Goal: Task Accomplishment & Management: Manage account settings

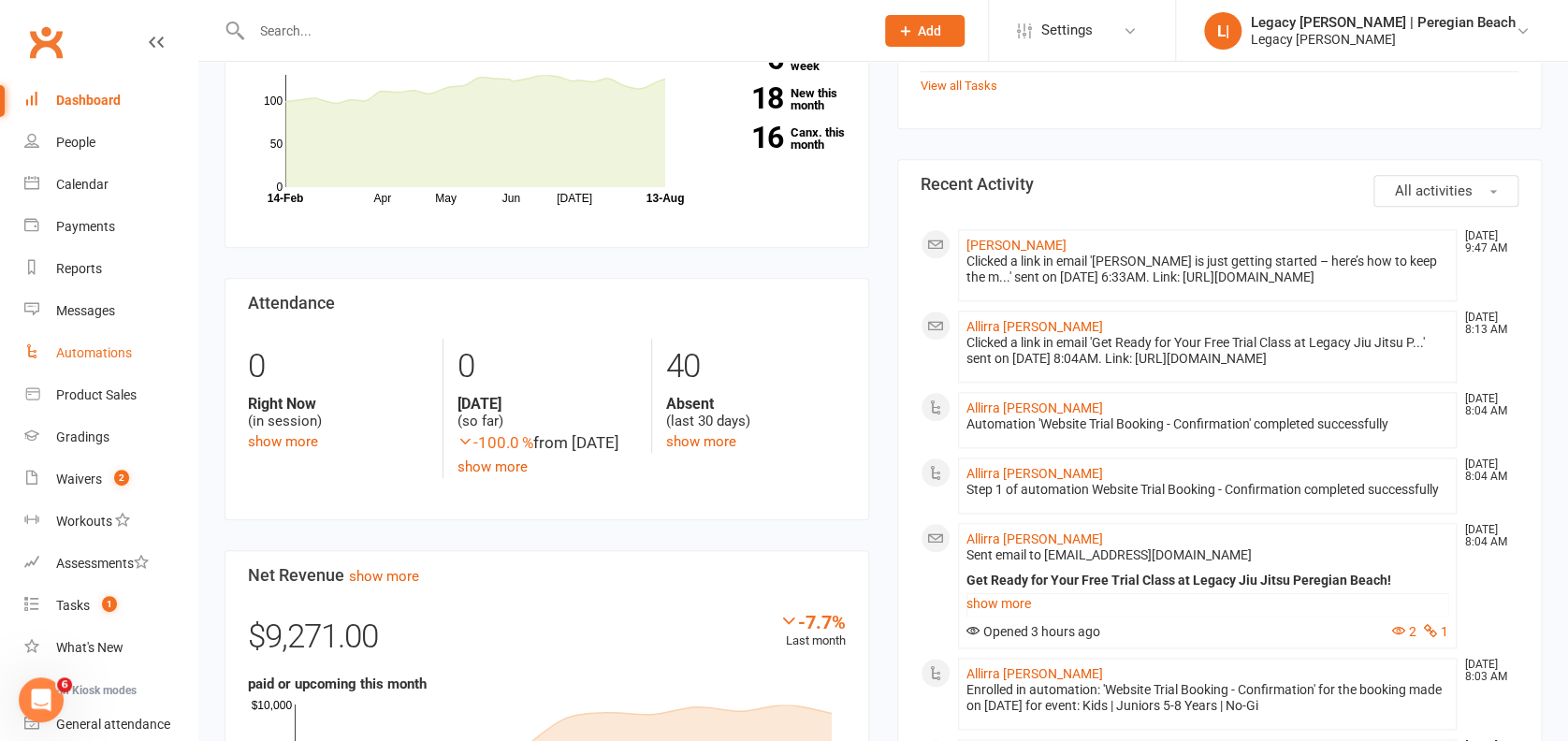
click at [122, 356] on div "Automations" at bounding box center [94, 352] width 76 height 15
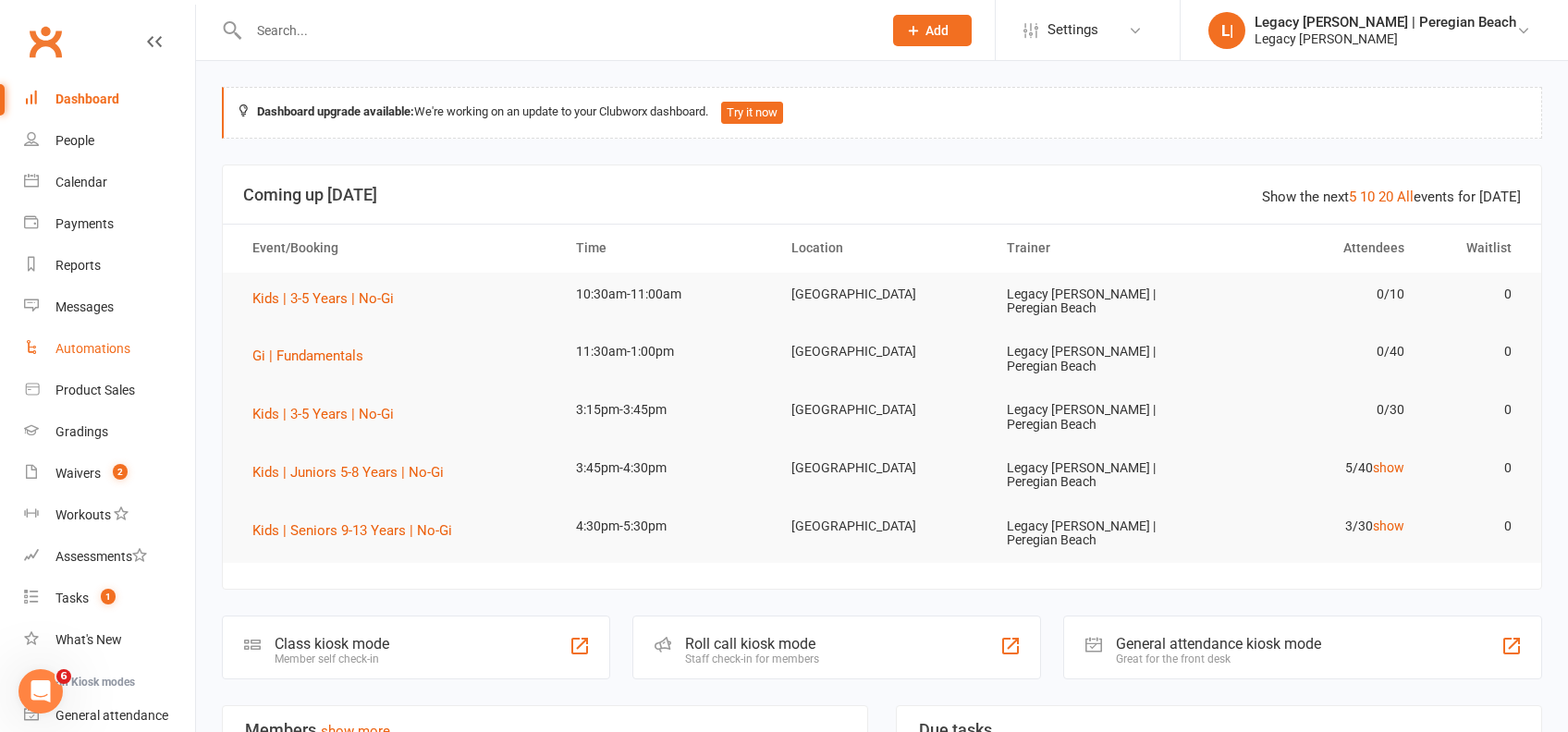
select select "true"
select select "100"
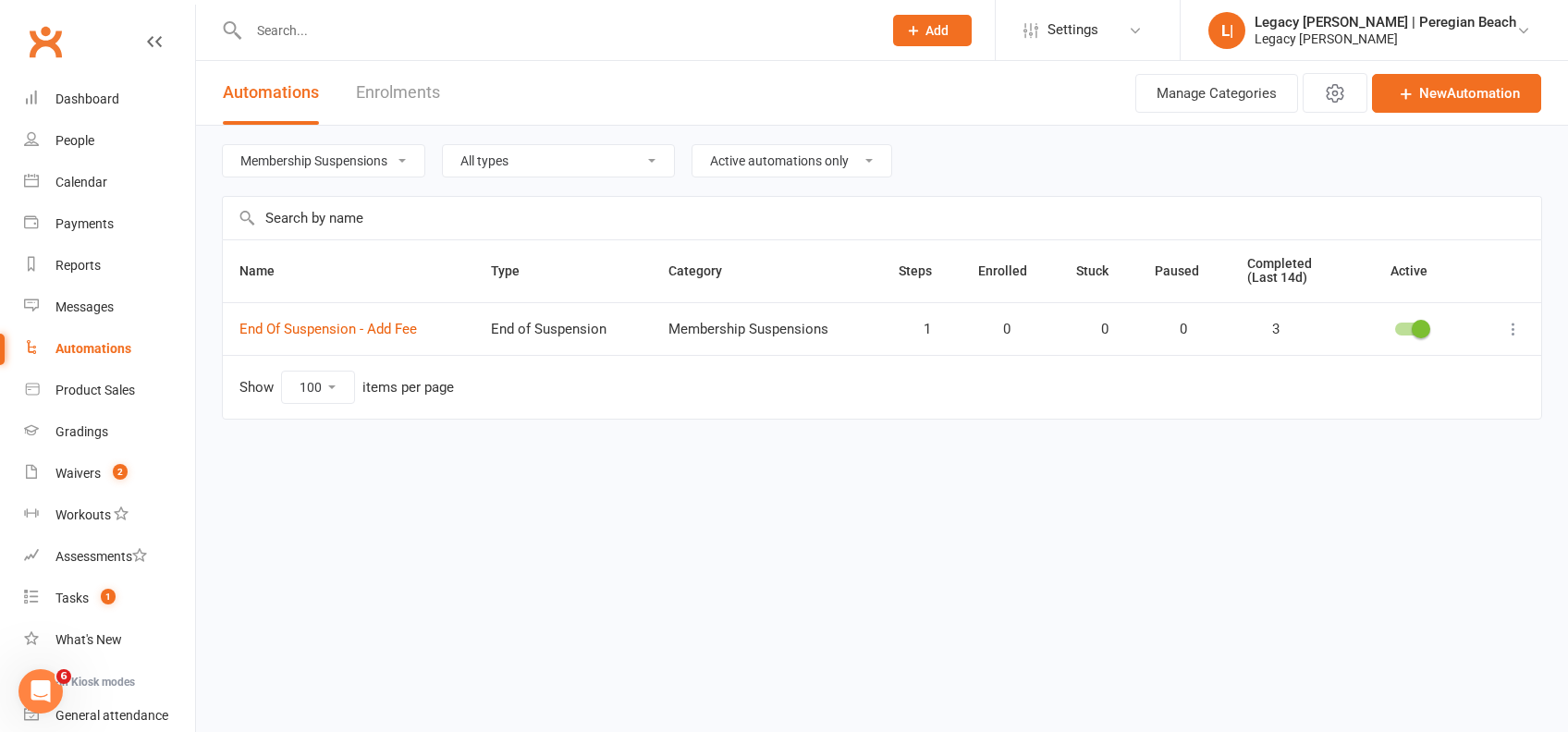
click at [342, 164] on select "All categories Billing Free Trials Membership Cancellations Membership Expiry M…" at bounding box center [323, 161] width 201 height 32
select select "796"
click at [223, 145] on select "All categories Billing Free Trials Membership Cancellations Membership Expiry M…" at bounding box center [323, 161] width 201 height 32
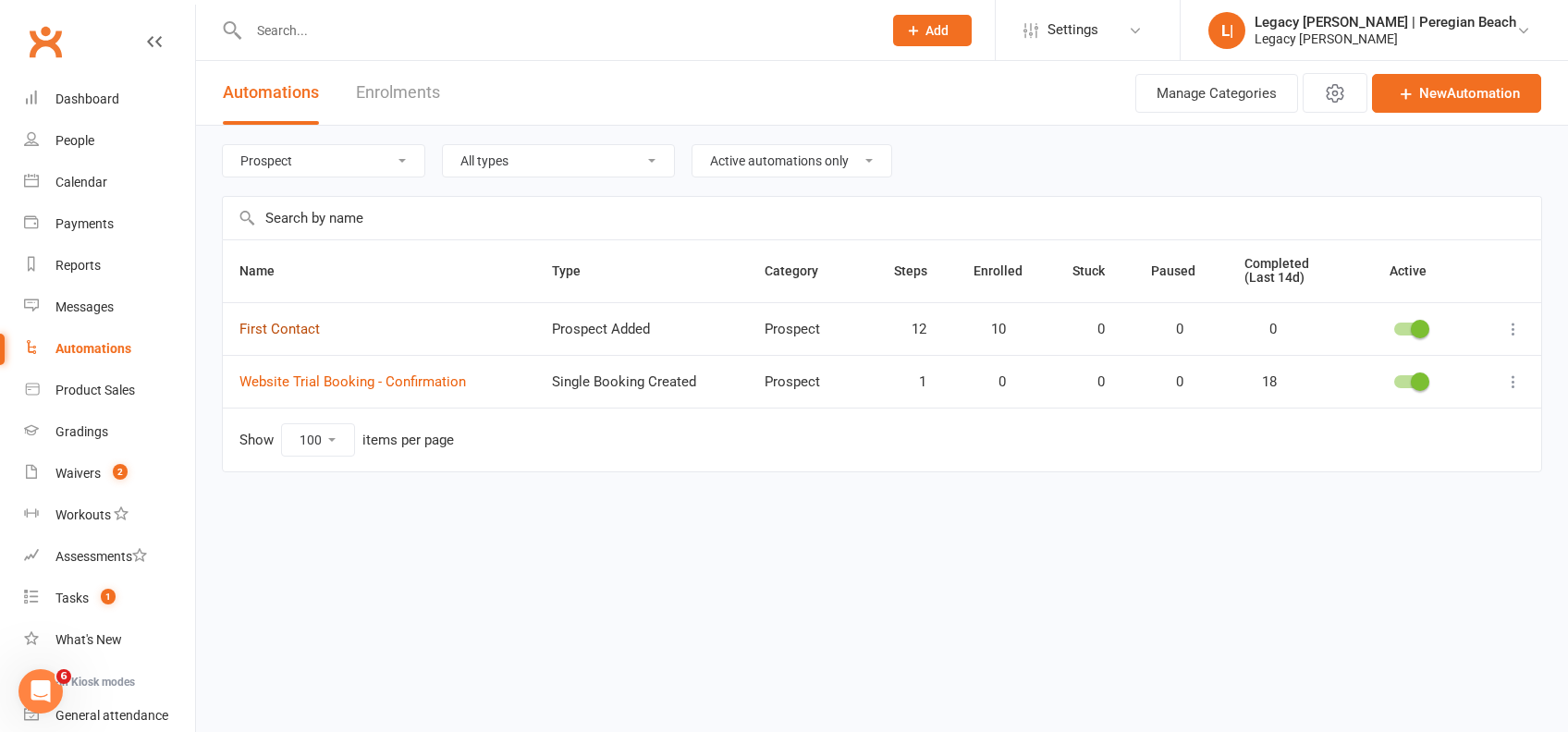
click at [301, 321] on link "First Contact" at bounding box center [279, 328] width 81 height 17
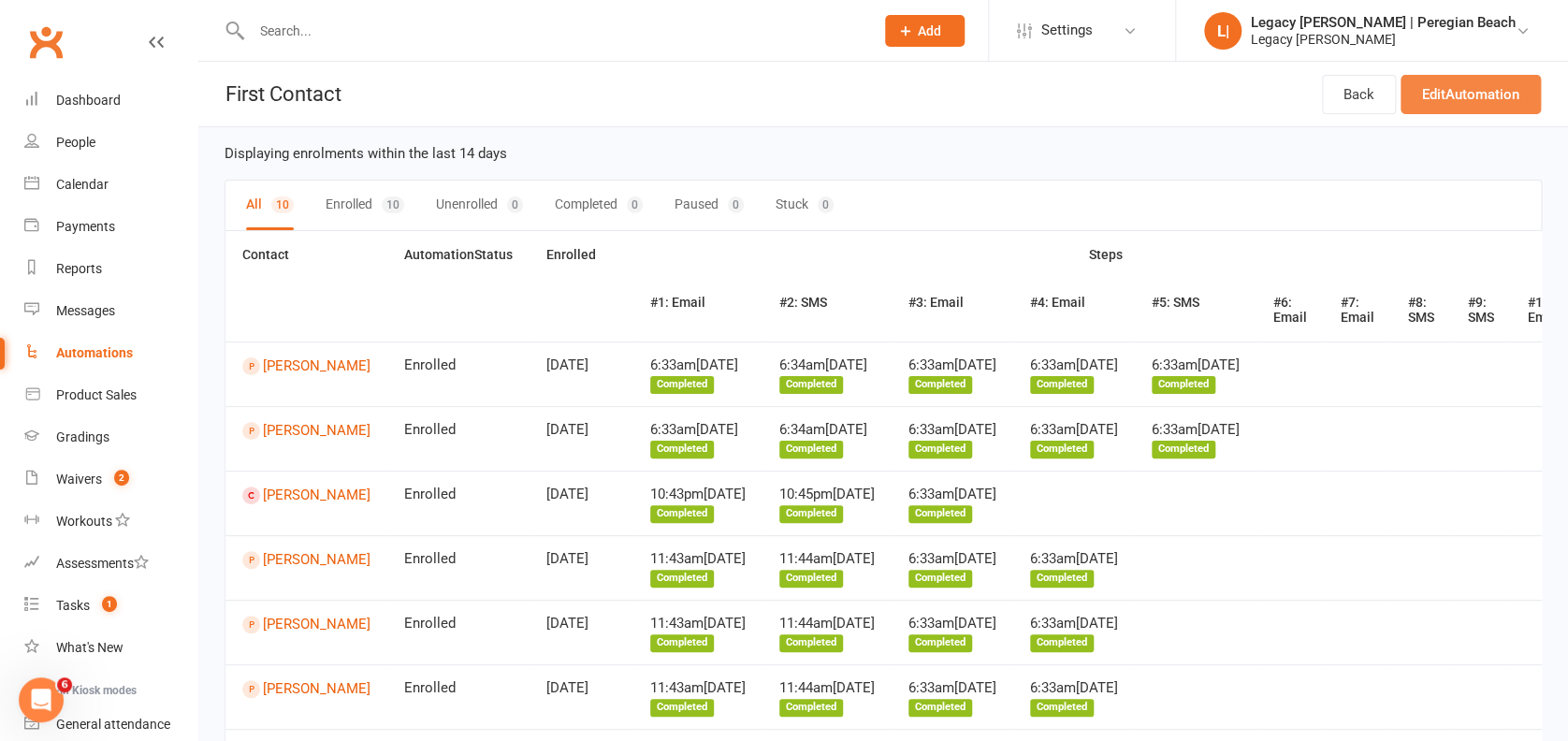
click at [1465, 93] on link "Edit Automation" at bounding box center [1470, 95] width 140 height 39
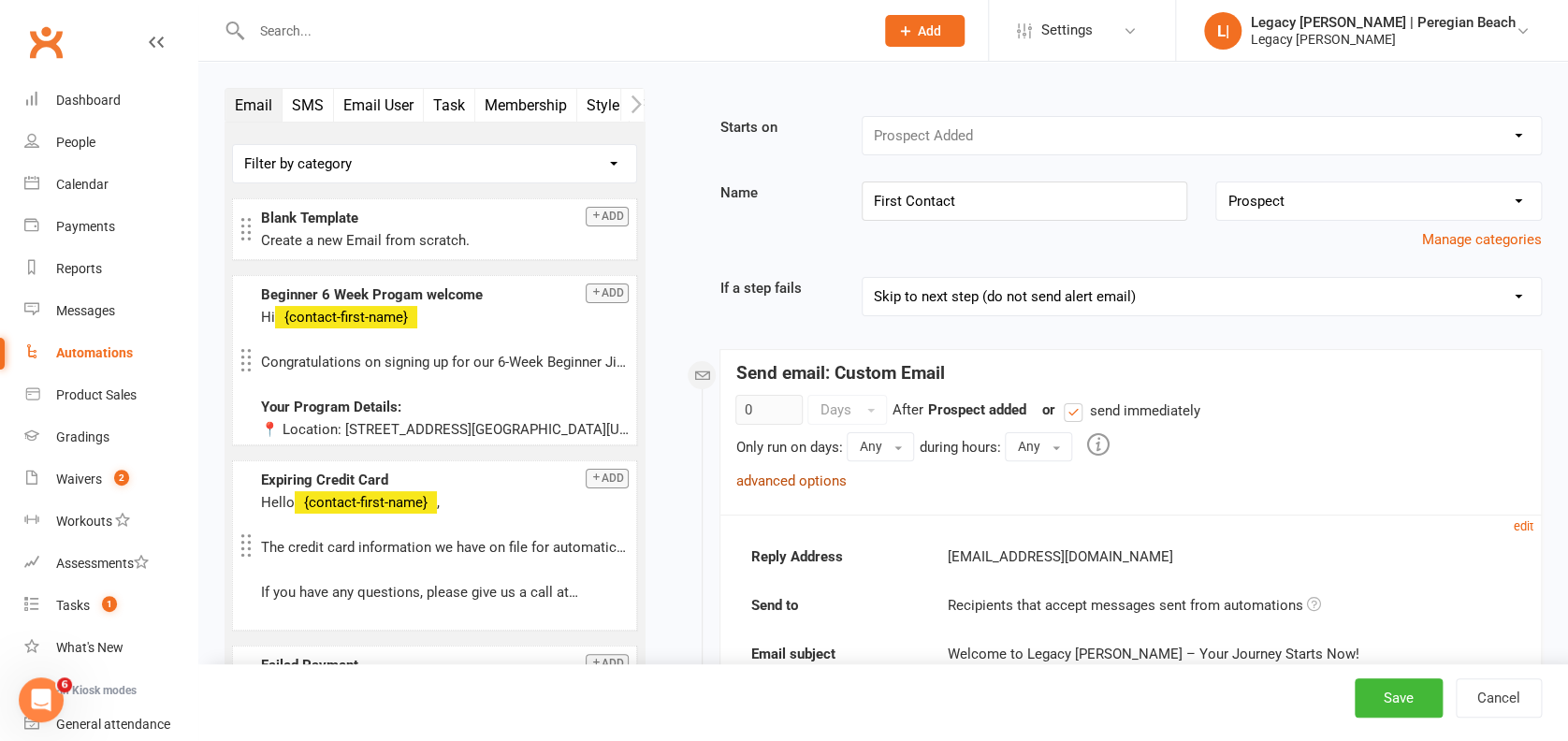
click at [791, 483] on link "advanced options" at bounding box center [790, 481] width 110 height 17
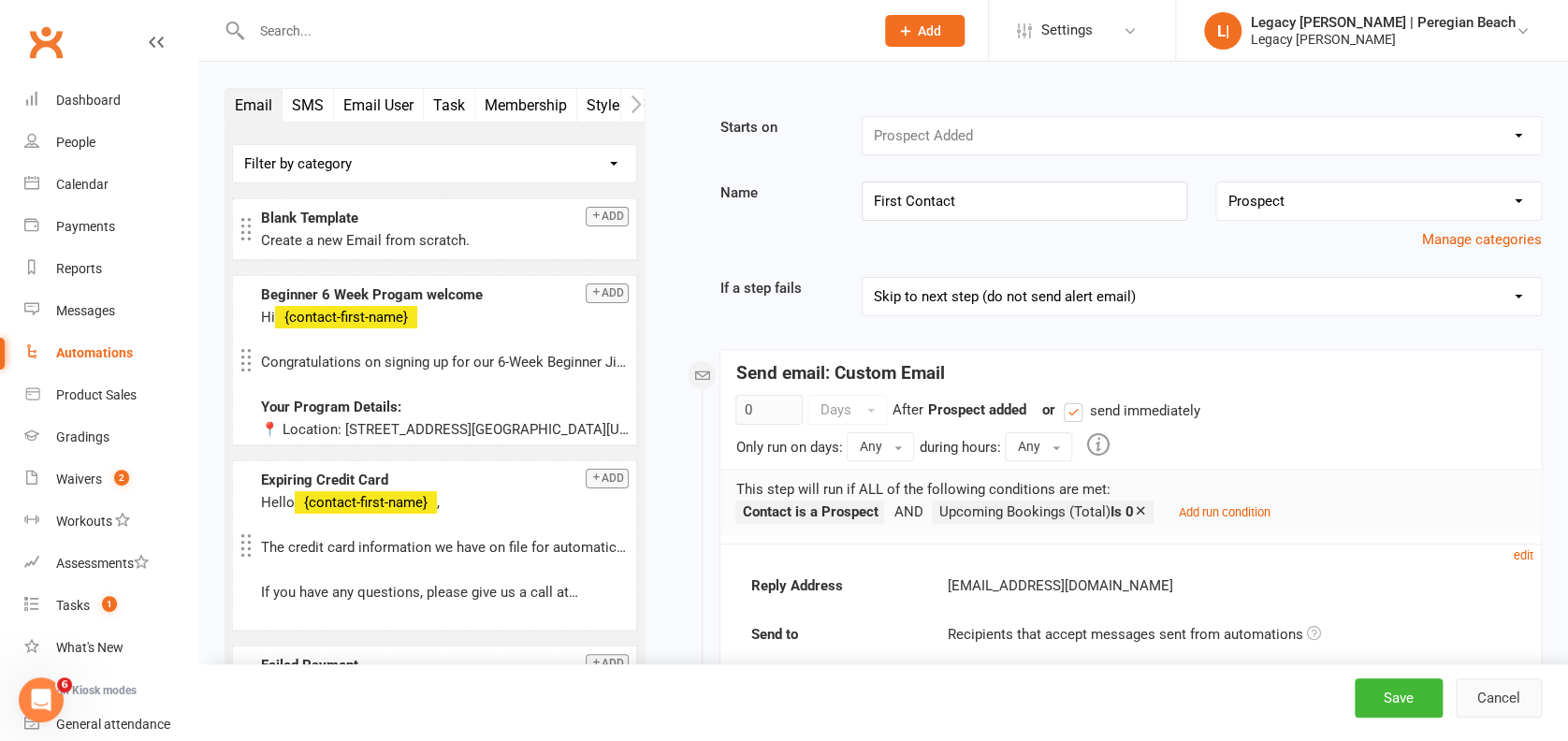
click at [1504, 691] on button "Cancel" at bounding box center [1498, 698] width 86 height 39
select select "true"
select select "100"
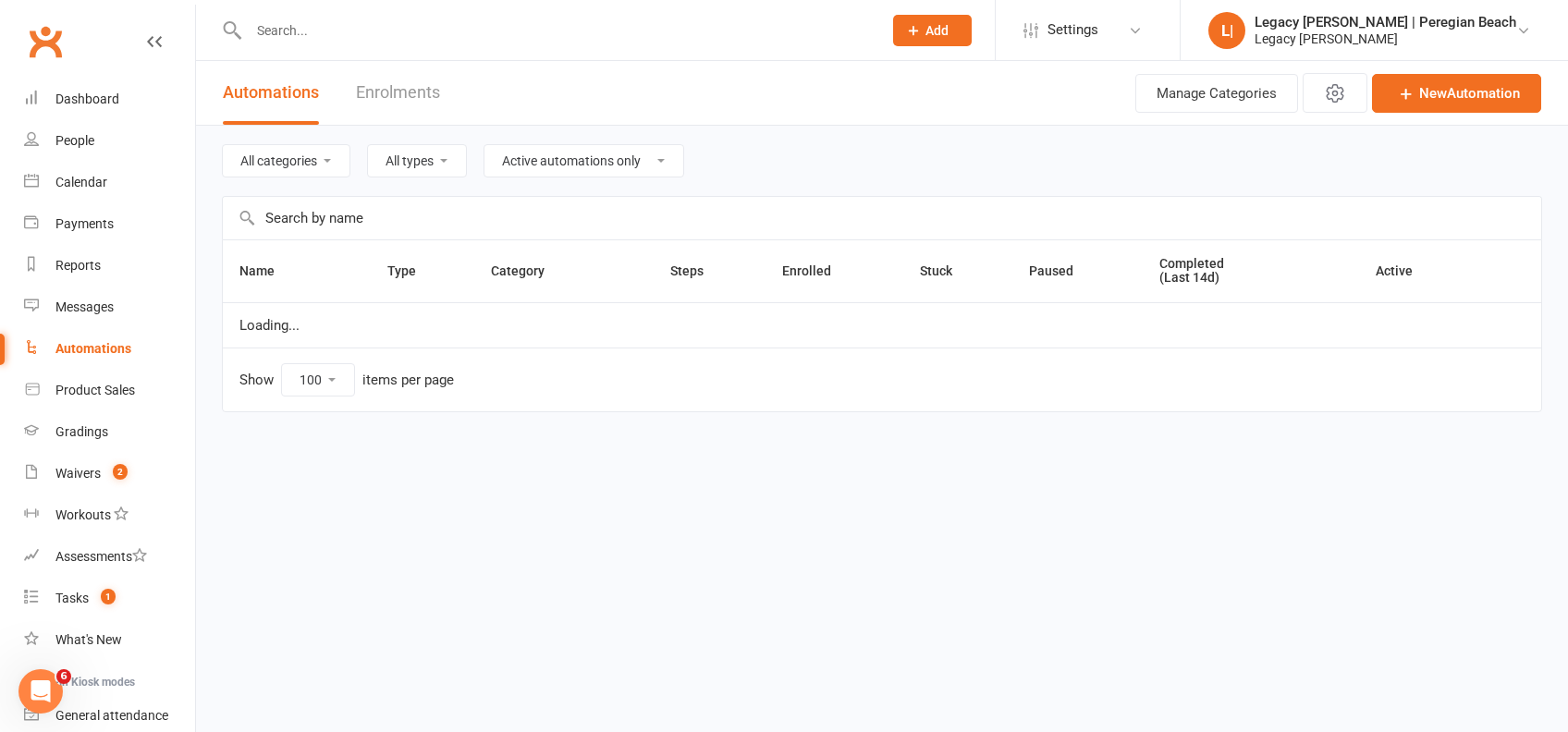
select select "796"
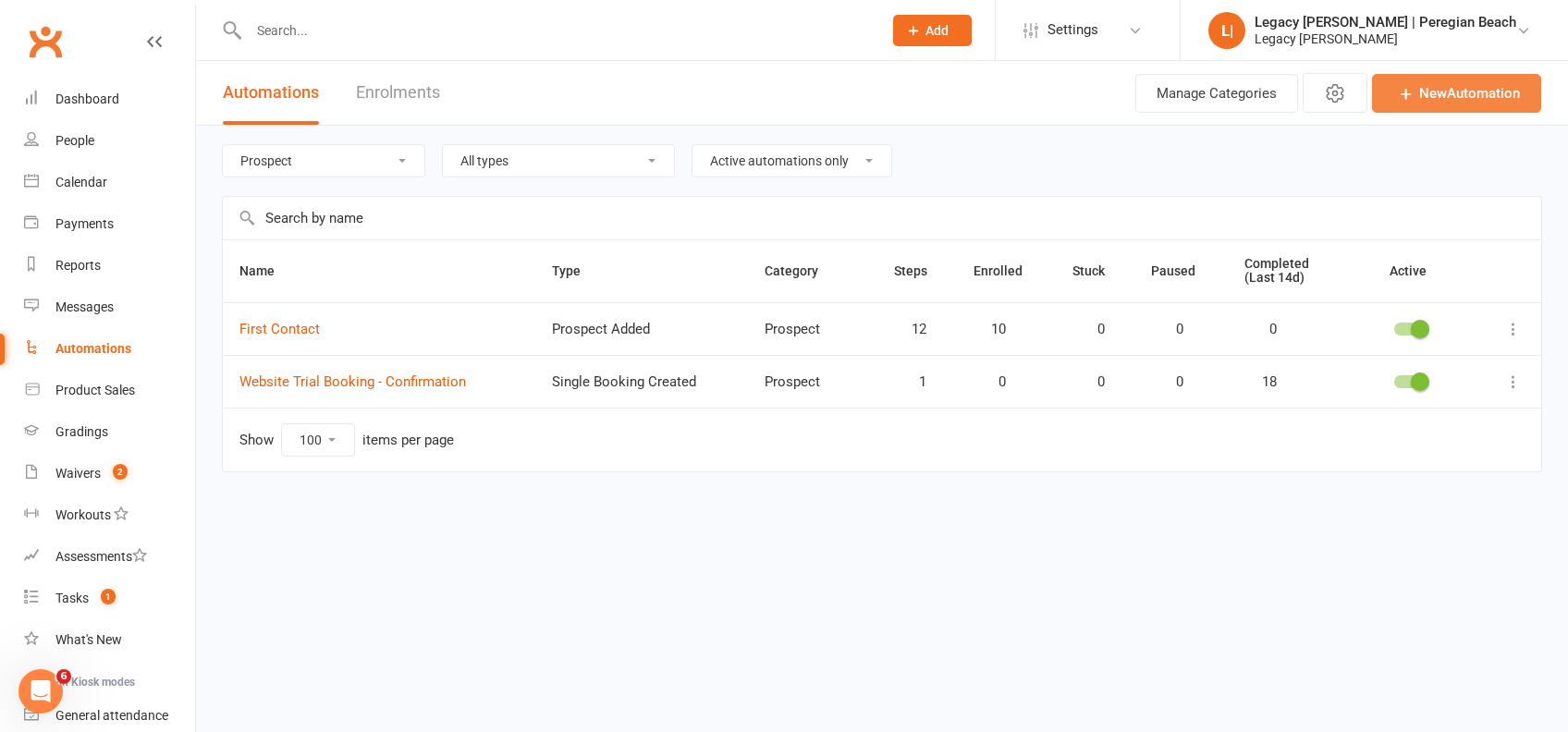
click at [1447, 101] on link "New Automation" at bounding box center [1457, 94] width 169 height 39
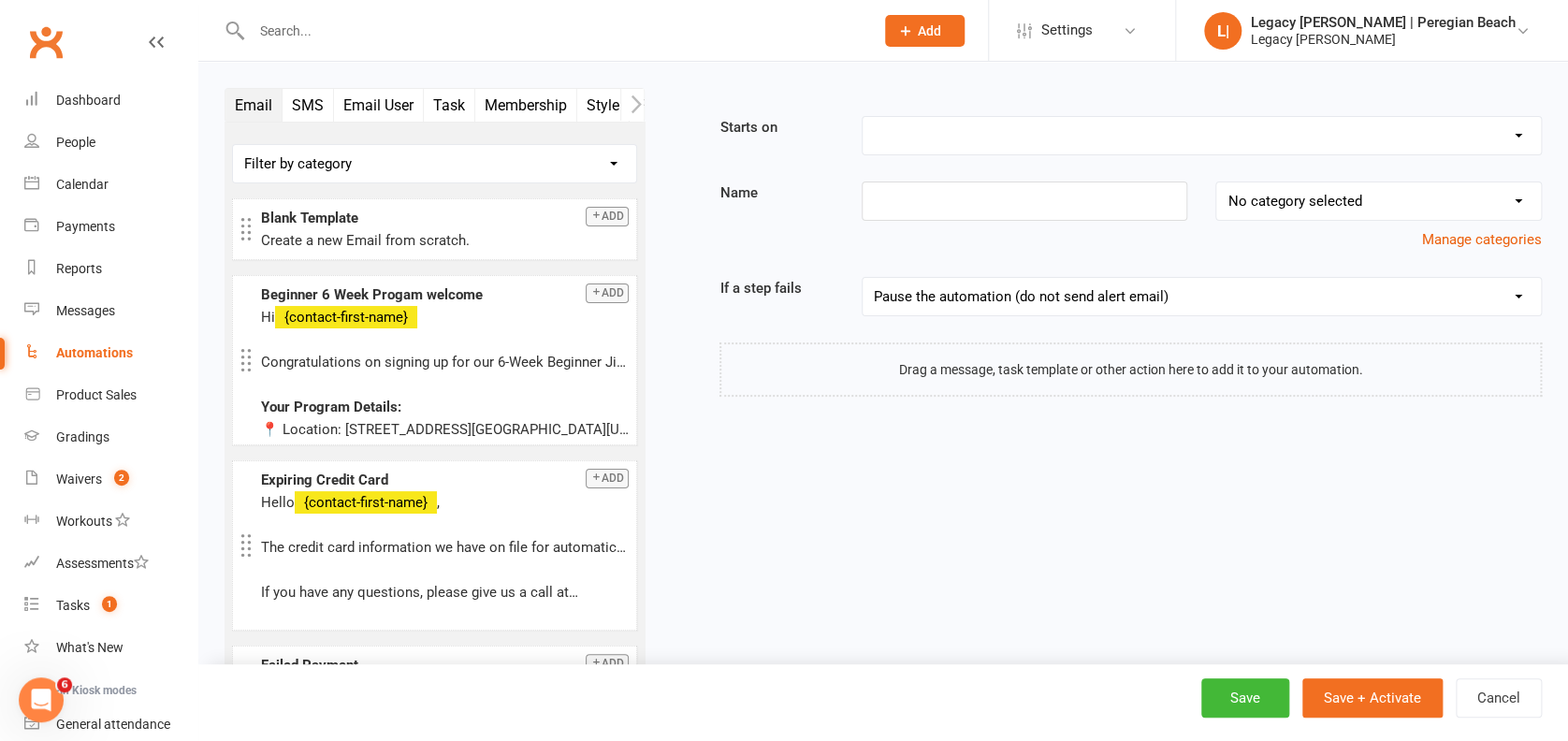
click at [957, 139] on select "Booking Cancelled Booking Due Booking Late-Cancelled Booking Marked Absent Book…" at bounding box center [1202, 135] width 678 height 38
select select "27"
click at [862, 116] on select "Booking Cancelled Booking Due Booking Late-Cancelled Booking Marked Absent Book…" at bounding box center [1202, 135] width 678 height 38
click at [925, 194] on input at bounding box center [1024, 201] width 326 height 39
paste input "Prospect First Contact - No Booking"
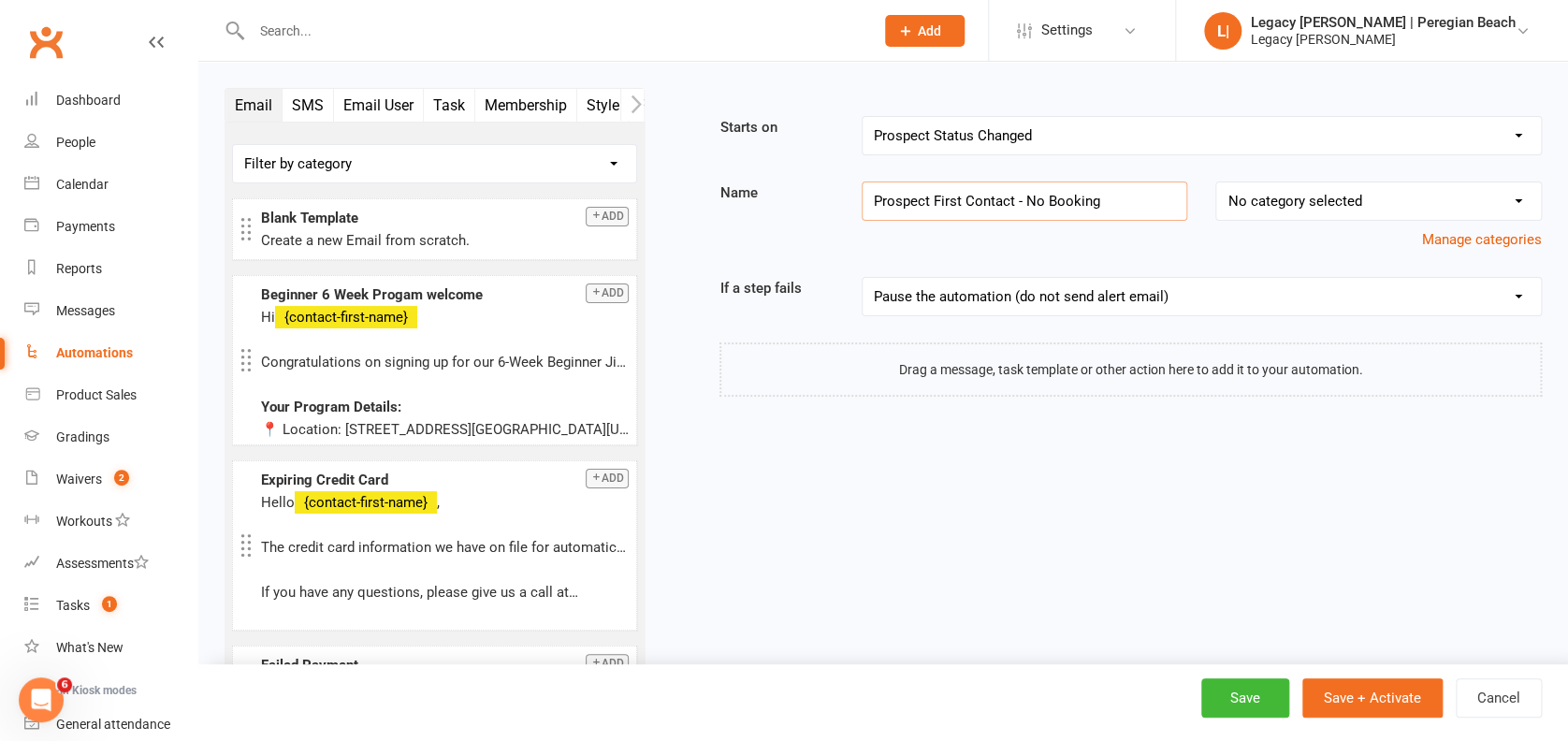
type input "Prospect First Contact - No Booking"
click at [1309, 202] on select "No category selected Billing Free Trials Membership Cancellations Membership Ex…" at bounding box center [1377, 201] width 324 height 38
select select "6"
click at [1216, 182] on select "No category selected Billing Free Trials Membership Cancellations Membership Ex…" at bounding box center [1377, 201] width 324 height 38
click at [954, 301] on select "Pause the automation (do not send alert email) Pause the automation and send an…" at bounding box center [1202, 297] width 678 height 38
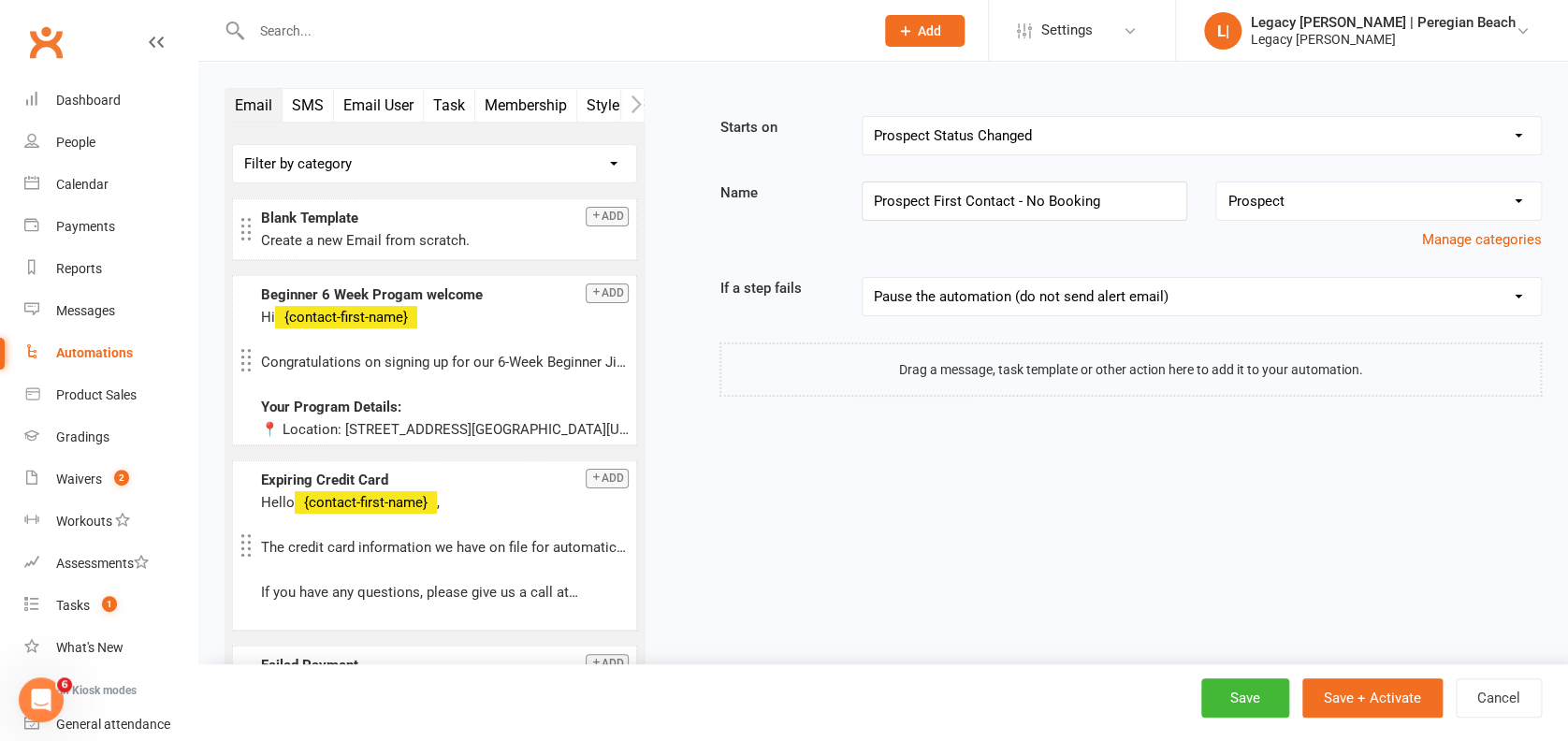
select select "4"
click at [862, 278] on select "Pause the automation (do not send alert email) Pause the automation and send an…" at bounding box center [1202, 297] width 678 height 38
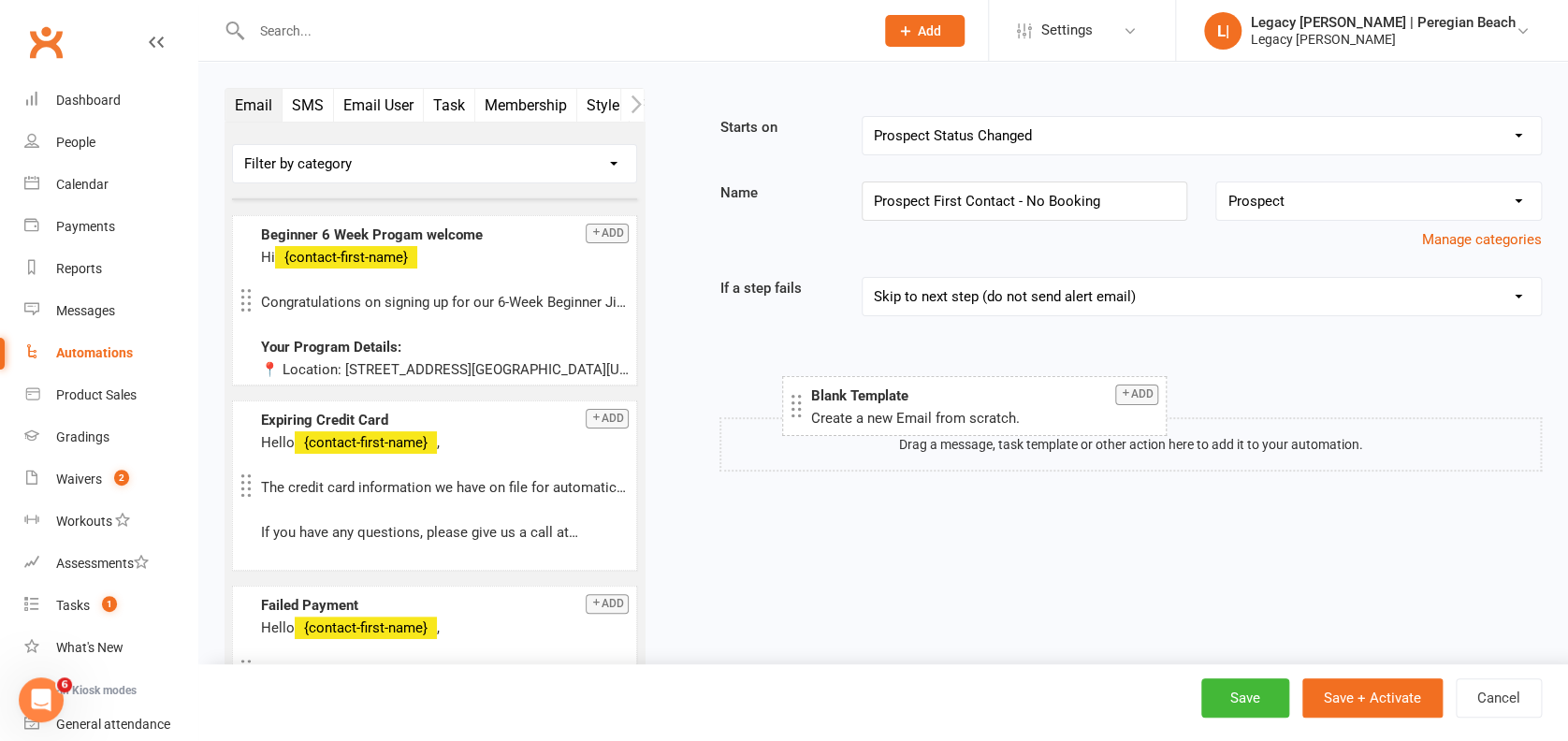
drag, startPoint x: 343, startPoint y: 245, endPoint x: 893, endPoint y: 422, distance: 577.8
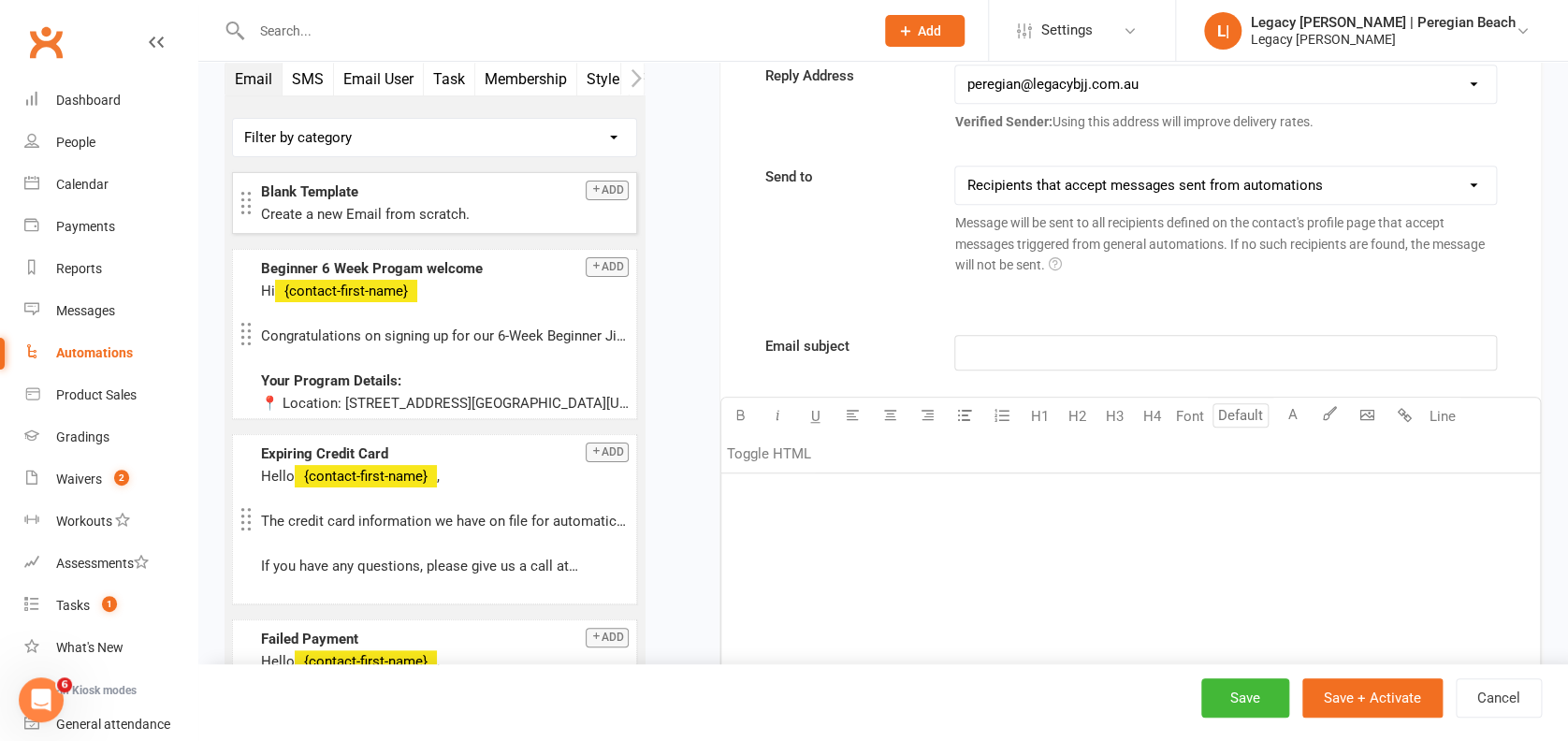
scroll to position [499, 0]
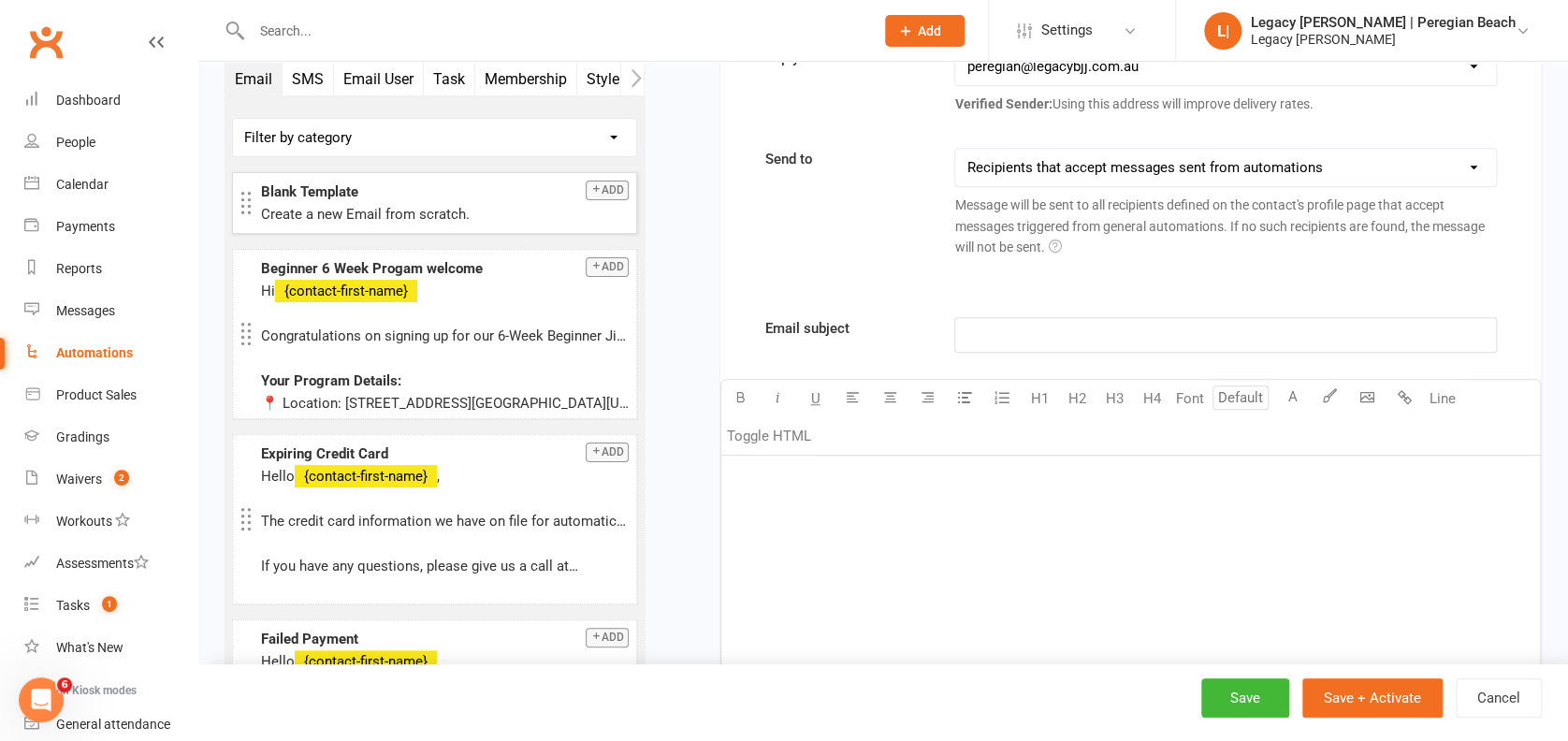
click at [905, 517] on div "﻿" at bounding box center [1130, 595] width 818 height 281
click at [833, 542] on div "Prospect First Contact - No Booking" at bounding box center [1130, 595] width 818 height 281
click at [907, 484] on span "Prospect First Contact - No Booking" at bounding box center [846, 480] width 226 height 17
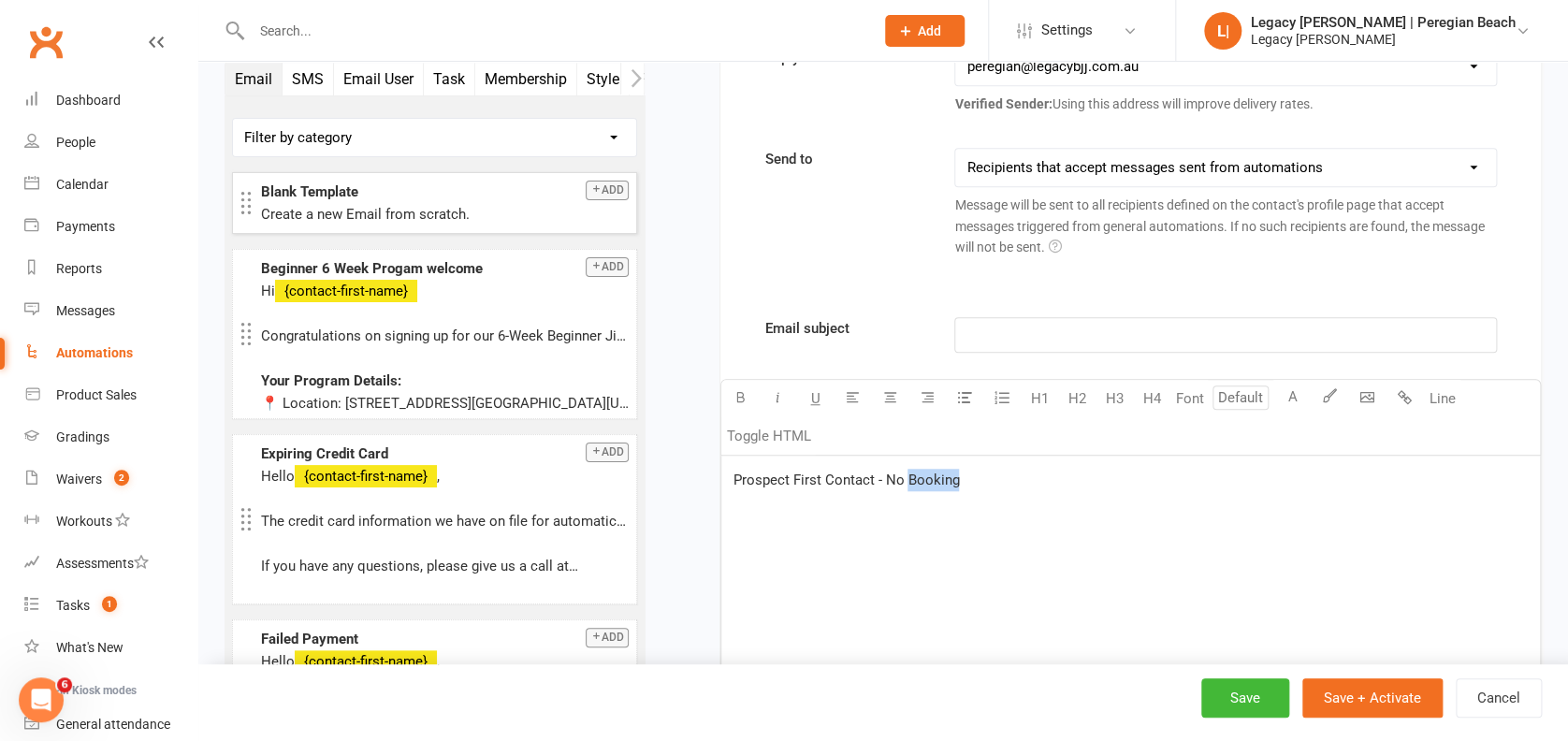
click at [907, 484] on span "Prospect First Contact - No Booking" at bounding box center [846, 480] width 226 height 17
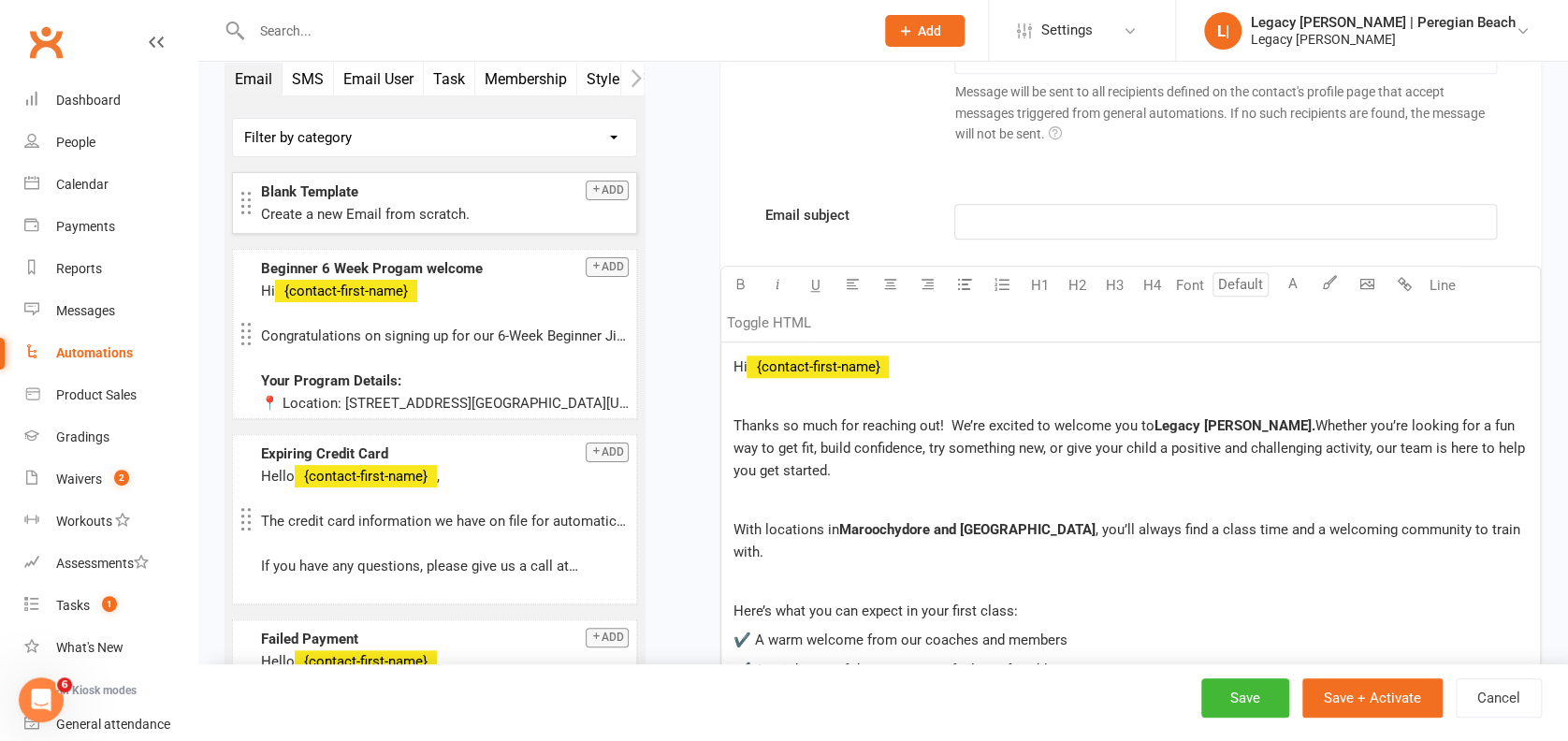
scroll to position [576, 0]
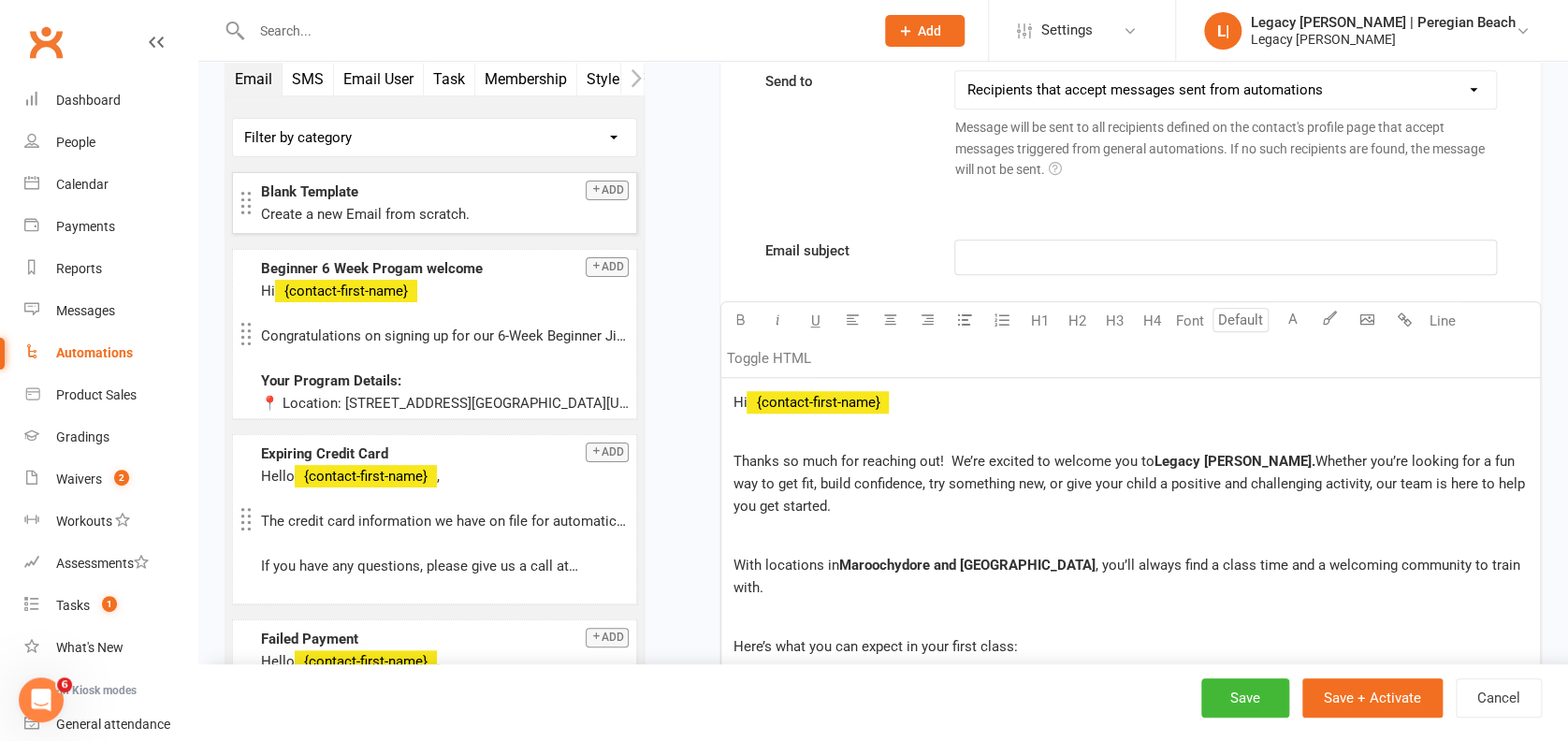
click at [990, 392] on p "Hi ﻿ {contact-first-name}" at bounding box center [1130, 402] width 796 height 23
drag, startPoint x: 972, startPoint y: 396, endPoint x: 785, endPoint y: 393, distance: 187.0
click at [785, 393] on p "Hi ﻿ {contact-first-name}" at bounding box center [1130, 402] width 796 height 23
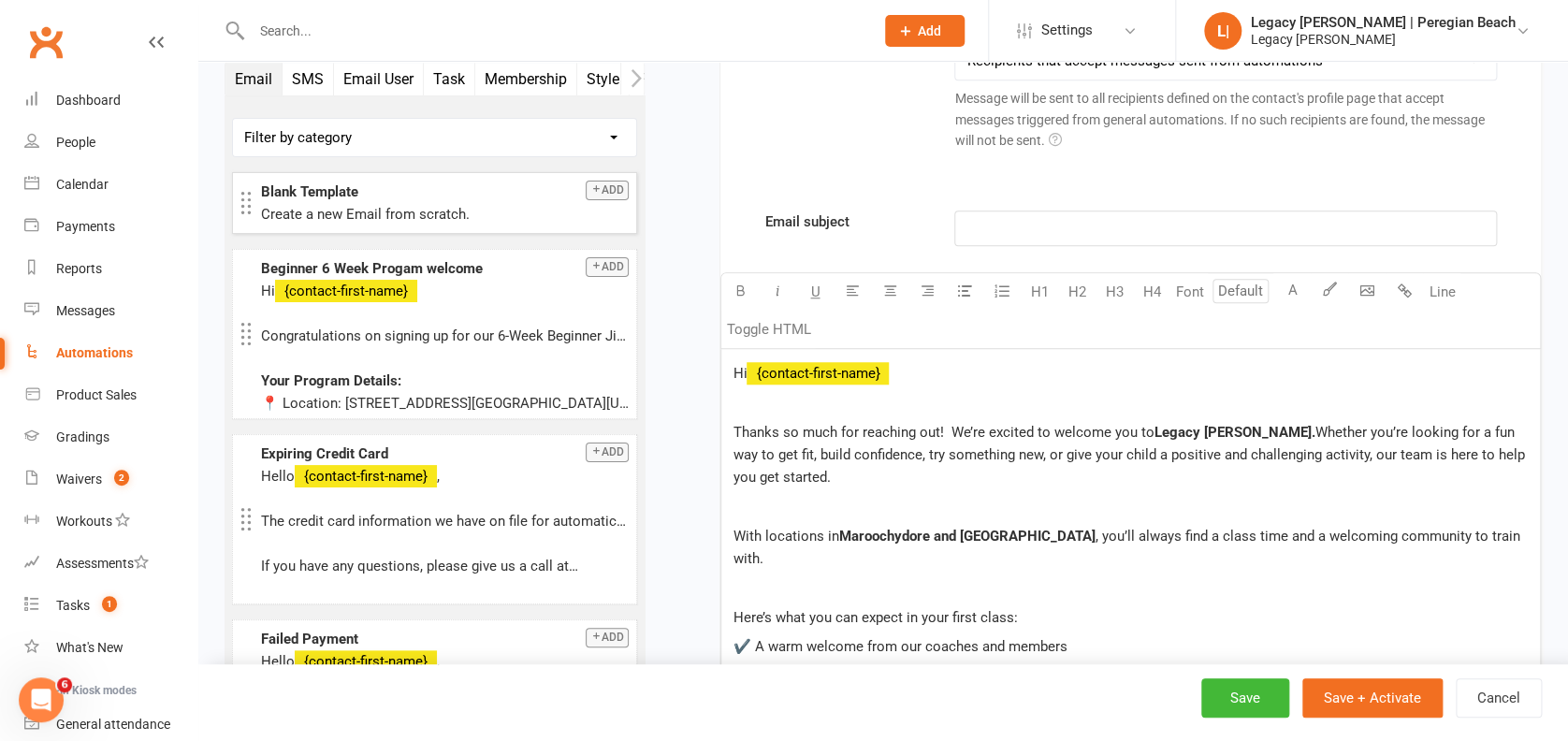
click at [1018, 421] on p "Thanks so much for reaching out! We’re excited to welcome you to Legacy [PERSON…" at bounding box center [1130, 455] width 796 height 68
click at [1048, 443] on span "Whether you’re looking for a fun way to get fit, build confidence, try somethin…" at bounding box center [1130, 455] width 795 height 62
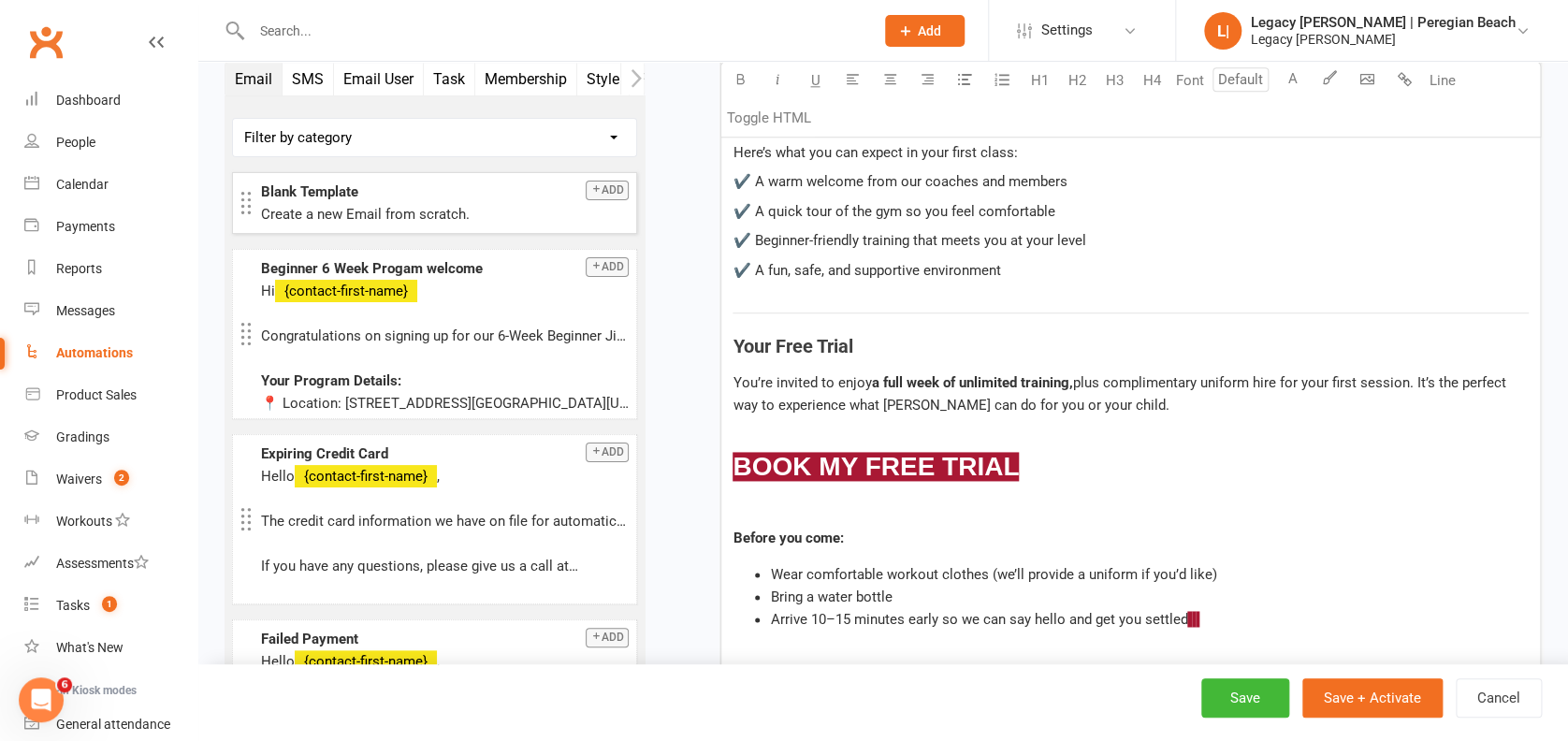
scroll to position [1104, 0]
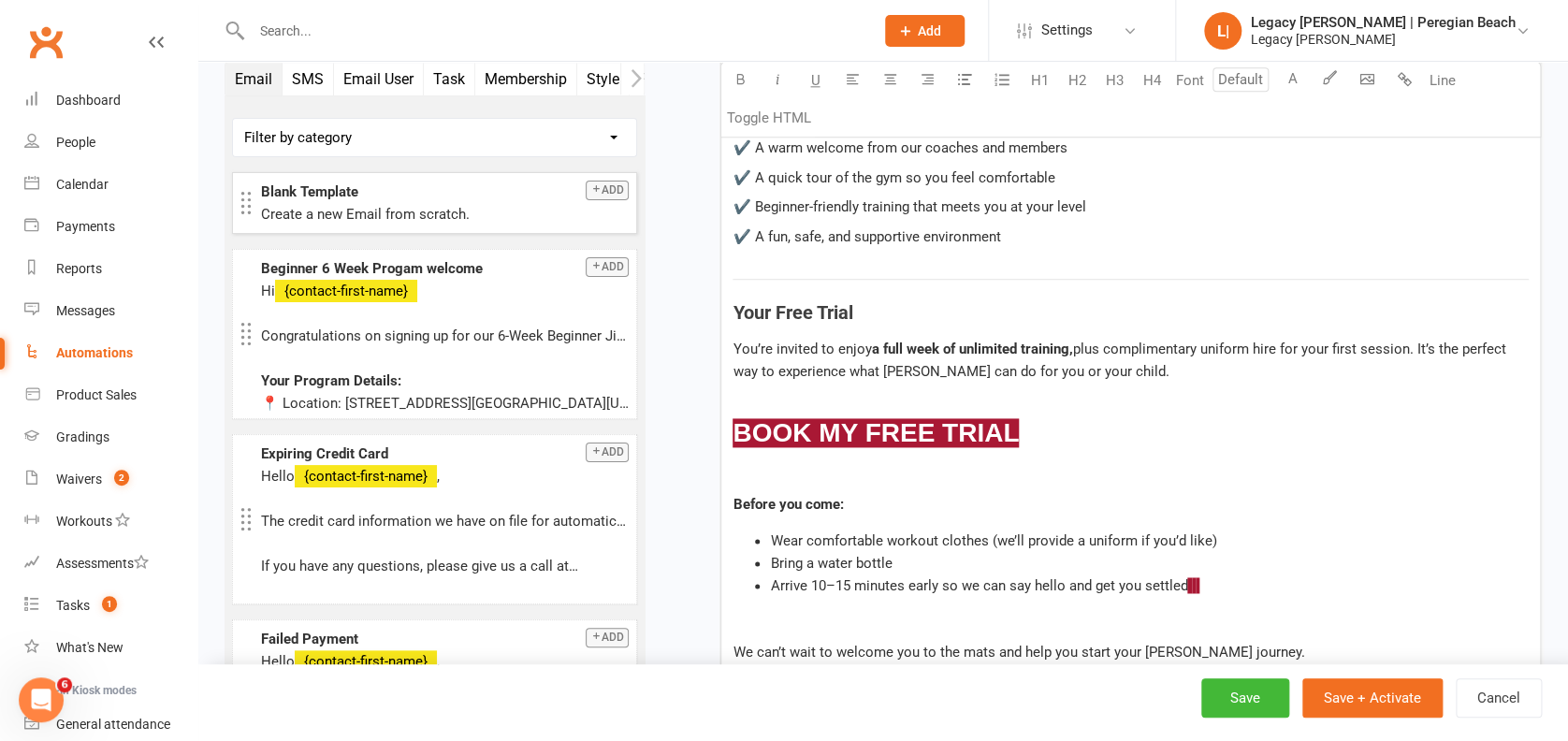
click at [1103, 432] on div "Hi ﻿ {contact-first-name} Thanks so much for reaching out! We’re excited to wel…" at bounding box center [1130, 307] width 818 height 914
drag, startPoint x: 1093, startPoint y: 396, endPoint x: 732, endPoint y: 402, distance: 361.0
click at [733, 419] on h3 "﻿ $ BOOK MY FREE TRIAL $ ﻿" at bounding box center [1130, 433] width 796 height 29
click at [1097, 337] on p "You’re invited to enjoy a full week of unlimited training, plus complimentary u…" at bounding box center [1130, 360] width 796 height 45
drag, startPoint x: 1203, startPoint y: 511, endPoint x: 1139, endPoint y: 513, distance: 64.0
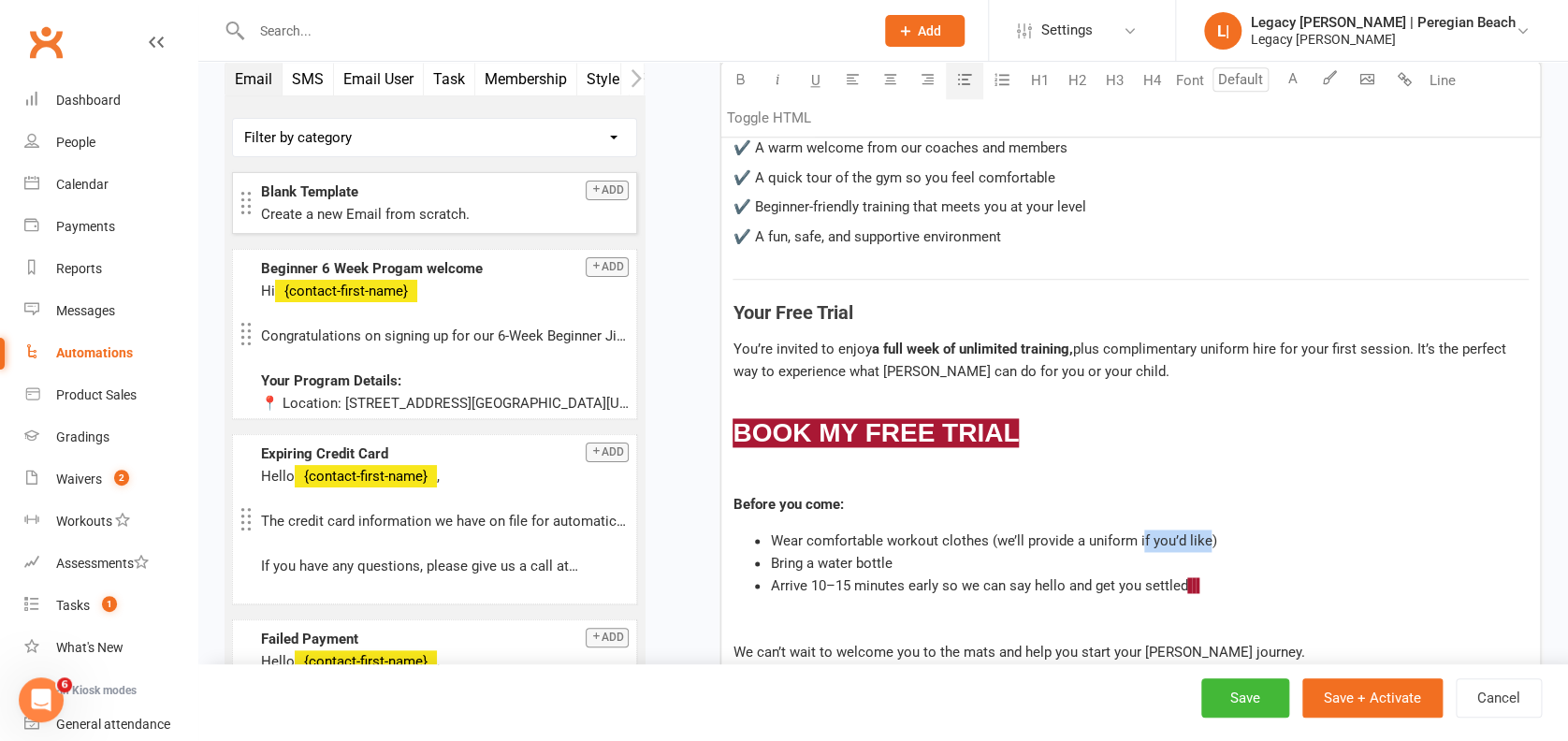
click at [1139, 533] on span "Wear comfortable workout clothes (we’ll provide a uniform if you’d like)" at bounding box center [992, 541] width 446 height 17
click at [1154, 533] on span "Wear comfortable workout clothes (we’ll provide a uniform i\\)" at bounding box center [964, 541] width 390 height 17
click at [1312, 579] on div "Hi ﻿ {contact-first-name} Thanks so much for reaching out! We’re excited to wel…" at bounding box center [1130, 307] width 818 height 914
click at [1243, 574] on li "Arrive 10–15 minutes early so we can say hello and get you settled $ $ ﻿ $ $" at bounding box center [1148, 585] width 758 height 23
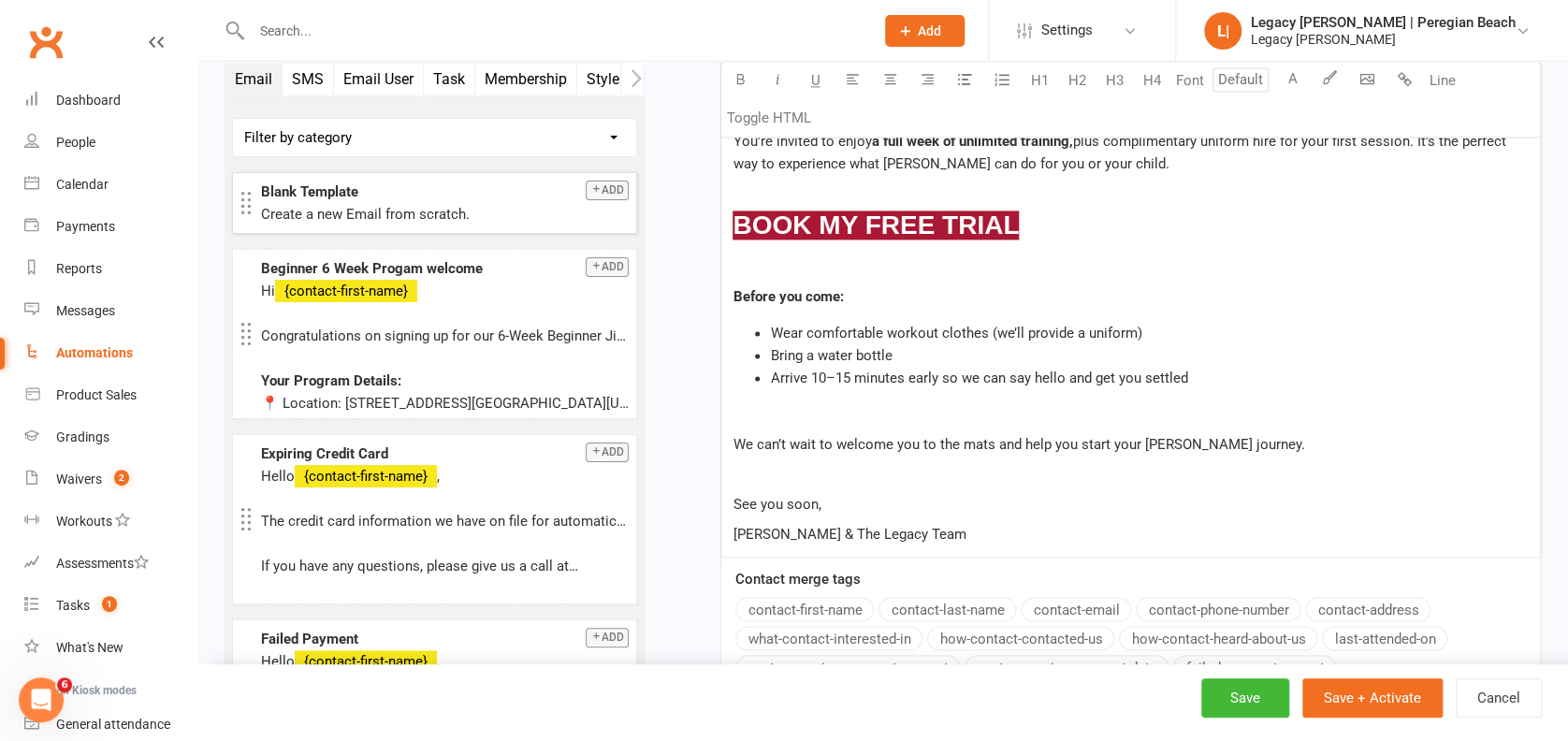
scroll to position [1353, 0]
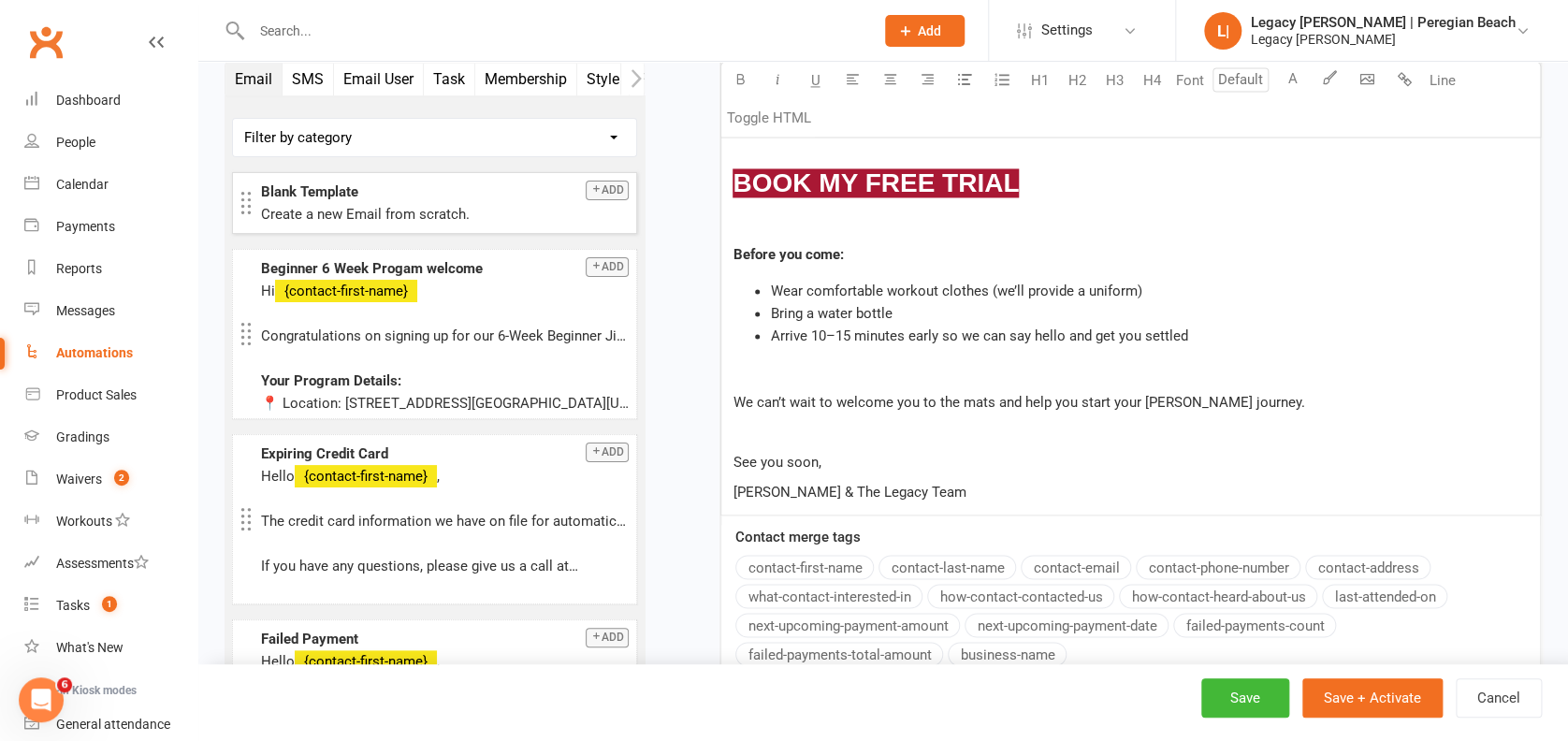
click at [987, 480] on p "[PERSON_NAME] & The Legacy Team" at bounding box center [1130, 491] width 796 height 23
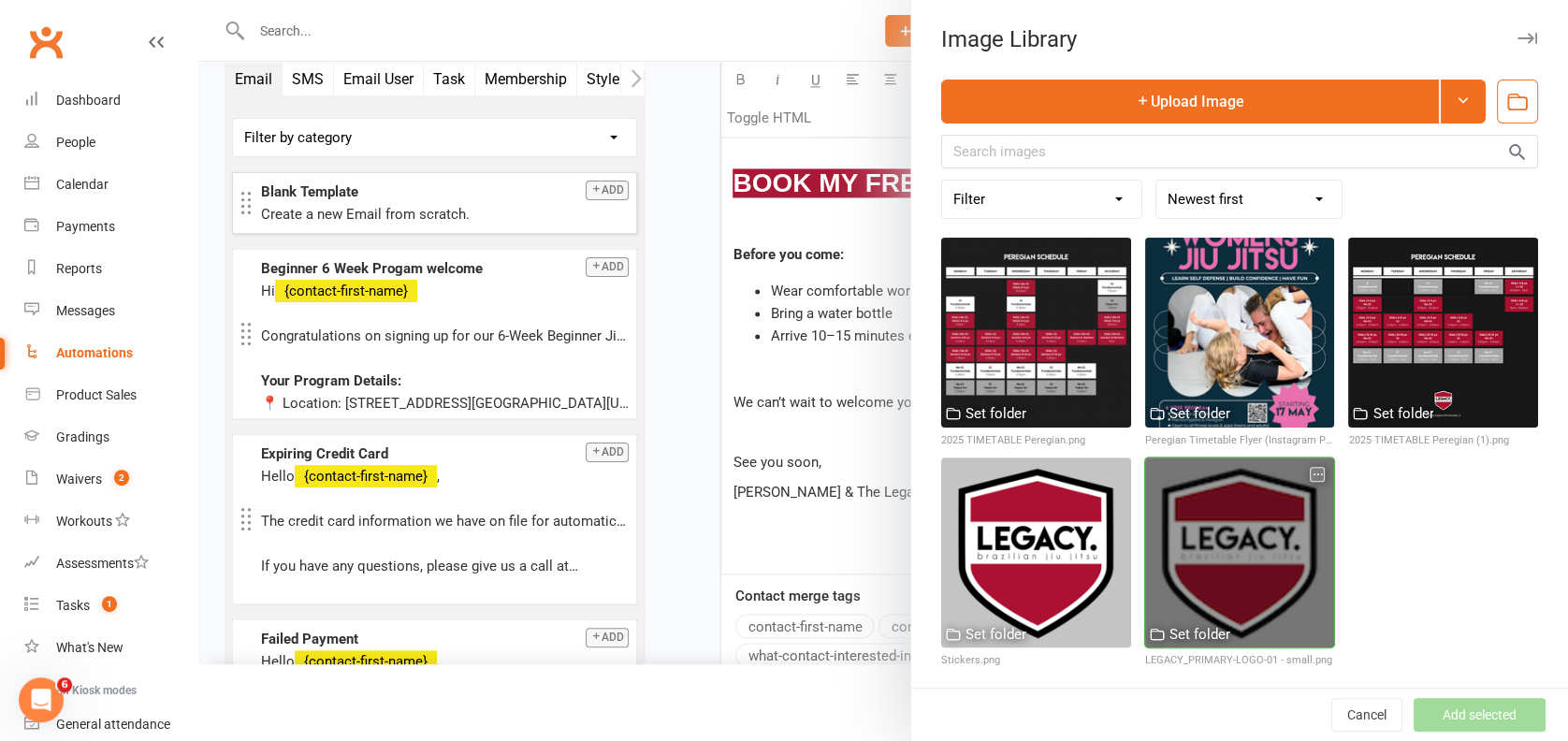
click at [1206, 508] on div at bounding box center [1240, 552] width 190 height 190
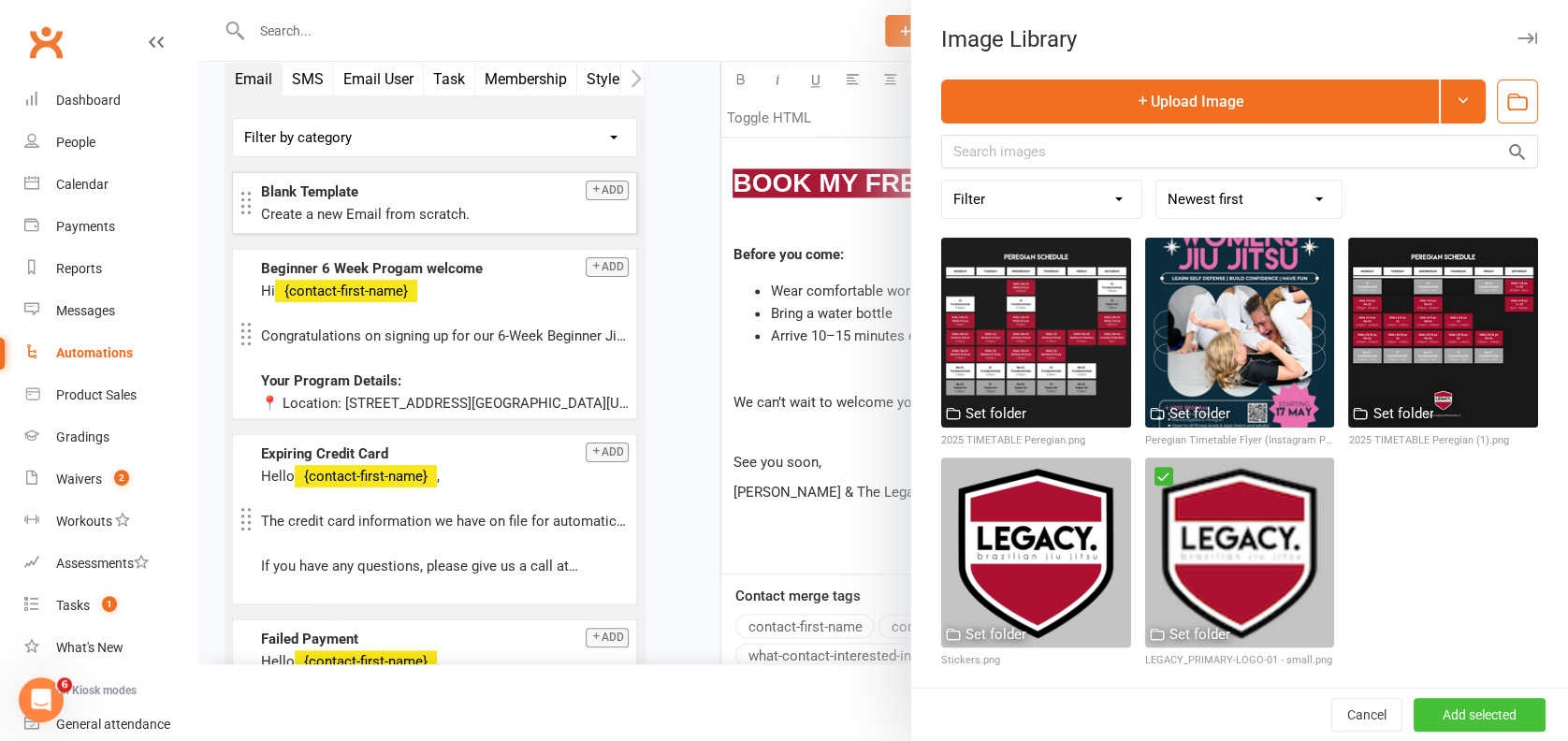
click at [1441, 698] on button "Add selected" at bounding box center [1479, 715] width 132 height 34
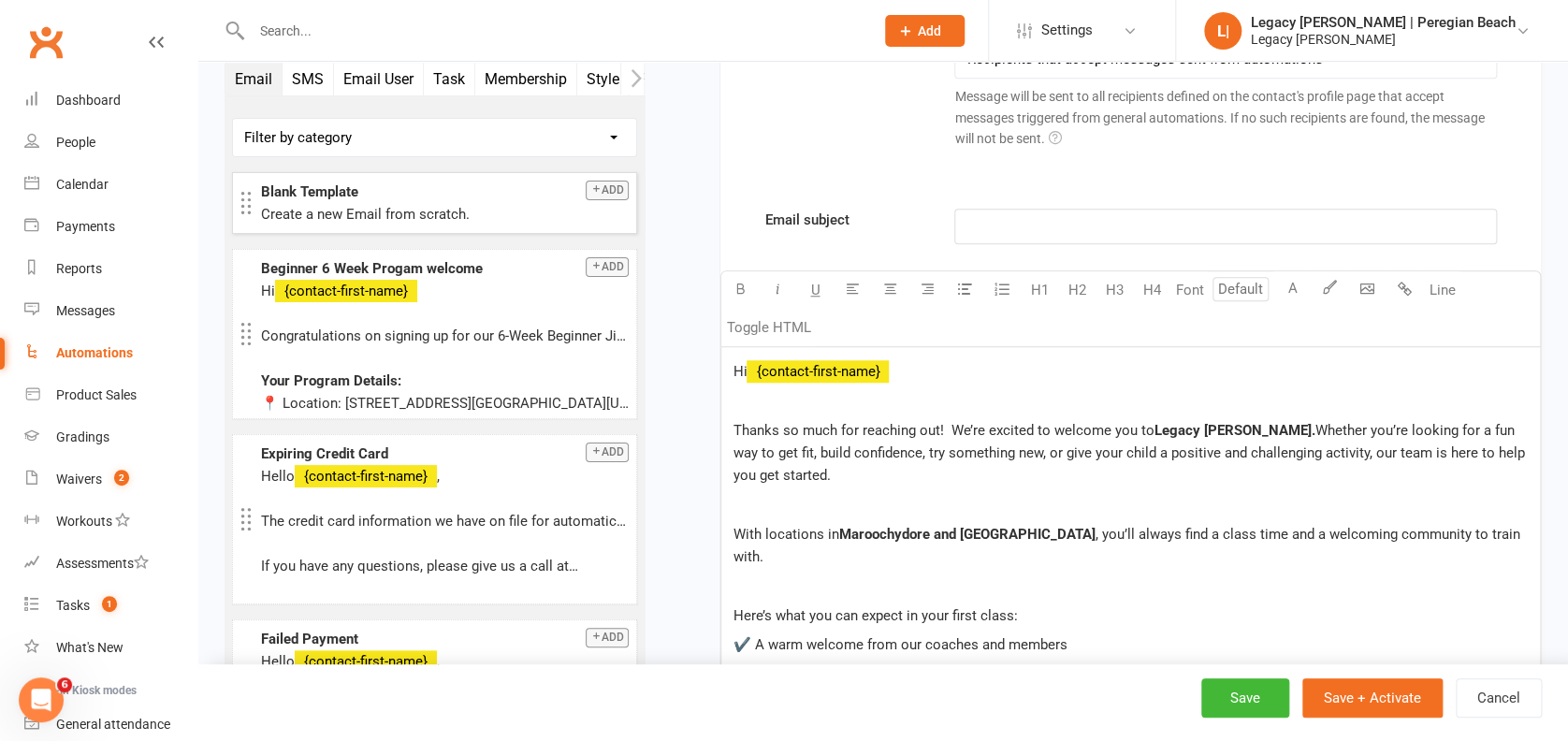
scroll to position [605, 0]
click at [1017, 232] on p "﻿" at bounding box center [1225, 228] width 518 height 23
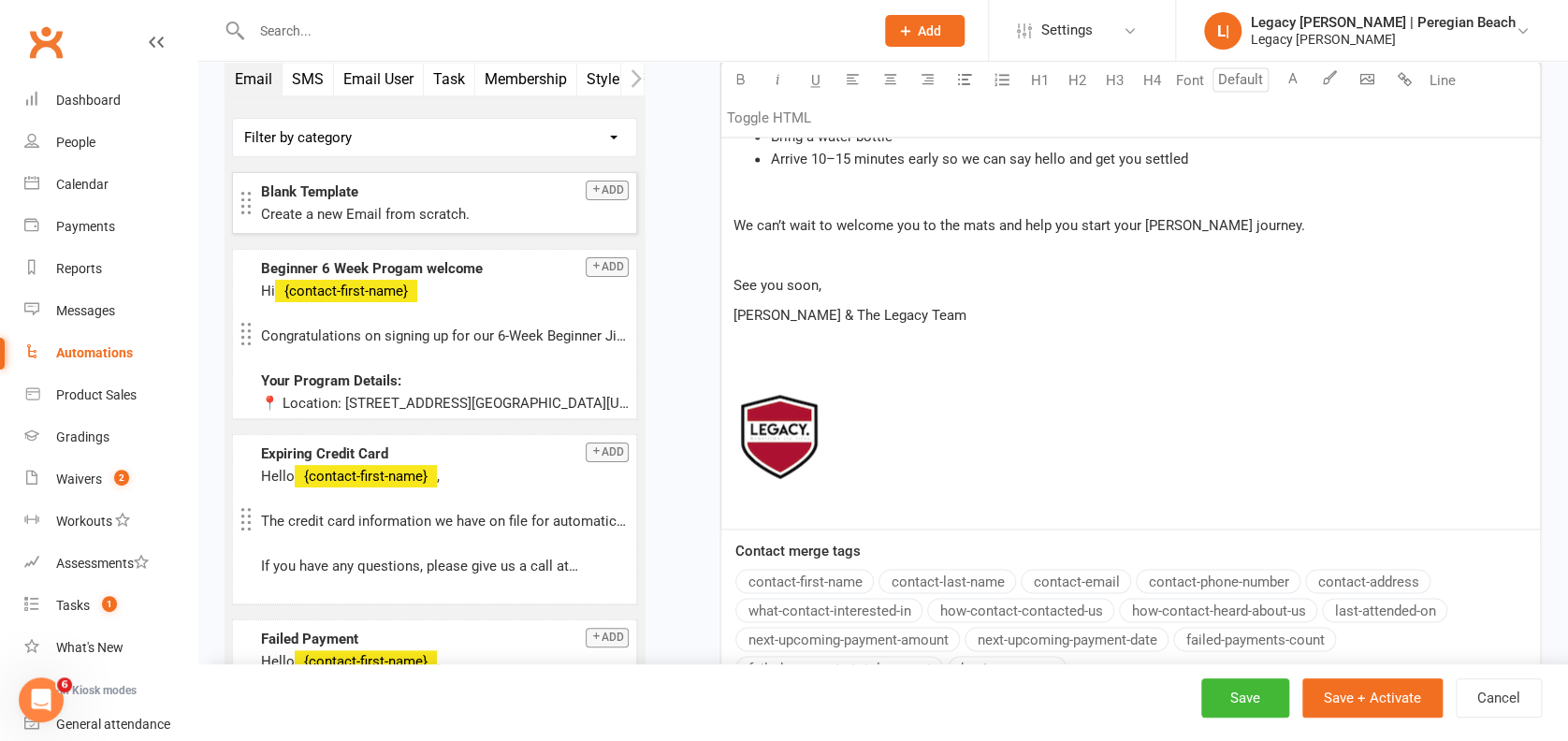
click at [1103, 273] on p "See you soon," at bounding box center [1130, 285] width 796 height 23
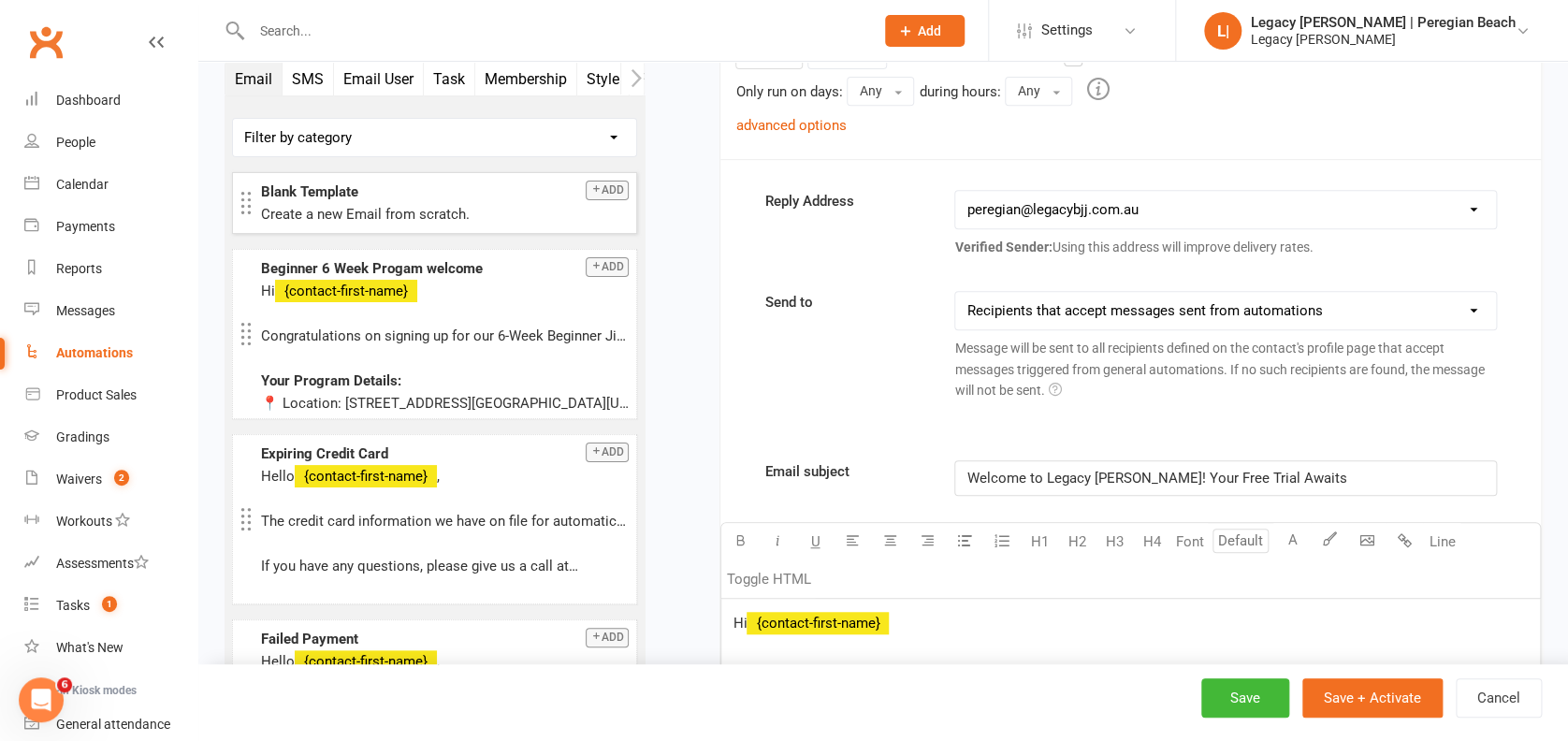
scroll to position [284, 0]
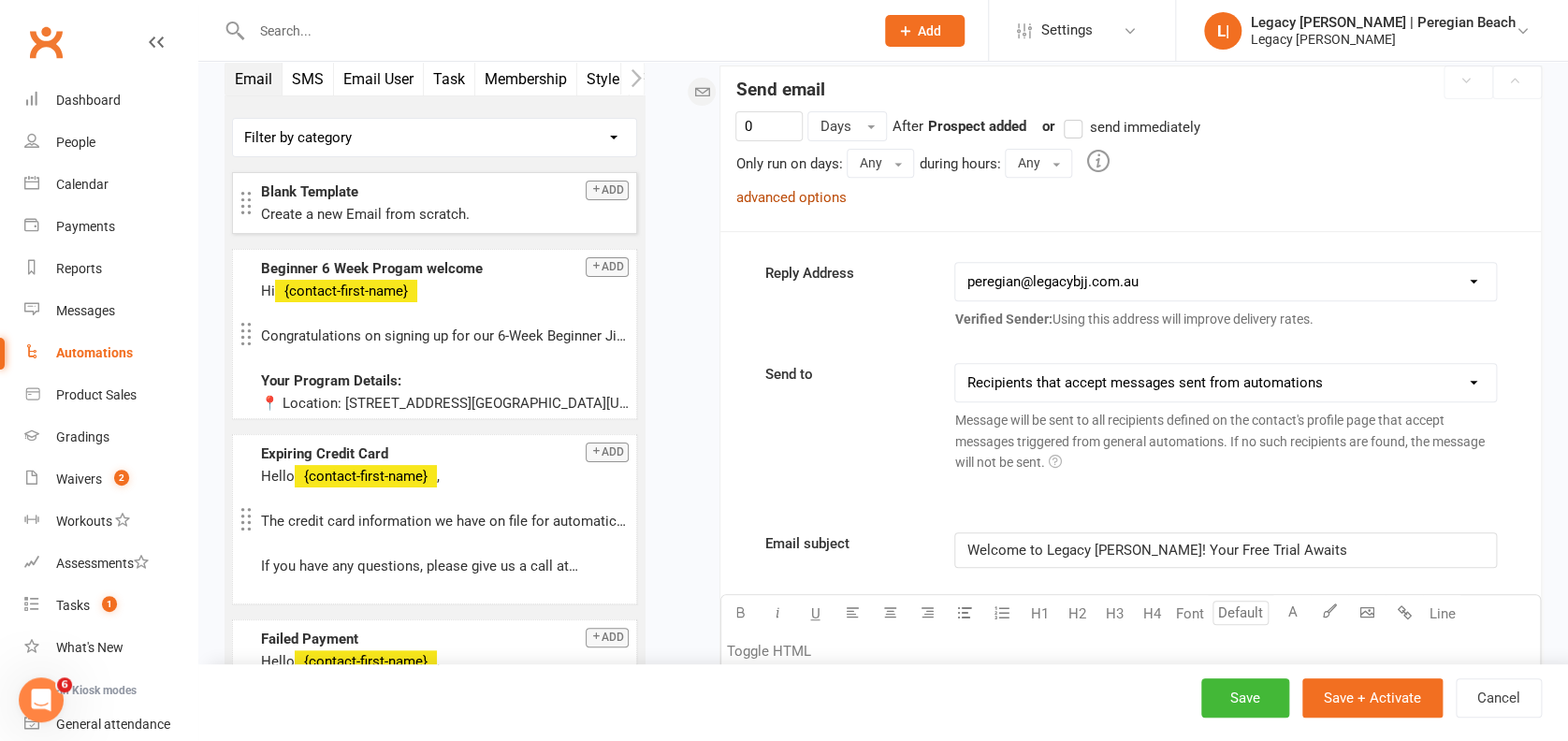
click at [794, 189] on link "advanced options" at bounding box center [790, 197] width 110 height 17
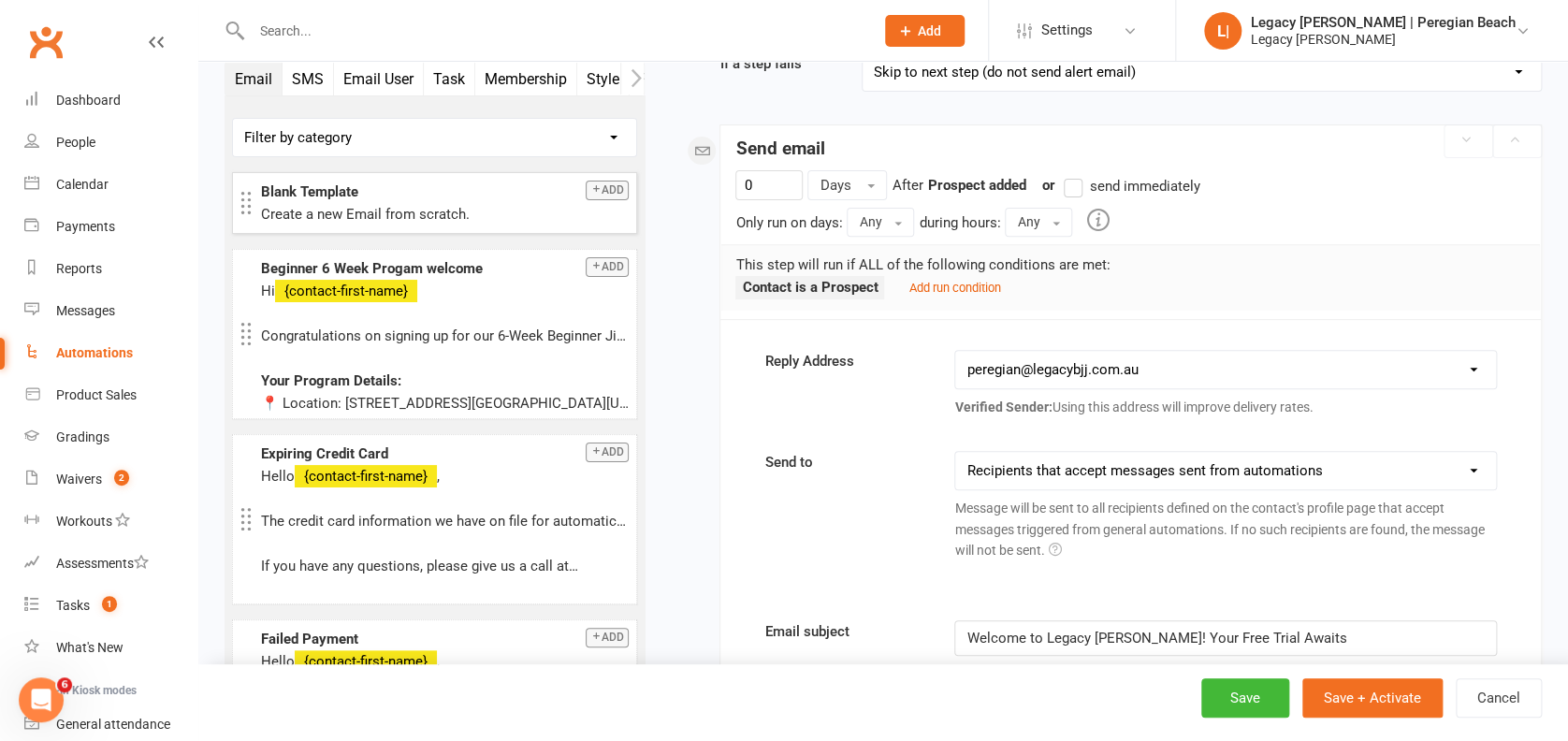
scroll to position [187, 0]
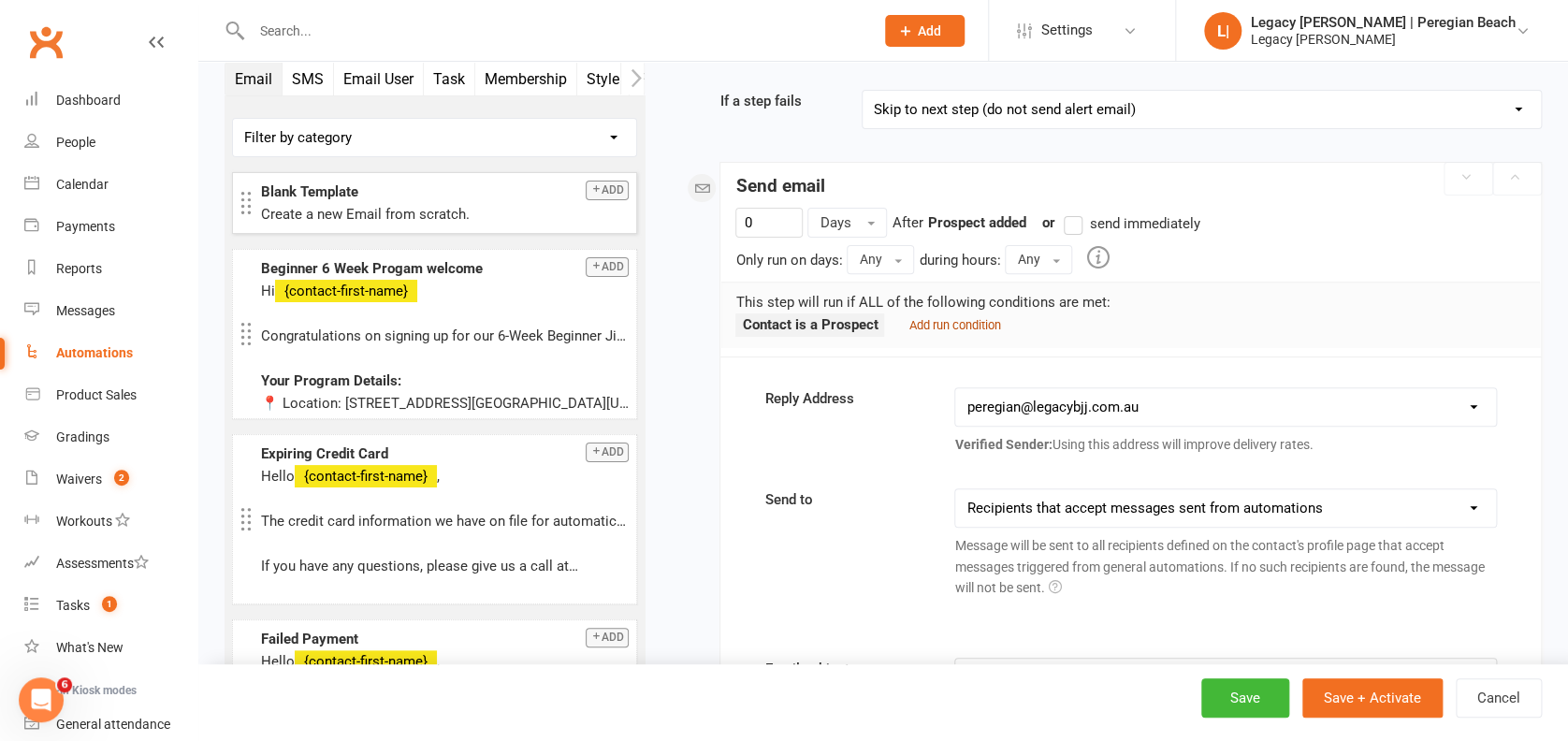
click at [957, 322] on small "Add run condition" at bounding box center [955, 325] width 92 height 14
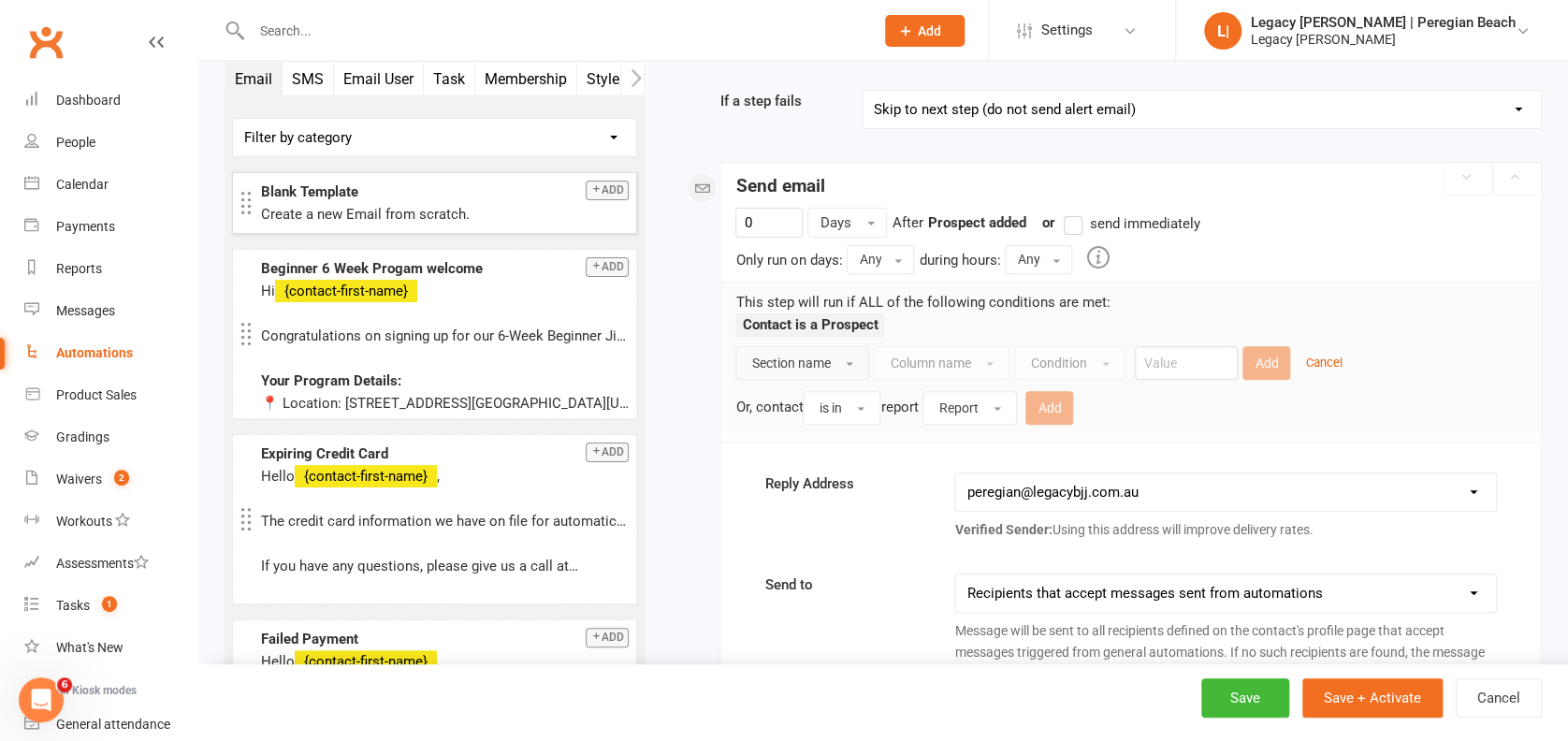
click at [823, 355] on span "Section name" at bounding box center [791, 363] width 79 height 15
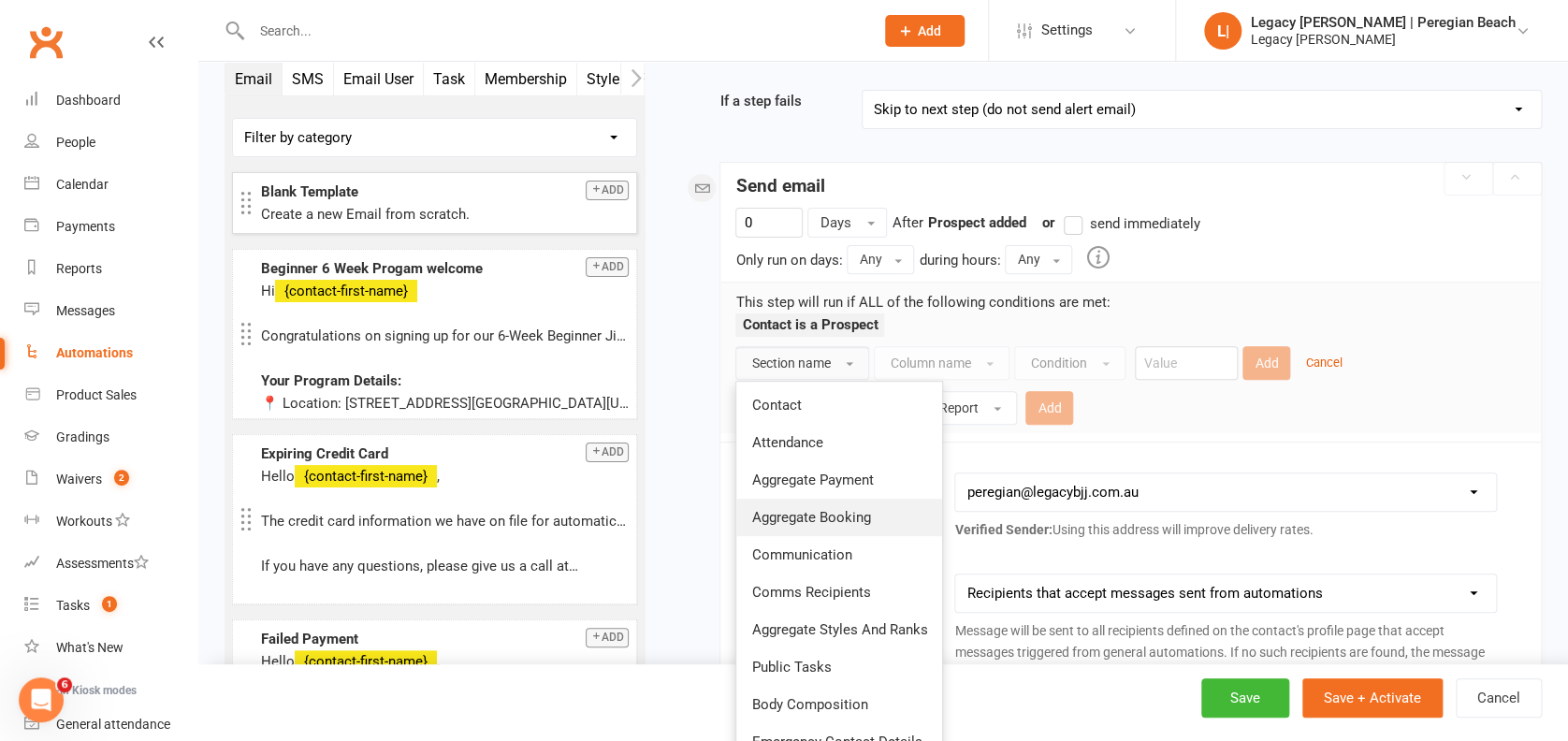
click at [844, 519] on span "Aggregate Booking" at bounding box center [811, 517] width 118 height 17
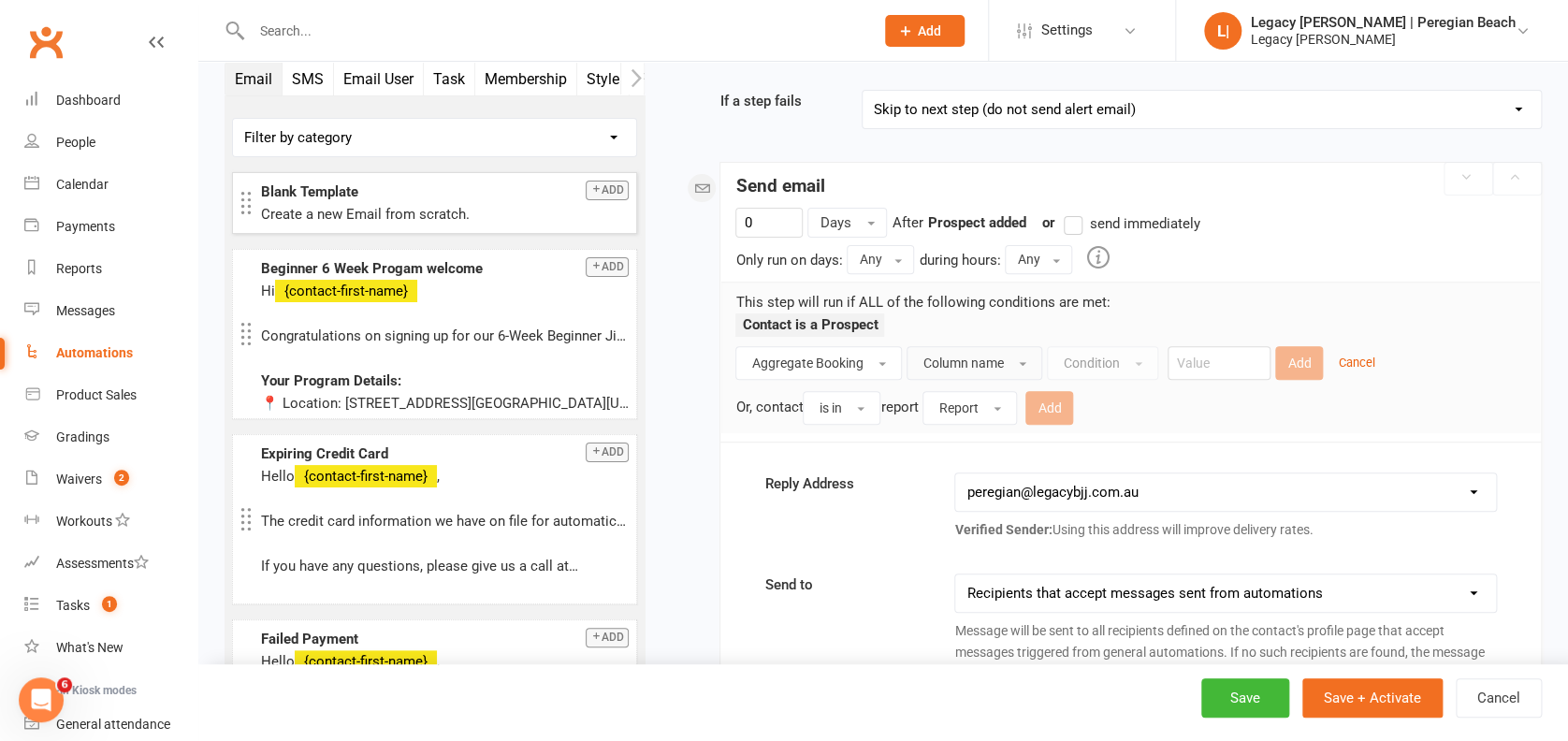
click at [975, 349] on button "Column name" at bounding box center [974, 363] width 135 height 34
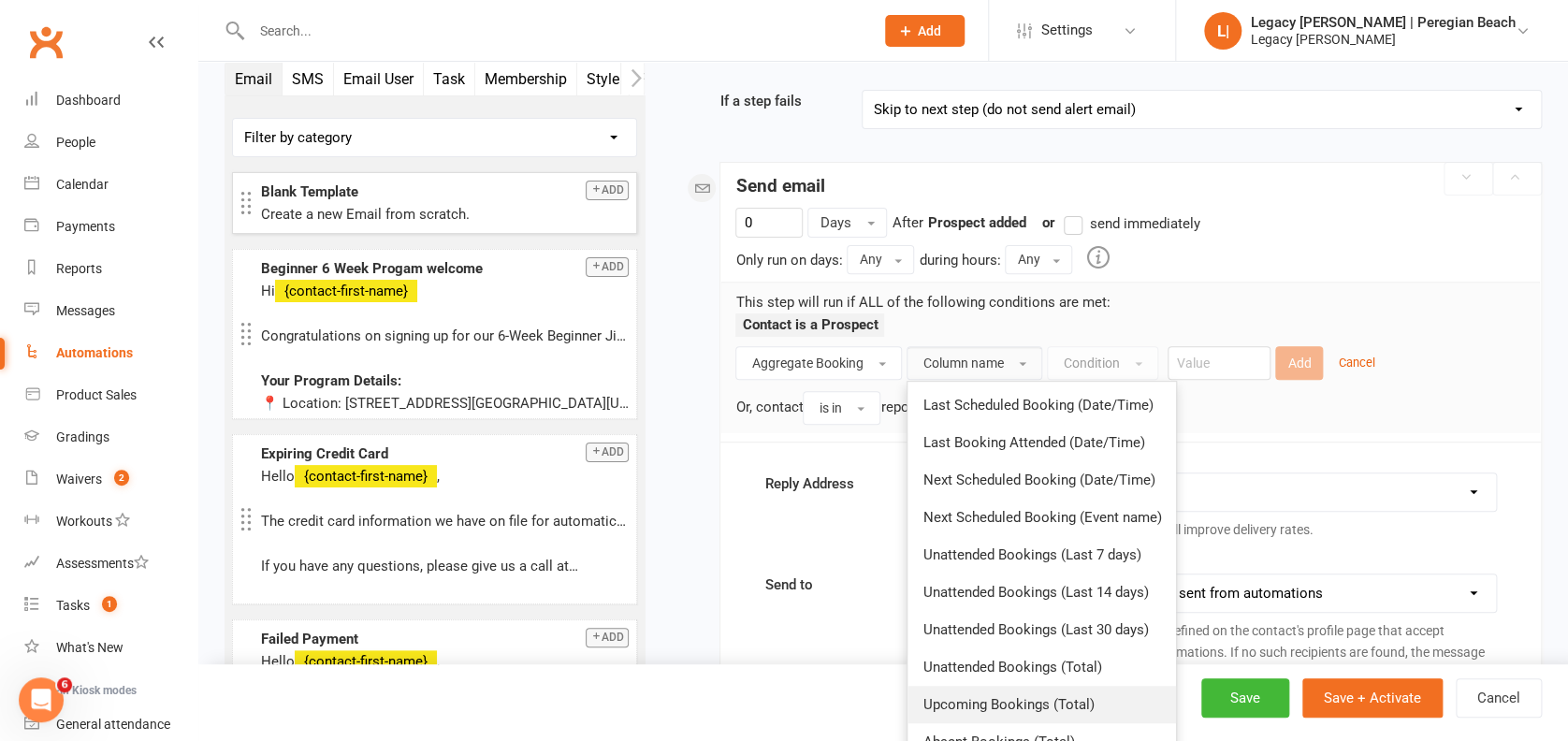
click at [1039, 704] on span "Upcoming Bookings (Total)" at bounding box center [1008, 704] width 171 height 17
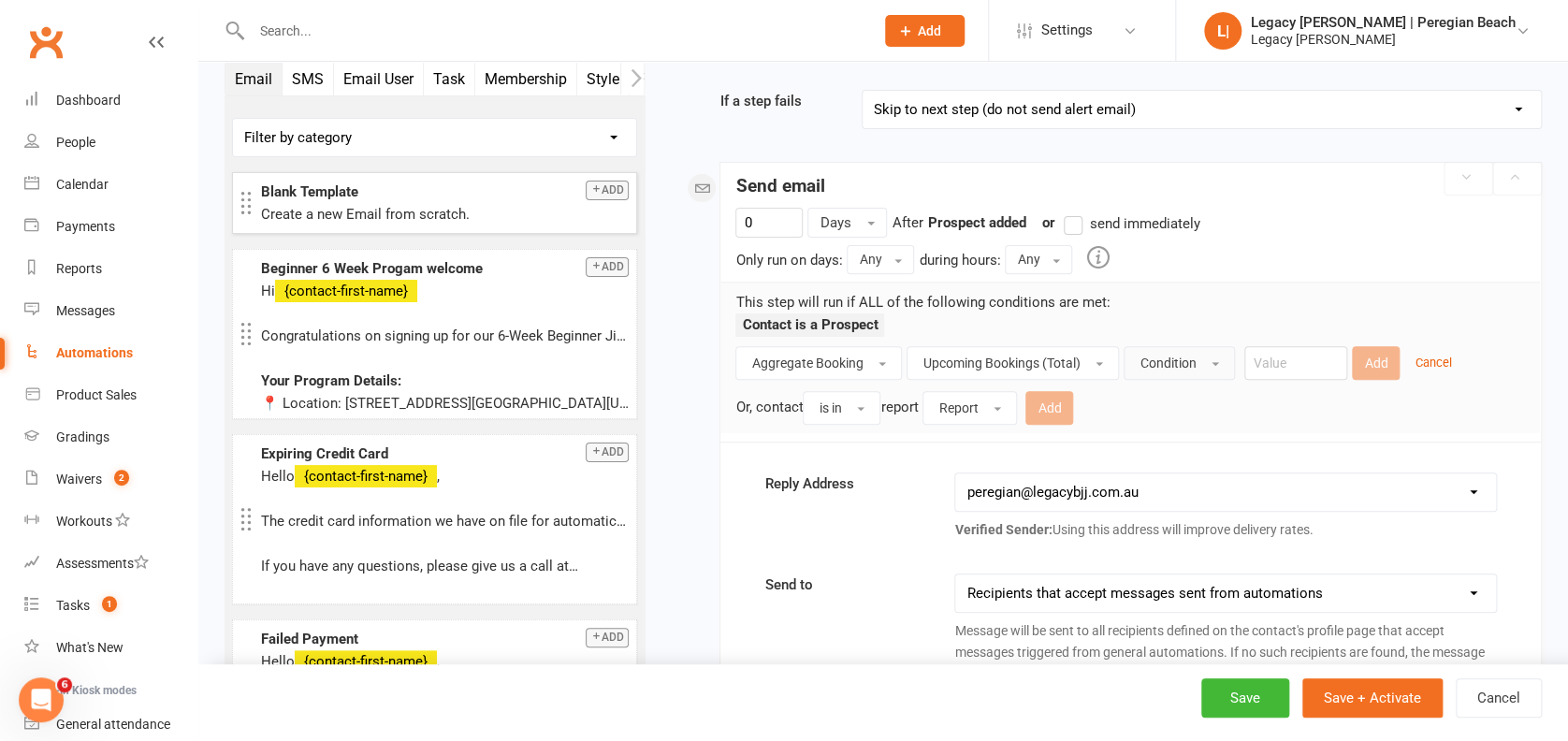
click at [1190, 361] on span "Condition" at bounding box center [1168, 363] width 56 height 15
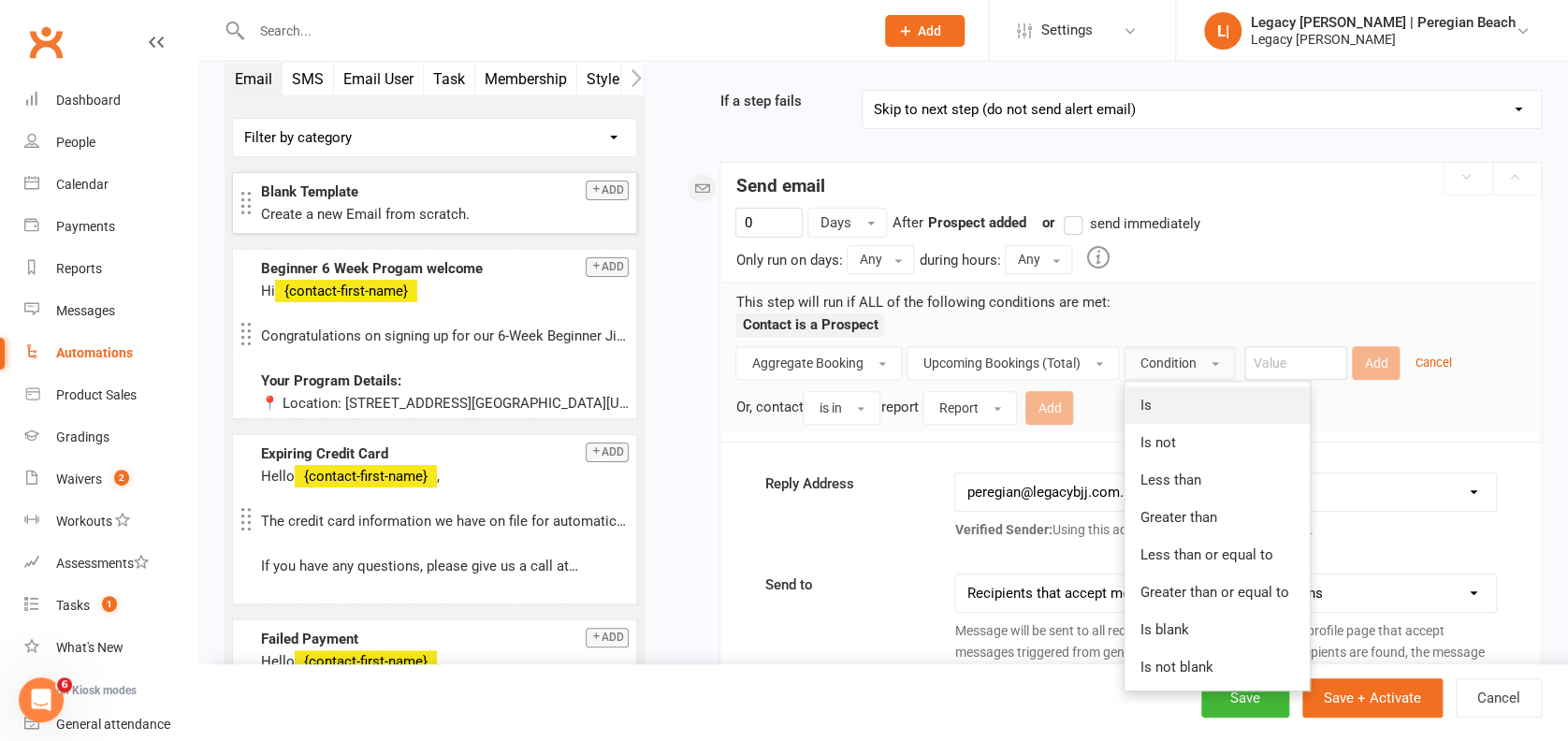
click at [1190, 408] on link "Is" at bounding box center [1217, 405] width 185 height 38
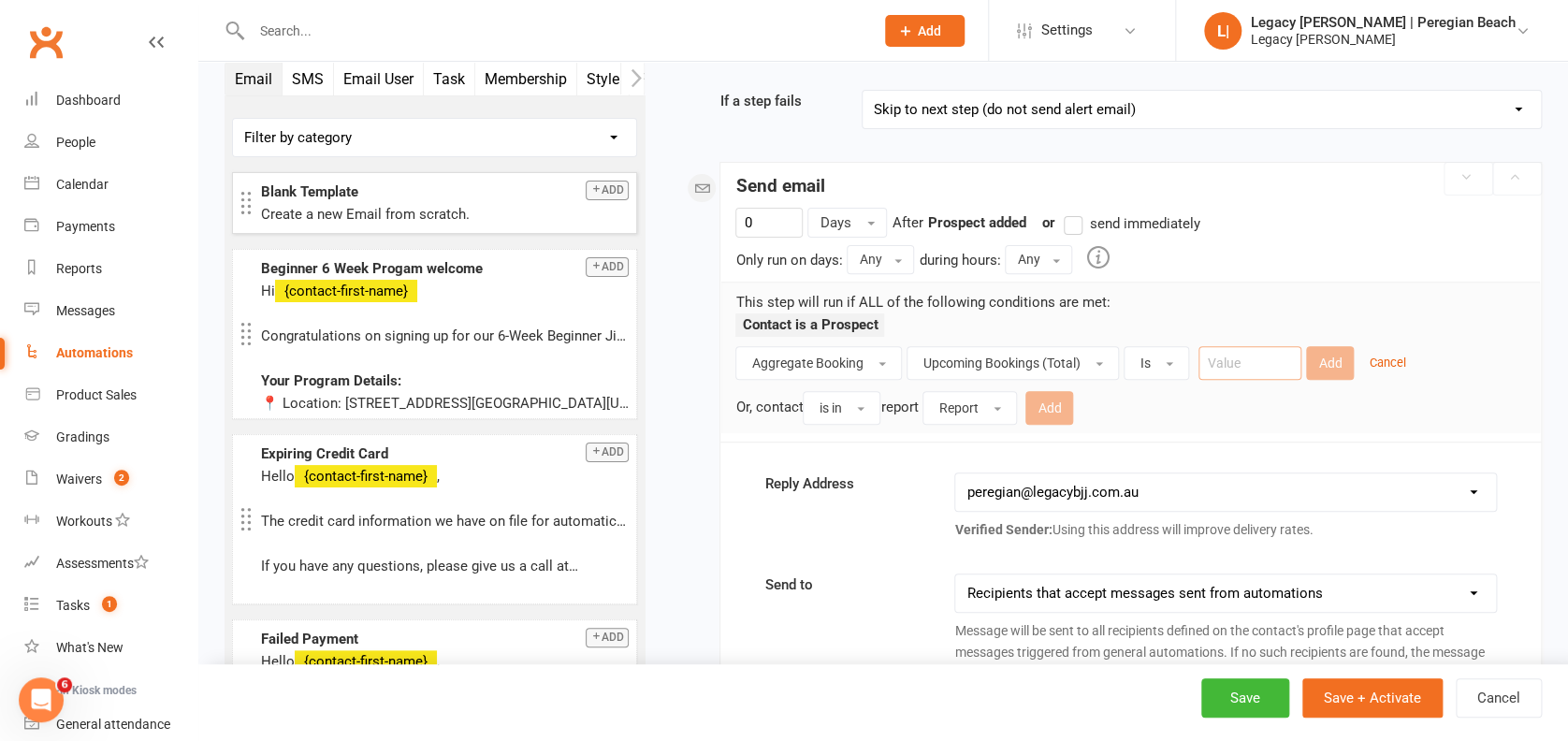
click at [1260, 363] on input "number" at bounding box center [1250, 363] width 103 height 34
type input "0"
click at [1334, 352] on button "Add" at bounding box center [1329, 363] width 48 height 34
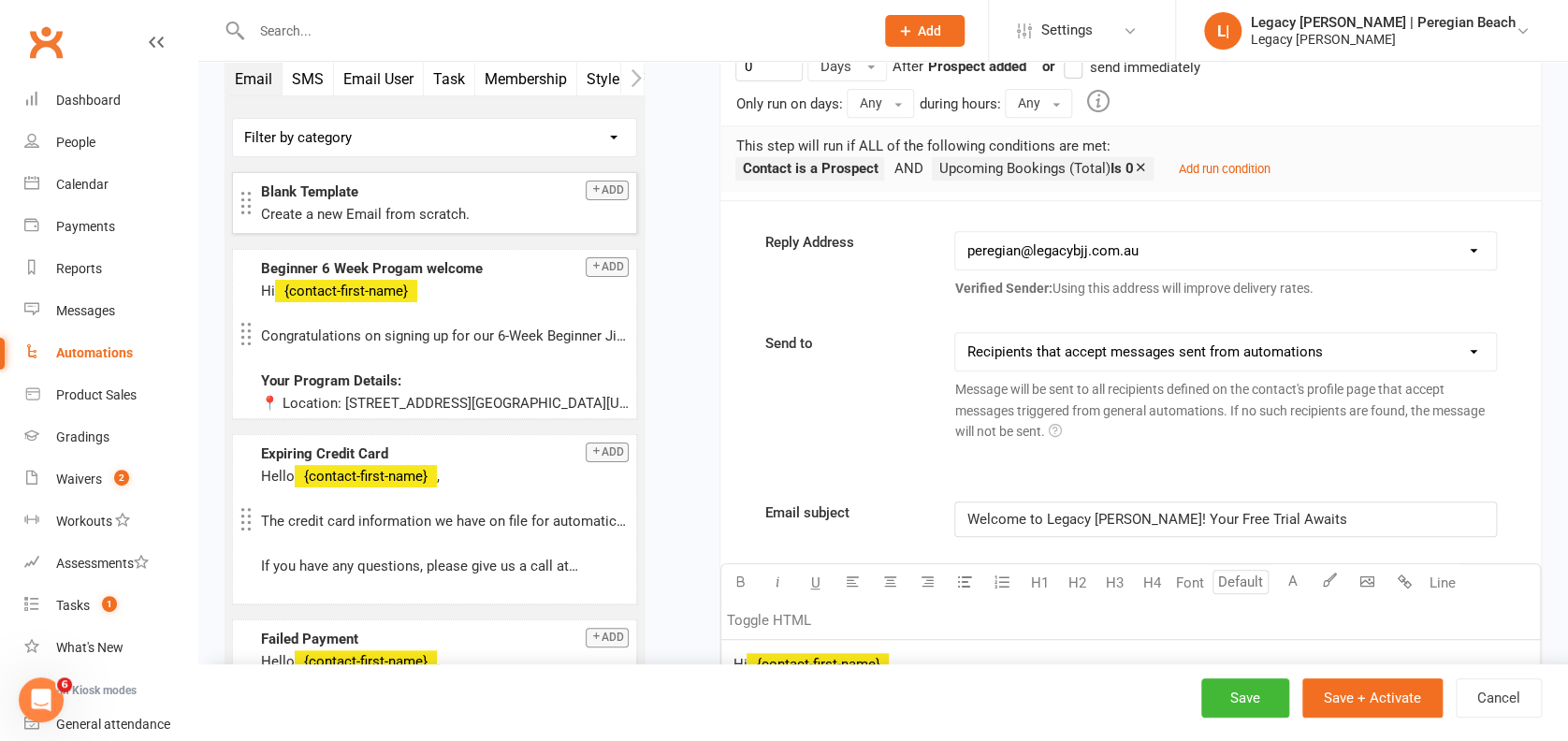
scroll to position [313, 0]
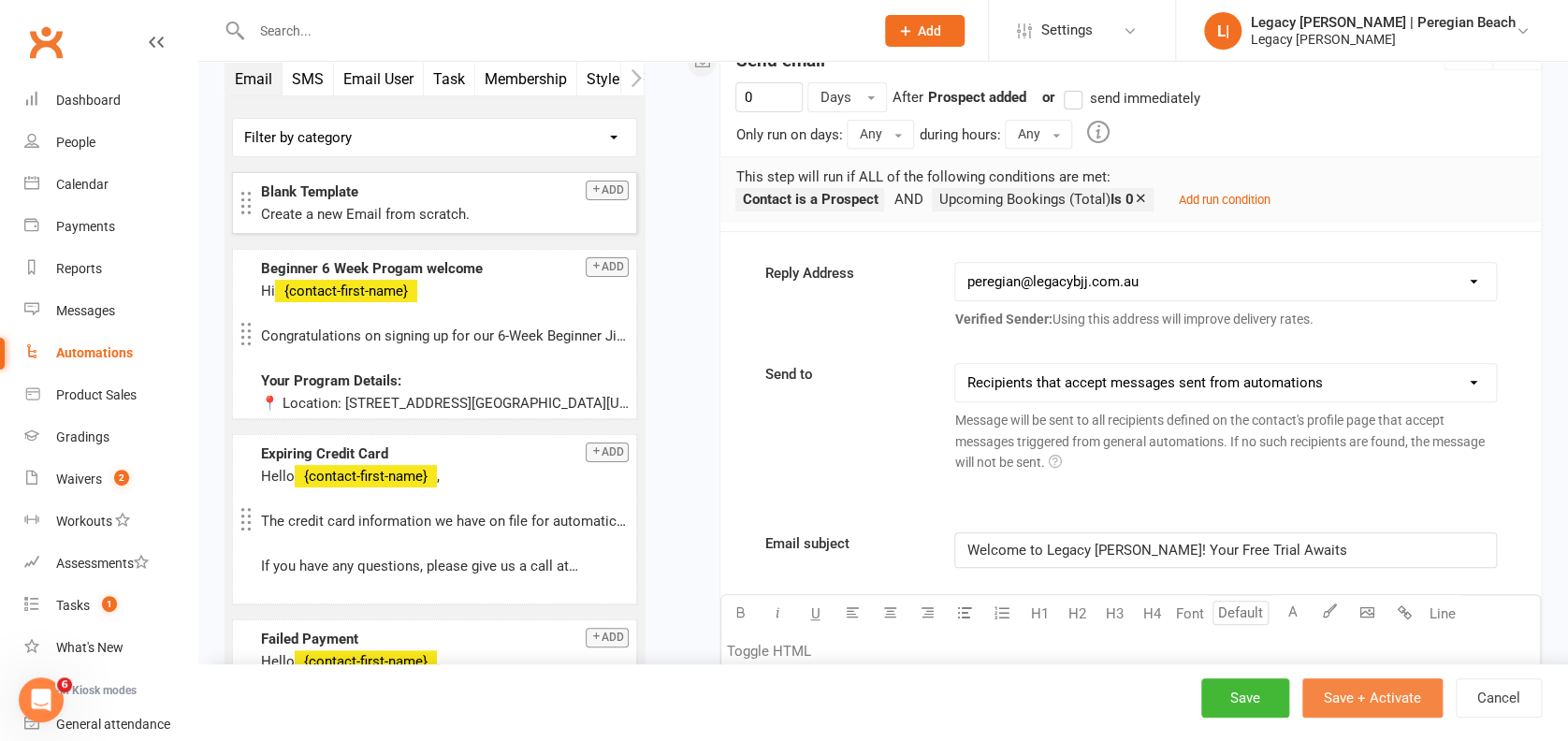
click at [1385, 695] on button "Save + Activate" at bounding box center [1372, 698] width 140 height 39
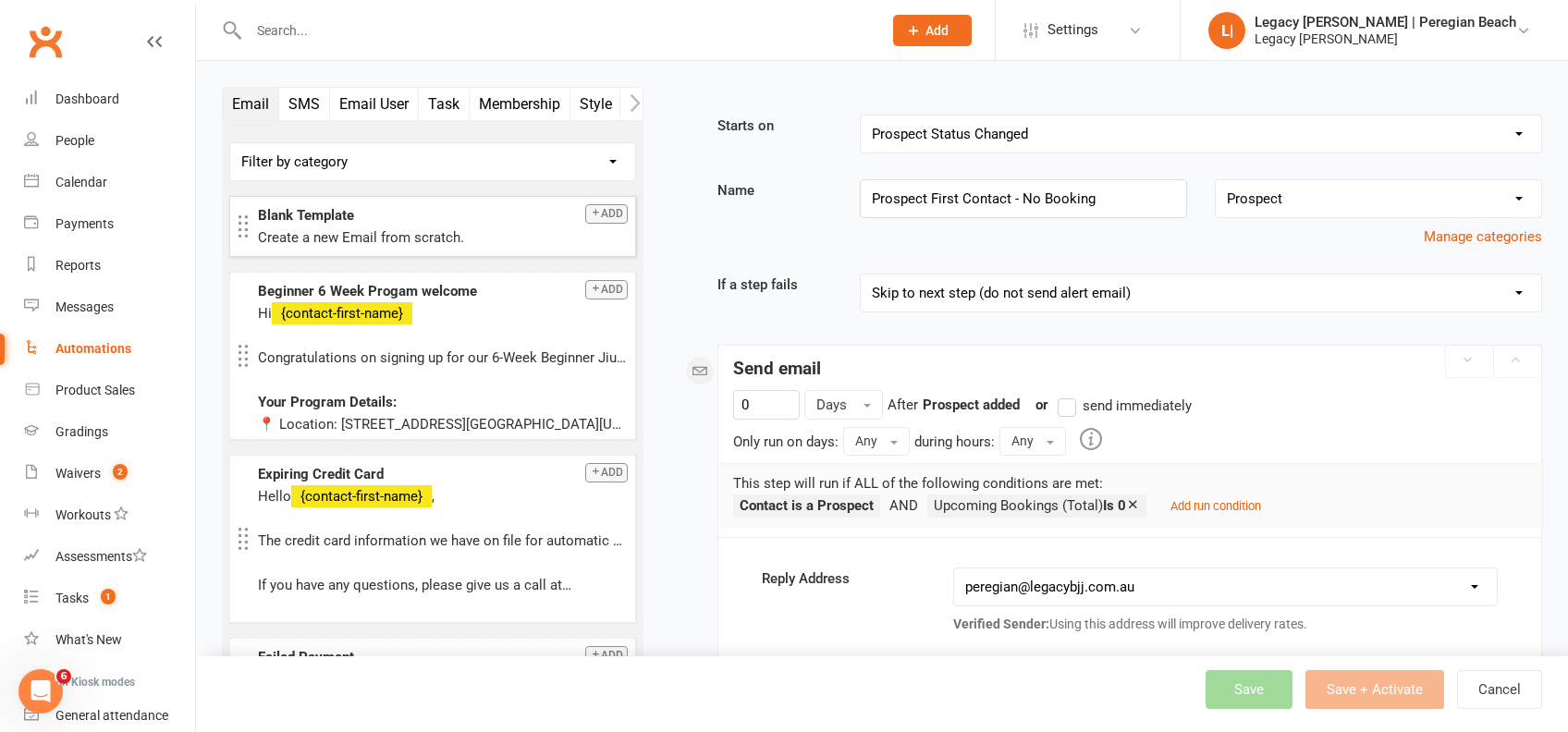
select select "true"
select select "100"
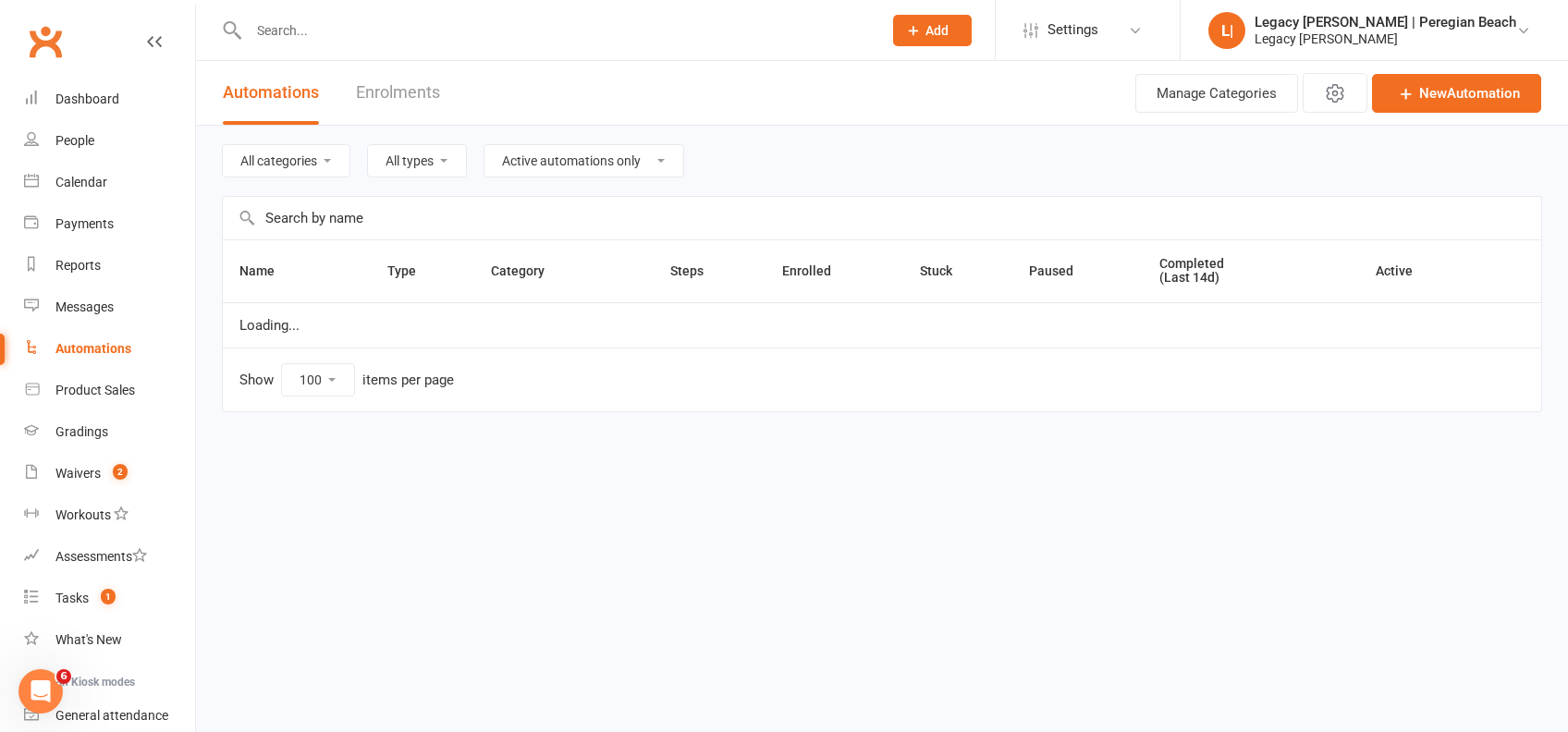
select select "796"
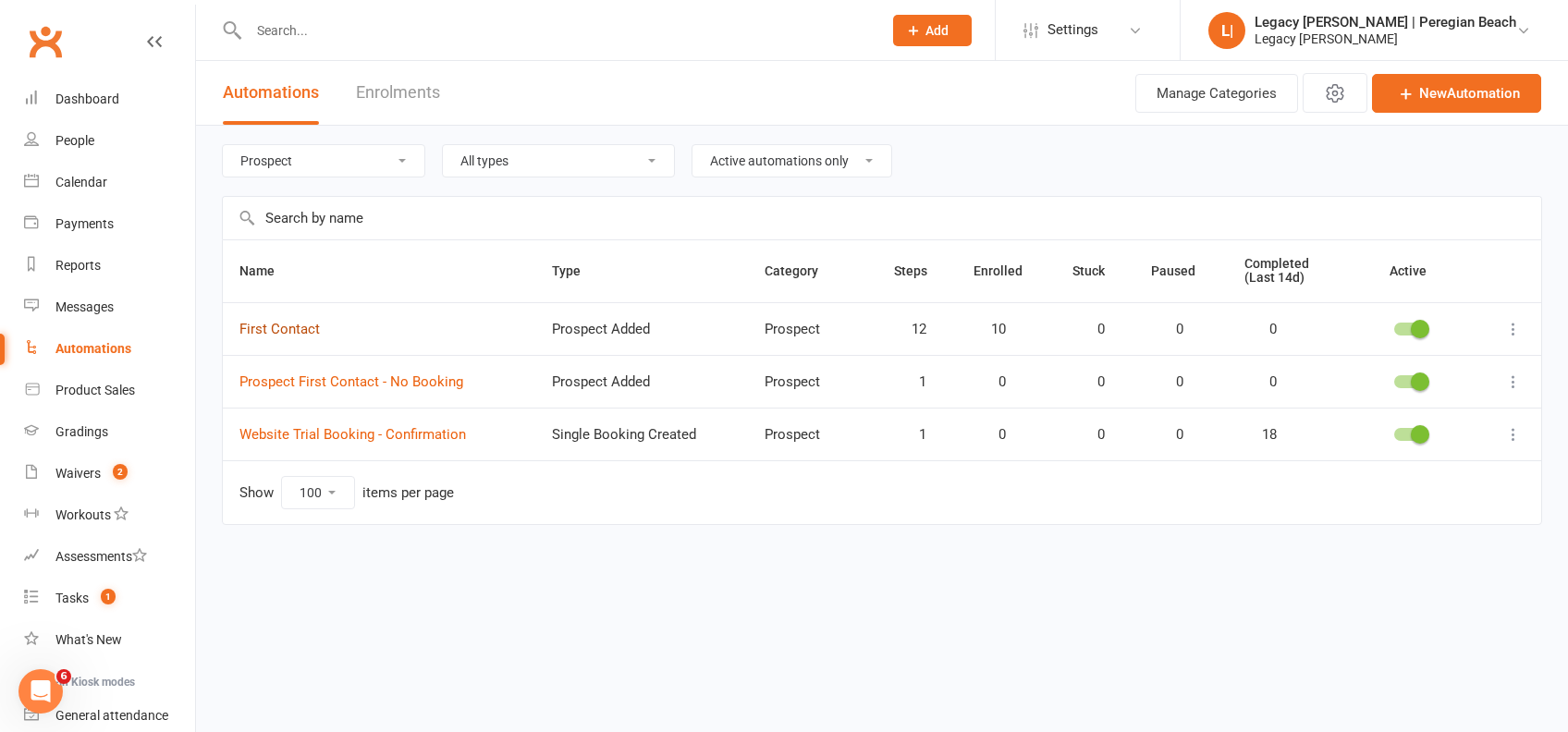
click at [266, 322] on link "First Contact" at bounding box center [279, 328] width 81 height 17
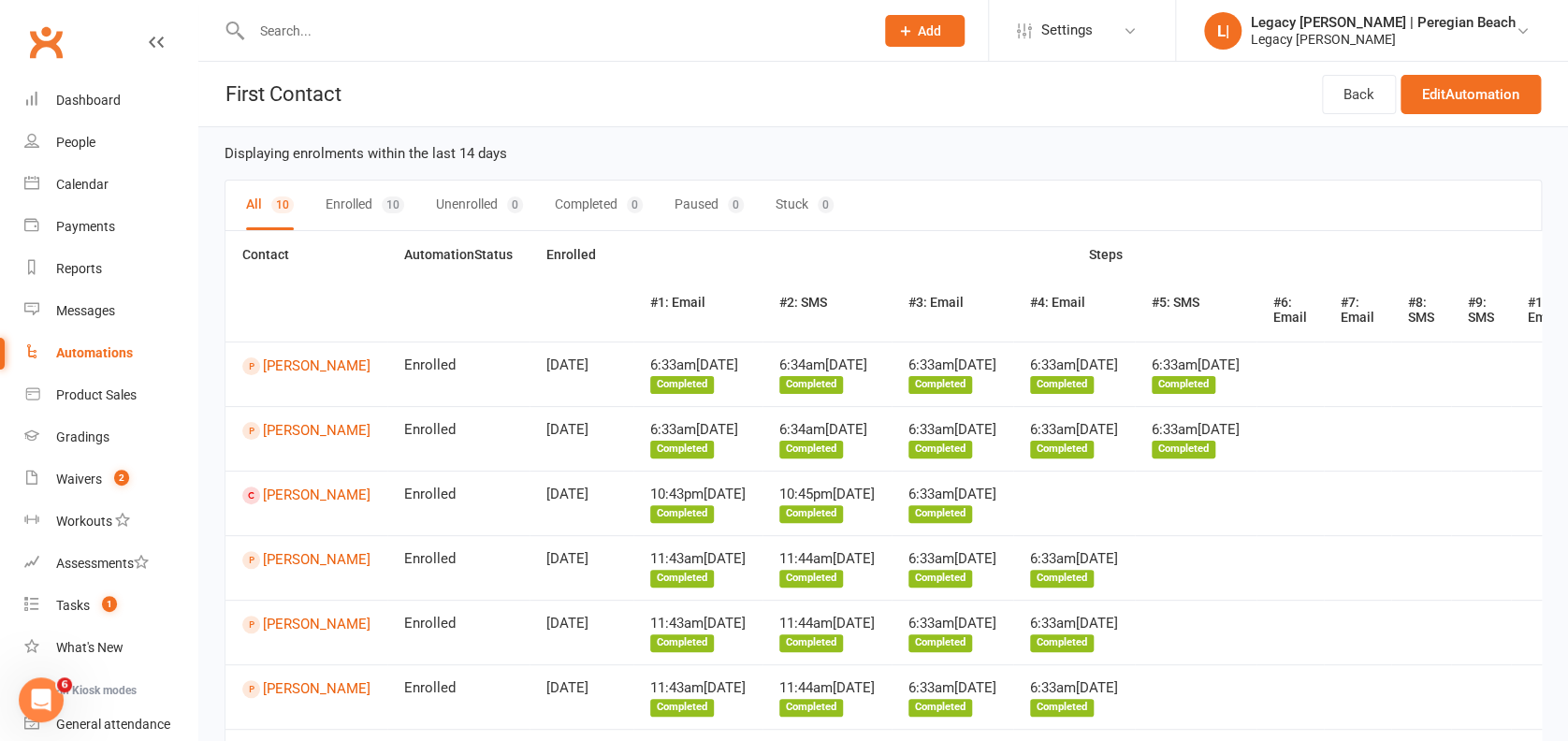
select select "true"
select select "100"
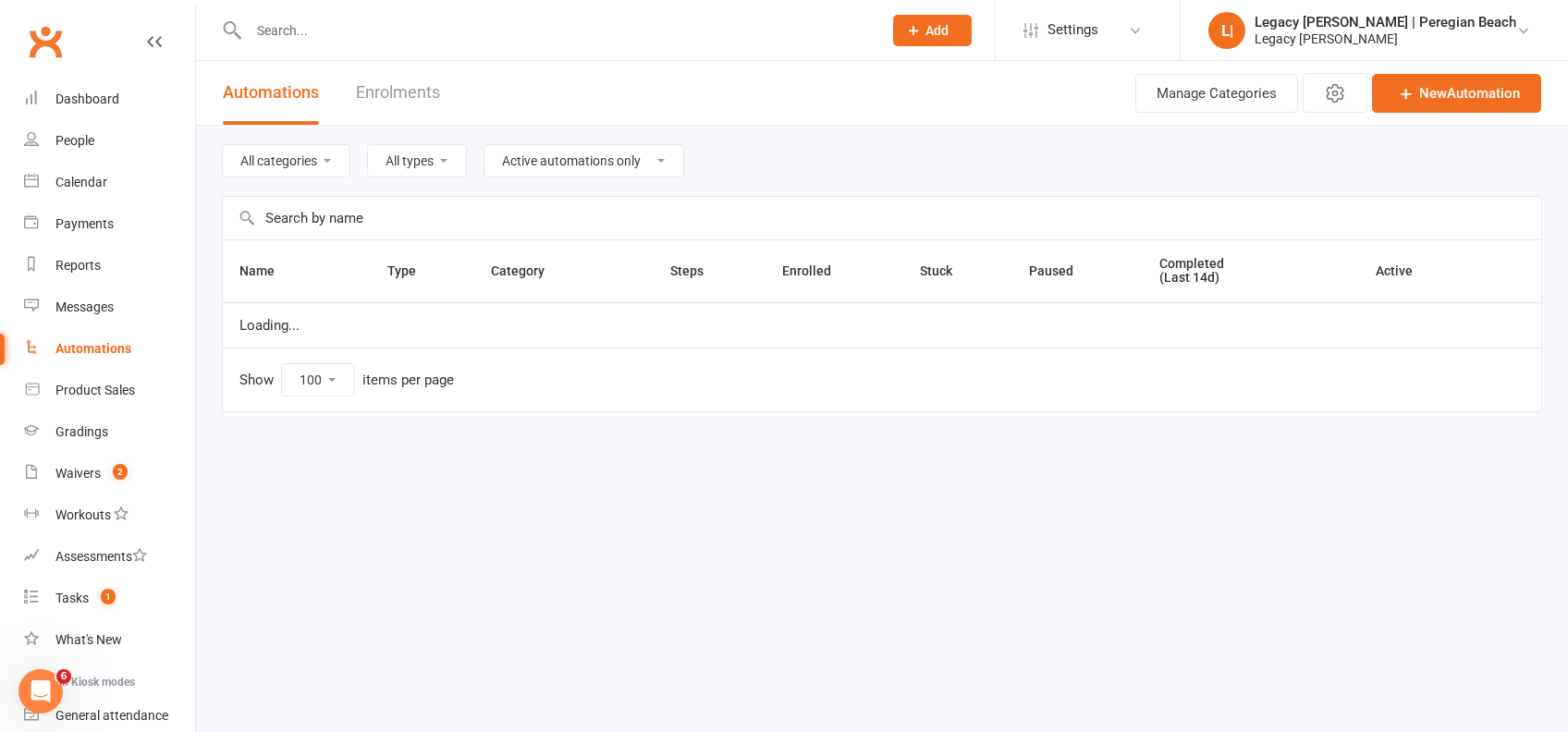
select select "796"
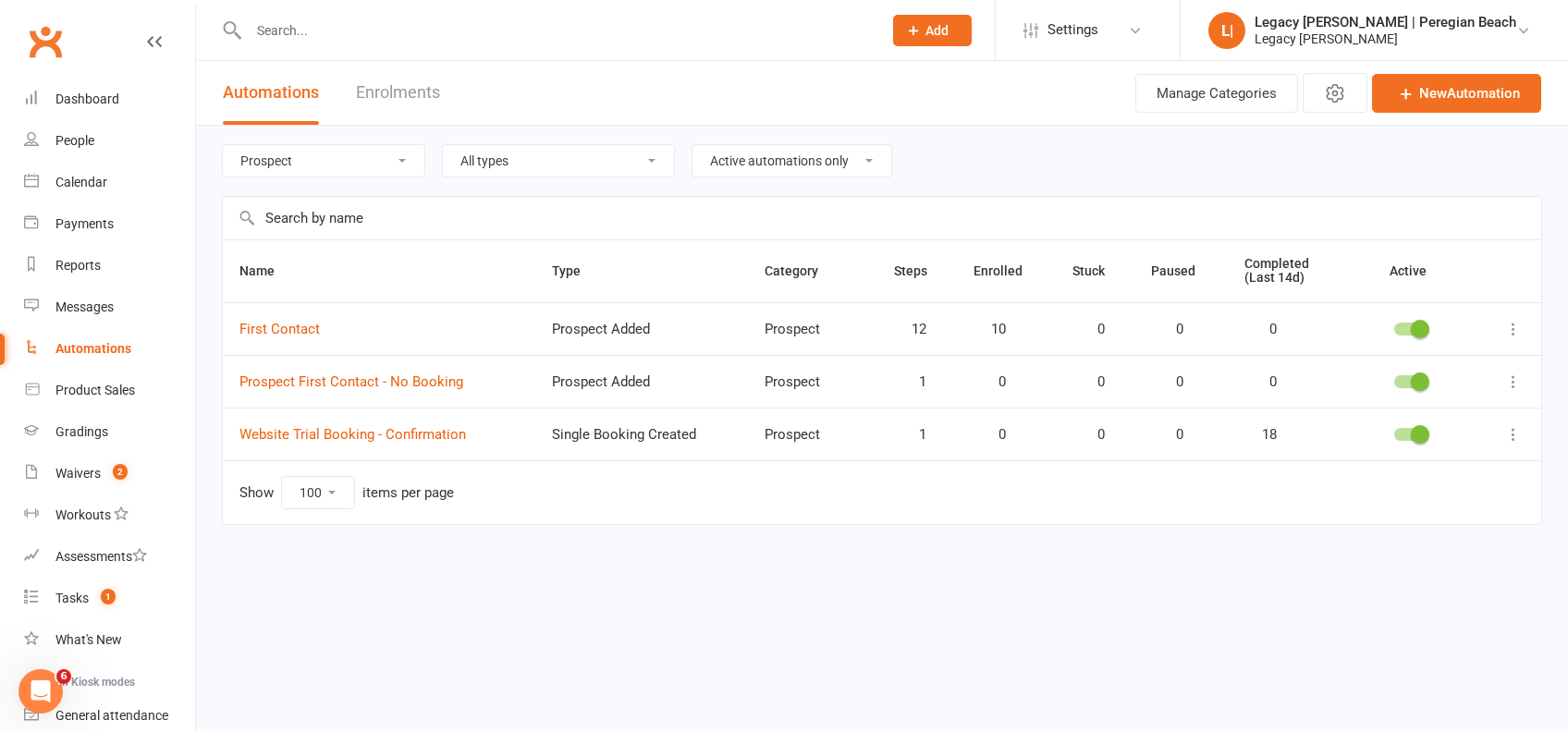
click at [1412, 325] on span at bounding box center [1419, 328] width 19 height 19
click at [1393, 326] on input "checkbox" at bounding box center [1393, 326] width 0 height 0
click at [281, 327] on link "First Contact" at bounding box center [279, 328] width 81 height 17
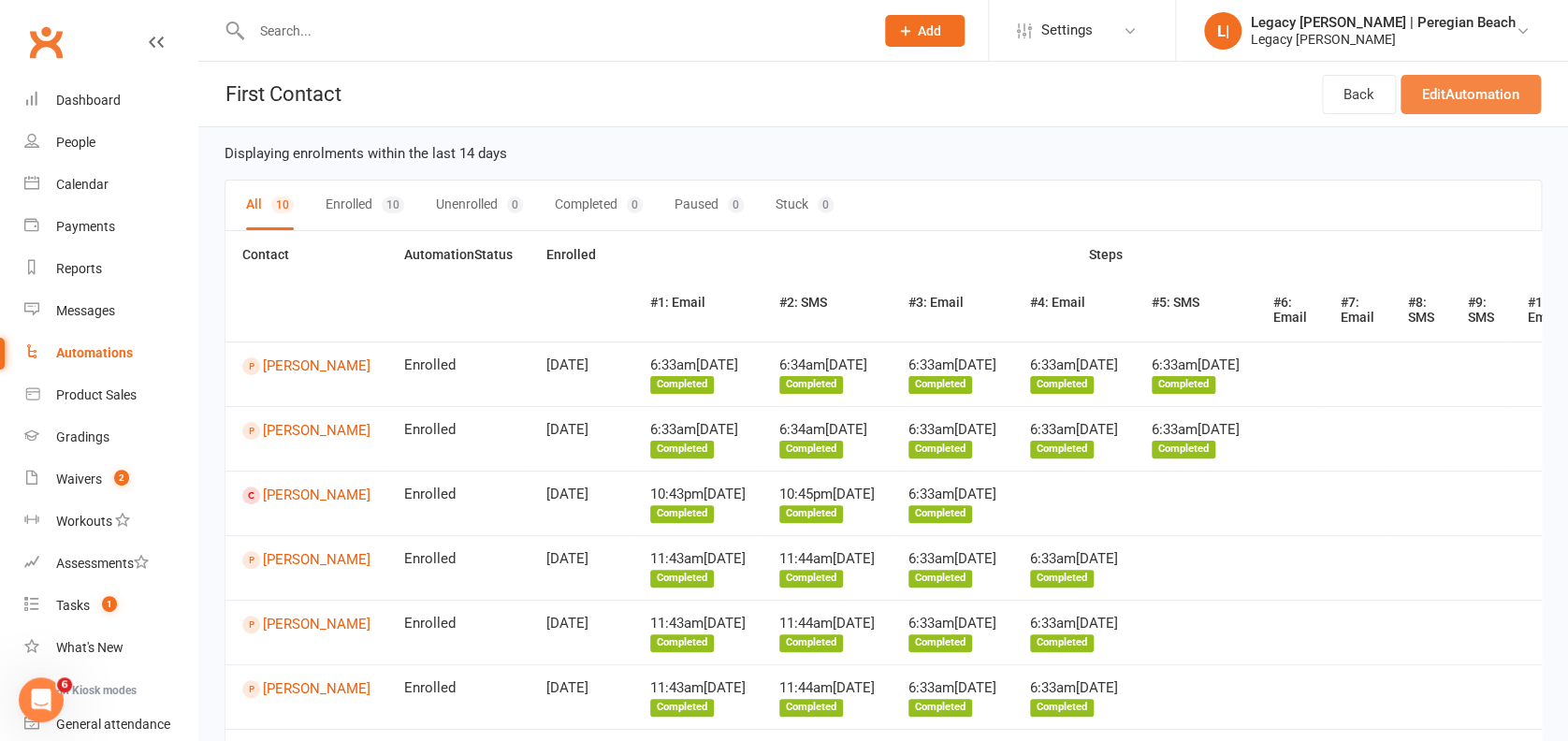
click at [1492, 94] on link "Edit Automation" at bounding box center [1470, 95] width 140 height 39
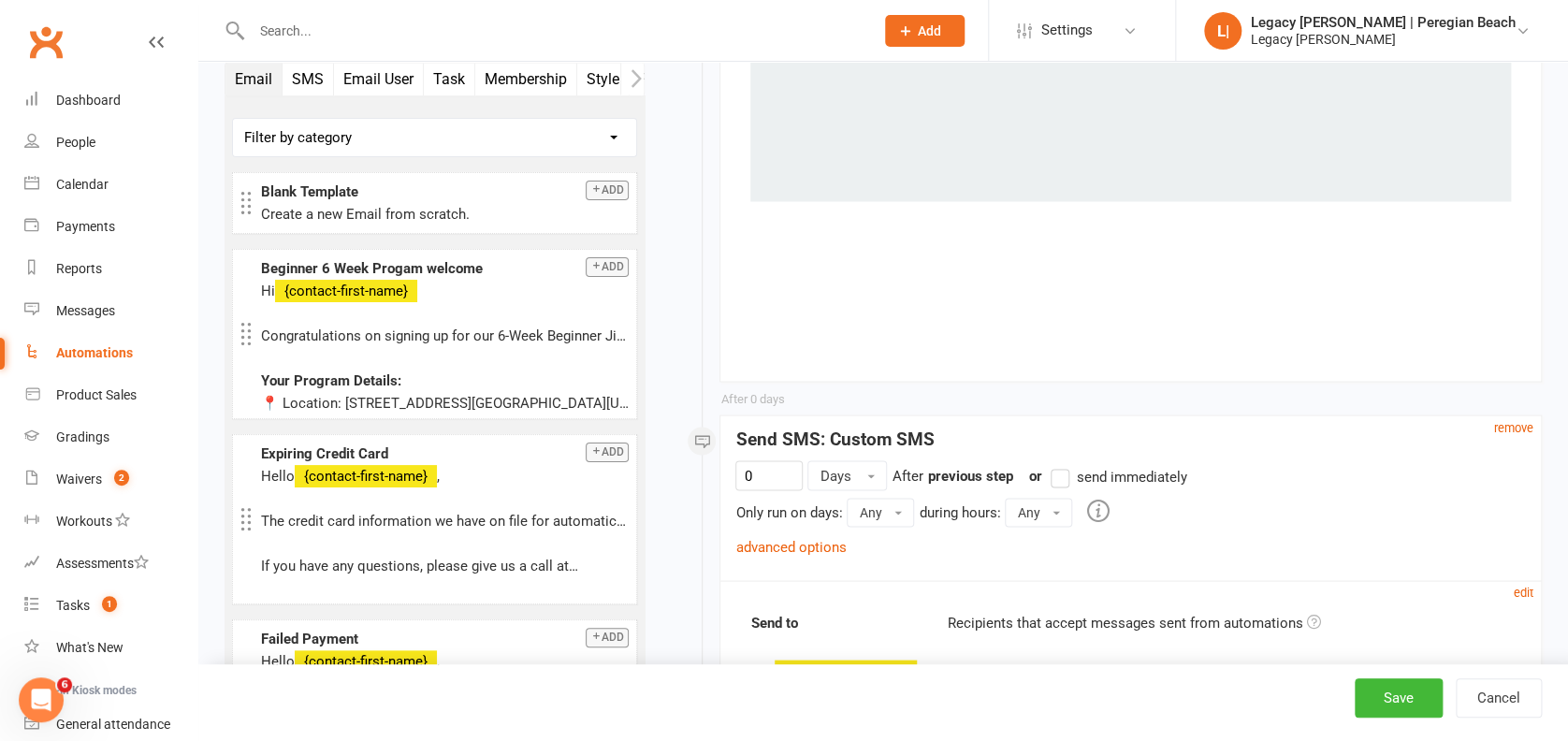
scroll to position [19469, 0]
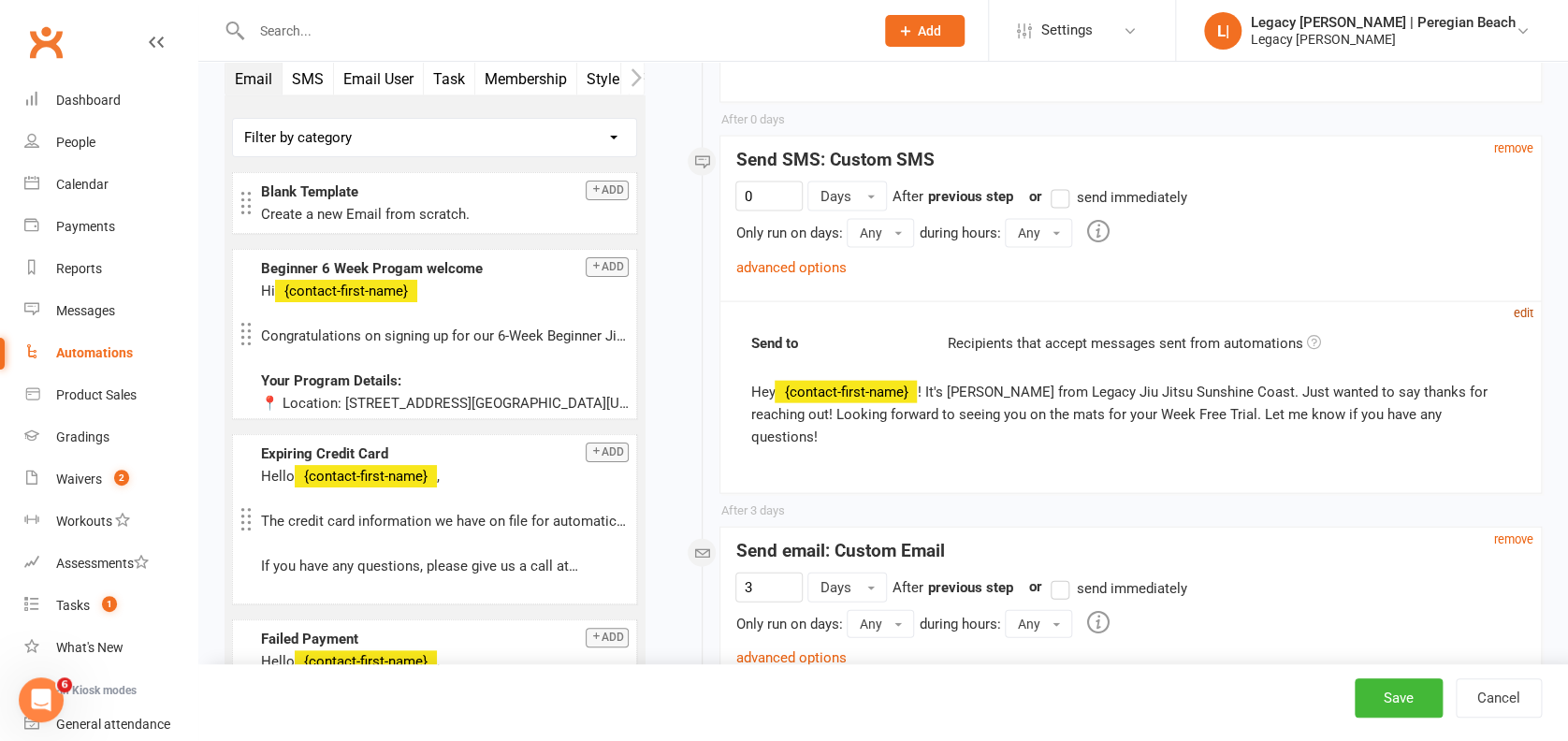
click at [1519, 309] on small "edit" at bounding box center [1523, 313] width 20 height 14
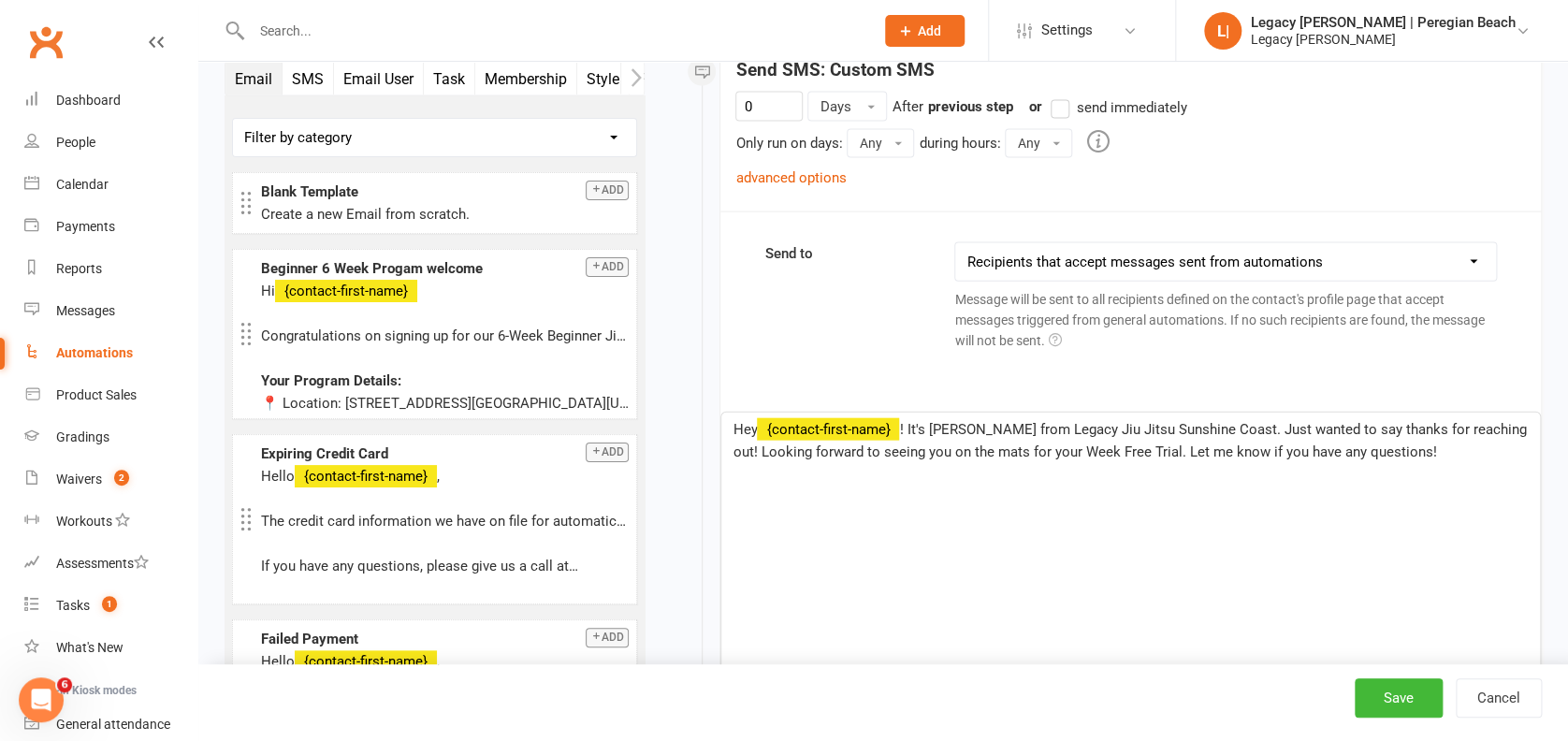
scroll to position [19593, 0]
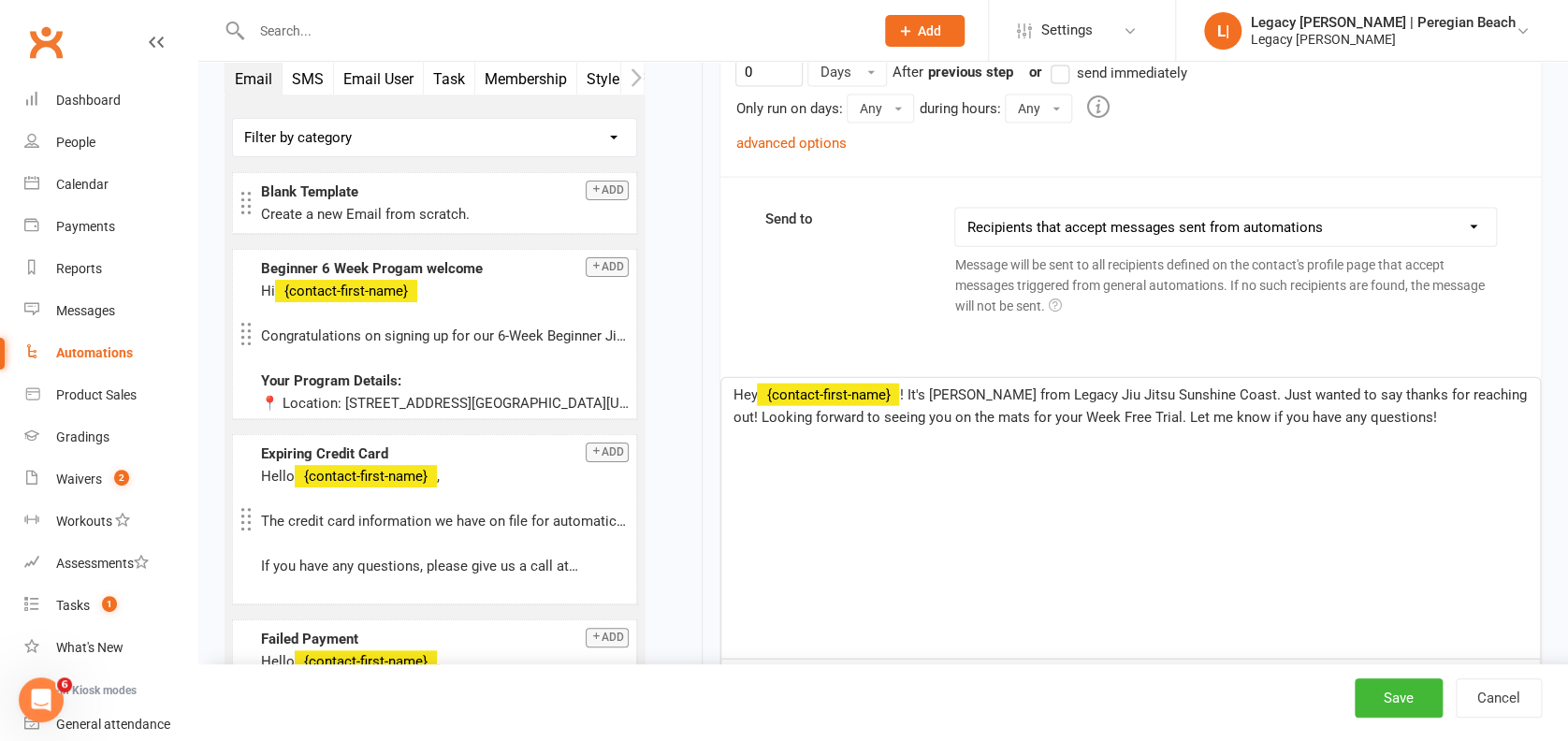
click at [1094, 471] on div "Hey ﻿ {contact-first-name} ! It's [PERSON_NAME] from Legacy Jiu Jitsu Sunshine …" at bounding box center [1130, 517] width 818 height 281
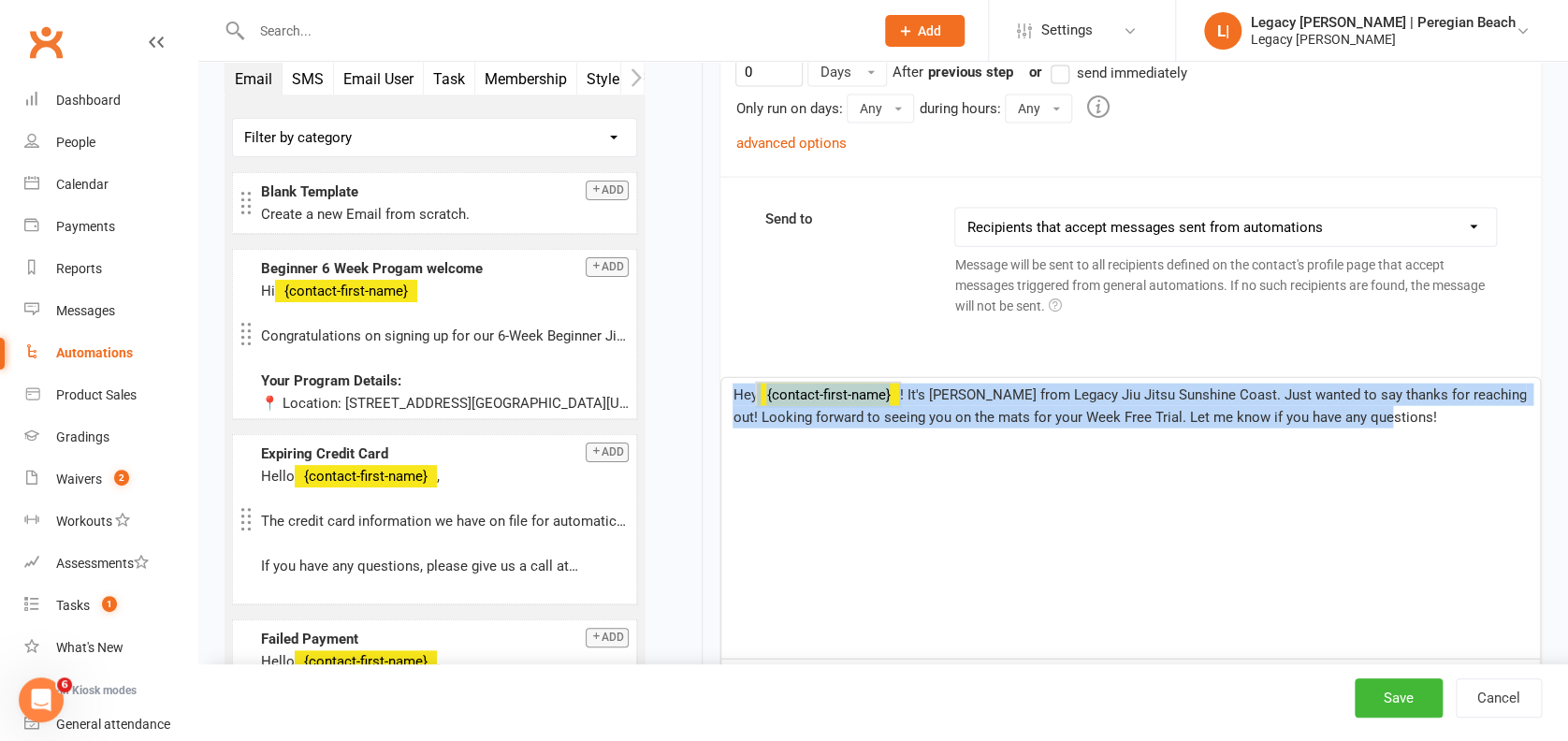
copy p "Hey ﻿ {contact-first-name} ! It's [PERSON_NAME] from Legacy Jiu Jitsu Sunshine …"
click at [942, 459] on div "Hey ﻿ {contact-first-name} ! It's [PERSON_NAME] from Legacy Jiu Jitsu Sunshine …" at bounding box center [1130, 517] width 818 height 281
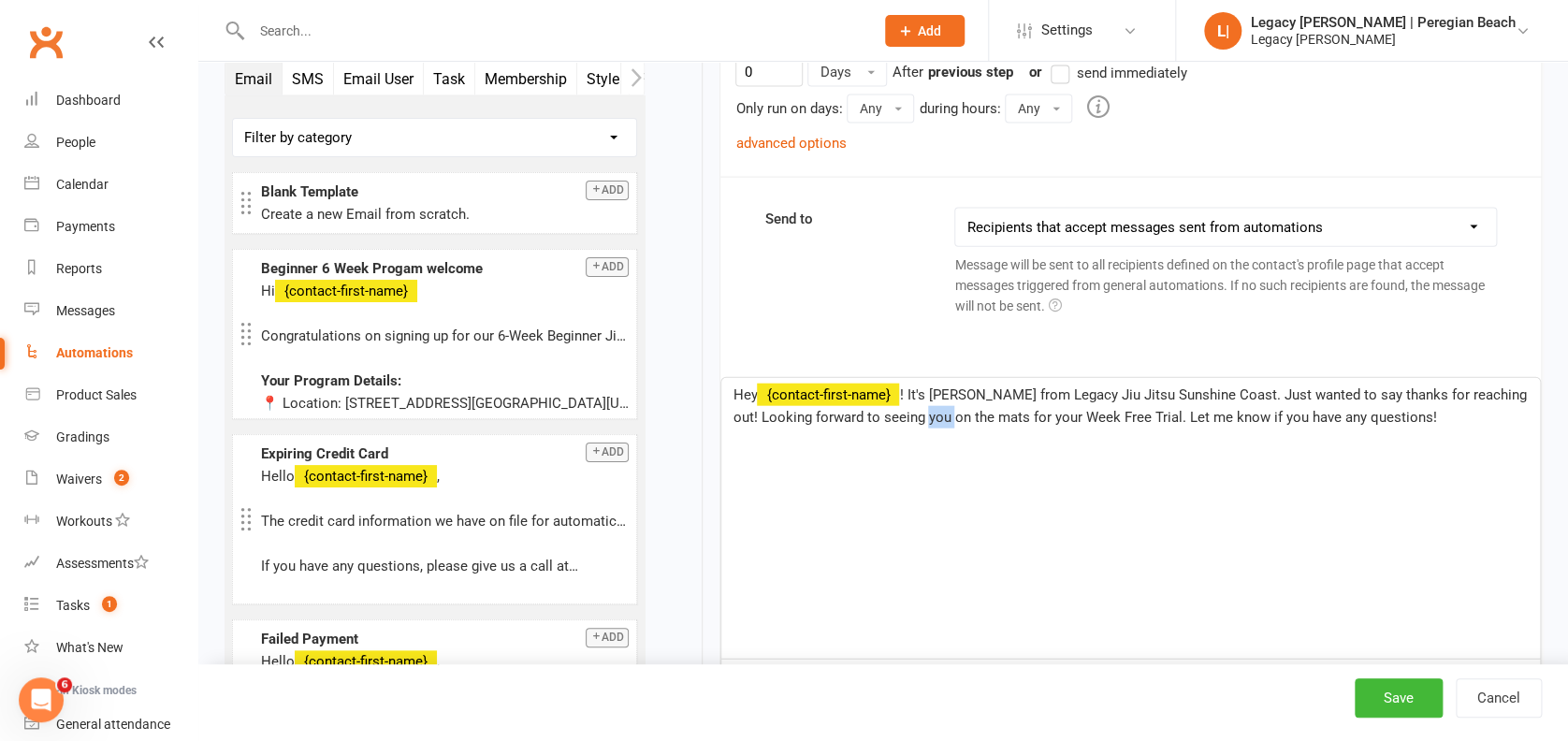
click at [942, 459] on div "Hey ﻿ {contact-first-name} ! It's [PERSON_NAME] from Legacy Jiu Jitsu Sunshine …" at bounding box center [1130, 517] width 818 height 281
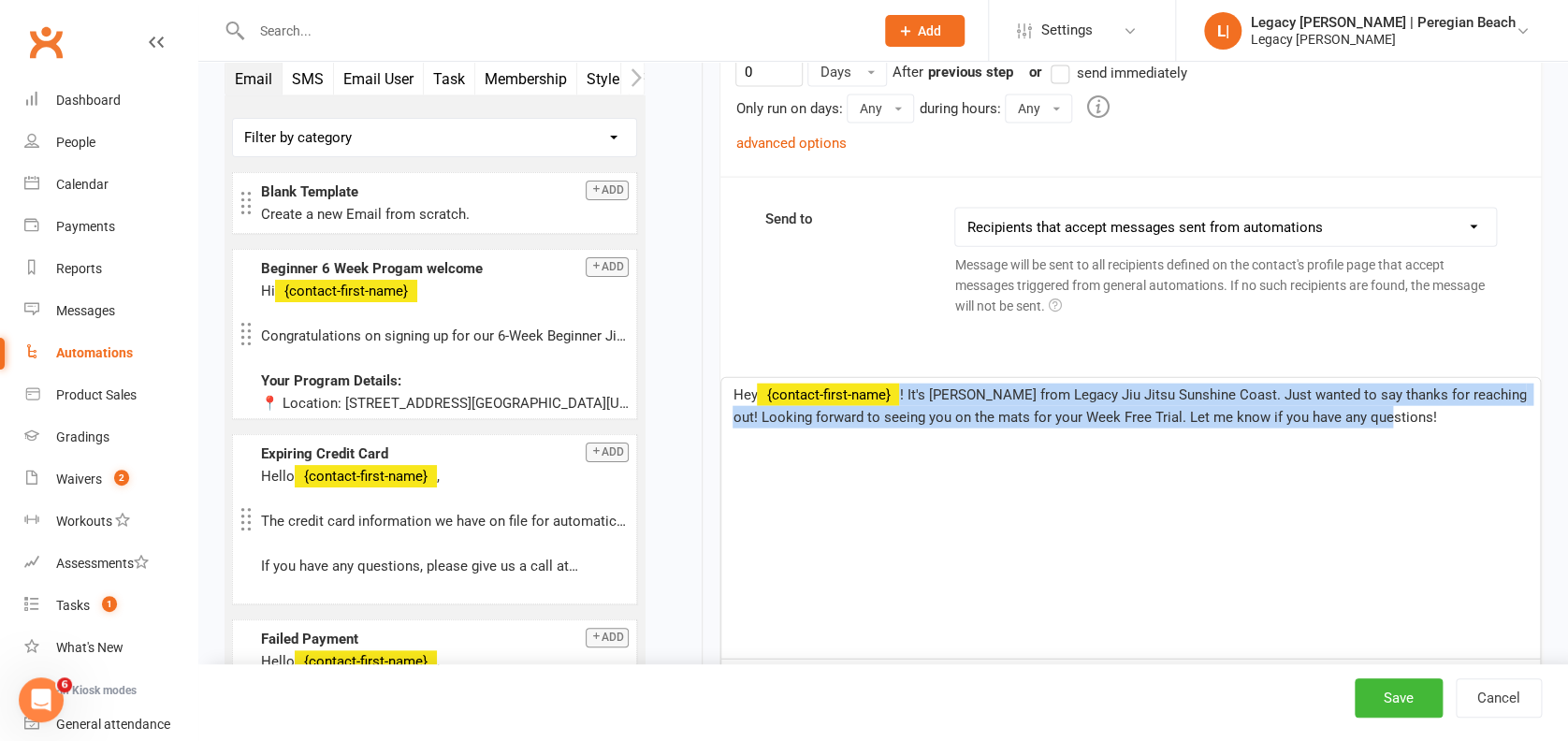
click at [942, 459] on div "Hey ﻿ {contact-first-name} ! It's [PERSON_NAME] from Legacy Jiu Jitsu Sunshine …" at bounding box center [1130, 517] width 818 height 281
click at [95, 354] on div "Automations" at bounding box center [95, 352] width 77 height 15
select select "true"
select select "100"
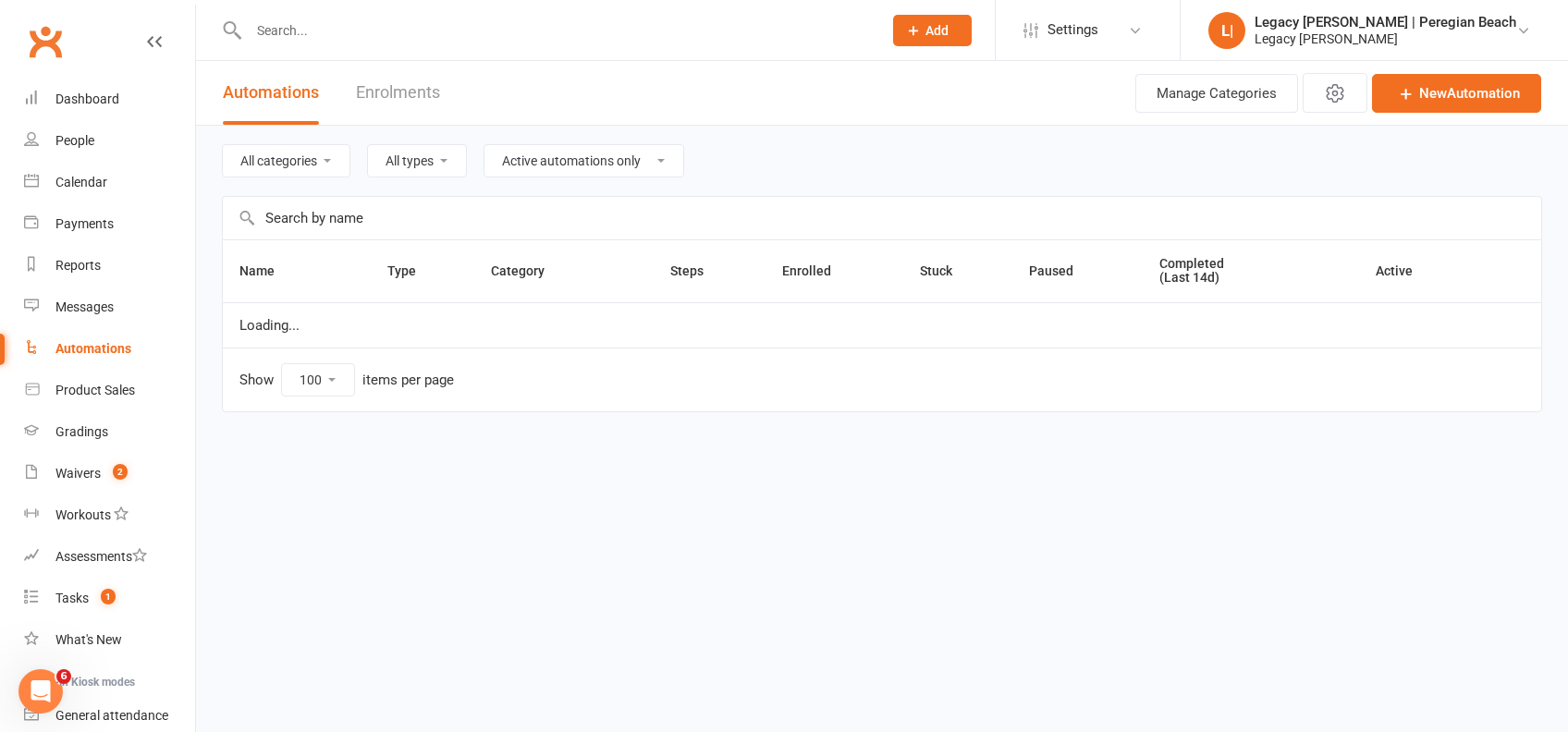
select select "796"
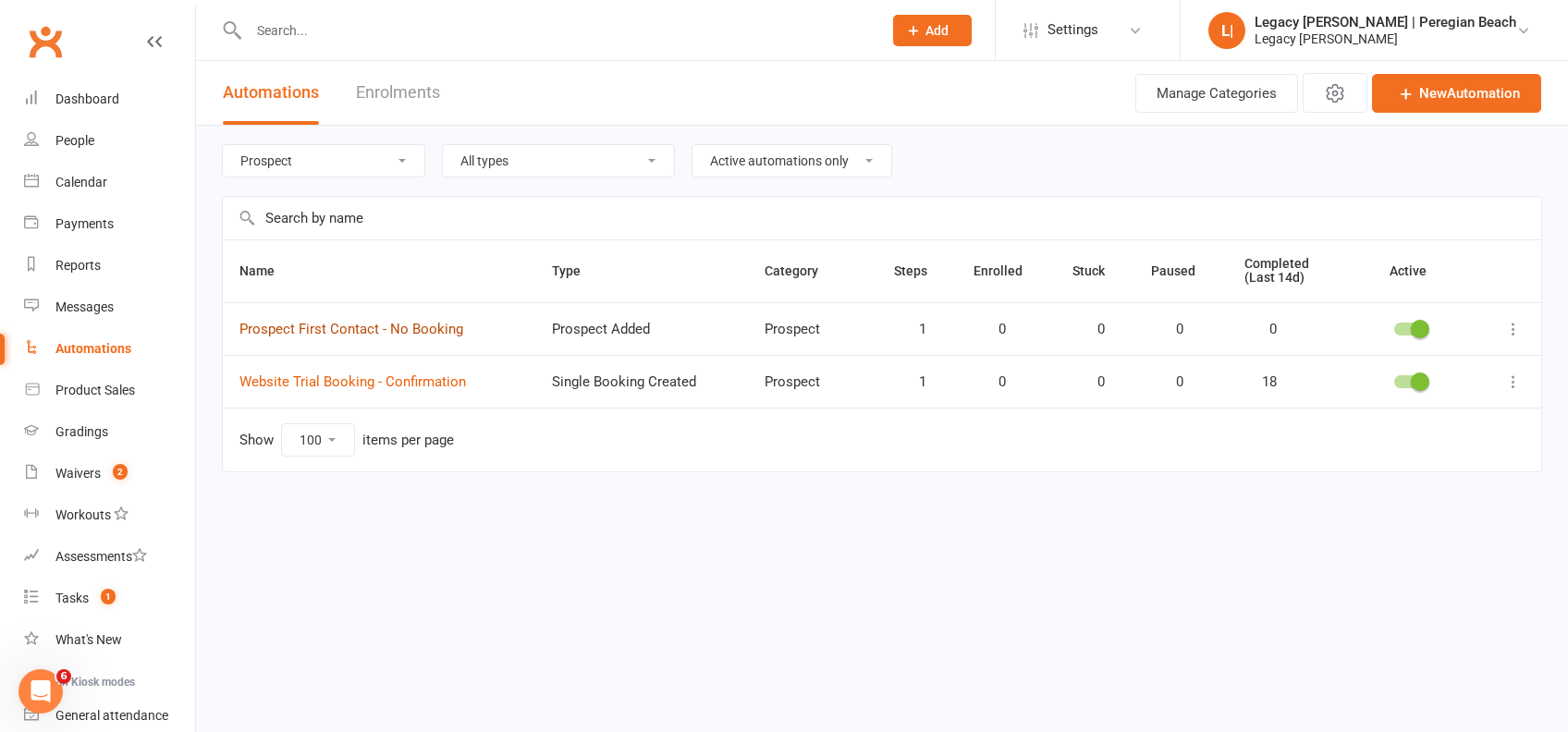
click at [423, 327] on link "Prospect First Contact - No Booking" at bounding box center [351, 328] width 224 height 17
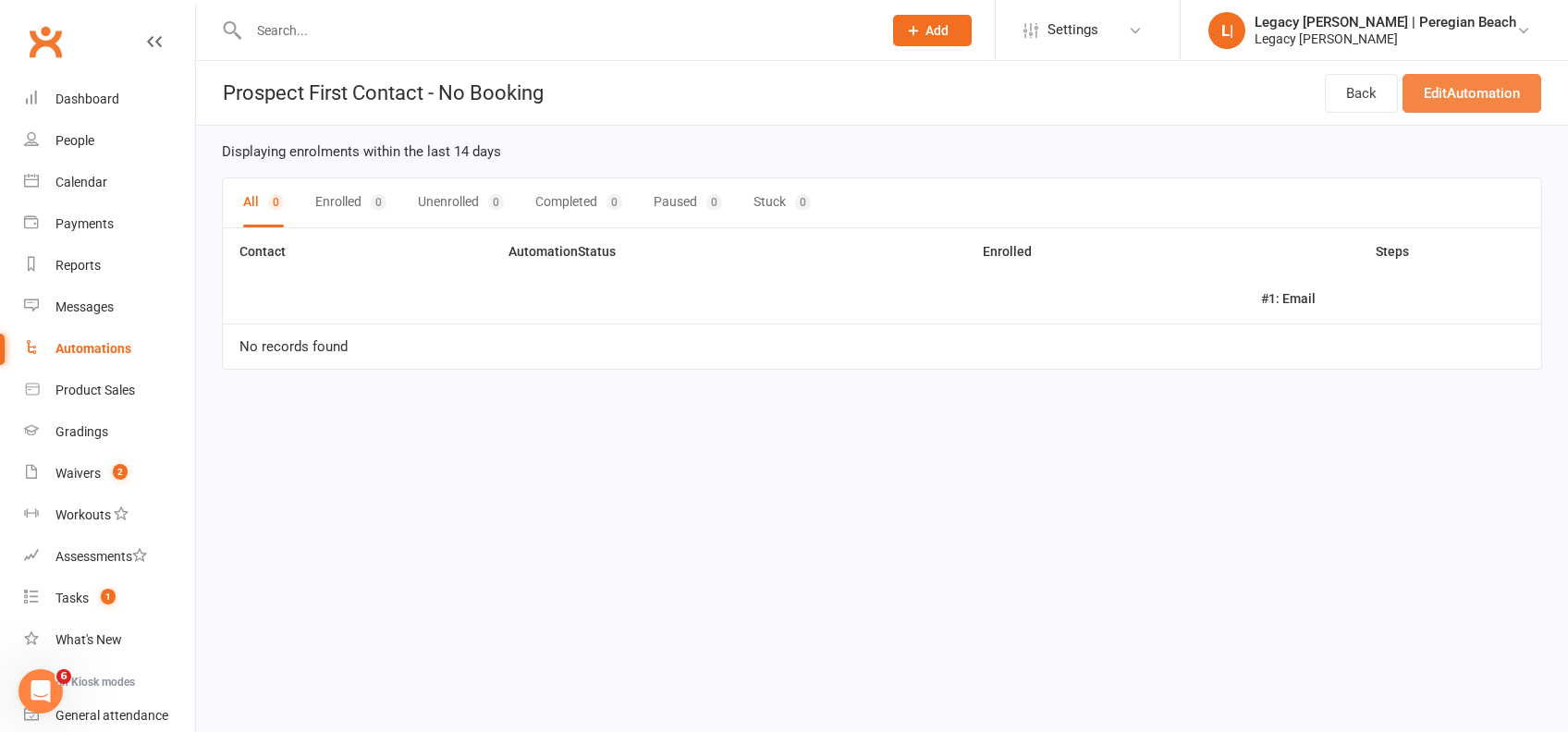
click at [1477, 100] on link "Edit Automation" at bounding box center [1471, 94] width 138 height 39
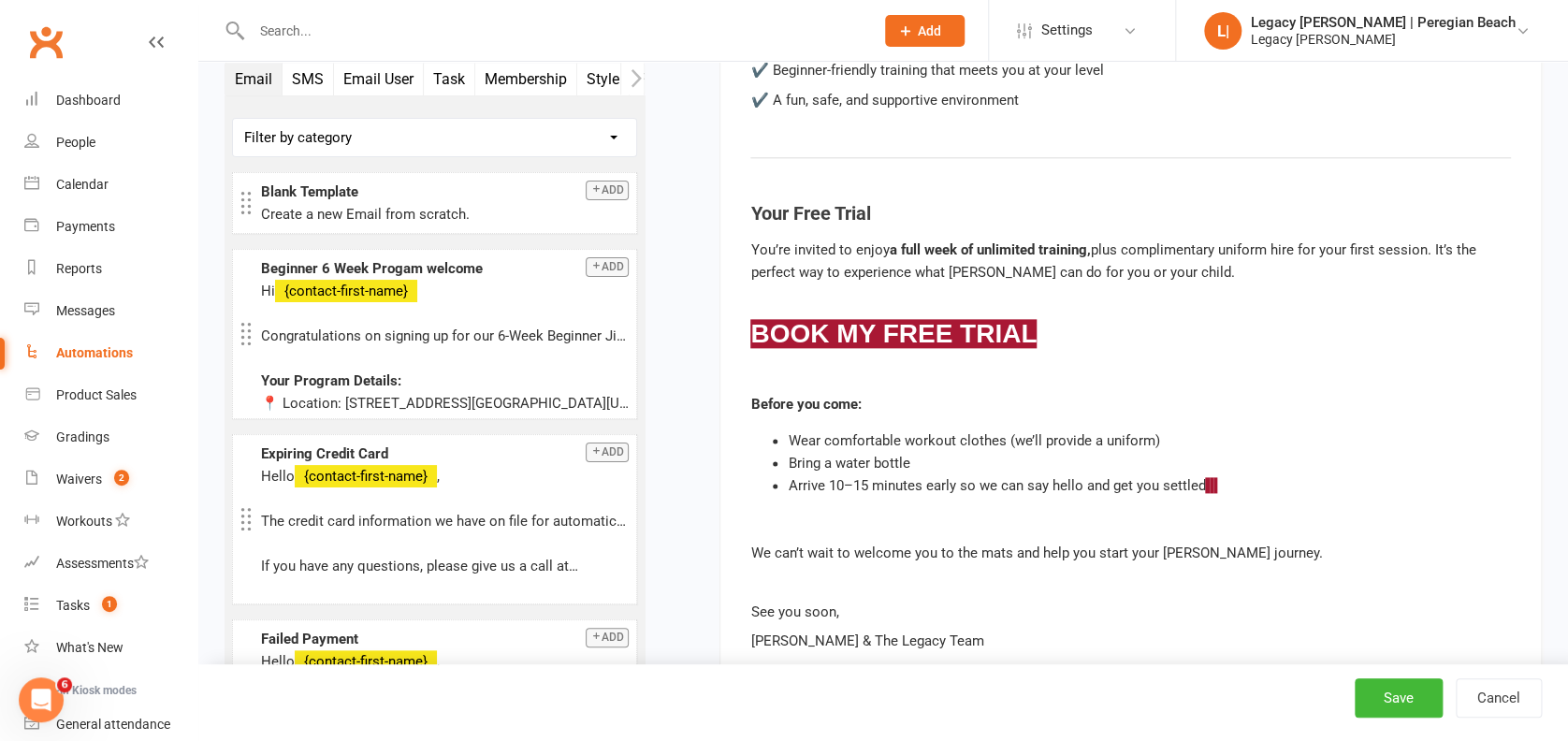
scroll to position [877, 0]
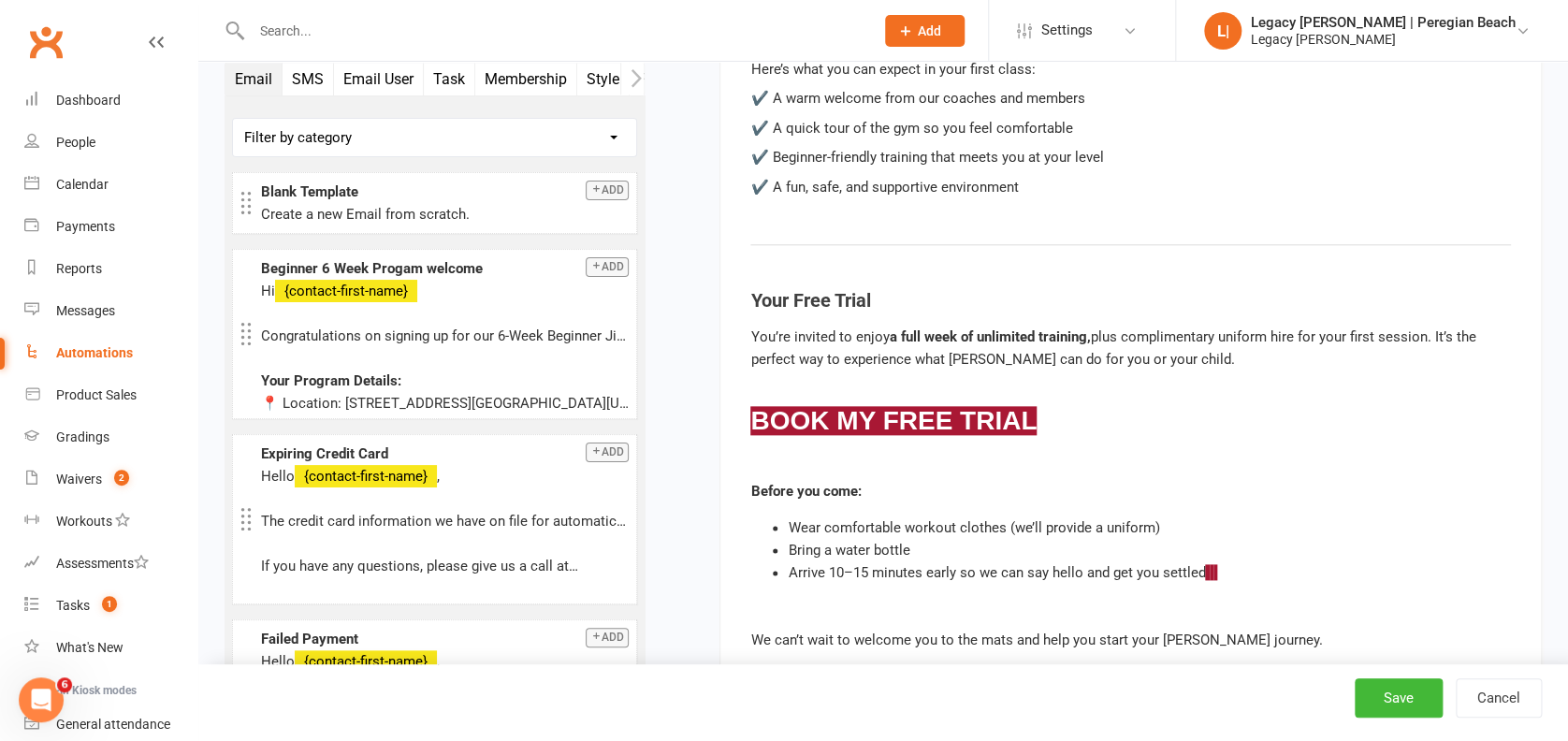
click at [316, 81] on button "SMS" at bounding box center [308, 79] width 52 height 33
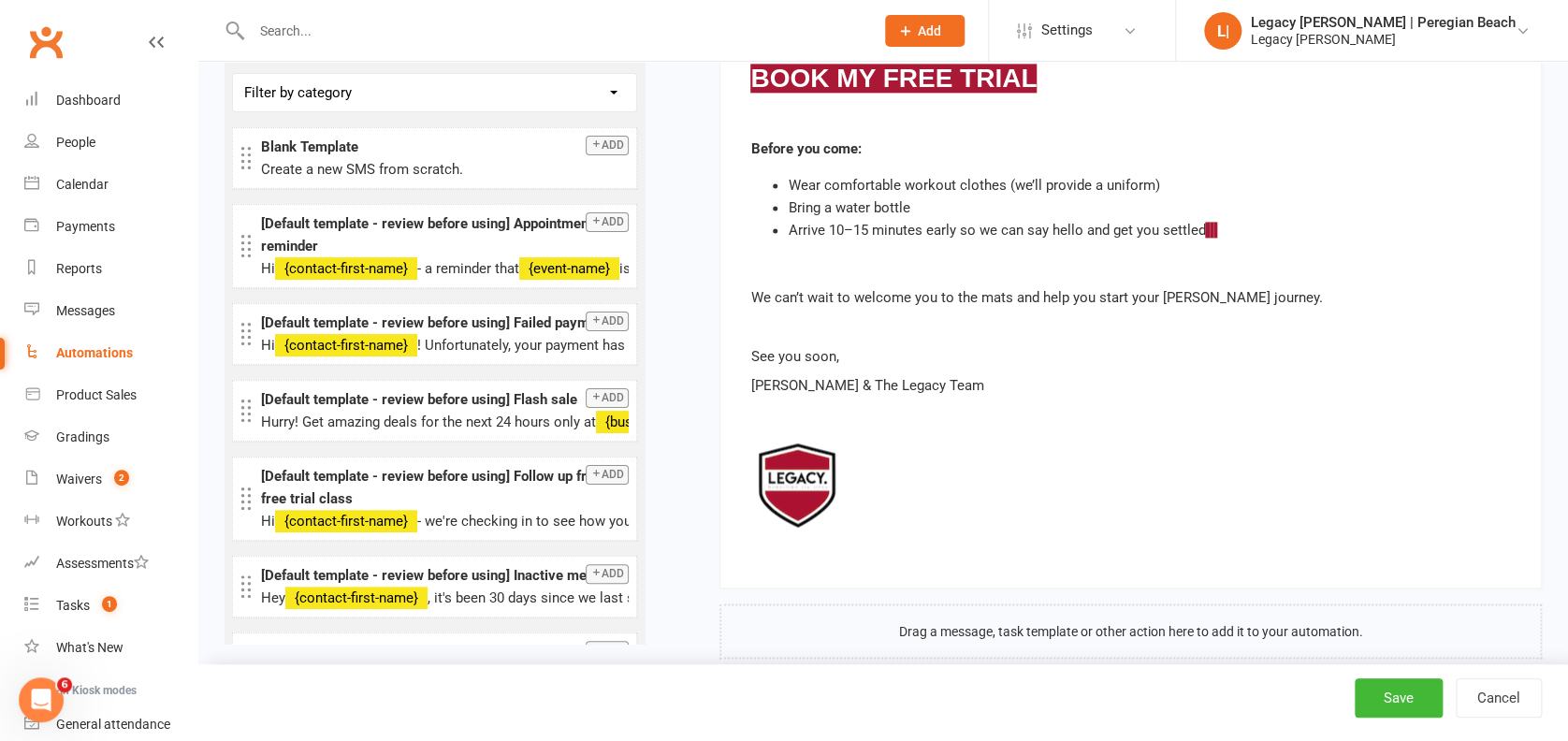
scroll to position [1251, 0]
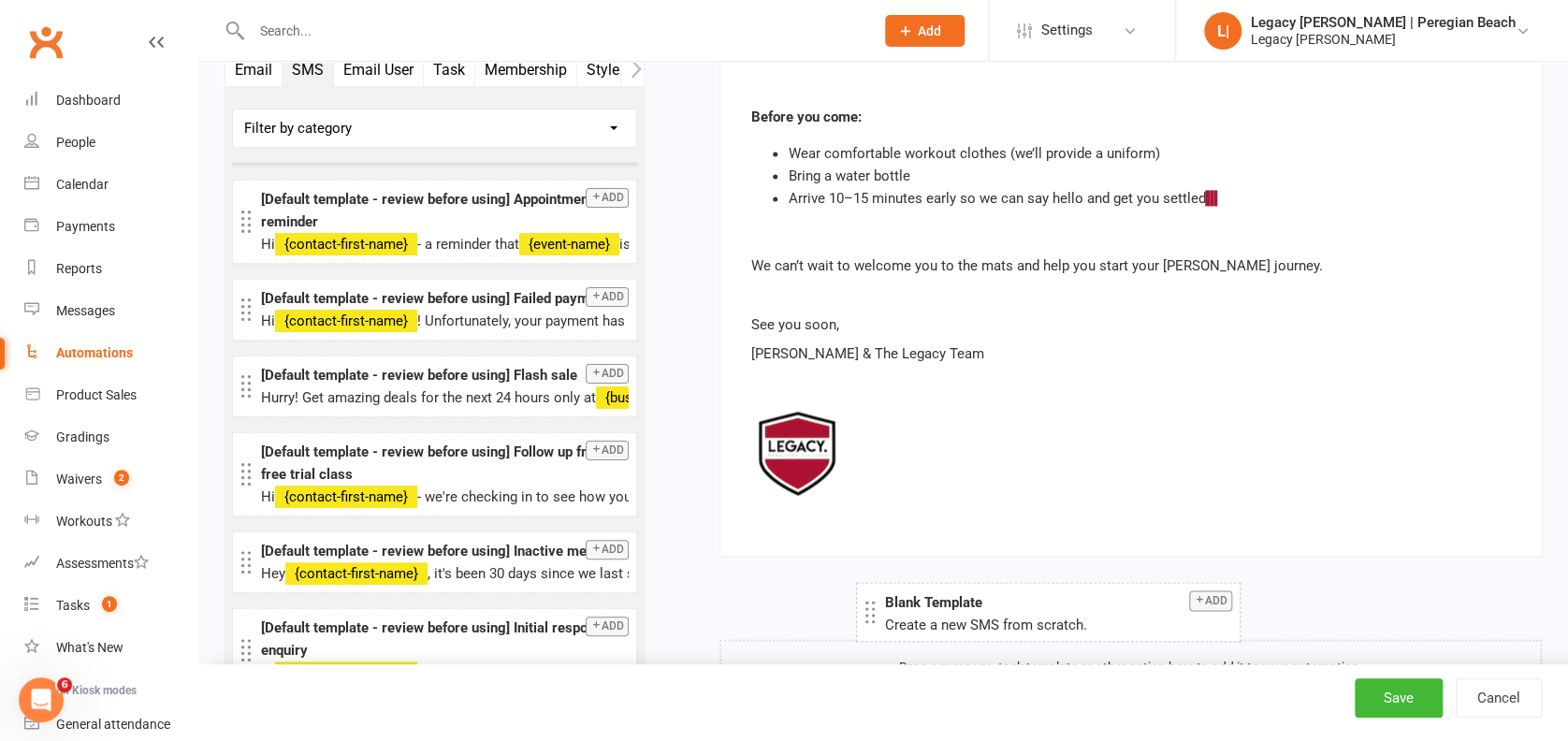
drag, startPoint x: 323, startPoint y: 109, endPoint x: 947, endPoint y: 595, distance: 790.9
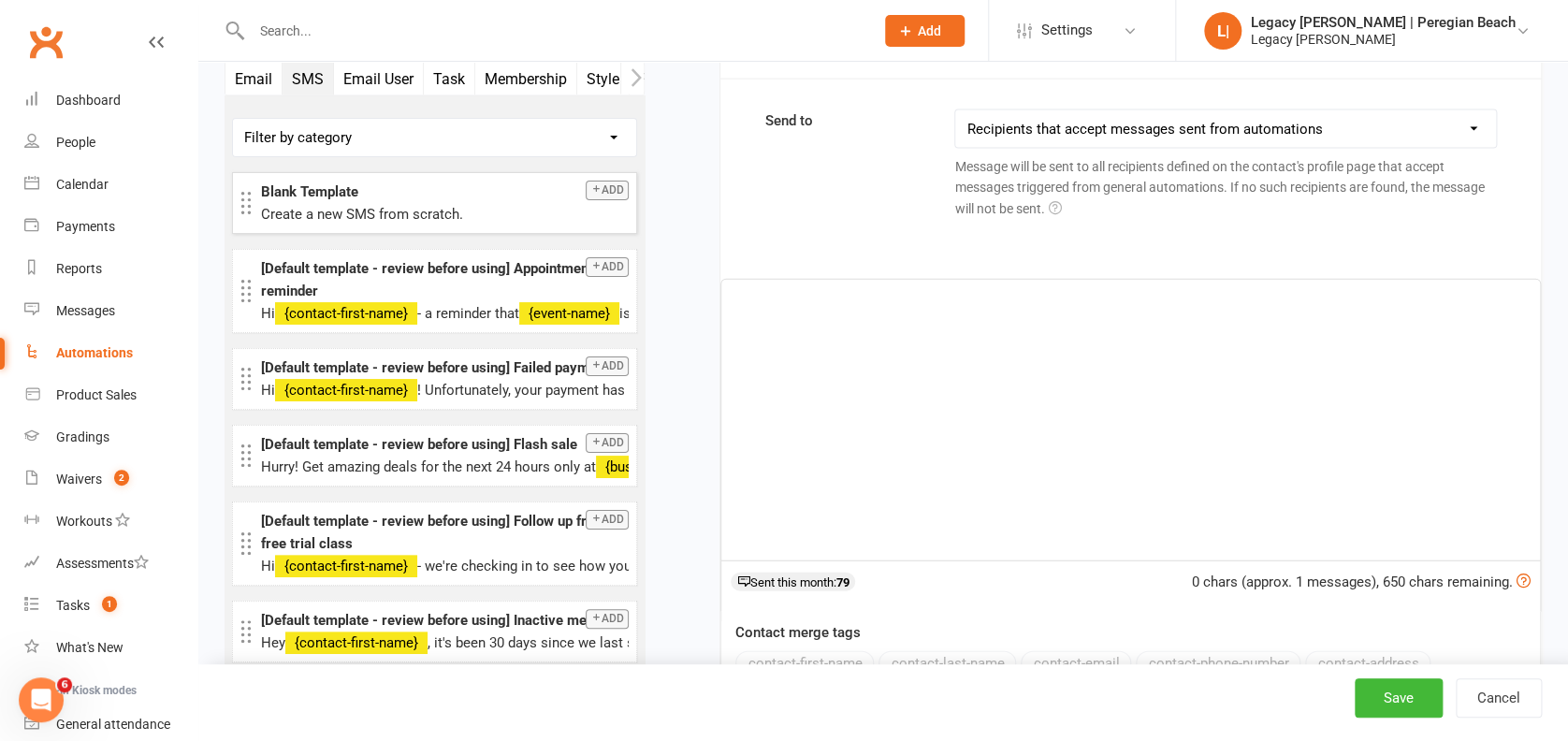
scroll to position [1782, 0]
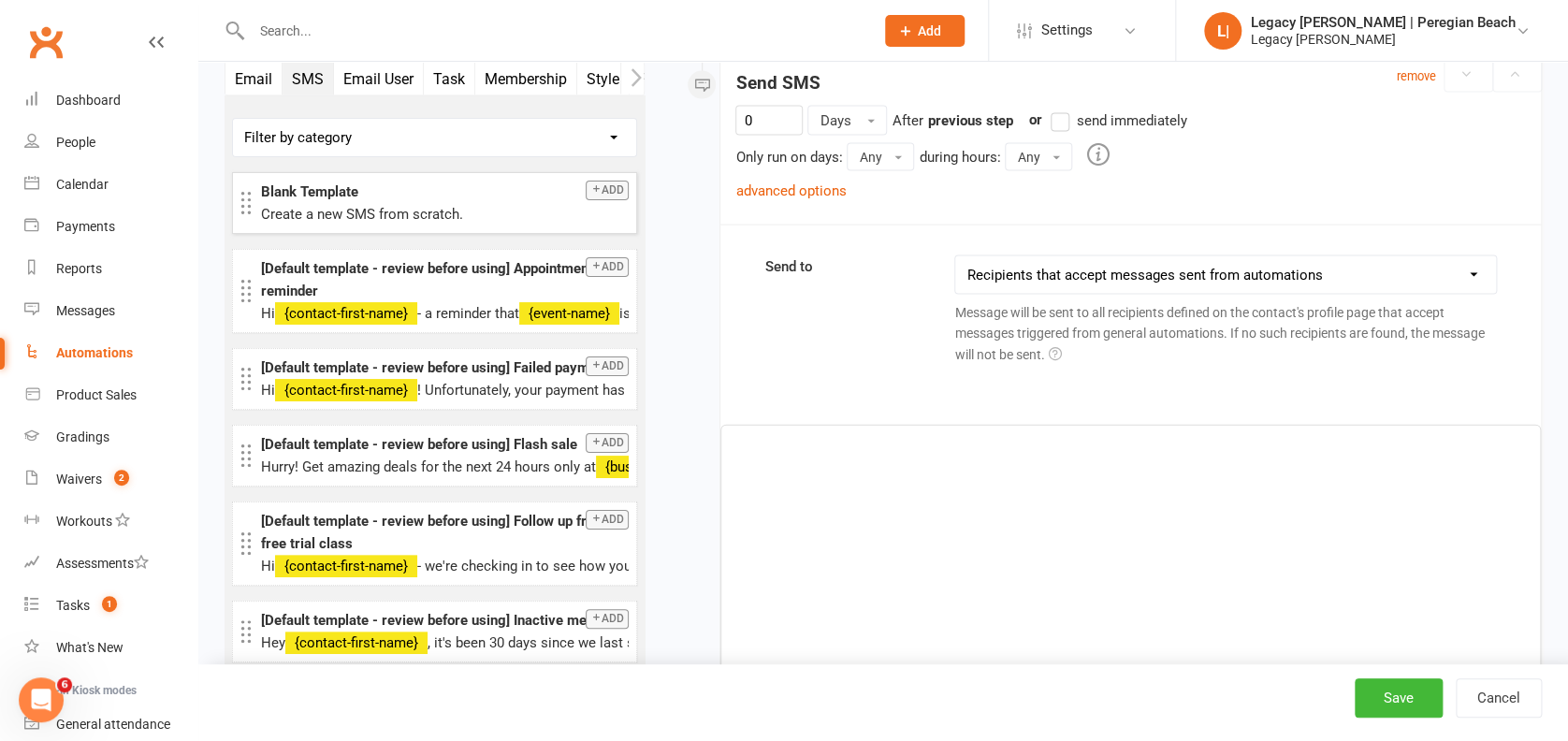
click at [963, 533] on div "﻿" at bounding box center [1130, 565] width 818 height 281
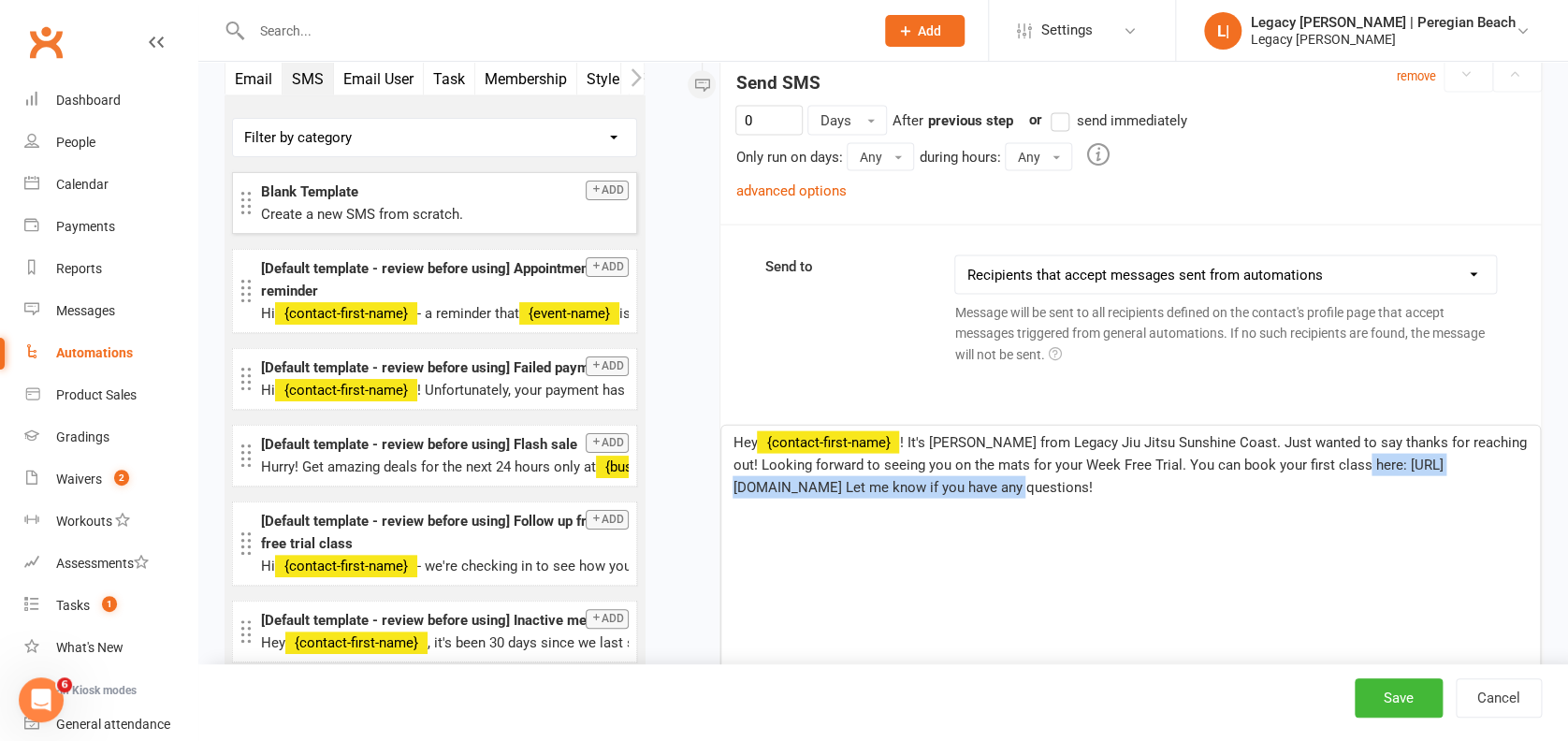
drag, startPoint x: 1079, startPoint y: 479, endPoint x: 714, endPoint y: 478, distance: 365.0
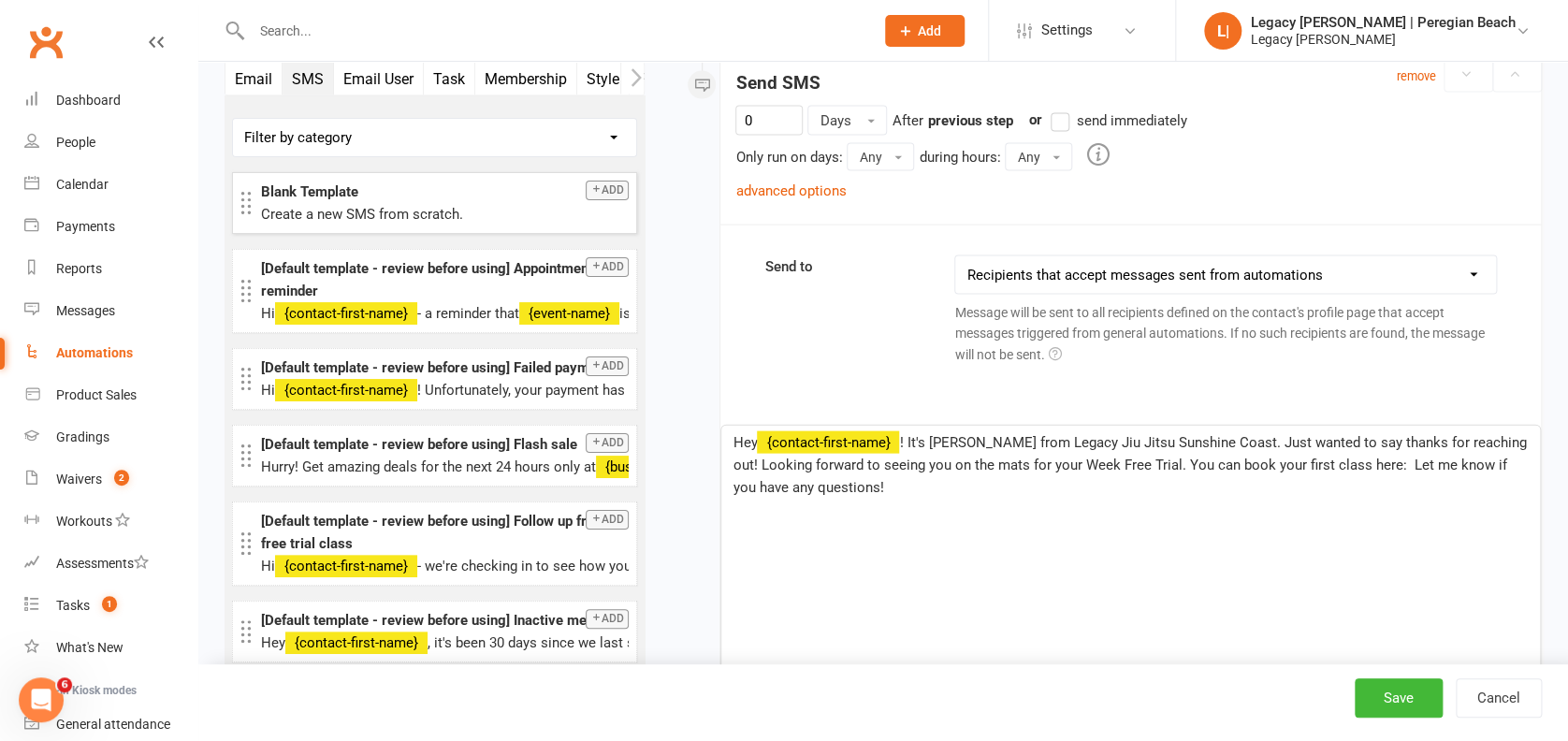
paste div
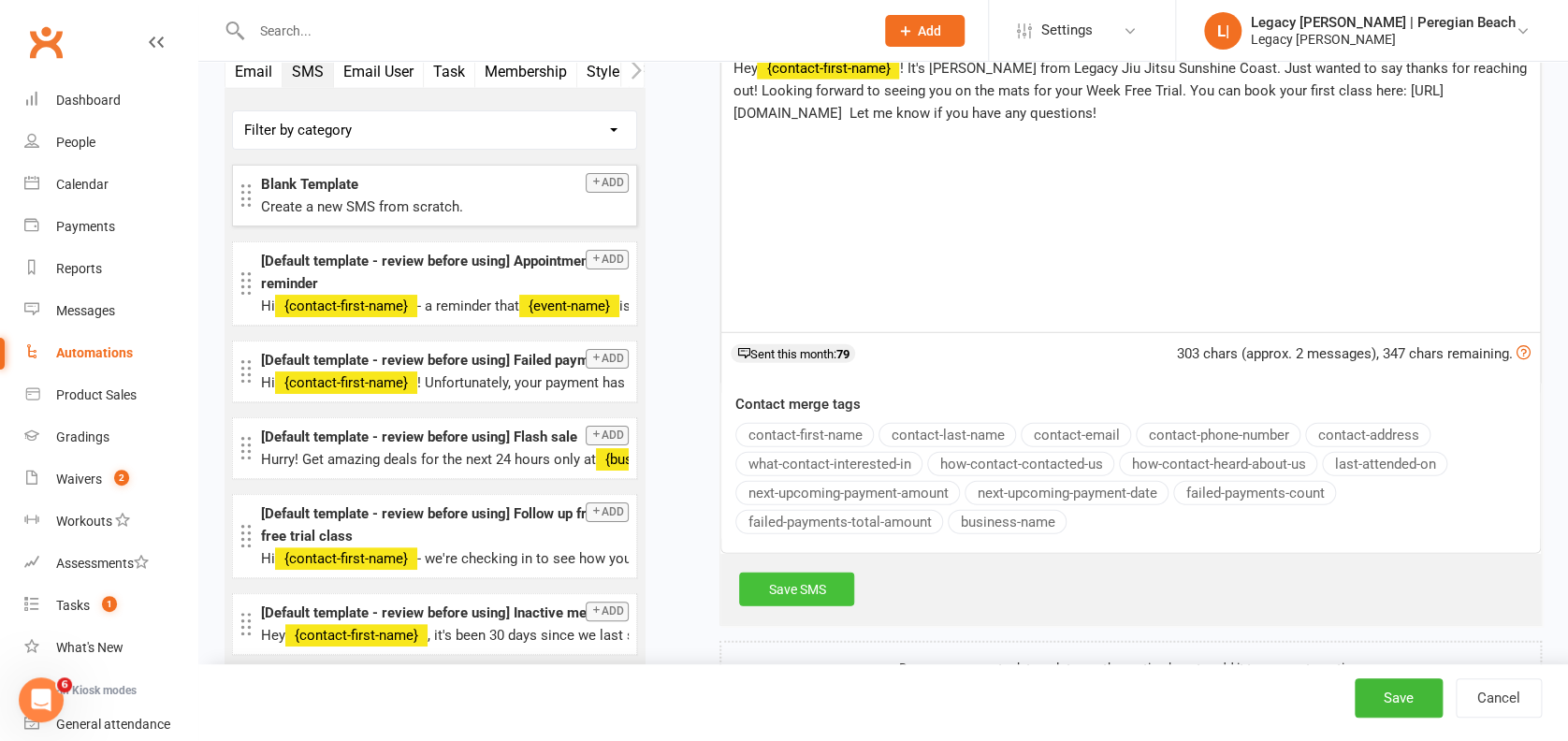
click at [823, 579] on link "Save SMS" at bounding box center [797, 589] width 115 height 34
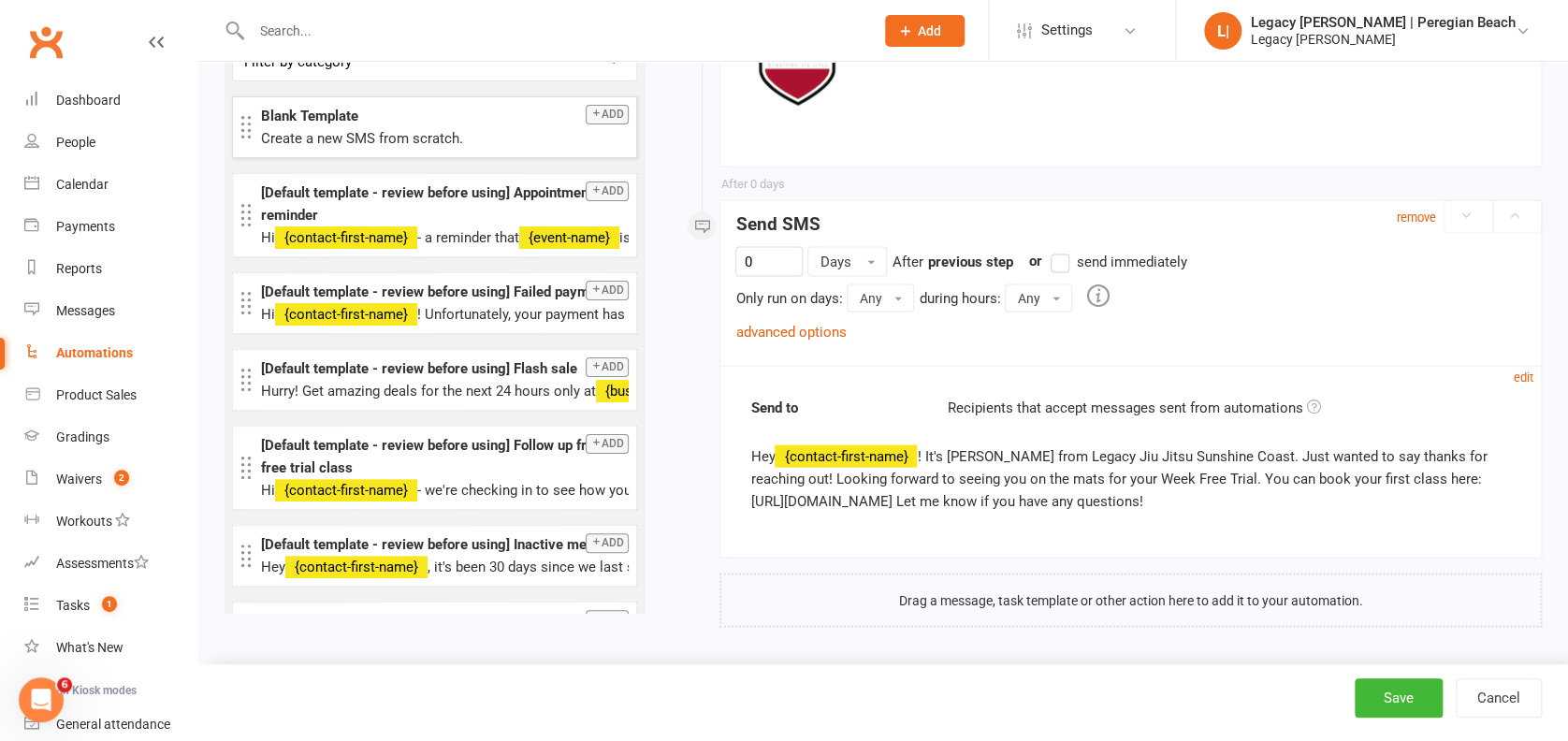
scroll to position [1517, 0]
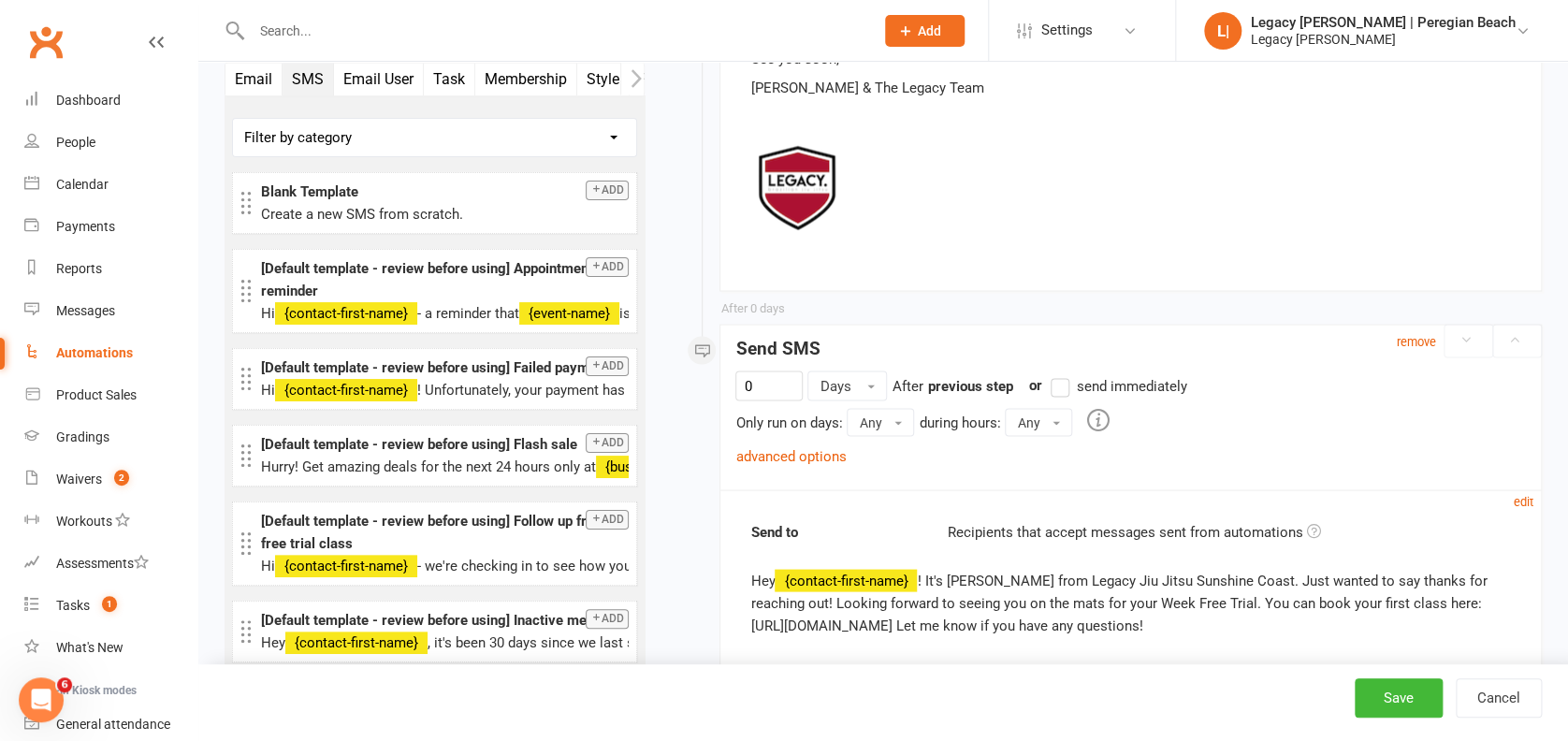
click at [268, 79] on button "Email" at bounding box center [254, 79] width 57 height 33
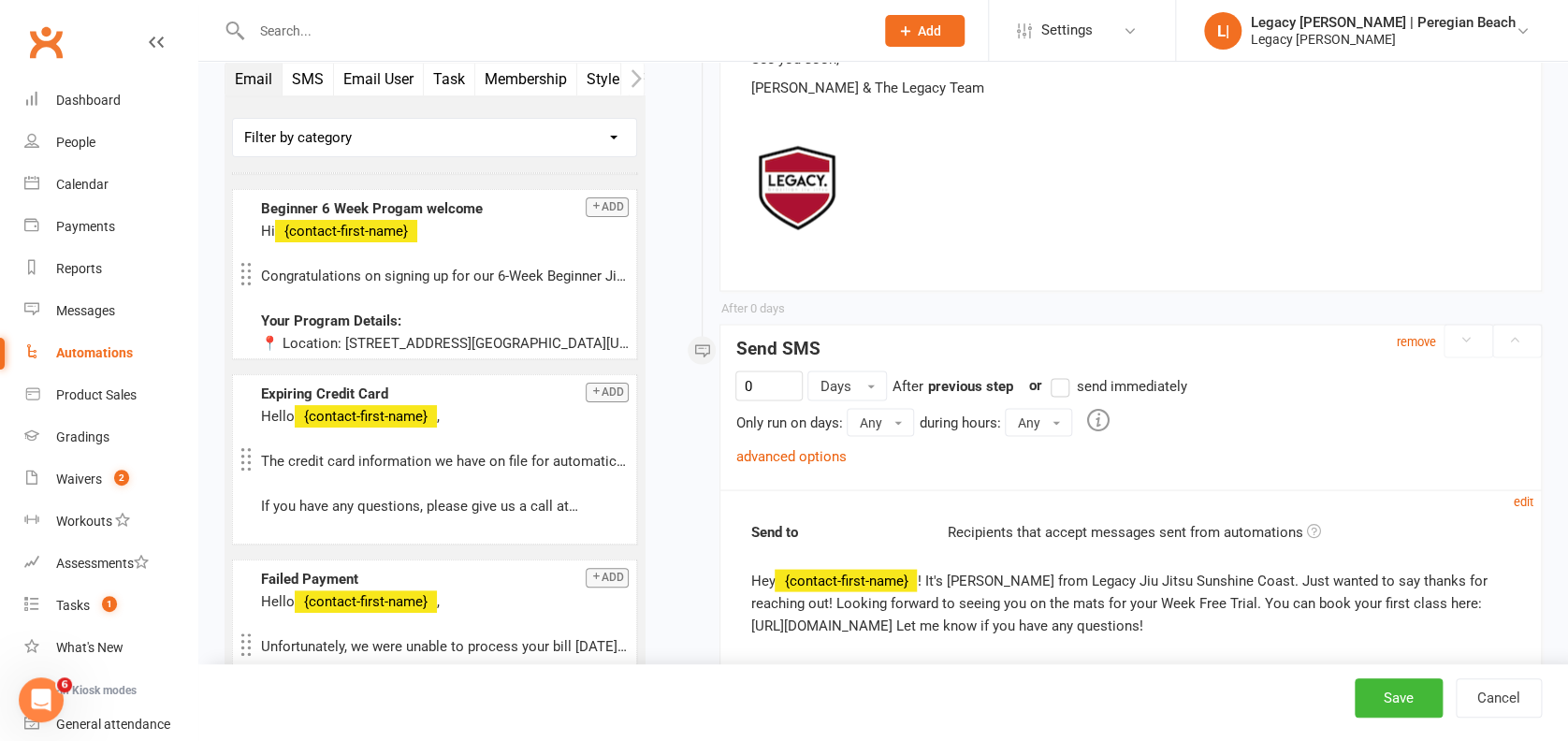
drag, startPoint x: 322, startPoint y: 194, endPoint x: 971, endPoint y: 705, distance: 826.0
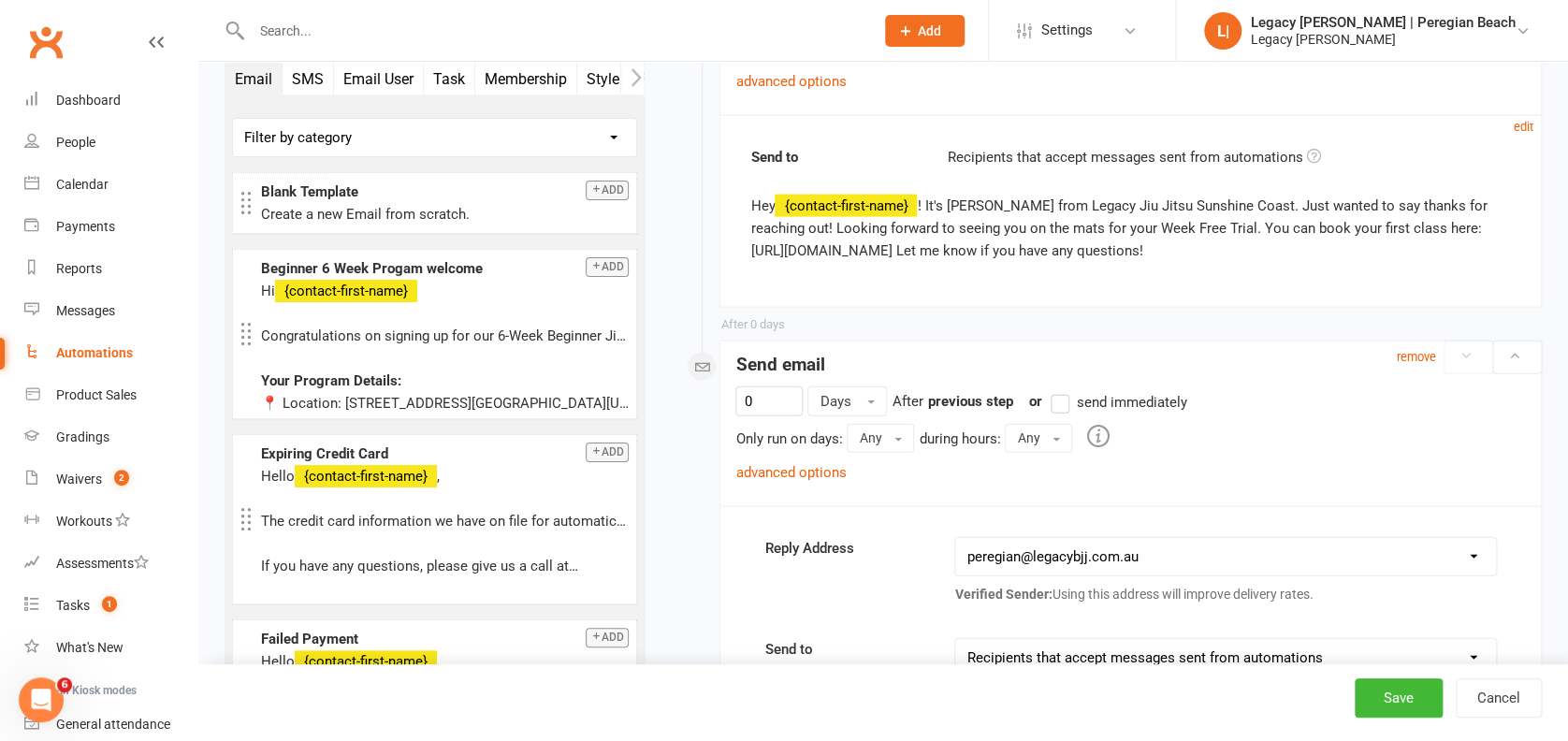
scroll to position [2015, 0]
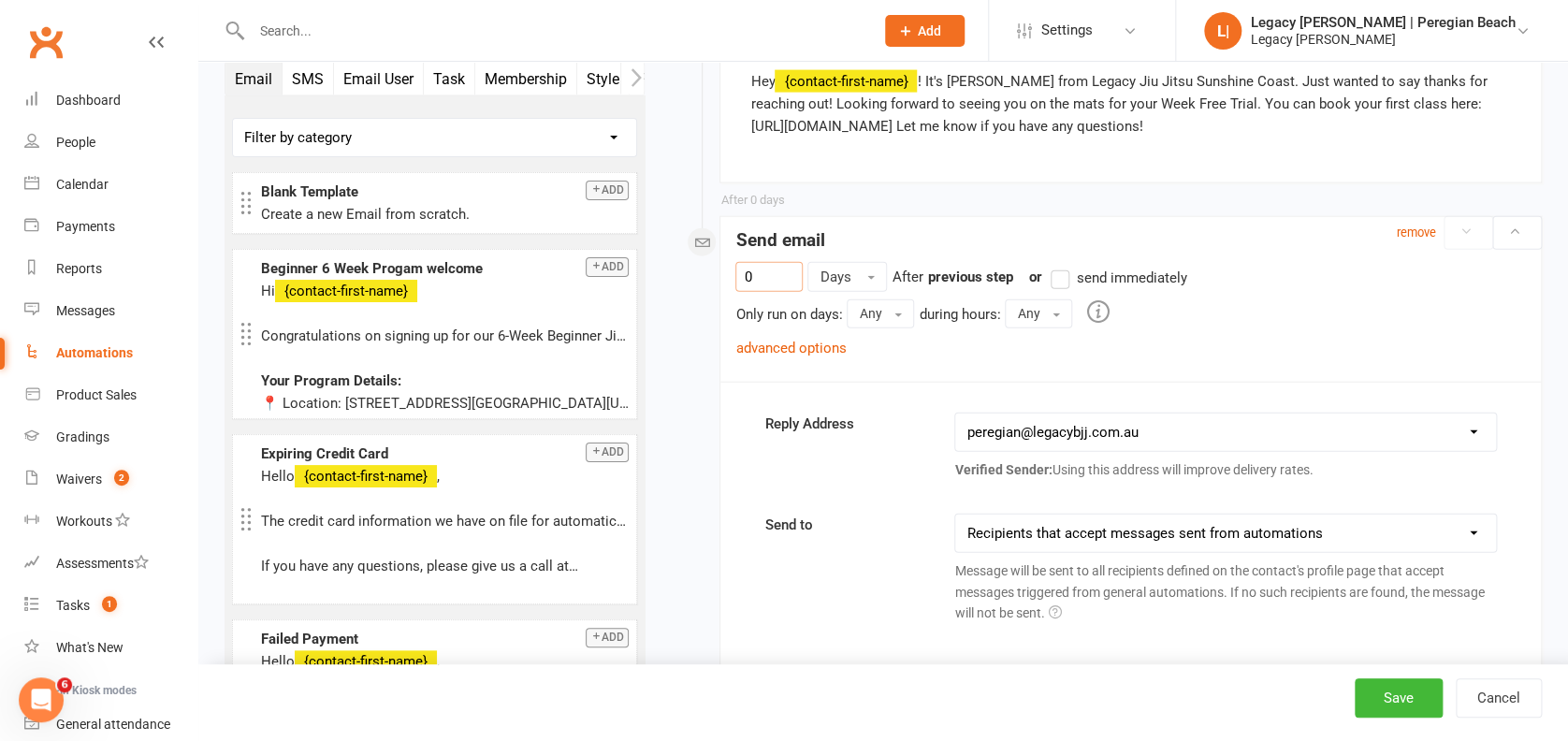
drag, startPoint x: 778, startPoint y: 285, endPoint x: 664, endPoint y: 254, distance: 118.1
type input "1"
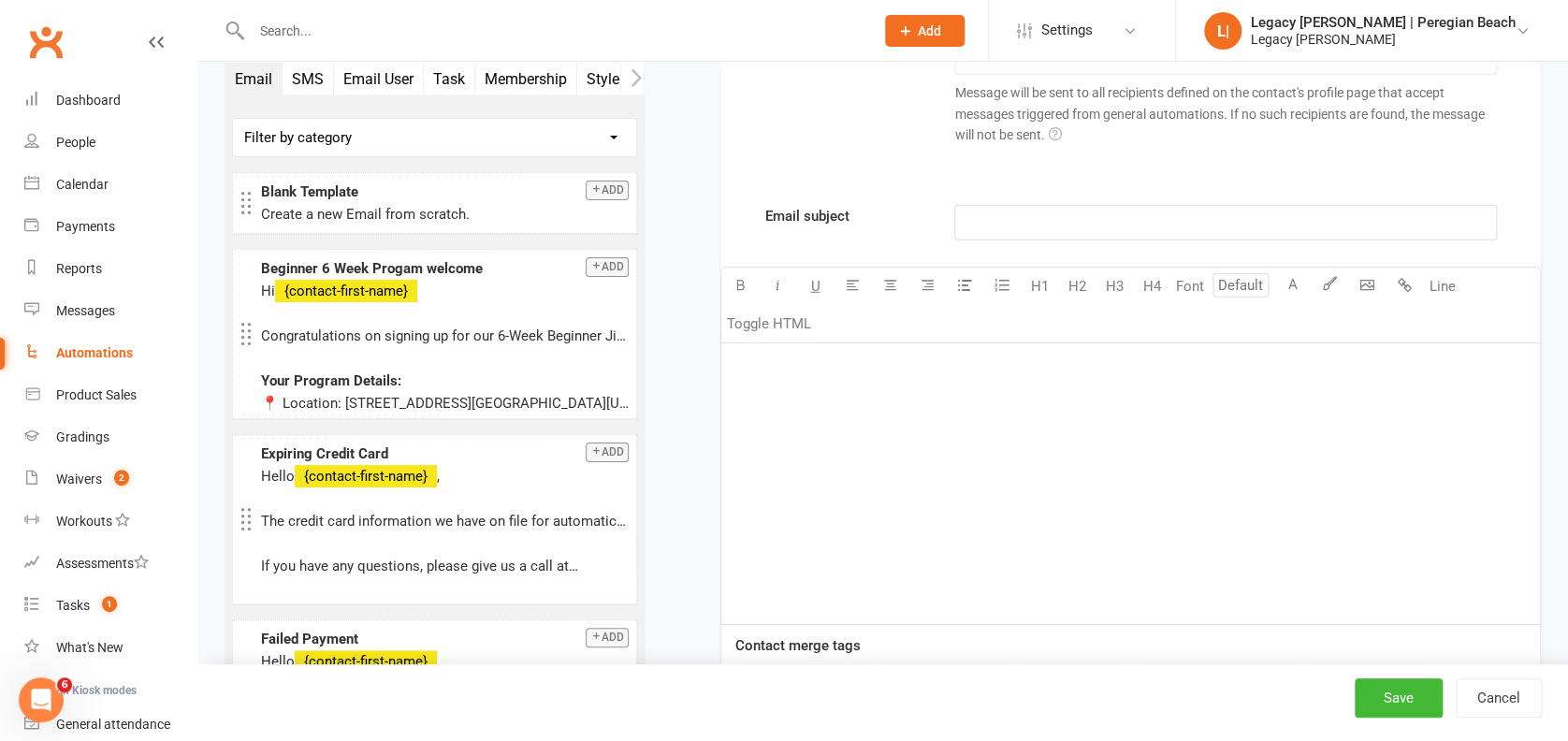
scroll to position [2513, 0]
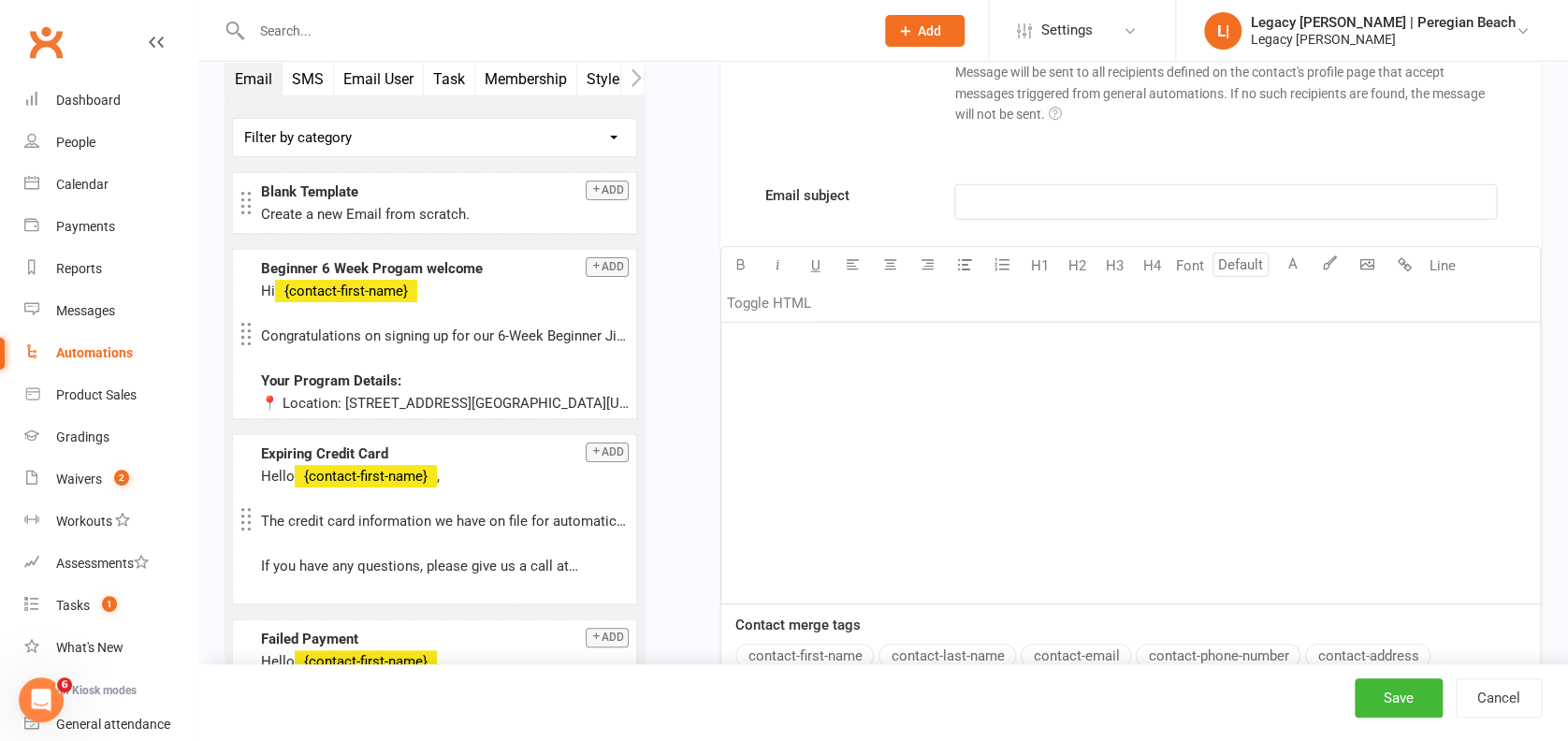
click at [853, 448] on div "﻿" at bounding box center [1130, 463] width 818 height 281
click at [851, 351] on p "[URL][DOMAIN_NAME]" at bounding box center [1130, 347] width 796 height 23
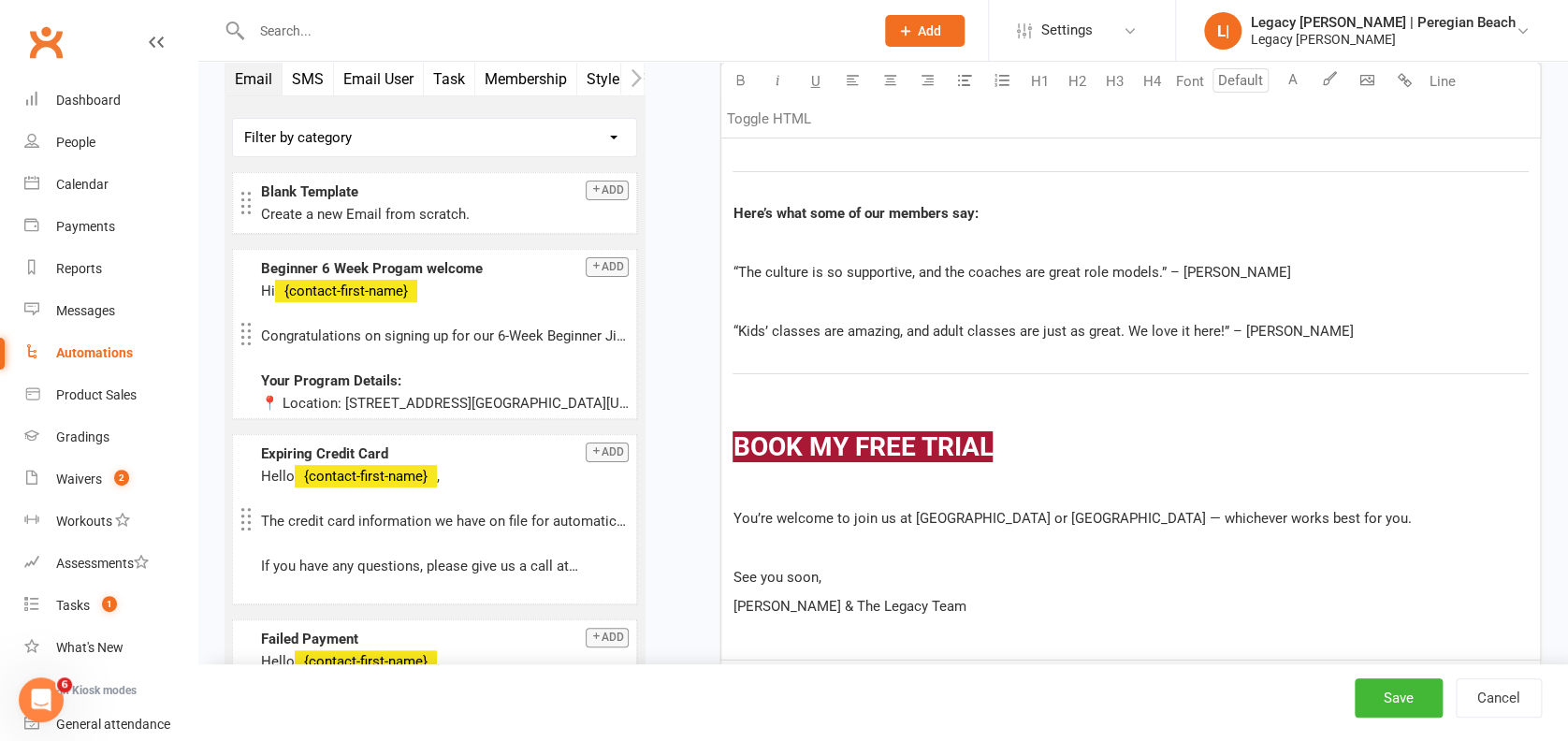
scroll to position [3214, 0]
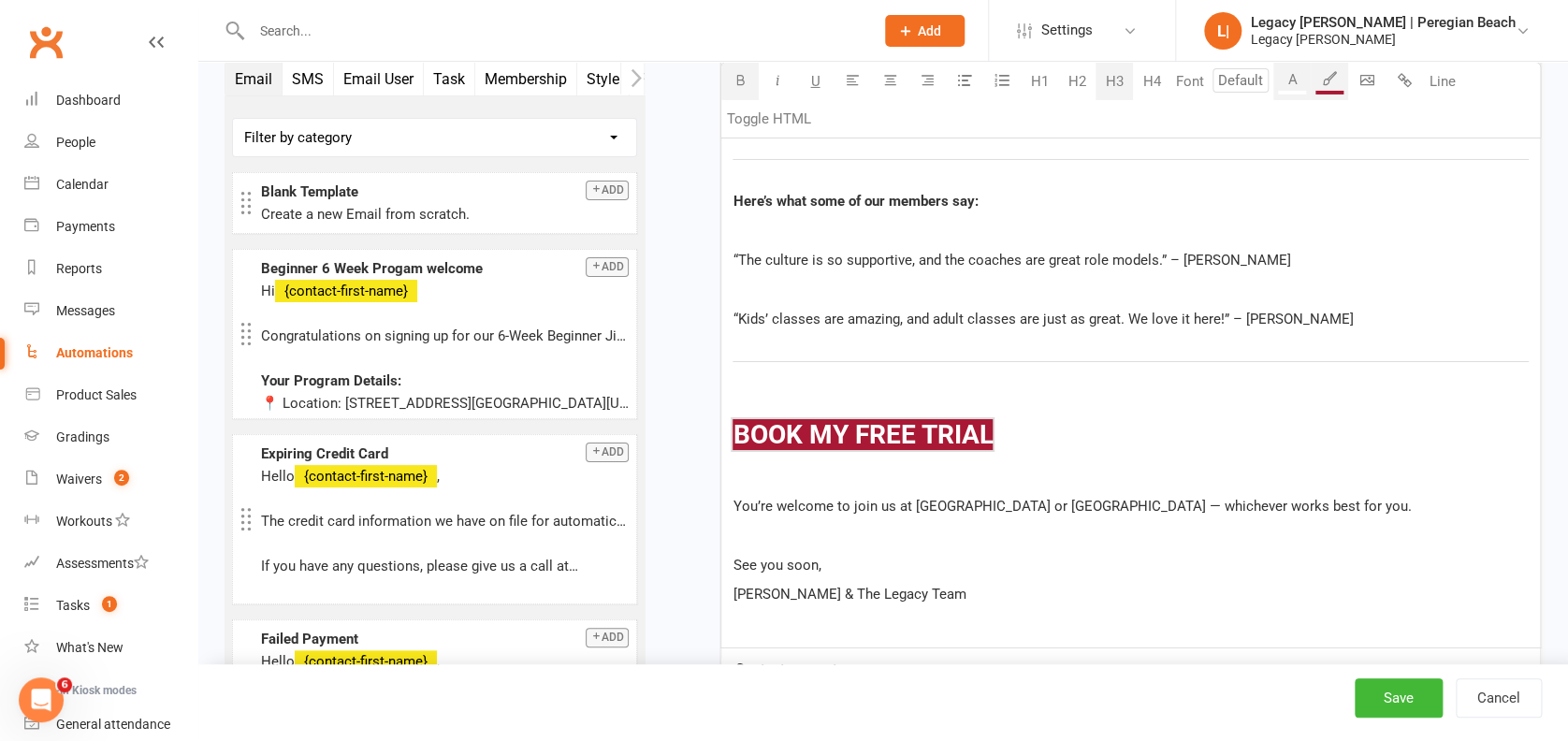
click at [1024, 423] on h3 "﻿ $ BOOK MY FREE TRIAL $ ﻿" at bounding box center [1130, 435] width 796 height 29
drag, startPoint x: 1063, startPoint y: 430, endPoint x: 722, endPoint y: 427, distance: 341.0
click at [722, 427] on div "Hi ﻿ {contact-first-name} Whether you’re joining us yourself or bringing your c…" at bounding box center [1130, 134] width 818 height 1025
click at [987, 596] on p "[PERSON_NAME] & The Legacy Team" at bounding box center [1130, 594] width 796 height 23
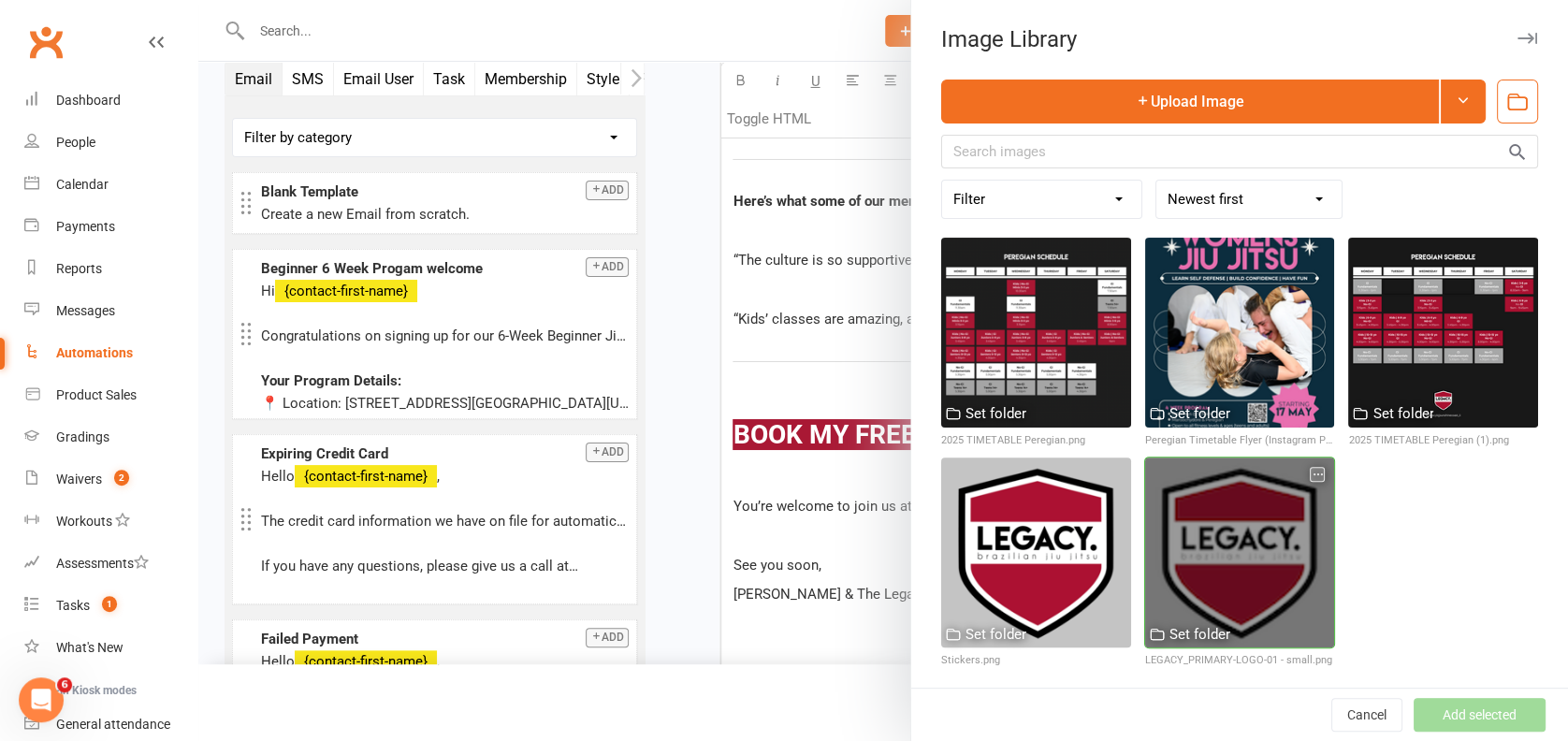
click at [1217, 488] on div at bounding box center [1240, 552] width 190 height 190
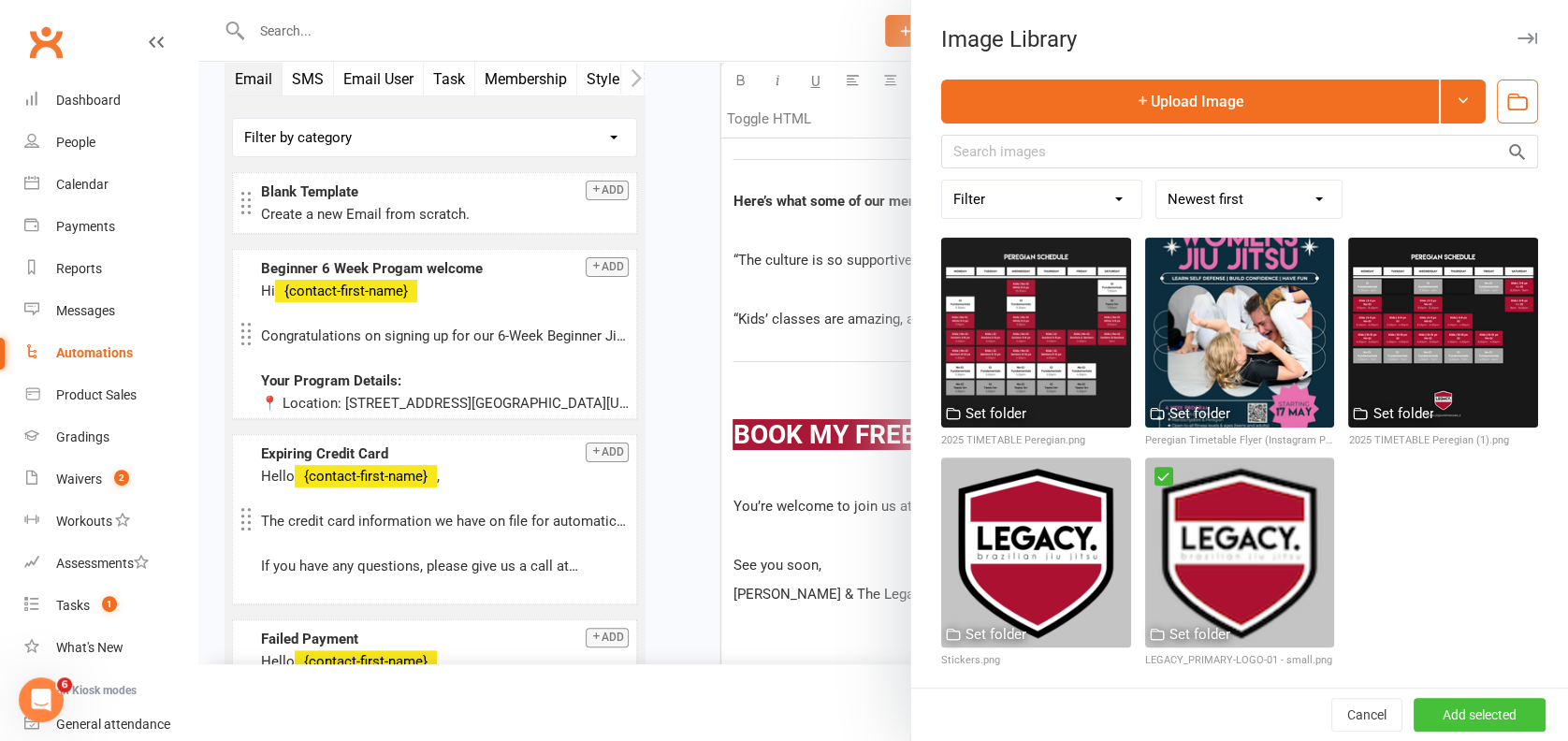
click at [1467, 718] on button "Add selected" at bounding box center [1479, 715] width 132 height 34
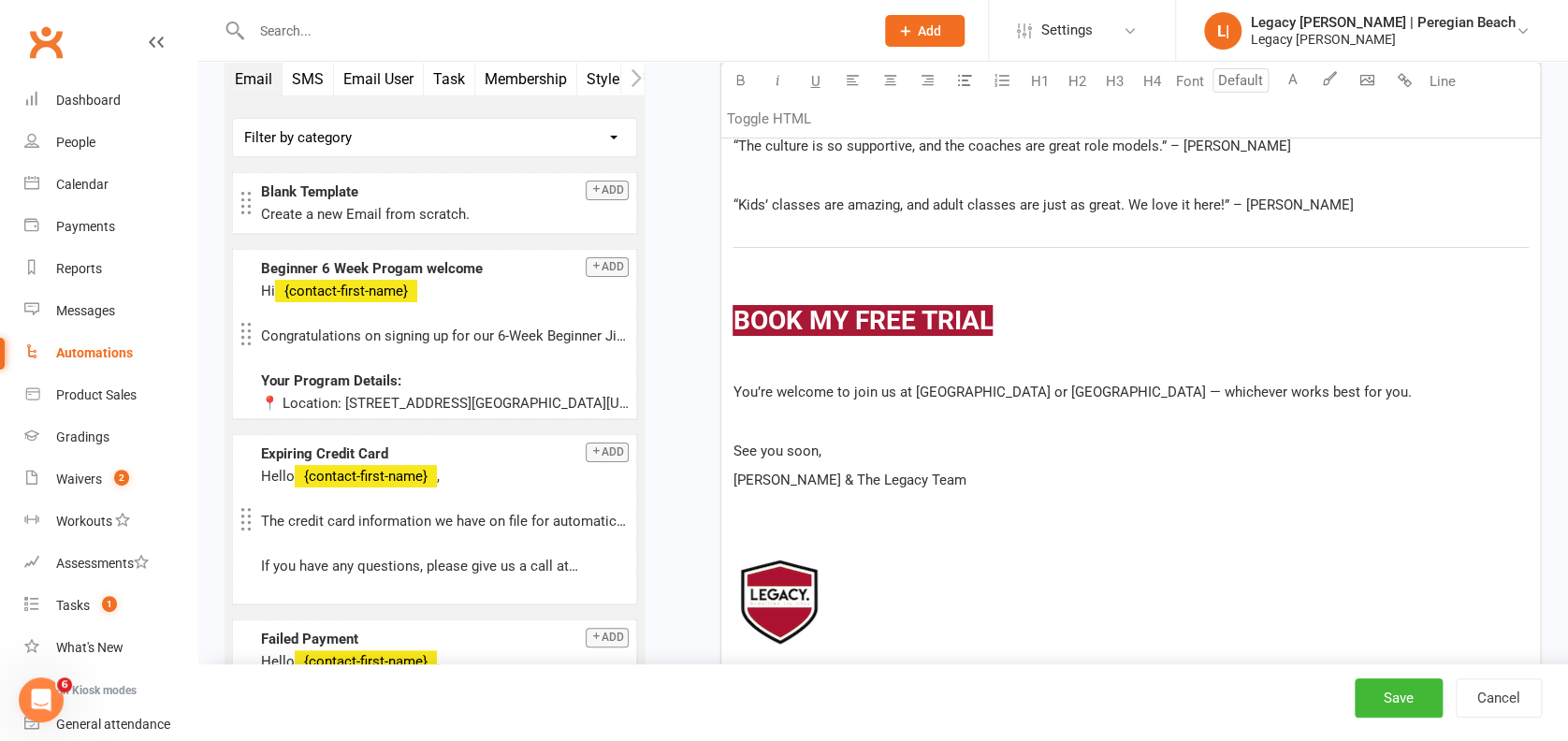
scroll to position [3464, 0]
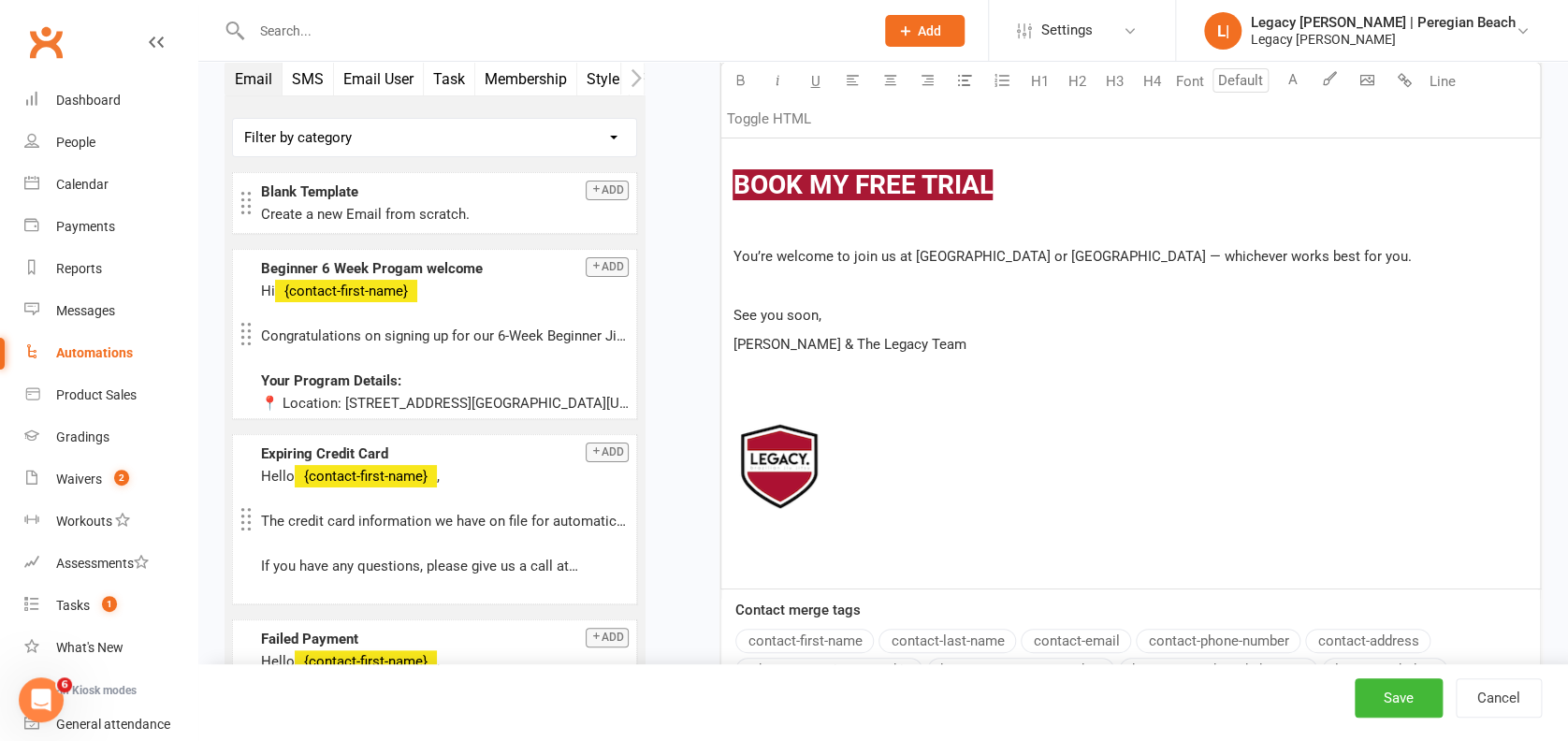
click at [891, 373] on p "﻿" at bounding box center [1130, 374] width 796 height 23
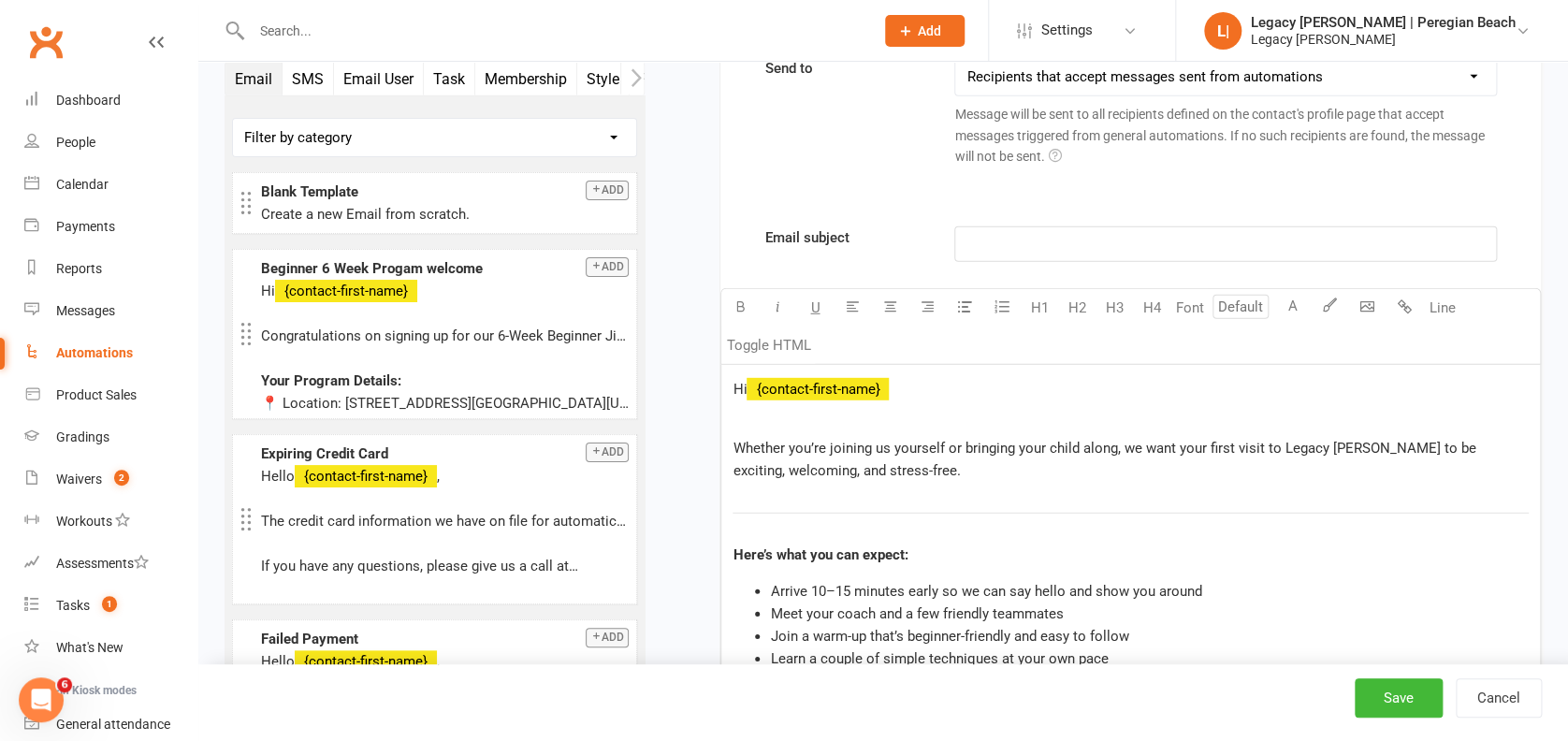
scroll to position [2466, 0]
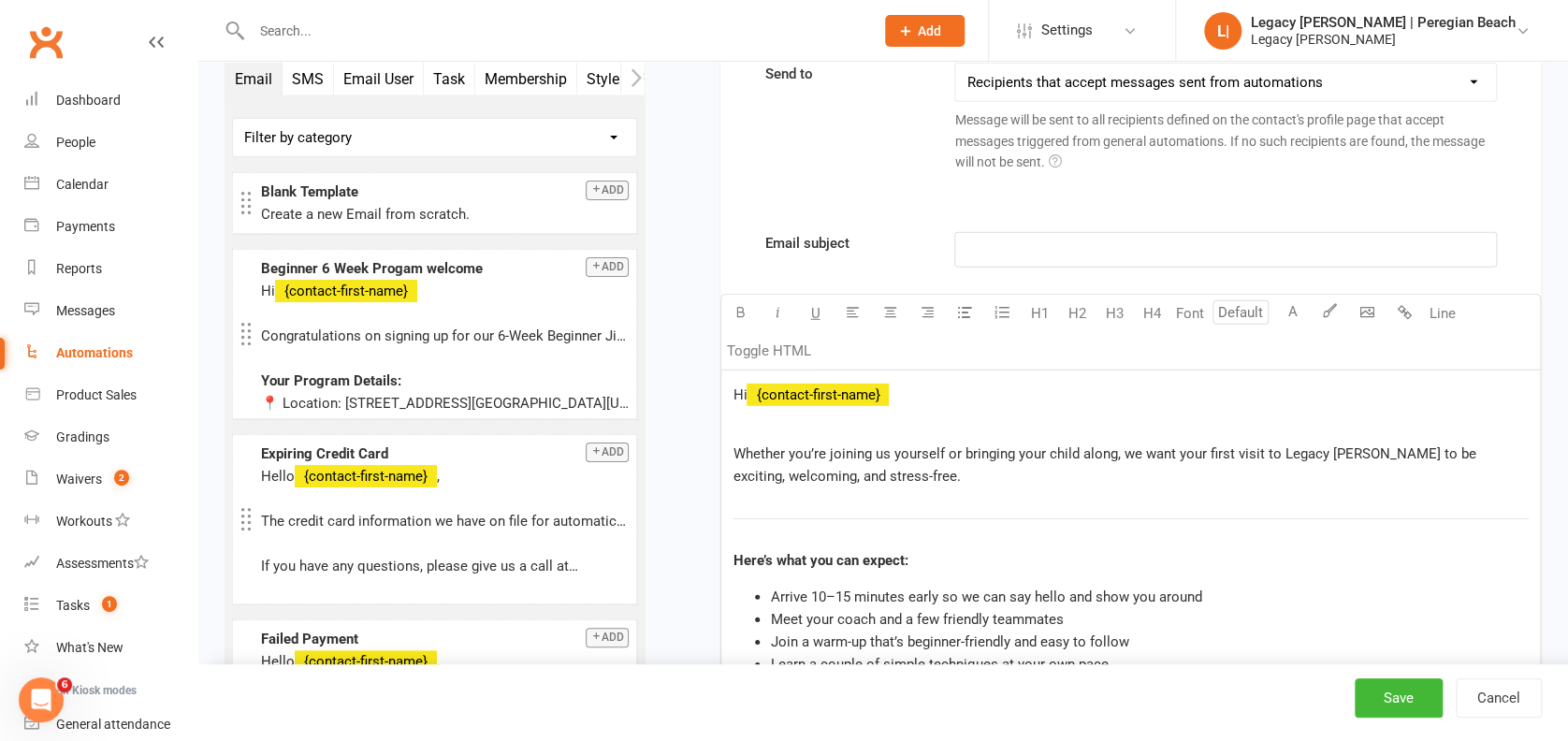
click at [1037, 239] on p "﻿" at bounding box center [1225, 250] width 518 height 23
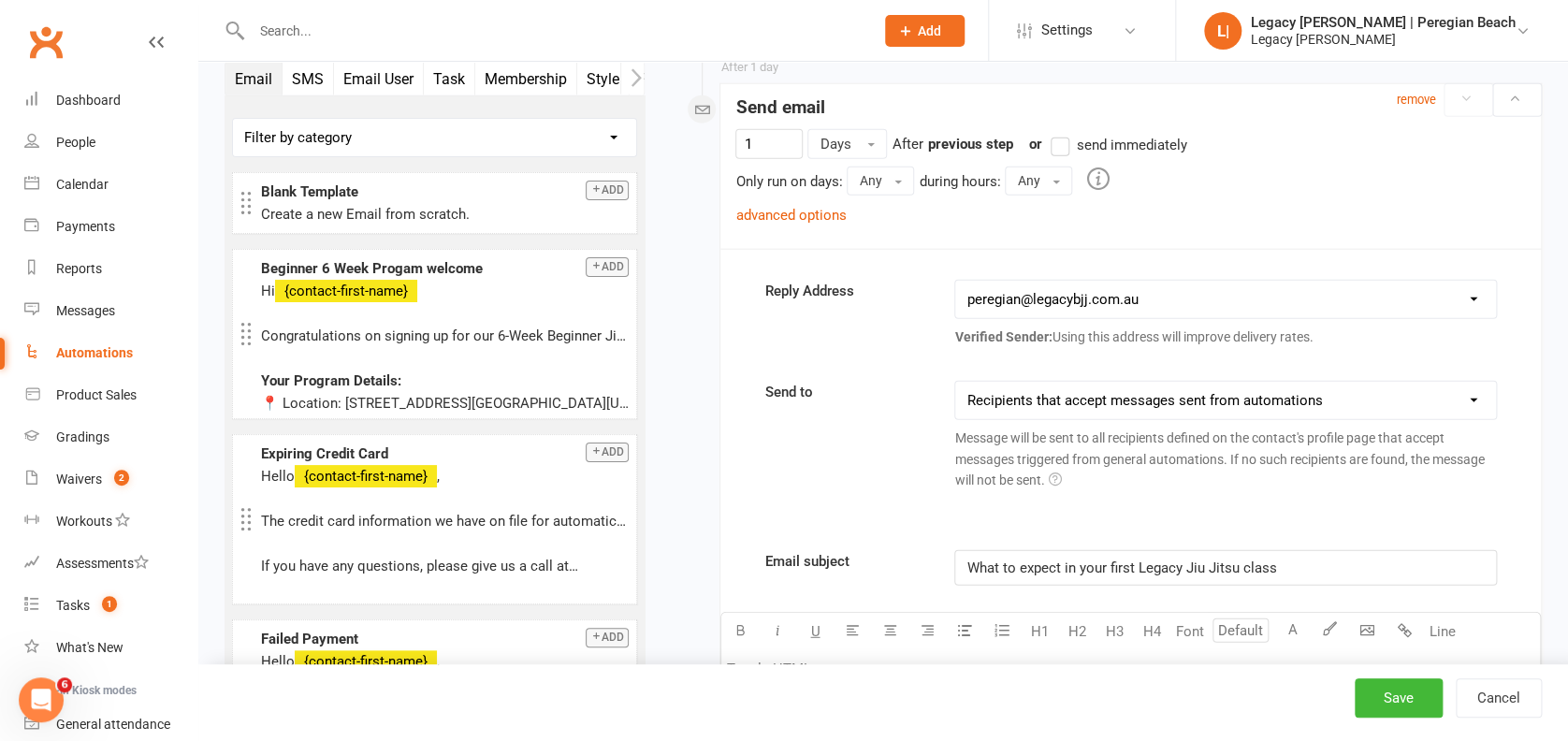
scroll to position [2092, 0]
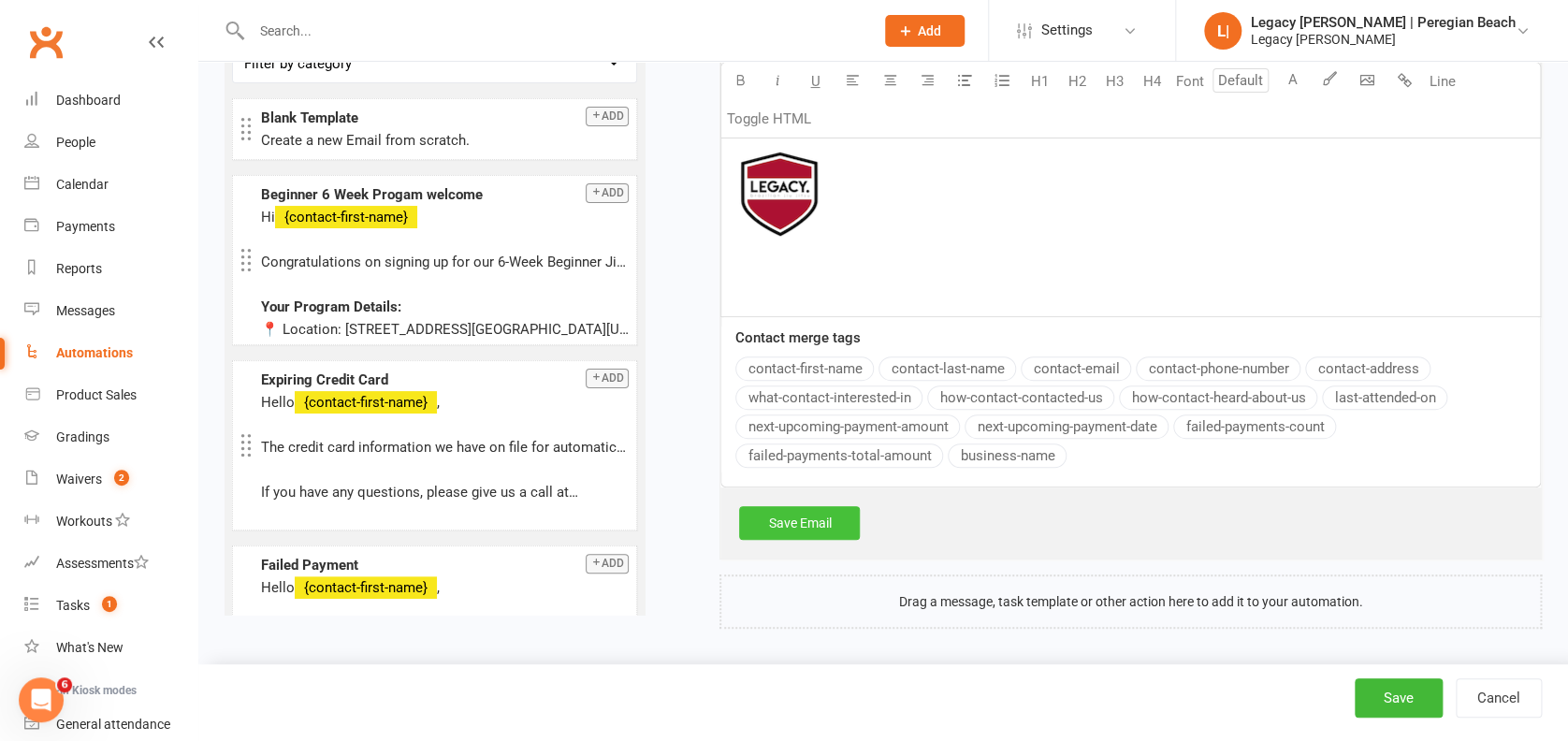
click at [817, 524] on link "Save Email" at bounding box center [800, 523] width 120 height 34
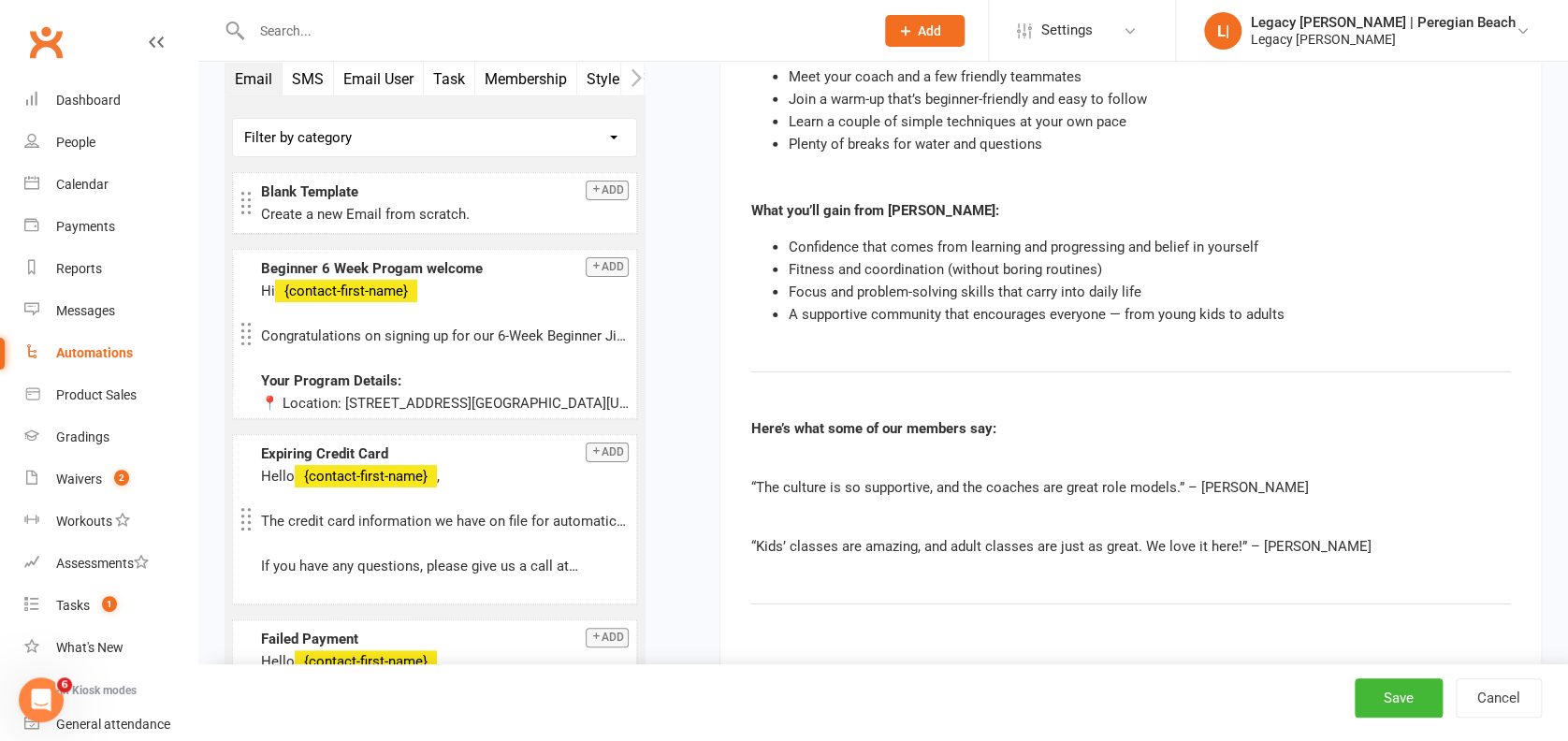
scroll to position [3024, 0]
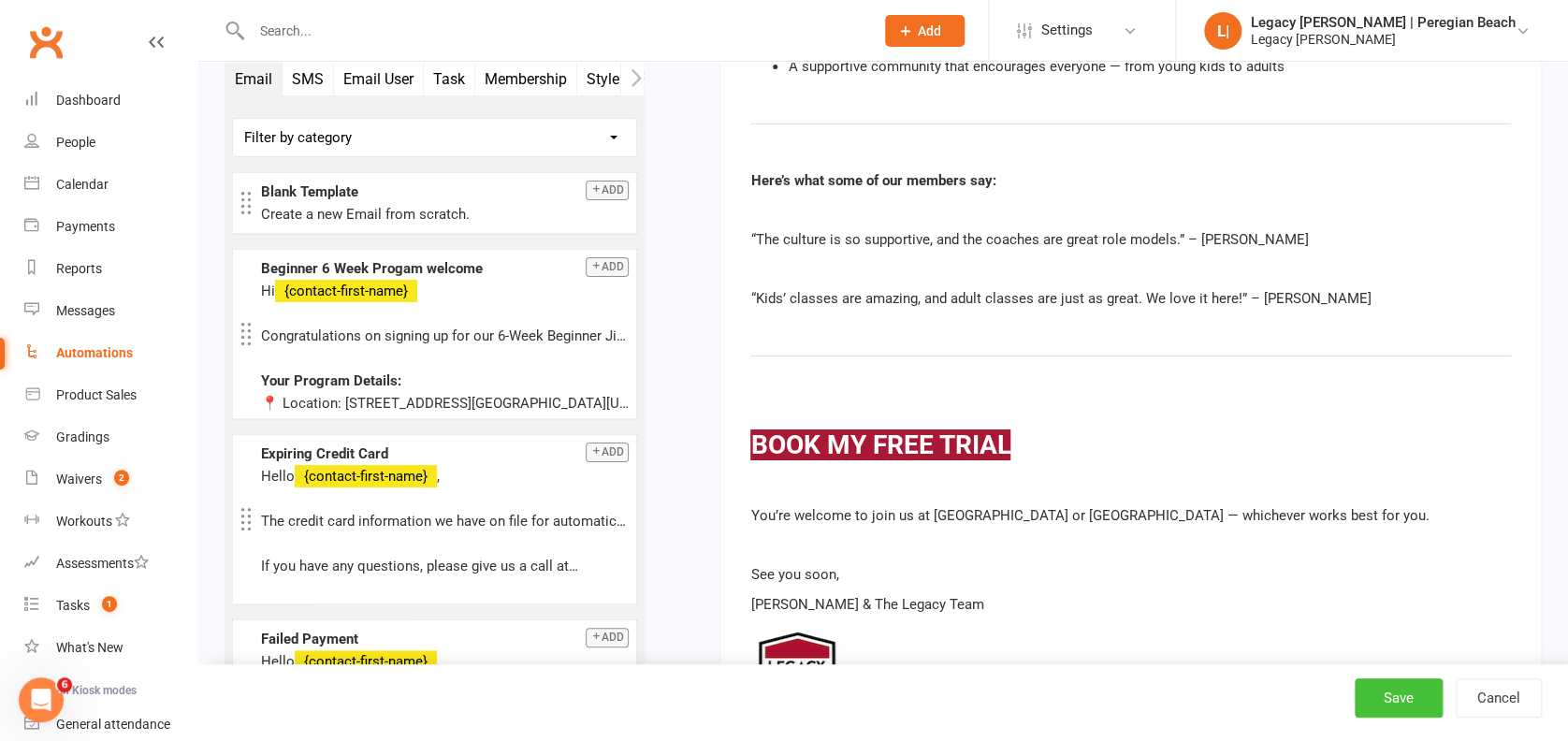
click at [1387, 691] on button "Save" at bounding box center [1399, 698] width 88 height 39
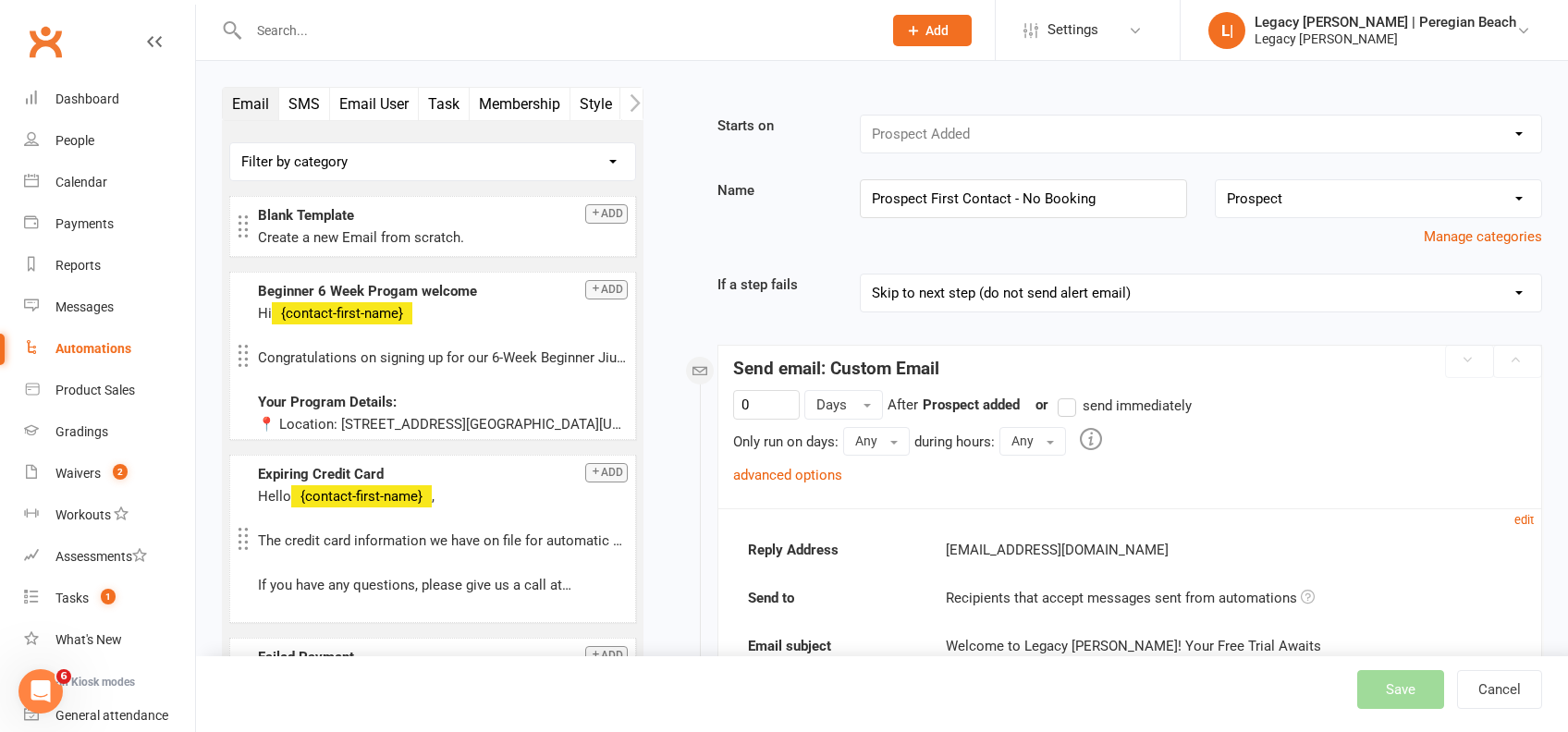
select select "796"
select select "true"
select select "100"
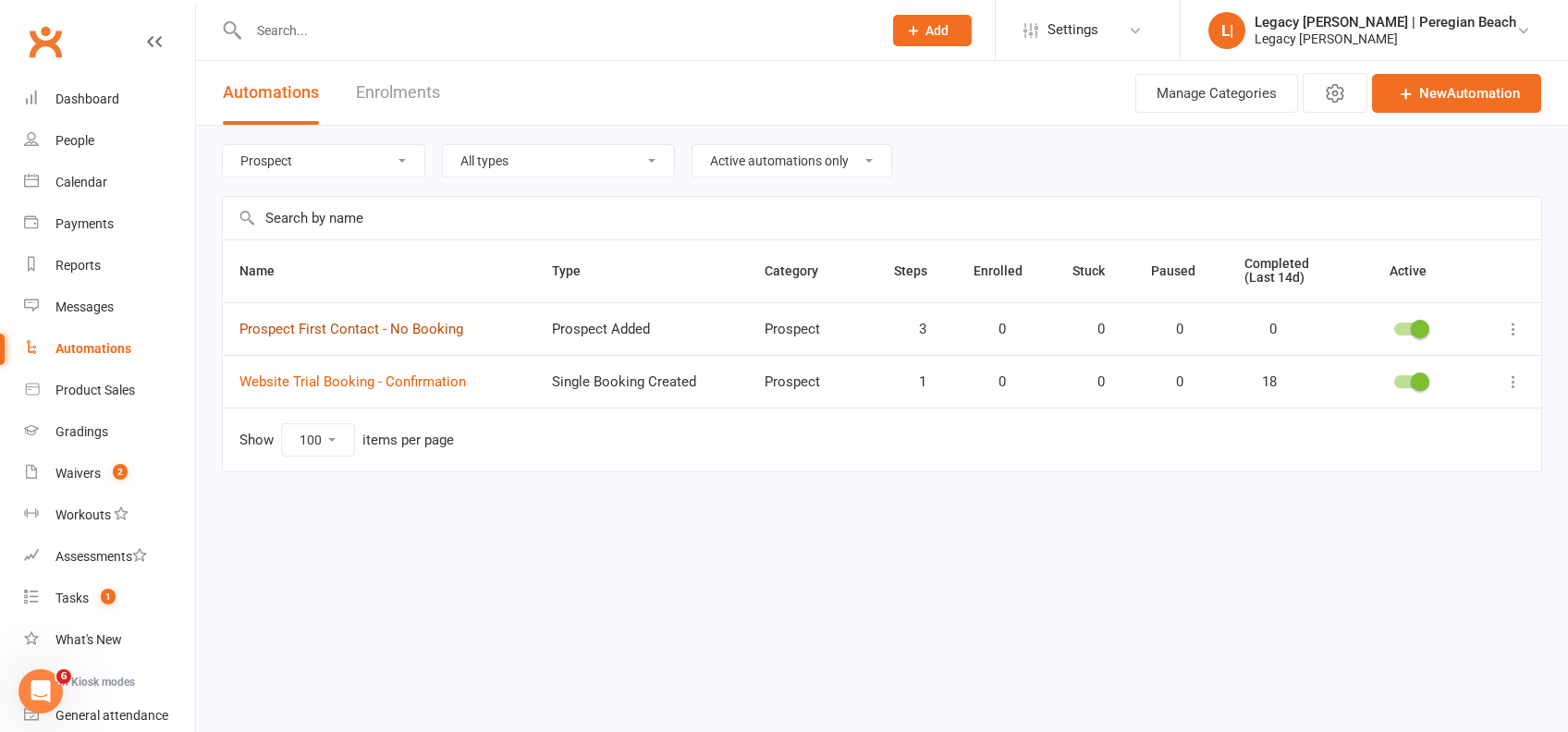
click at [385, 325] on link "Prospect First Contact - No Booking" at bounding box center [351, 328] width 224 height 17
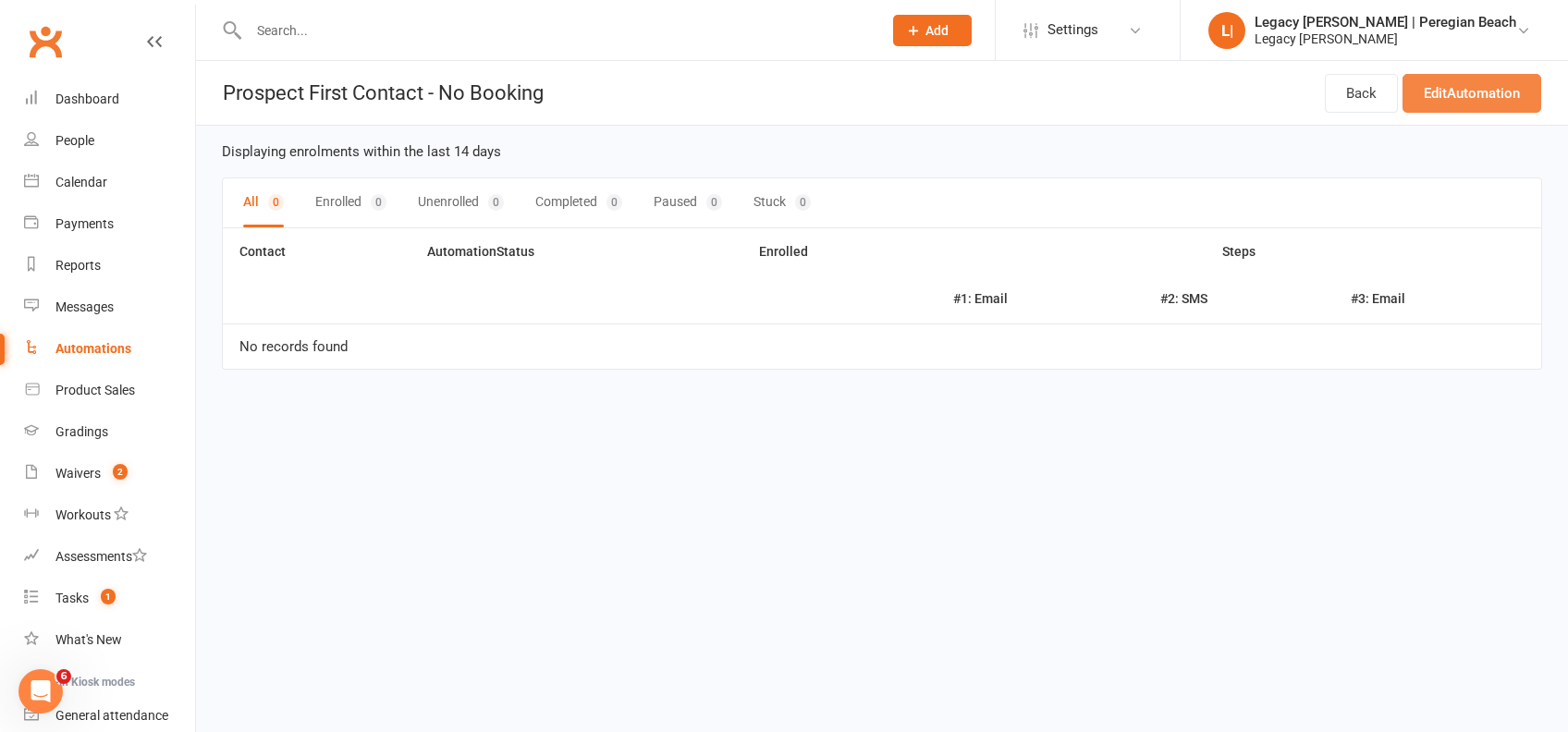
click at [1475, 89] on link "Edit Automation" at bounding box center [1471, 94] width 138 height 39
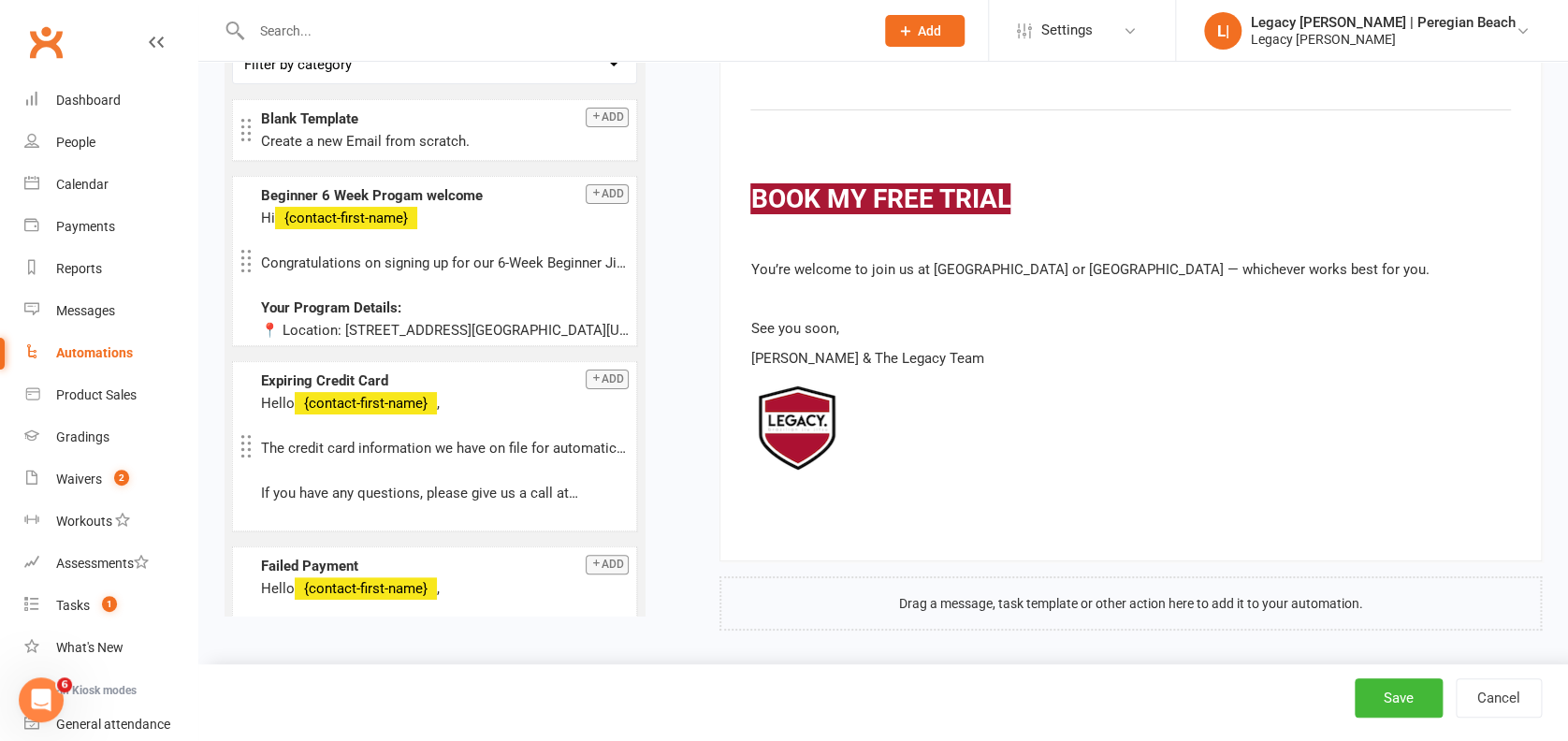
scroll to position [3260, 0]
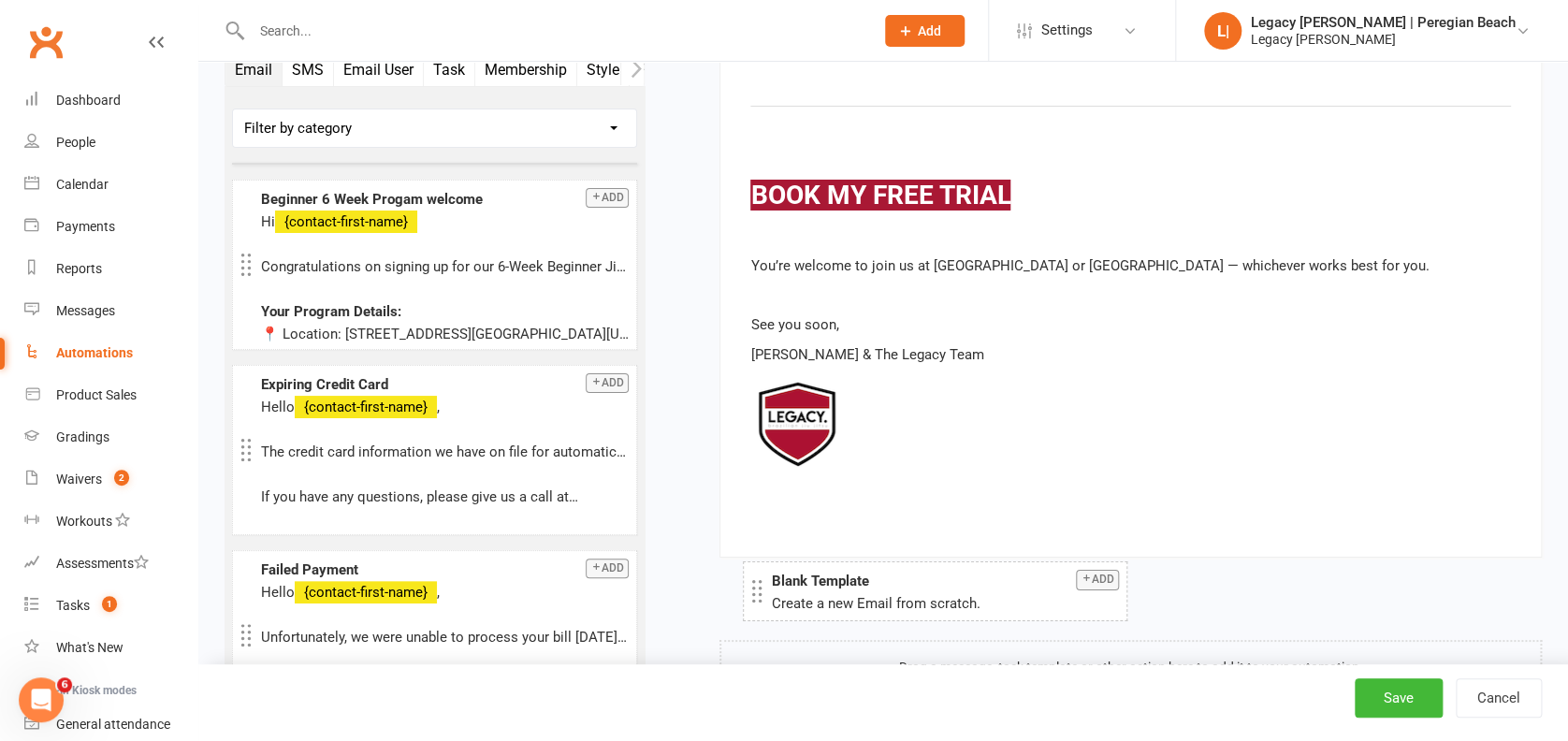
drag, startPoint x: 343, startPoint y: 132, endPoint x: 853, endPoint y: 598, distance: 690.8
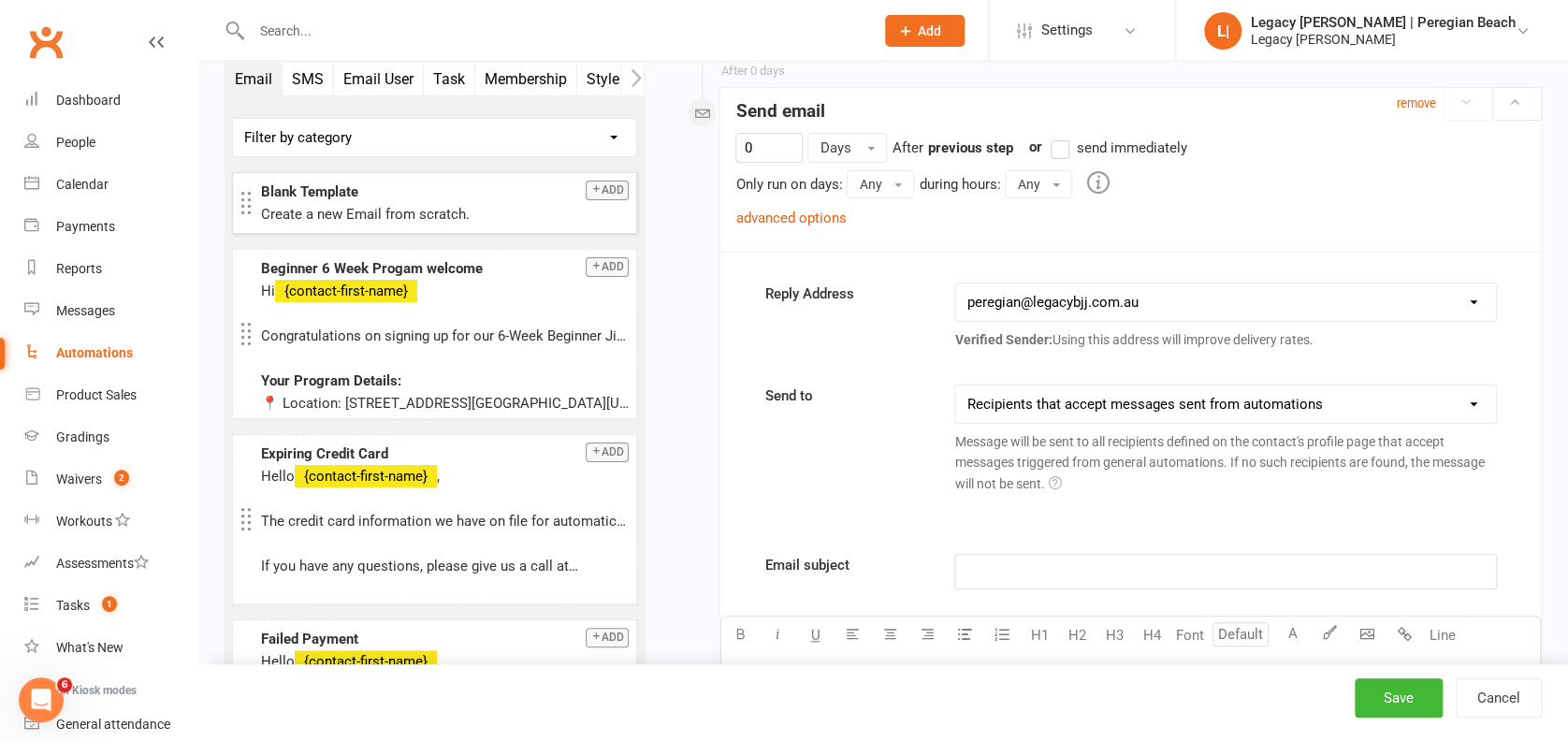
scroll to position [3728, 0]
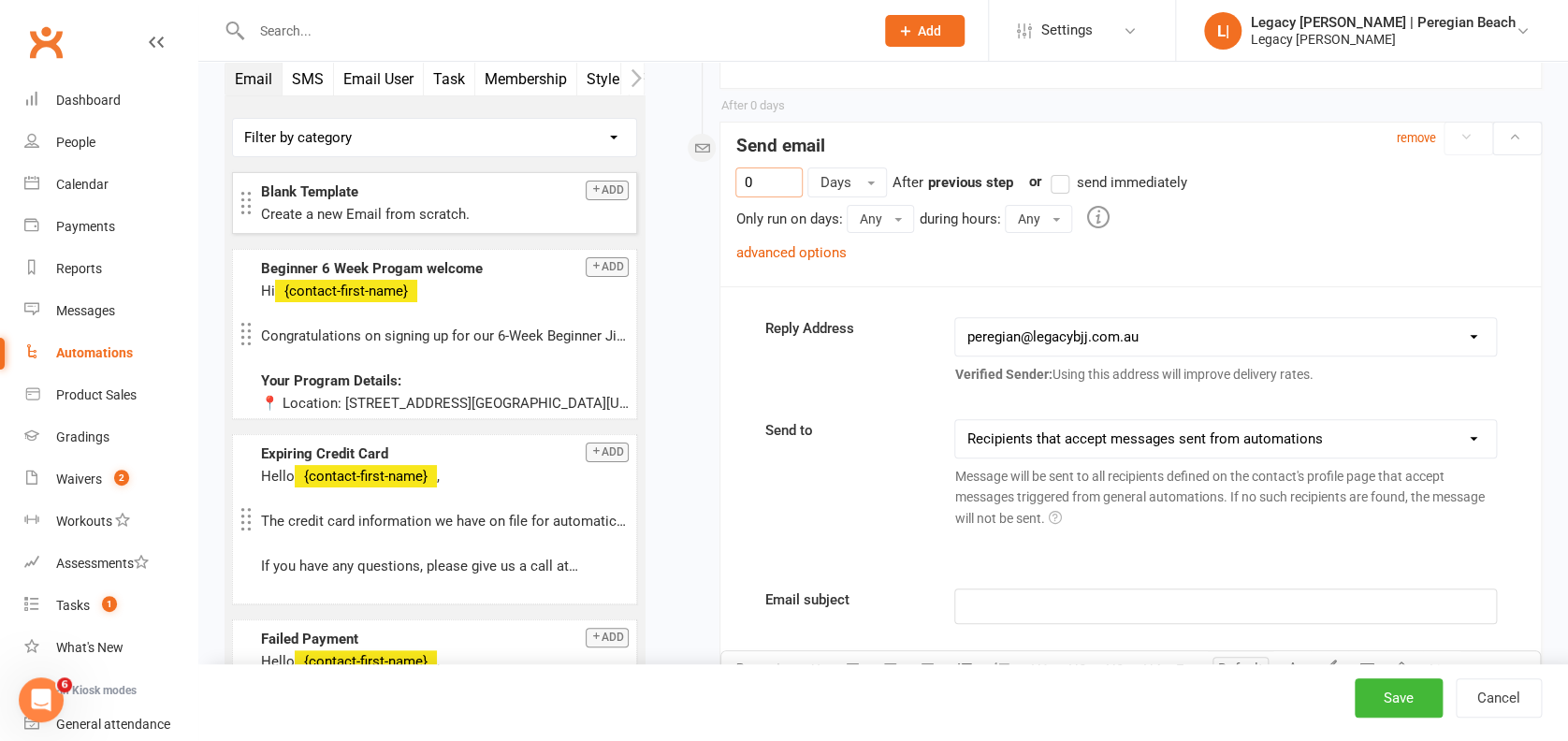
drag, startPoint x: 774, startPoint y: 178, endPoint x: 591, endPoint y: 130, distance: 189.2
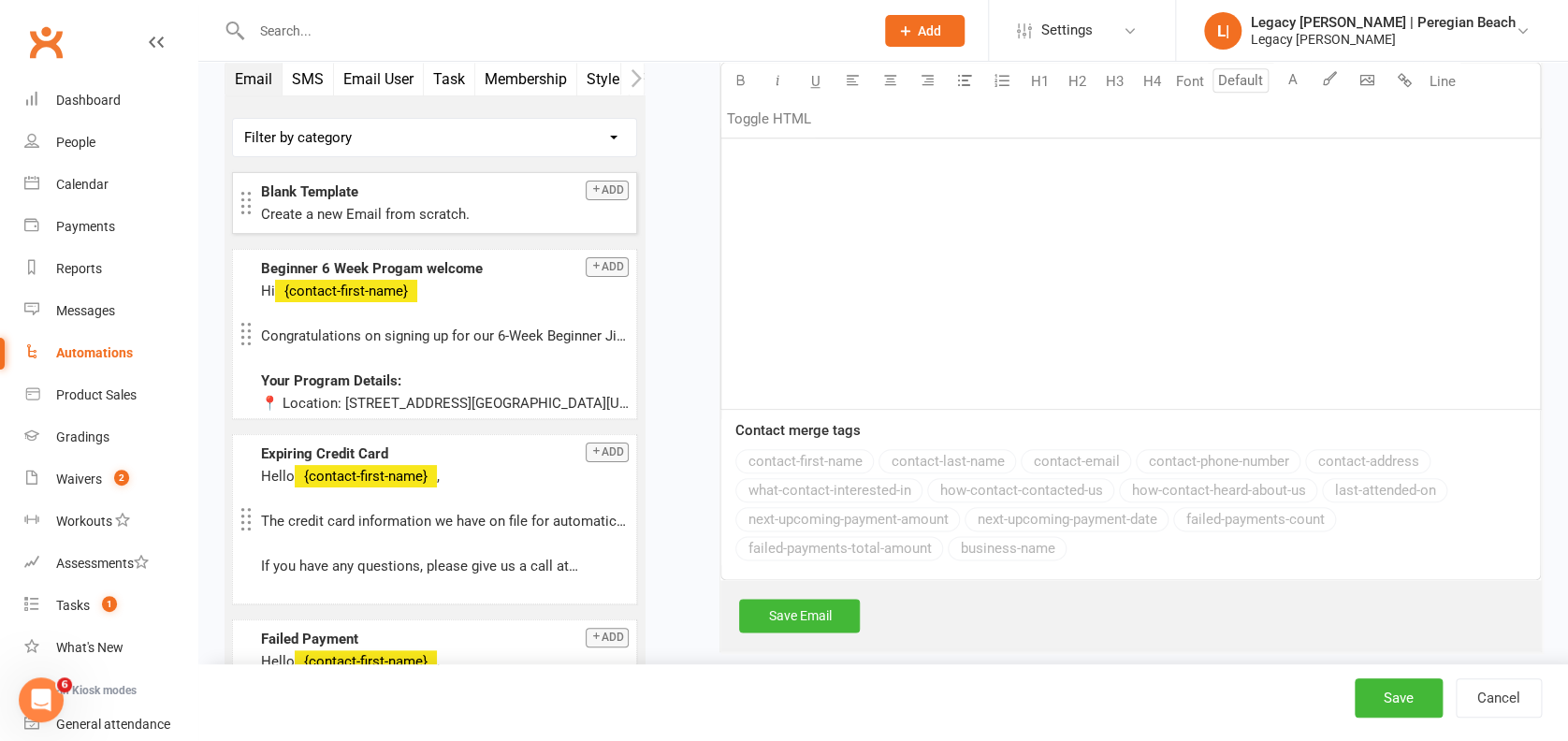
scroll to position [4419, 0]
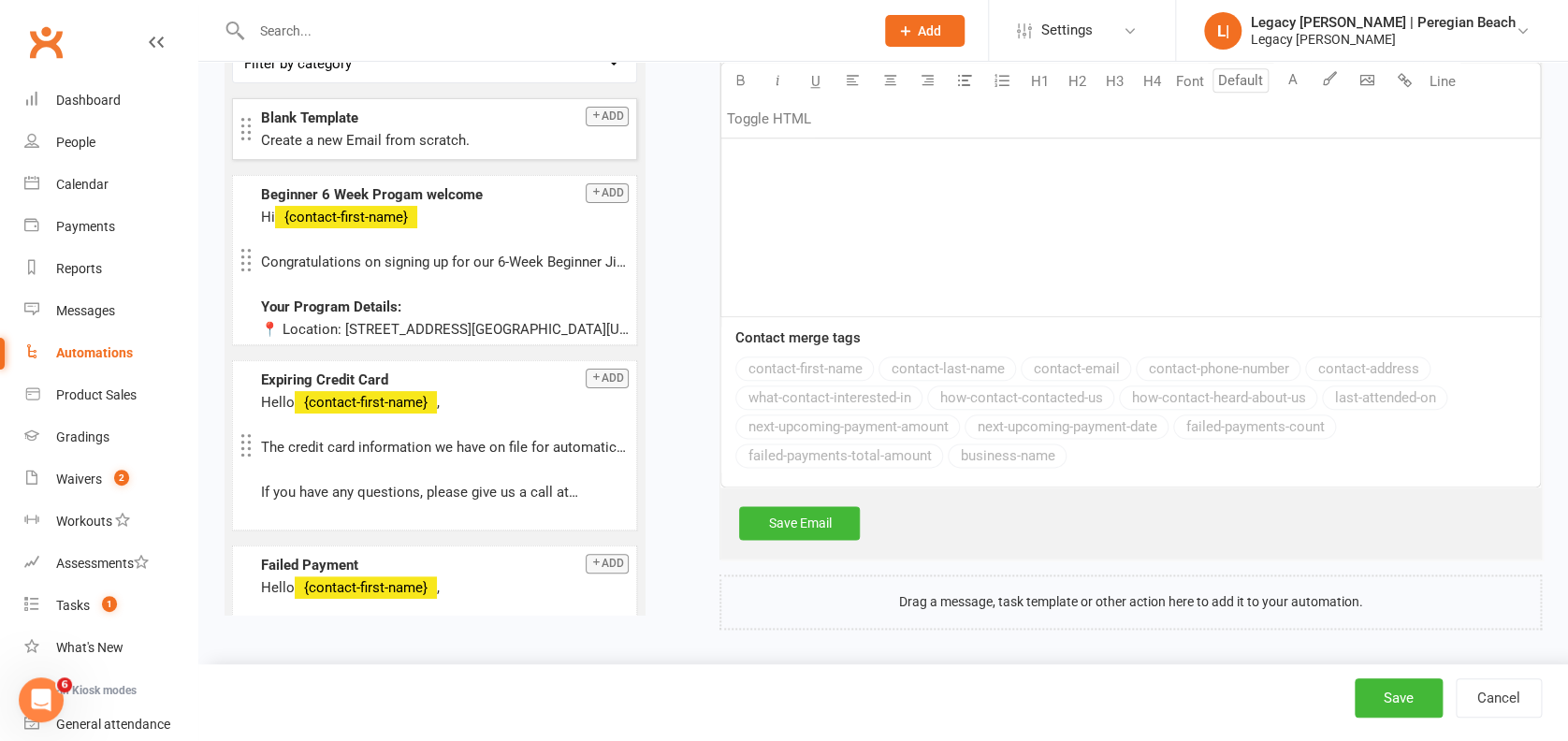
type input "2"
click at [876, 209] on div "﻿" at bounding box center [1130, 176] width 818 height 281
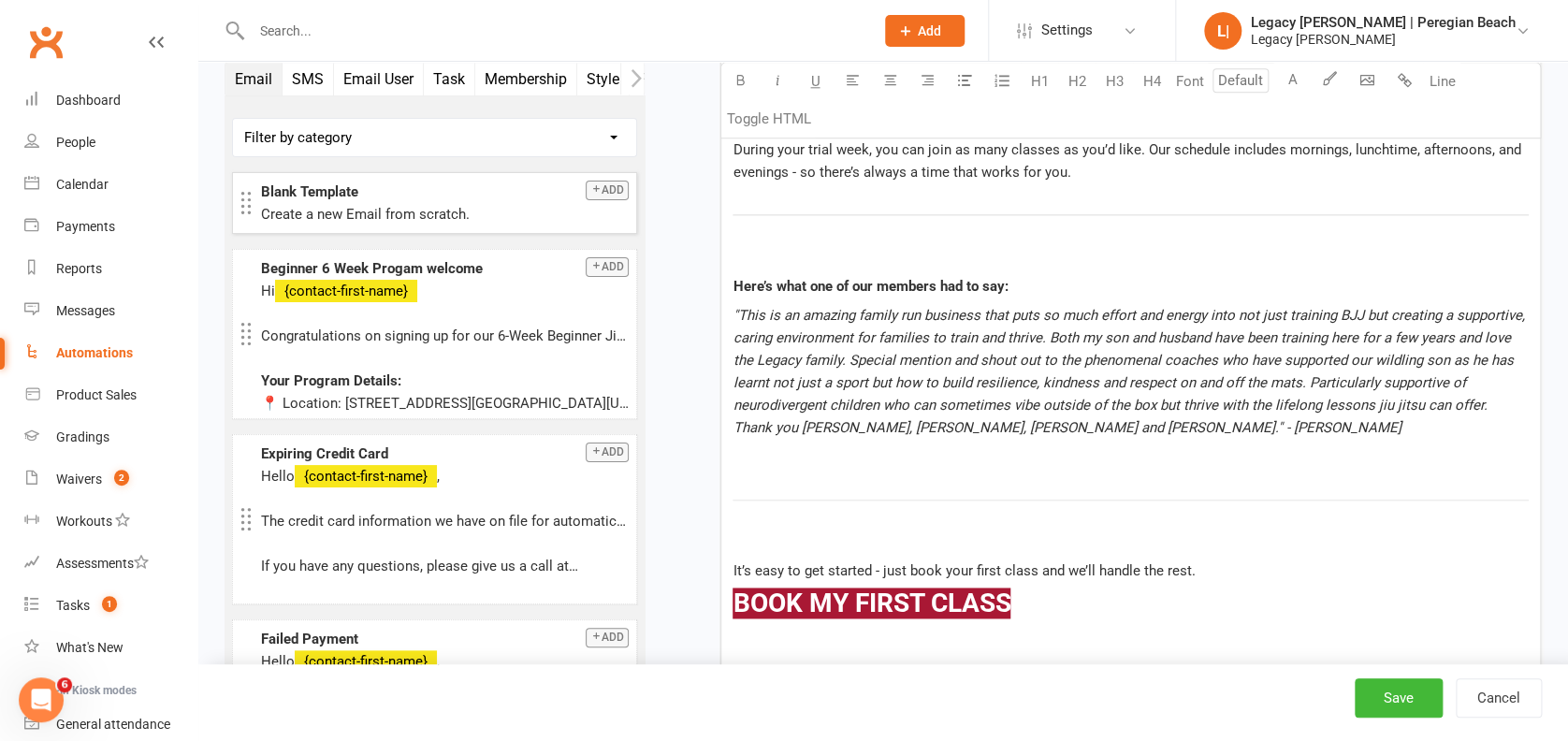
scroll to position [4667, 0]
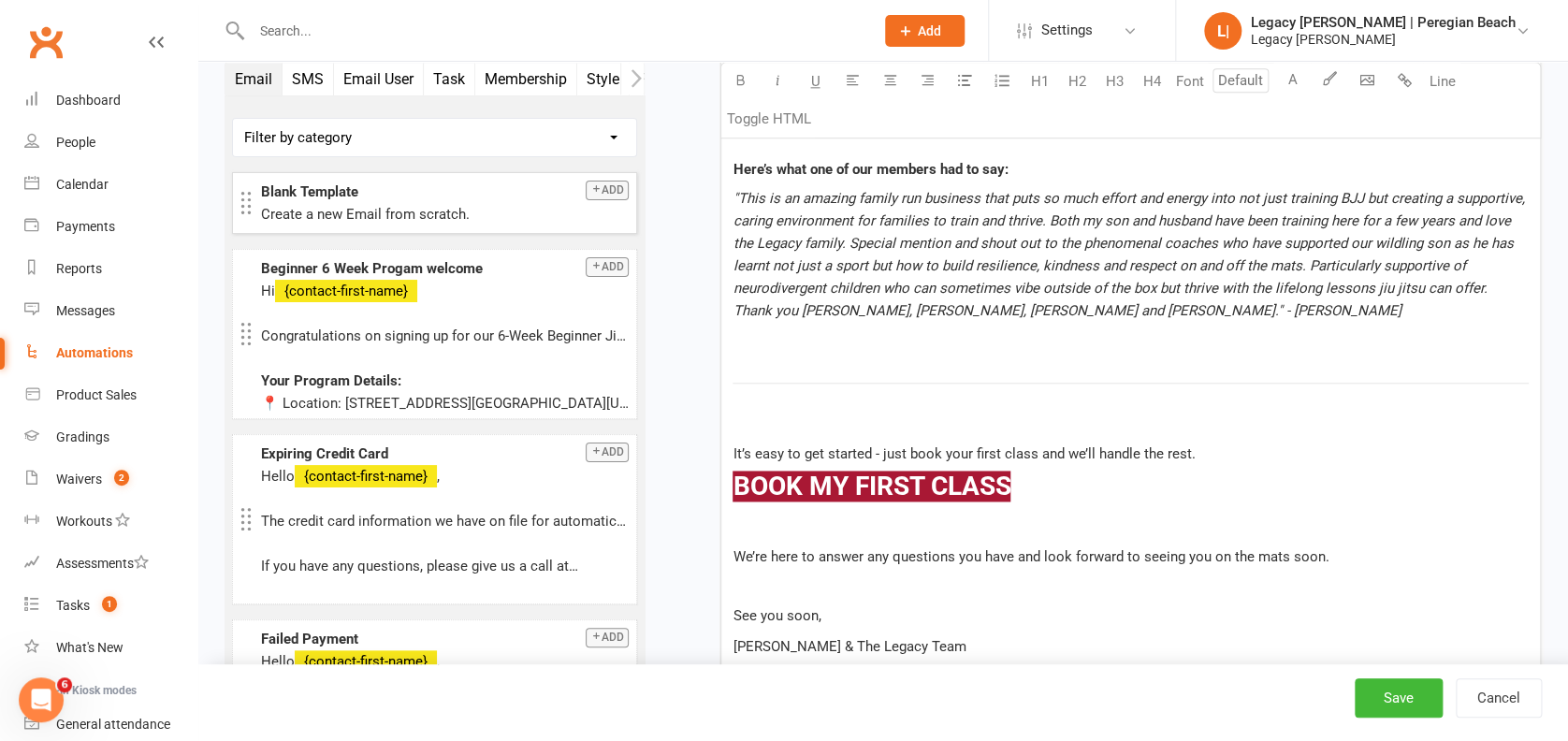
click at [876, 405] on div "Hi ﻿ {contact-first-name} ﻿ We’d love to welcome you (or your child) to Legacy …" at bounding box center [1130, 323] width 818 height 1072
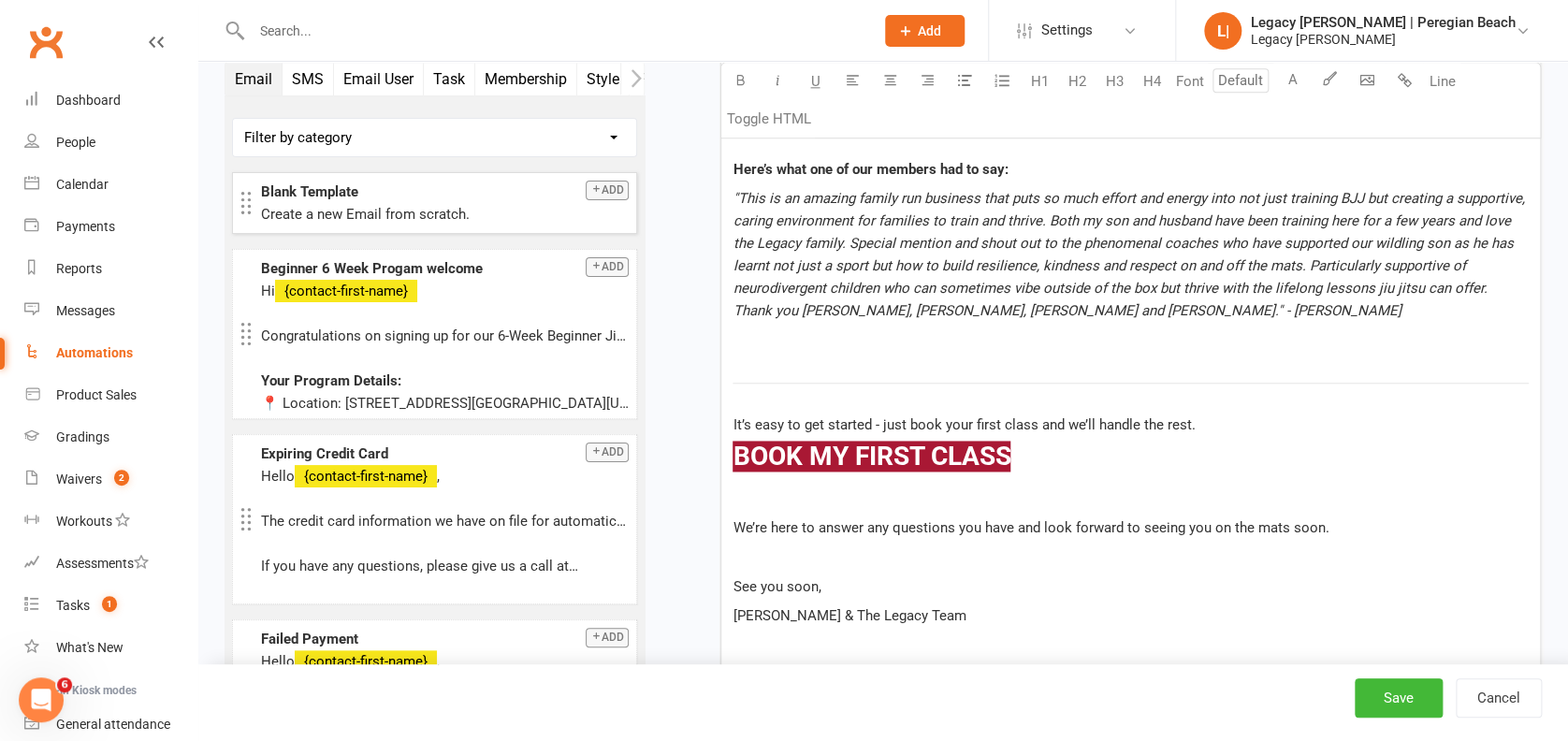
click at [1079, 404] on div "Hi ﻿ {contact-first-name} ﻿ We’d love to welcome you (or your child) to Legacy …" at bounding box center [1130, 309] width 818 height 1042
drag, startPoint x: 1074, startPoint y: 468, endPoint x: 707, endPoint y: 441, distance: 368.0
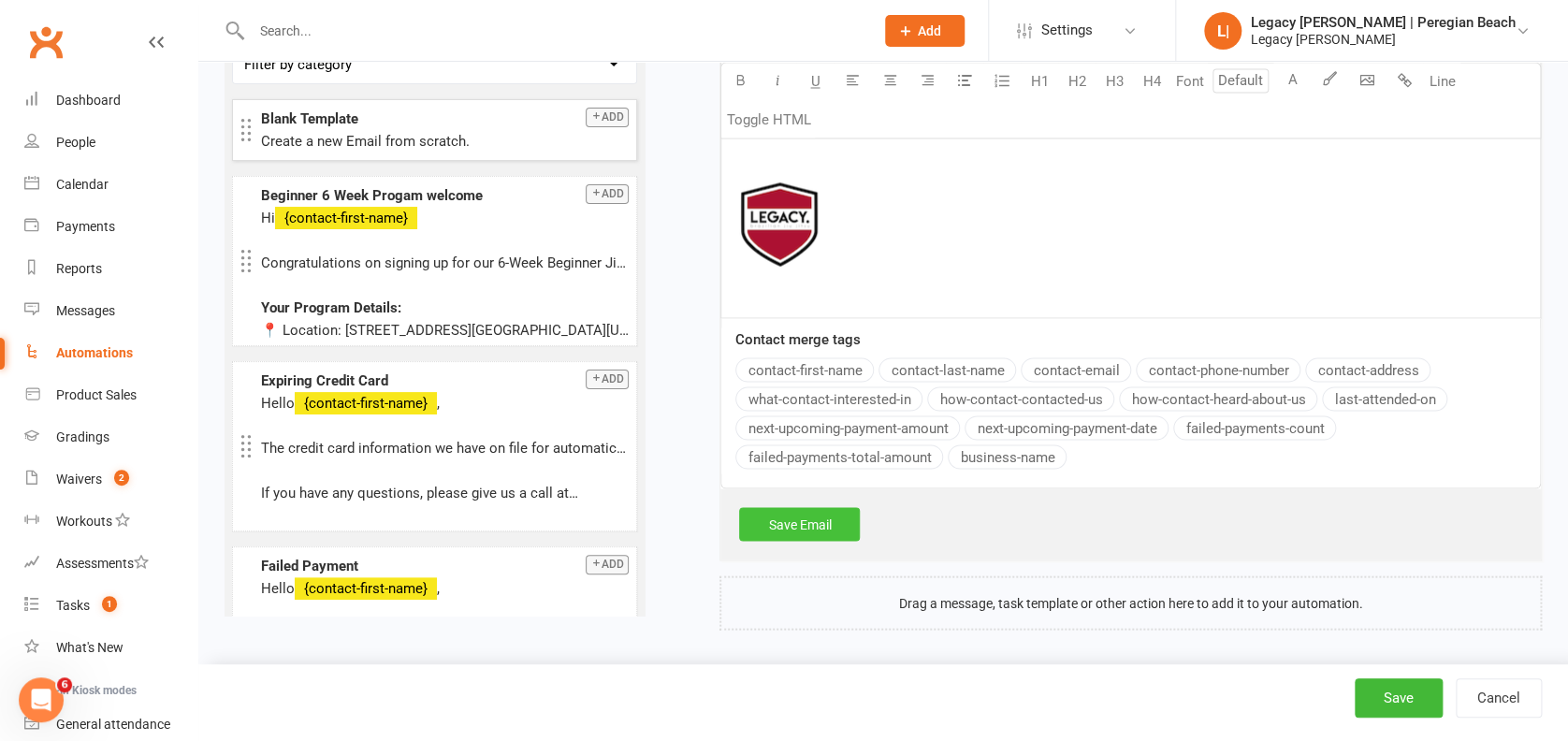
click at [824, 524] on link "Save Email" at bounding box center [800, 524] width 120 height 34
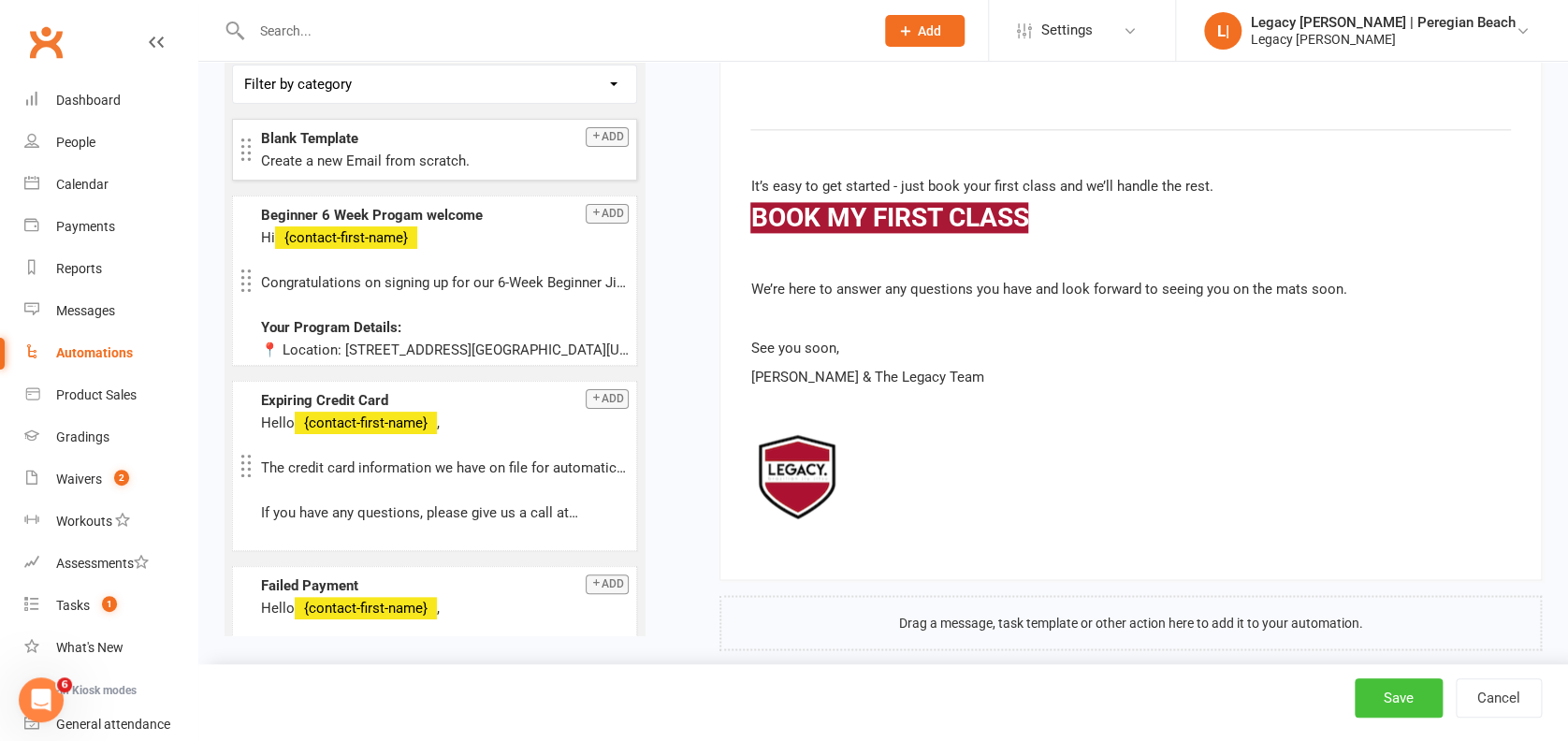
click at [1388, 691] on button "Save" at bounding box center [1399, 698] width 88 height 39
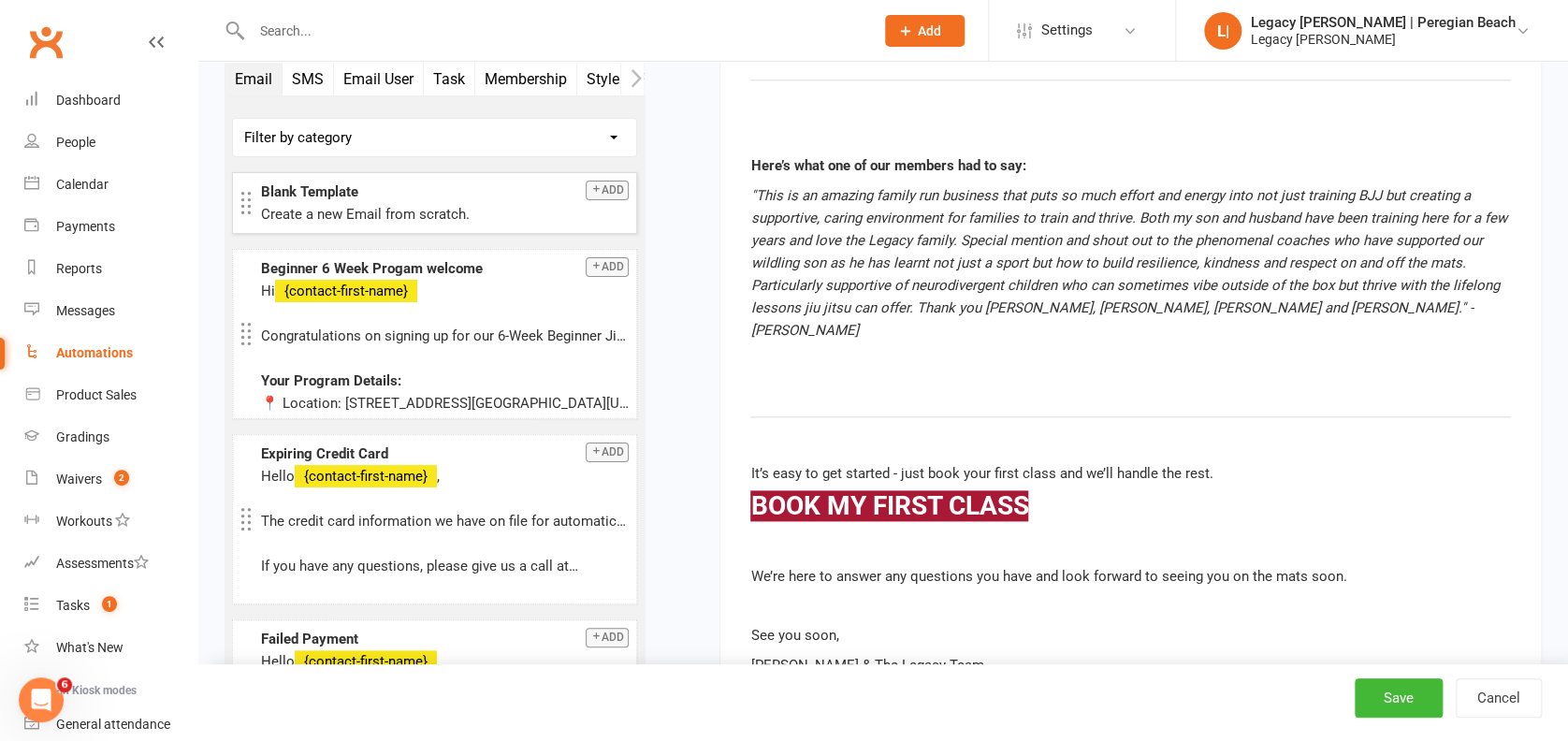
scroll to position [4275, 0]
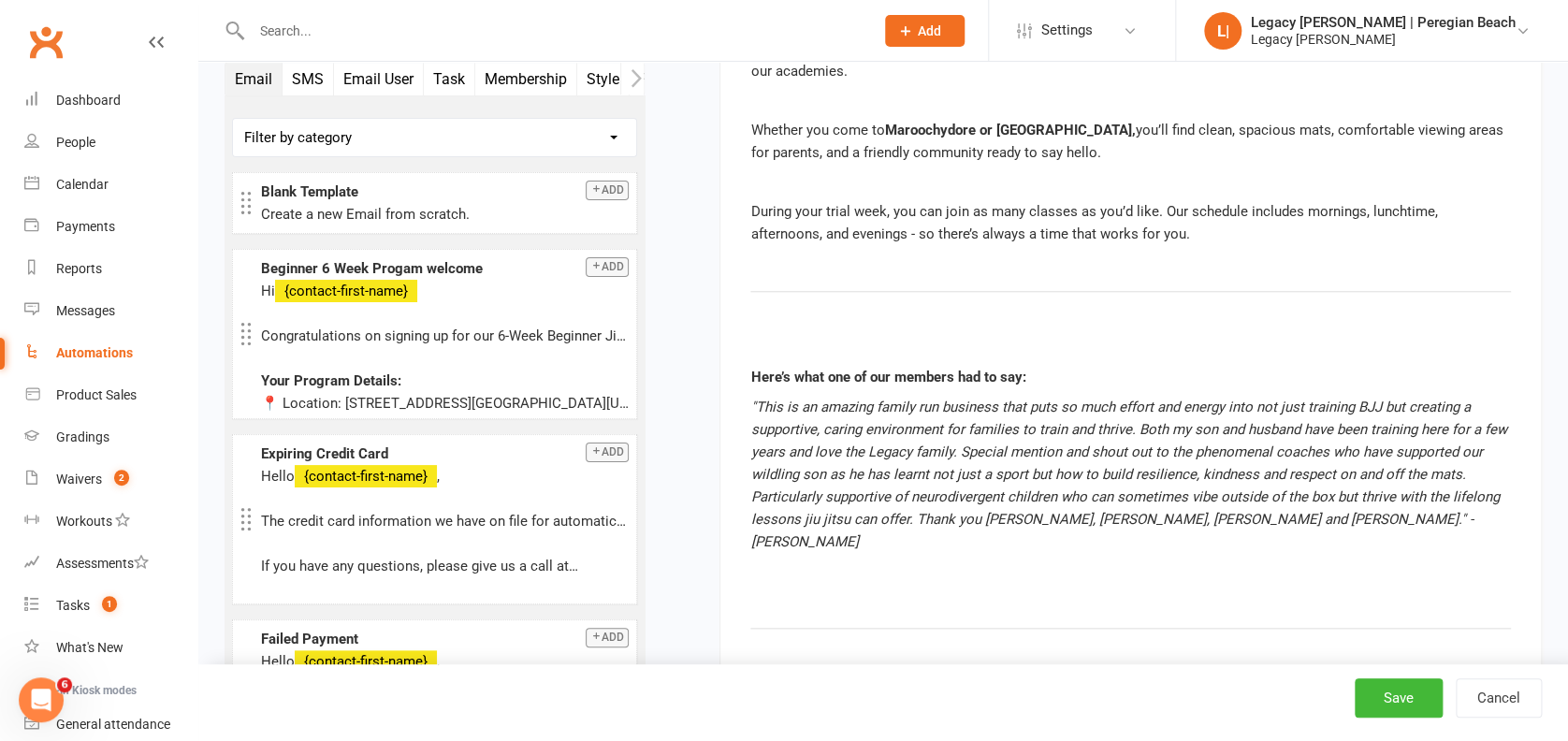
click at [317, 68] on button "SMS" at bounding box center [308, 79] width 52 height 33
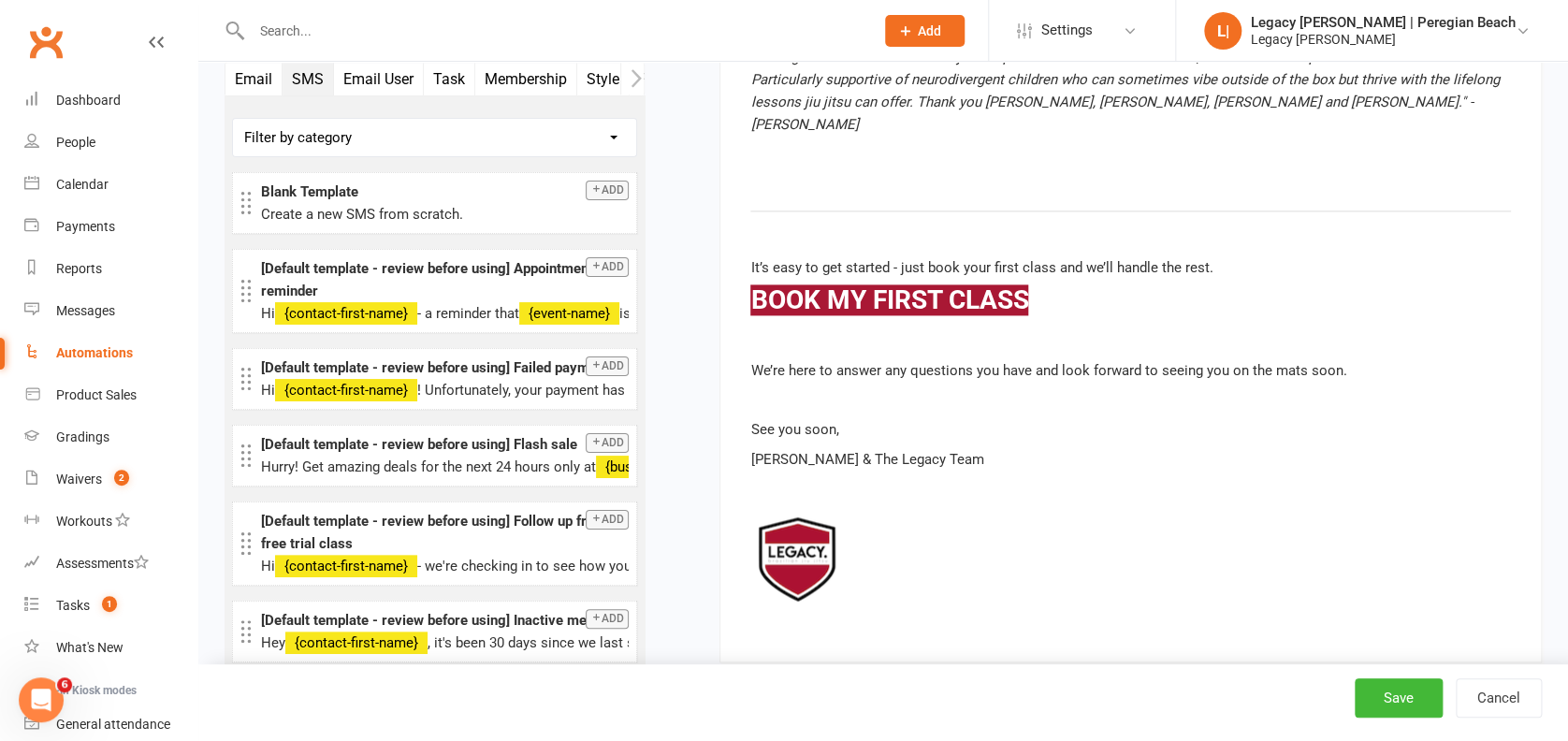
scroll to position [4774, 0]
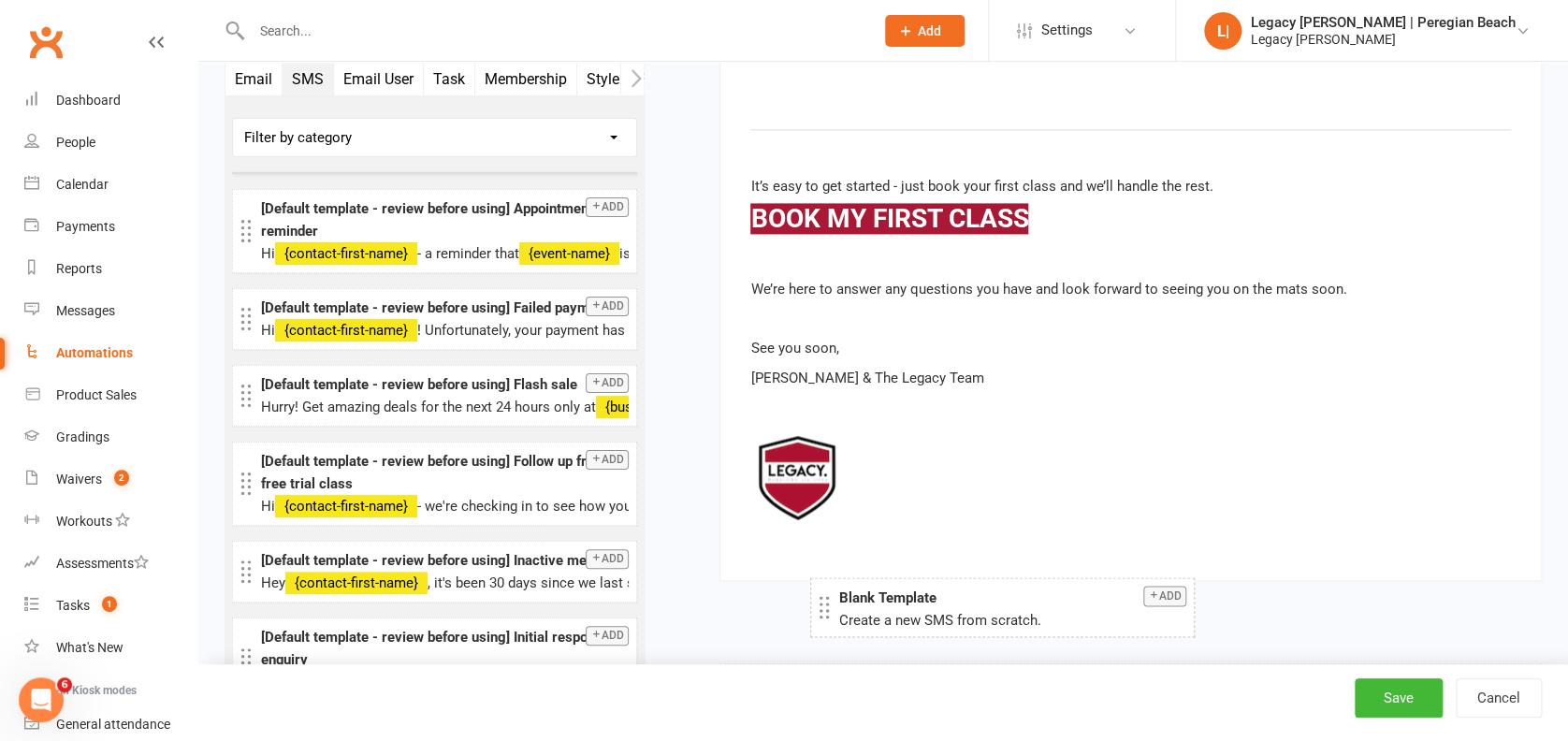
drag, startPoint x: 335, startPoint y: 121, endPoint x: 913, endPoint y: 594, distance: 746.9
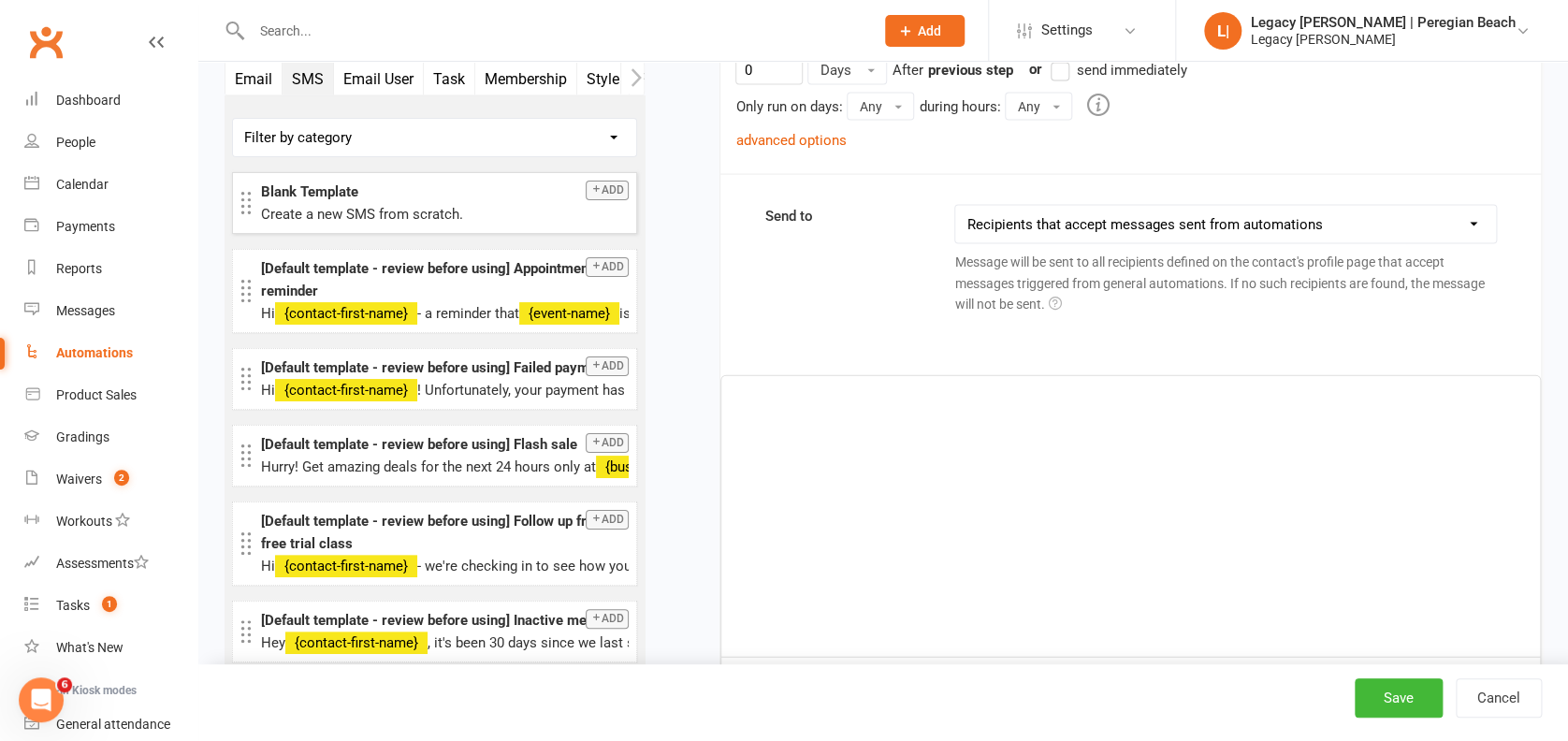
scroll to position [5371, 0]
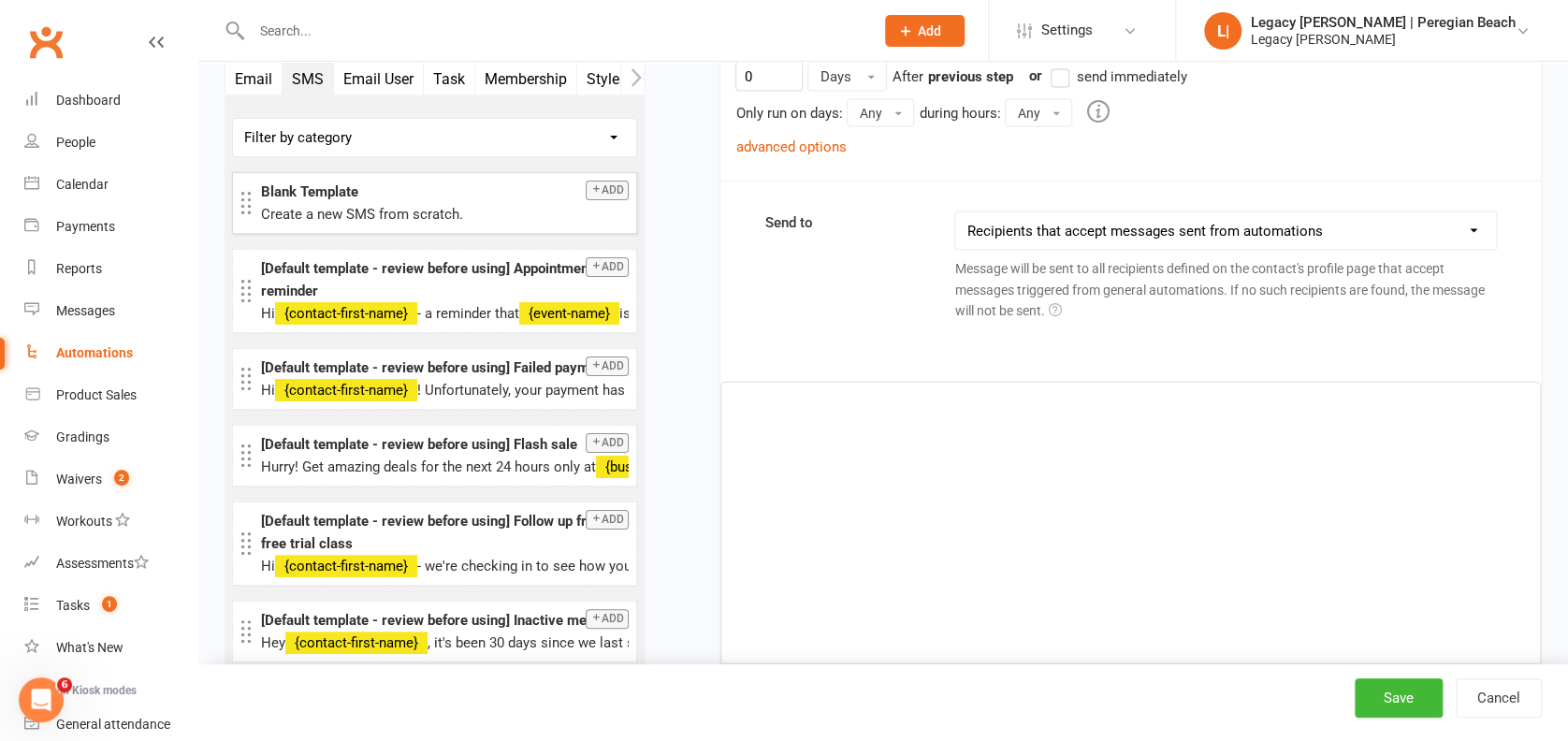
click at [881, 456] on div "﻿" at bounding box center [1130, 522] width 818 height 281
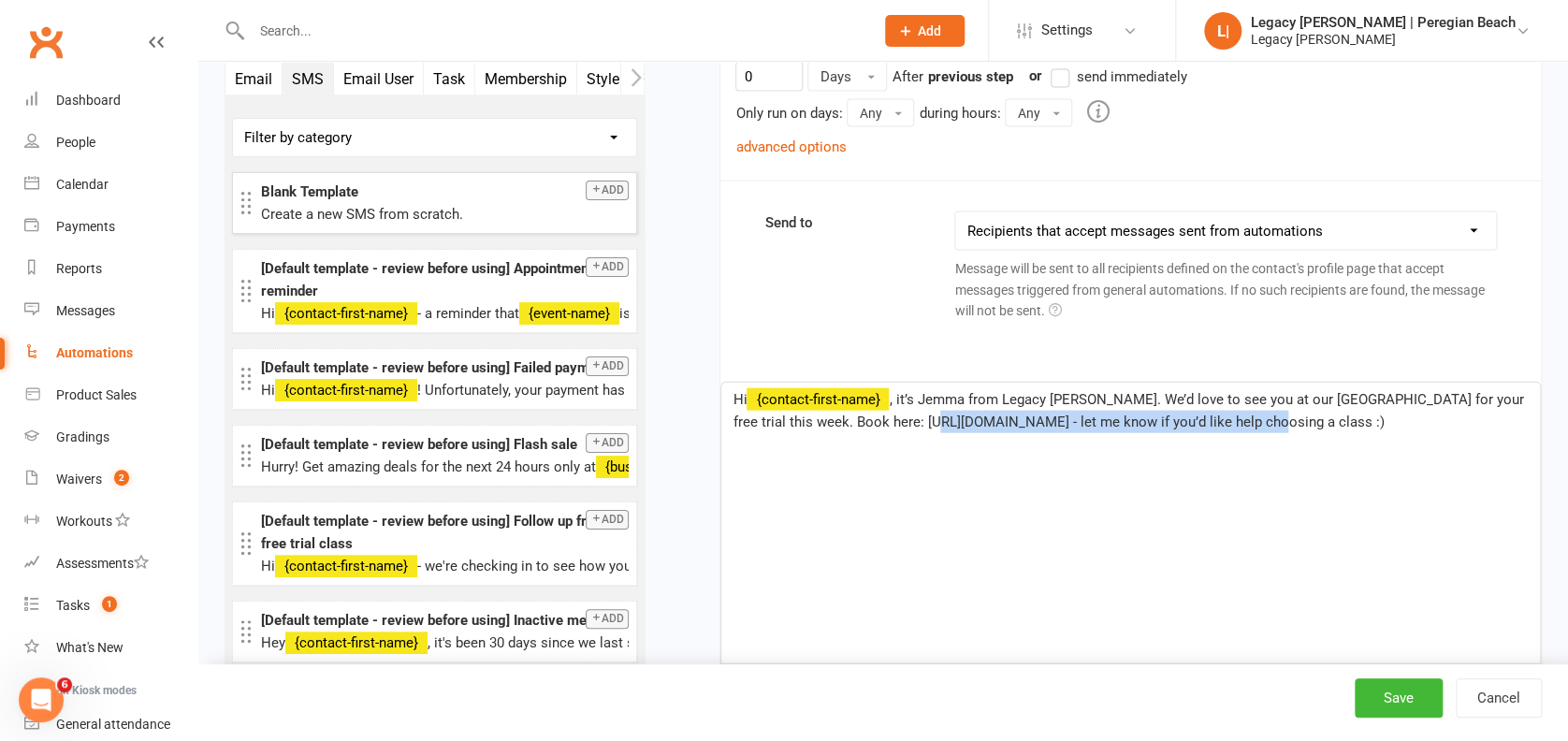
drag, startPoint x: 1249, startPoint y: 390, endPoint x: 893, endPoint y: 392, distance: 356.0
click at [893, 392] on span ", it’s Jemma from Legacy [PERSON_NAME]. We’d love to see you at our [GEOGRAPHIC…" at bounding box center [1129, 410] width 794 height 39
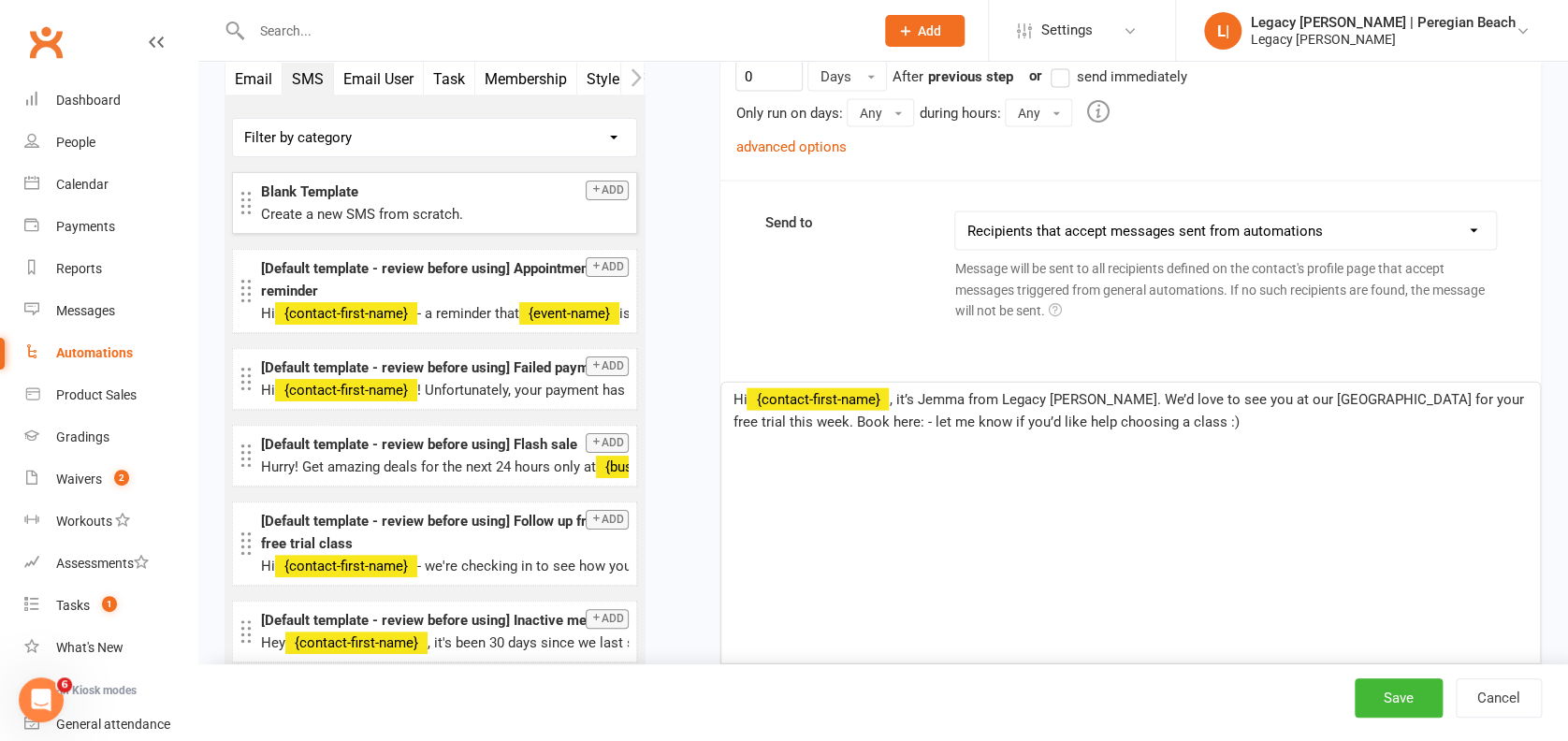
paste div
click at [1315, 391] on span ", it’s Jemma from Legacy [PERSON_NAME]. We’d love to see you at our [GEOGRAPHIC…" at bounding box center [1129, 410] width 794 height 39
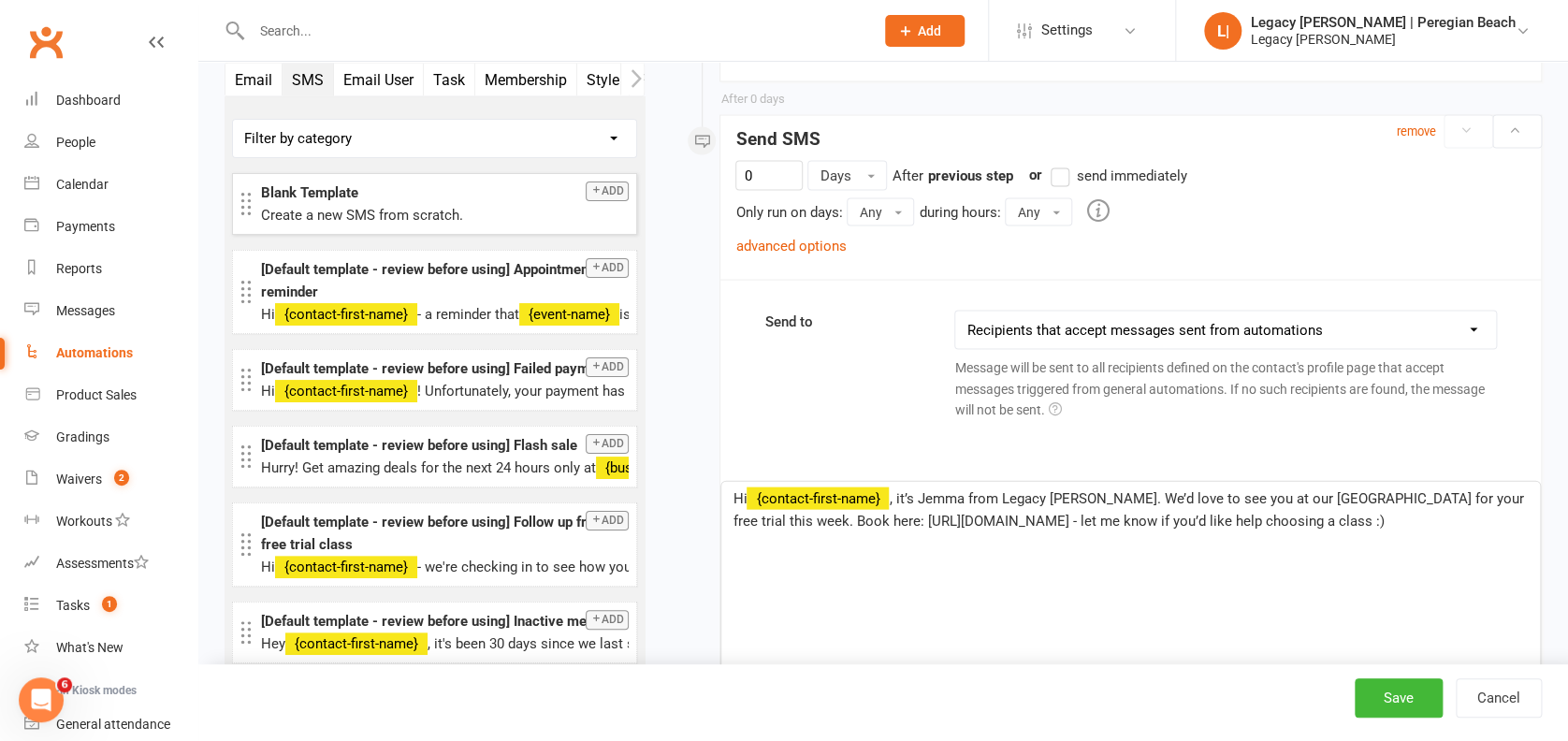
scroll to position [5122, 0]
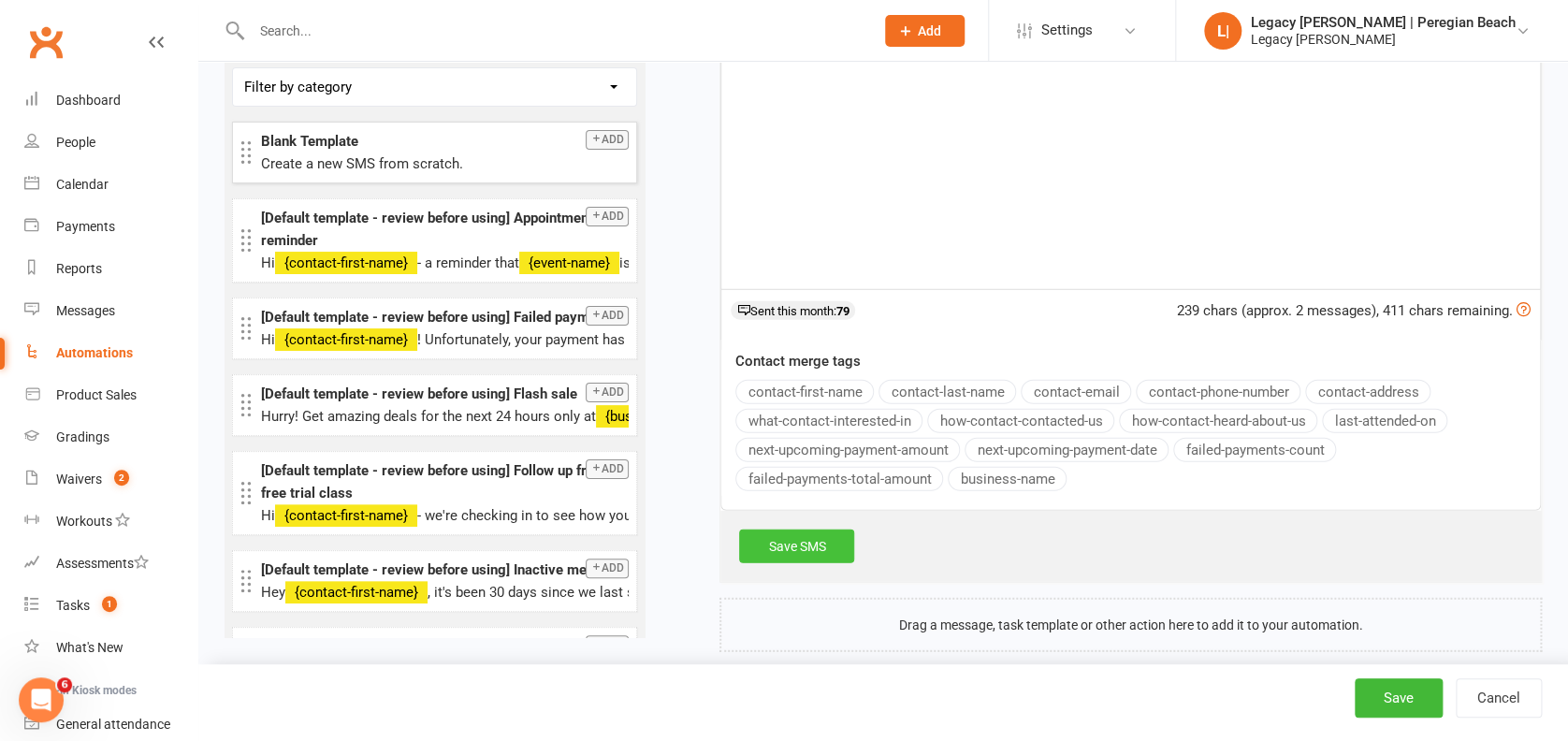
click at [815, 530] on link "Save SMS" at bounding box center [797, 547] width 115 height 34
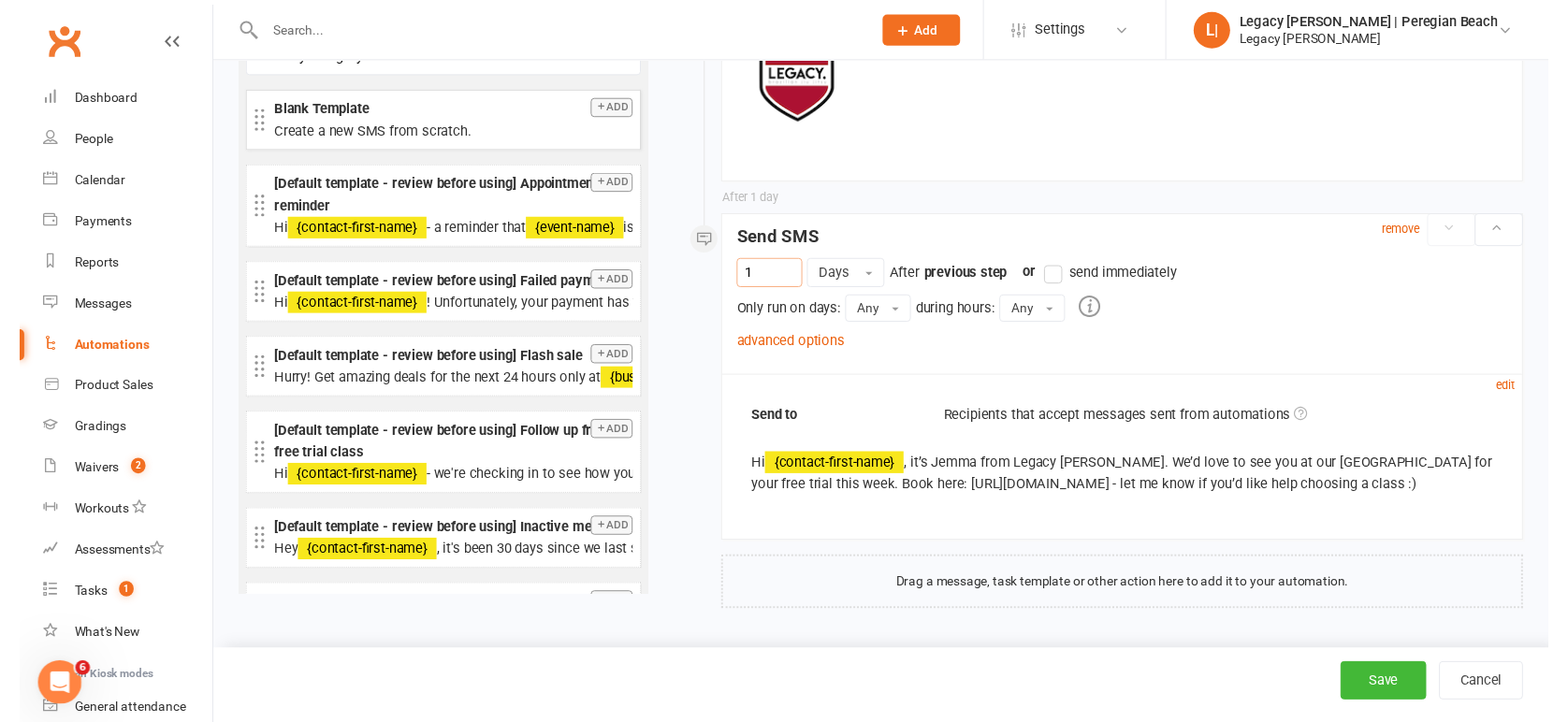
scroll to position [5162, 0]
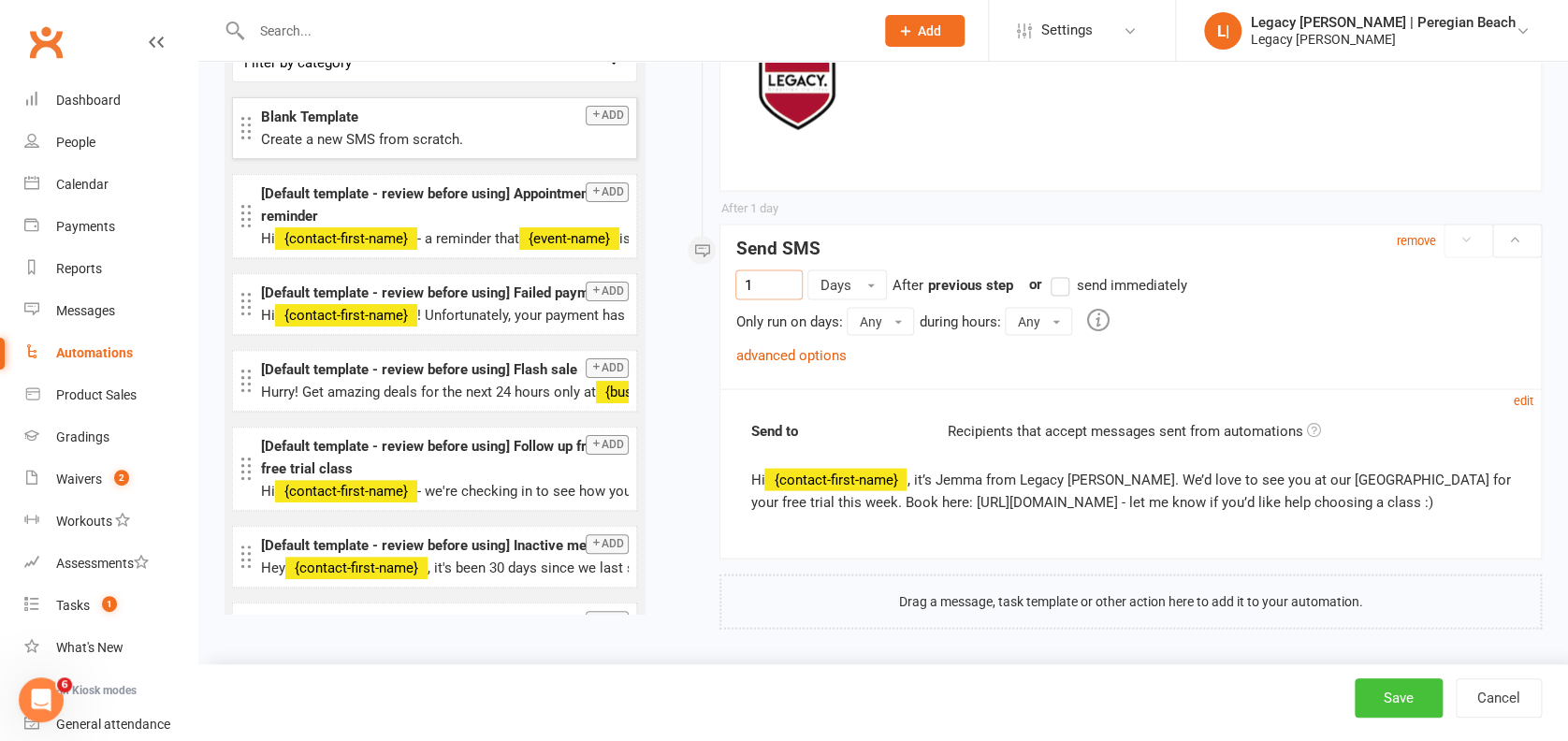
type input "1"
click at [1401, 691] on button "Save" at bounding box center [1399, 698] width 88 height 39
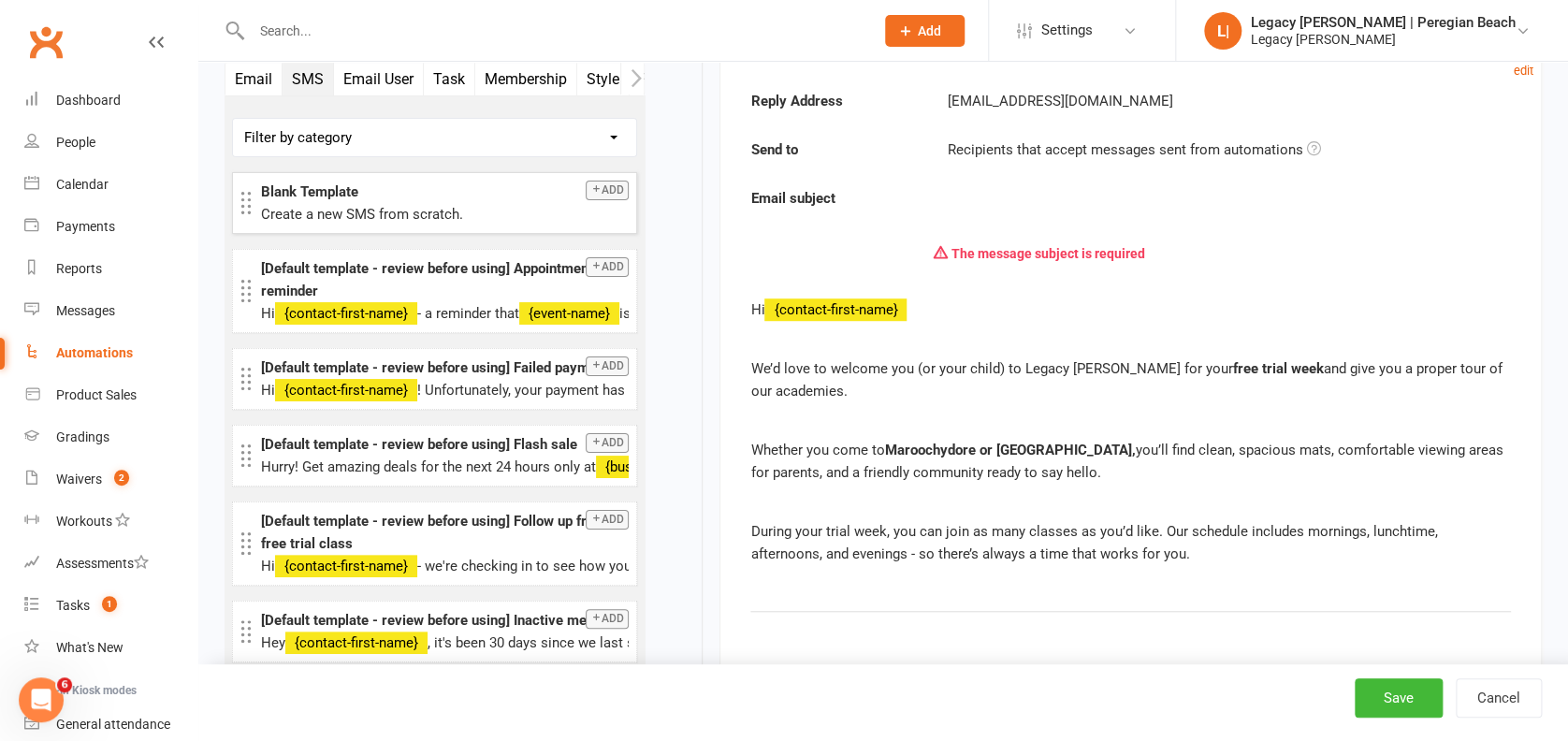
scroll to position [3917, 0]
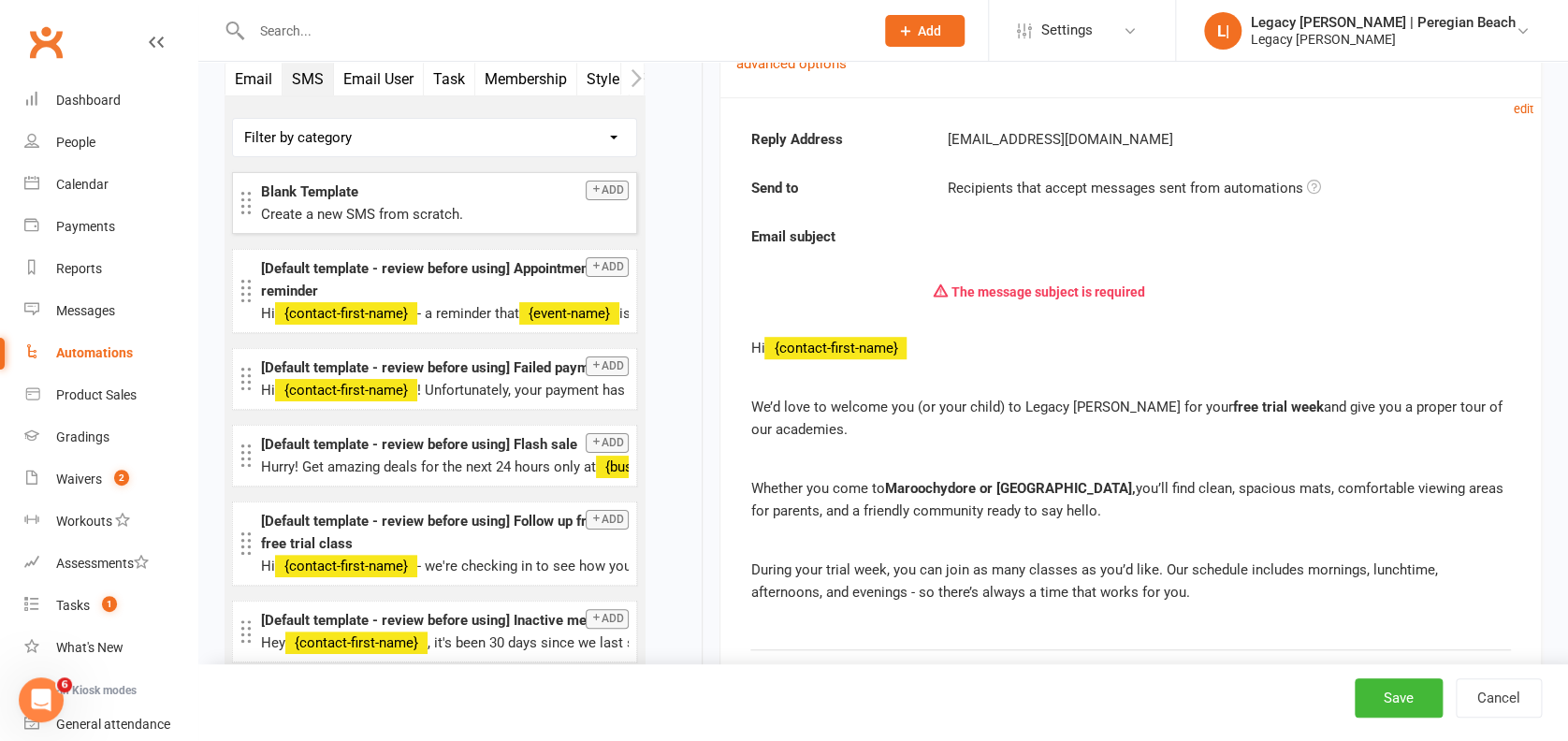
click at [1521, 108] on small "edit" at bounding box center [1523, 109] width 20 height 14
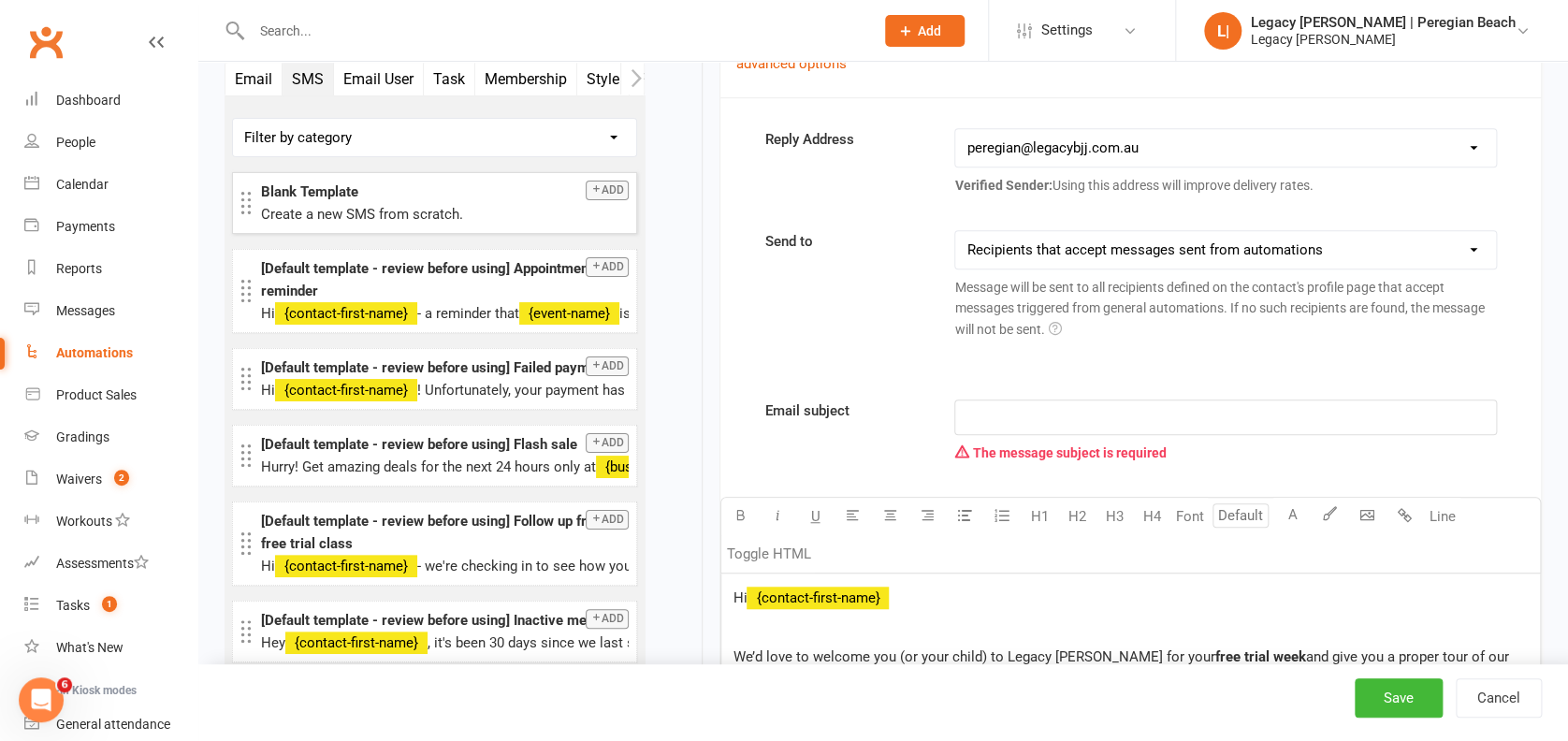
click at [1016, 420] on p "﻿" at bounding box center [1225, 417] width 518 height 23
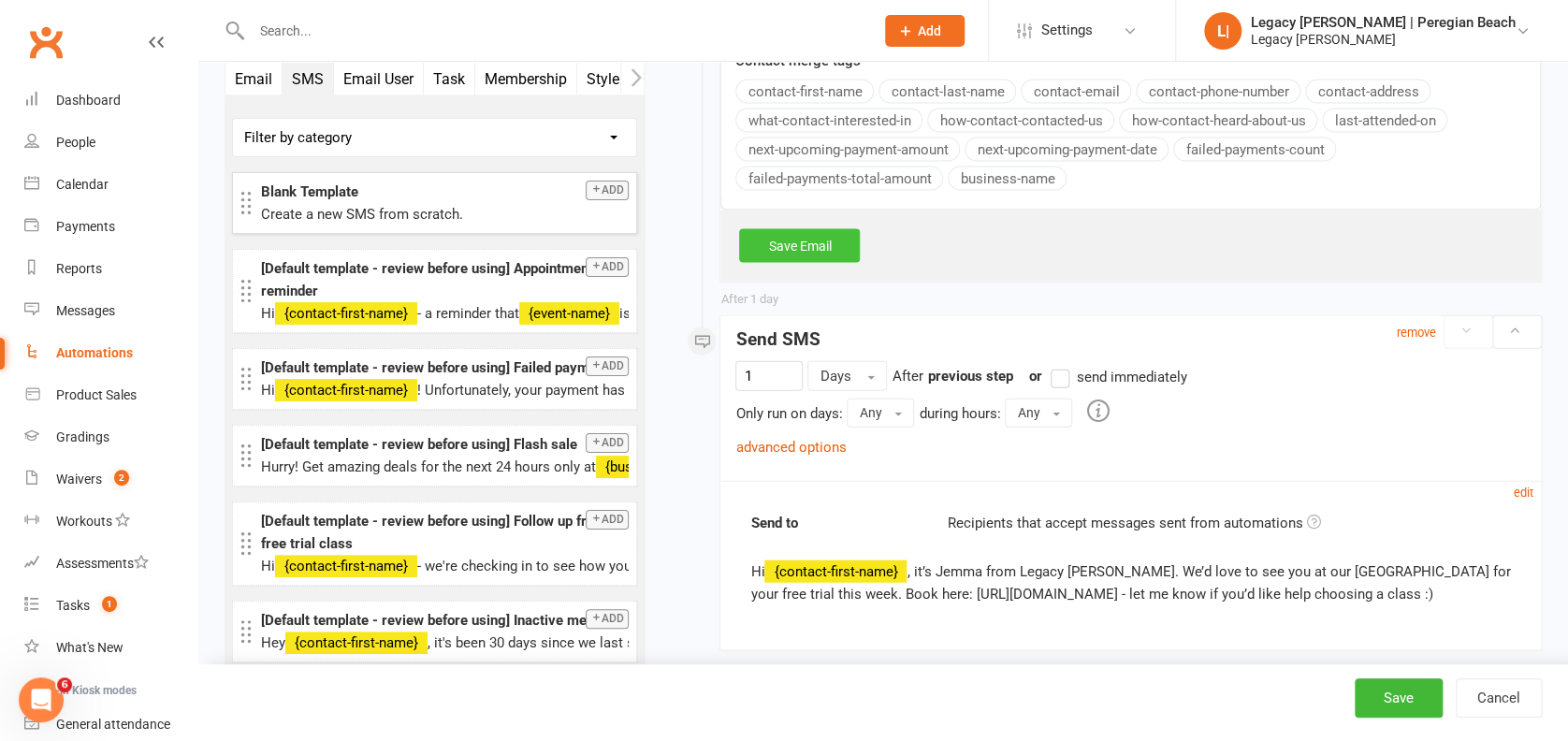
click at [806, 246] on link "Save Email" at bounding box center [800, 246] width 120 height 34
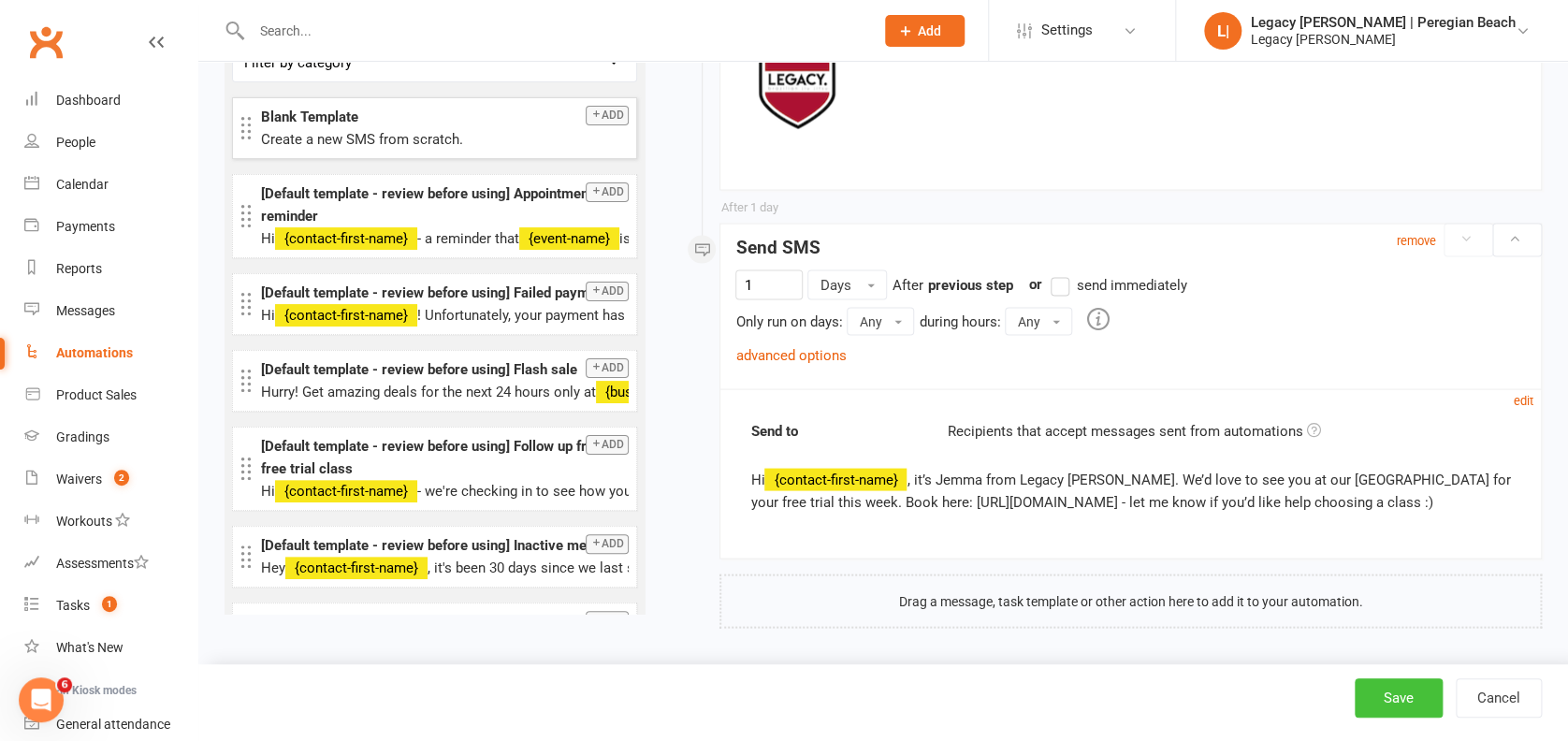
click at [1403, 697] on button "Save" at bounding box center [1399, 698] width 88 height 39
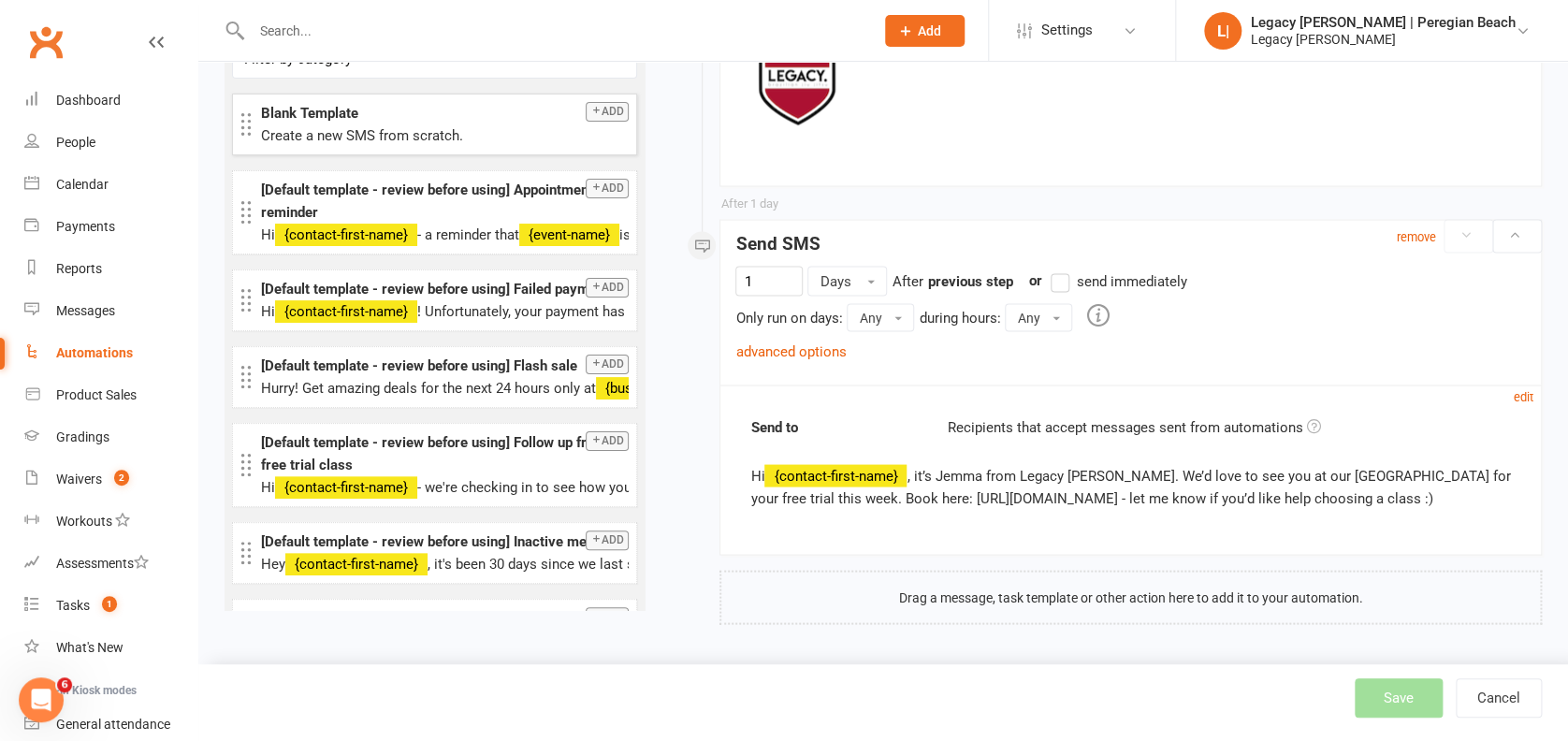
scroll to position [5102, 0]
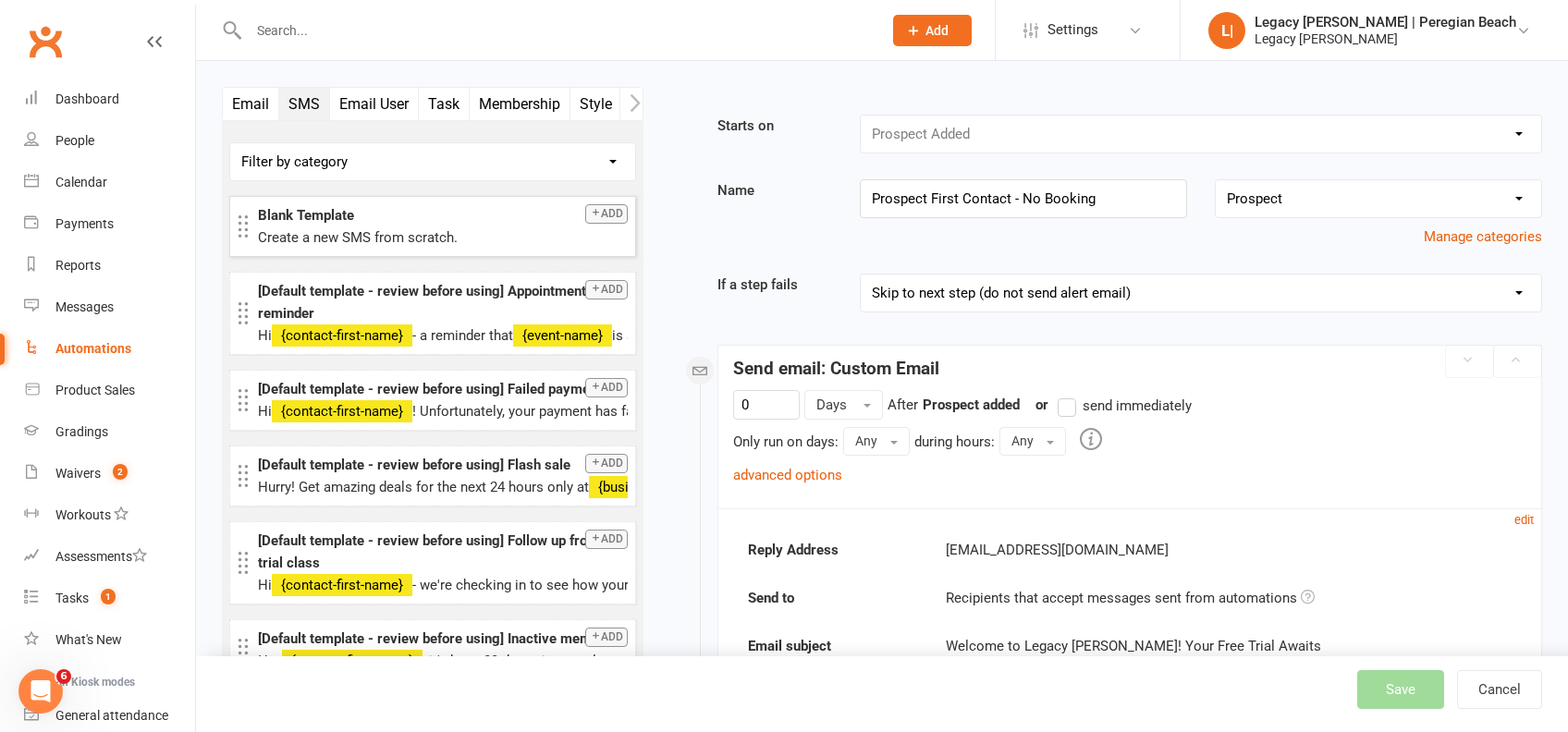
select select "true"
select select "100"
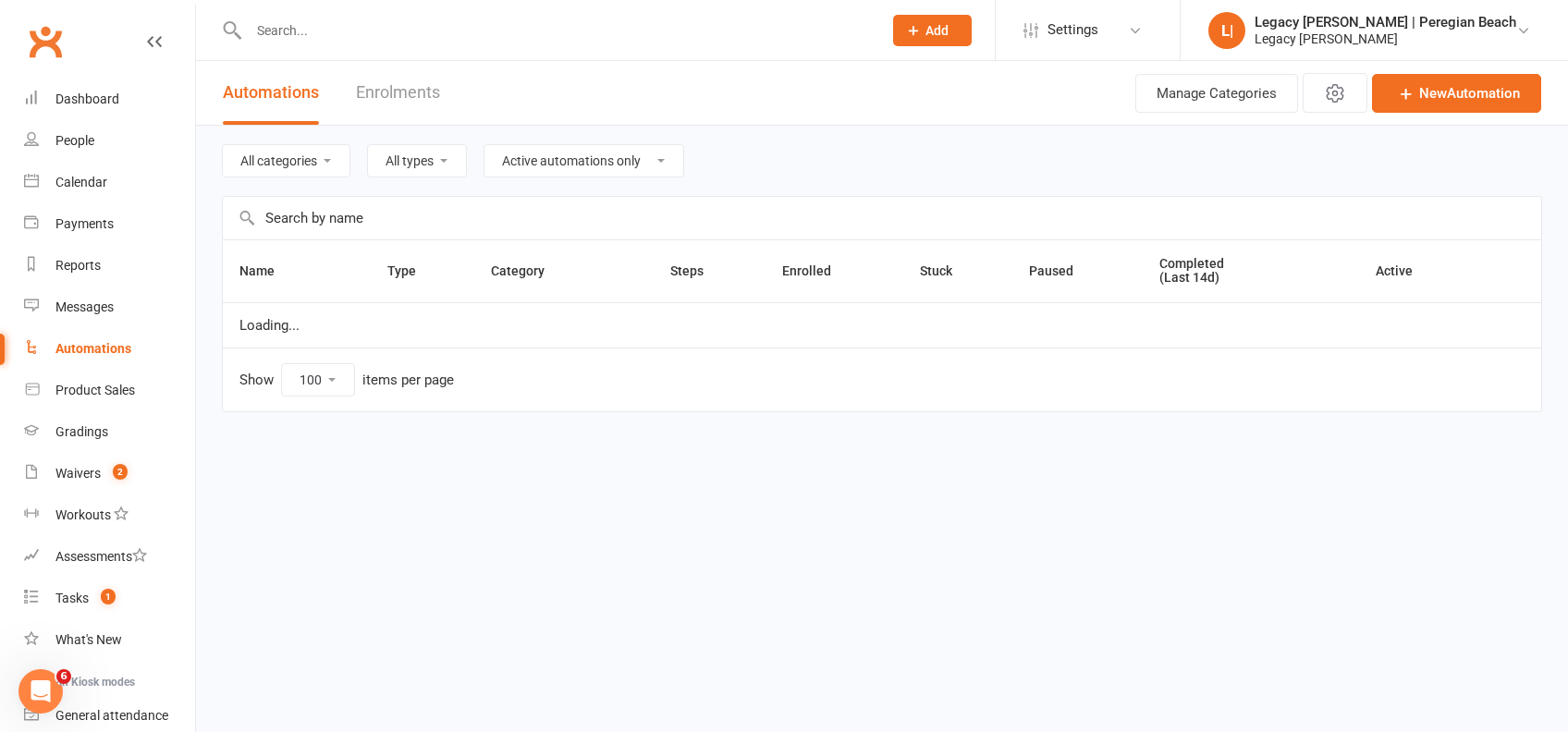
select select "796"
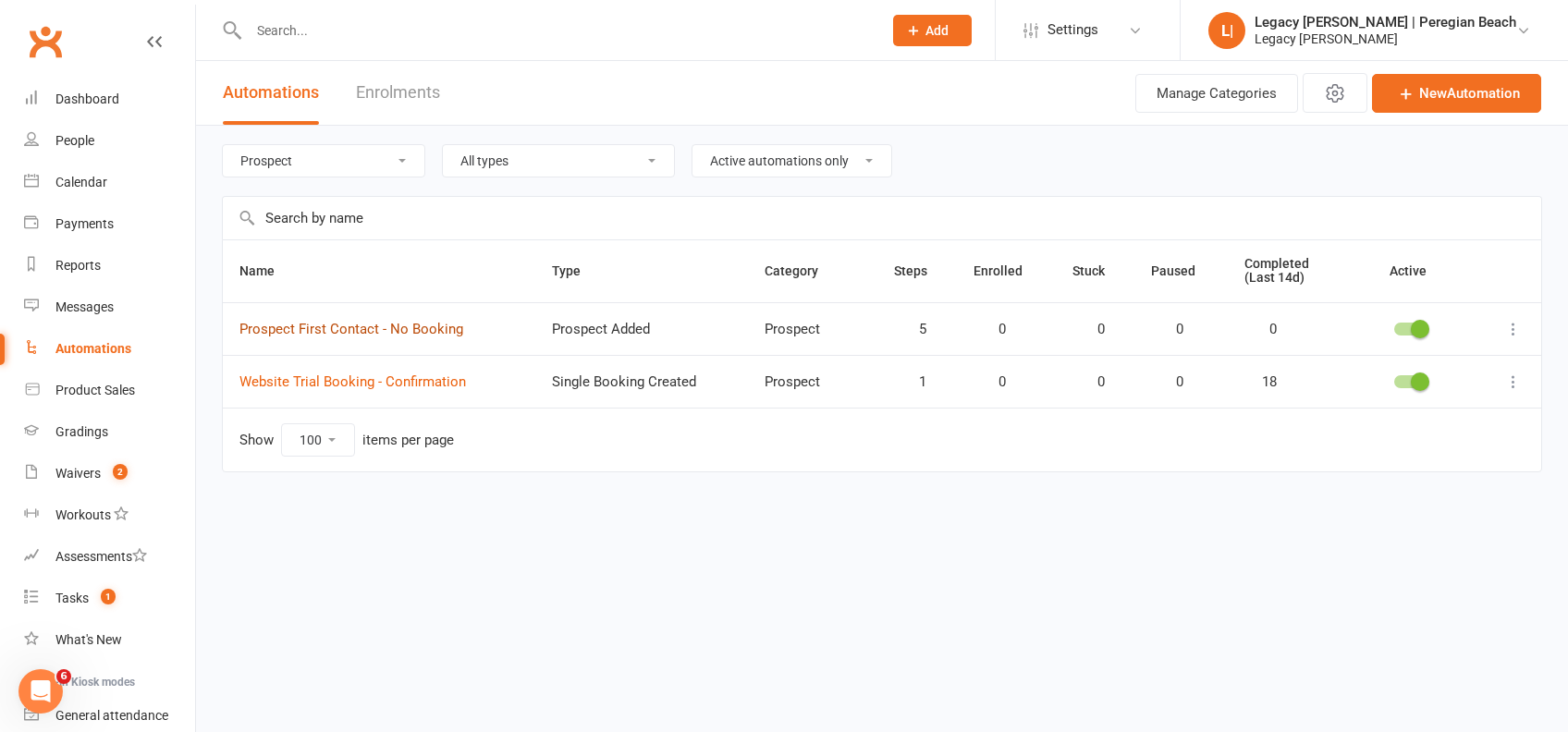
click at [345, 325] on link "Prospect First Contact - No Booking" at bounding box center [351, 328] width 224 height 17
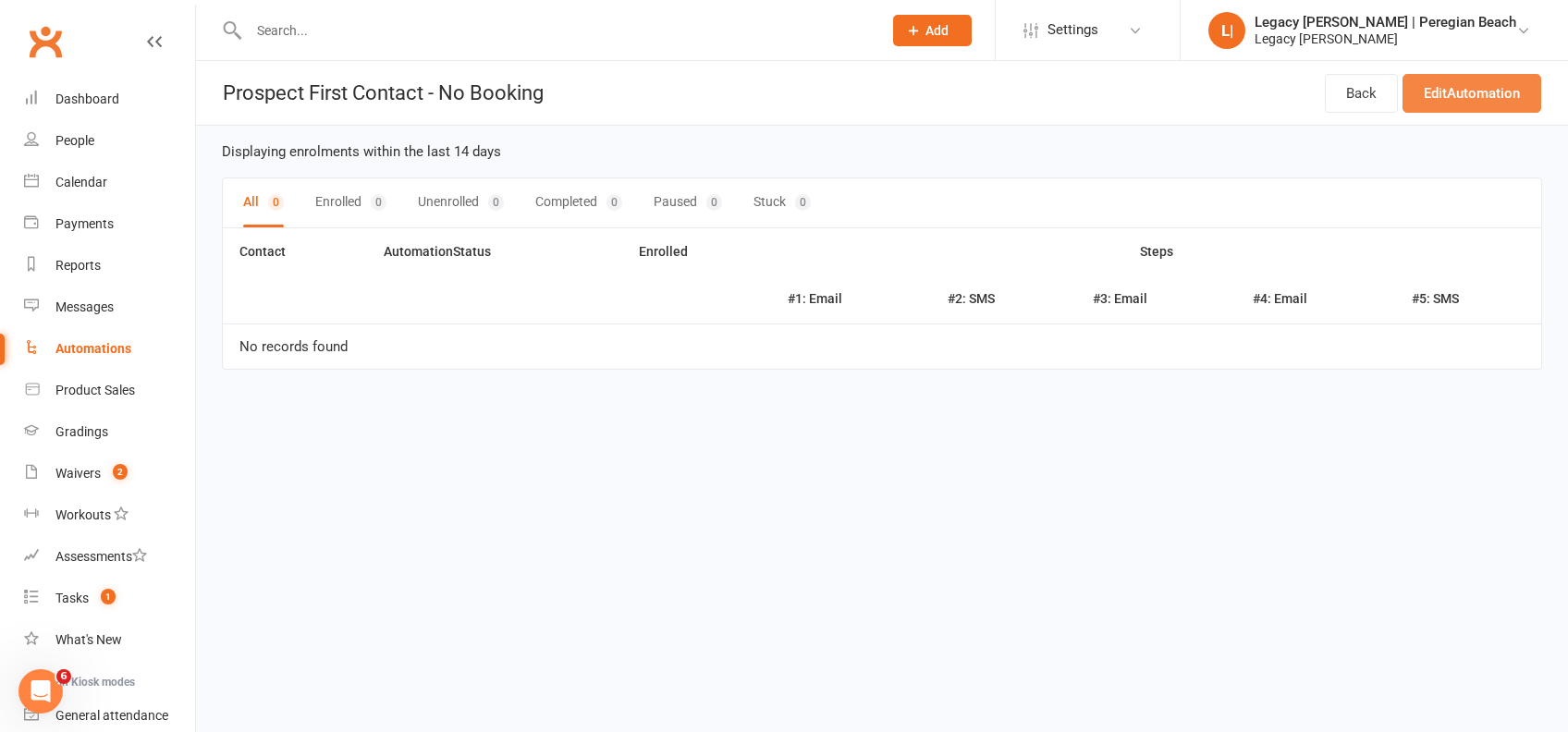
click at [1445, 107] on link "Edit Automation" at bounding box center [1471, 94] width 138 height 39
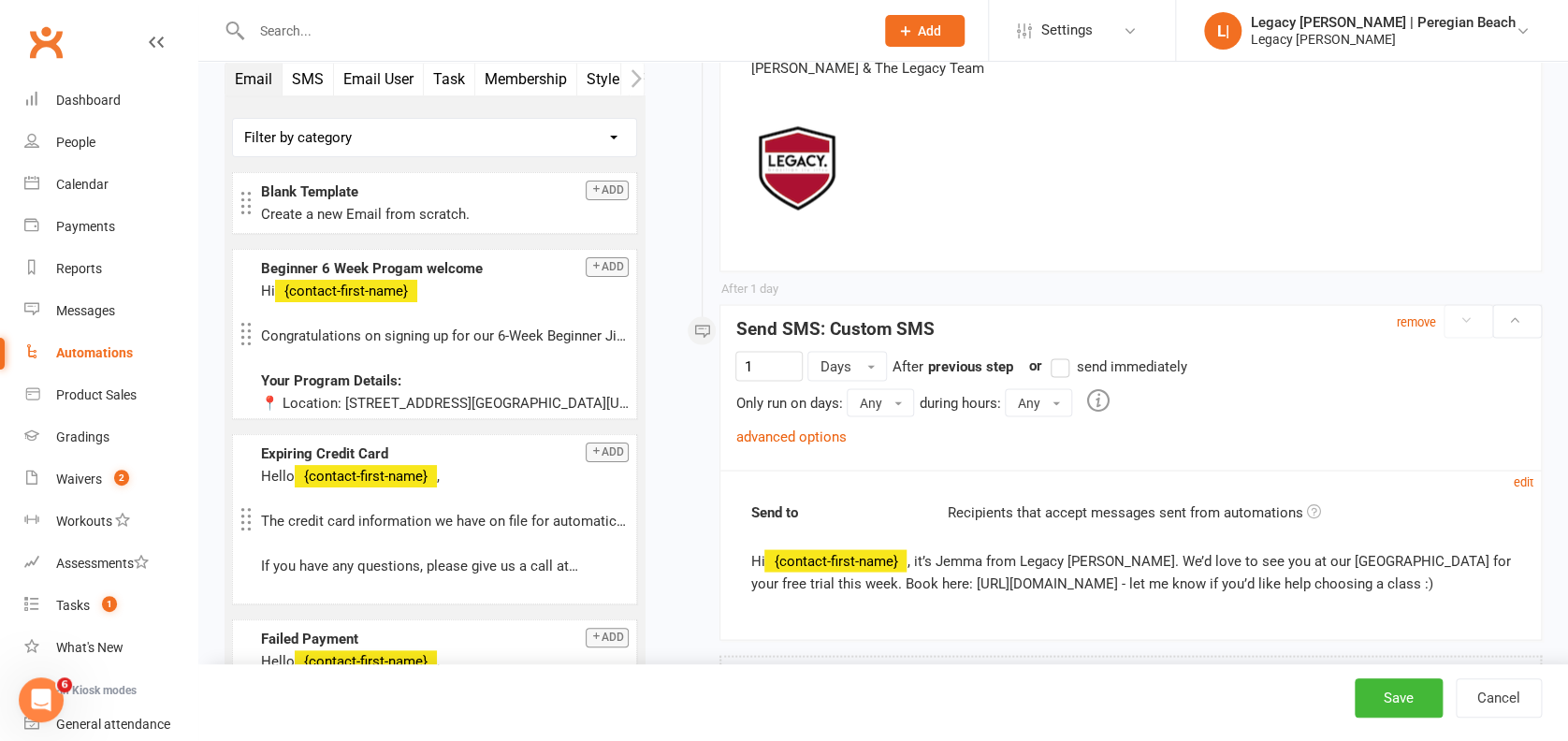
scroll to position [5102, 0]
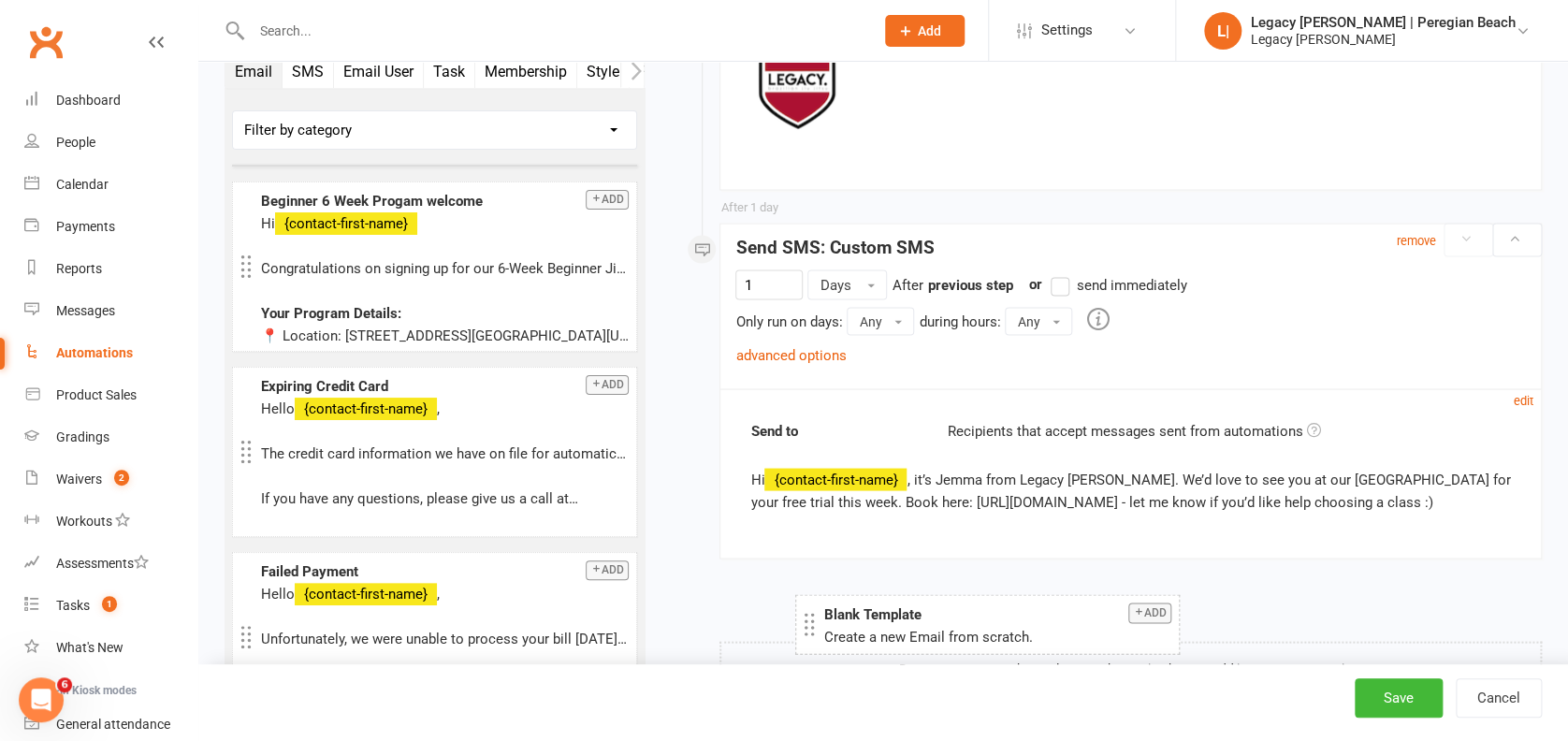
drag, startPoint x: 356, startPoint y: 124, endPoint x: 919, endPoint y: 622, distance: 751.6
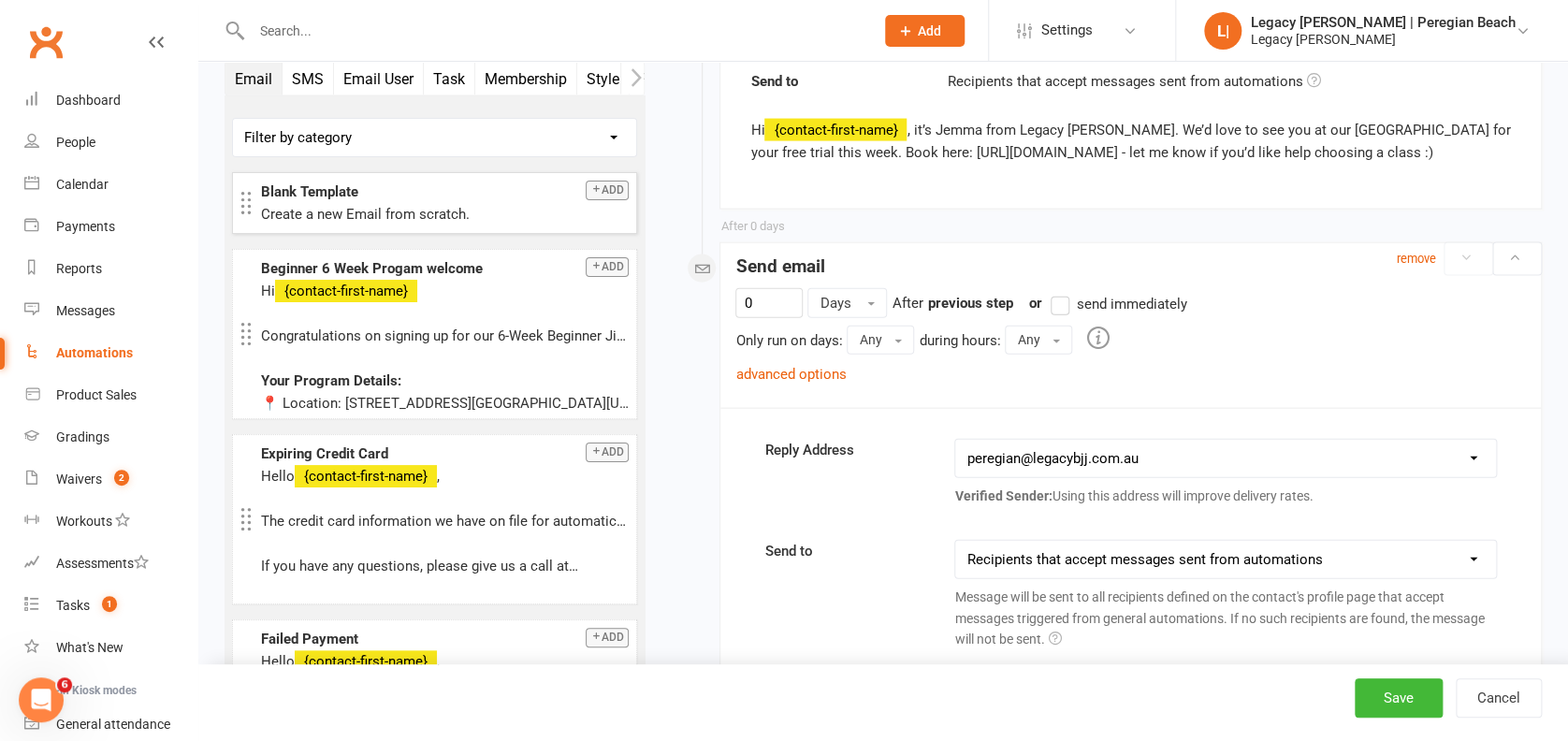
scroll to position [5446, 0]
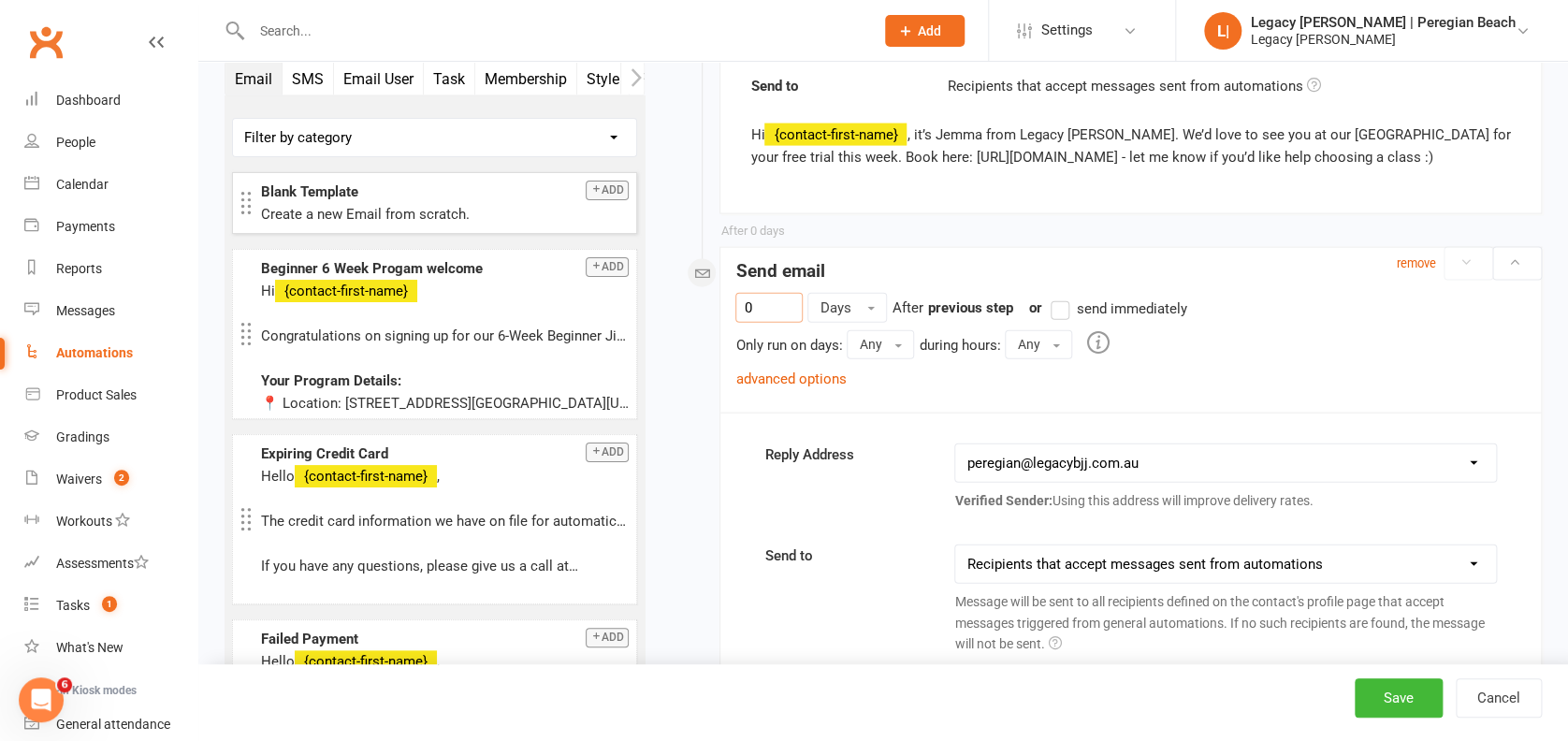
drag, startPoint x: 762, startPoint y: 298, endPoint x: 684, endPoint y: 283, distance: 79.4
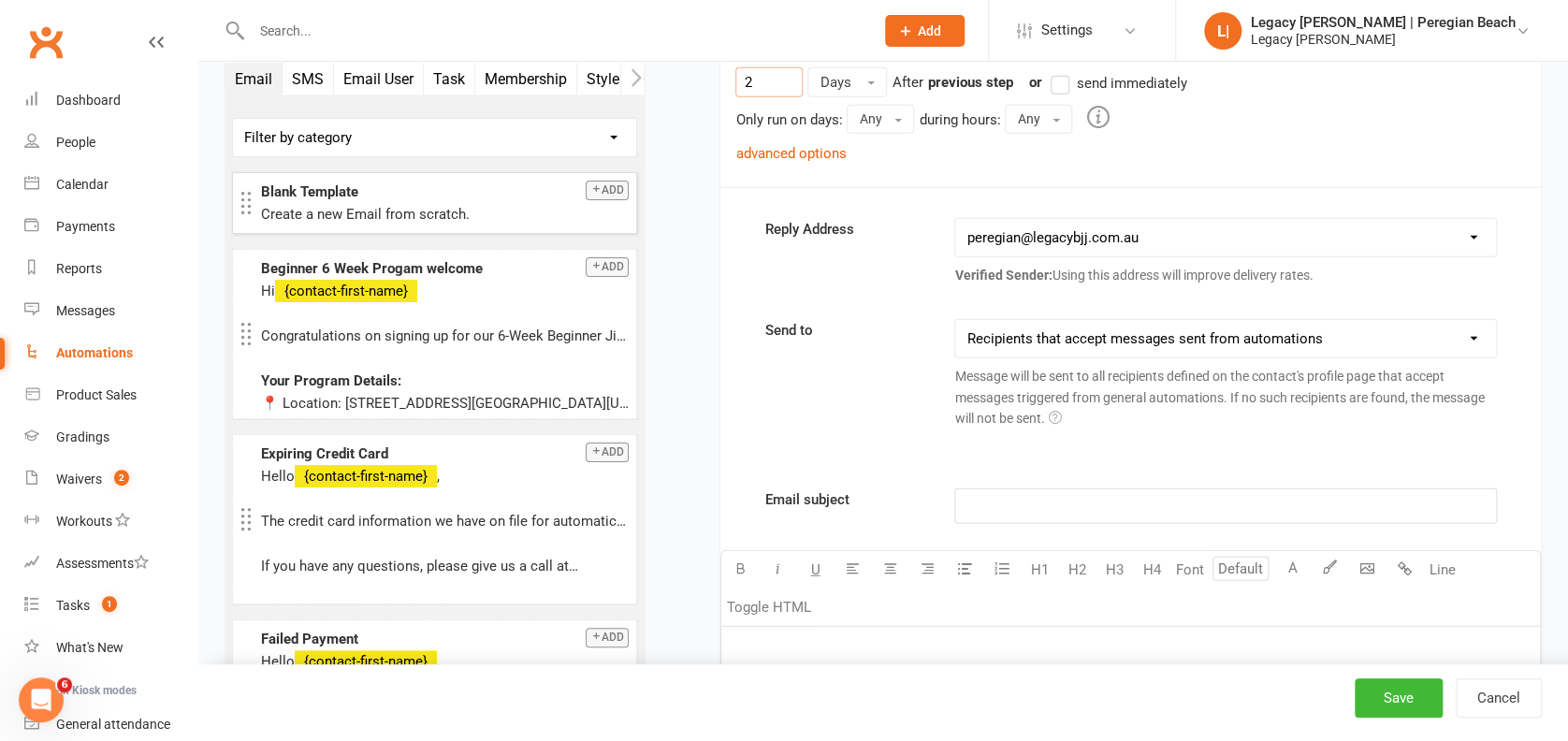
scroll to position [5944, 0]
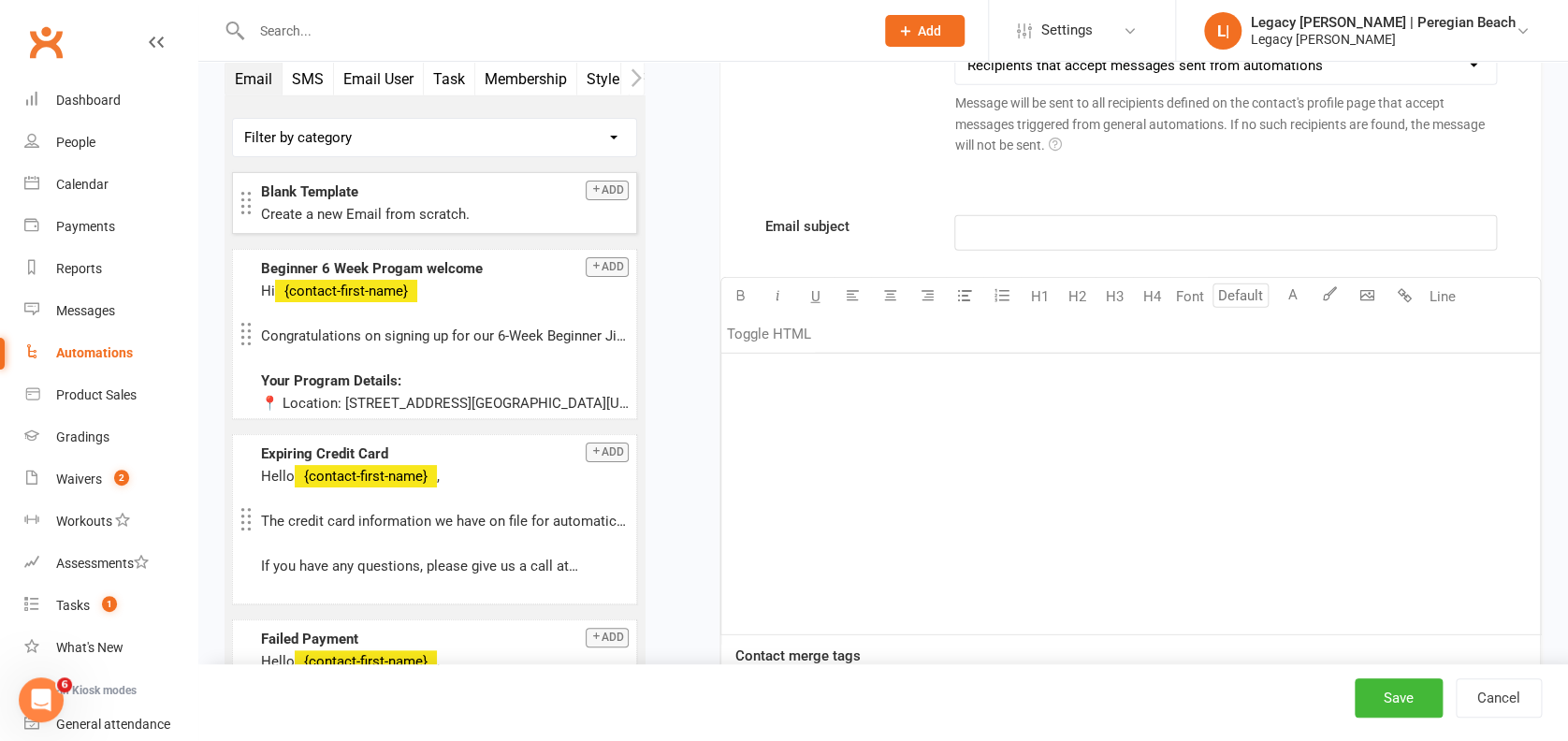
type input "2"
click at [852, 401] on div "﻿" at bounding box center [1130, 493] width 818 height 281
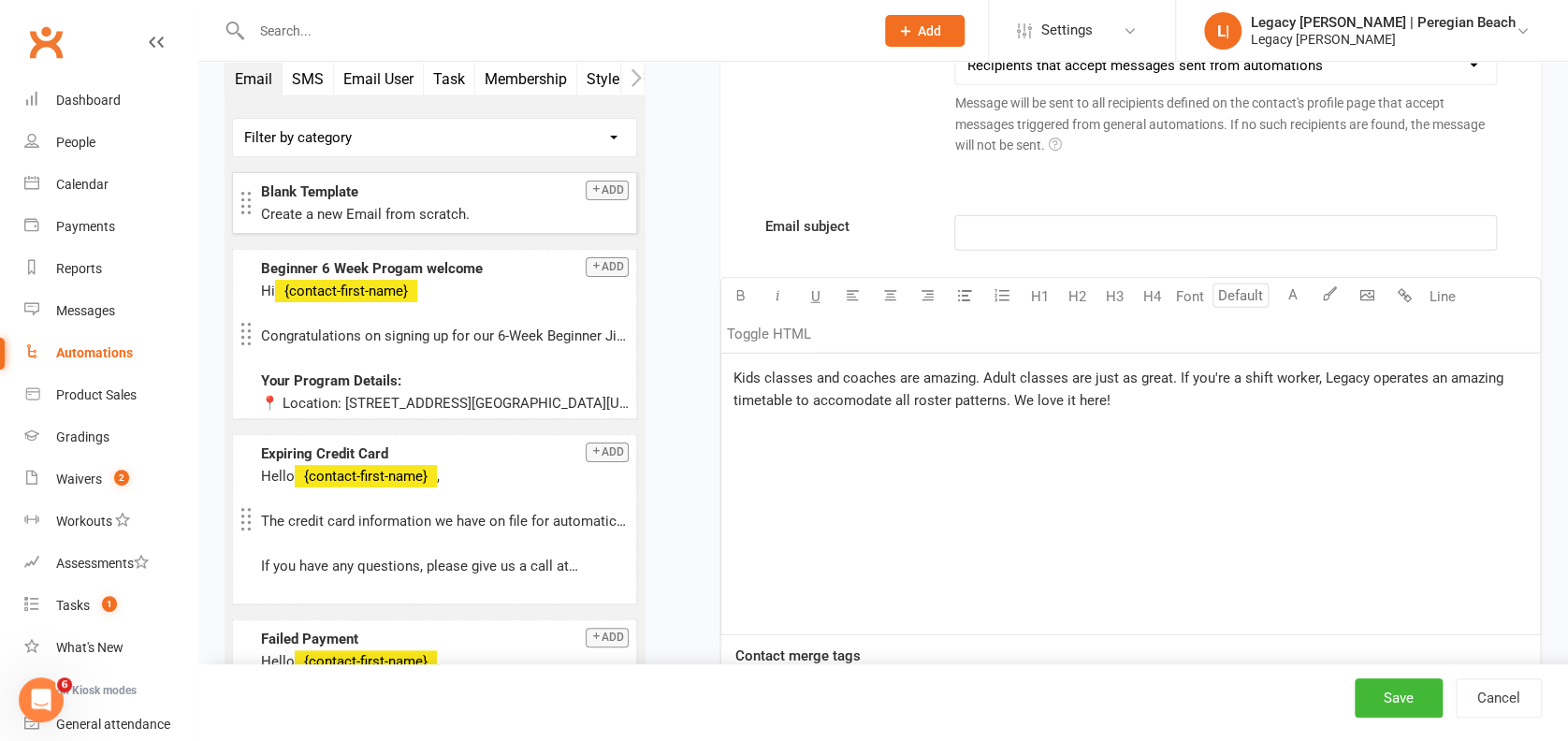
click at [793, 395] on span "Kids classes and coaches are amazing. Adult classes are just as great. If you'r…" at bounding box center [1119, 389] width 773 height 39
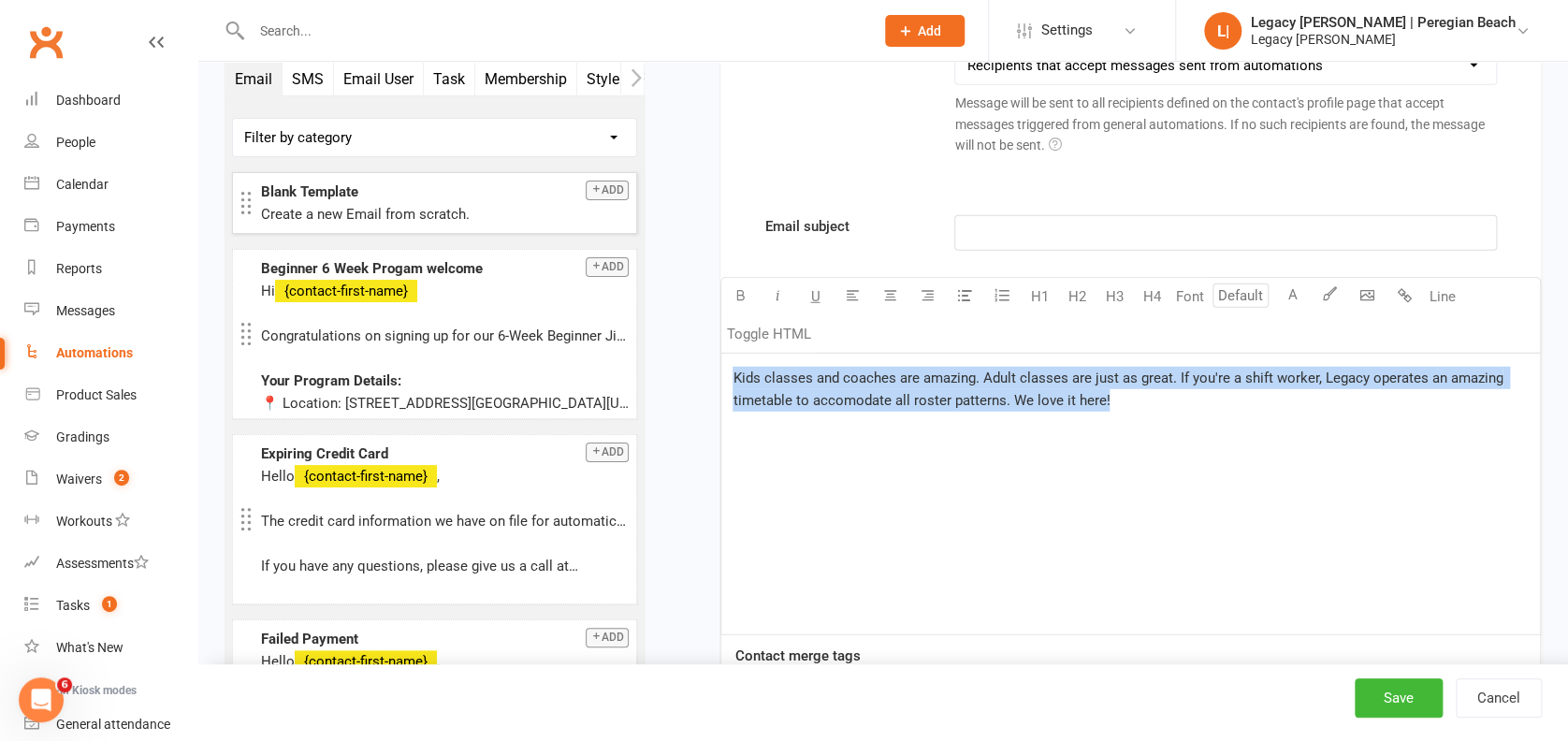
click at [793, 395] on span "Kids classes and coaches are amazing. Adult classes are just as great. If you'r…" at bounding box center [1119, 389] width 773 height 39
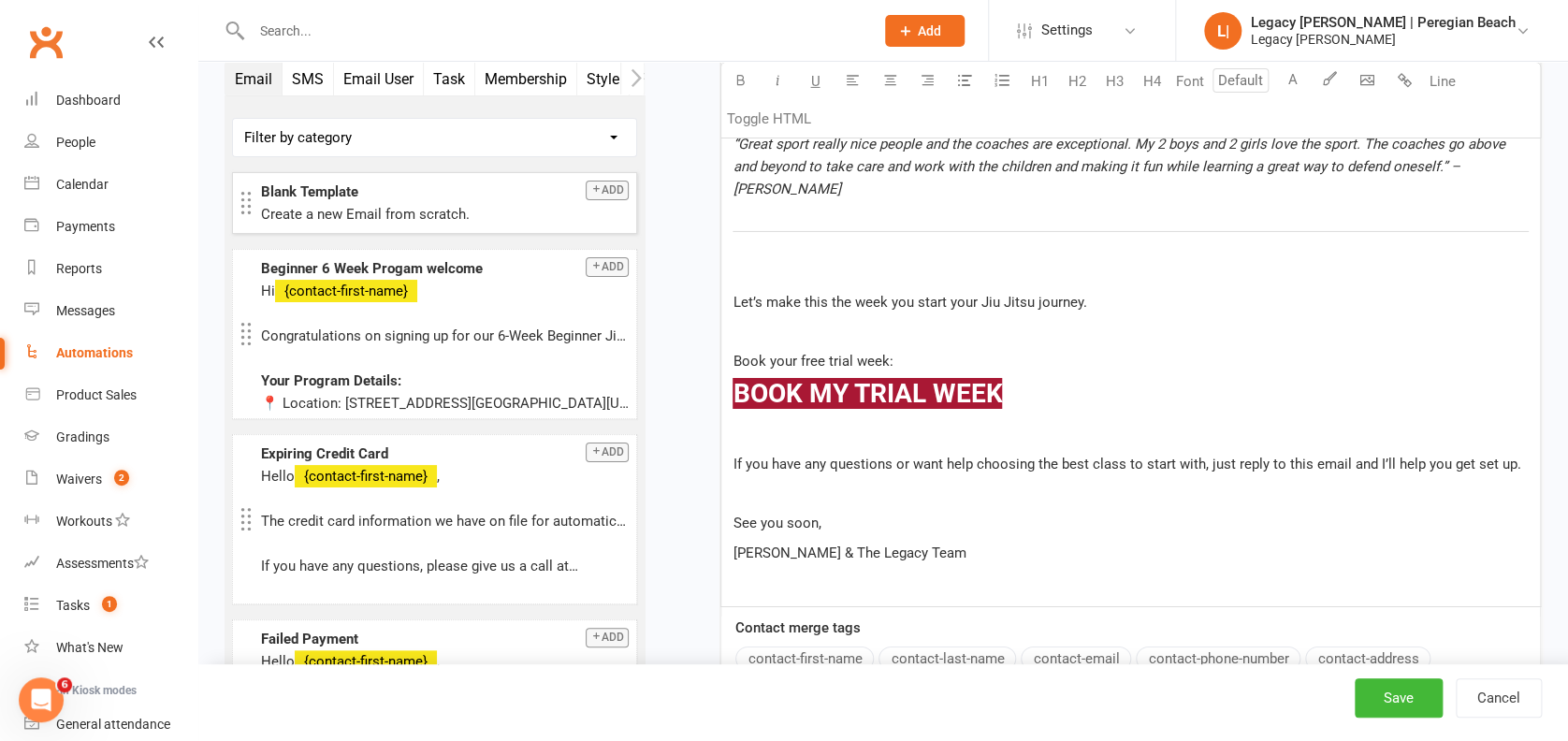
scroll to position [6683, 0]
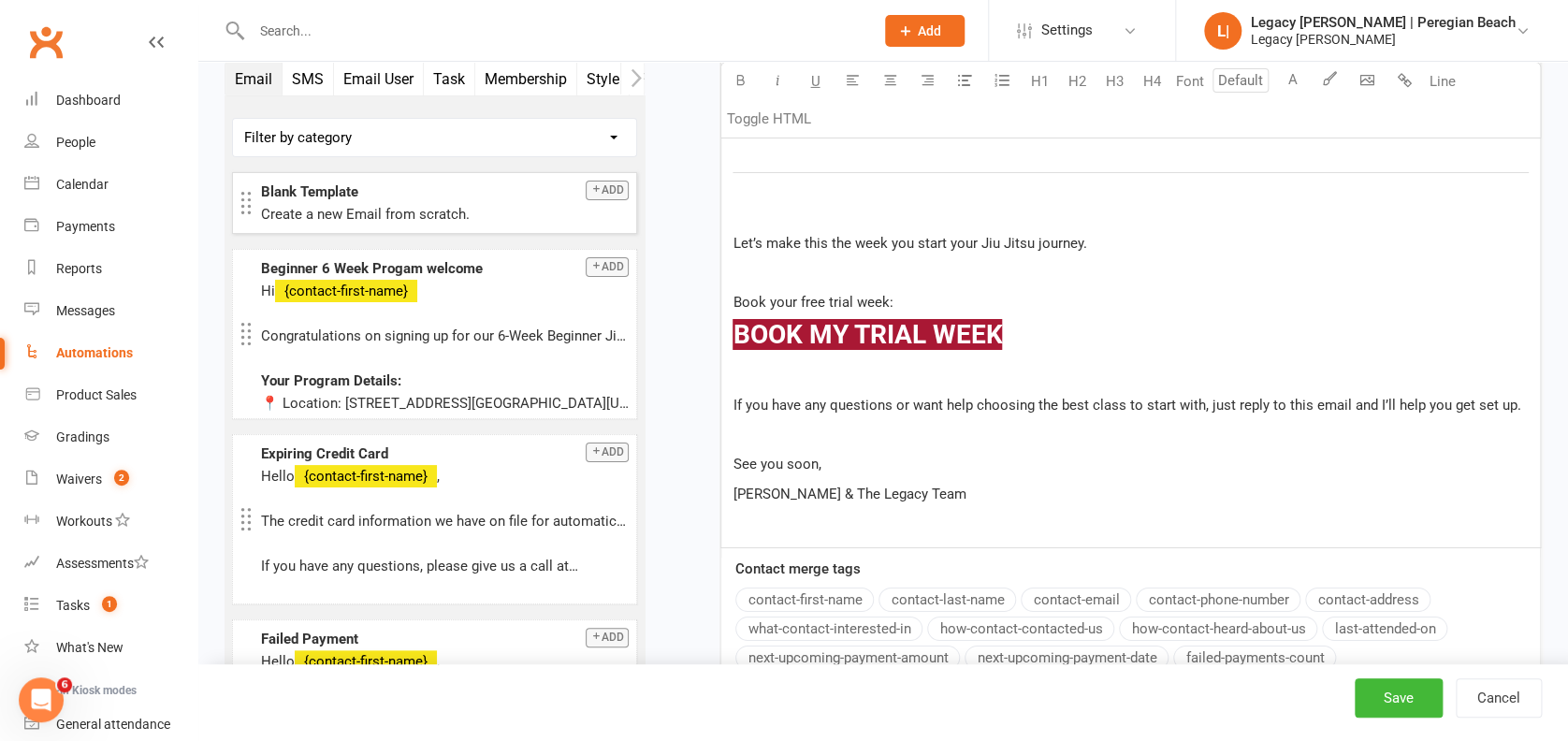
click at [1060, 321] on h3 "﻿ $ BOOK MY TRIAL WEEK $ ﻿" at bounding box center [1130, 335] width 796 height 29
drag, startPoint x: 1090, startPoint y: 313, endPoint x: 726, endPoint y: 294, distance: 364.5
click at [726, 294] on div "Hi ﻿ {contact-first-name} Your free trial week at Legacy [PERSON_NAME] is still…" at bounding box center [1130, 81] width 818 height 932
click at [996, 481] on div "Hi ﻿ {contact-first-name} Your free trial week at Legacy [PERSON_NAME] is still…" at bounding box center [1130, 81] width 818 height 932
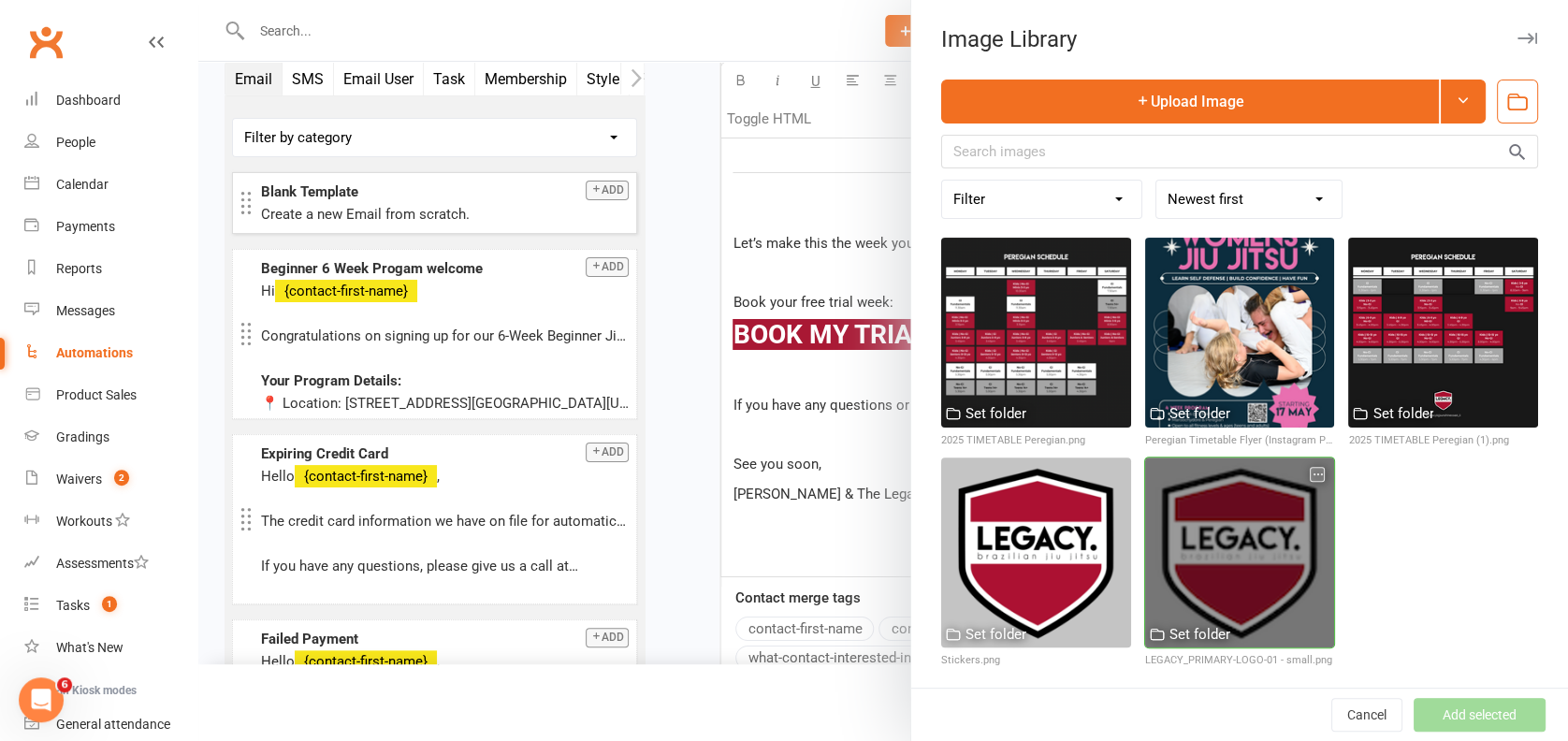
click at [1201, 514] on div at bounding box center [1240, 552] width 190 height 190
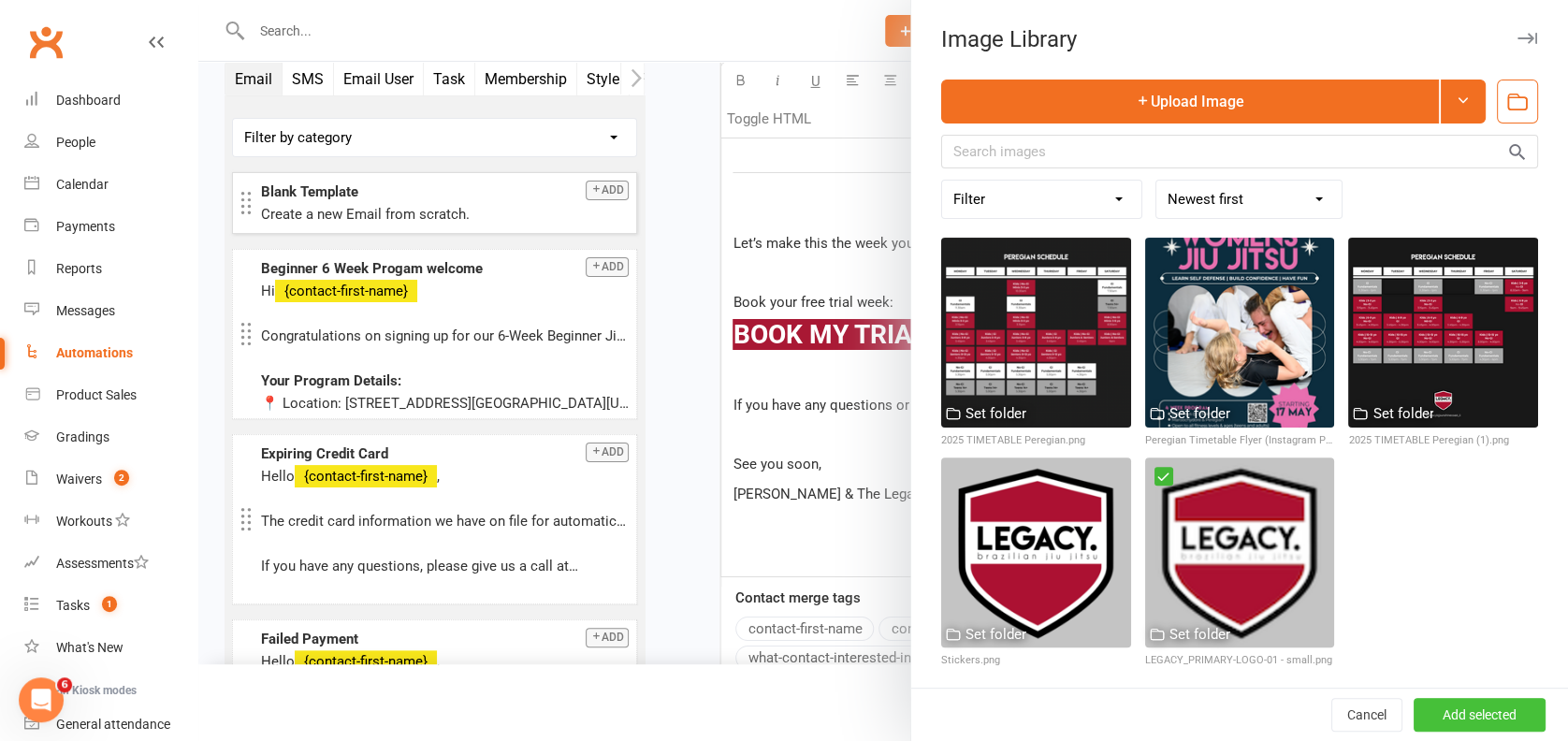
click at [1423, 698] on button "Add selected" at bounding box center [1479, 715] width 132 height 34
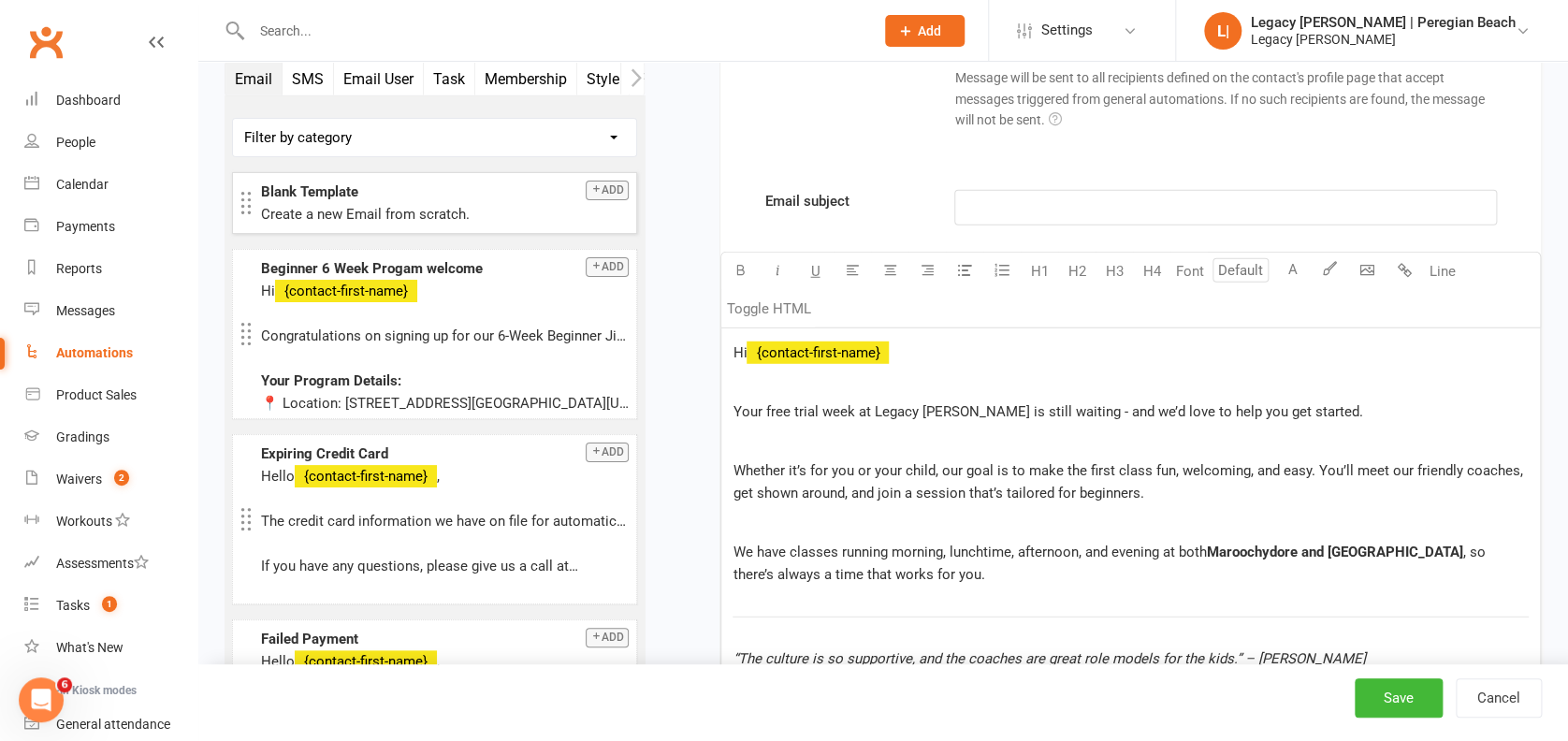
scroll to position [5935, 0]
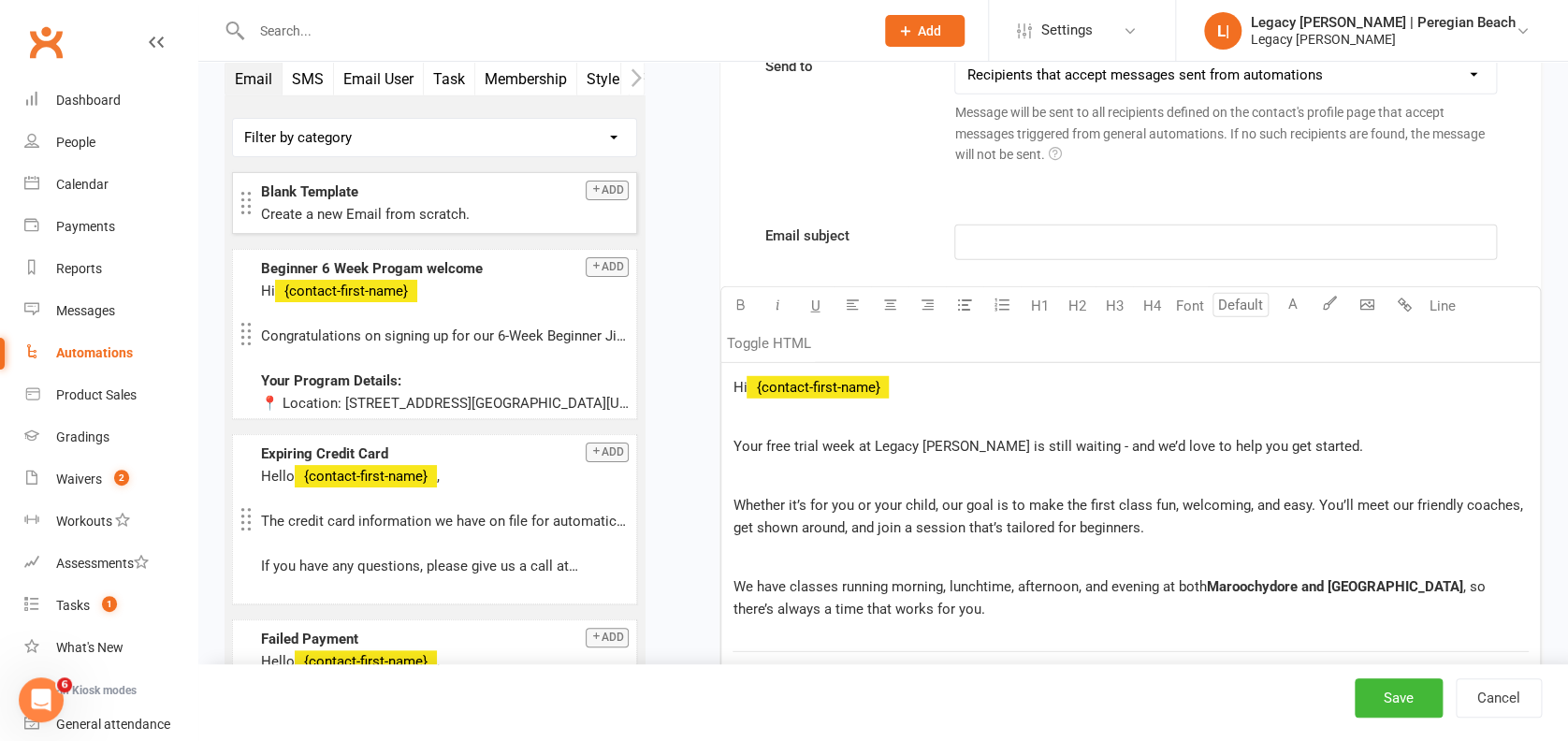
click at [1025, 245] on p "﻿" at bounding box center [1225, 242] width 518 height 23
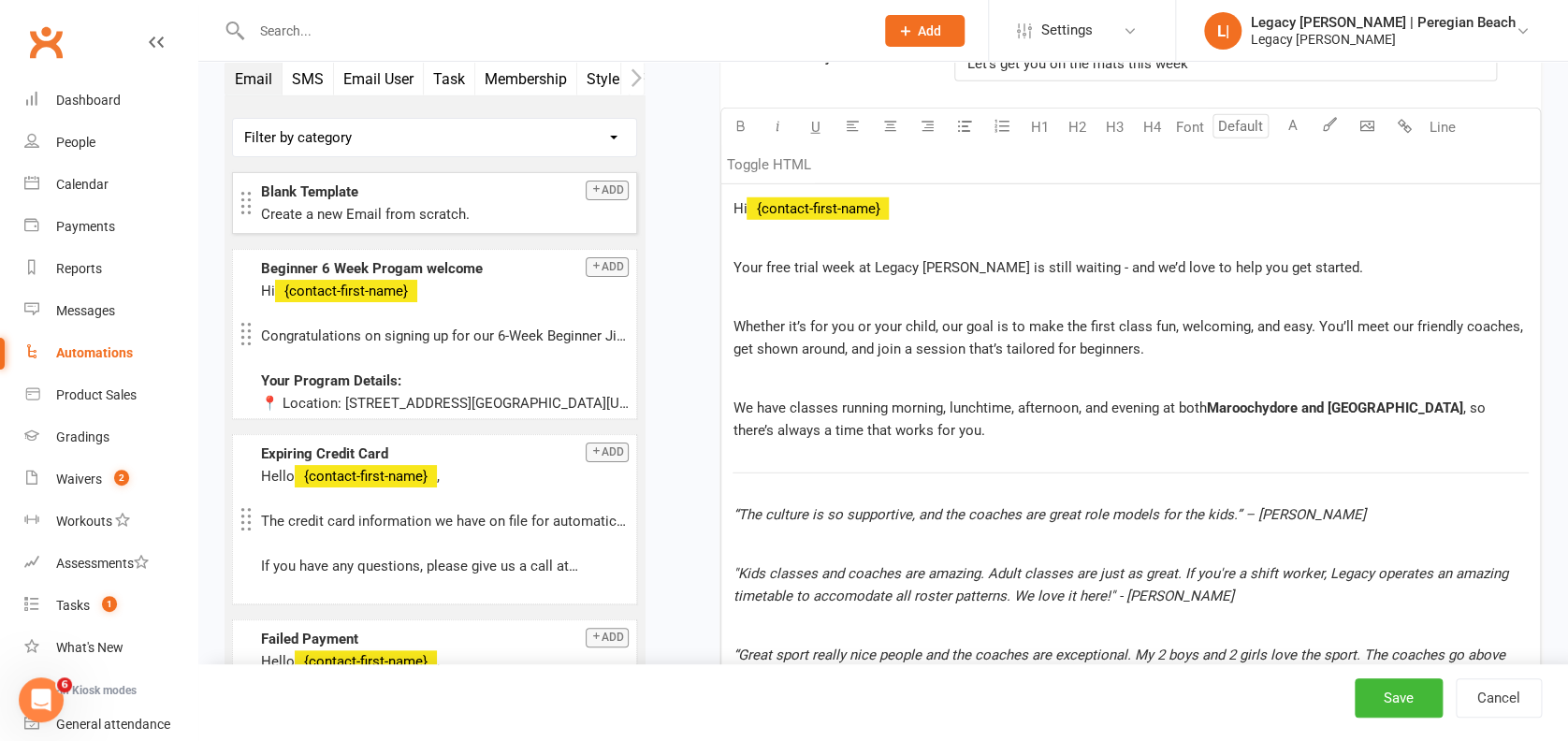
scroll to position [6184, 0]
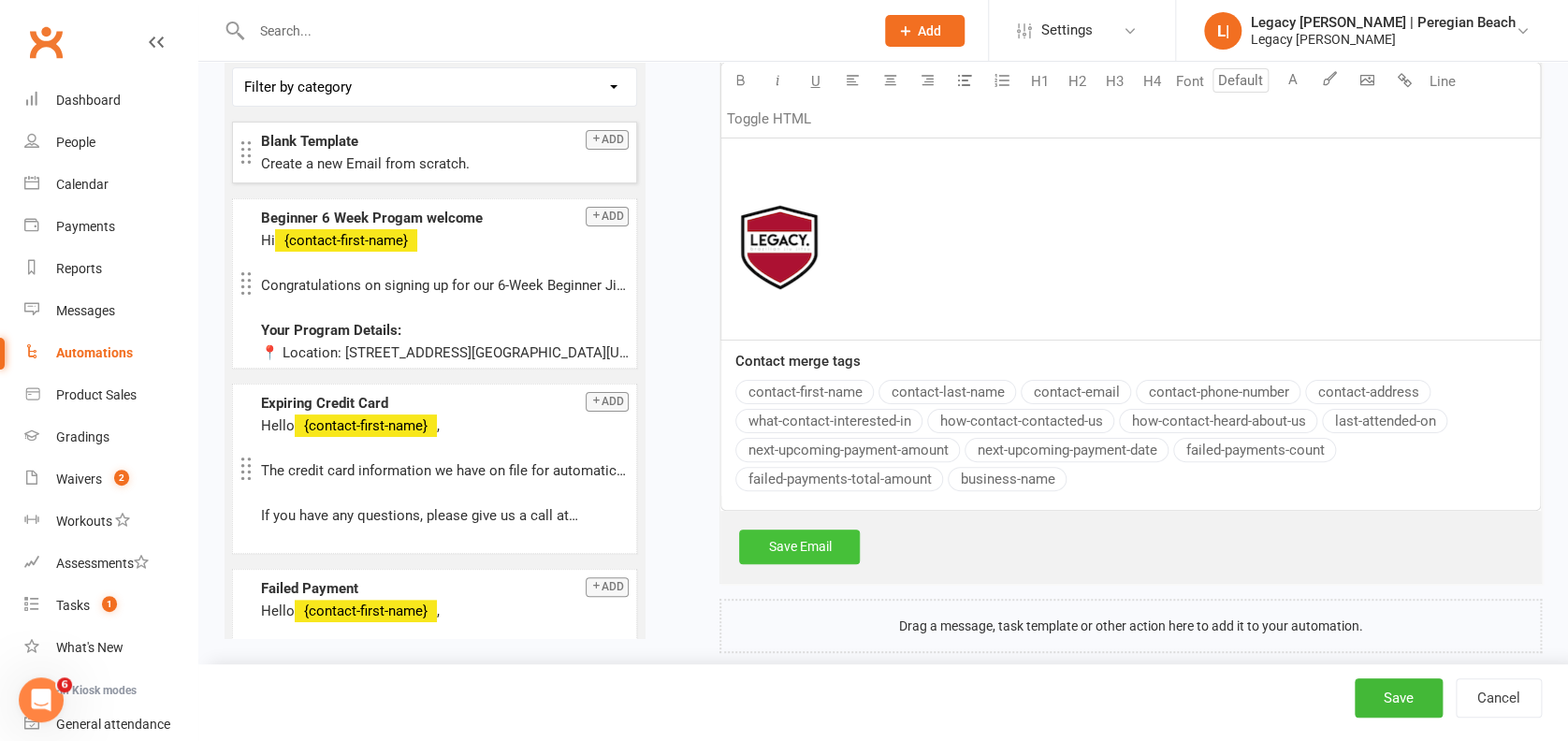
click at [815, 530] on link "Save Email" at bounding box center [800, 547] width 120 height 34
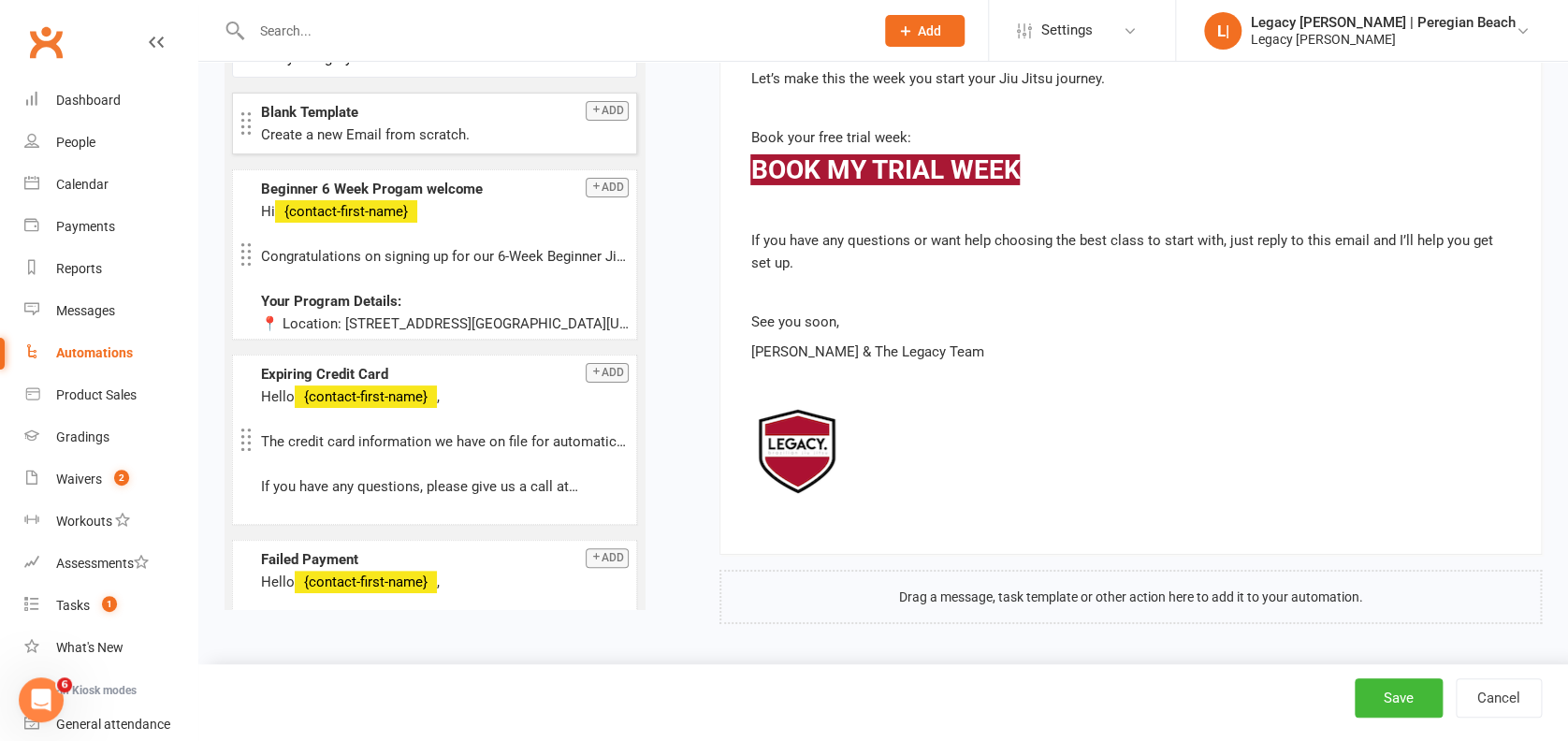
scroll to position [6641, 0]
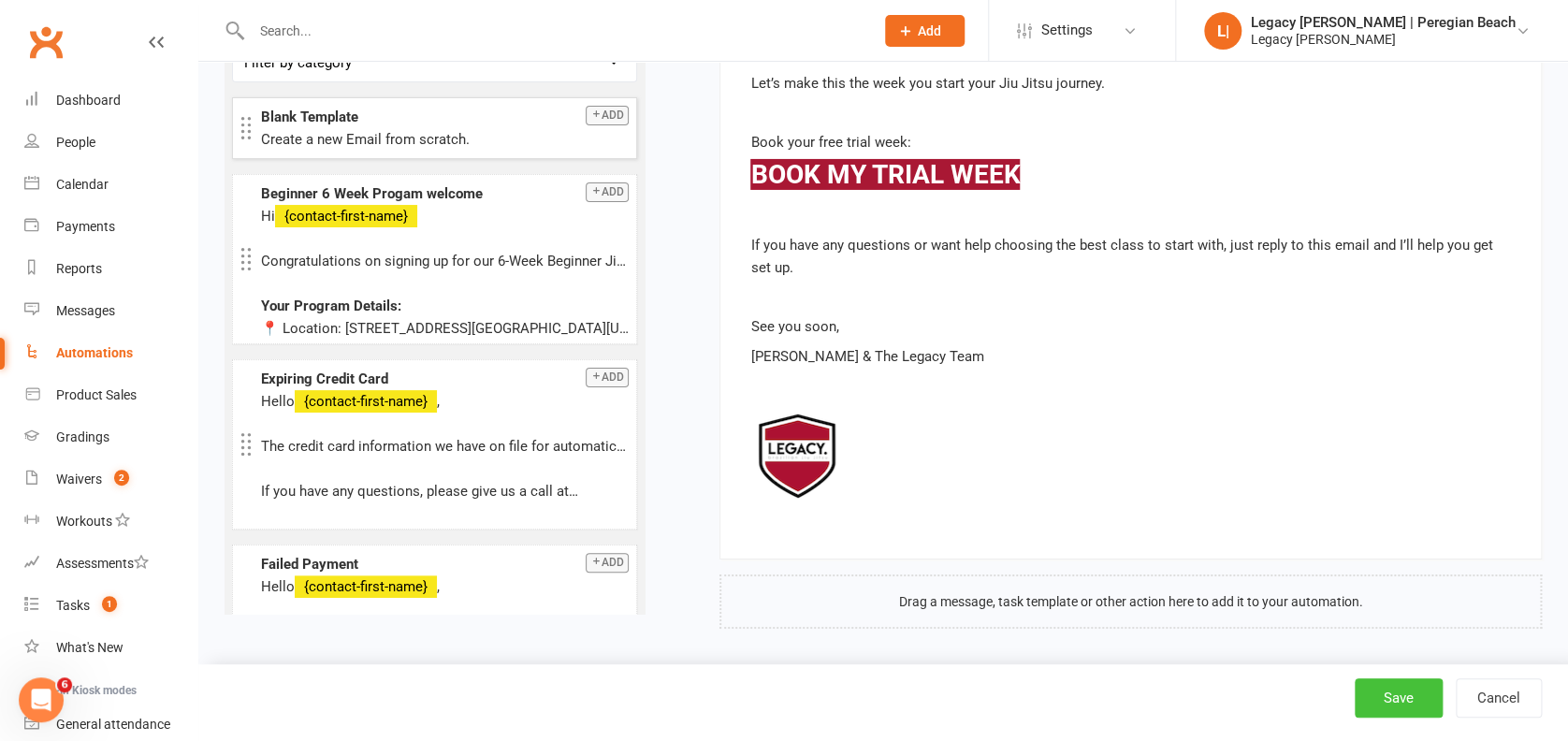
click at [1385, 689] on button "Save" at bounding box center [1399, 698] width 88 height 39
select select "true"
select select "100"
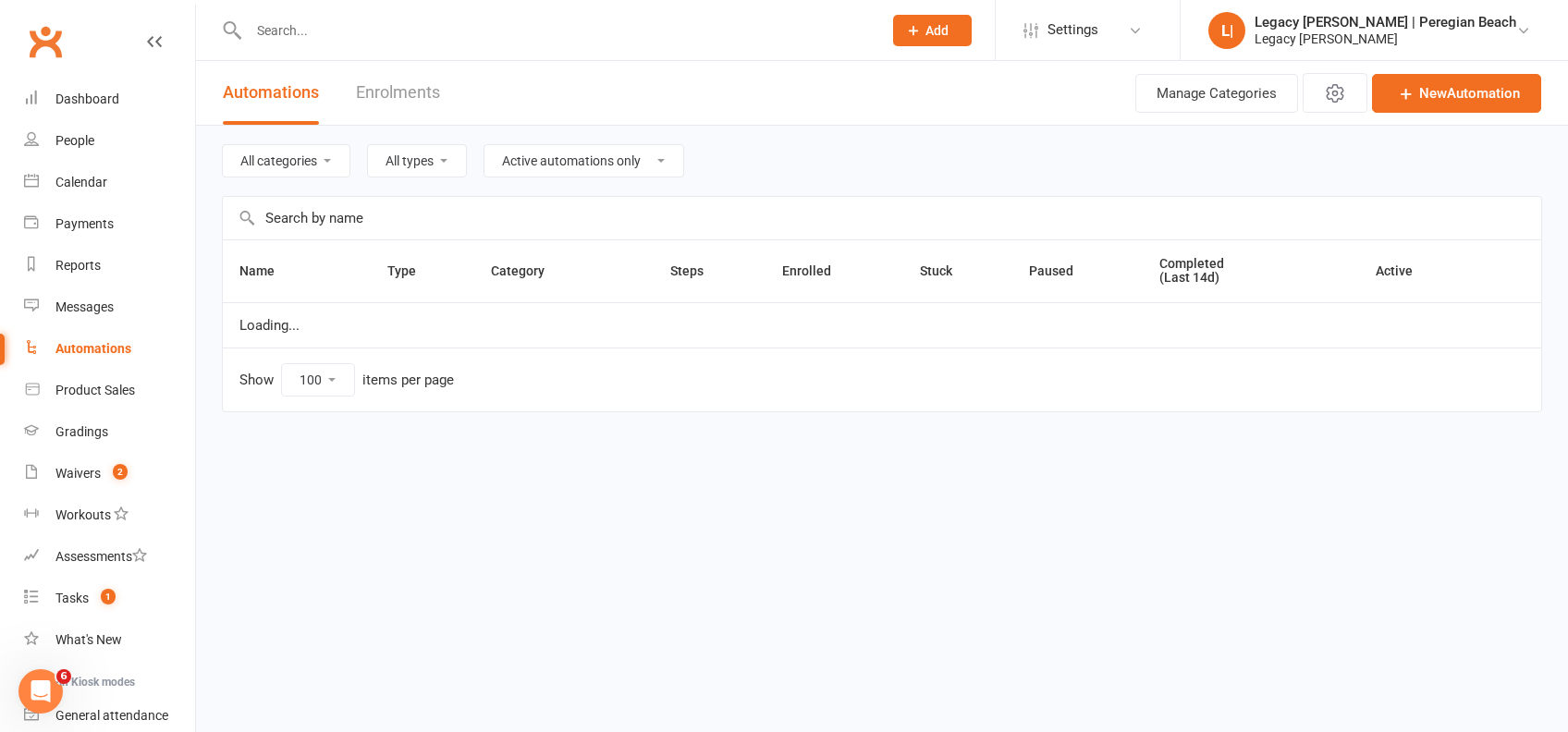
select select "796"
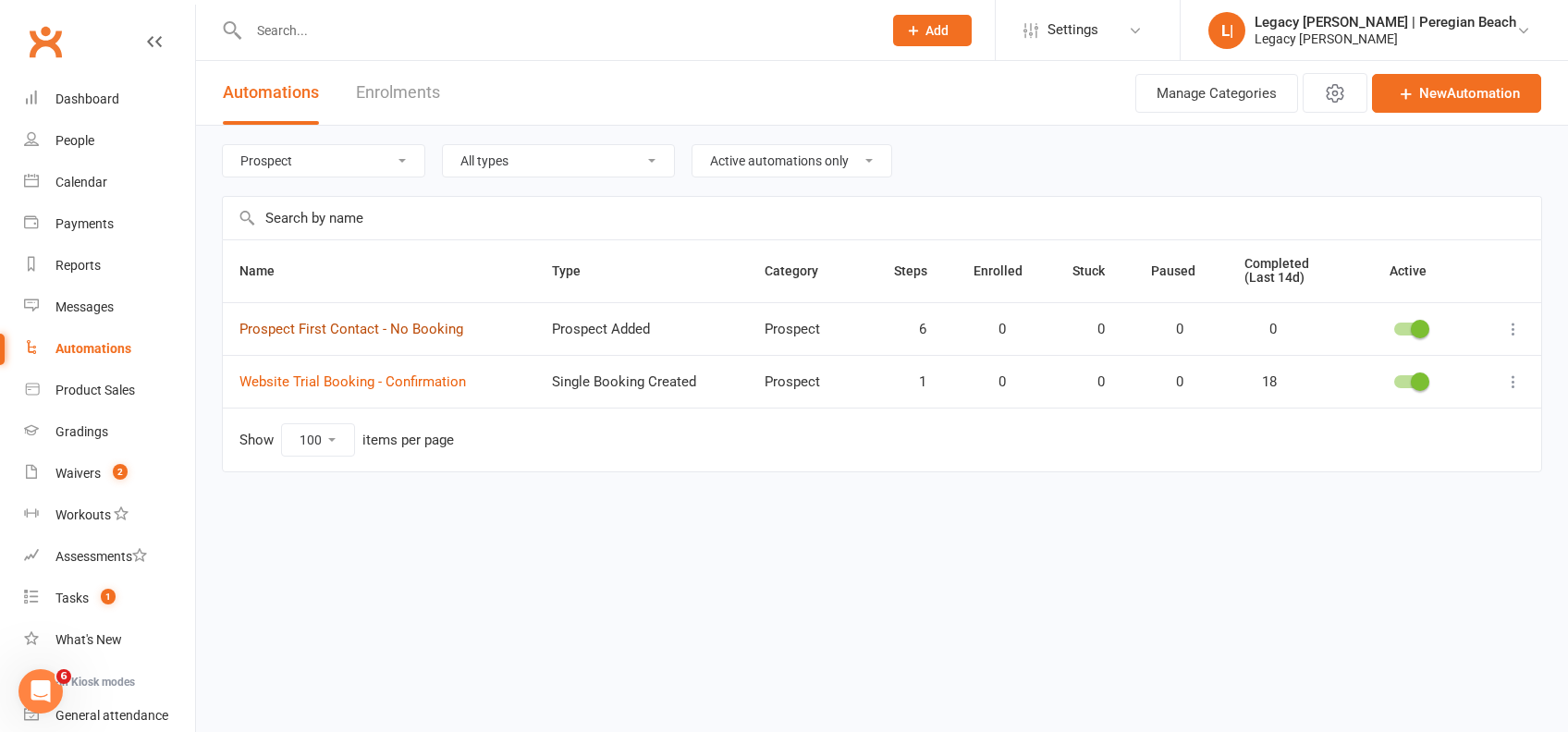
click at [405, 331] on link "Prospect First Contact - No Booking" at bounding box center [351, 328] width 224 height 17
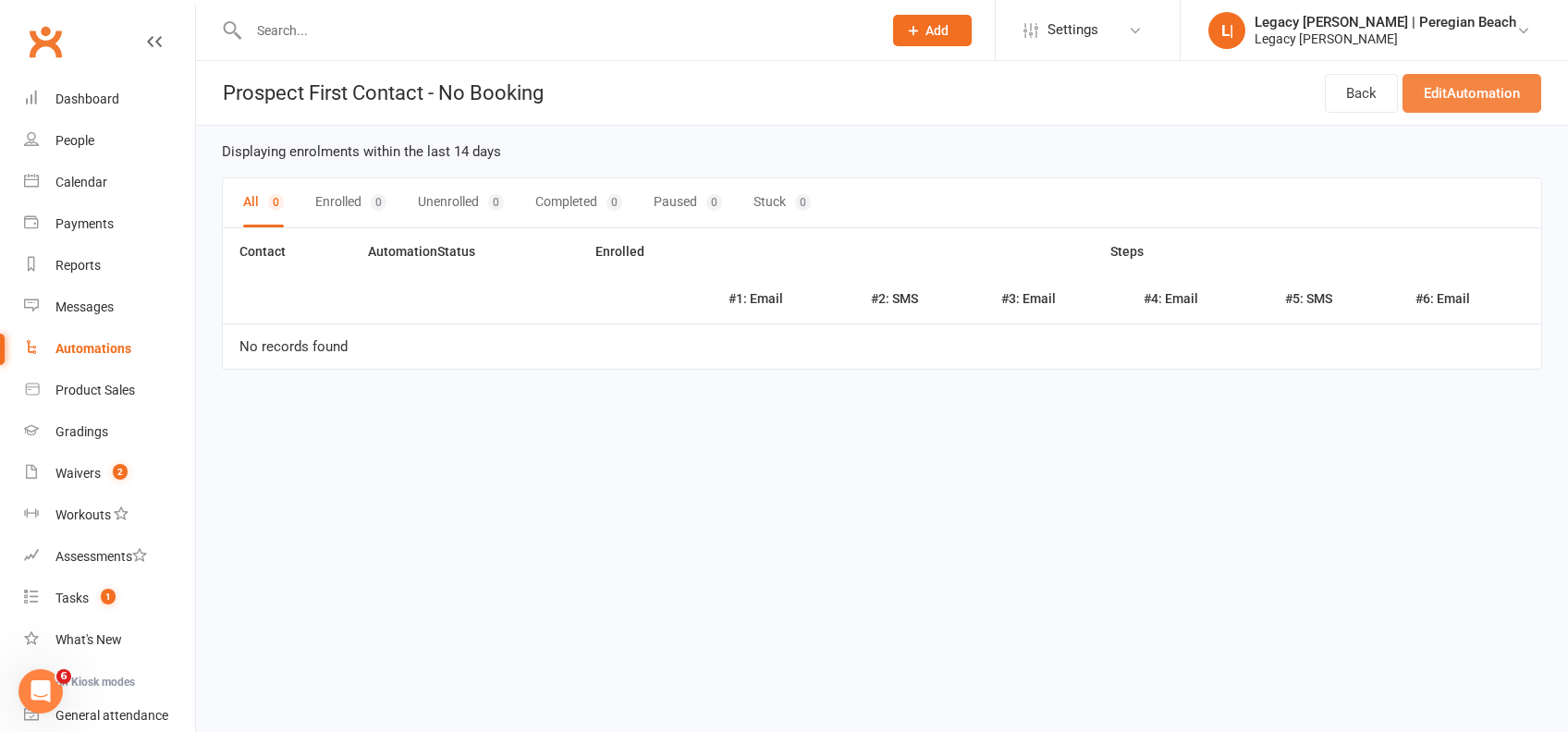
click at [1474, 100] on link "Edit Automation" at bounding box center [1471, 94] width 138 height 39
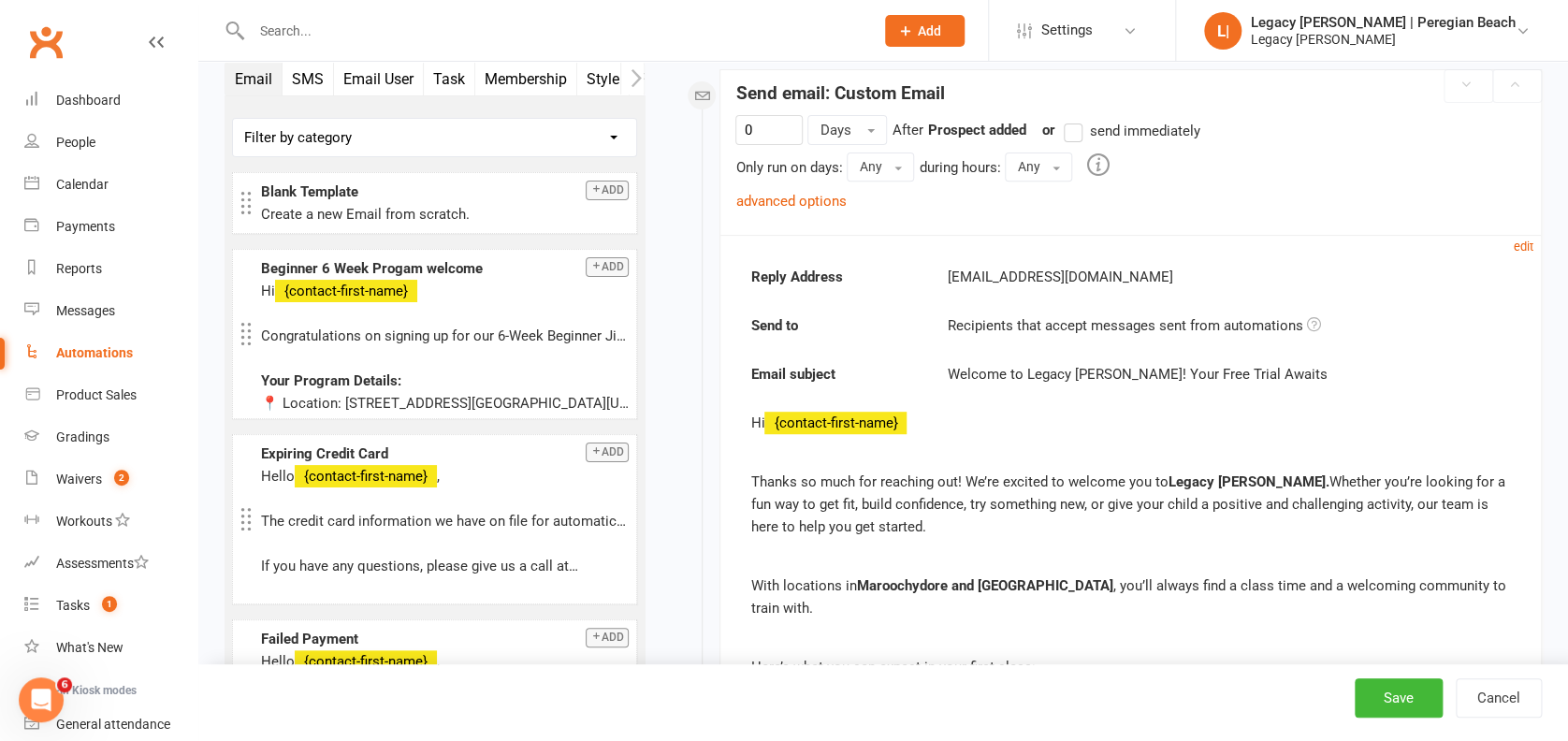
scroll to position [249, 0]
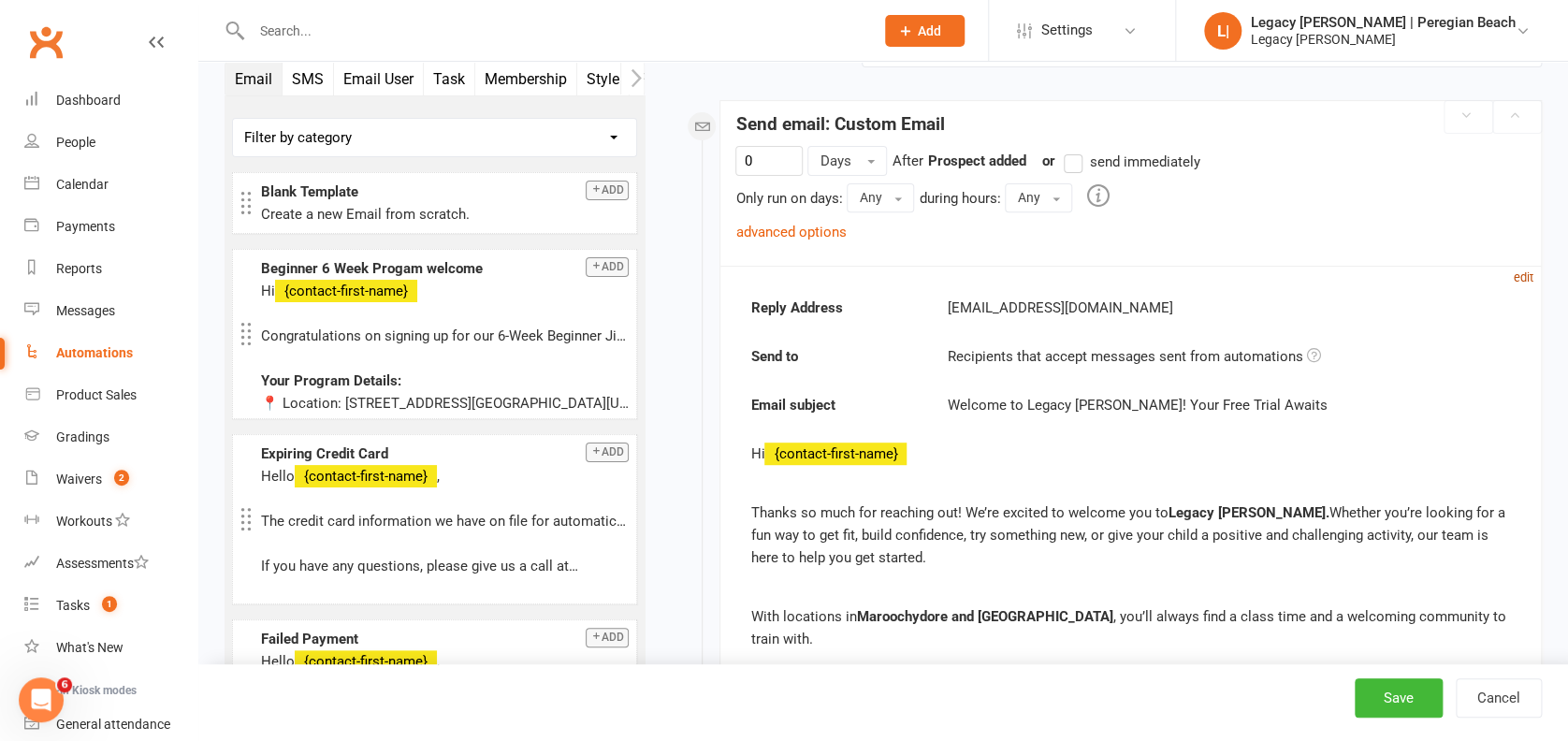
click at [1522, 280] on small "edit" at bounding box center [1523, 277] width 20 height 14
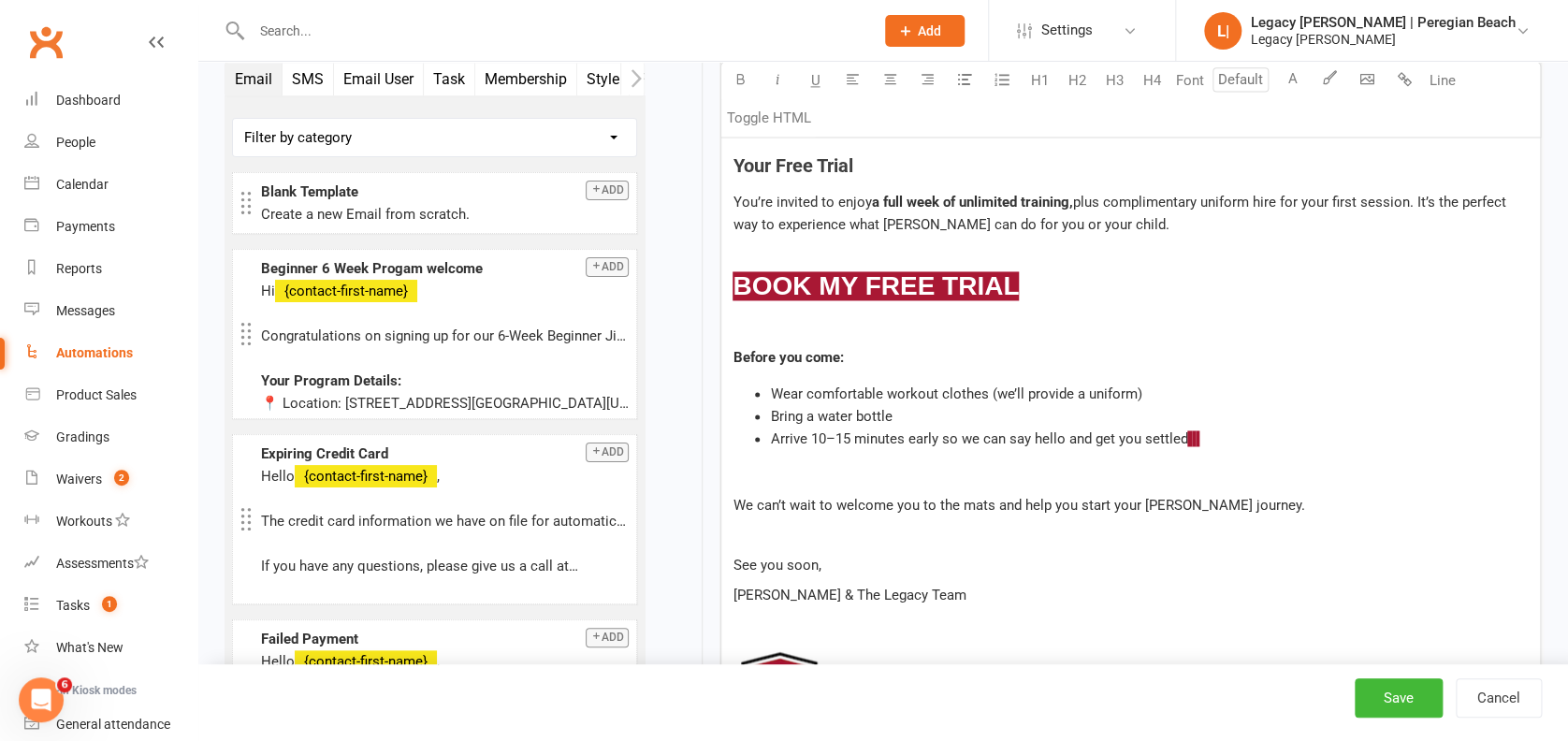
scroll to position [1371, 0]
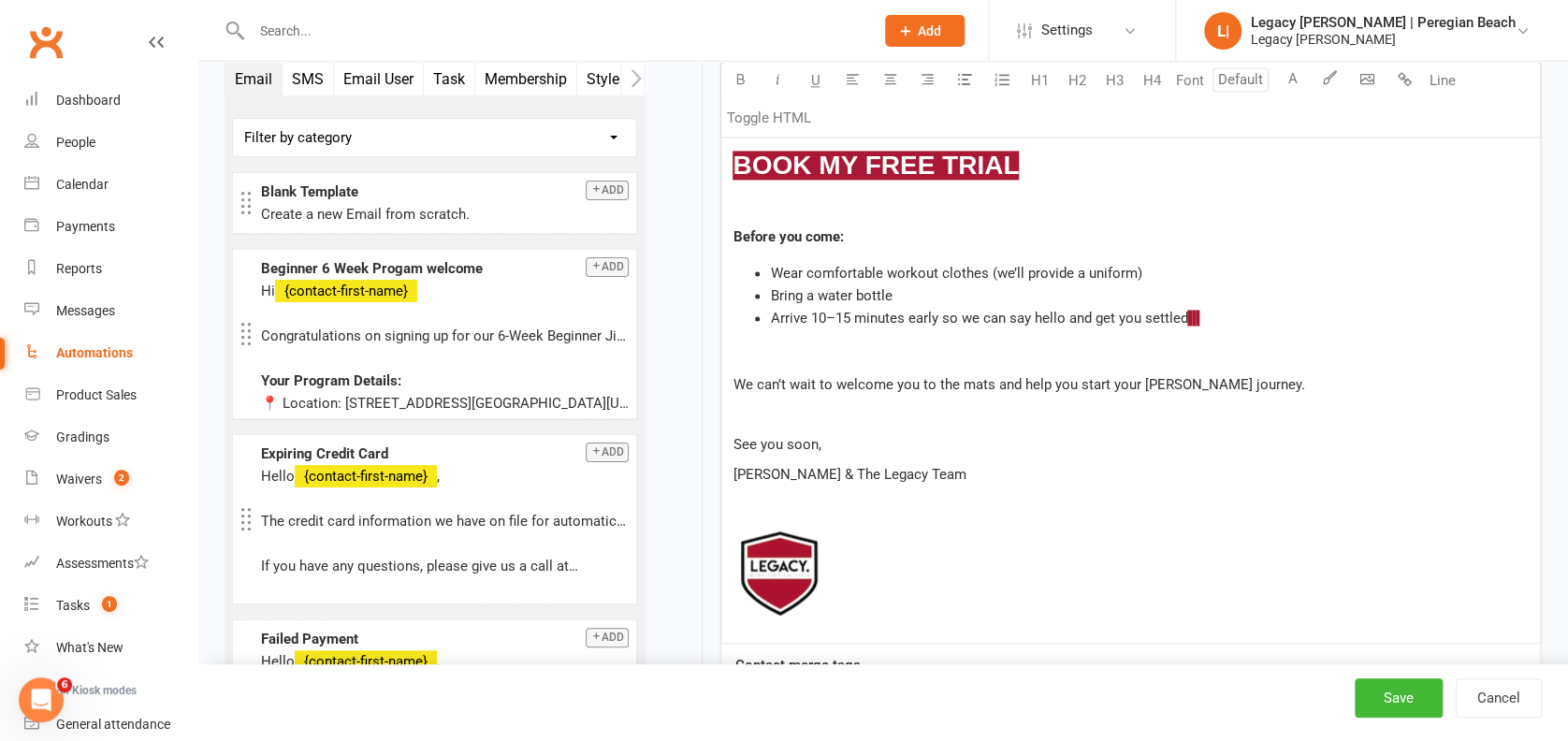
click at [1242, 307] on li "Arrive 10–15 minutes early so we can say hello and get you settled $ $ $ $" at bounding box center [1148, 318] width 758 height 23
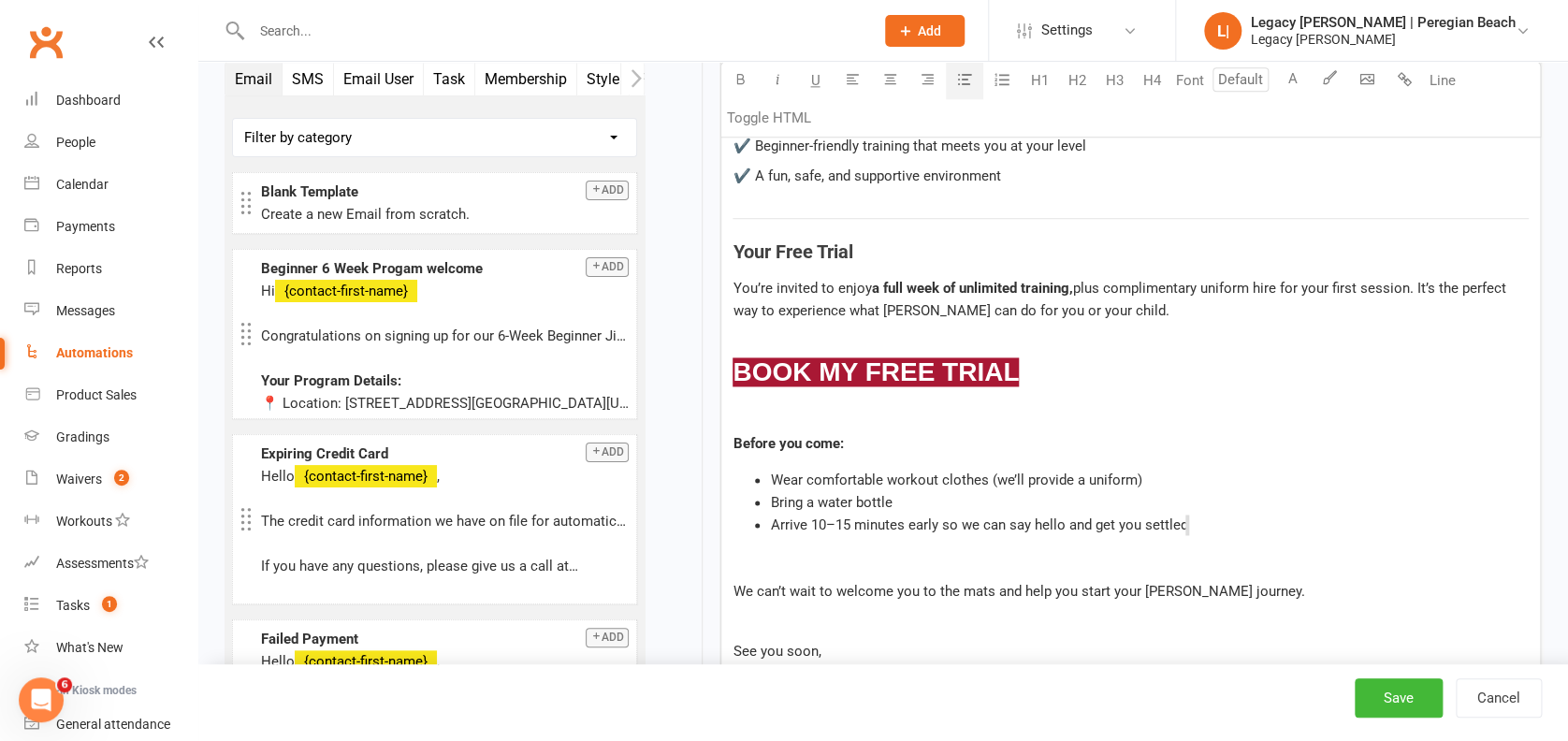
scroll to position [996, 0]
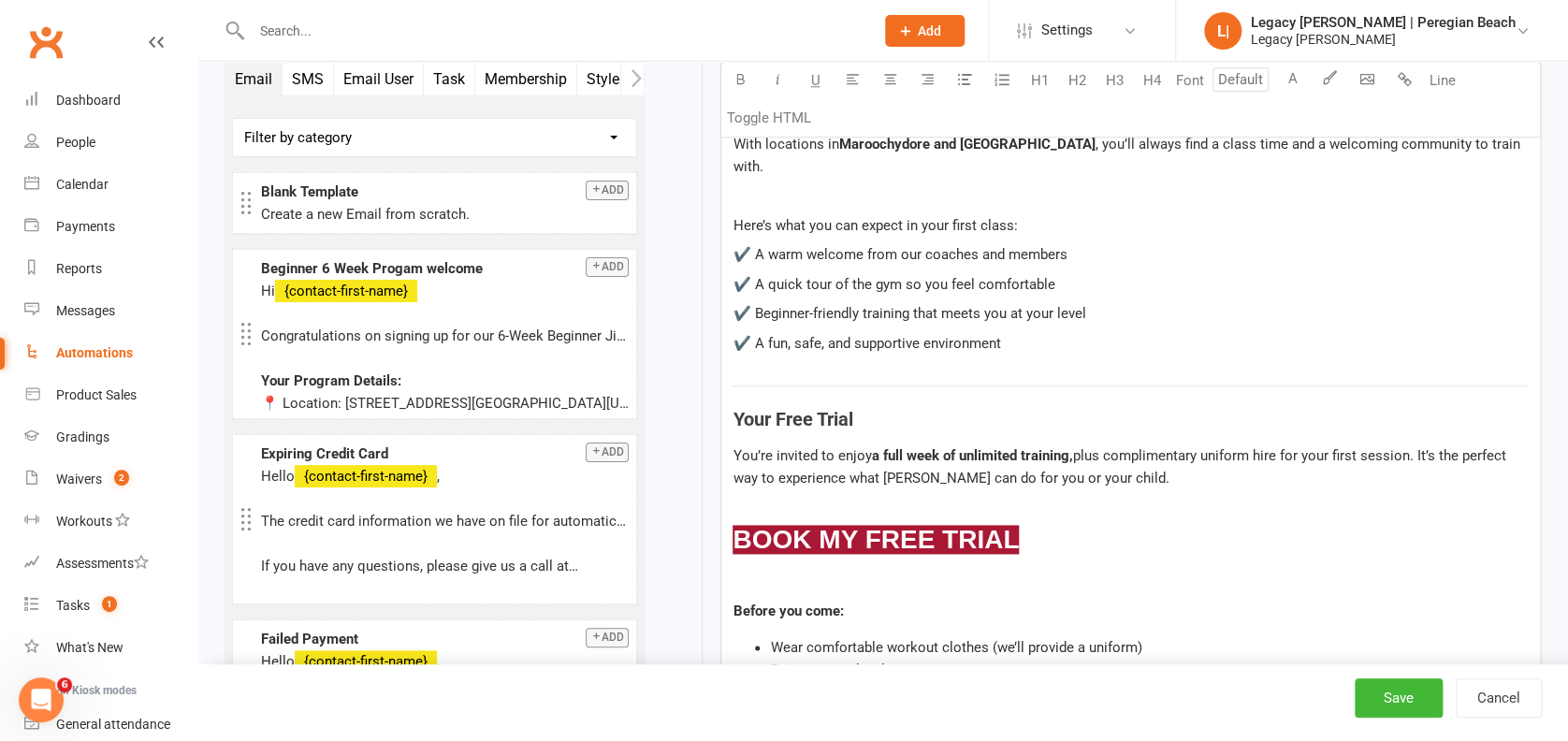
click at [1122, 497] on p at bounding box center [1130, 508] width 796 height 23
drag, startPoint x: 1103, startPoint y: 516, endPoint x: 764, endPoint y: 487, distance: 340.2
click at [764, 487] on div "Hi ﻿ {contact-first-name} Thanks so much for reaching out! We’re excited to wel…" at bounding box center [1130, 486] width 818 height 1059
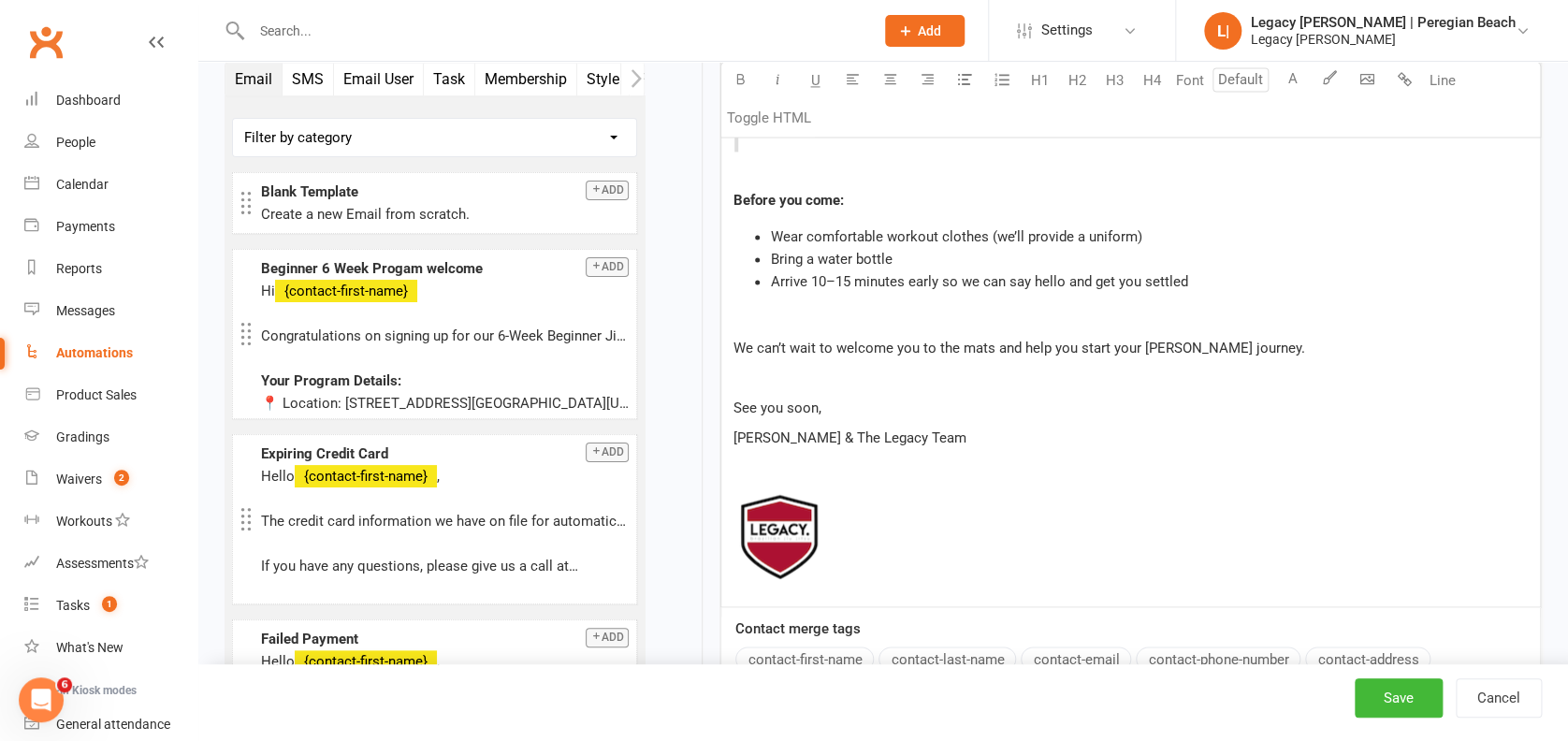
scroll to position [1371, 0]
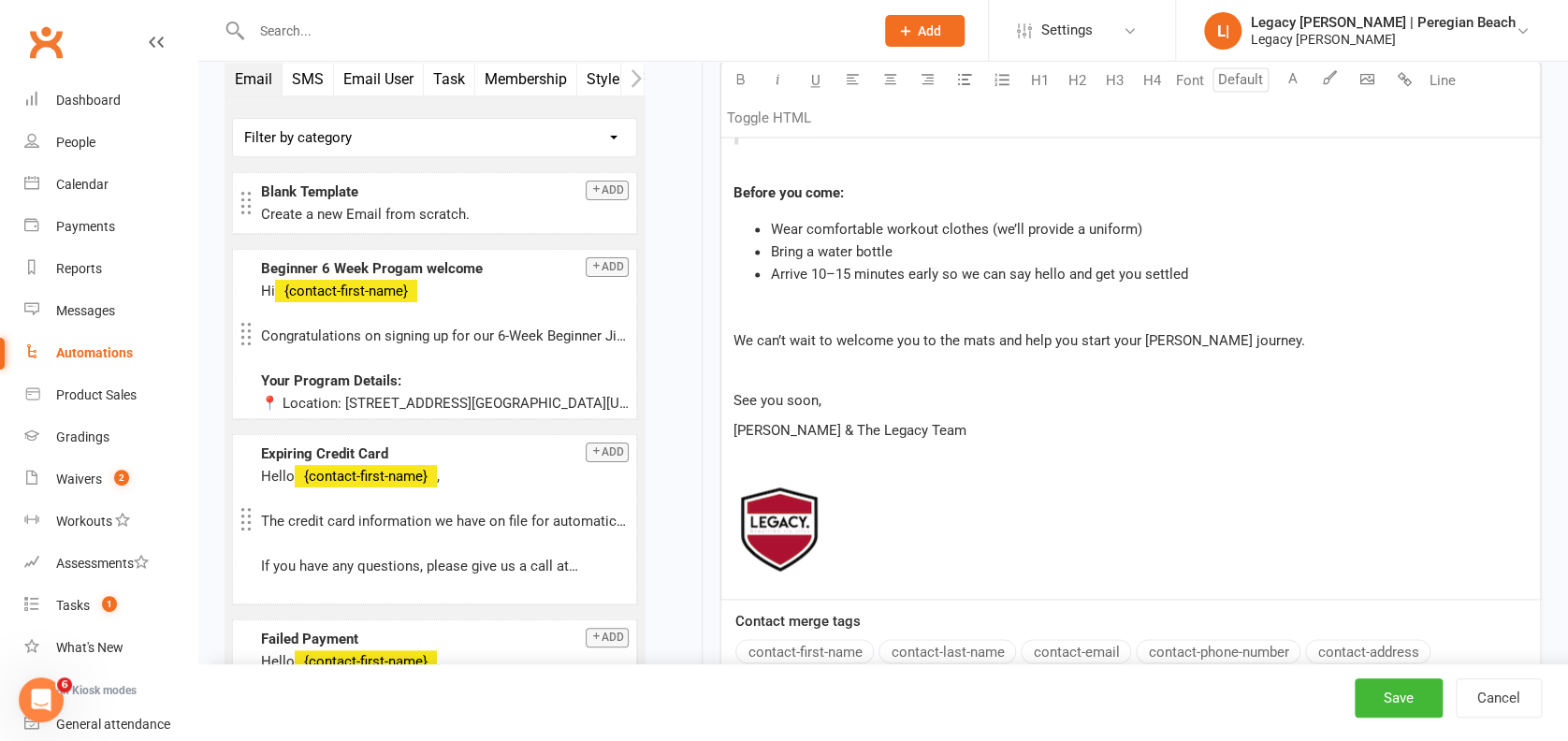
click at [806, 271] on div "Hi ﻿ {contact-first-name} Thanks so much for reaching out! We’re excited to wel…" at bounding box center [1130, 90] width 818 height 1015
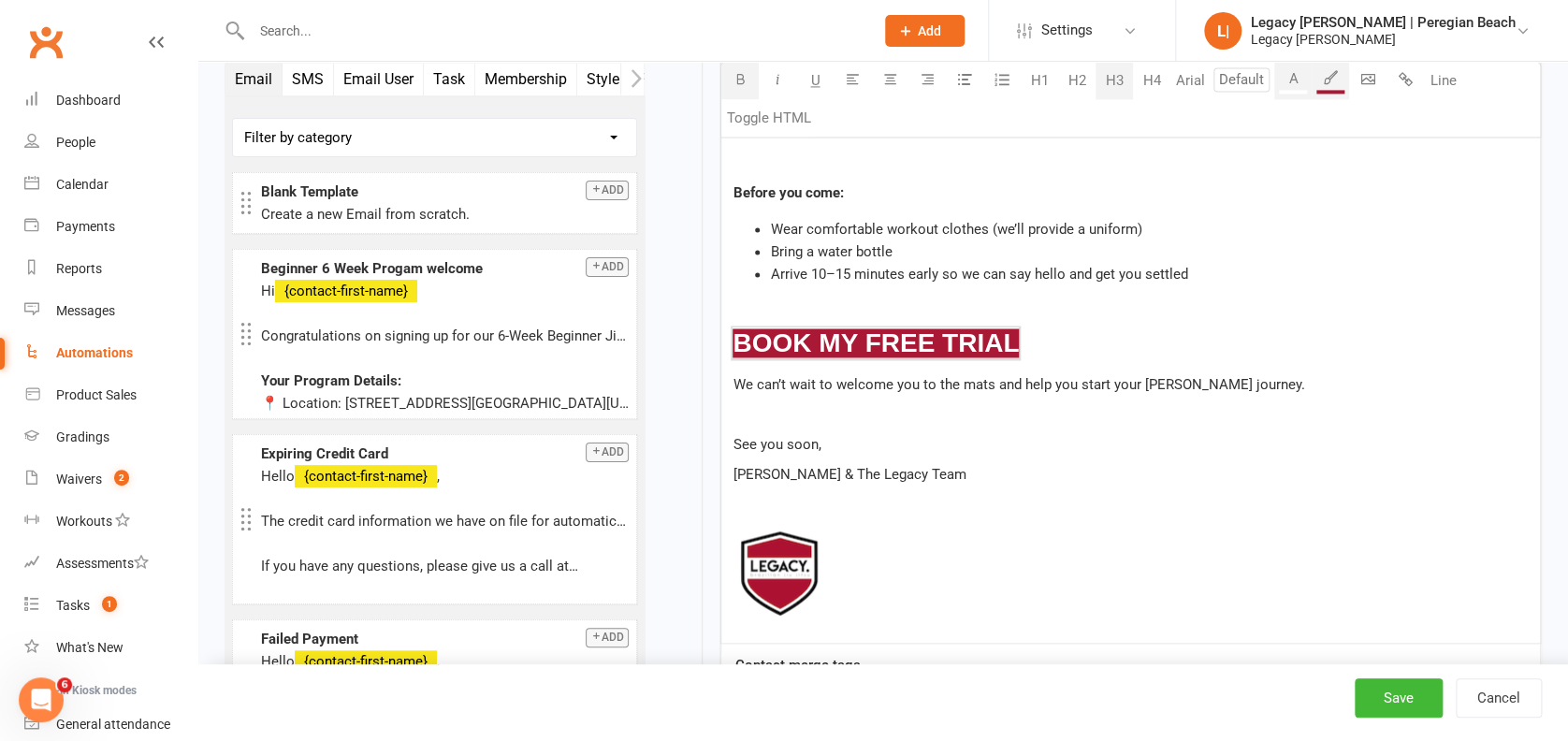
click at [883, 271] on div "Hi ﻿ {contact-first-name} Thanks so much for reaching out! We’re excited to wel…" at bounding box center [1130, 113] width 818 height 1059
click at [733, 376] on span "We can’t wait to welcome you to the mats and help you start your [PERSON_NAME] …" at bounding box center [1018, 384] width 571 height 17
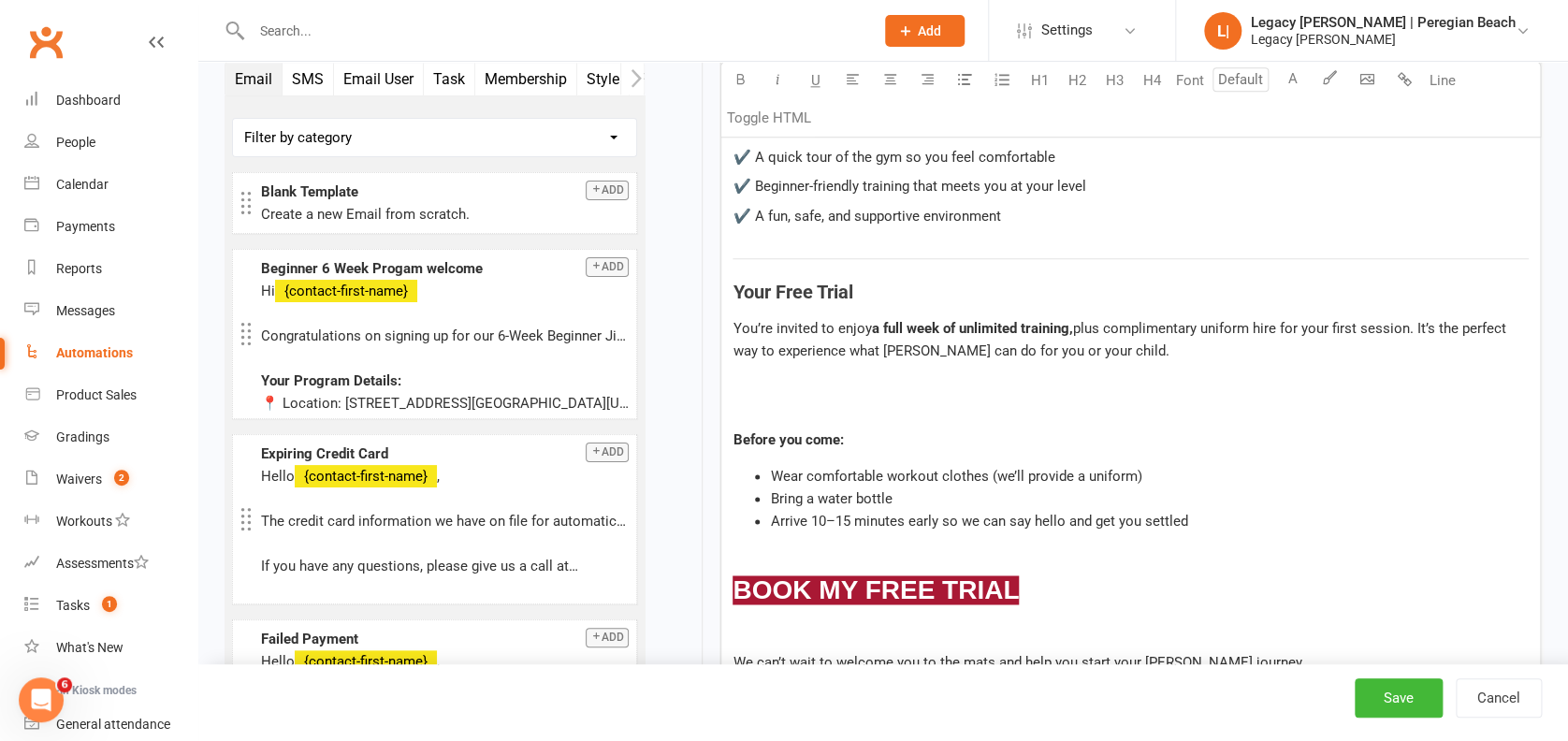
scroll to position [1122, 0]
click at [823, 400] on p at bounding box center [1130, 411] width 796 height 23
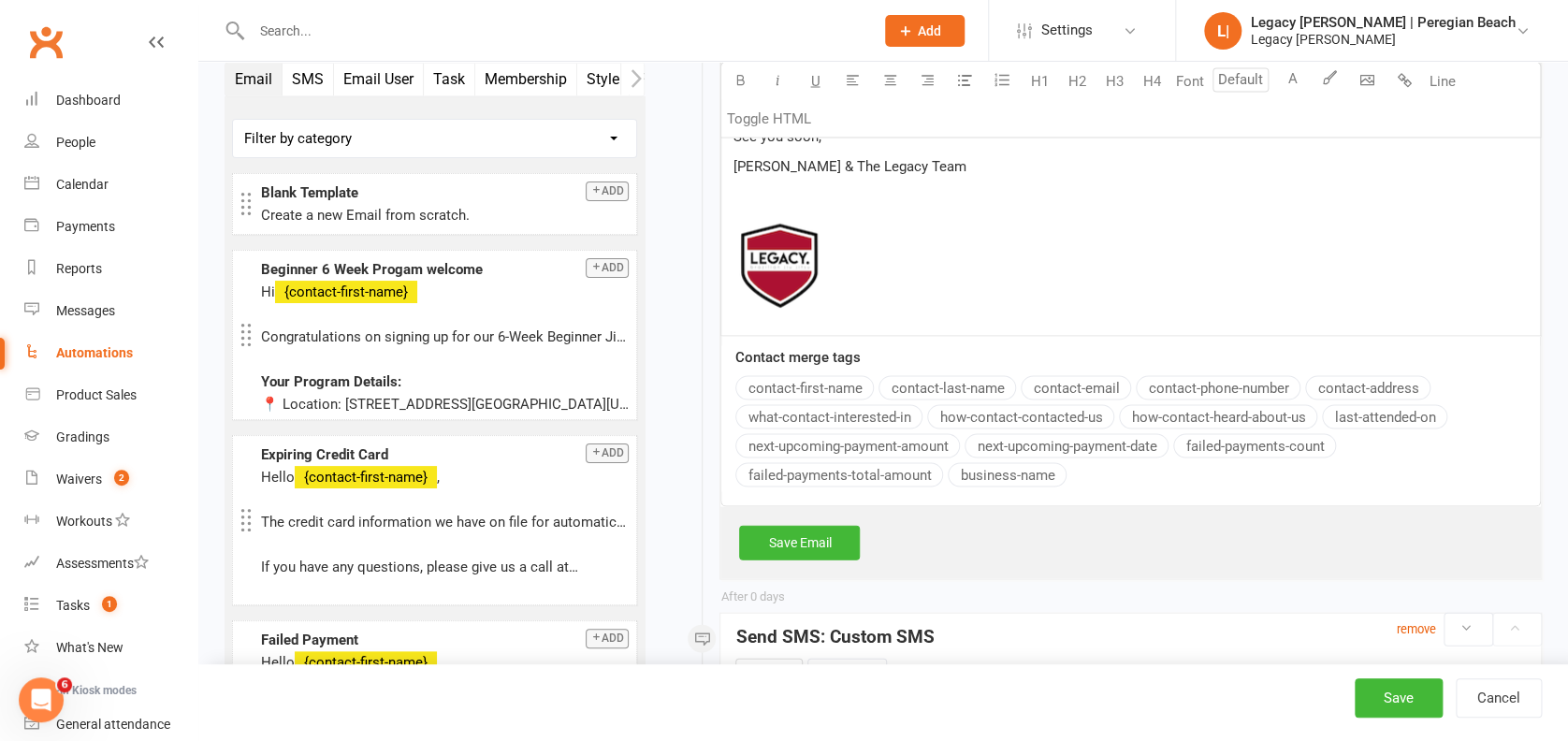
scroll to position [1745, 0]
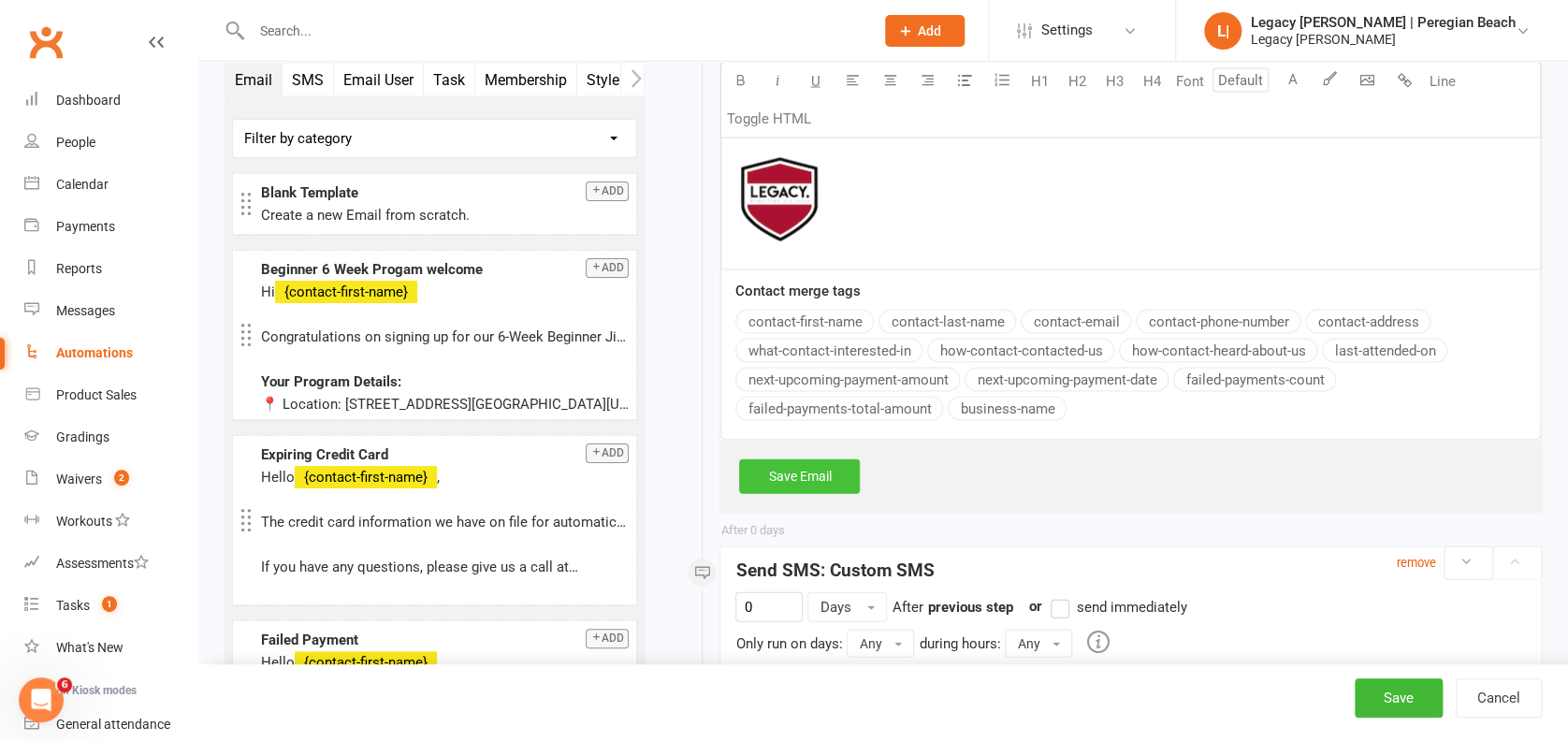
click at [798, 458] on link "Save Email" at bounding box center [800, 475] width 120 height 34
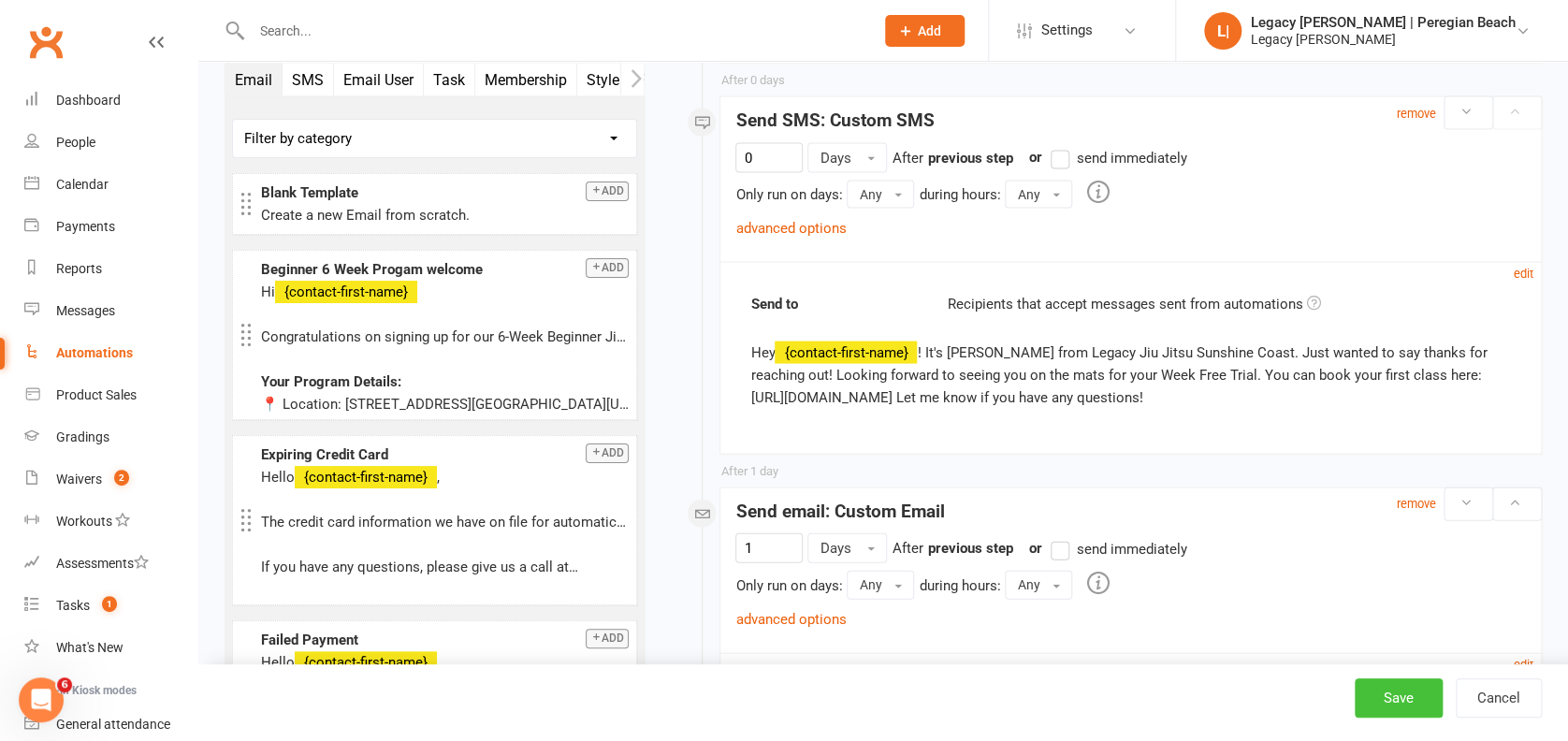
click at [1404, 694] on button "Save" at bounding box center [1399, 698] width 88 height 39
select select "true"
select select "100"
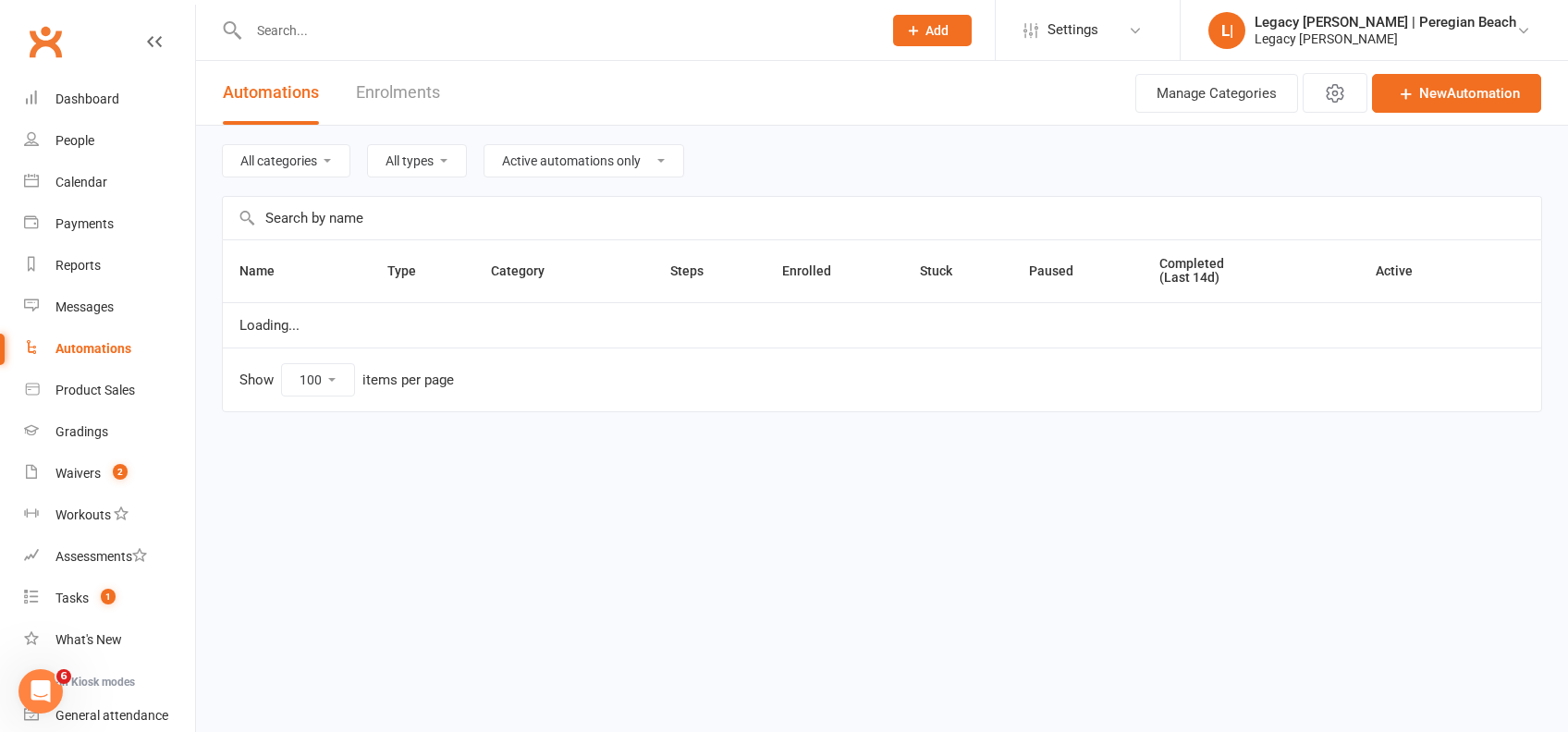
select select "796"
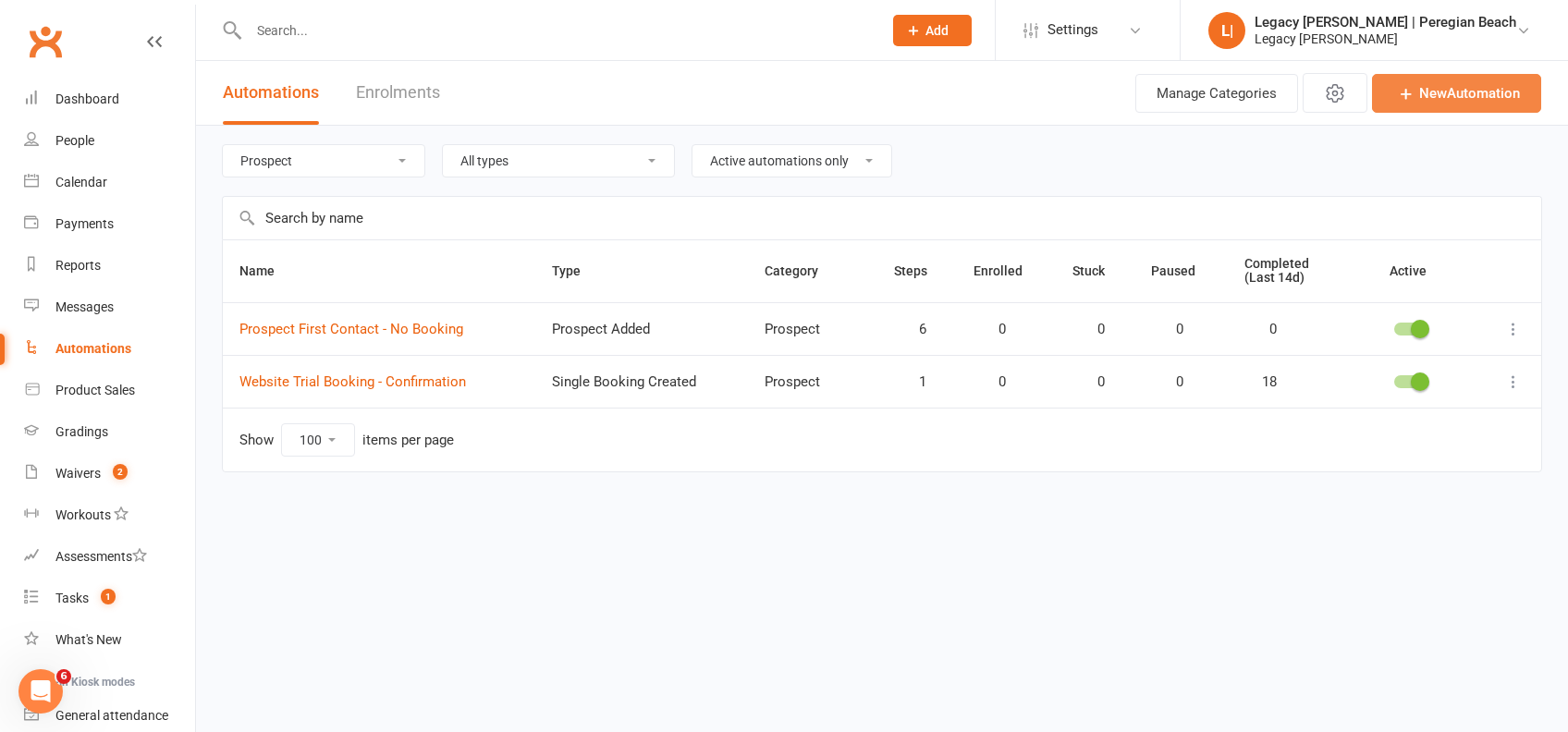
click at [1407, 106] on link "New Automation" at bounding box center [1457, 94] width 169 height 39
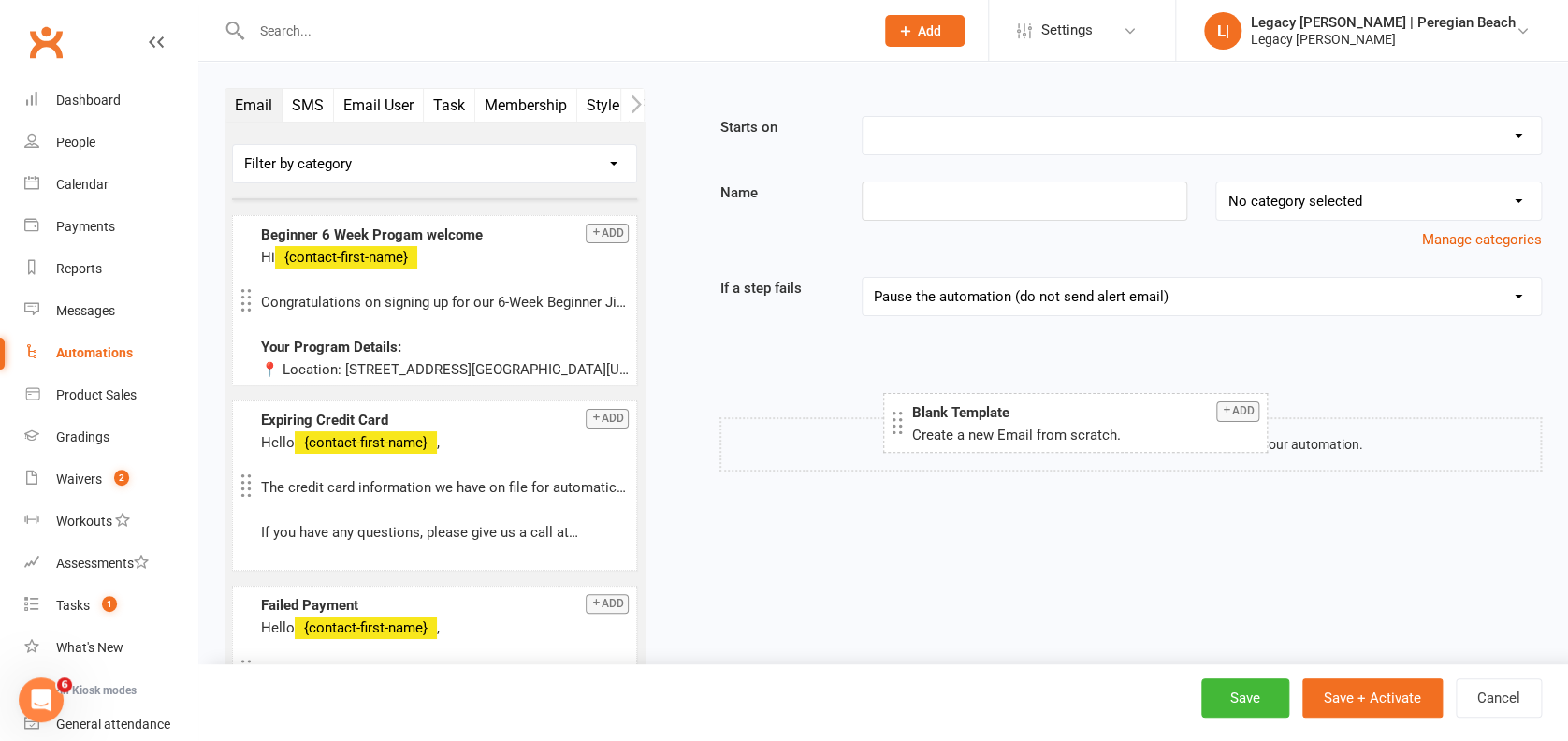
drag, startPoint x: 323, startPoint y: 222, endPoint x: 972, endPoint y: 417, distance: 677.7
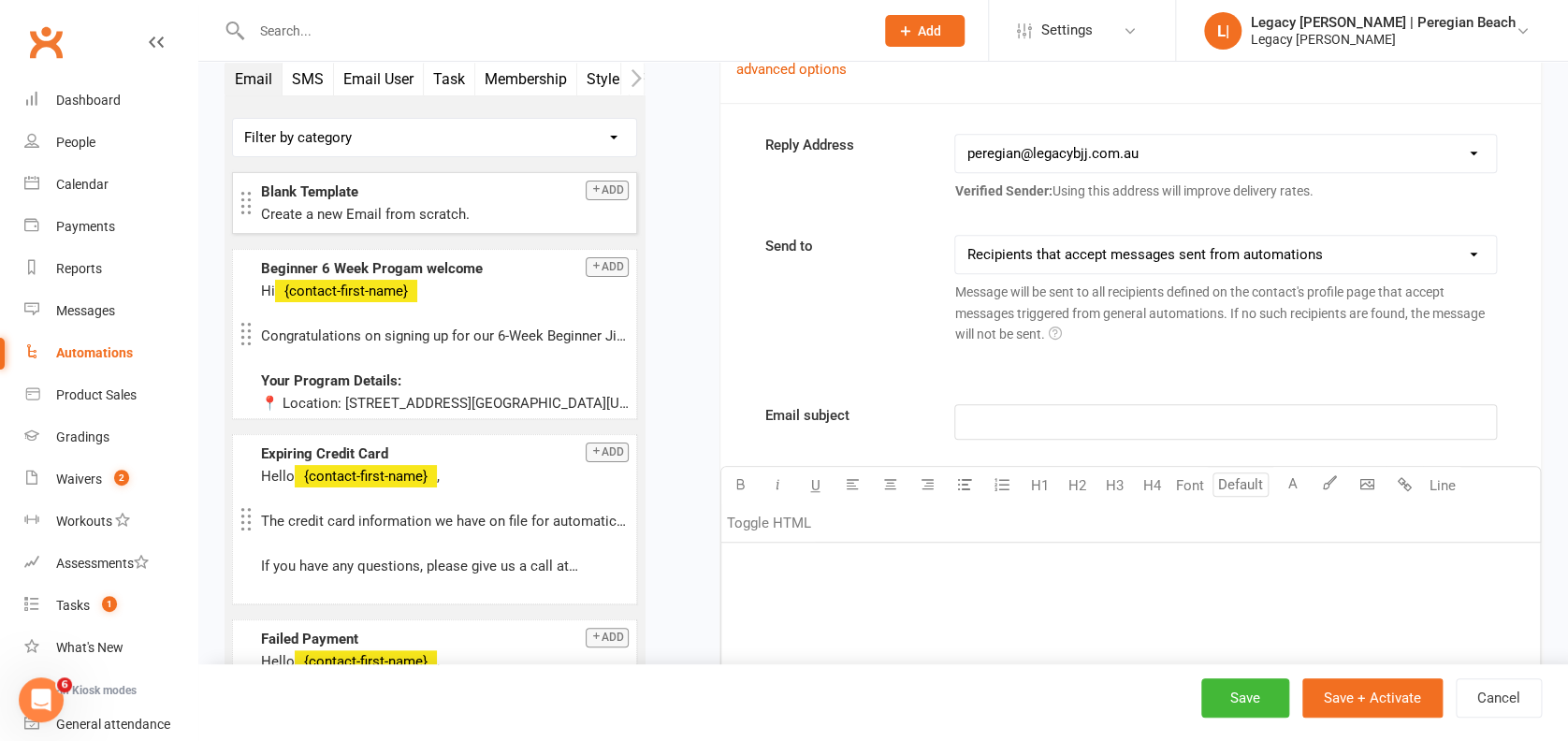
scroll to position [499, 0]
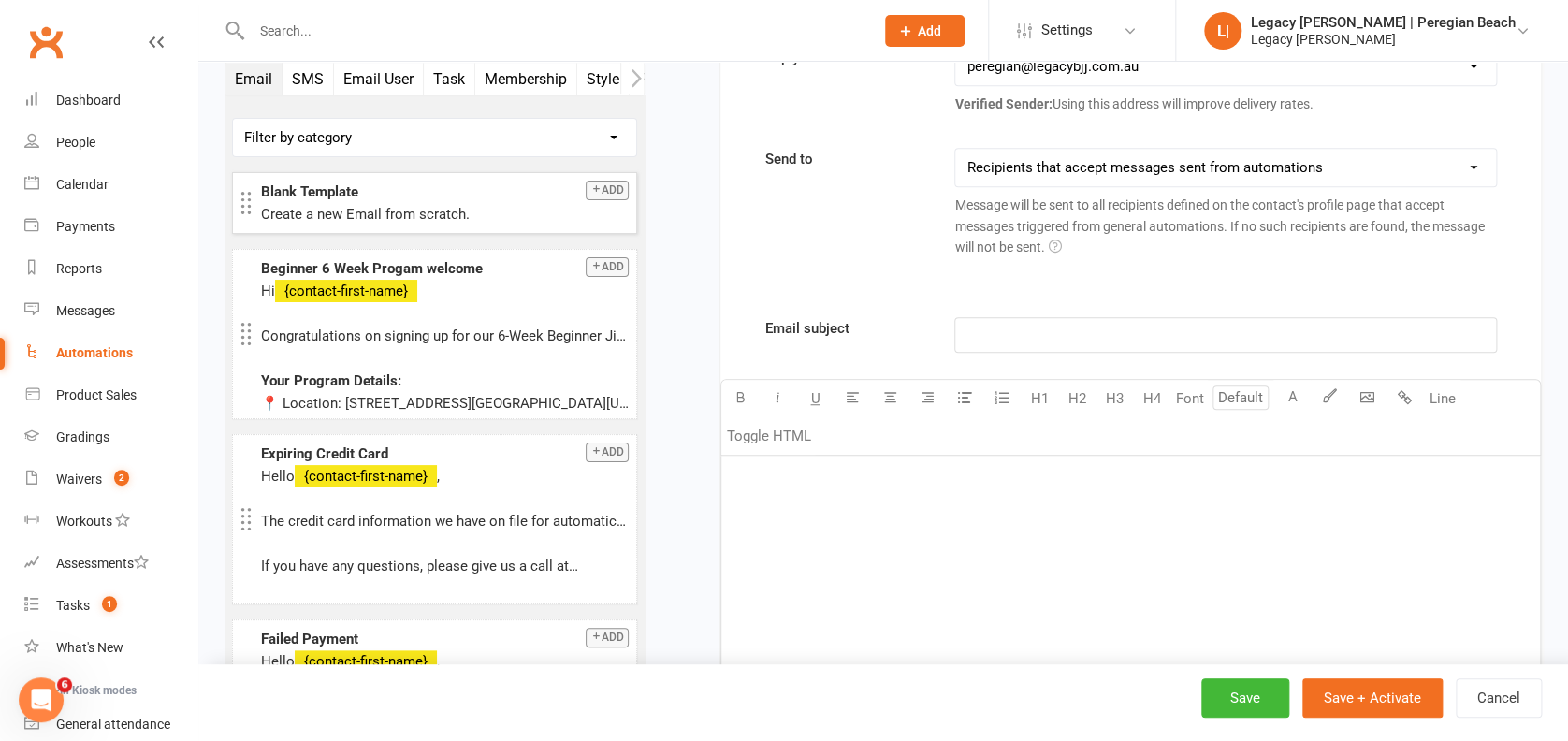
click at [919, 496] on div "﻿" at bounding box center [1130, 595] width 818 height 281
click at [812, 490] on div "[URL][DOMAIN_NAME]" at bounding box center [1130, 595] width 818 height 281
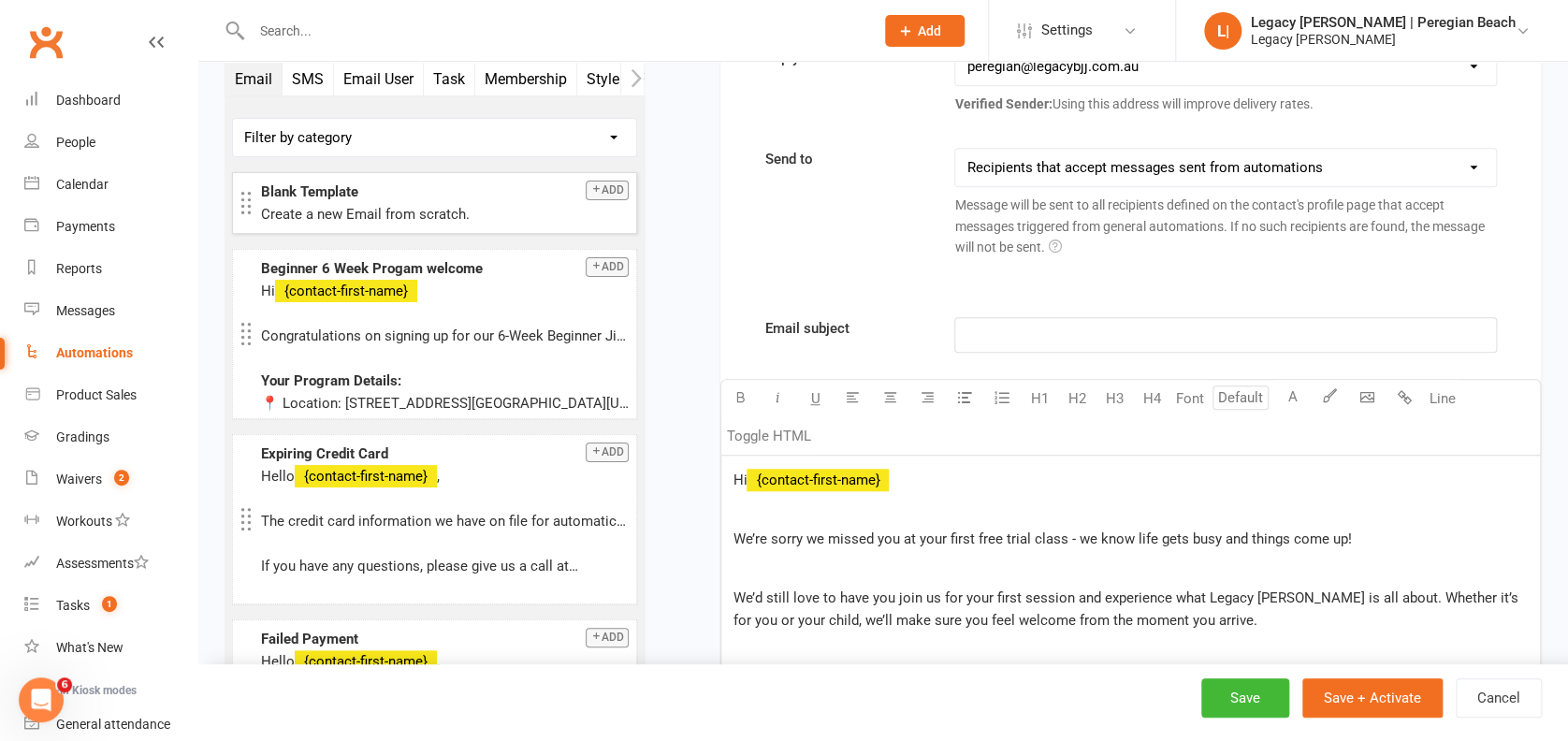
scroll to position [1002, 0]
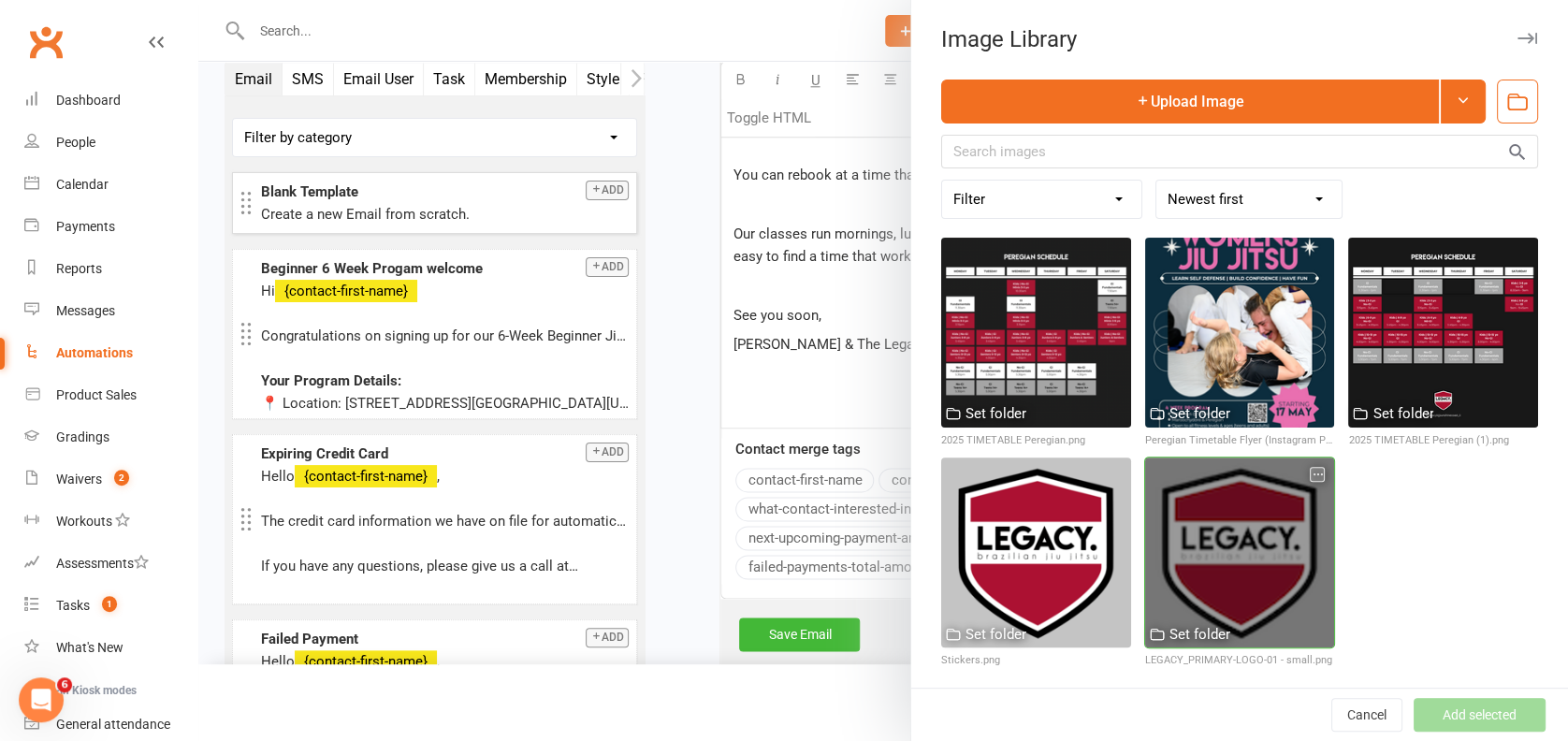
click at [1210, 514] on div at bounding box center [1240, 552] width 190 height 190
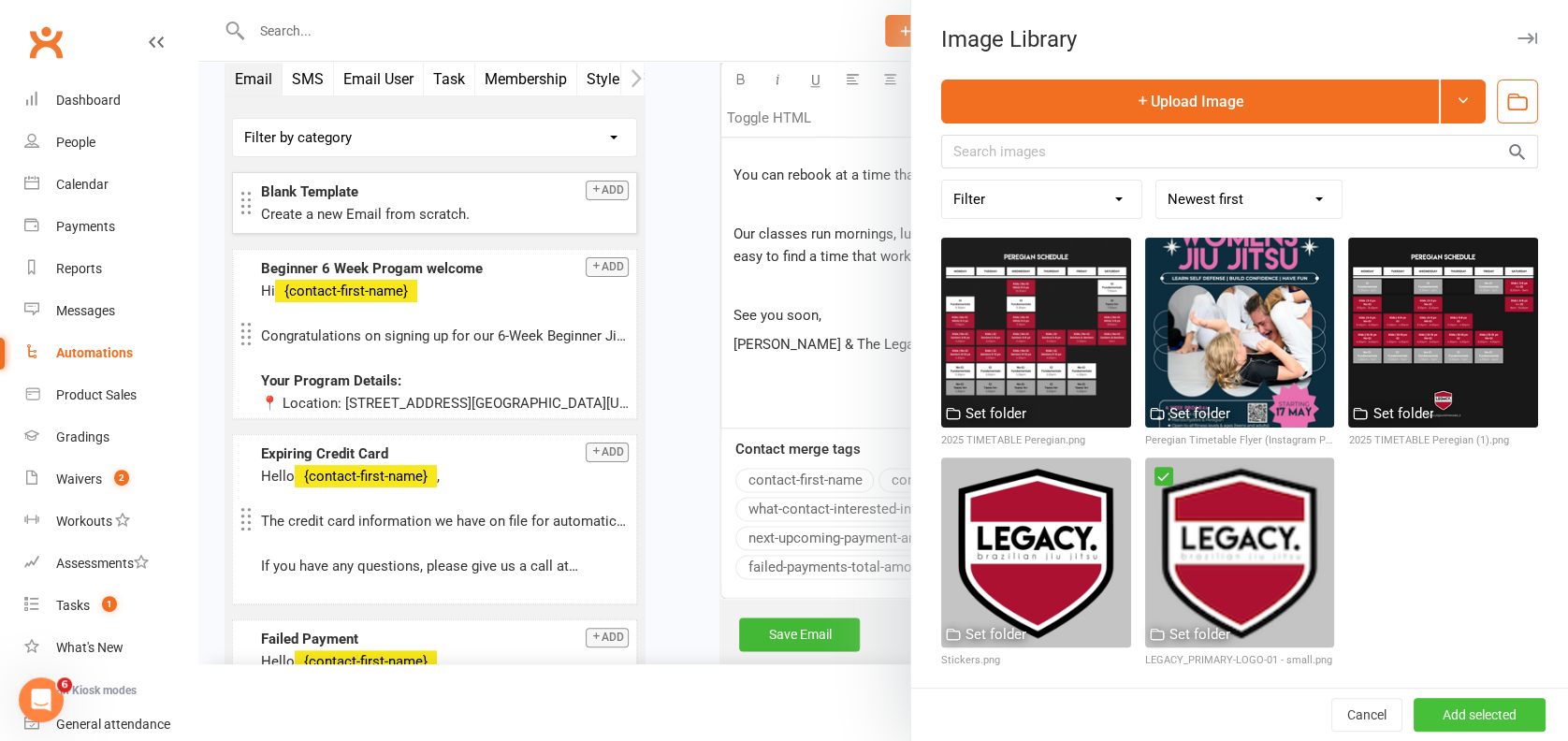
click at [1413, 698] on button "Add selected" at bounding box center [1479, 715] width 132 height 34
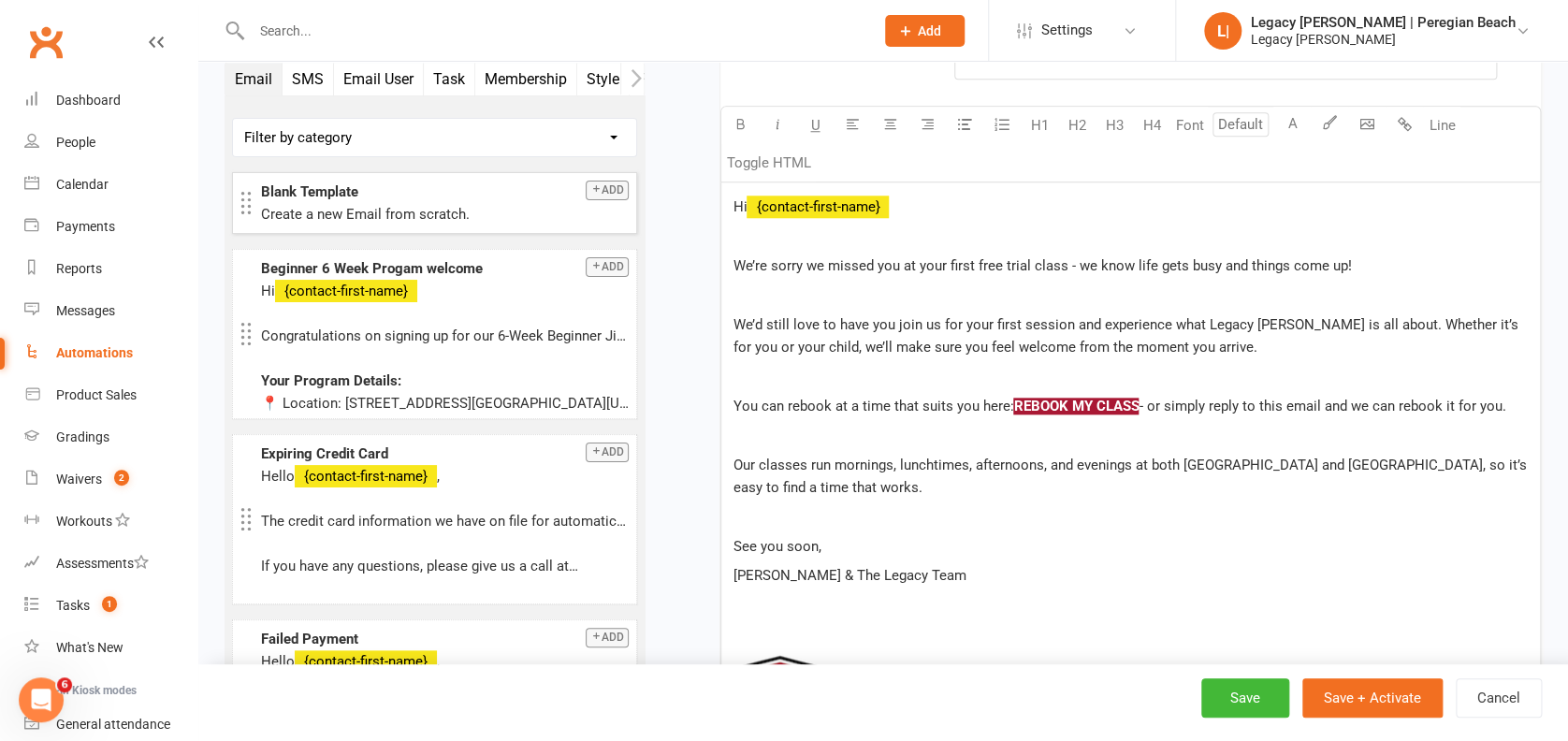
scroll to position [754, 0]
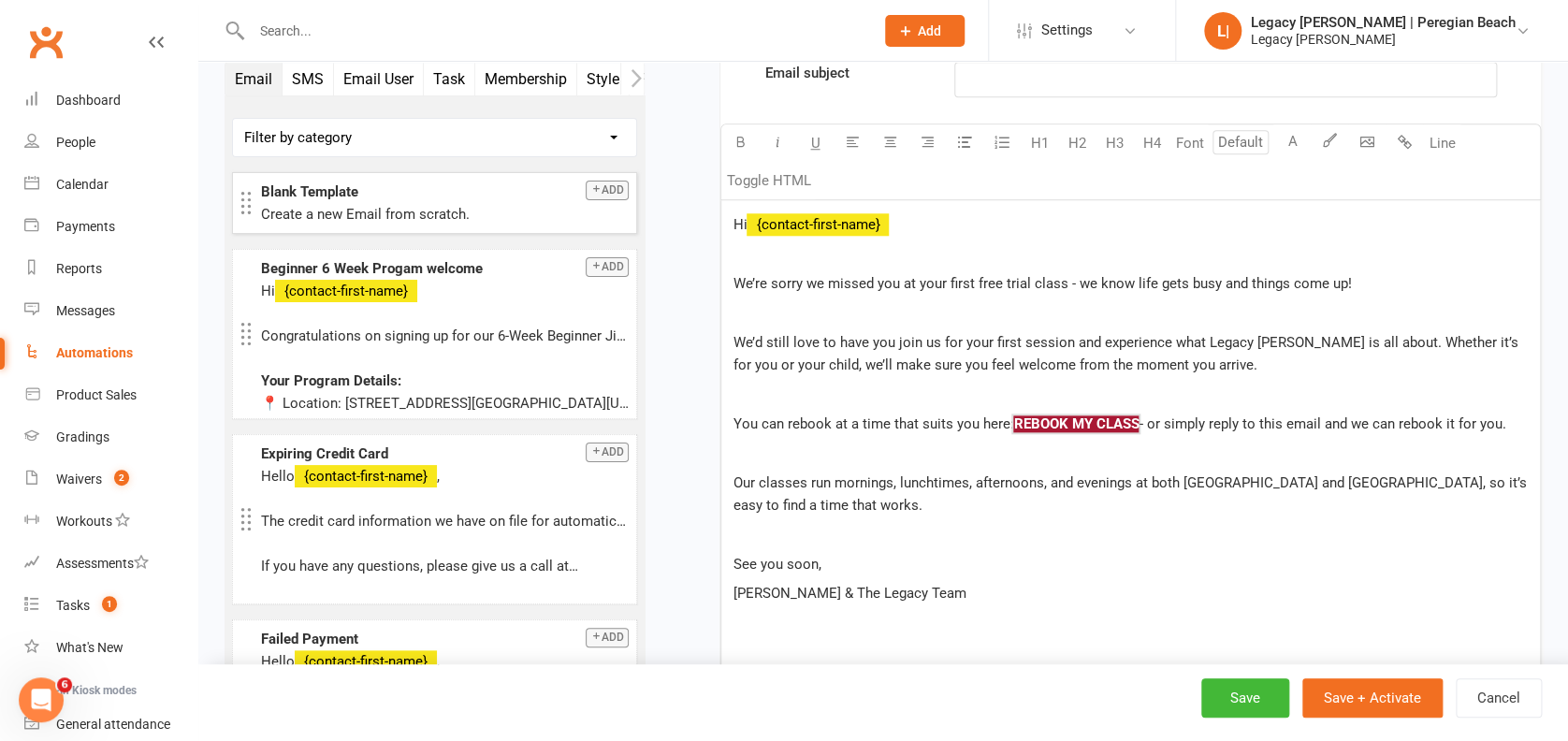
drag, startPoint x: 1147, startPoint y: 416, endPoint x: 1012, endPoint y: 419, distance: 135.0
click at [1012, 419] on p "You can rebook at a time that suits you here: $ REBOOK MY CLASS $ - or simply r…" at bounding box center [1130, 424] width 796 height 23
click at [1126, 314] on p at bounding box center [1130, 313] width 796 height 23
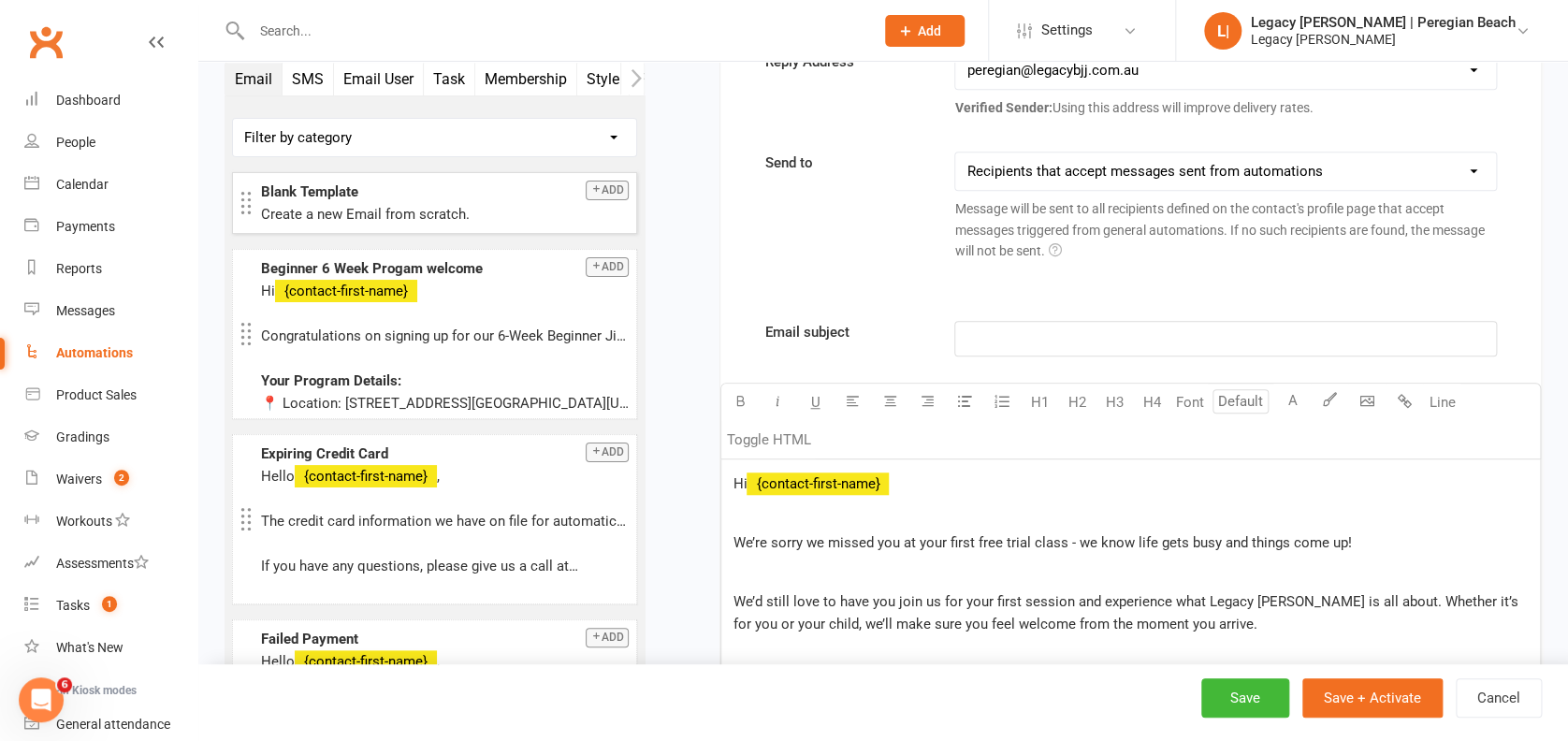
scroll to position [379, 0]
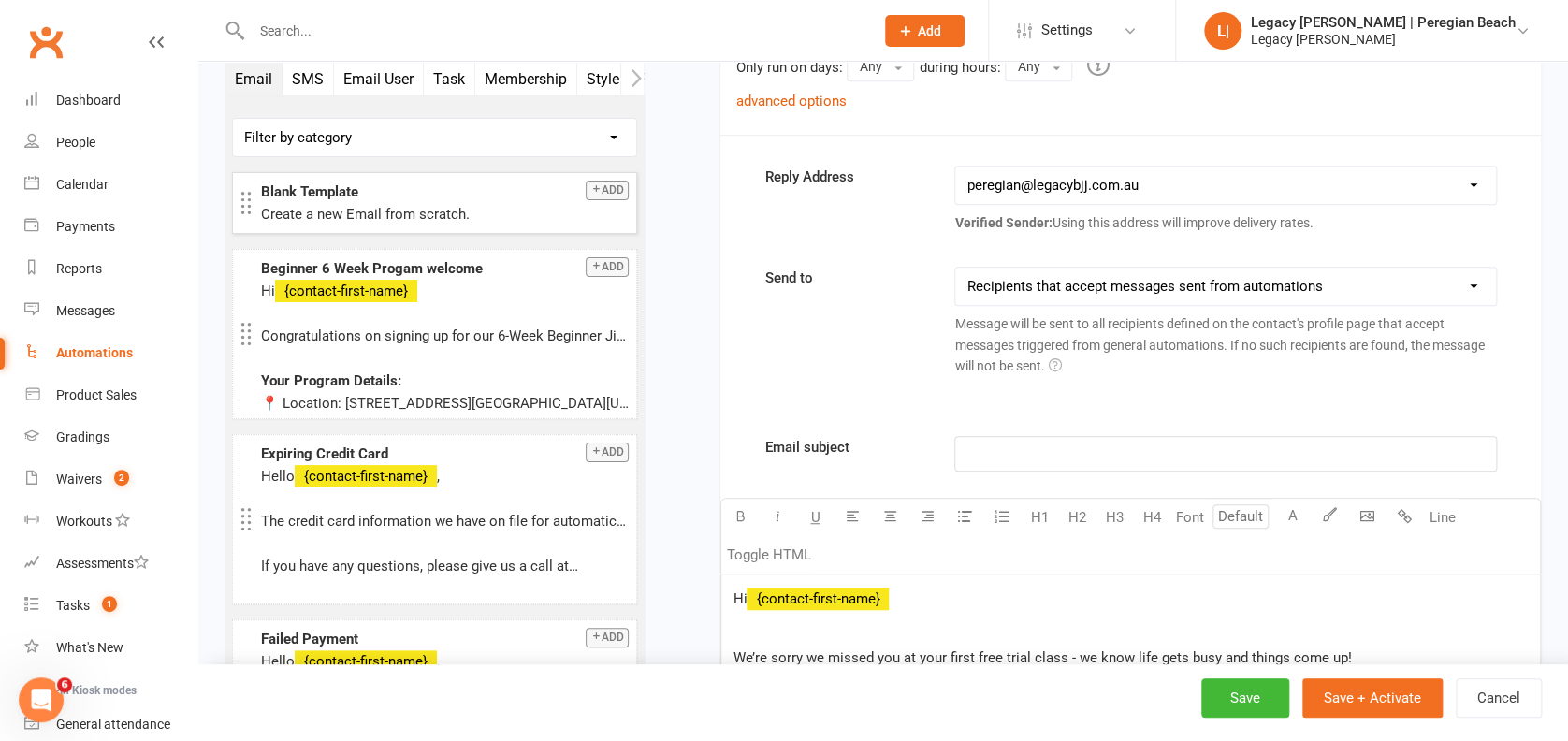
click at [1015, 454] on p "﻿" at bounding box center [1225, 454] width 518 height 23
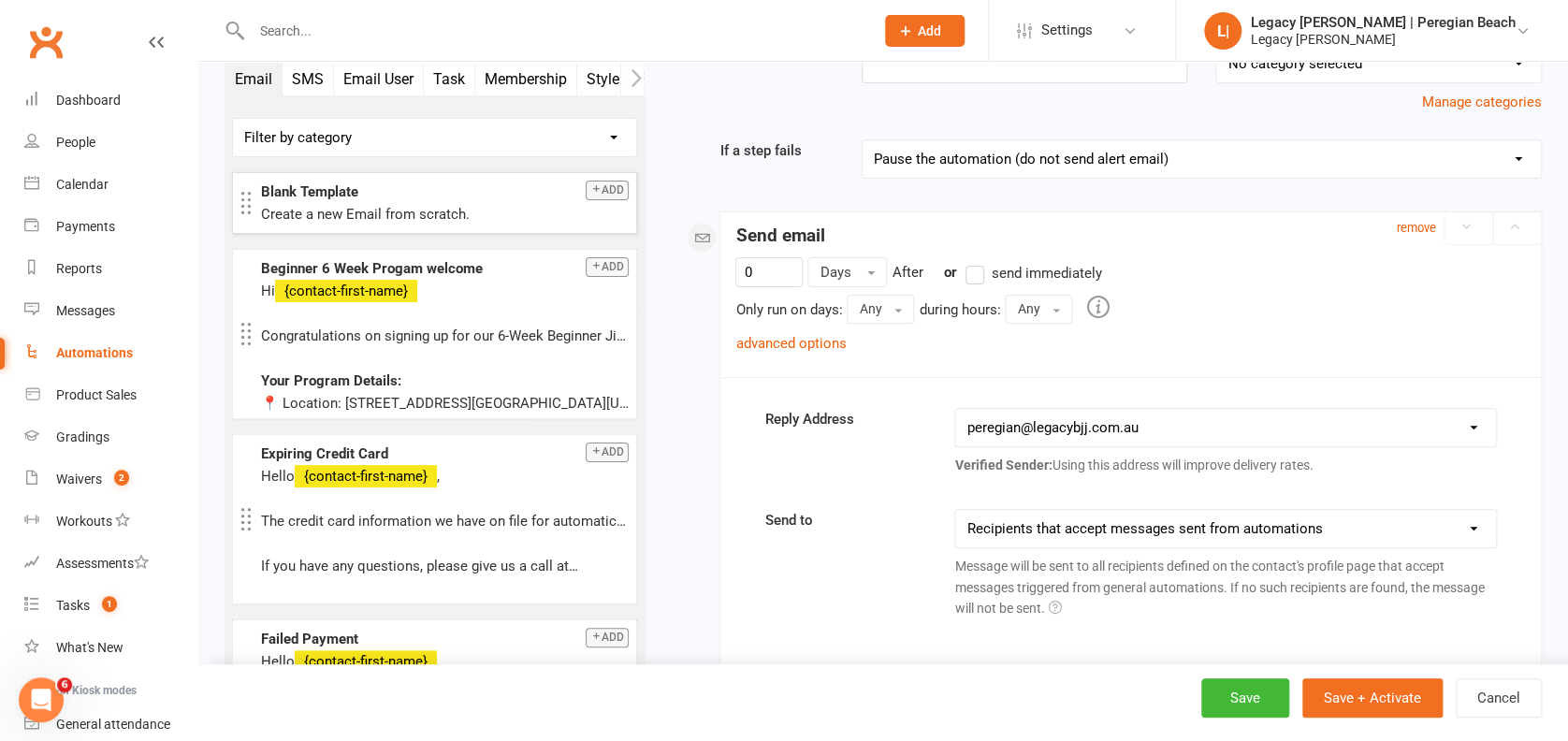
scroll to position [130, 0]
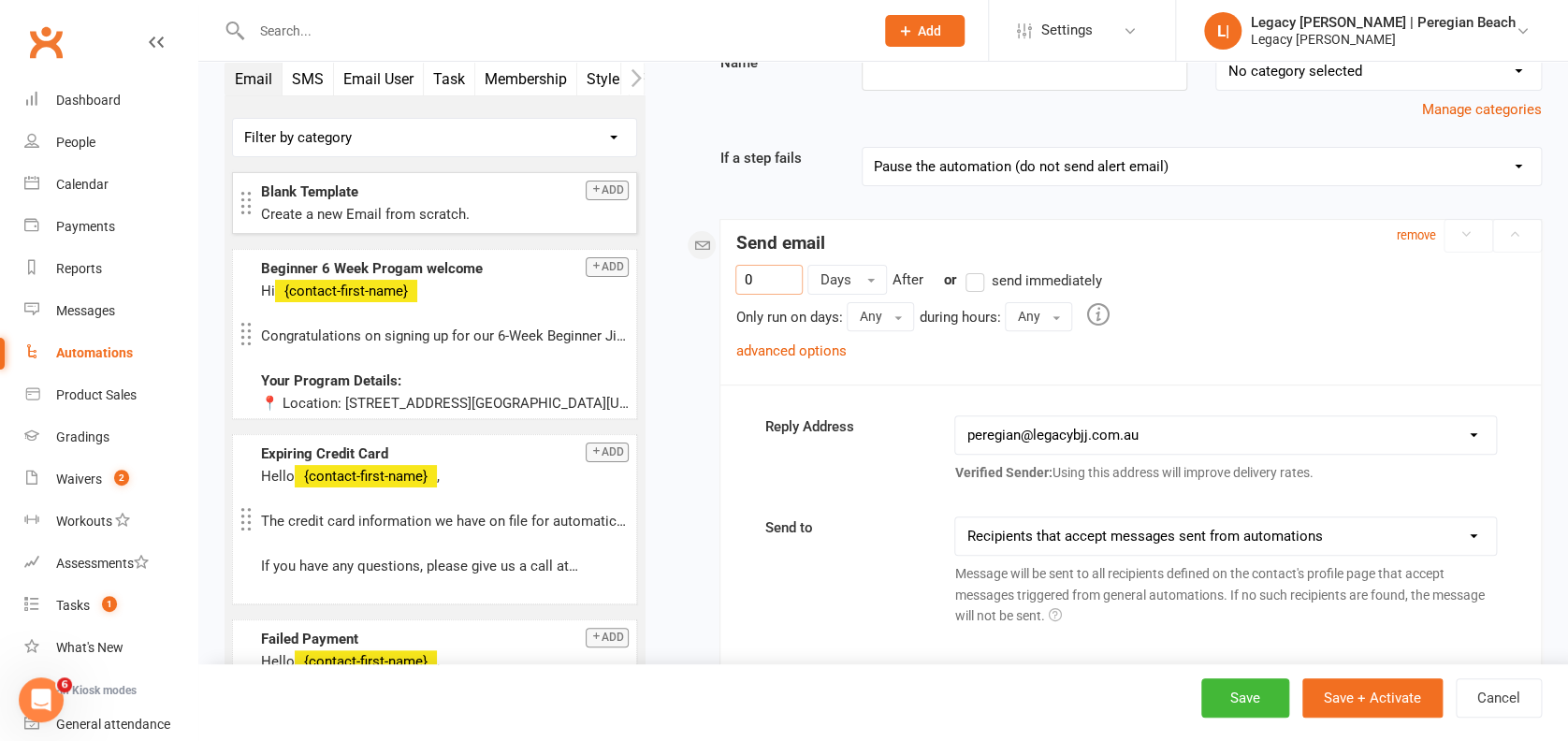
click at [729, 270] on div "0 Days After previous step or send immediately Only run on days: Any Any [DATE]…" at bounding box center [1130, 324] width 820 height 118
click at [793, 279] on input "120" at bounding box center [769, 280] width 68 height 30
type input "12"
click at [856, 270] on button "Days" at bounding box center [846, 280] width 80 height 30
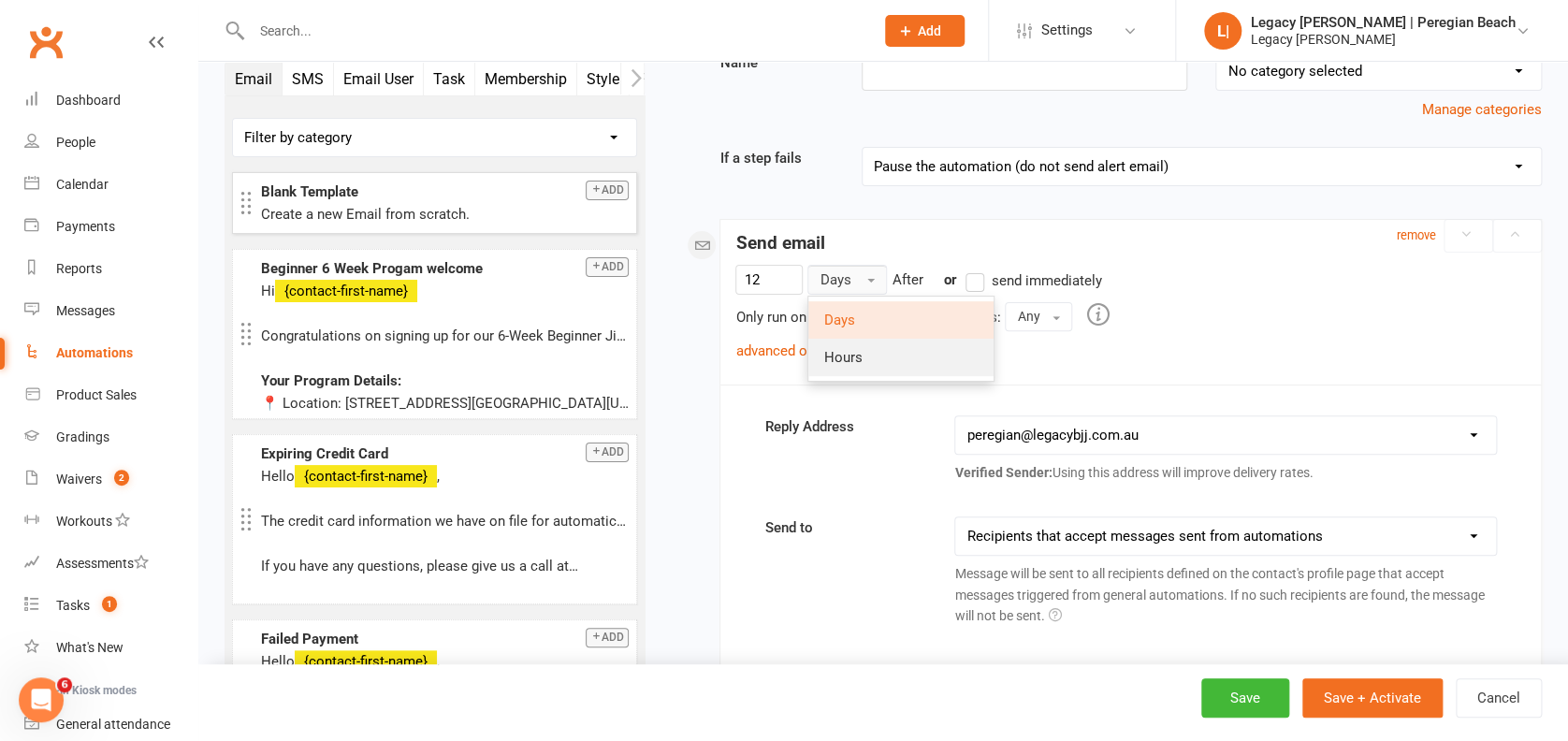
click at [876, 343] on link "Hours" at bounding box center [900, 357] width 185 height 38
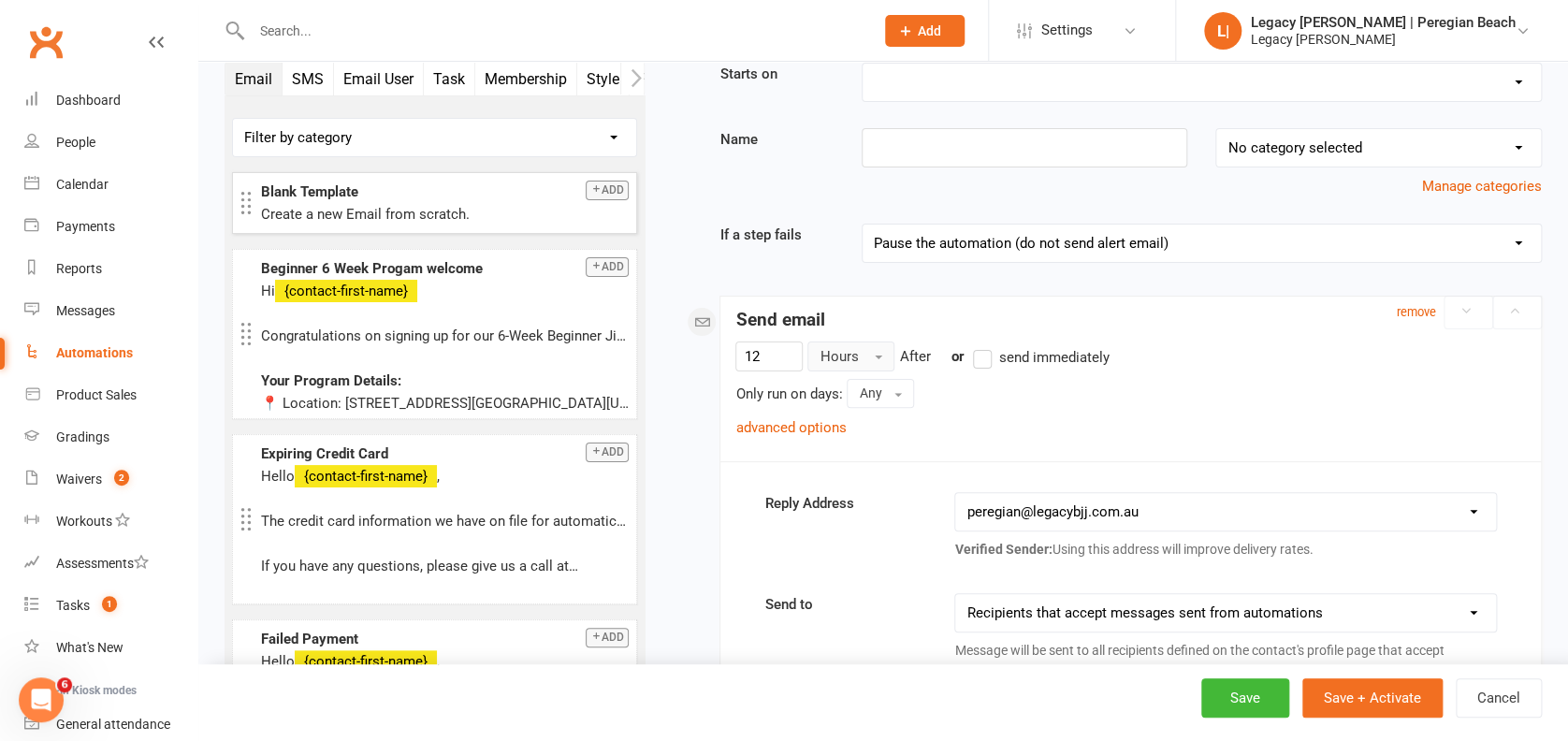
scroll to position [0, 0]
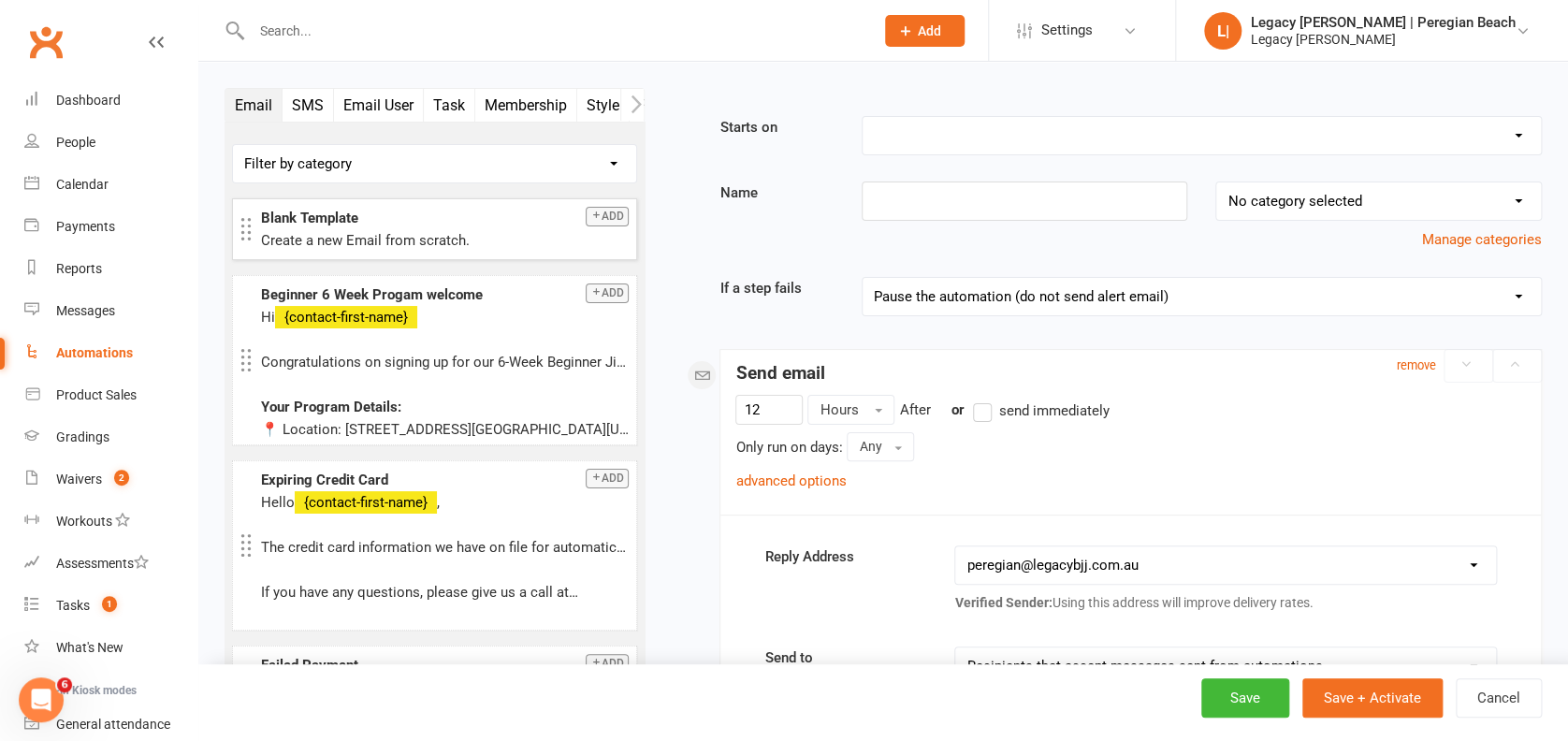
click at [920, 131] on select "Booking Cancelled Booking Due Booking Late-Cancelled Booking Marked Absent Book…" at bounding box center [1202, 135] width 678 height 38
select select "3"
click at [862, 116] on select "Booking Cancelled Booking Due Booking Late-Cancelled Booking Marked Absent Book…" at bounding box center [1202, 135] width 678 height 38
click at [916, 216] on input at bounding box center [1024, 201] width 326 height 39
paste input "Free Trial – No Show Follow-Up"
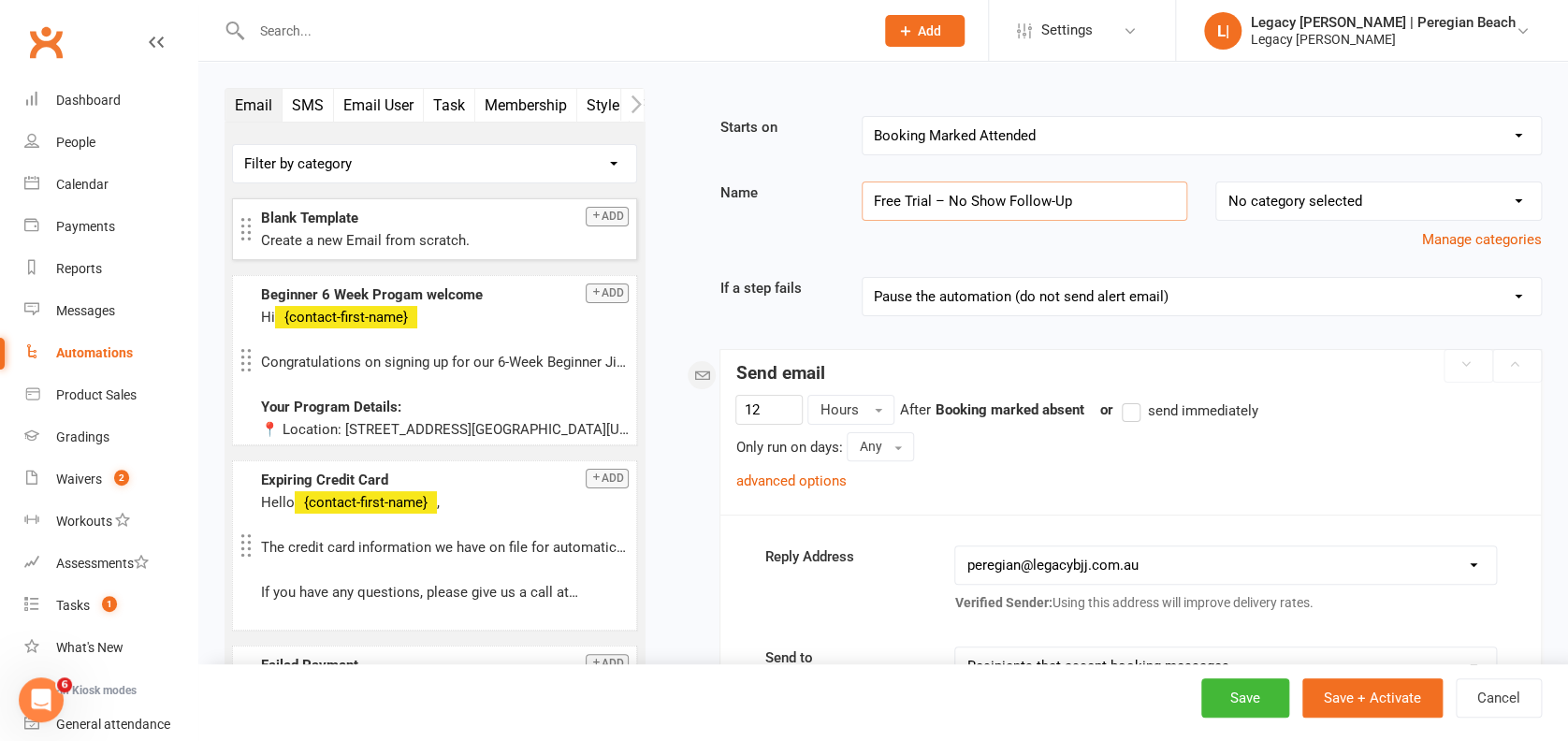
type input "Free Trial – No Show Follow-Up"
click at [1270, 198] on select "No category selected Billing Free Trials Membership Cancellations Membership Ex…" at bounding box center [1377, 201] width 324 height 38
select select "6"
click at [1216, 182] on select "No category selected Billing Free Trials Membership Cancellations Membership Ex…" at bounding box center [1377, 201] width 324 height 38
click at [1016, 299] on select "Pause the automation (do not send alert email) Pause the automation and send an…" at bounding box center [1202, 297] width 678 height 38
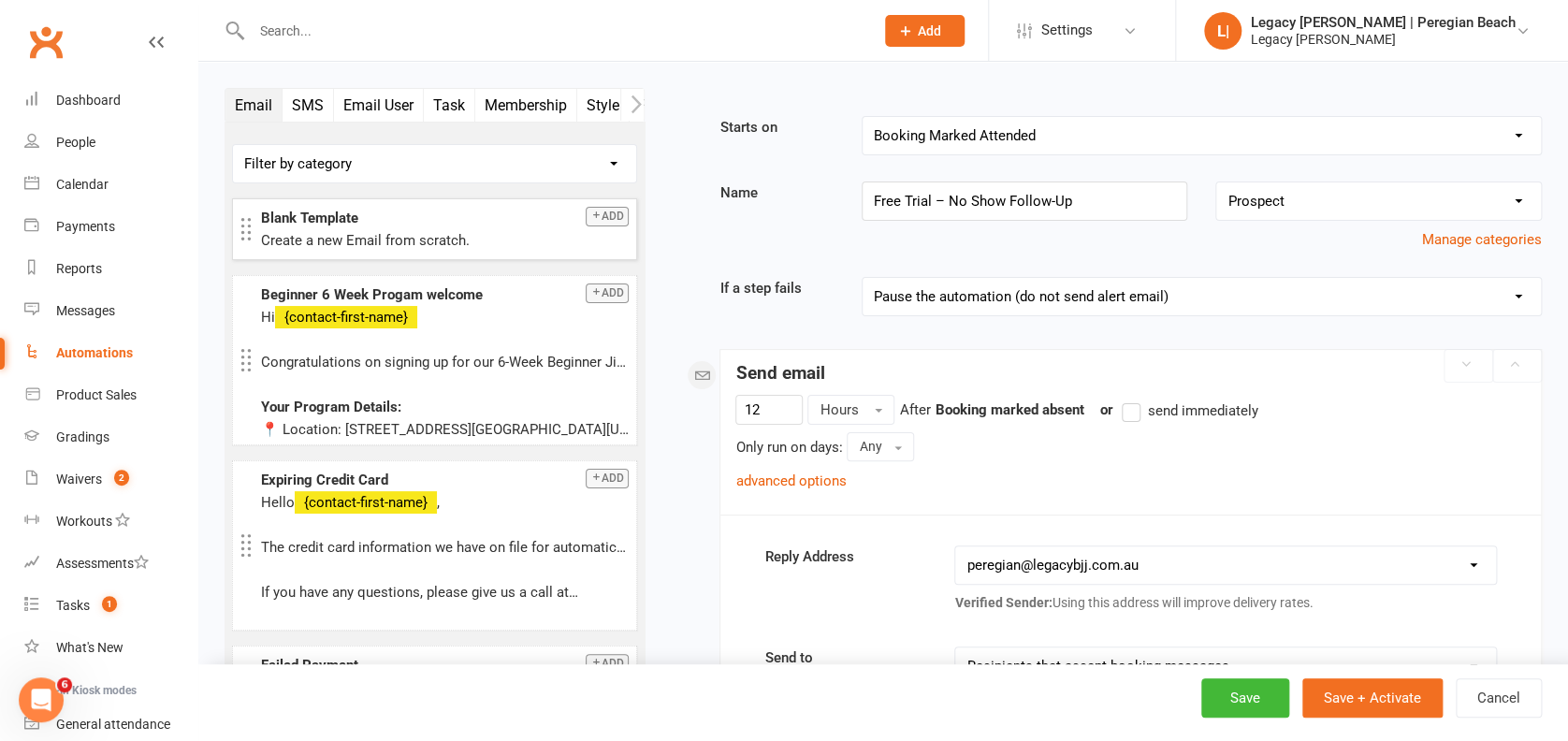
select select "4"
click at [862, 278] on select "Pause the automation (do not send alert email) Pause the automation and send an…" at bounding box center [1202, 297] width 678 height 38
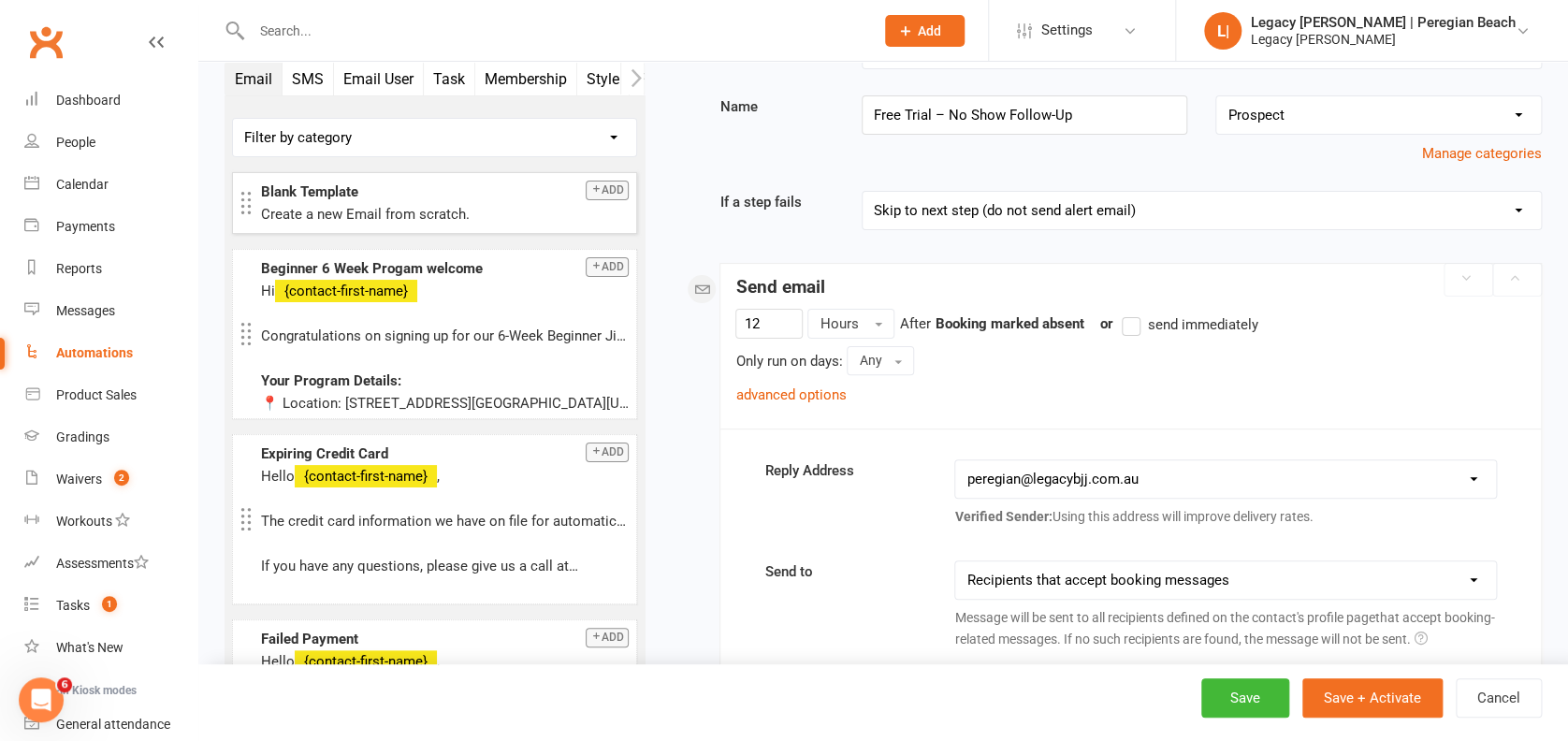
scroll to position [124, 0]
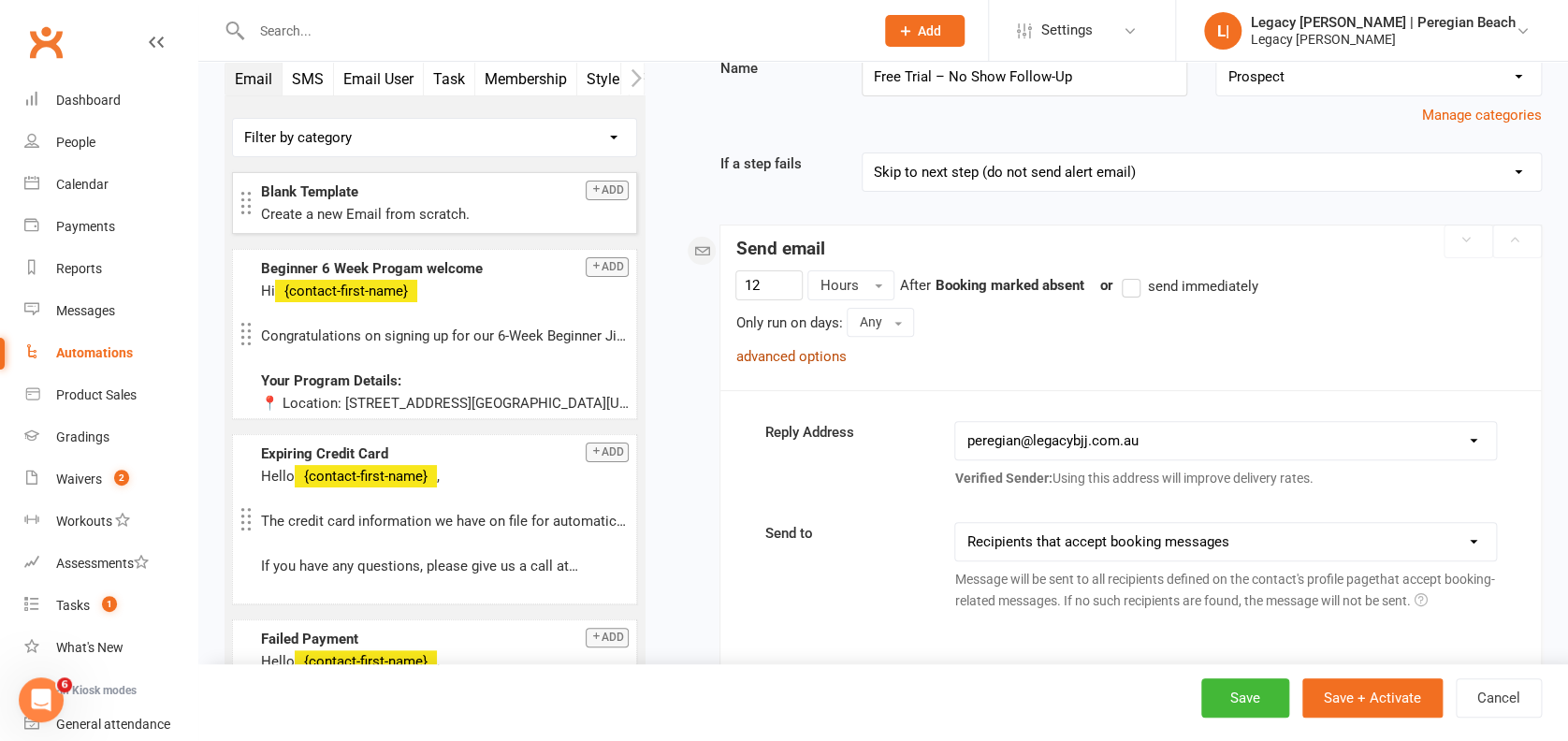
click at [820, 348] on link "advanced options" at bounding box center [790, 356] width 110 height 17
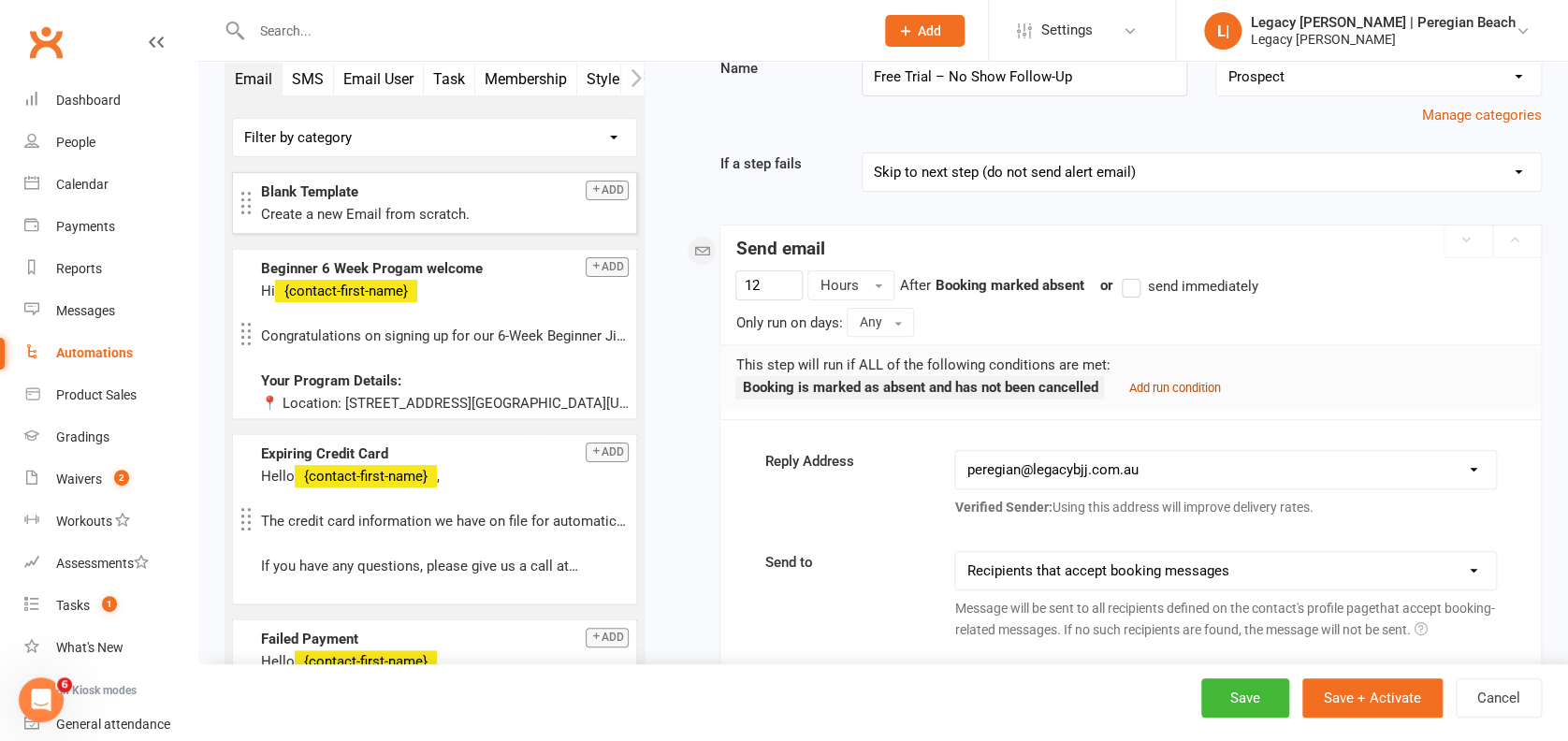
click at [1183, 389] on small "Add run condition" at bounding box center [1174, 387] width 92 height 14
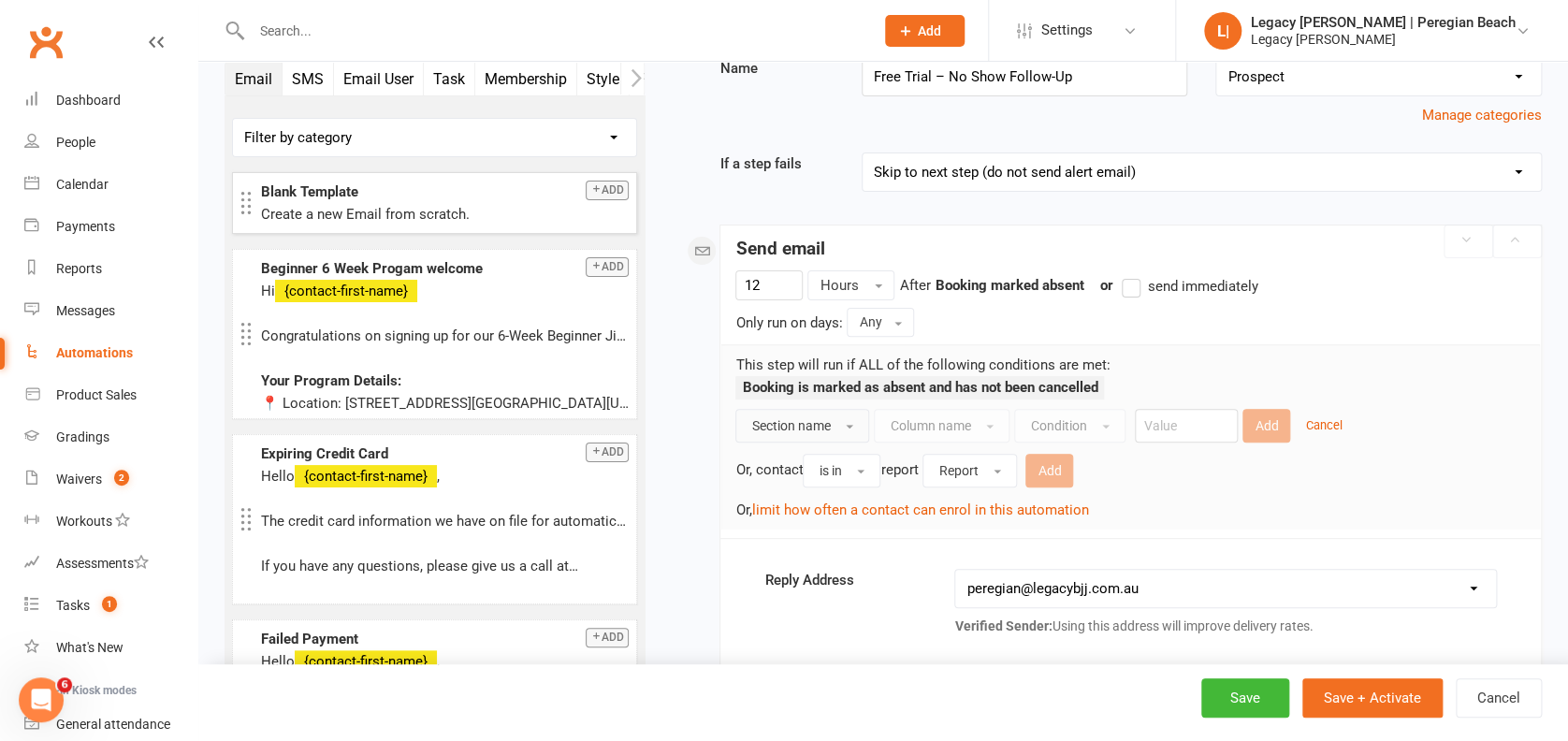
click at [815, 422] on span "Section name" at bounding box center [791, 425] width 79 height 15
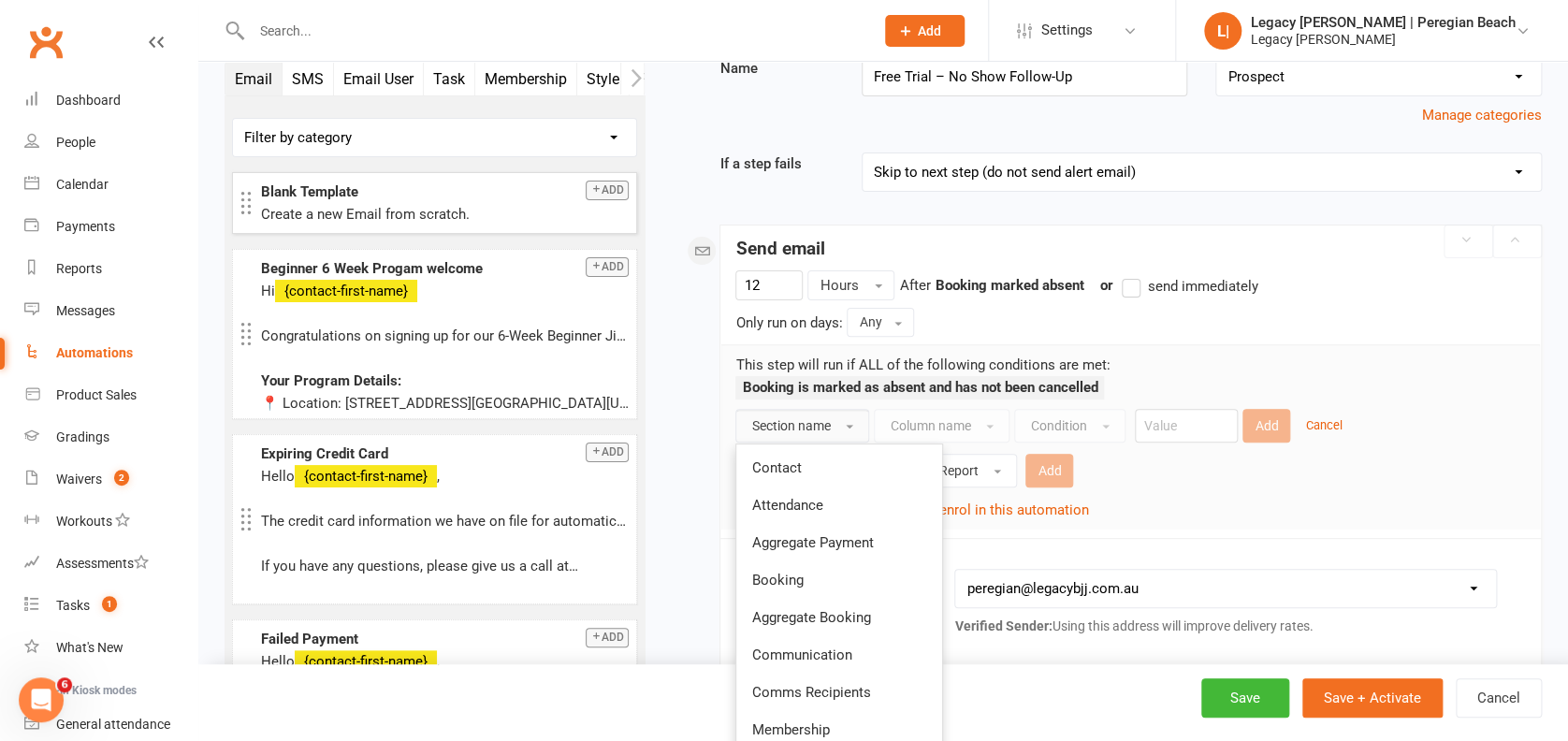
drag, startPoint x: 807, startPoint y: 475, endPoint x: 876, endPoint y: 470, distance: 69.2
click at [807, 475] on link "Contact" at bounding box center [839, 468] width 206 height 38
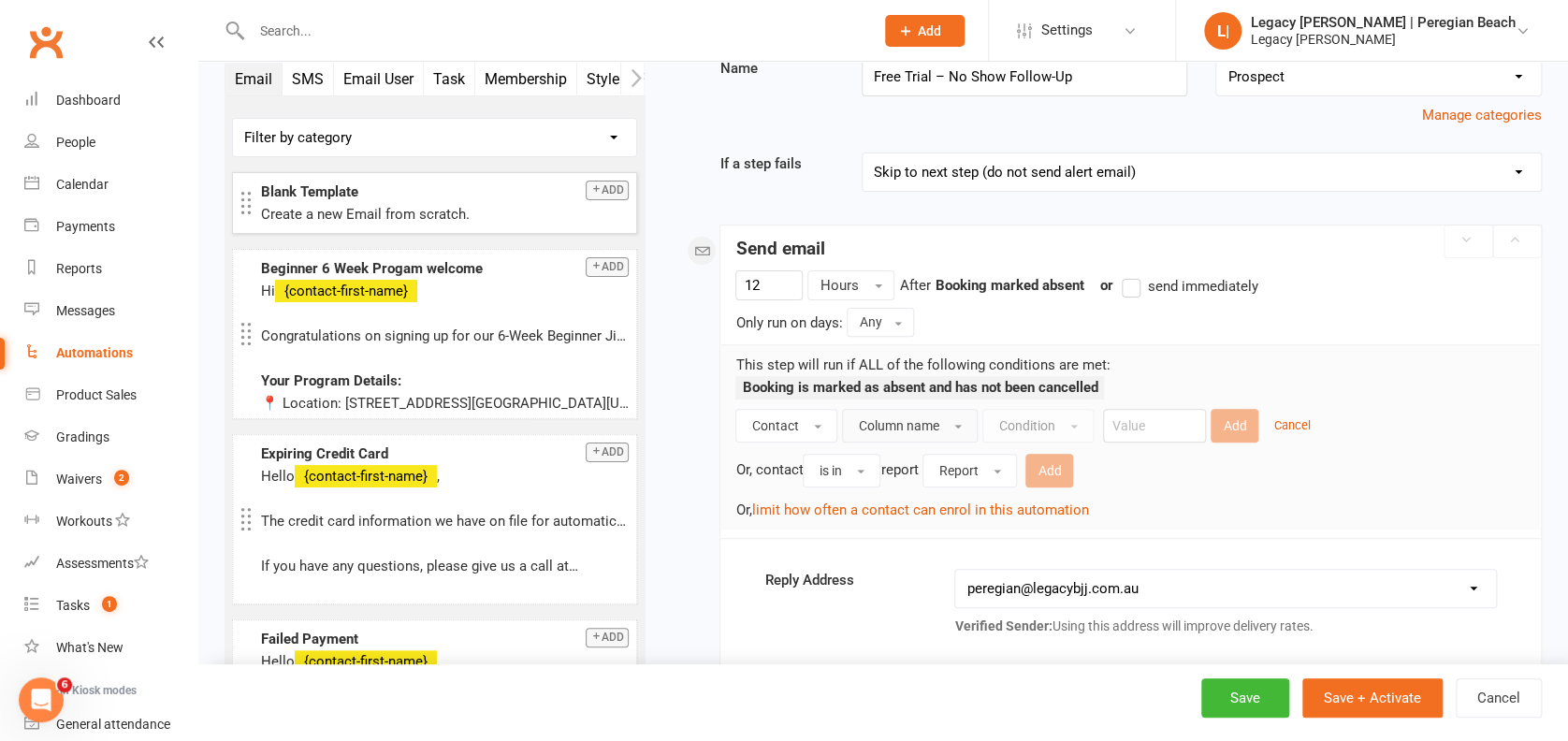
click at [954, 418] on button "Column name" at bounding box center [909, 425] width 135 height 34
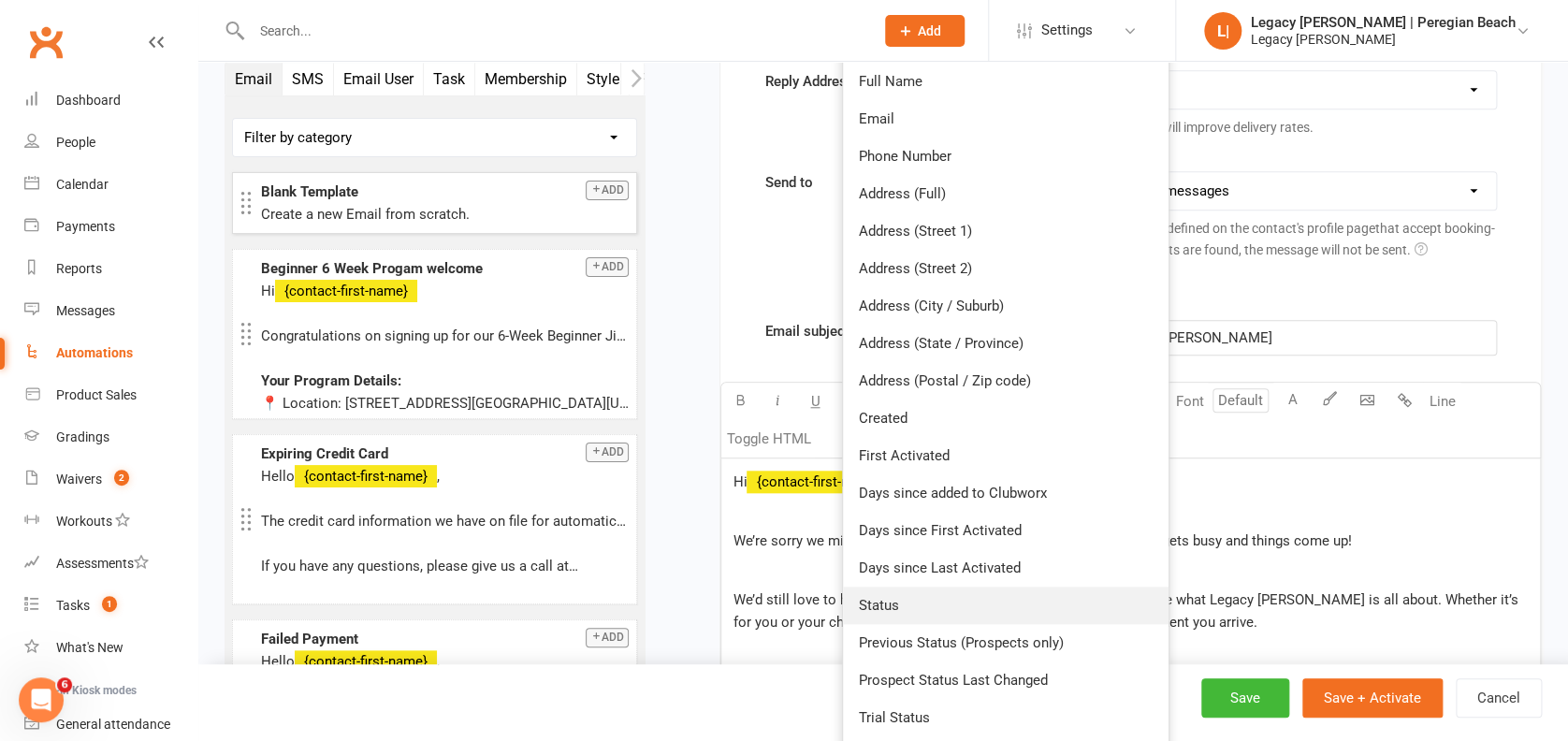
click at [896, 606] on link "Status" at bounding box center [1005, 605] width 325 height 38
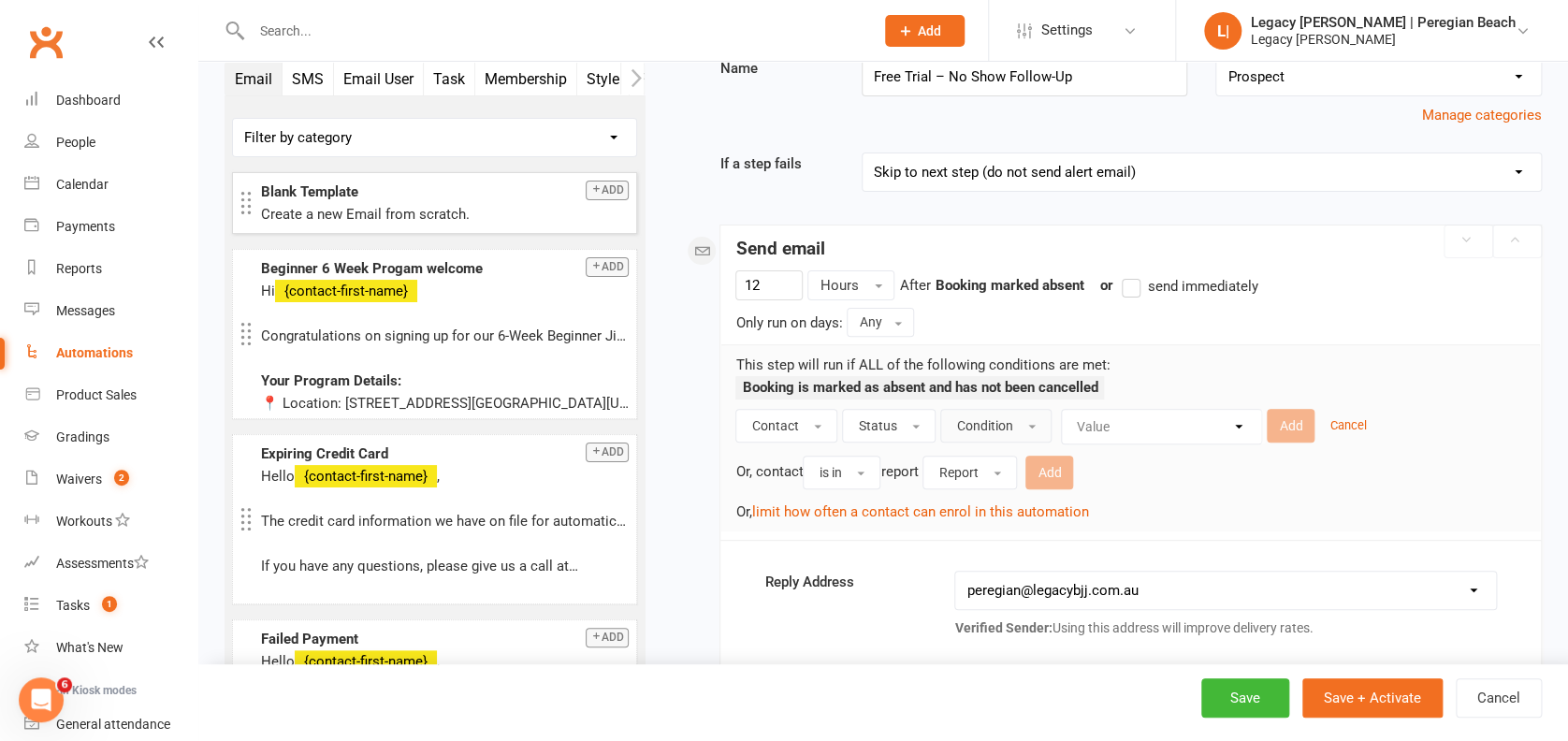
click at [996, 425] on span "Condition" at bounding box center [985, 425] width 56 height 15
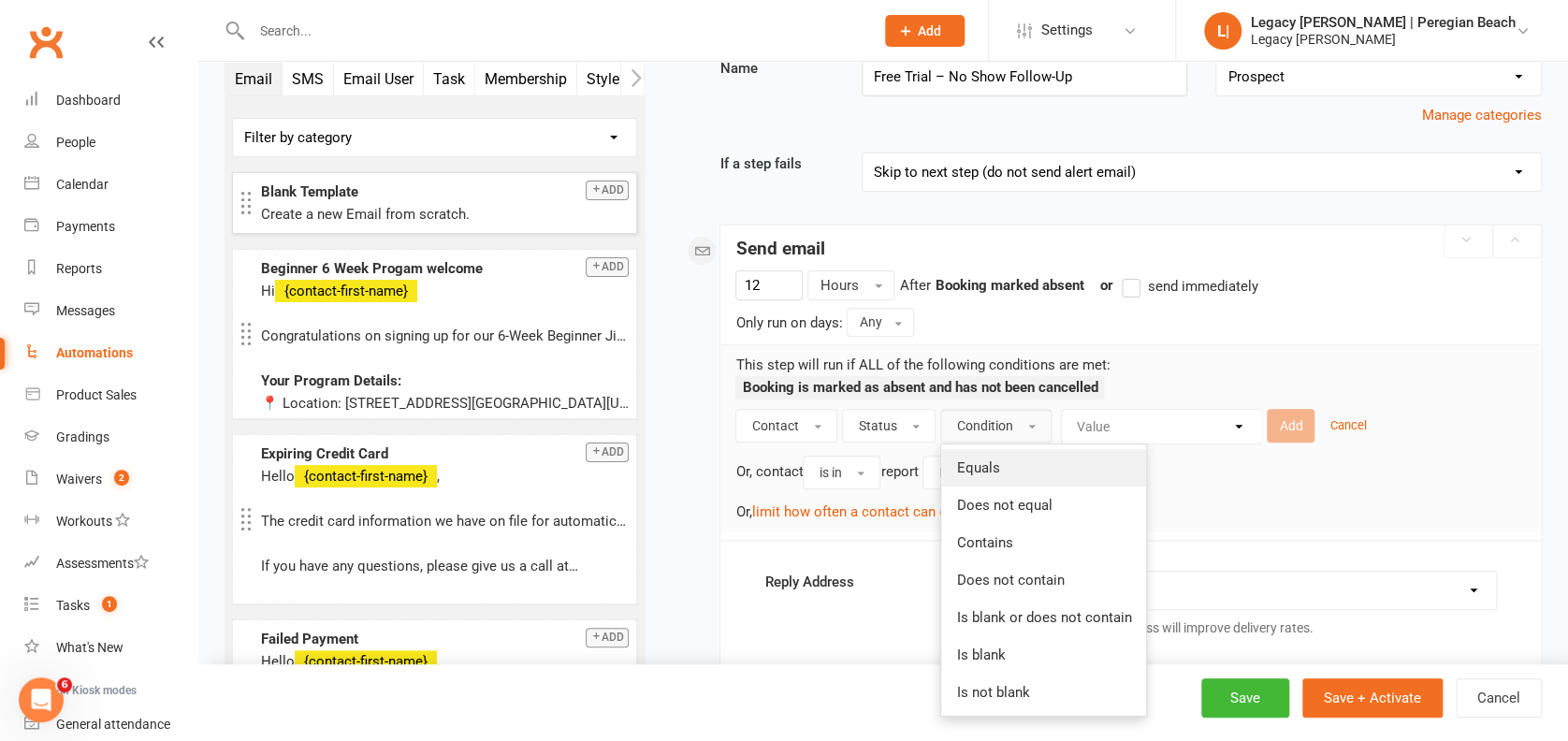
click at [999, 470] on link "Equals" at bounding box center [1044, 468] width 205 height 38
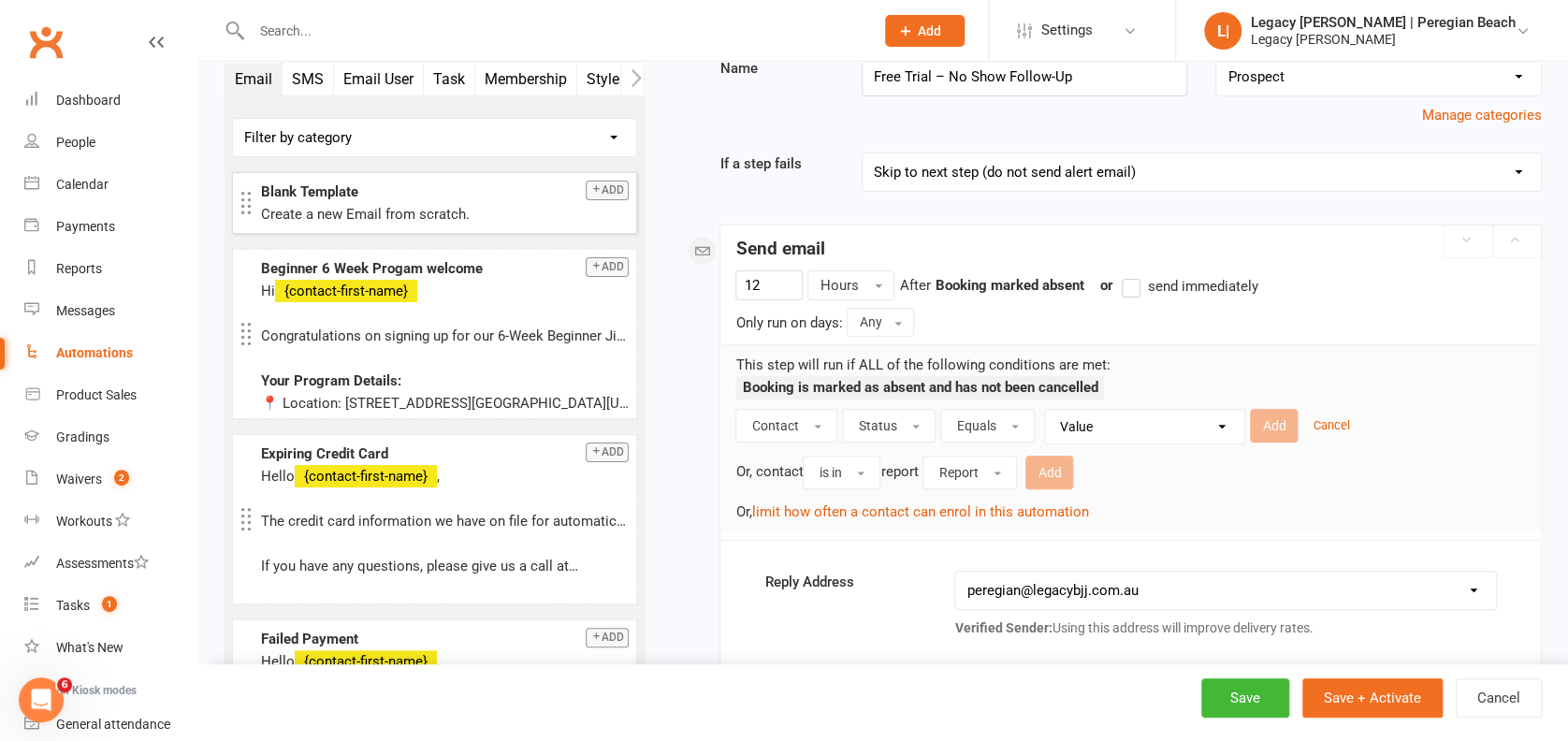
click at [1137, 427] on select "Value Prospect: Initial Contact Prospect: Follow-up Call Prospect: Follow-up Em…" at bounding box center [1149, 426] width 199 height 34
click at [1145, 444] on div "Contact Status Equals Value Prospect: Initial Contact Prospect: Follow-up Call …" at bounding box center [1130, 465] width 790 height 114
click at [973, 412] on button "Equals" at bounding box center [987, 425] width 95 height 34
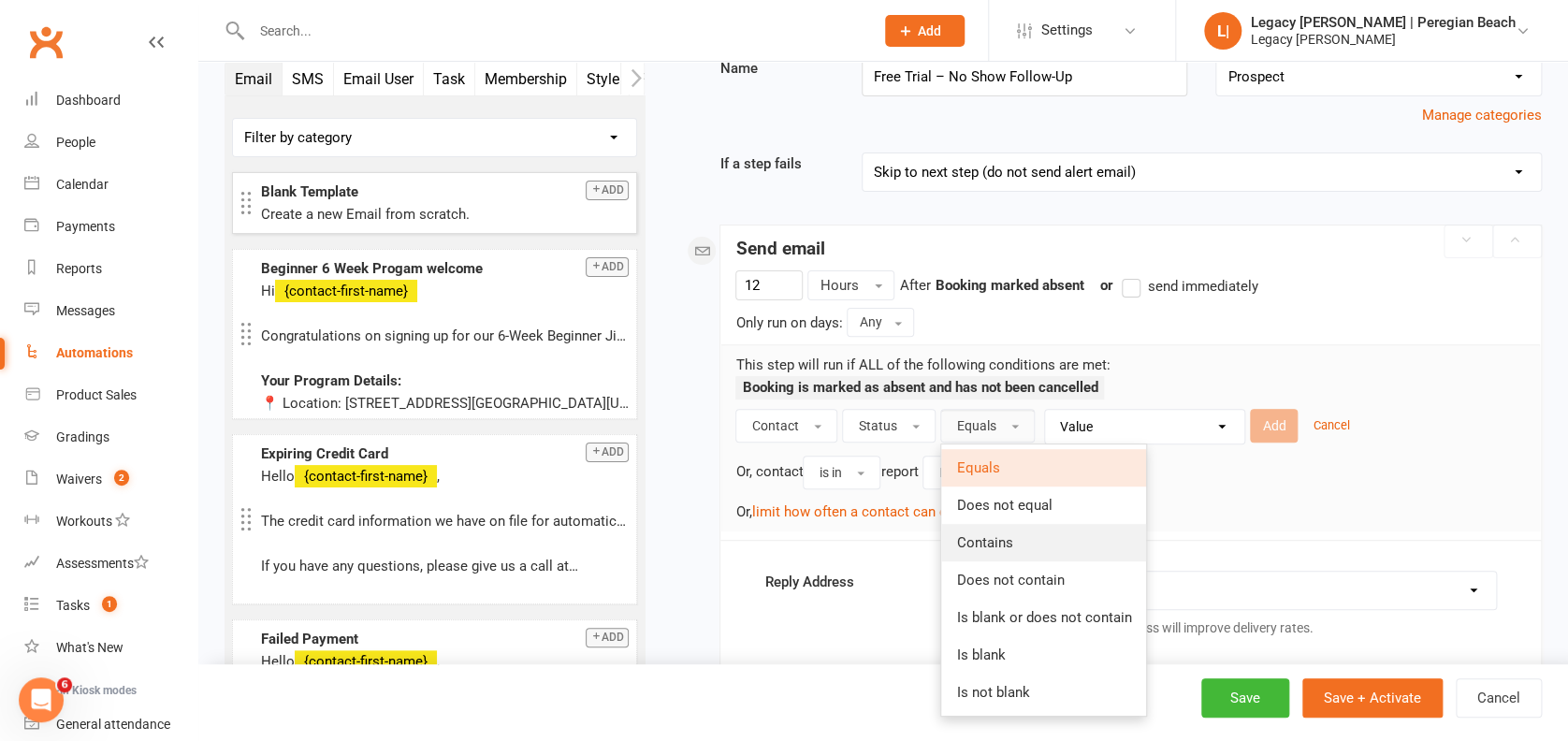
click at [987, 534] on span "Contains" at bounding box center [985, 543] width 56 height 17
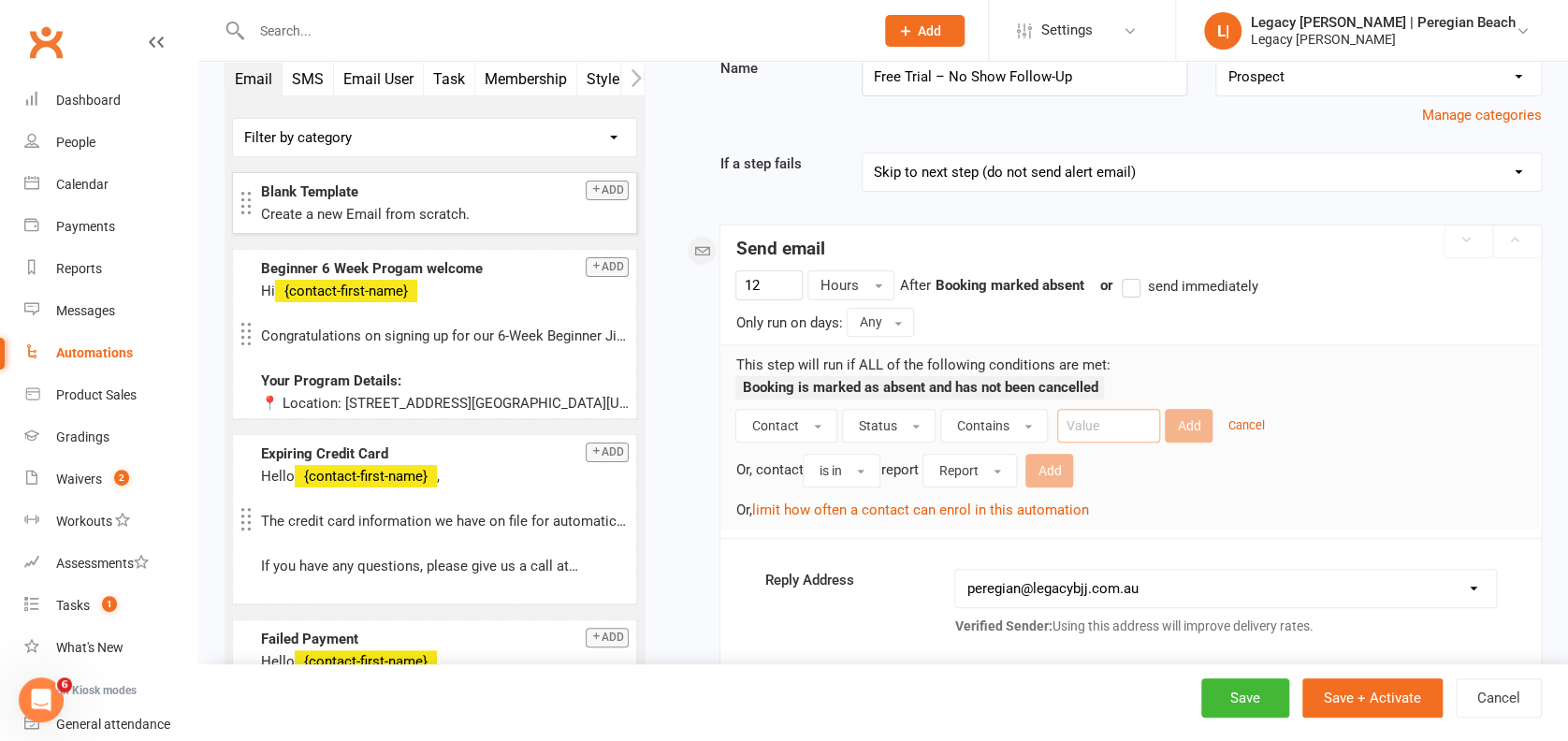
click at [1116, 427] on input "text" at bounding box center [1109, 425] width 103 height 34
type input "prospect"
click at [1193, 417] on button "Add" at bounding box center [1188, 425] width 48 height 34
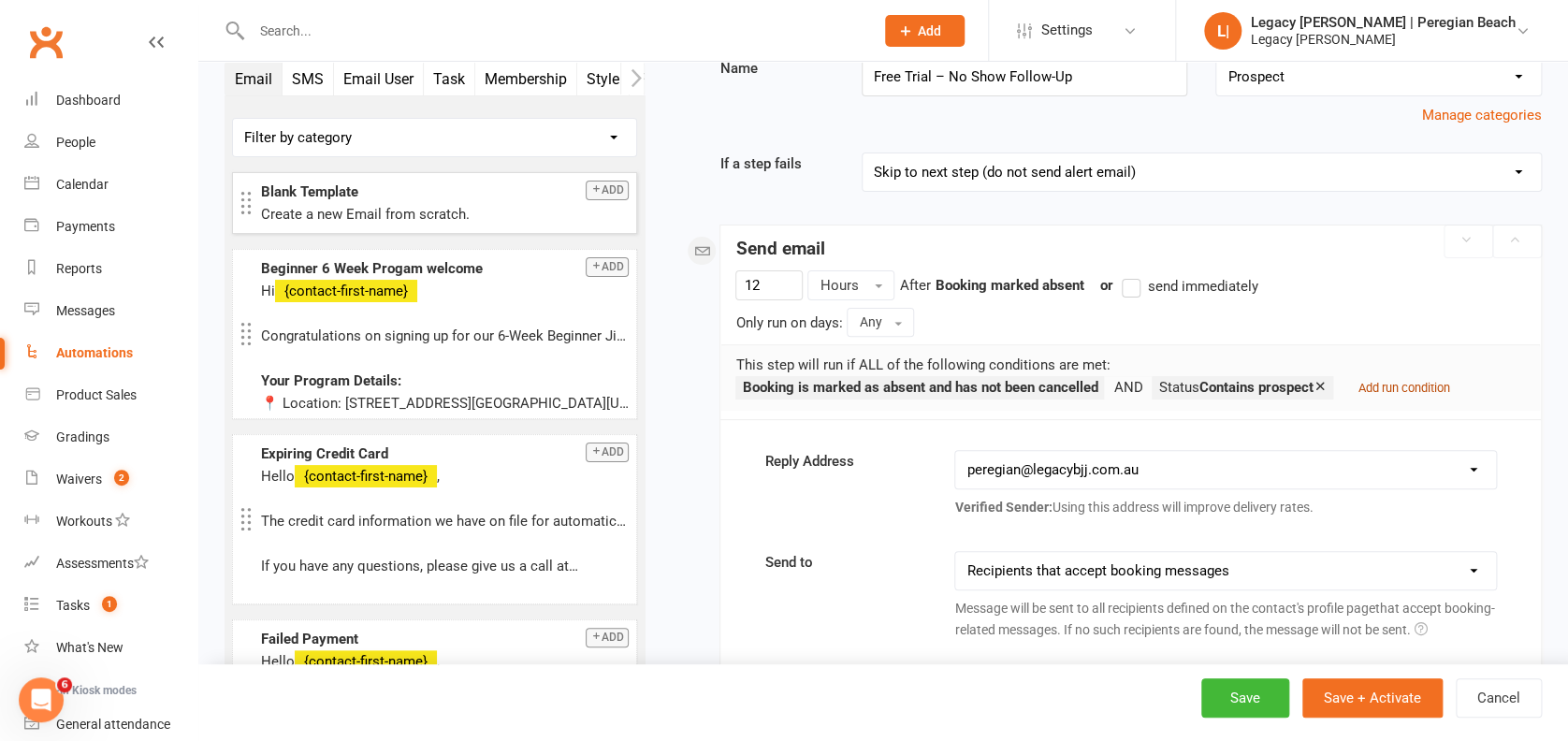
click at [1407, 385] on small "Add run condition" at bounding box center [1404, 387] width 92 height 14
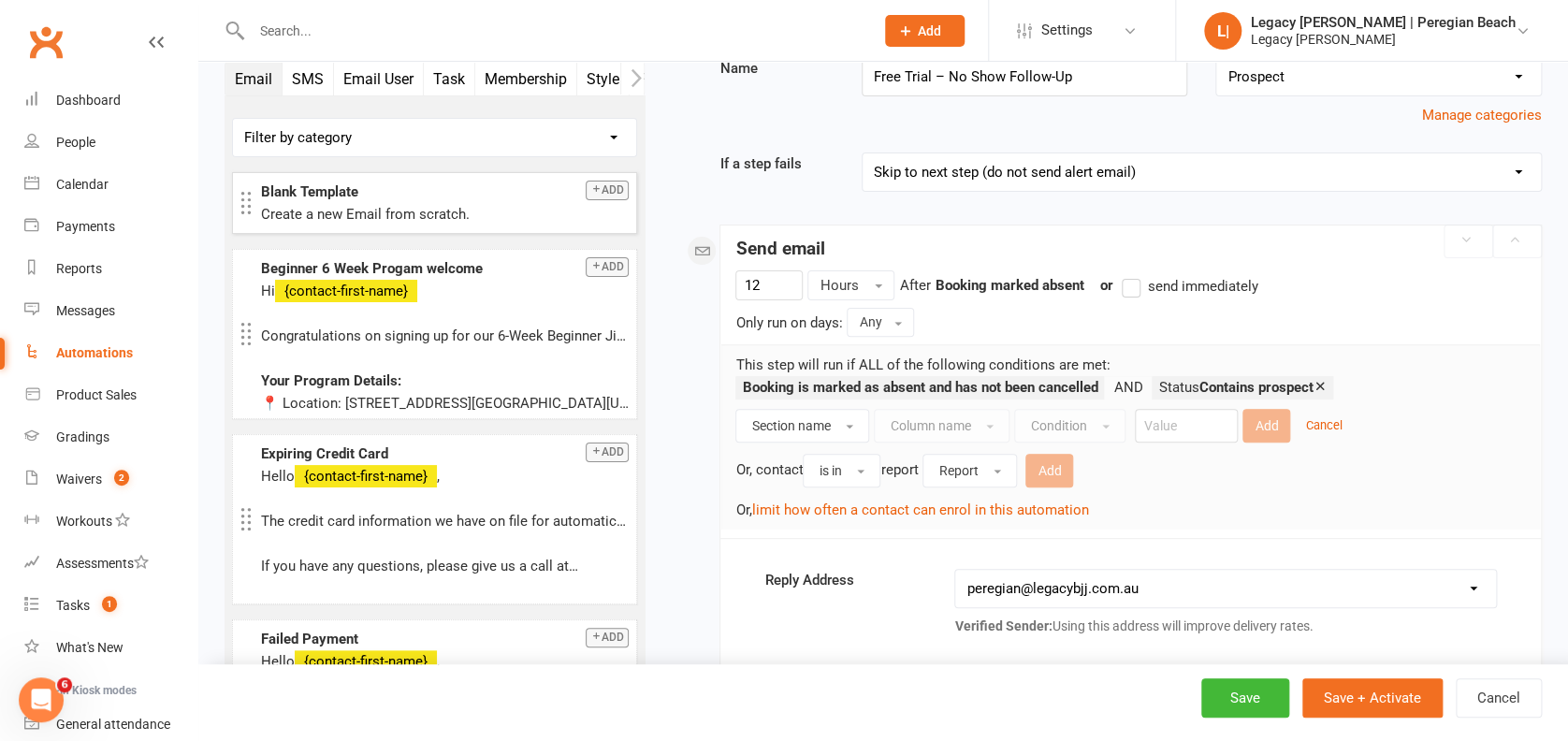
click at [1158, 476] on div "Or, contact is in report Report Add" at bounding box center [1130, 468] width 790 height 39
click at [1327, 387] on icon at bounding box center [1319, 385] width 14 height 14
click at [804, 420] on span "Section name" at bounding box center [791, 425] width 79 height 15
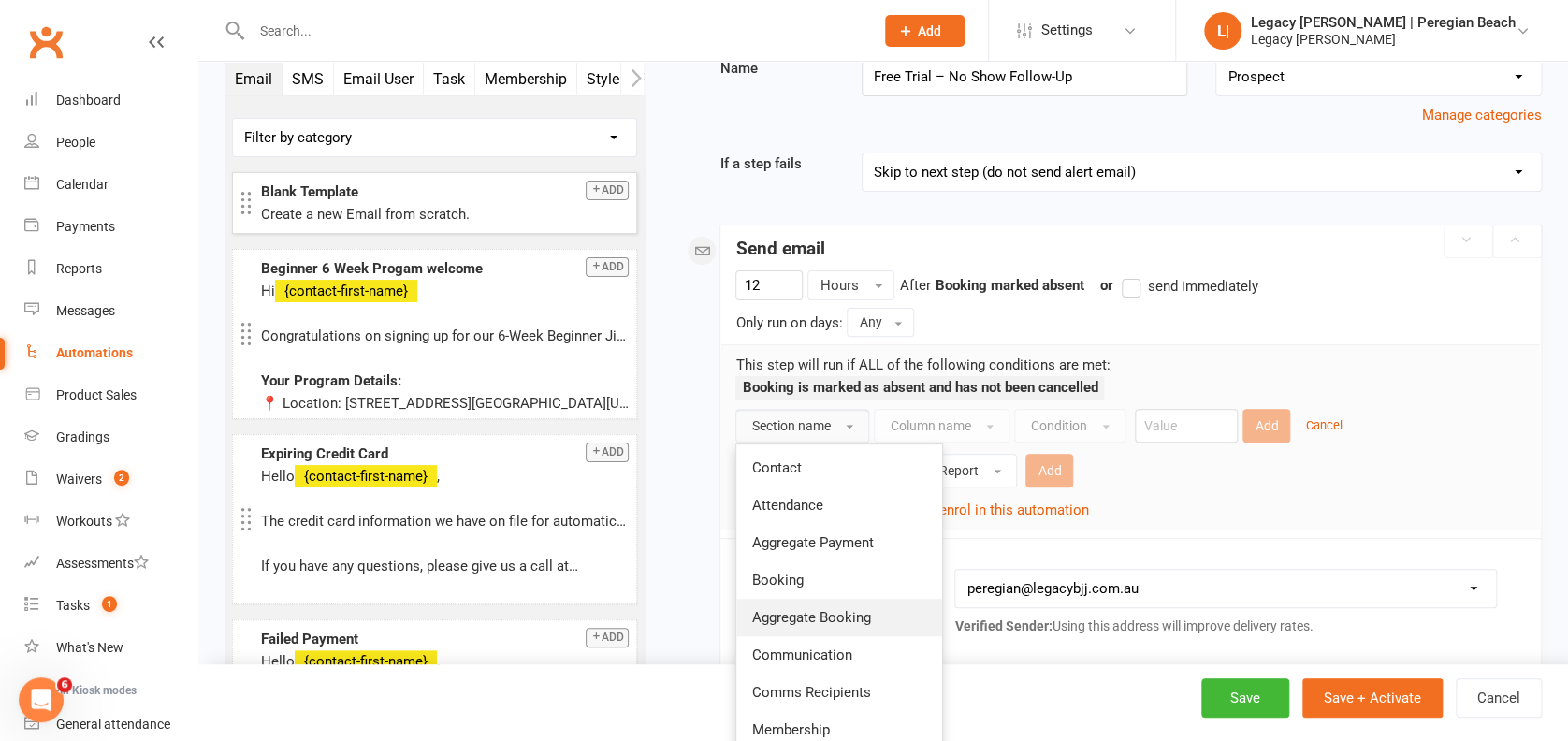
click at [821, 617] on span "Aggregate Booking" at bounding box center [811, 617] width 118 height 17
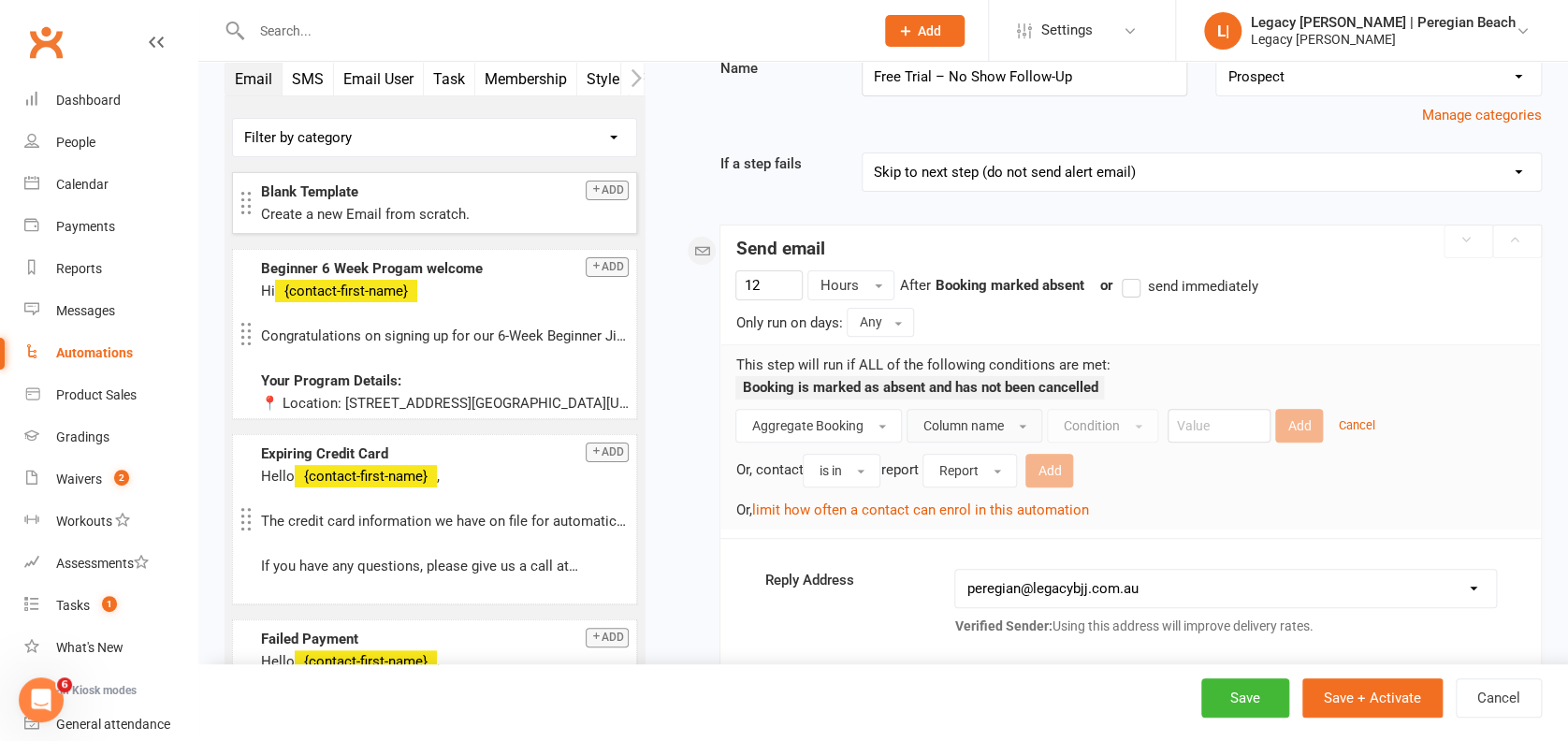
click at [959, 413] on button "Column name" at bounding box center [974, 425] width 135 height 34
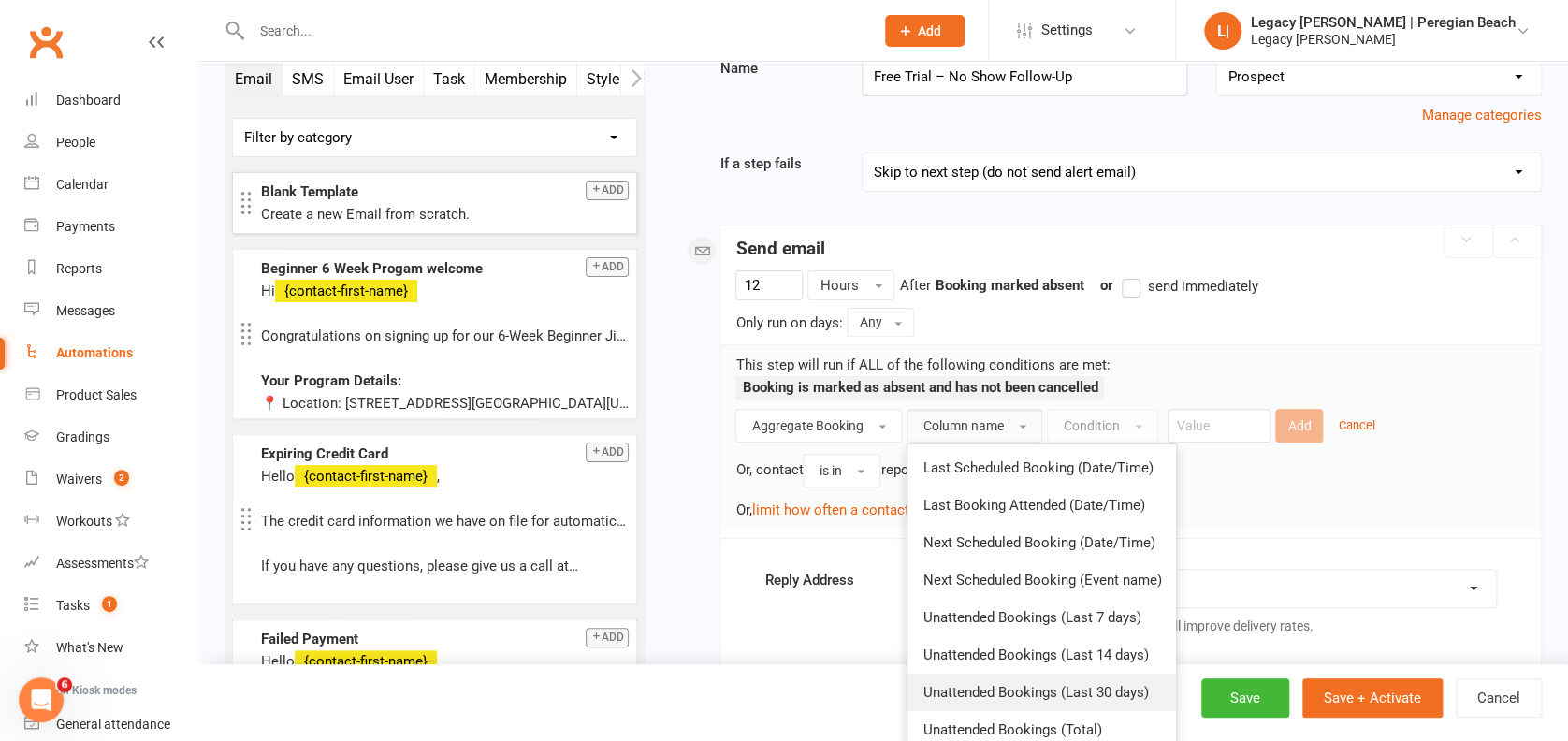
scroll to position [249, 0]
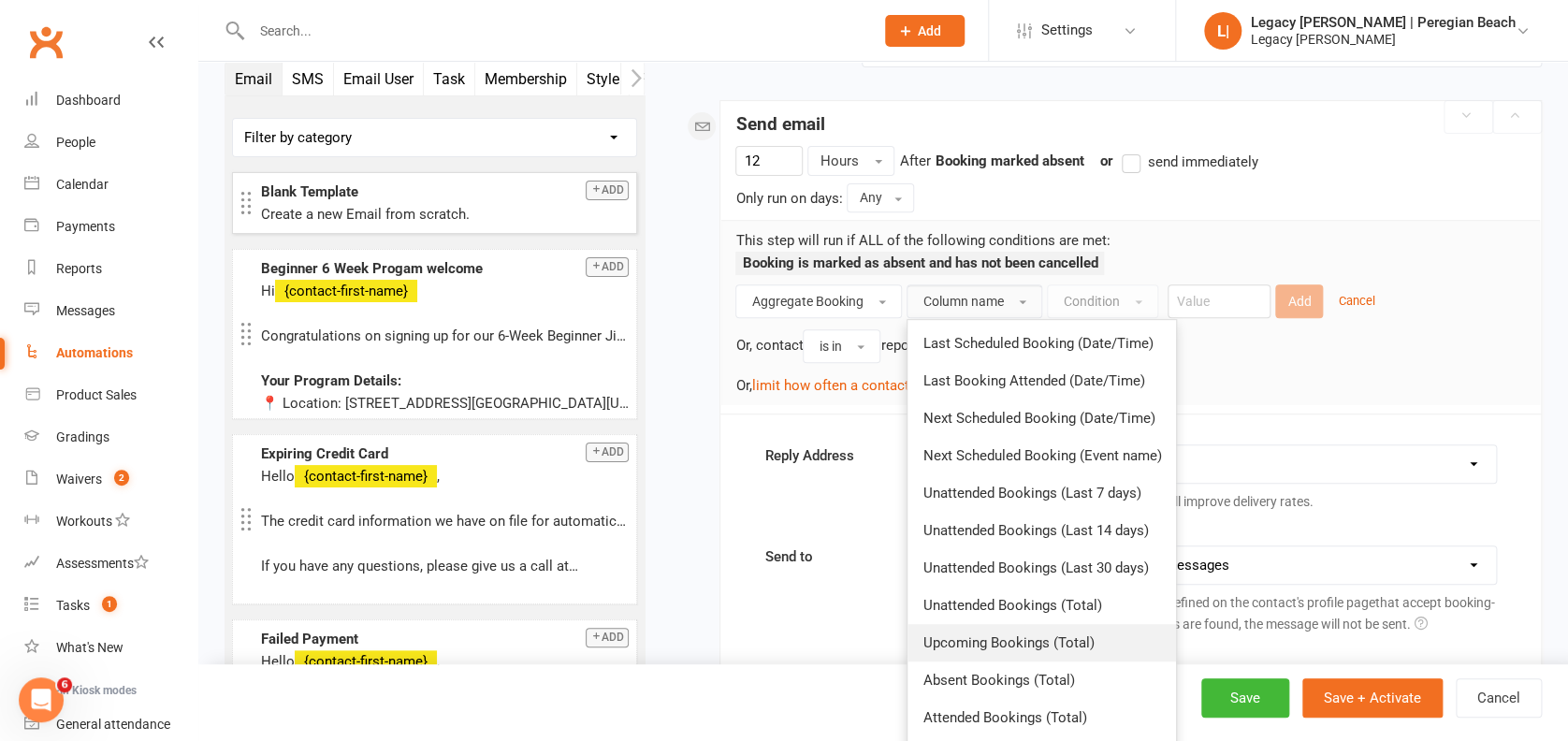
click at [1001, 634] on span "Upcoming Bookings (Total)" at bounding box center [1008, 642] width 171 height 17
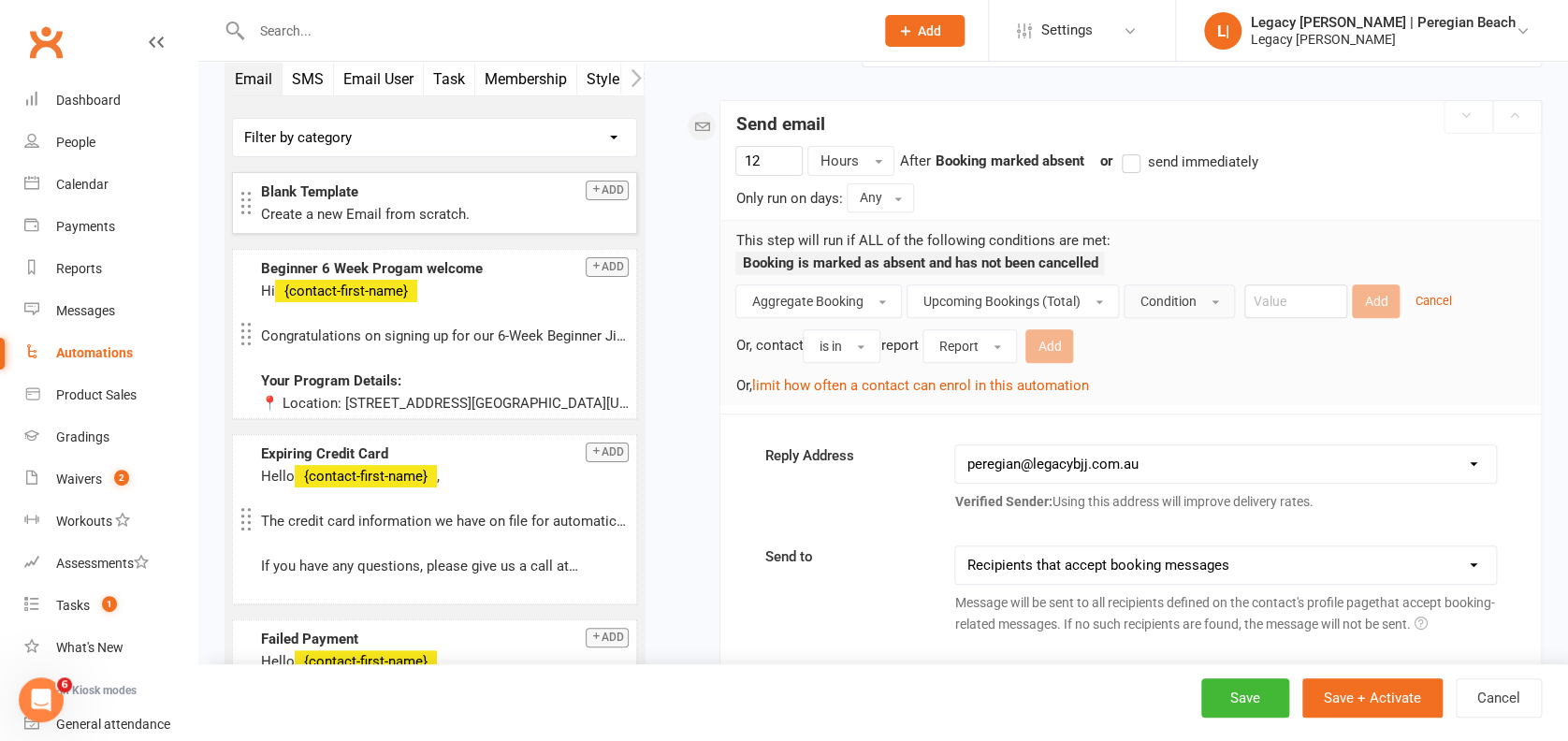
click at [1181, 298] on span "Condition" at bounding box center [1168, 301] width 56 height 15
click at [1175, 330] on link "Is" at bounding box center [1217, 343] width 185 height 38
click at [1264, 298] on input "number" at bounding box center [1250, 301] width 103 height 34
type input "0"
click at [1327, 302] on button "Add" at bounding box center [1329, 301] width 48 height 34
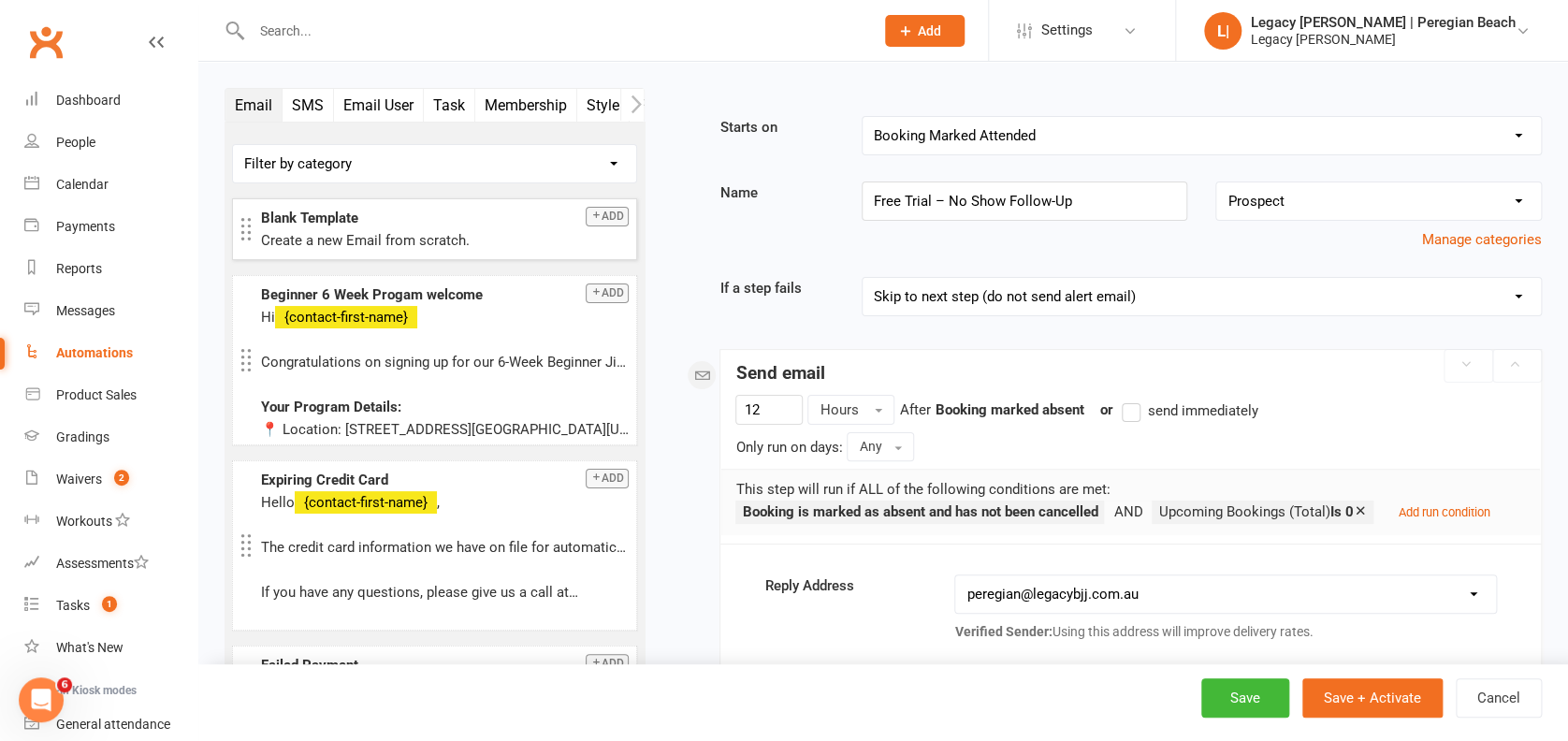
scroll to position [124, 0]
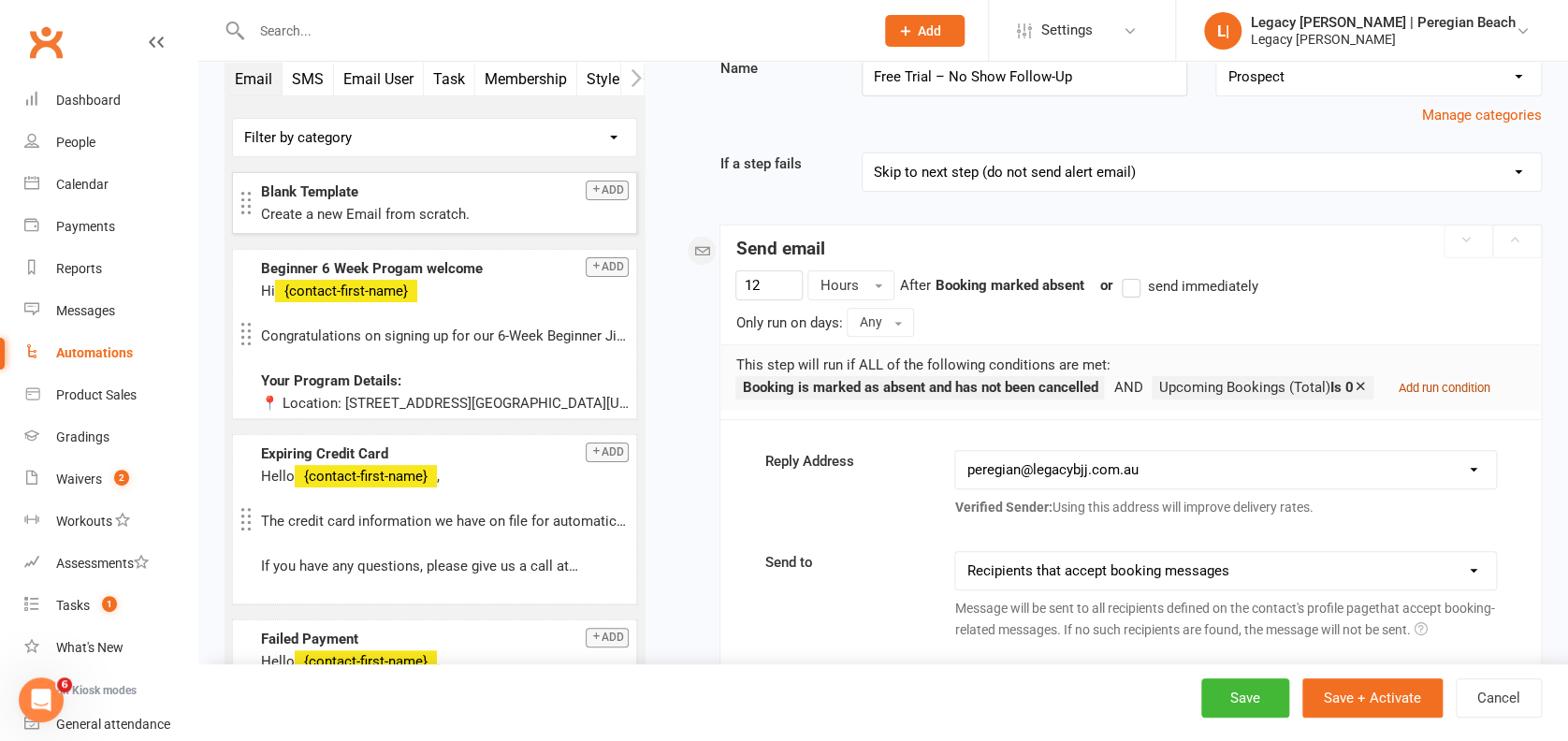
click at [1481, 386] on small "Add run condition" at bounding box center [1444, 387] width 92 height 14
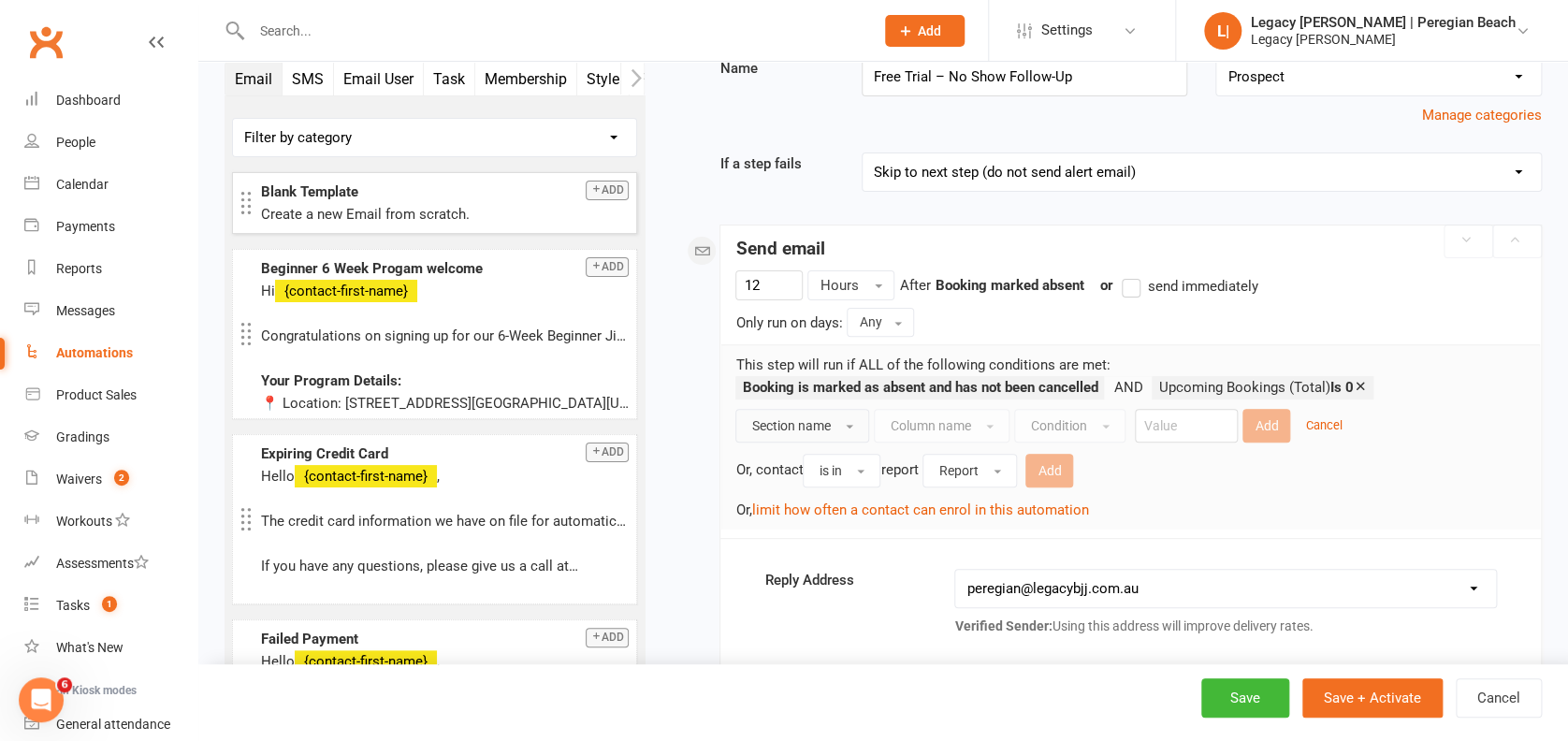
click at [822, 425] on span "Section name" at bounding box center [791, 425] width 79 height 15
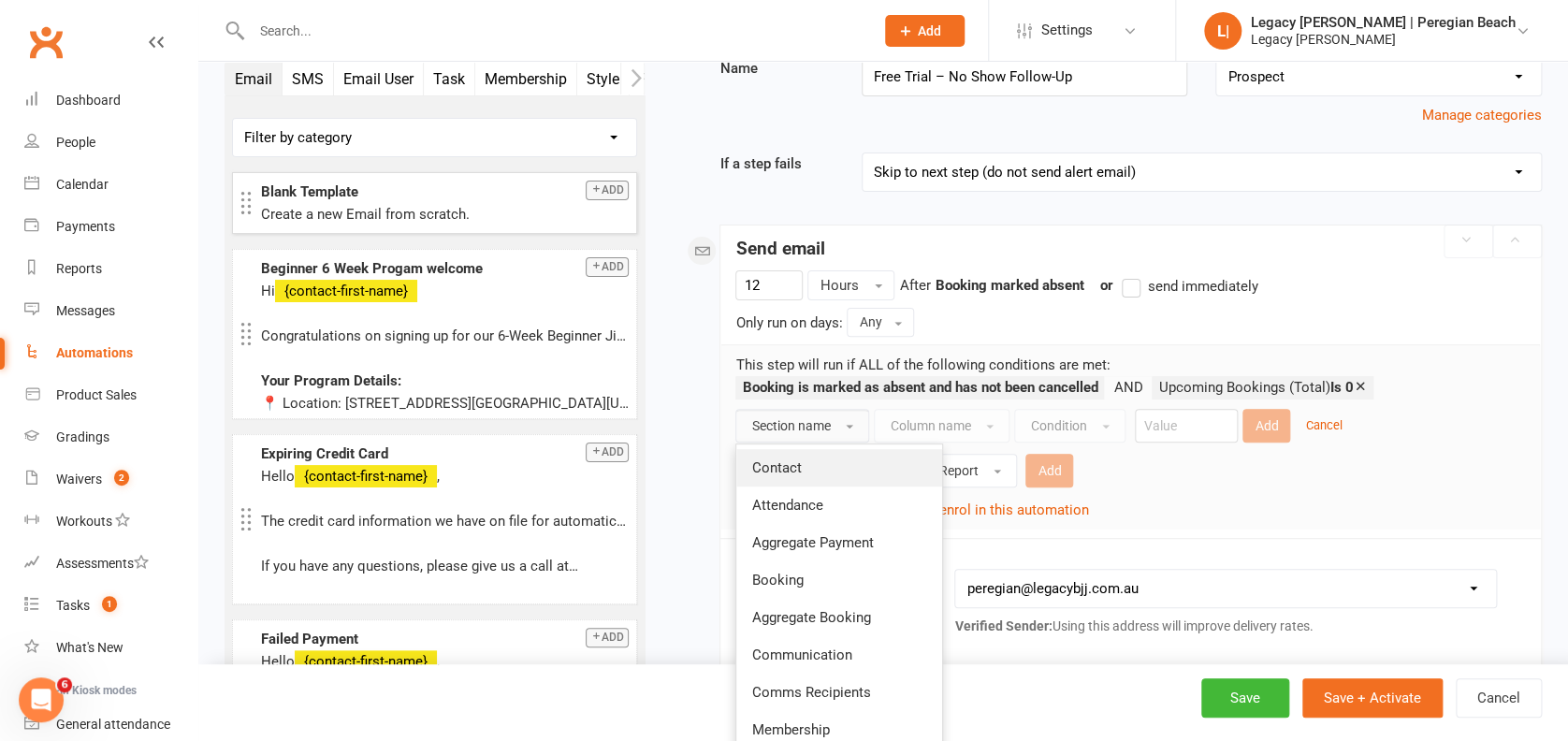
click at [825, 469] on link "Contact" at bounding box center [839, 468] width 206 height 38
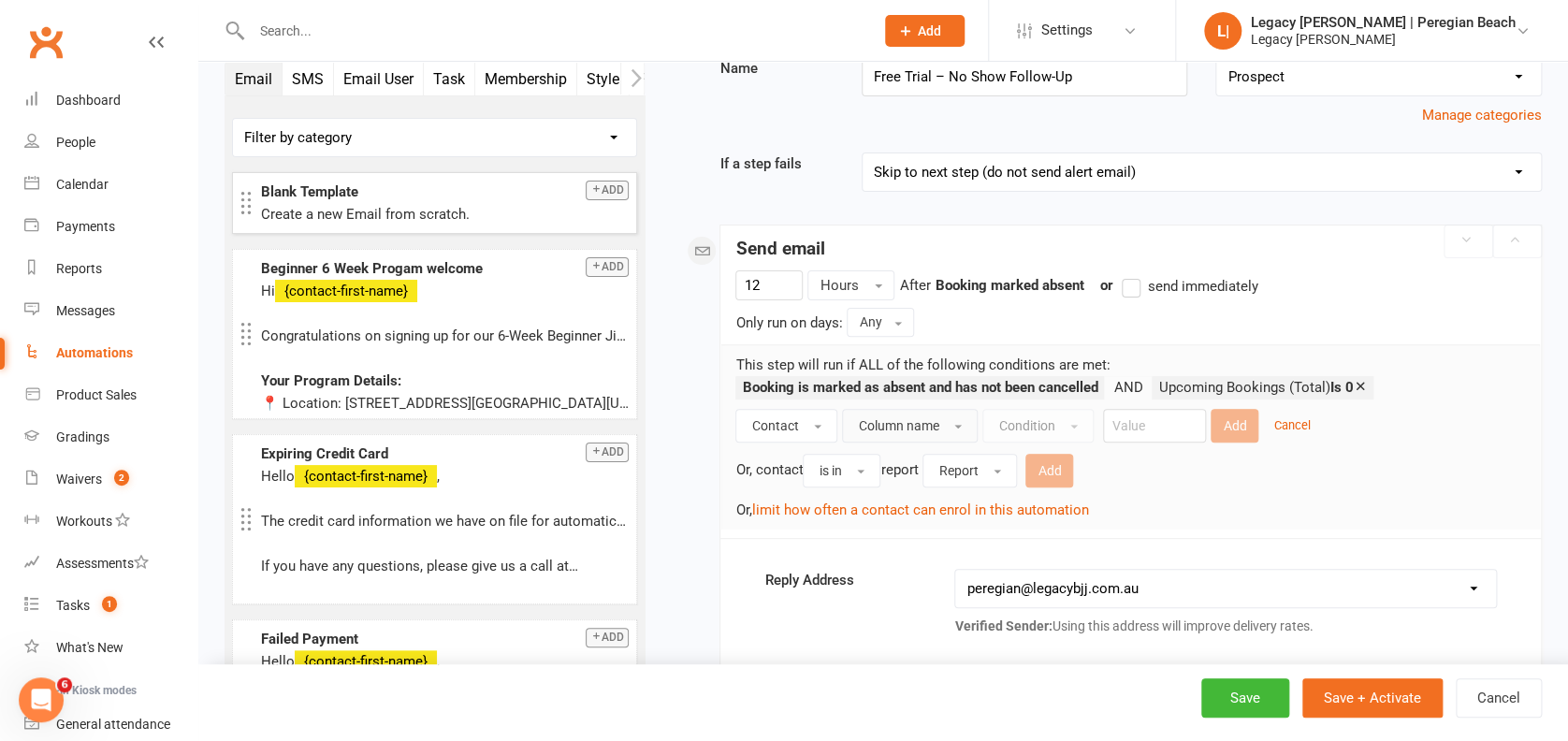
click at [897, 426] on span "Column name" at bounding box center [898, 425] width 81 height 15
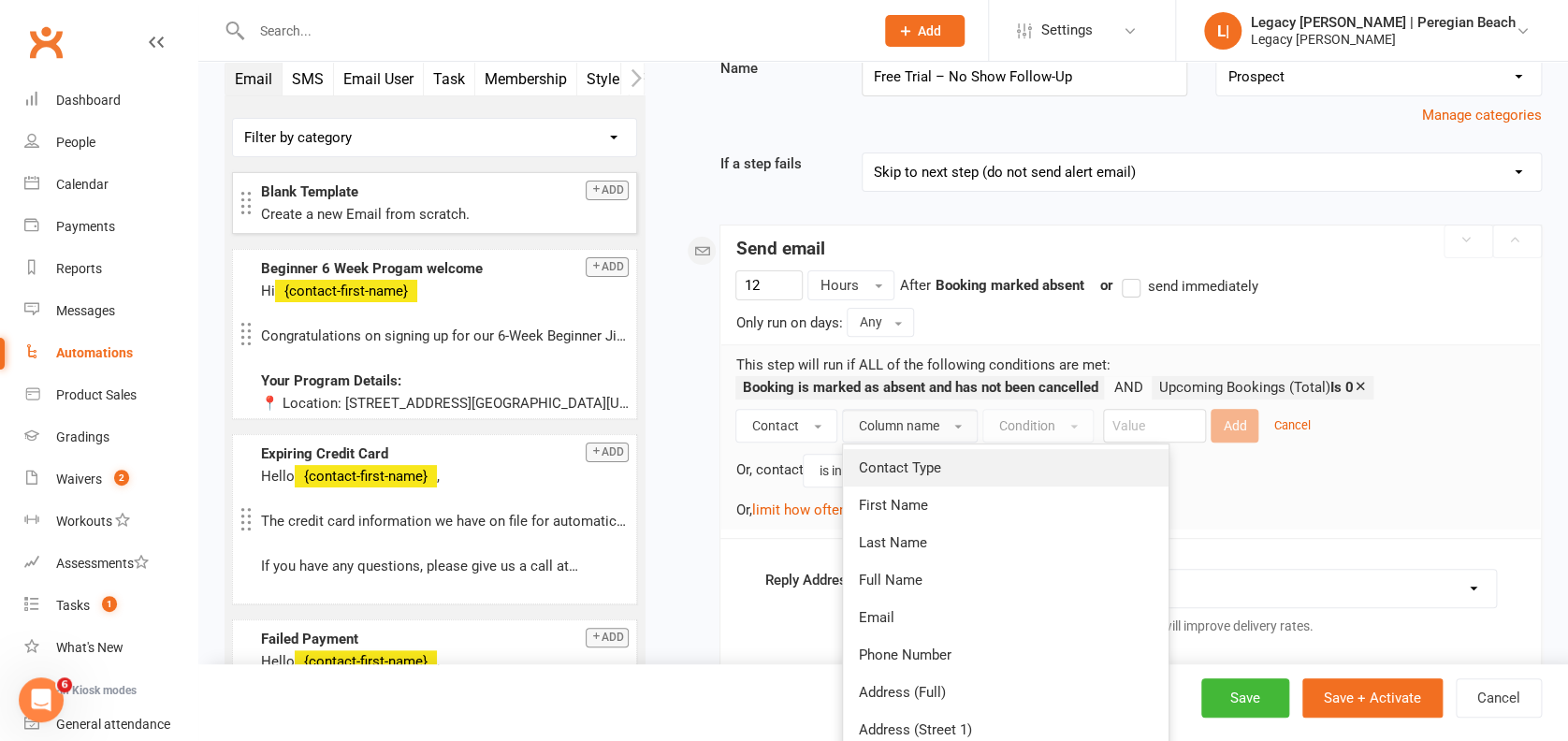
click at [968, 462] on link "Contact Type" at bounding box center [1005, 468] width 325 height 38
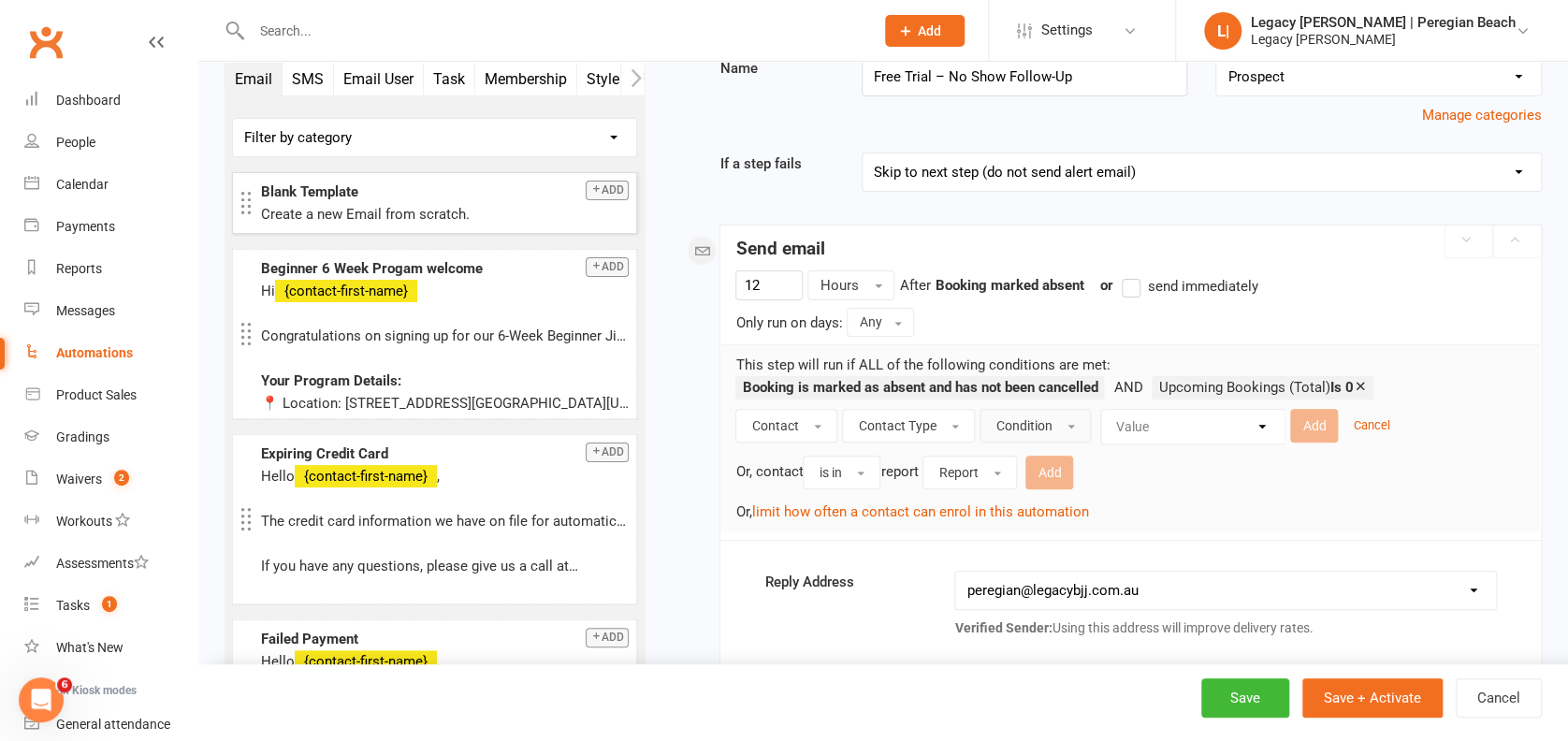
click at [1058, 420] on button "Condition" at bounding box center [1034, 425] width 111 height 34
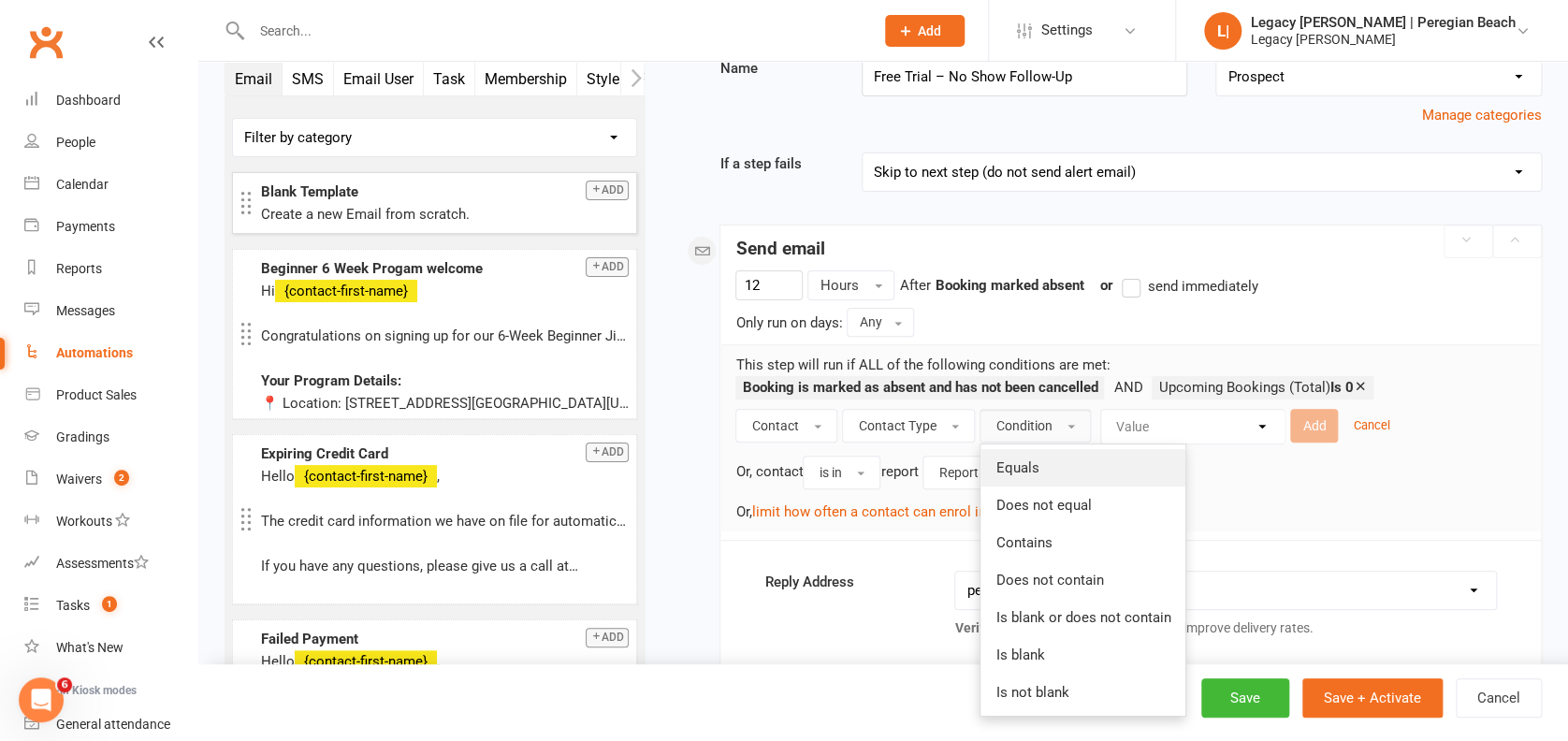
click at [1052, 460] on link "Equals" at bounding box center [1082, 468] width 205 height 38
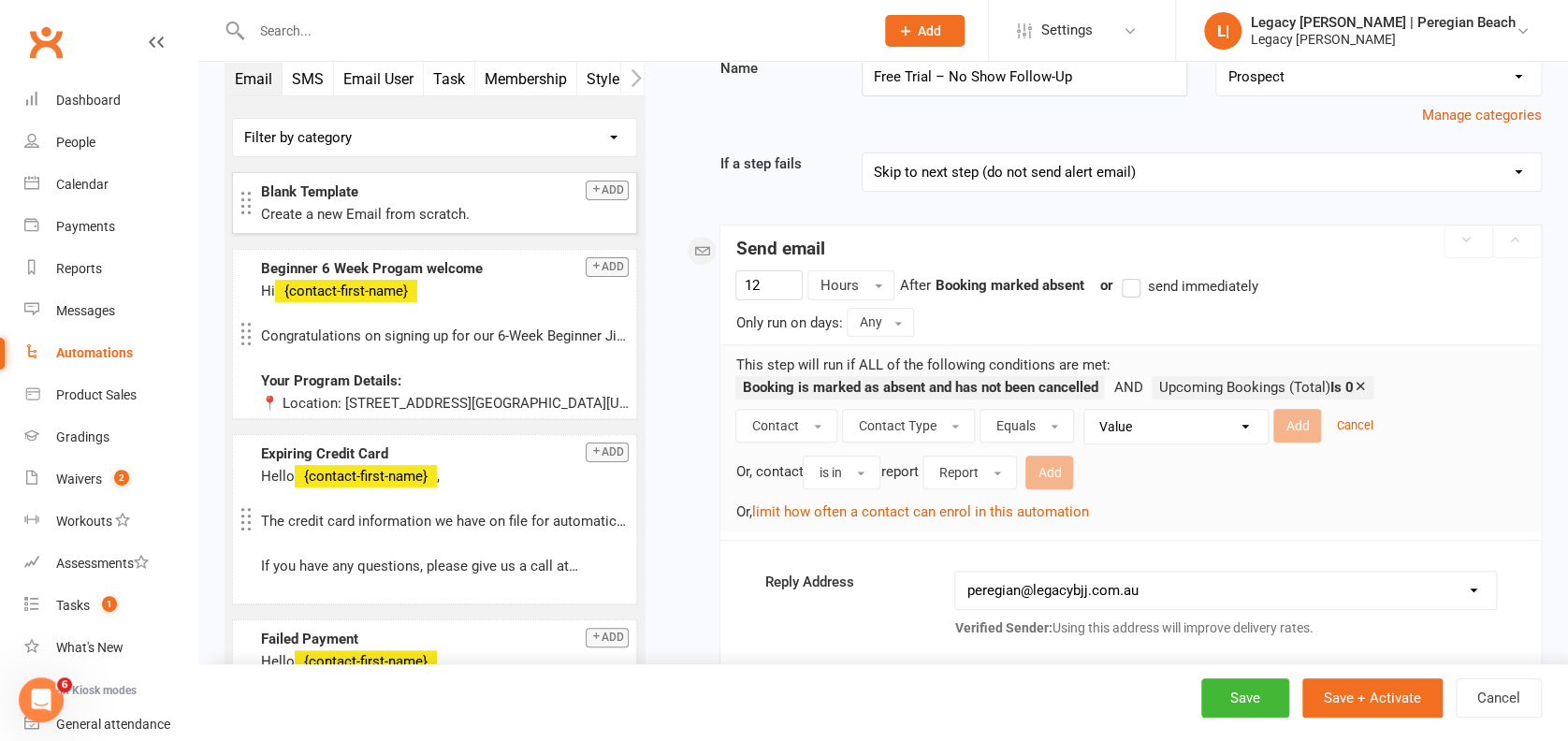
click at [1145, 429] on select "Value Member Prospect Non-attending Contact" at bounding box center [1180, 426] width 183 height 34
select select "1"
click at [1089, 409] on select "Value Member Prospect Non-attending Contact" at bounding box center [1180, 426] width 183 height 34
click at [1290, 426] on button "Add" at bounding box center [1296, 425] width 48 height 34
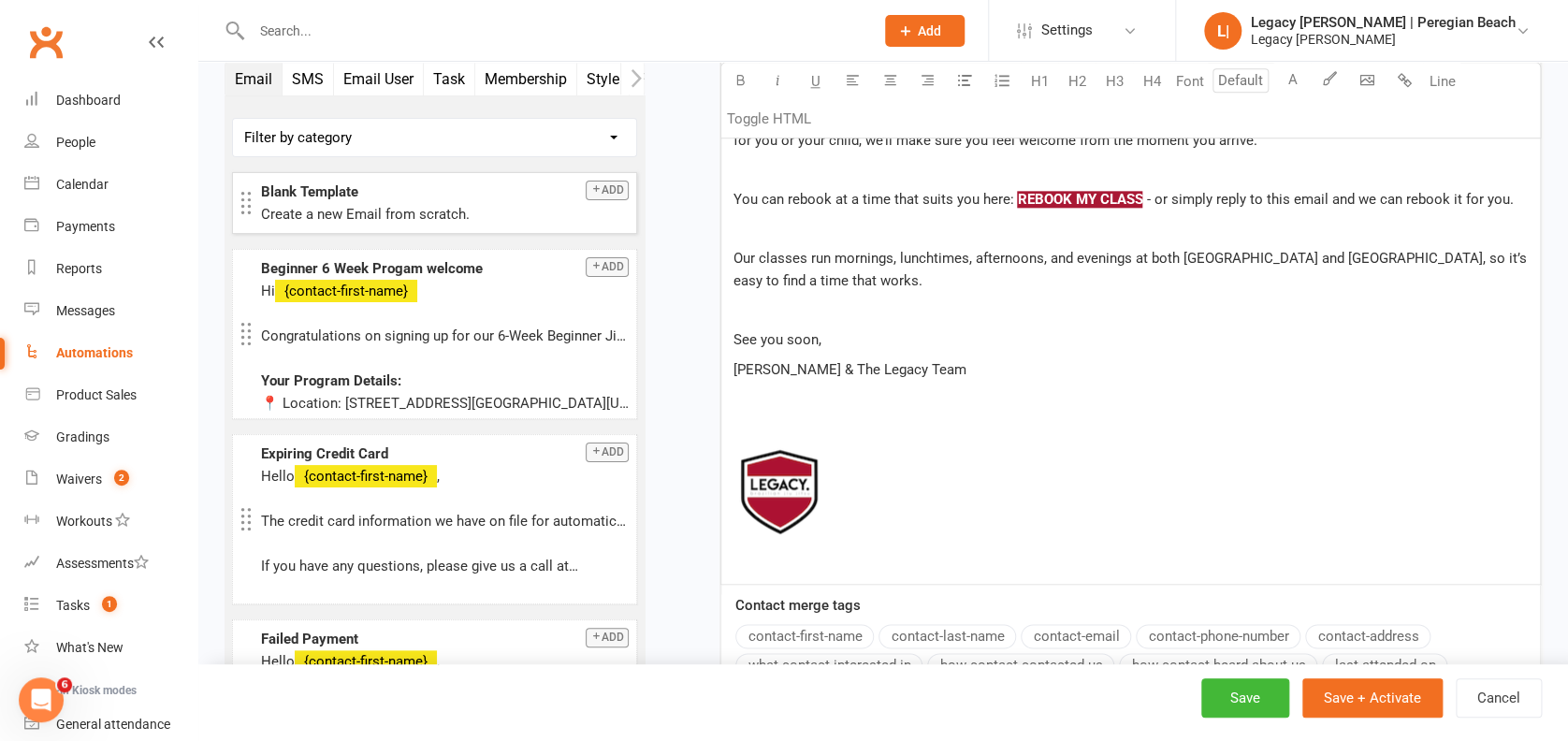
scroll to position [1371, 0]
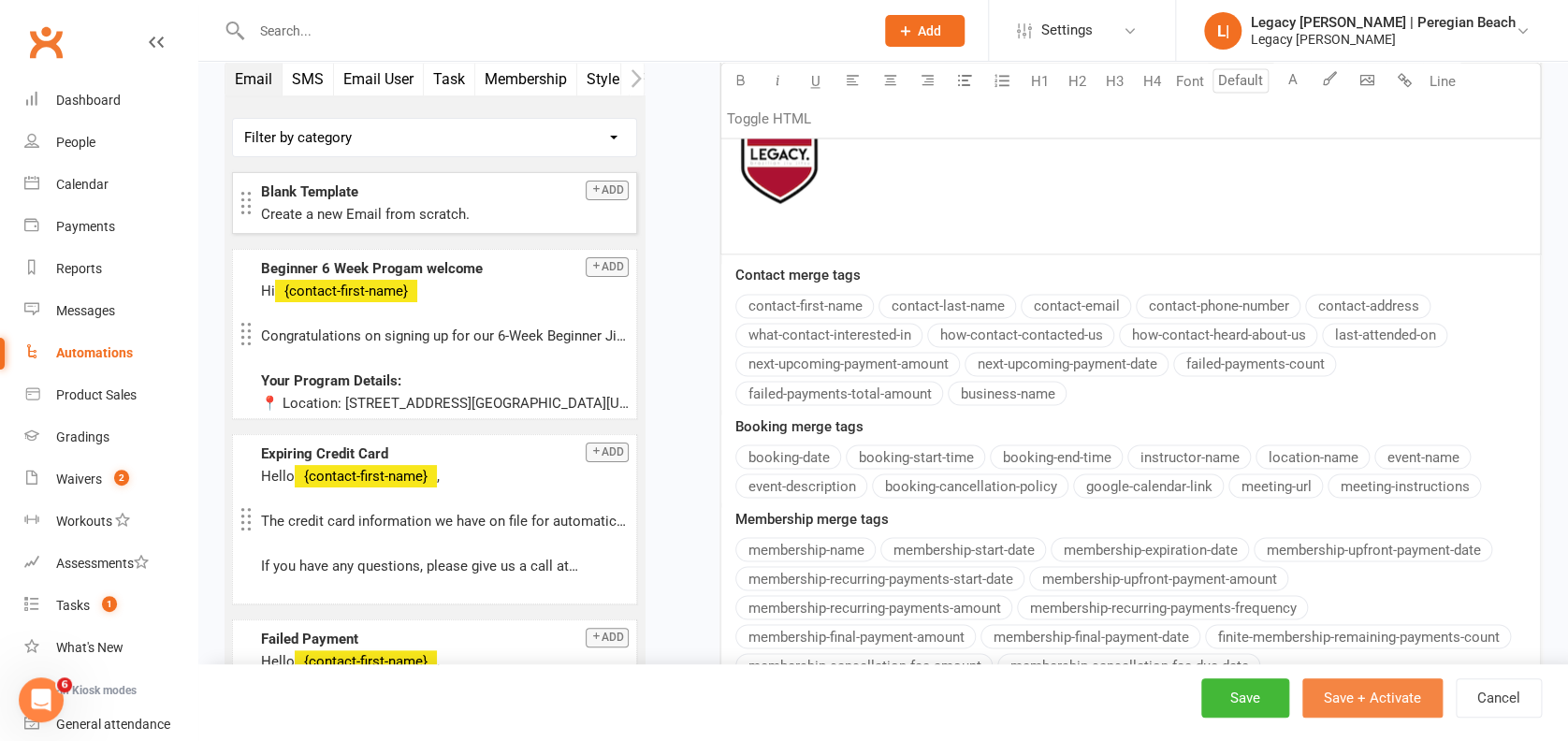
click at [1360, 687] on button "Save + Activate" at bounding box center [1372, 698] width 140 height 39
select select "true"
select select "100"
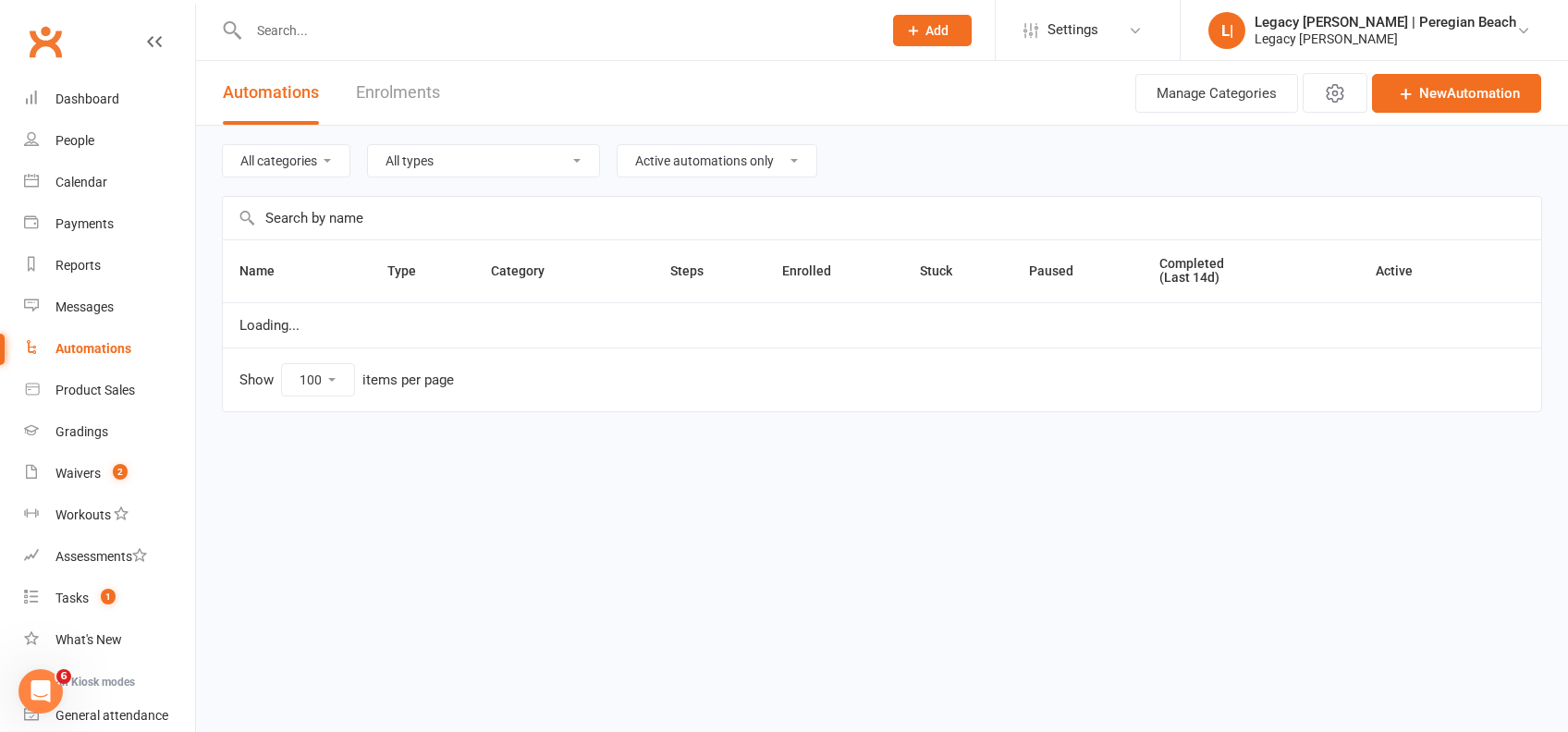
select select "796"
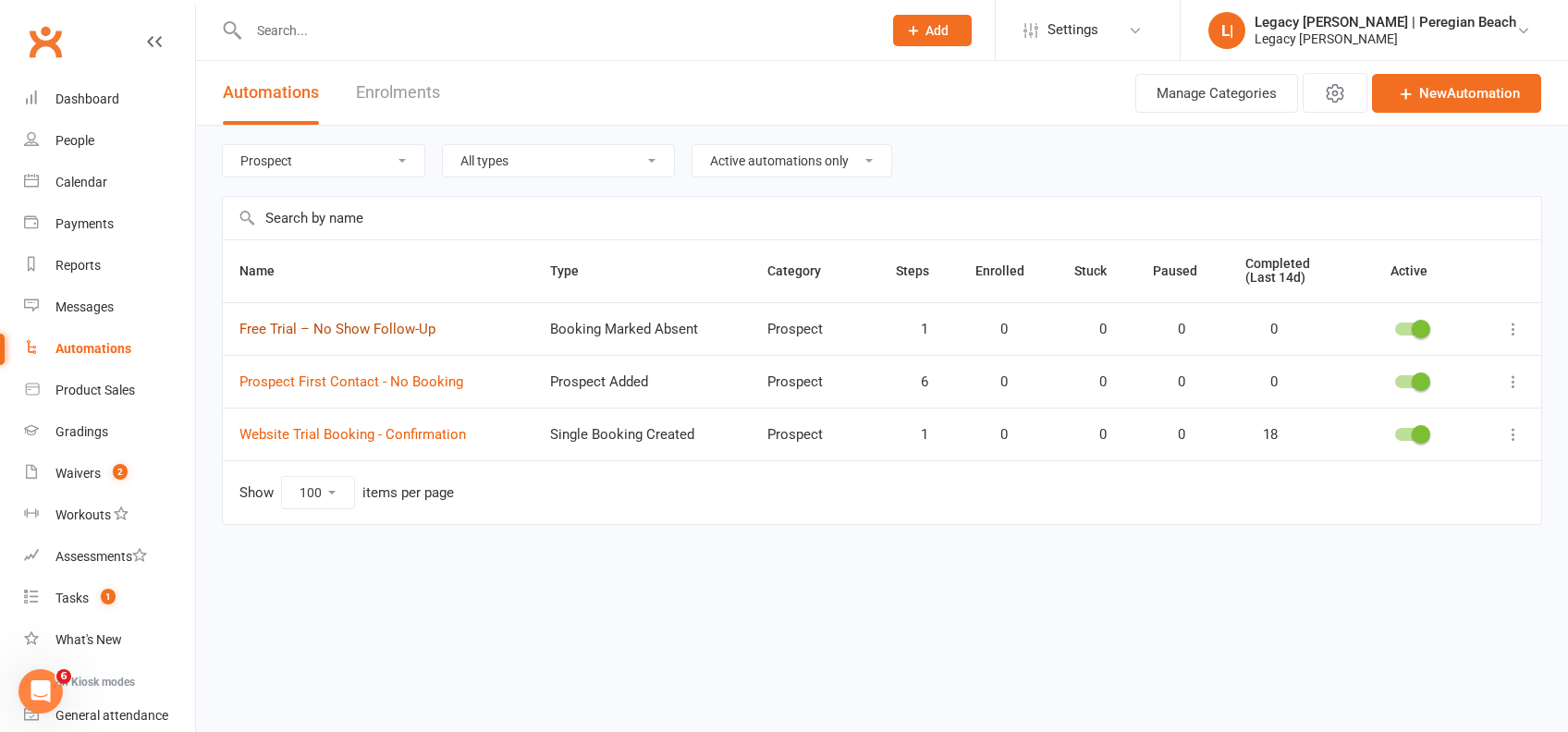
click at [364, 327] on link "Free Trial – No Show Follow-Up" at bounding box center [337, 328] width 196 height 17
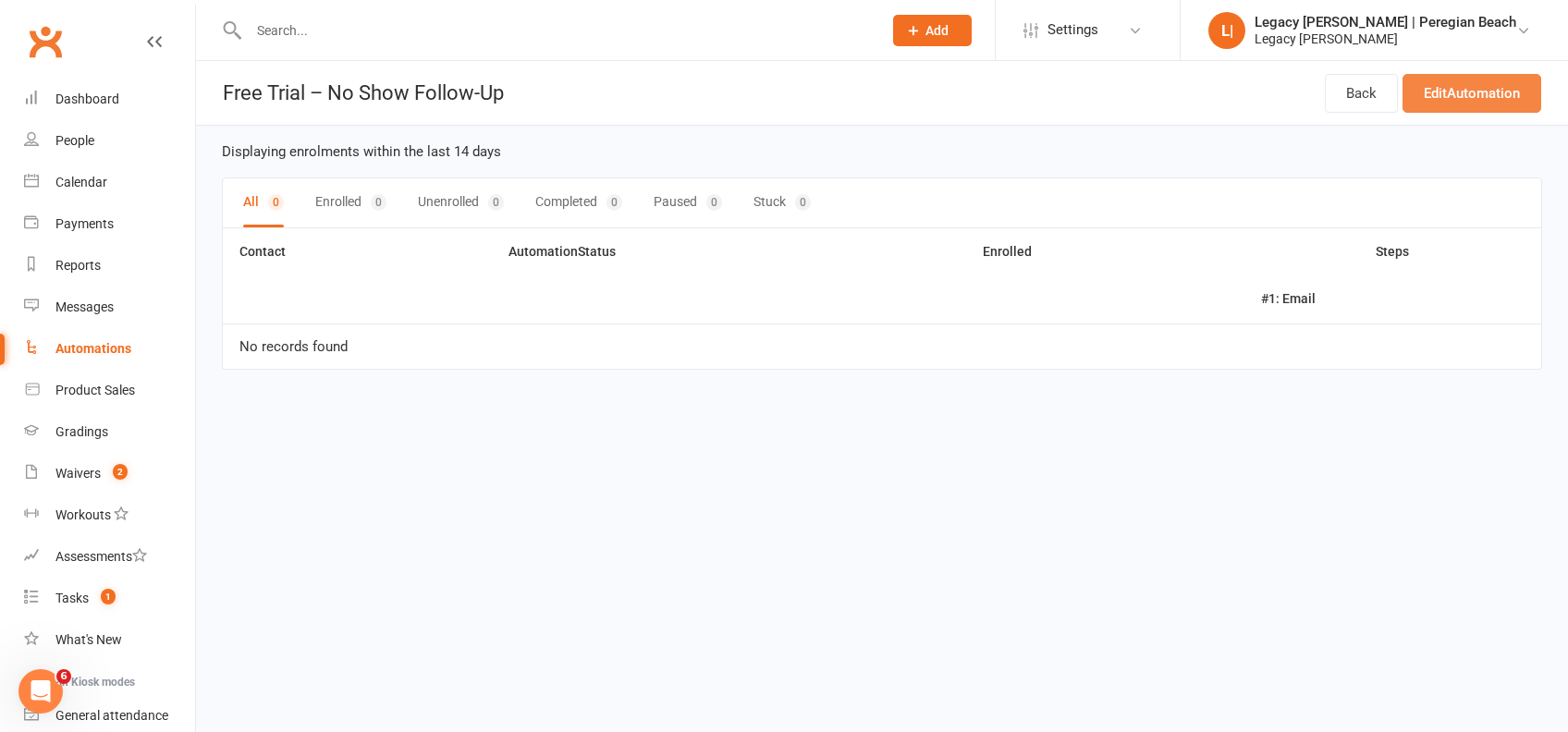
click at [1453, 86] on link "Edit Automation" at bounding box center [1471, 94] width 138 height 39
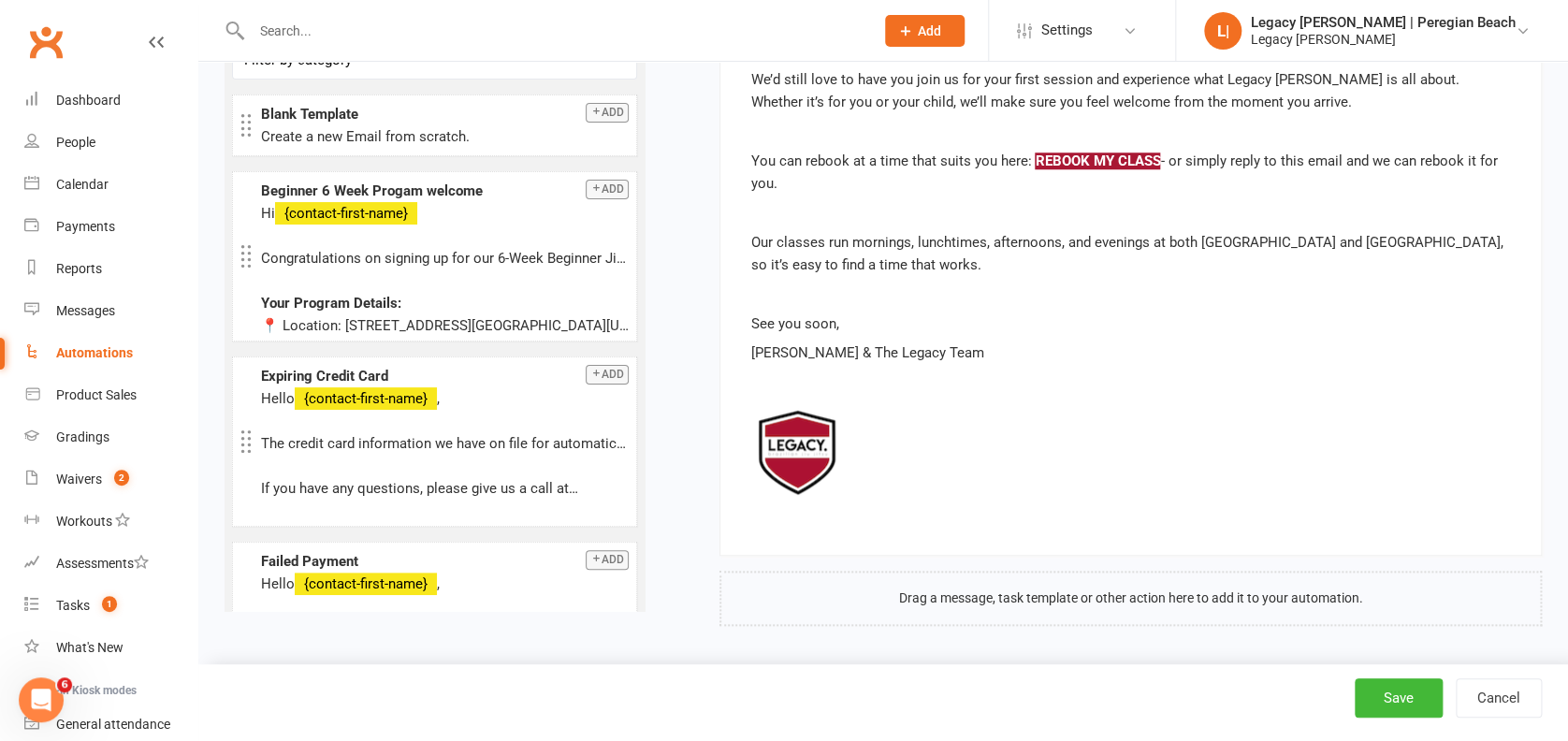
scroll to position [491, 0]
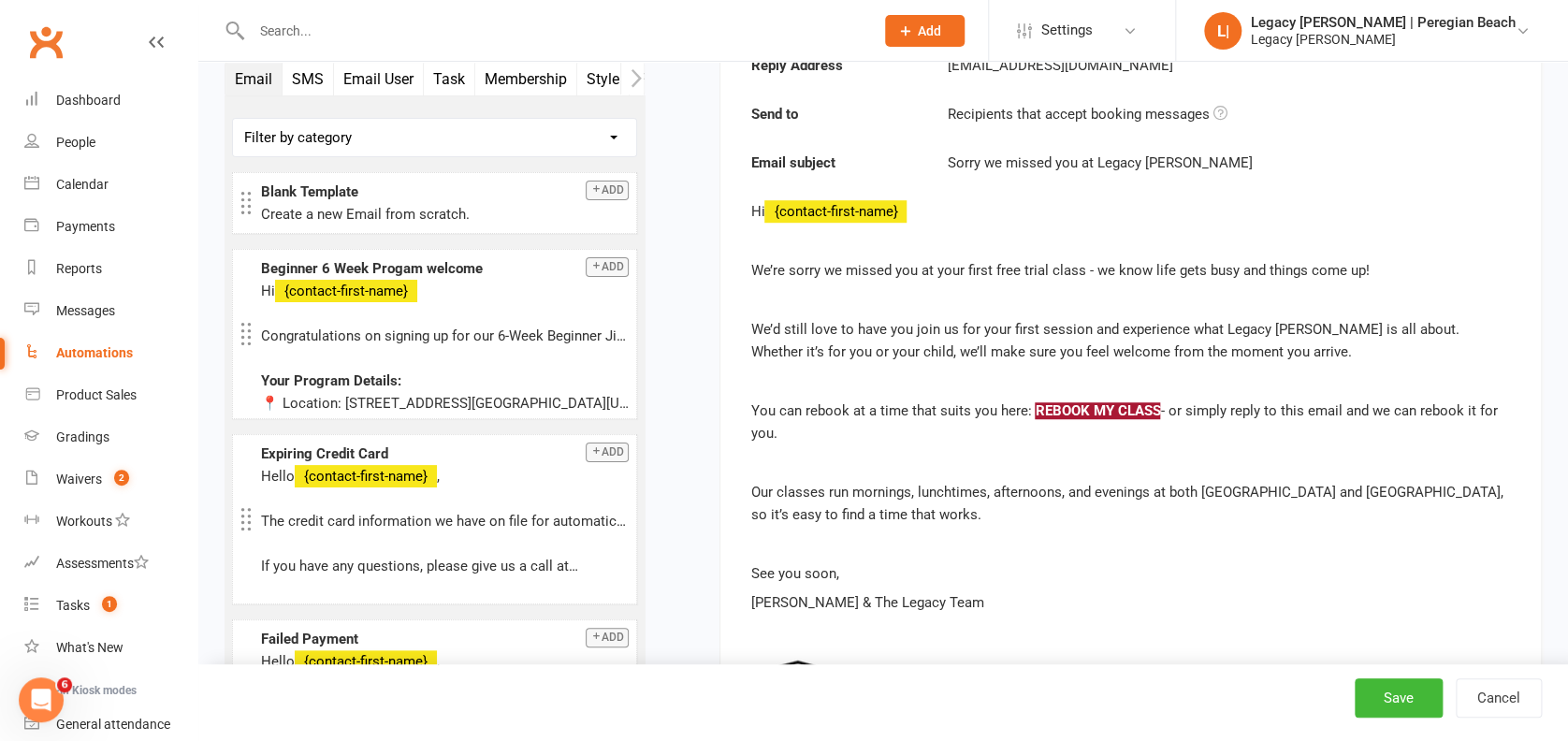
click at [313, 79] on button "SMS" at bounding box center [308, 79] width 52 height 33
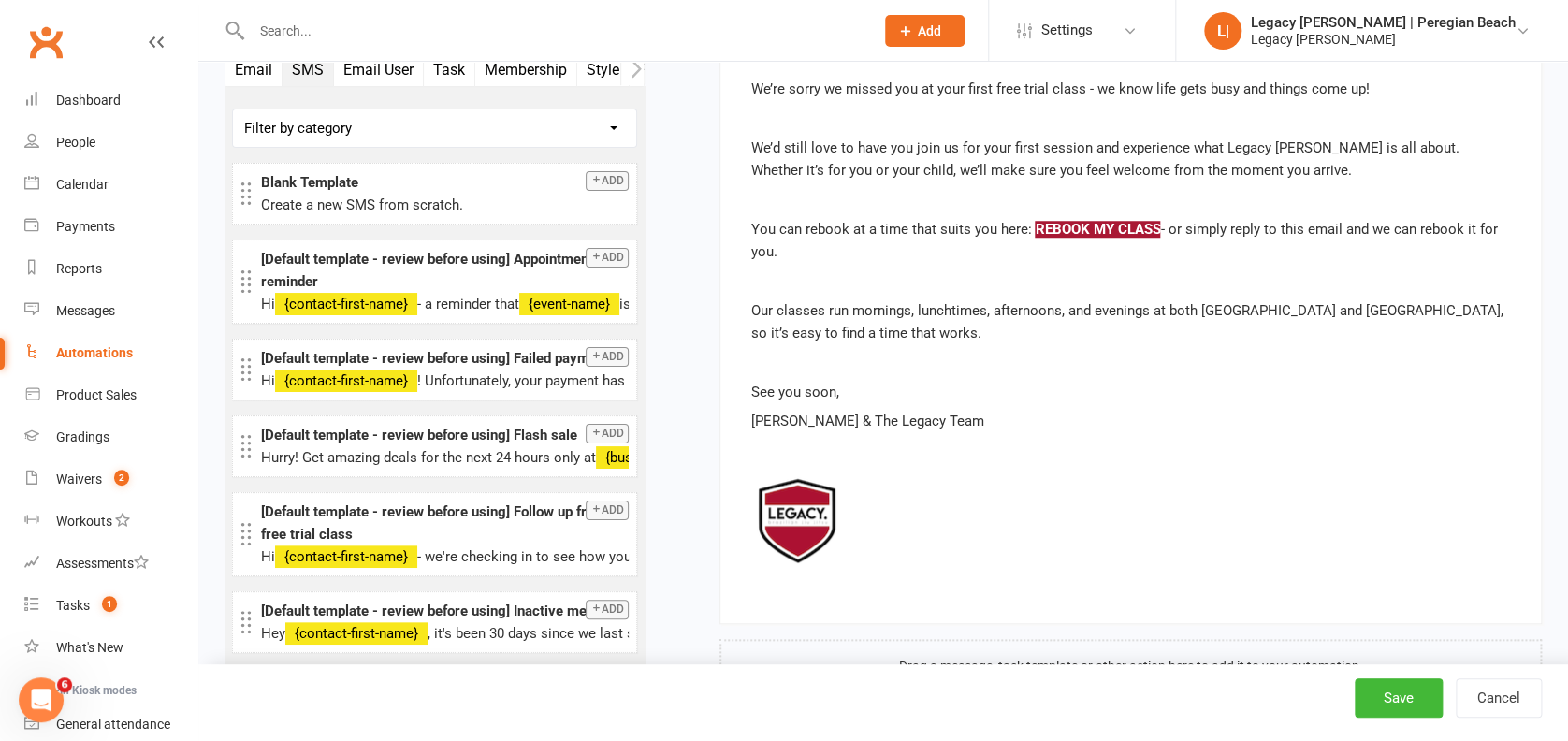
scroll to position [741, 0]
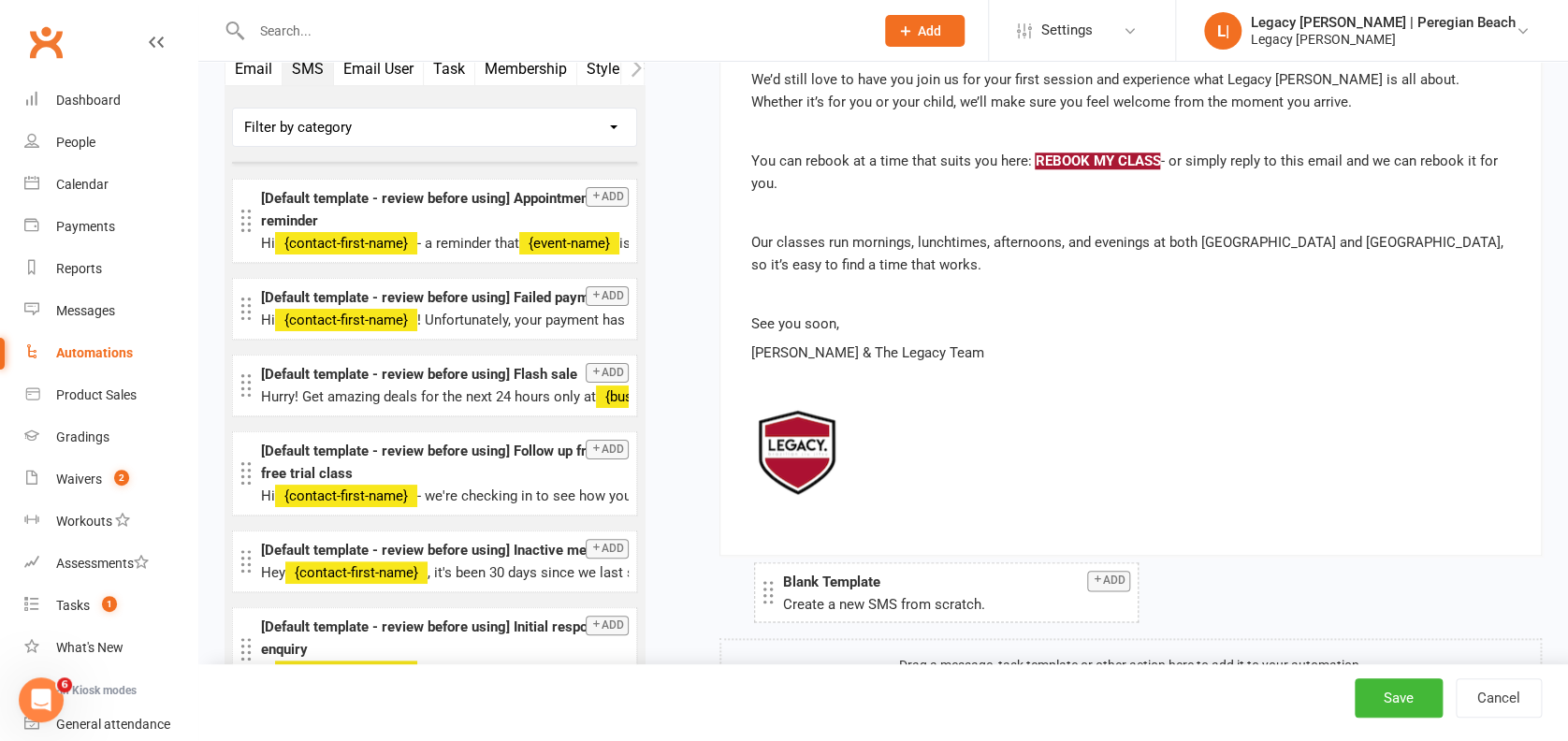
drag, startPoint x: 387, startPoint y: 123, endPoint x: 908, endPoint y: 591, distance: 700.3
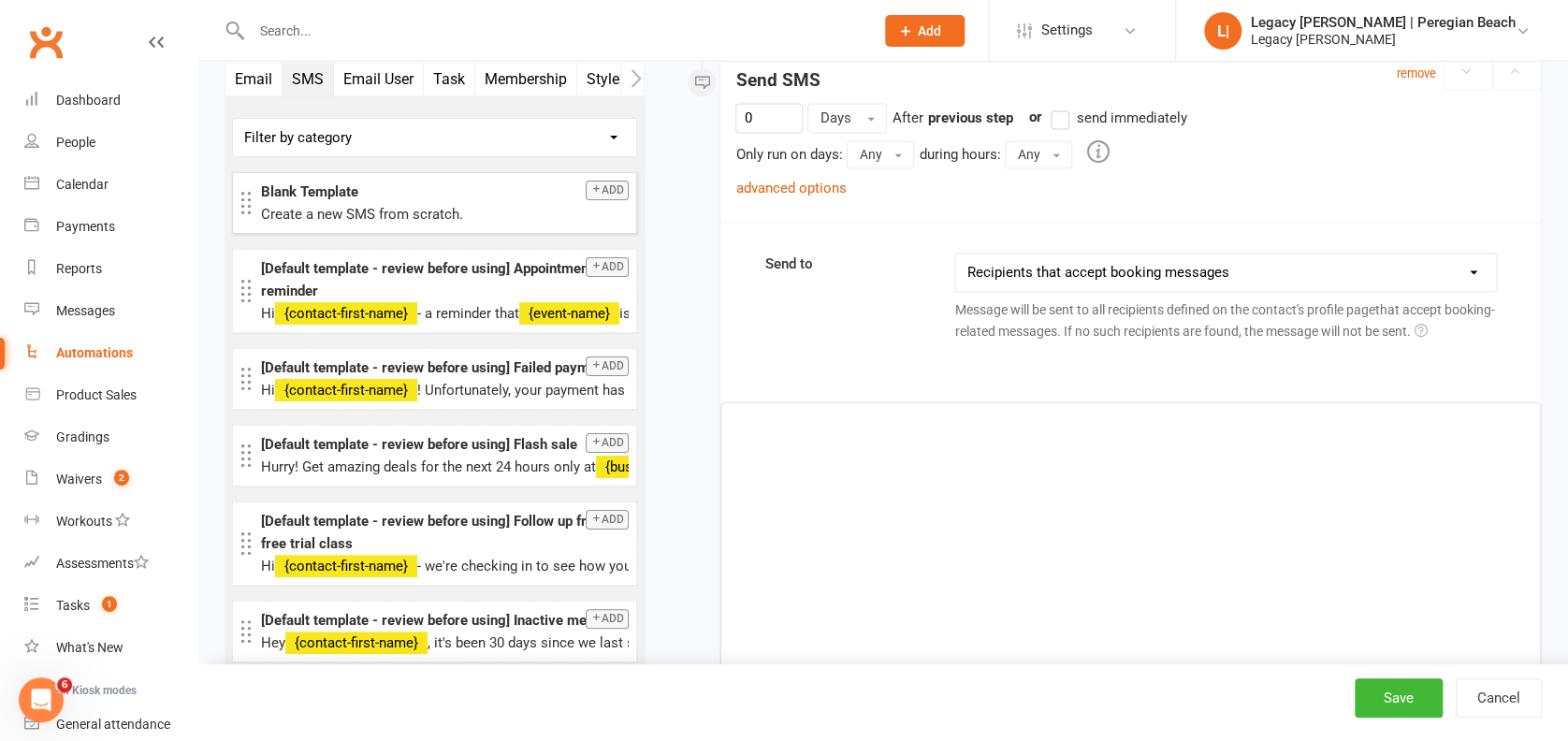
scroll to position [1212, 0]
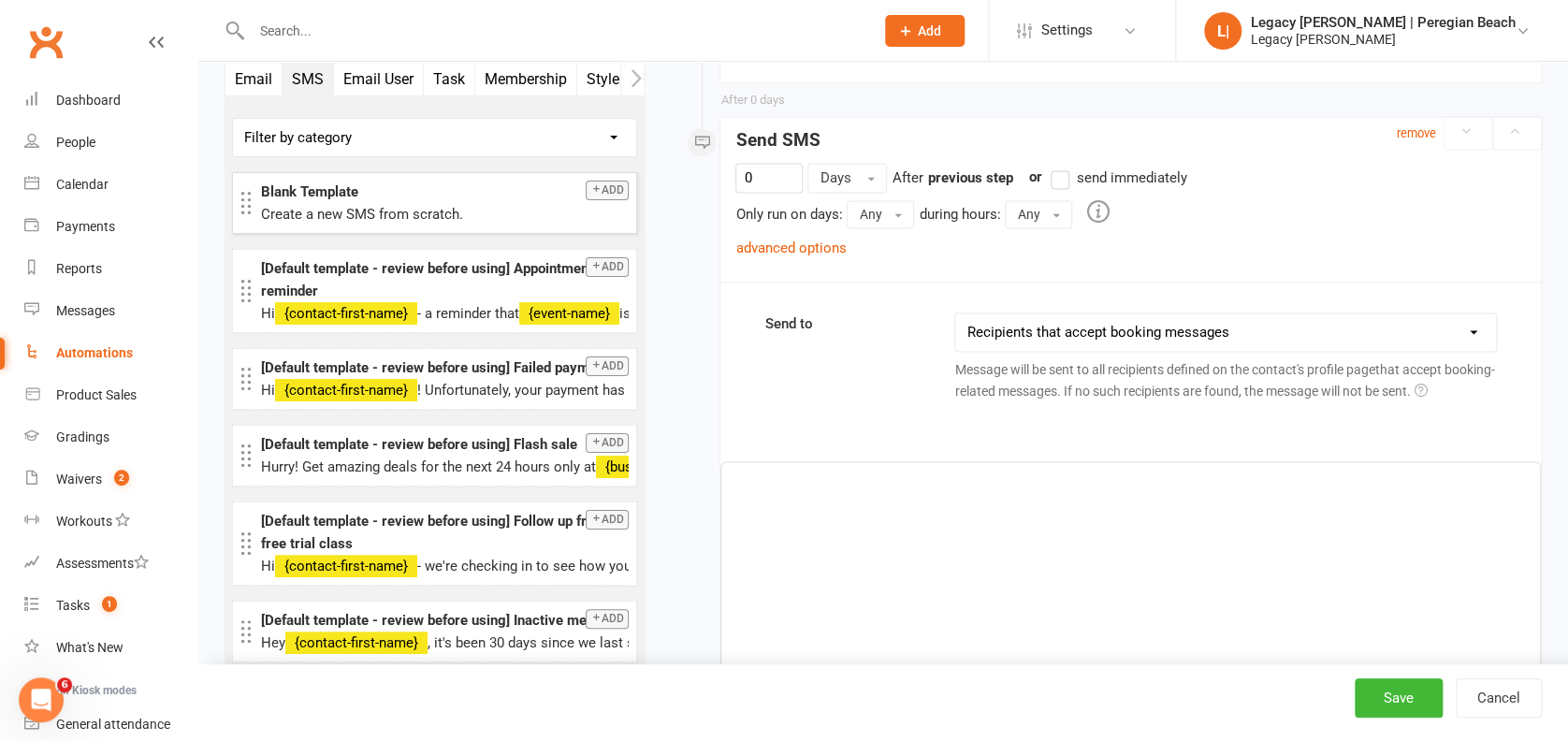
click at [884, 505] on div "﻿" at bounding box center [1130, 602] width 818 height 281
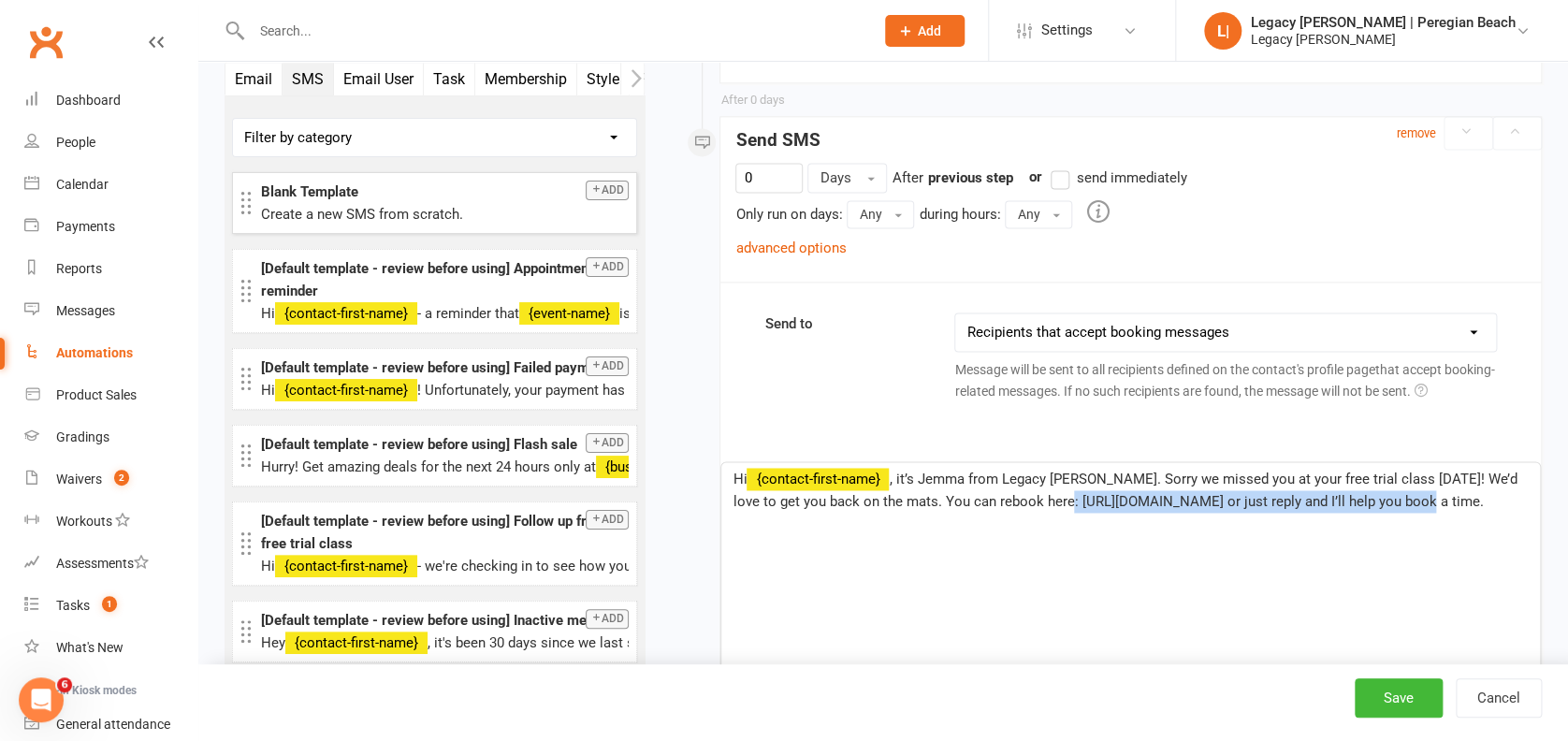
drag, startPoint x: 1346, startPoint y: 493, endPoint x: 1027, endPoint y: 509, distance: 319.4
click at [1027, 509] on p "Hi ﻿ {contact-first-name} , it’s Jemma from Legacy [PERSON_NAME]. Sorry we miss…" at bounding box center [1130, 490] width 796 height 45
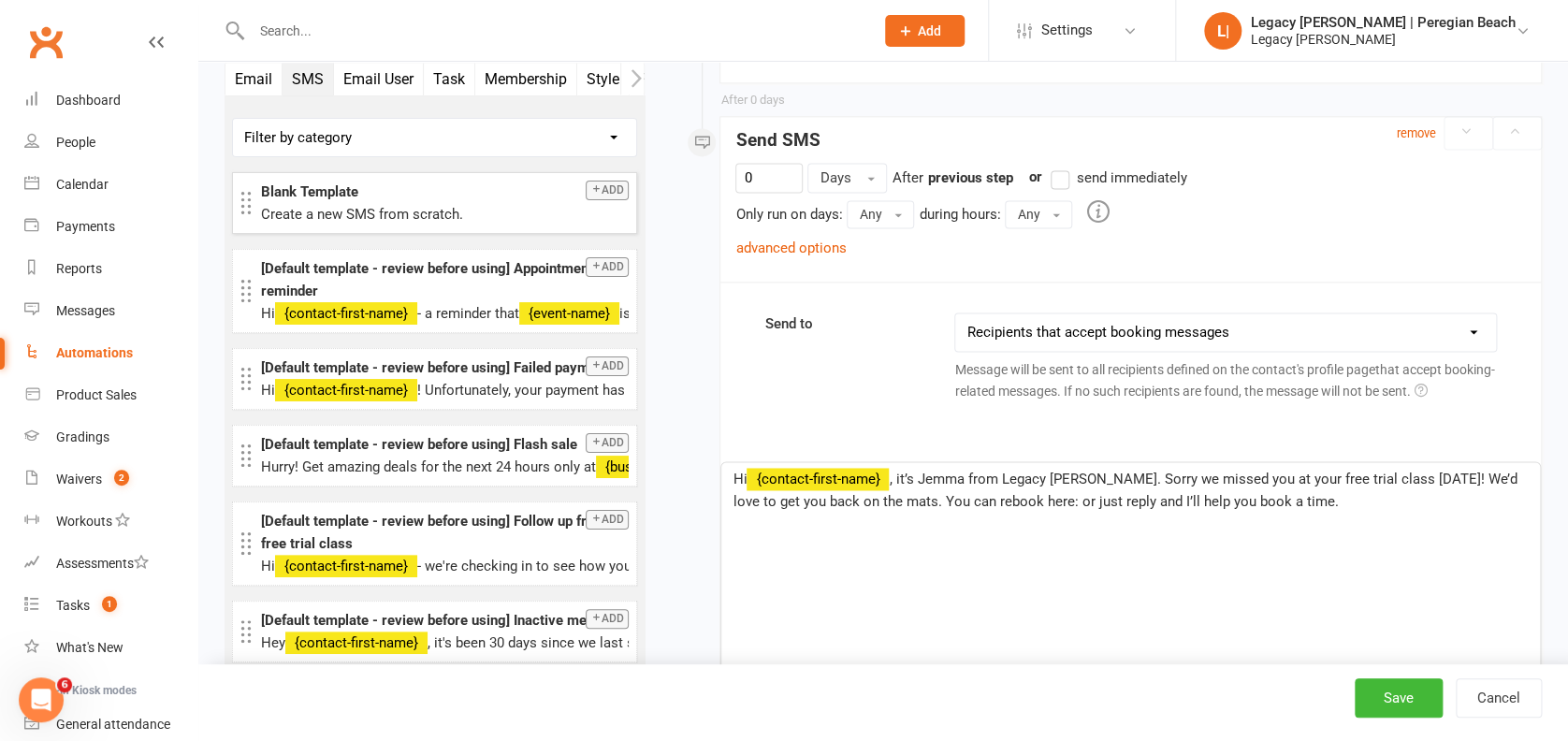
paste div
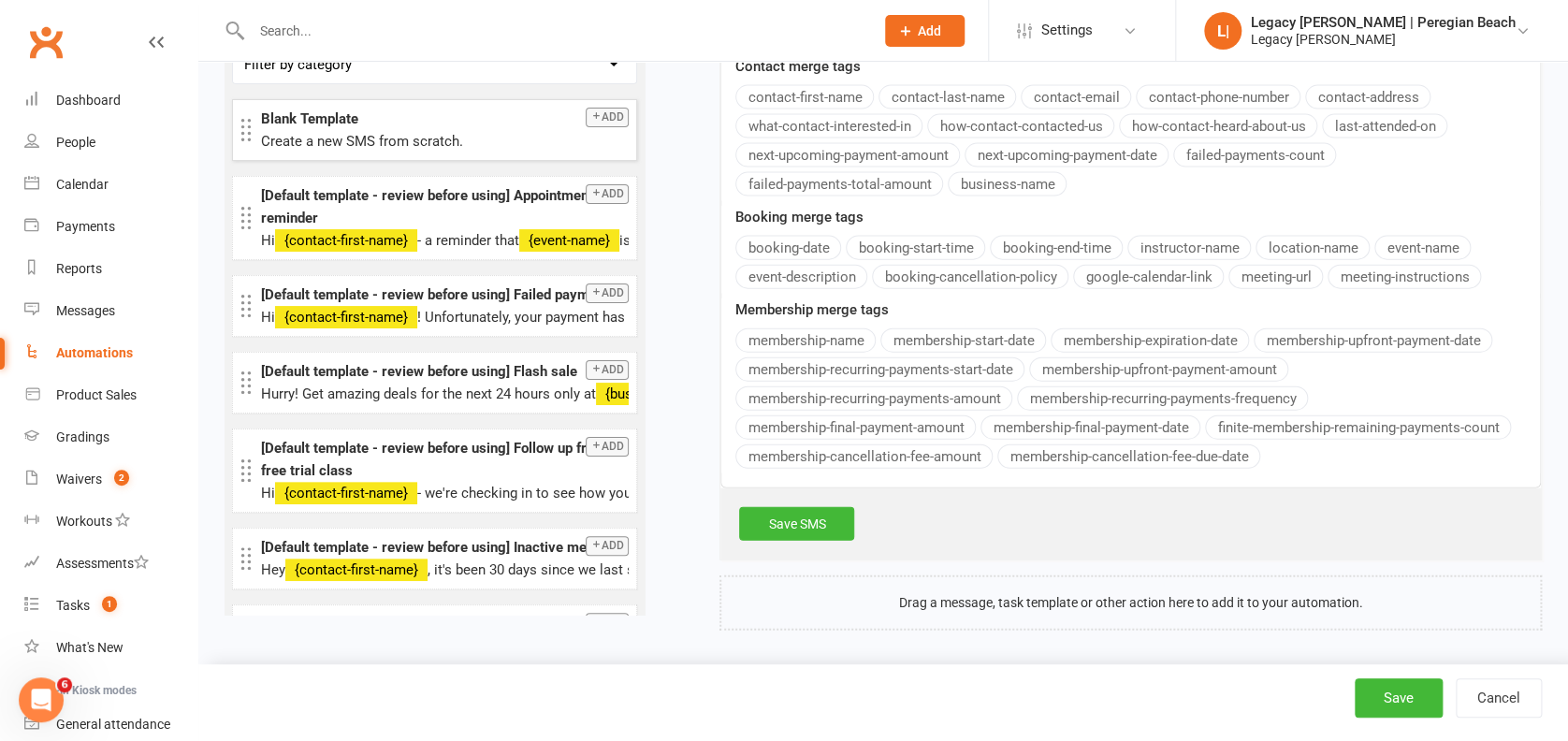
drag, startPoint x: 785, startPoint y: 509, endPoint x: 831, endPoint y: 523, distance: 48.1
click at [786, 509] on link "Save SMS" at bounding box center [797, 524] width 115 height 34
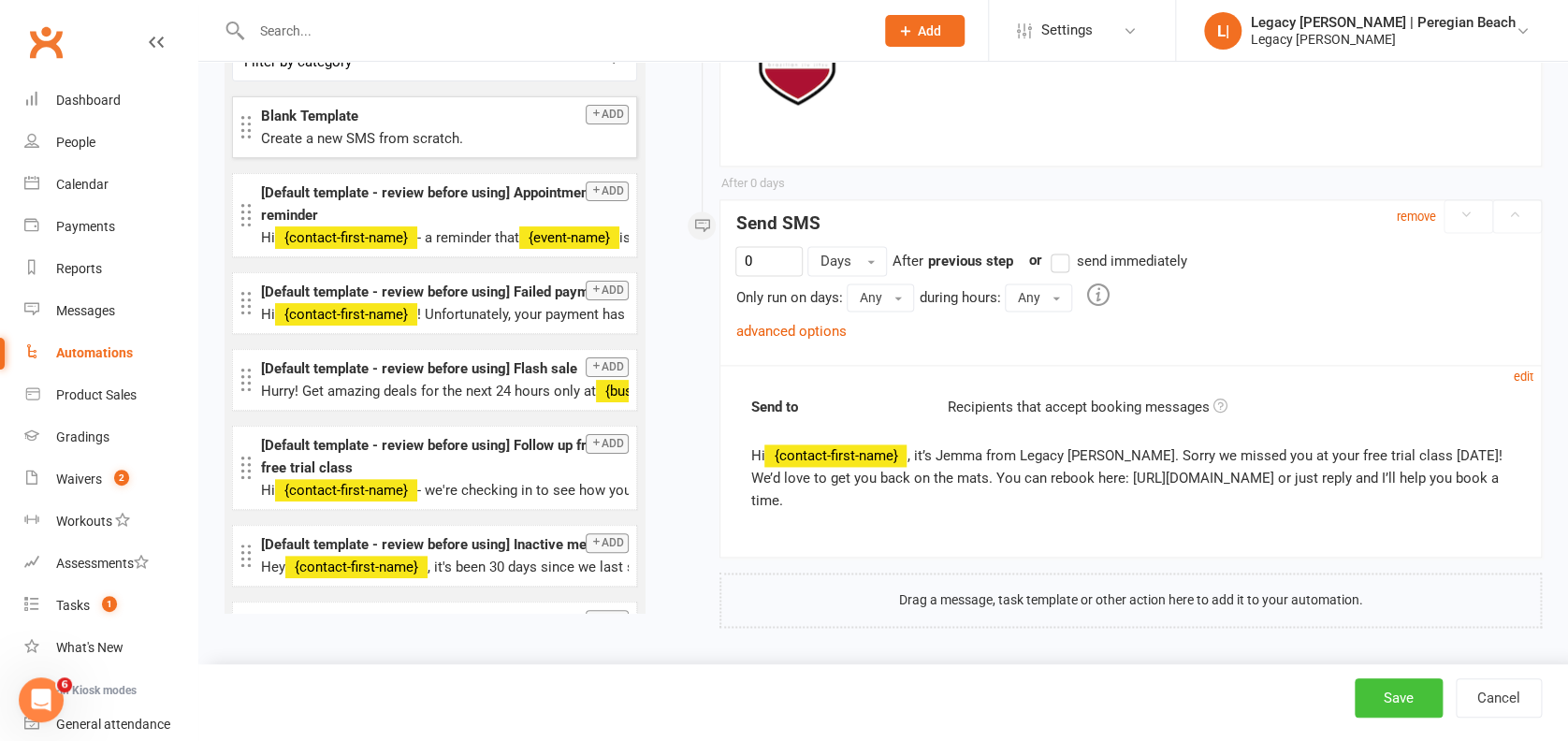
click at [1383, 696] on button "Save" at bounding box center [1399, 698] width 88 height 39
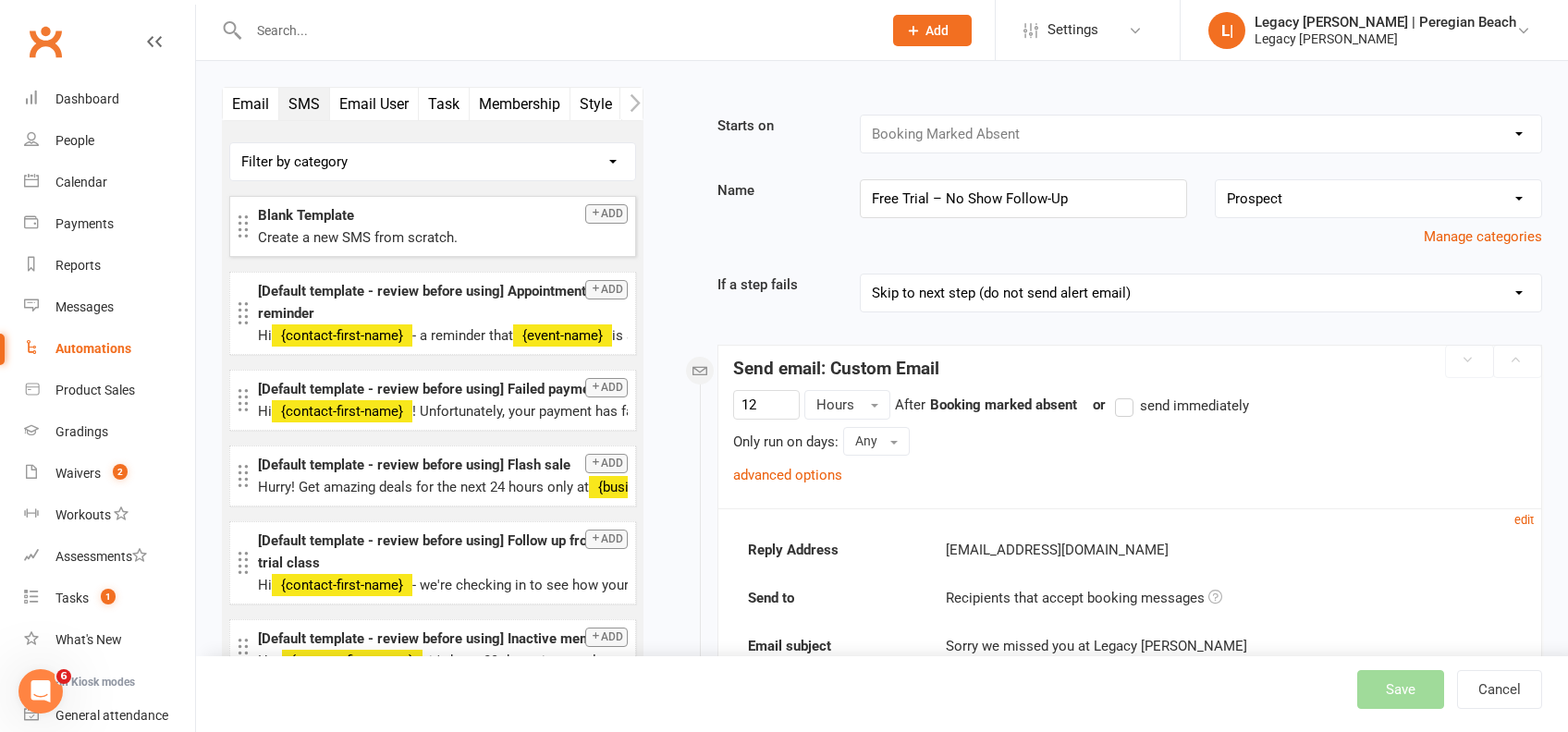
select select "796"
select select "true"
select select "100"
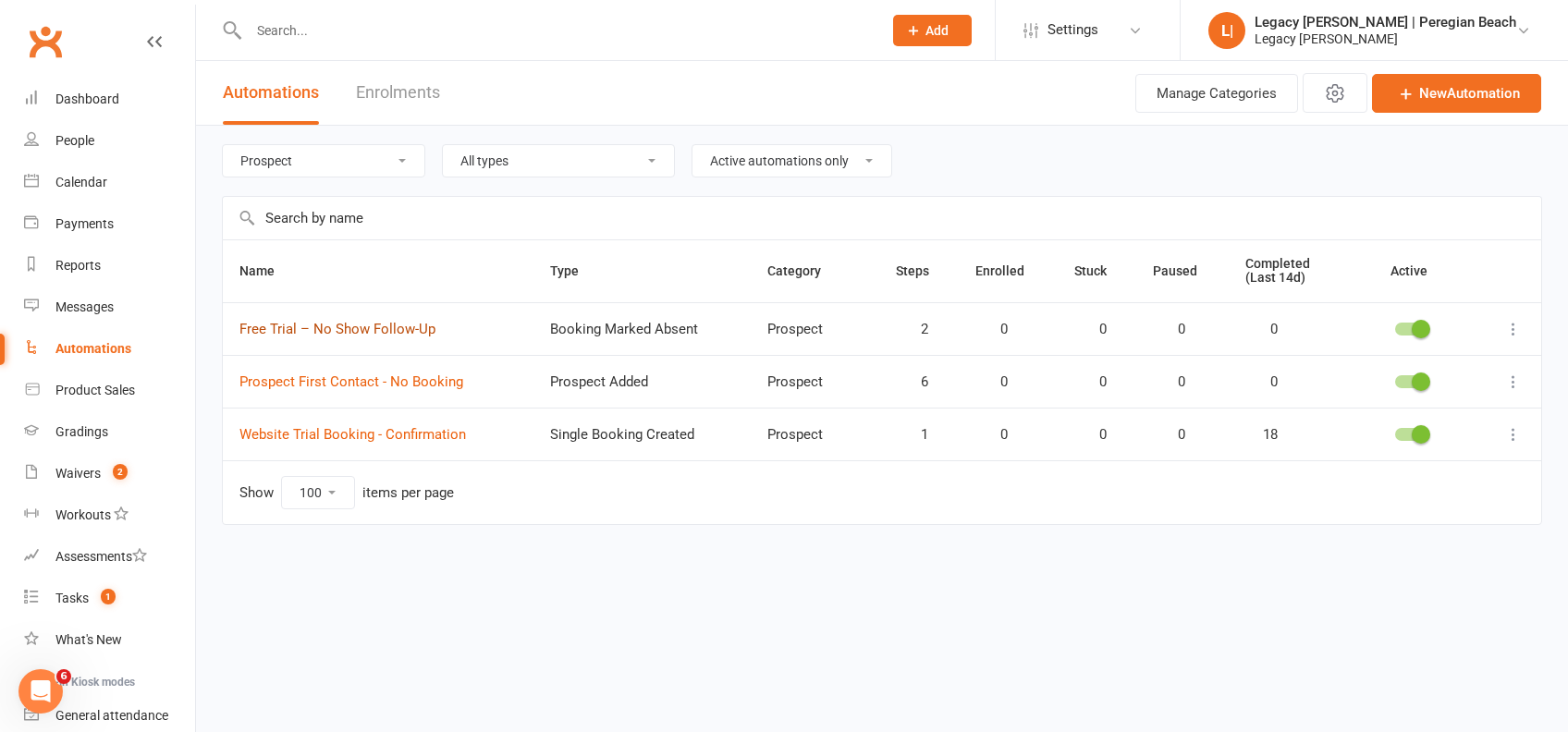
click at [305, 323] on link "Free Trial – No Show Follow-Up" at bounding box center [337, 328] width 196 height 17
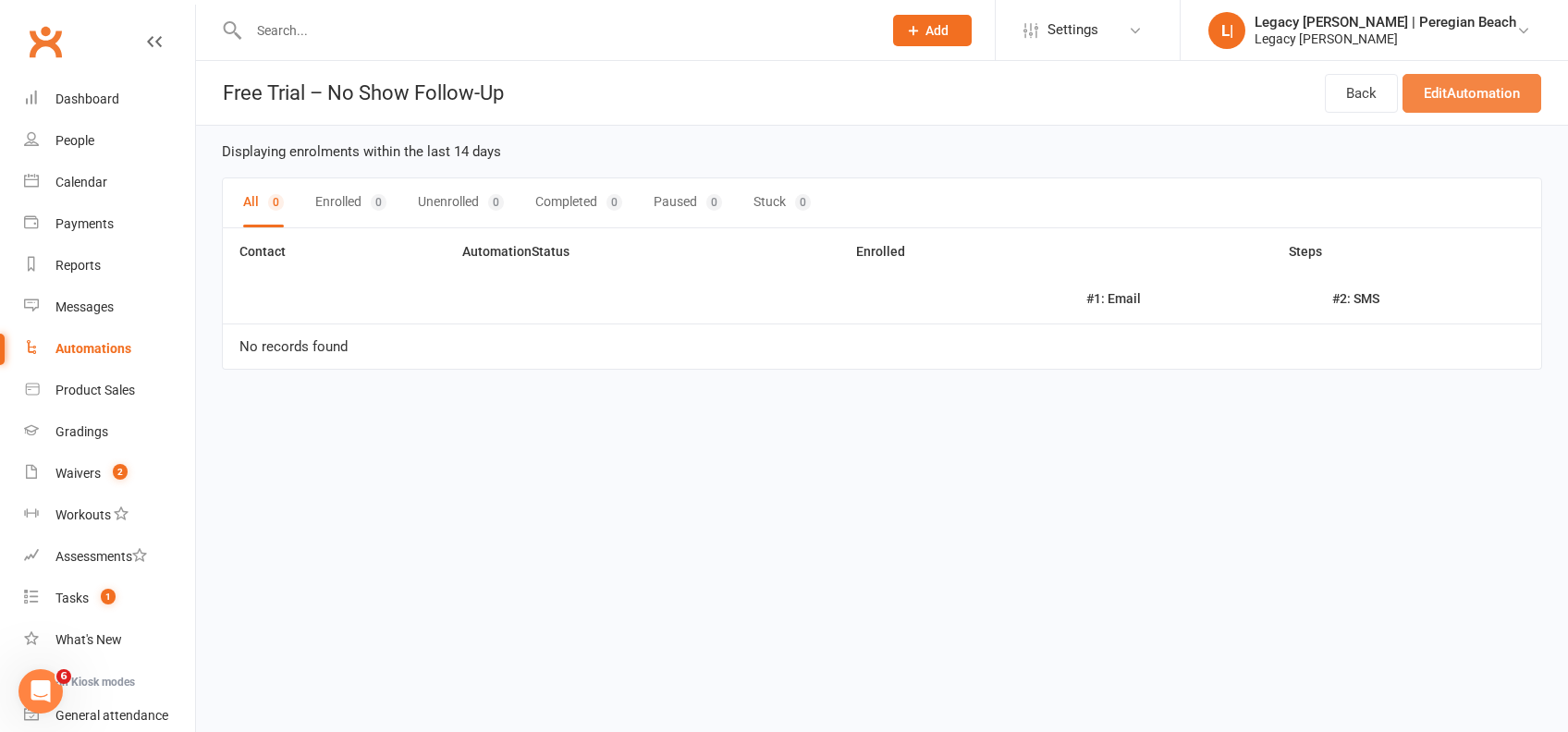
click at [1492, 101] on link "Edit Automation" at bounding box center [1471, 94] width 138 height 39
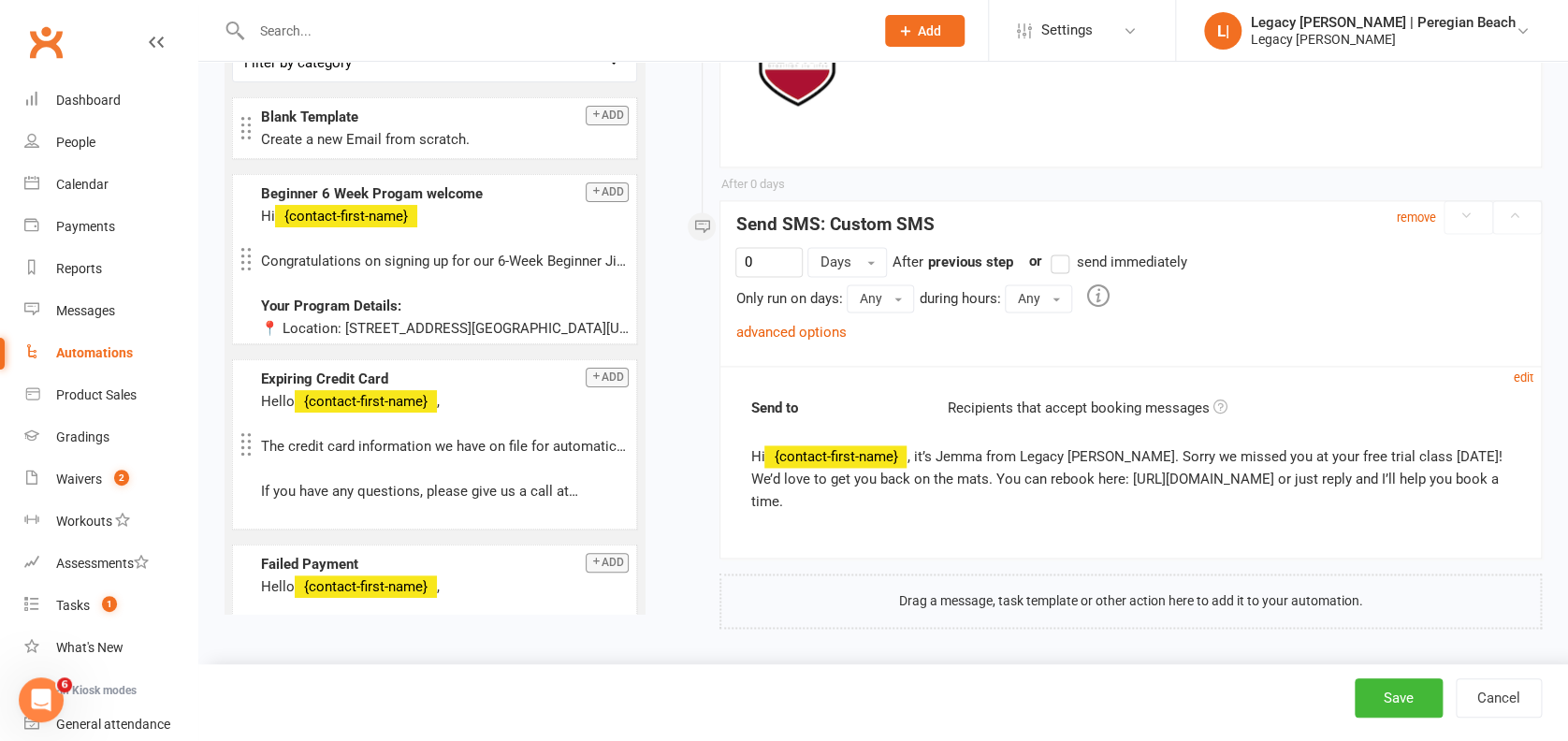
scroll to position [1130, 0]
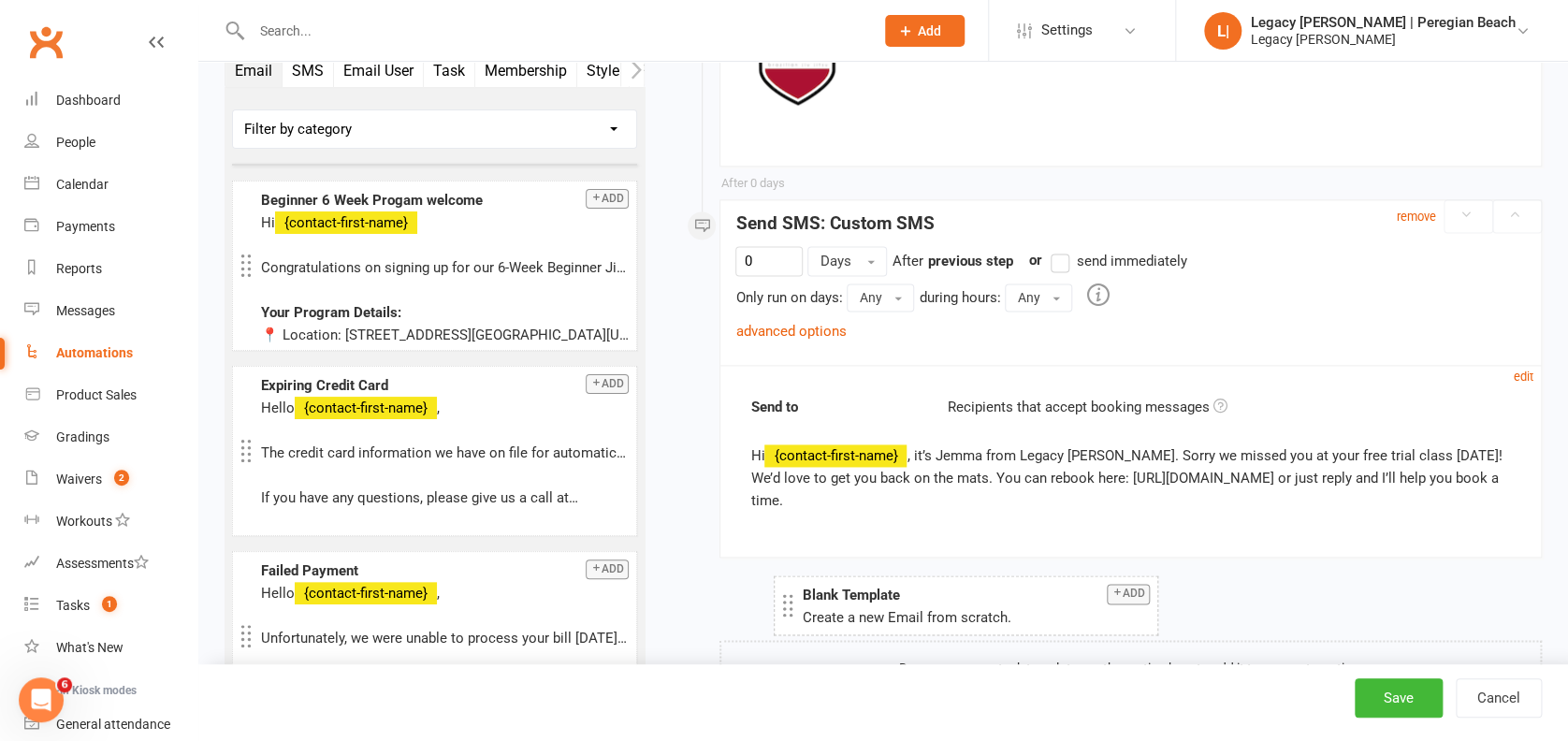
drag, startPoint x: 366, startPoint y: 113, endPoint x: 908, endPoint y: 592, distance: 723.3
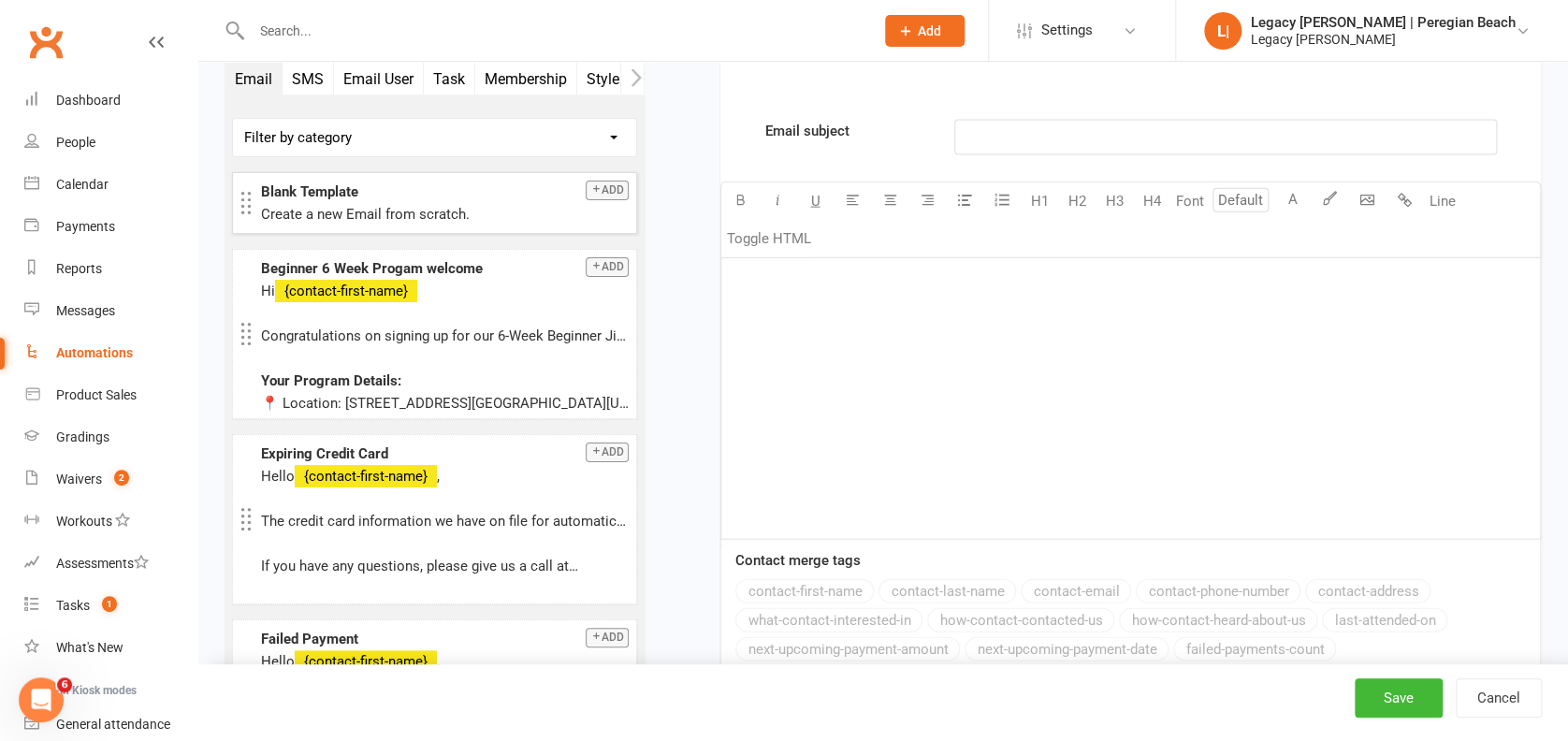
scroll to position [1973, 0]
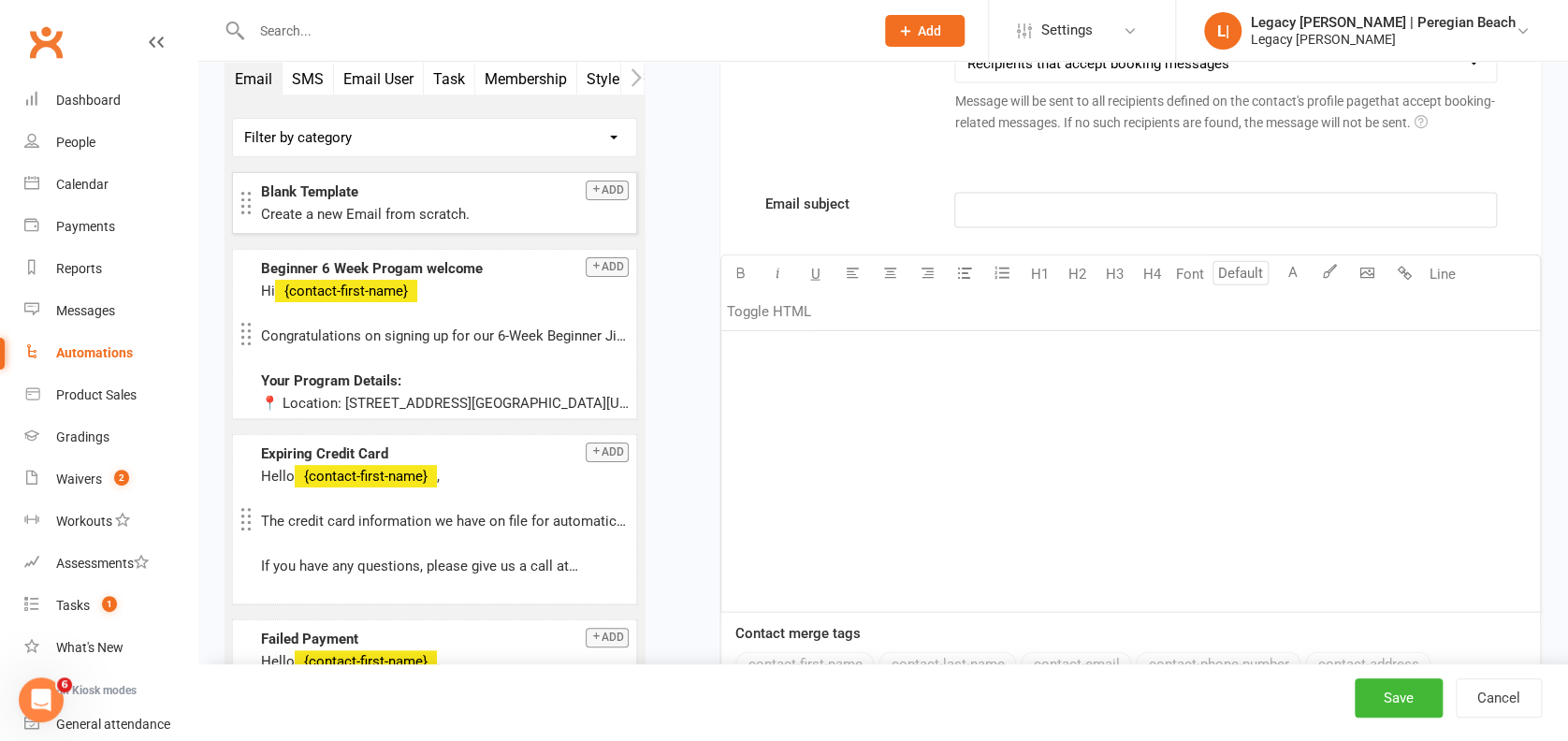
click at [832, 486] on div "﻿" at bounding box center [1130, 471] width 818 height 281
click at [780, 405] on div "Your free trial is still waiting for you" at bounding box center [1130, 471] width 818 height 281
click at [1046, 363] on div "Your free trial is still waiting for you" at bounding box center [1130, 471] width 818 height 281
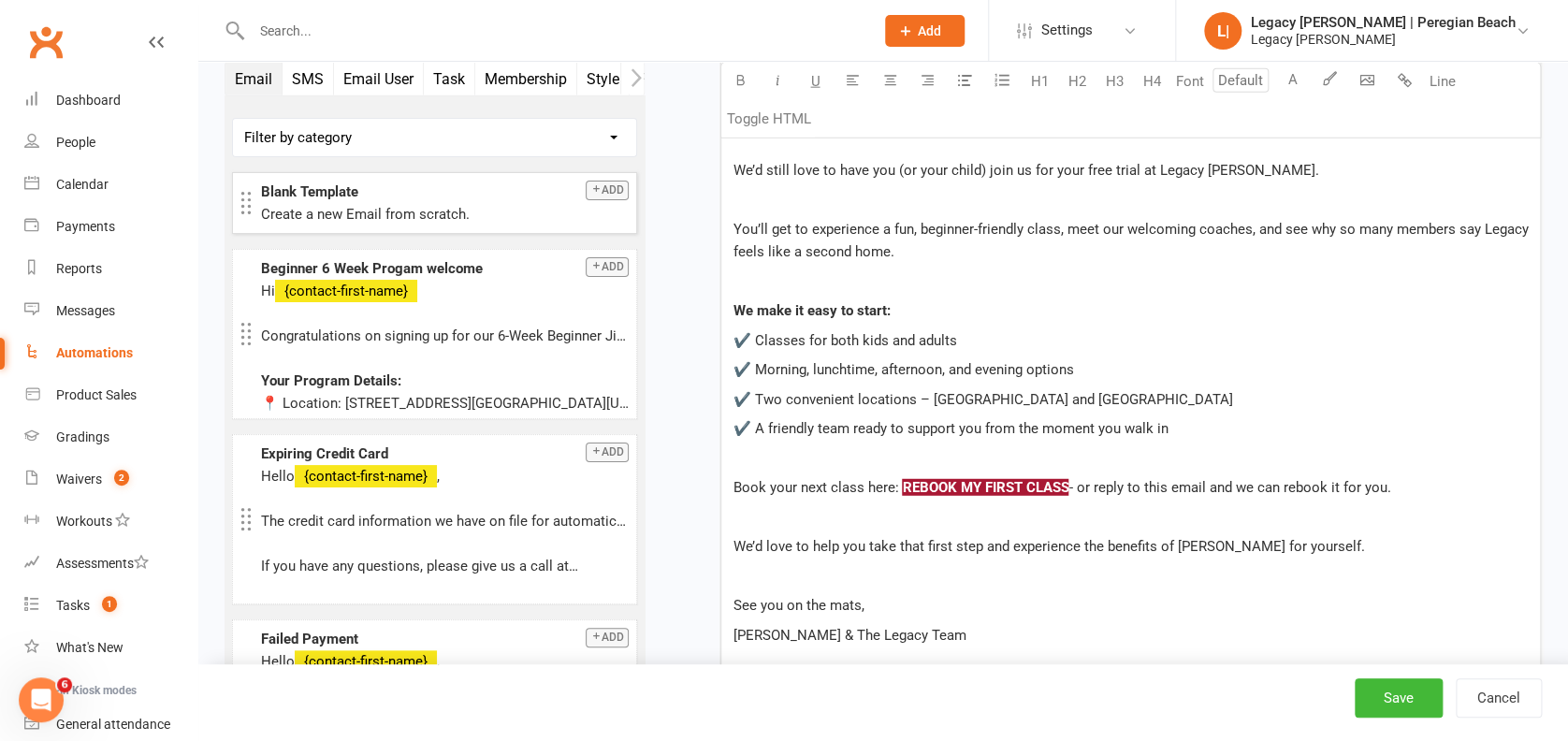
scroll to position [2037, 0]
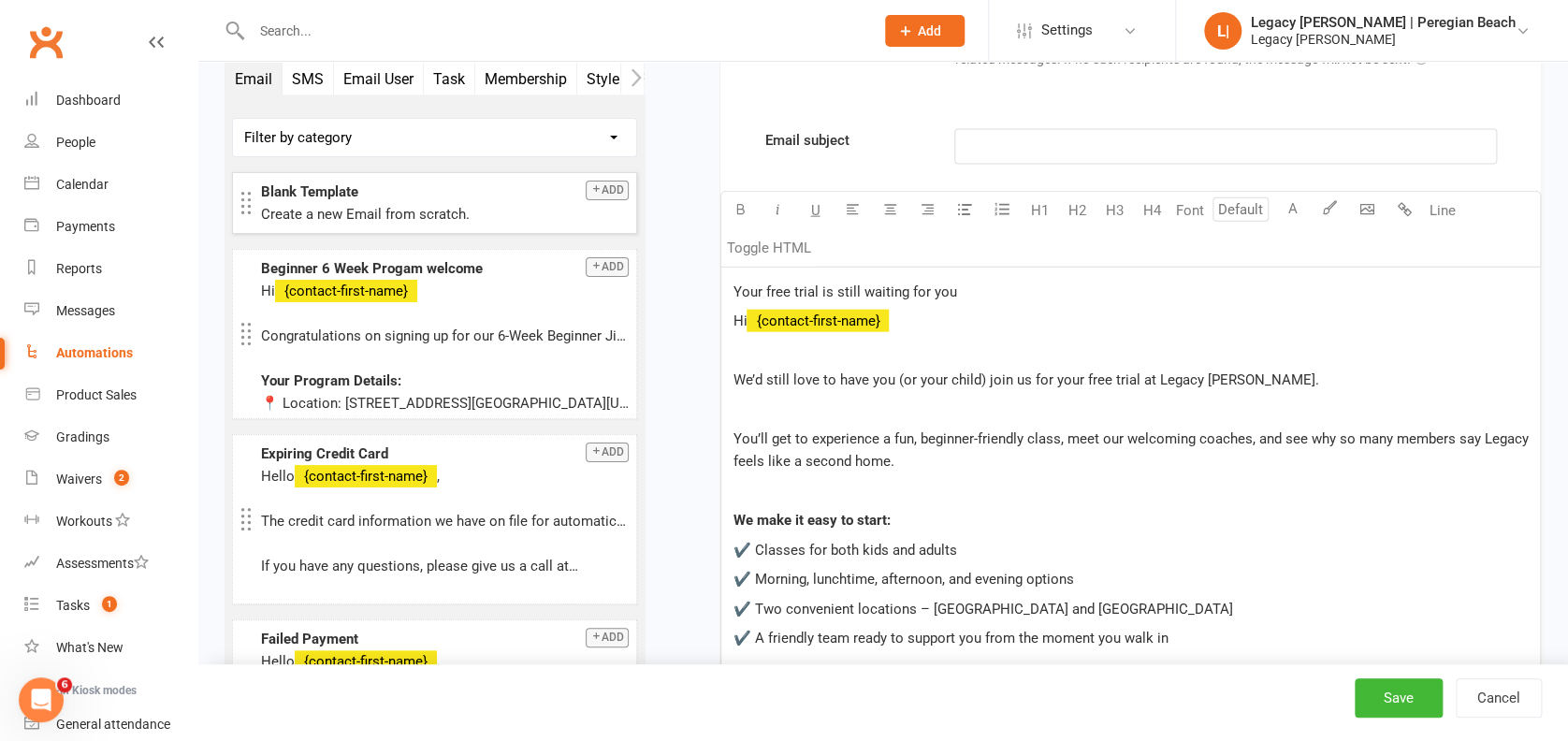
click at [839, 284] on span "Your free trial is still waiting for you" at bounding box center [845, 292] width 224 height 17
click at [1020, 147] on p "﻿" at bounding box center [1225, 147] width 518 height 23
click at [736, 315] on span "Hi" at bounding box center [739, 321] width 14 height 17
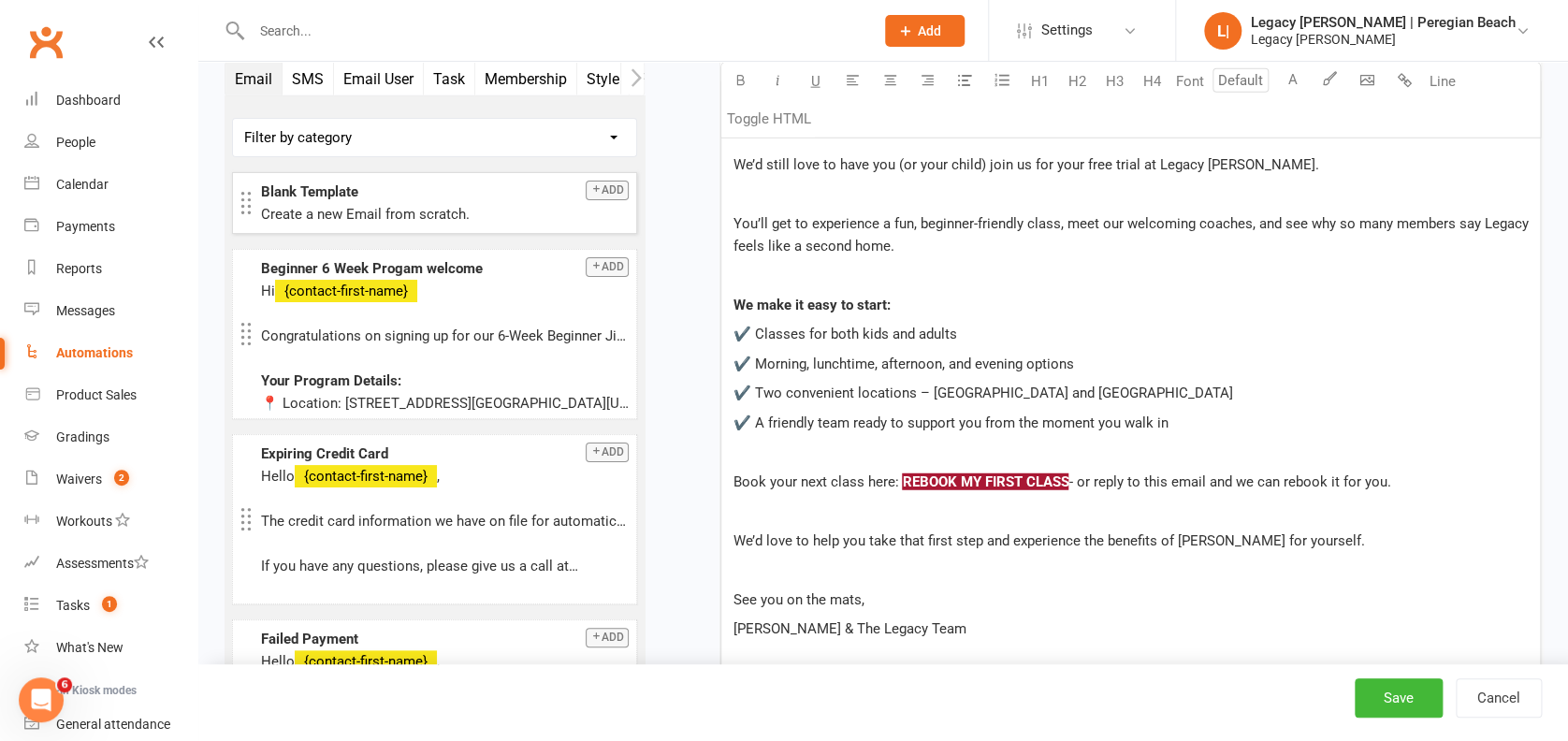
scroll to position [2258, 0]
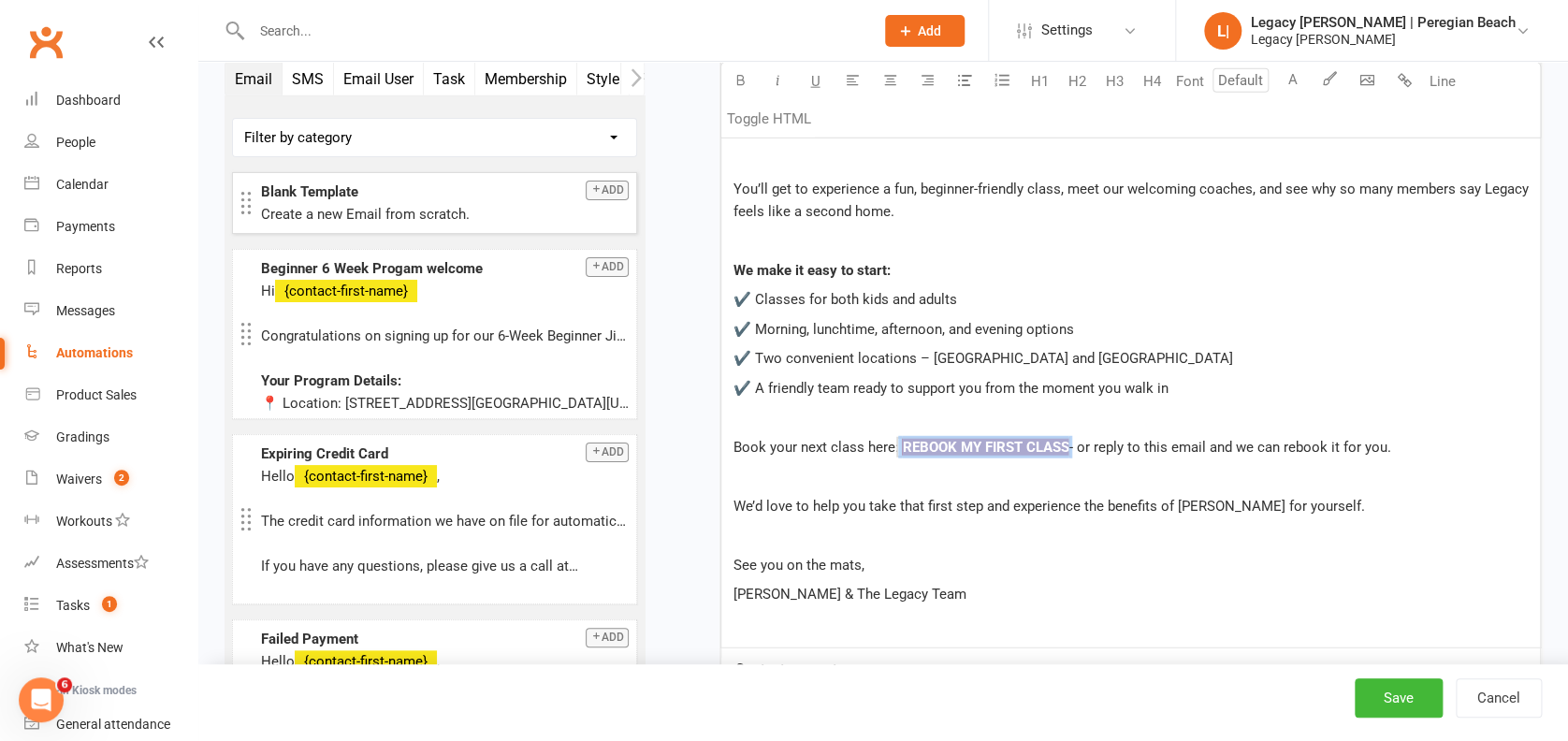
drag, startPoint x: 1069, startPoint y: 440, endPoint x: 893, endPoint y: 440, distance: 176.0
click at [893, 440] on p "Book your next class here: $ REBOOK MY FIRST CLASS $ - or reply to this email a…" at bounding box center [1130, 447] width 796 height 23
click at [1233, 399] on div "Hi ﻿ {contact-first-name} We’d still love to have you (or your child) join us f…" at bounding box center [1130, 347] width 818 height 600
click at [1032, 595] on p "[PERSON_NAME] & The Legacy Team" at bounding box center [1130, 594] width 796 height 23
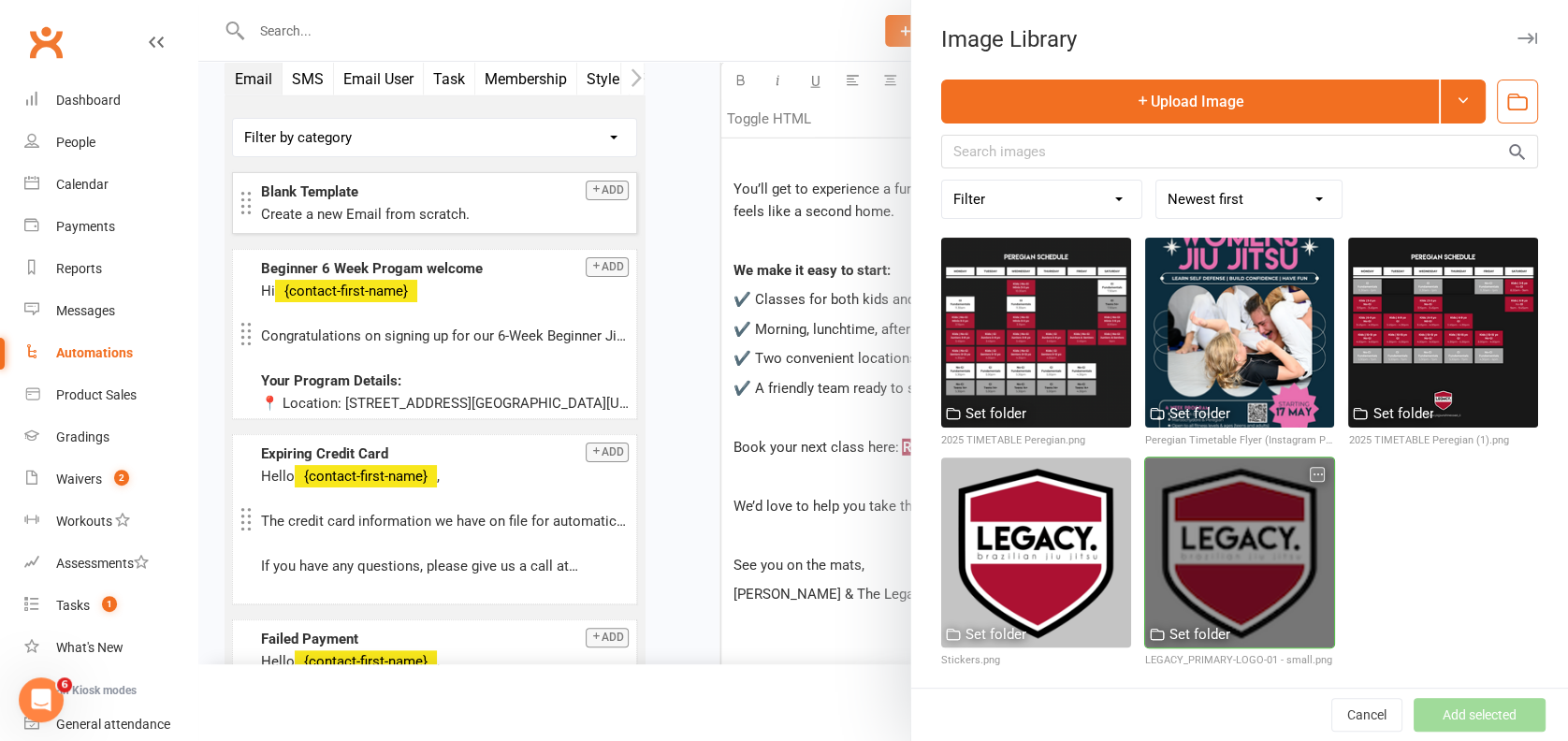
click at [1189, 505] on div at bounding box center [1240, 552] width 190 height 190
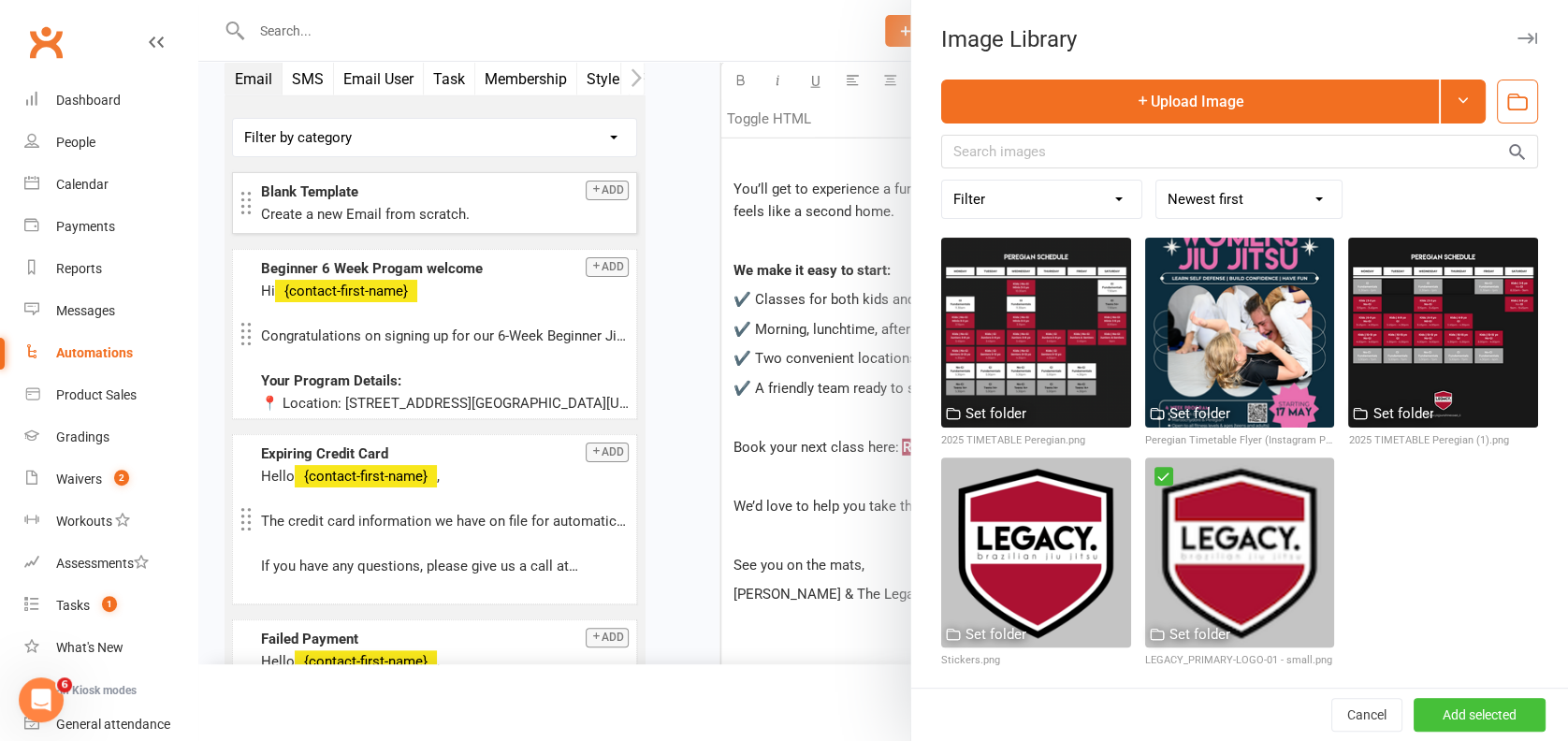
click at [1429, 717] on button "Add selected" at bounding box center [1479, 715] width 132 height 34
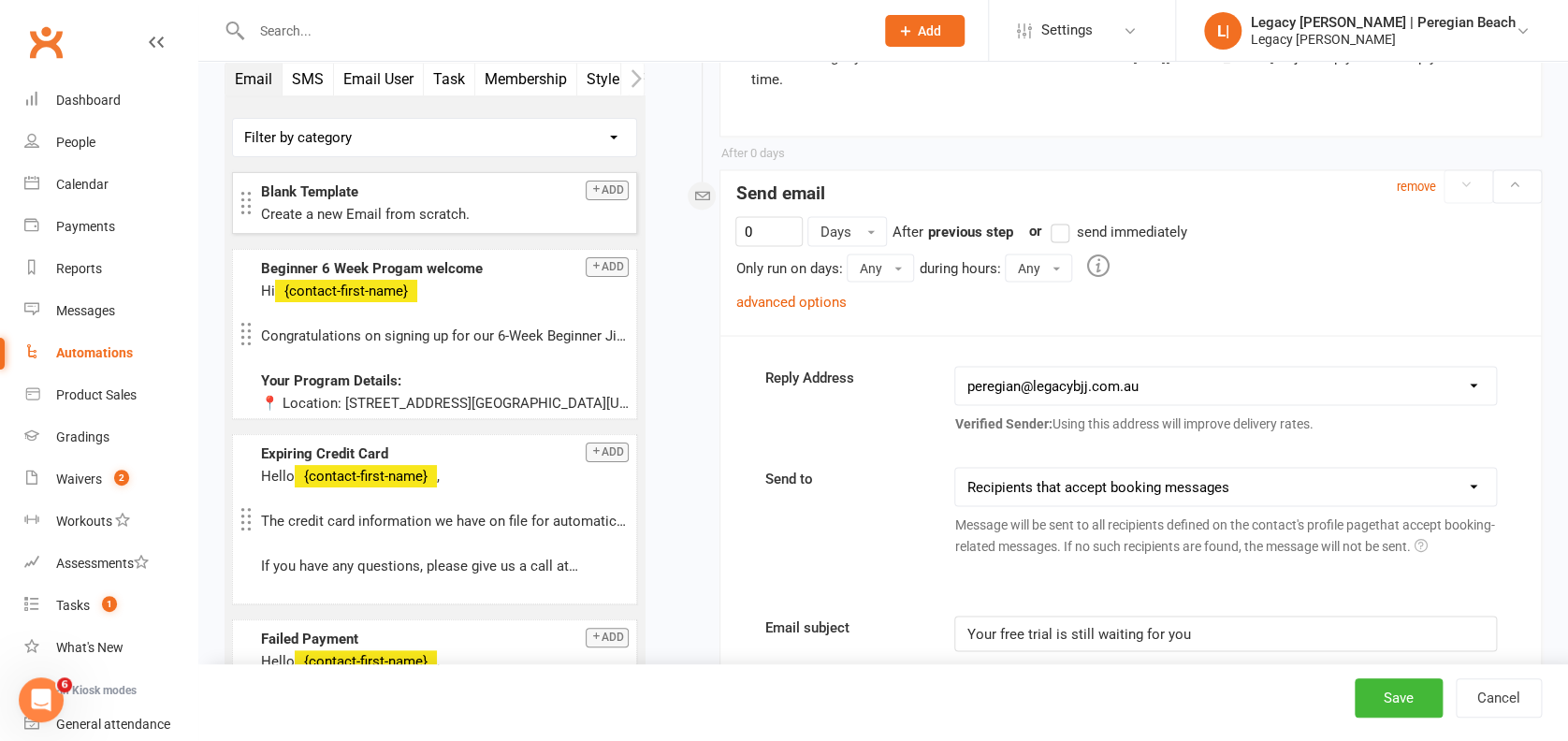
scroll to position [1509, 0]
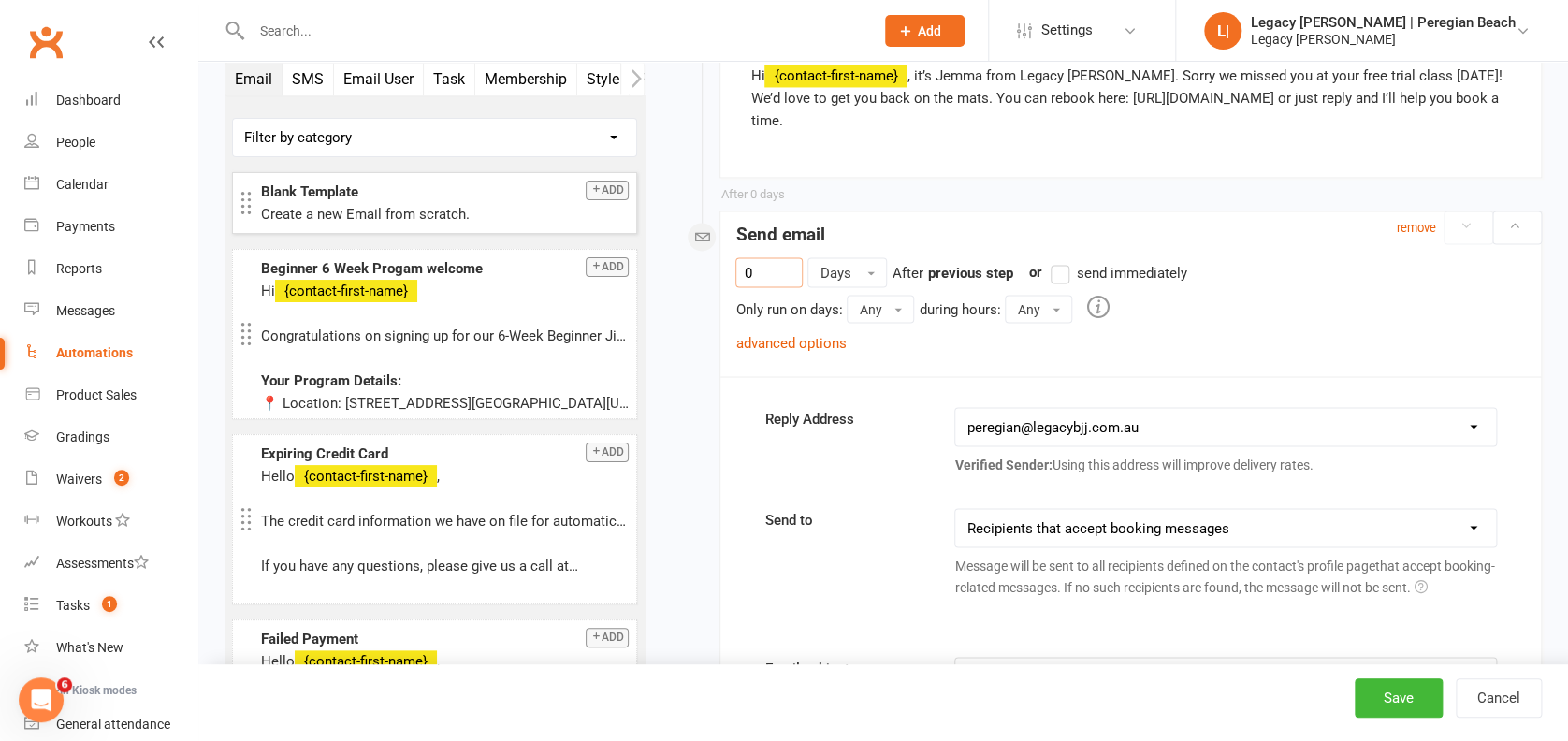
drag, startPoint x: 767, startPoint y: 277, endPoint x: 666, endPoint y: 255, distance: 103.4
click at [703, 265] on div "Starts on Booking Cancelled Booking Due Booking Late-Cancelled Booking Marked A…" at bounding box center [1107, 388] width 869 height 3564
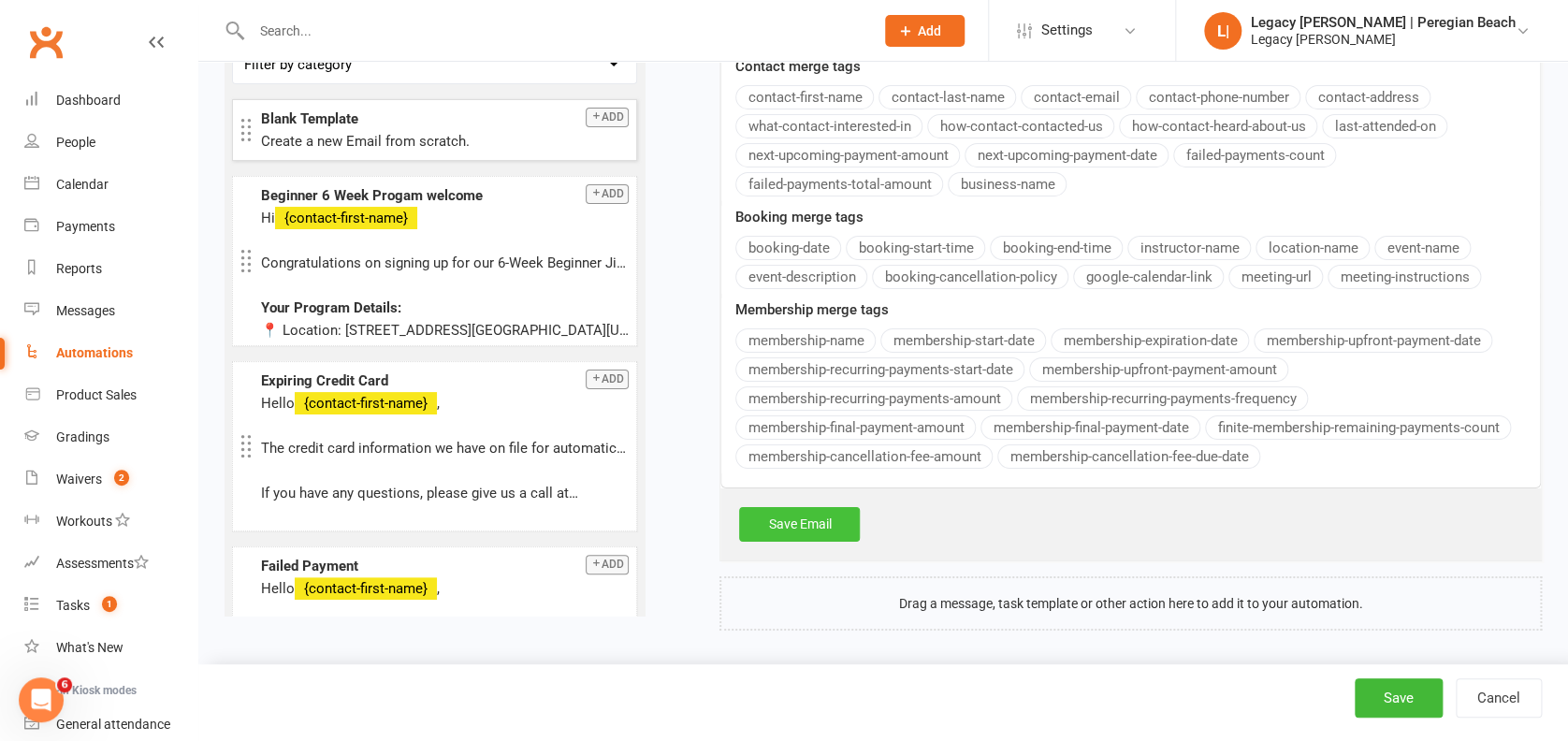
click at [801, 518] on link "Save Email" at bounding box center [800, 524] width 120 height 34
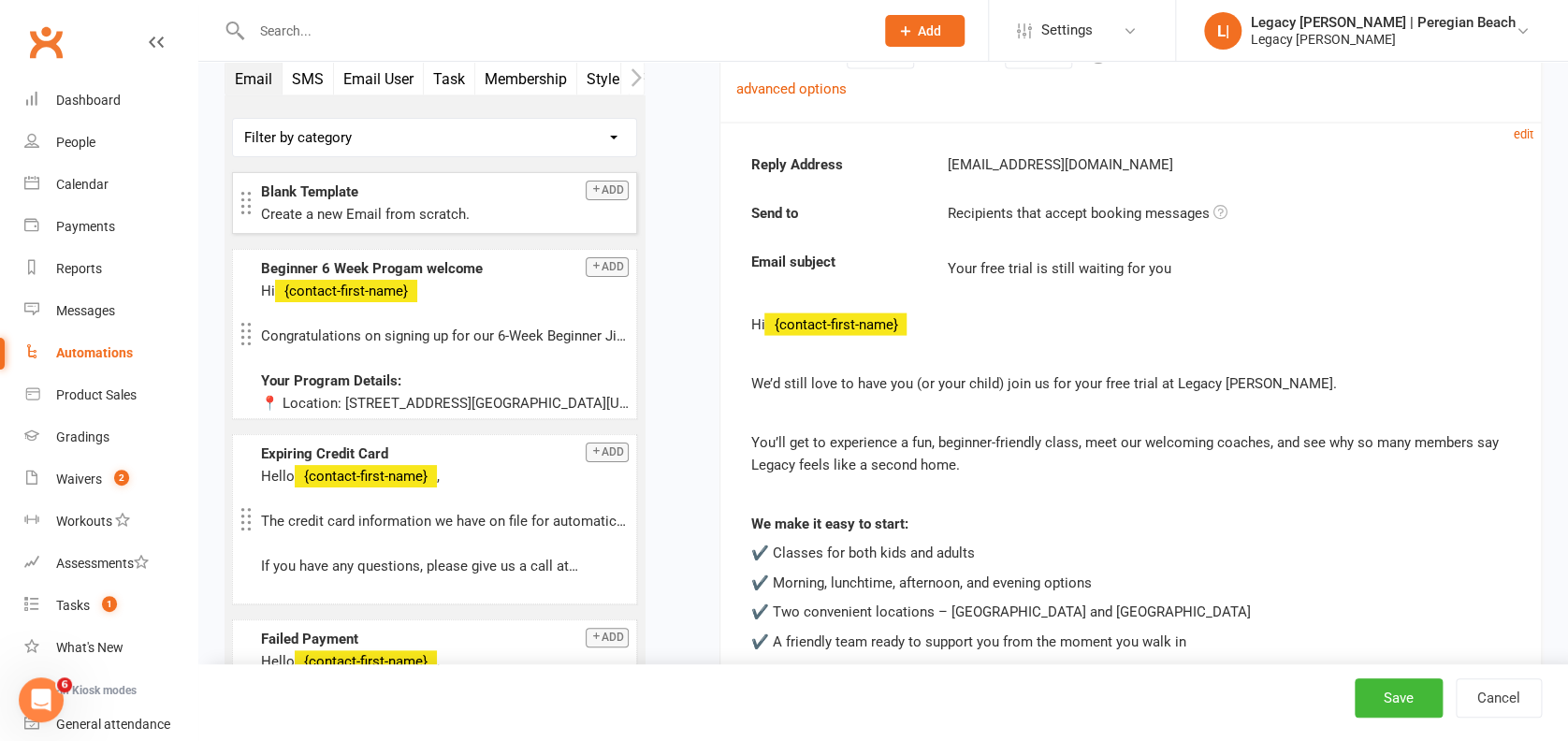
scroll to position [1911, 0]
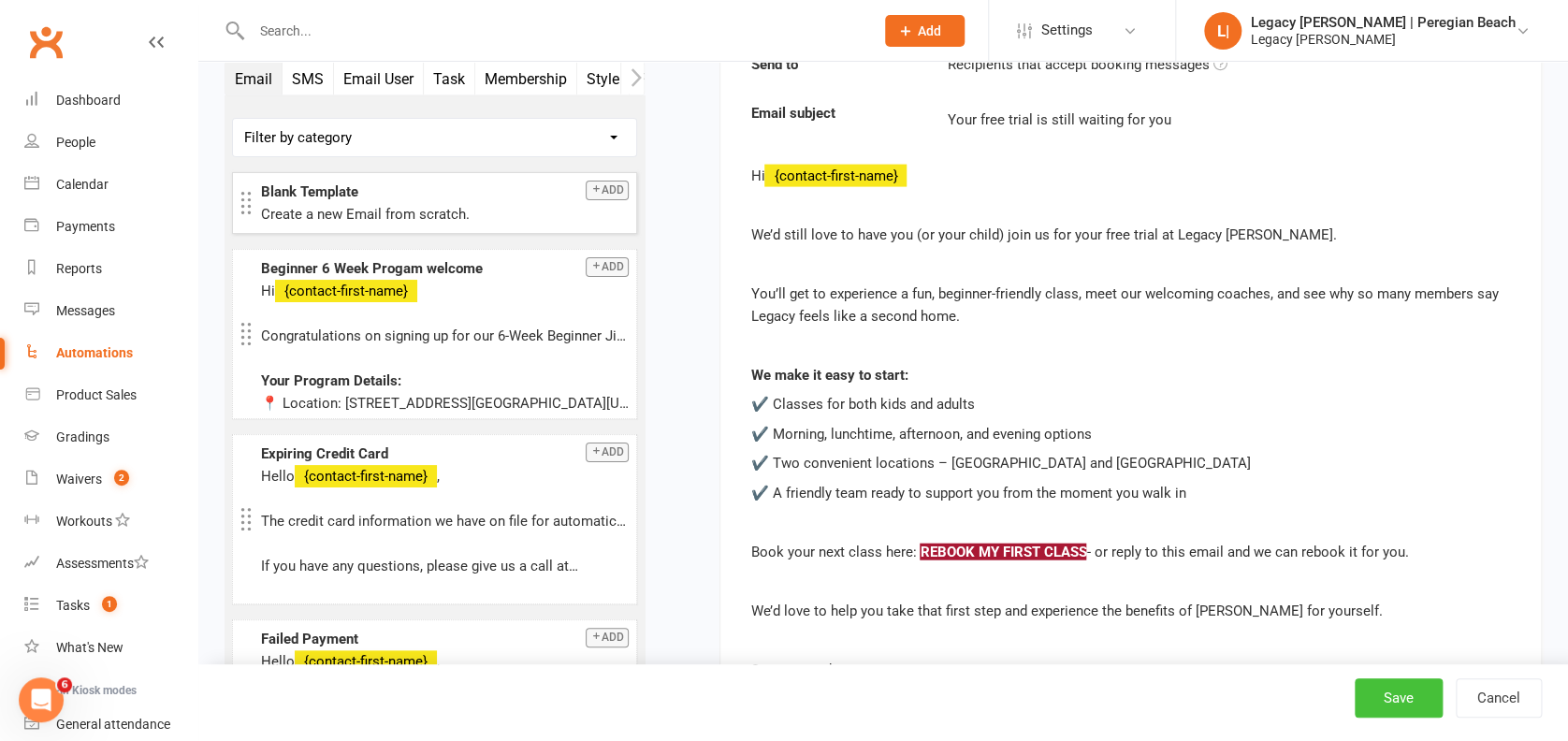
type input "2"
click at [1408, 700] on button "Save" at bounding box center [1399, 698] width 88 height 39
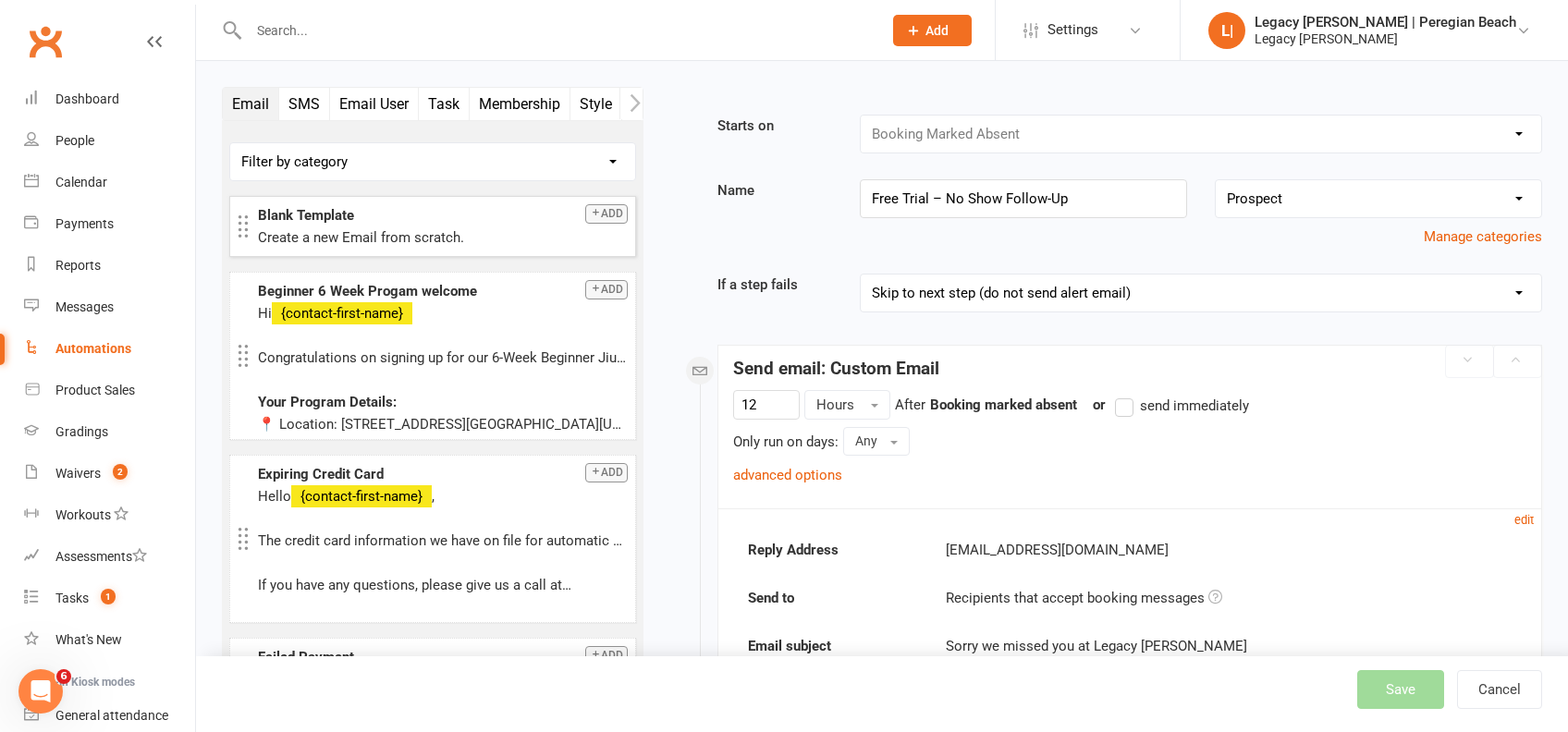
select select "true"
select select "100"
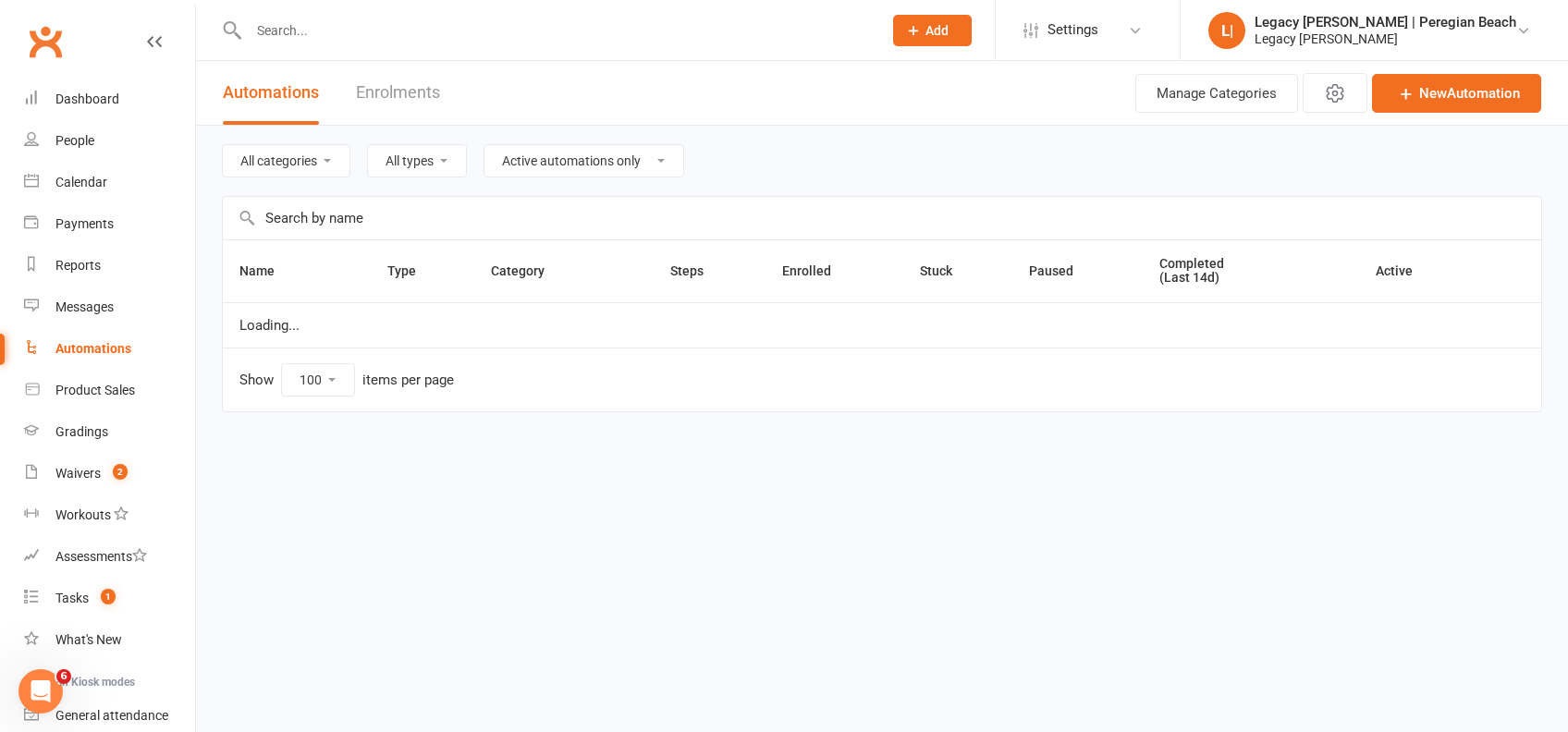
select select "796"
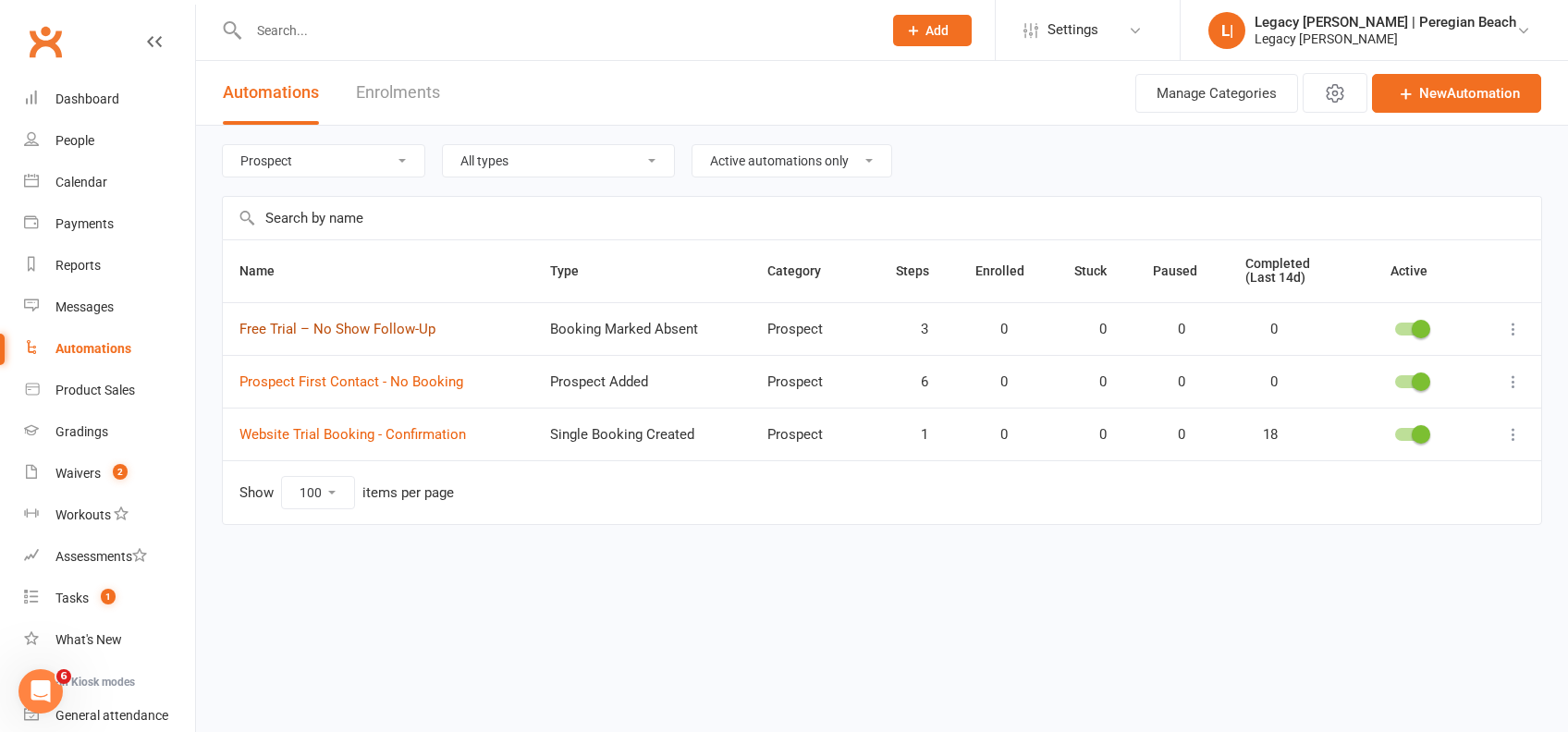
click at [362, 324] on link "Free Trial – No Show Follow-Up" at bounding box center [337, 328] width 196 height 17
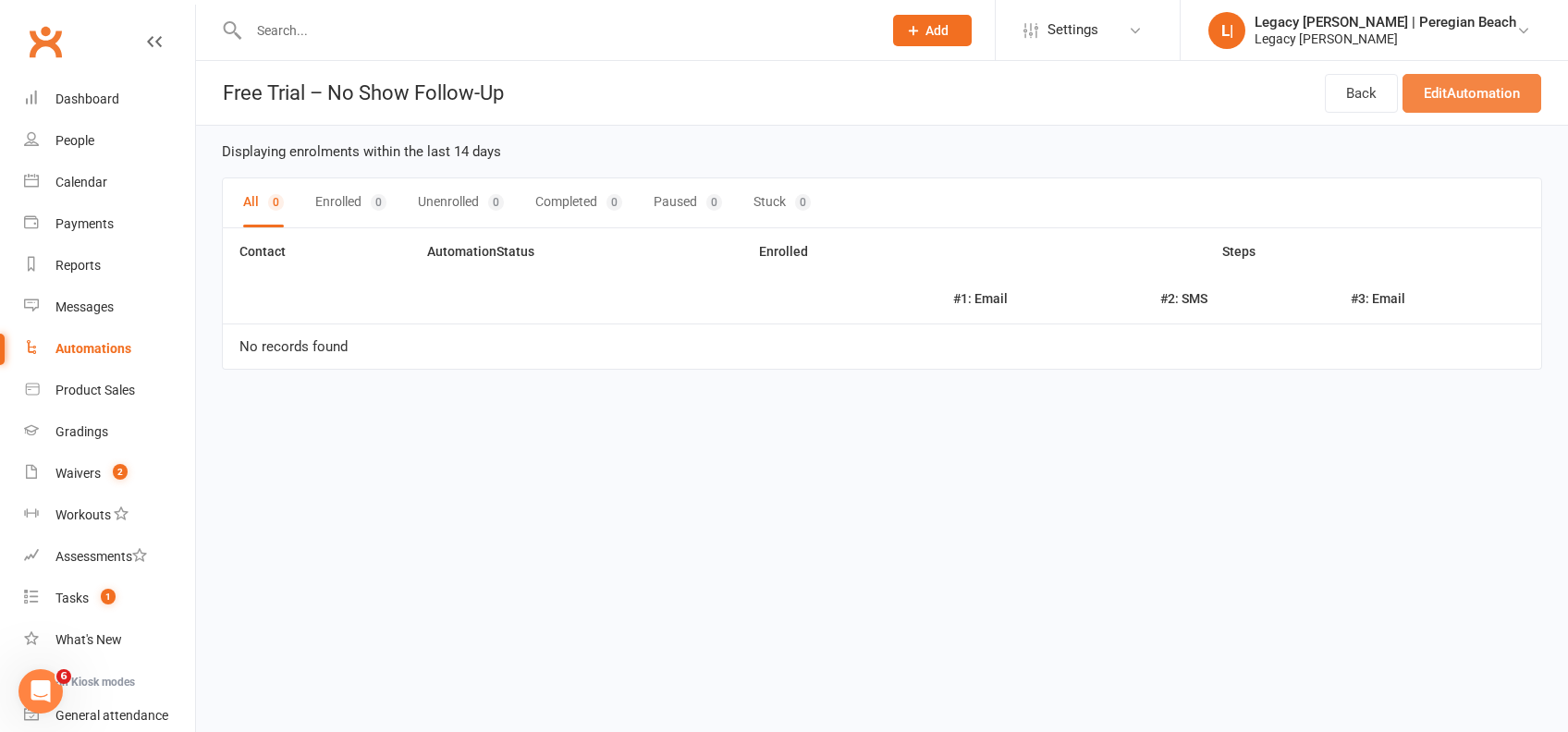
click at [1416, 88] on link "Edit Automation" at bounding box center [1471, 94] width 138 height 39
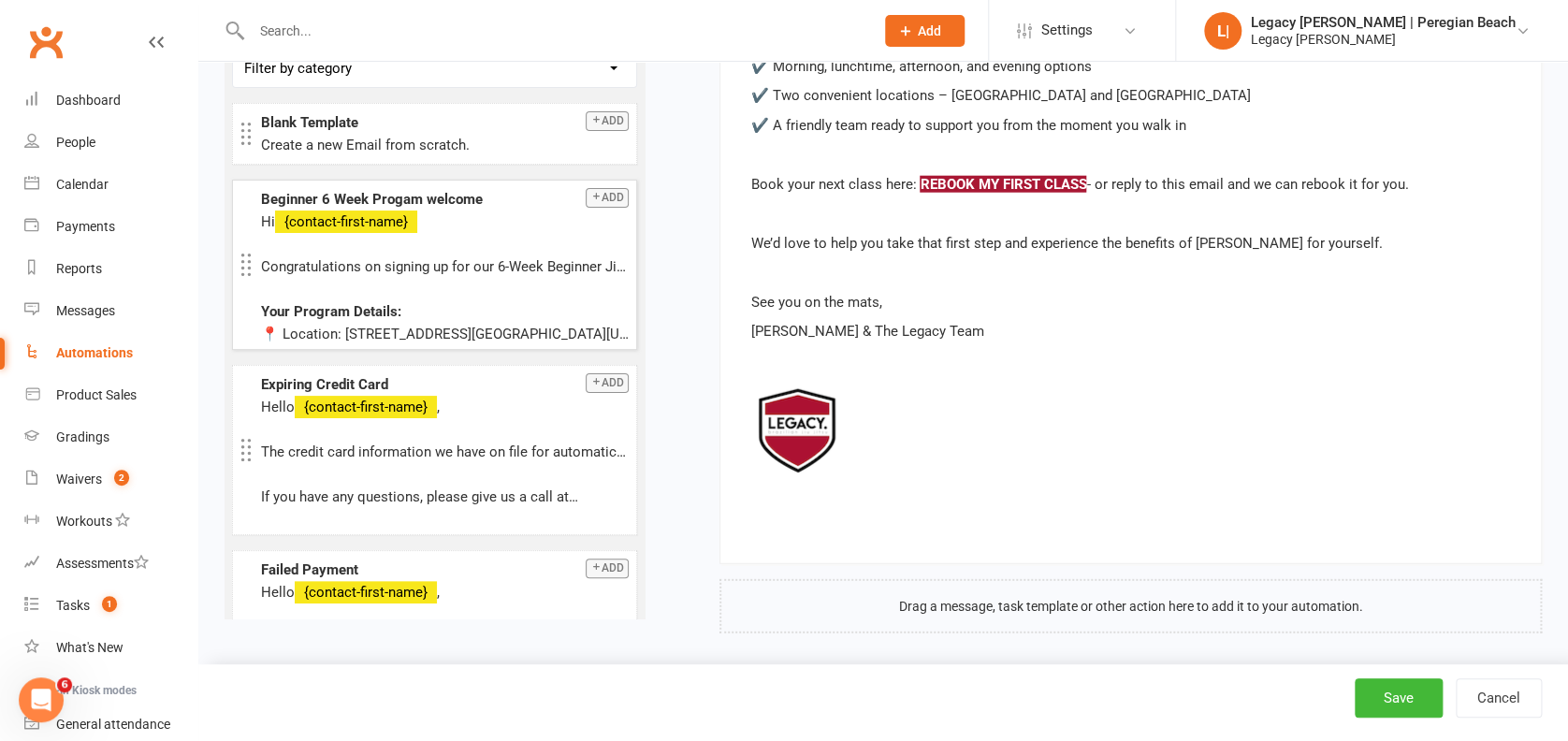
scroll to position [2271, 0]
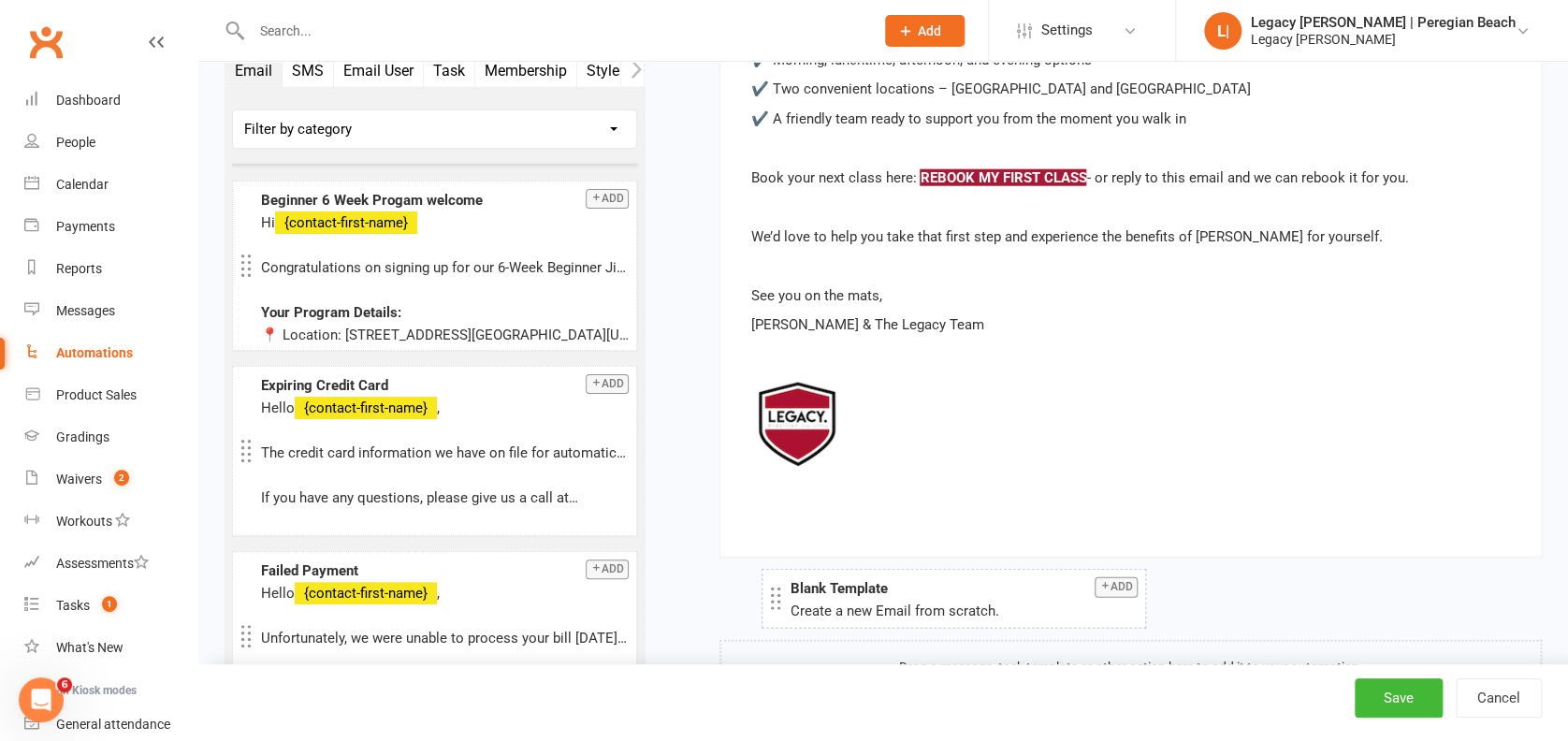
drag, startPoint x: 337, startPoint y: 120, endPoint x: 869, endPoint y: 599, distance: 715.9
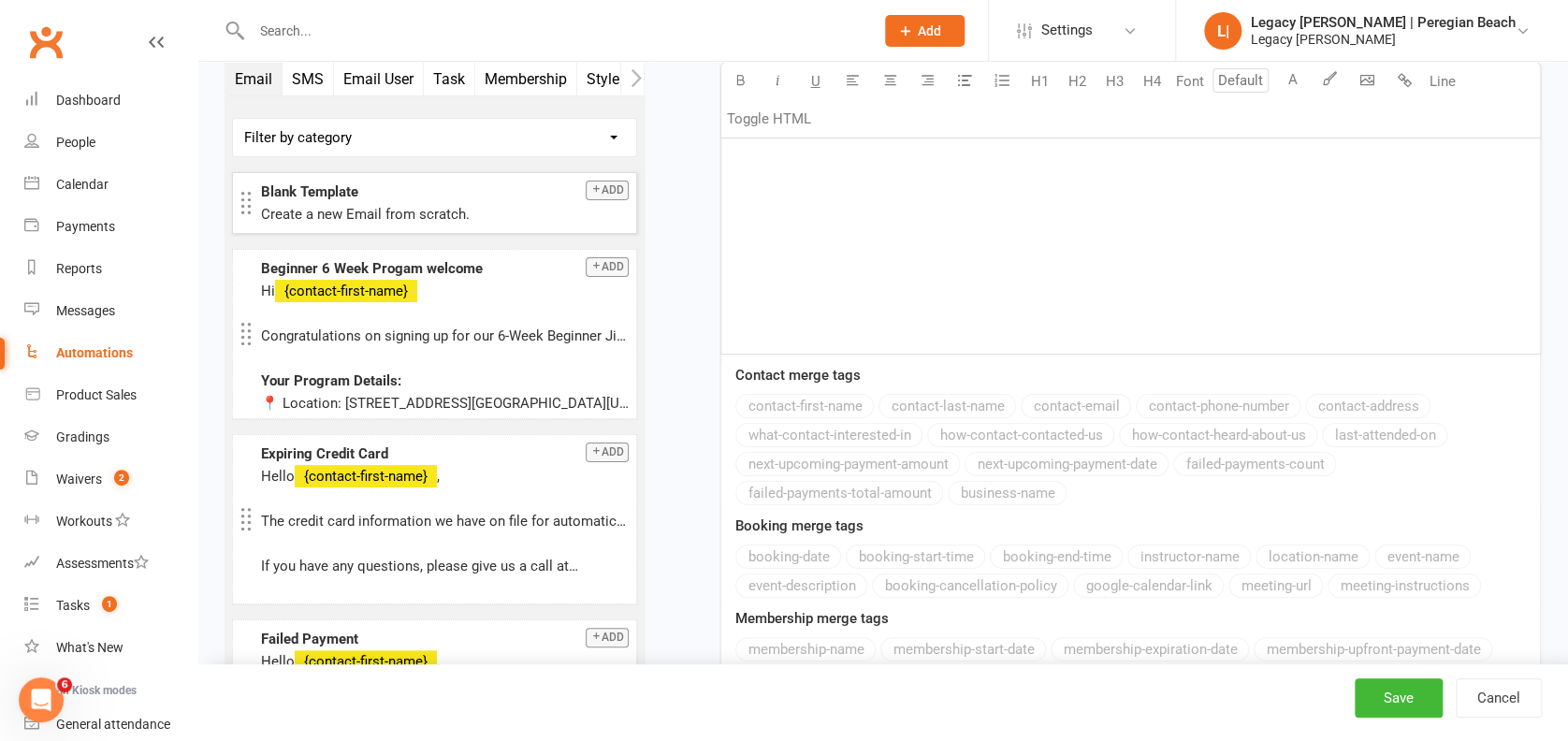
scroll to position [3239, 0]
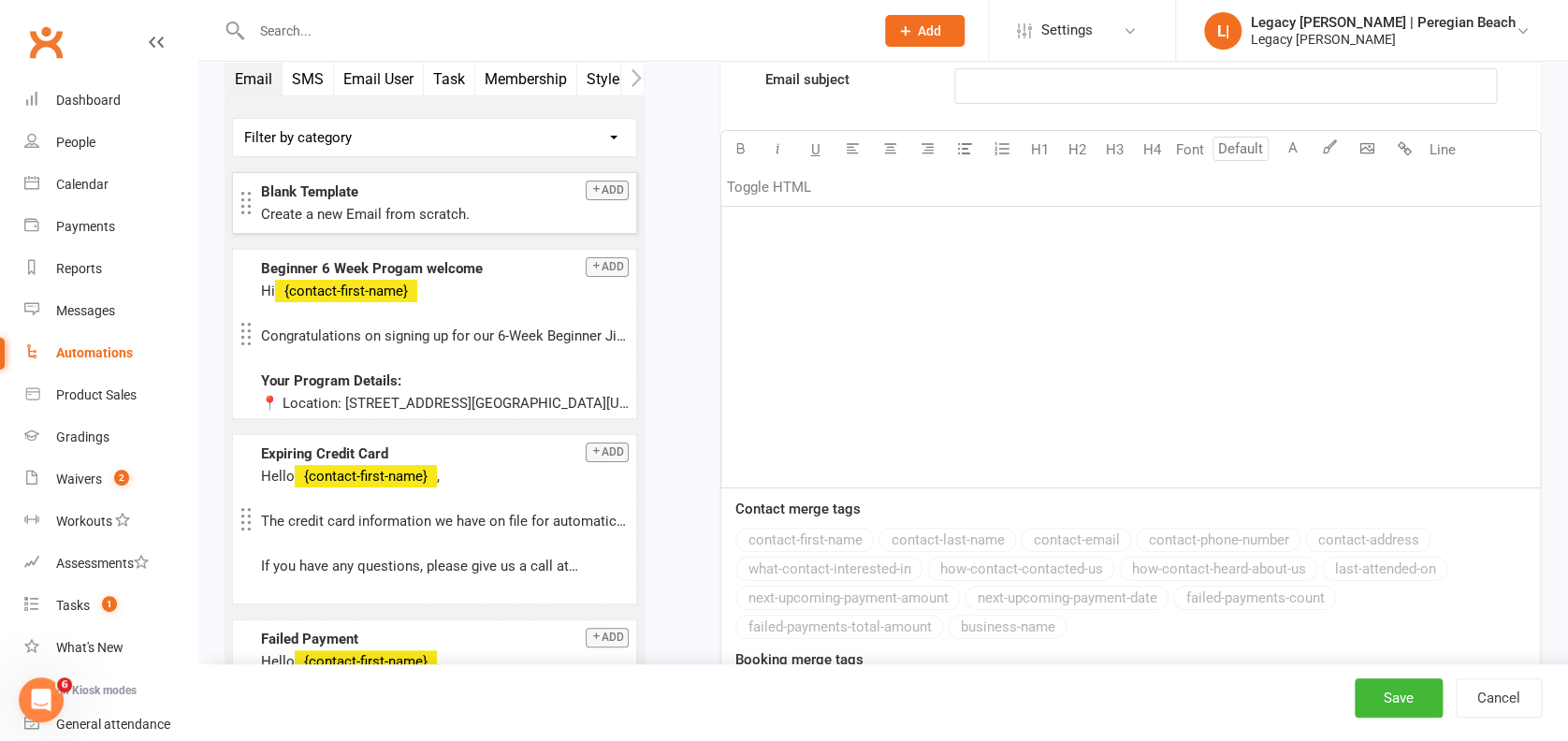
click at [884, 396] on div "﻿" at bounding box center [1130, 347] width 818 height 281
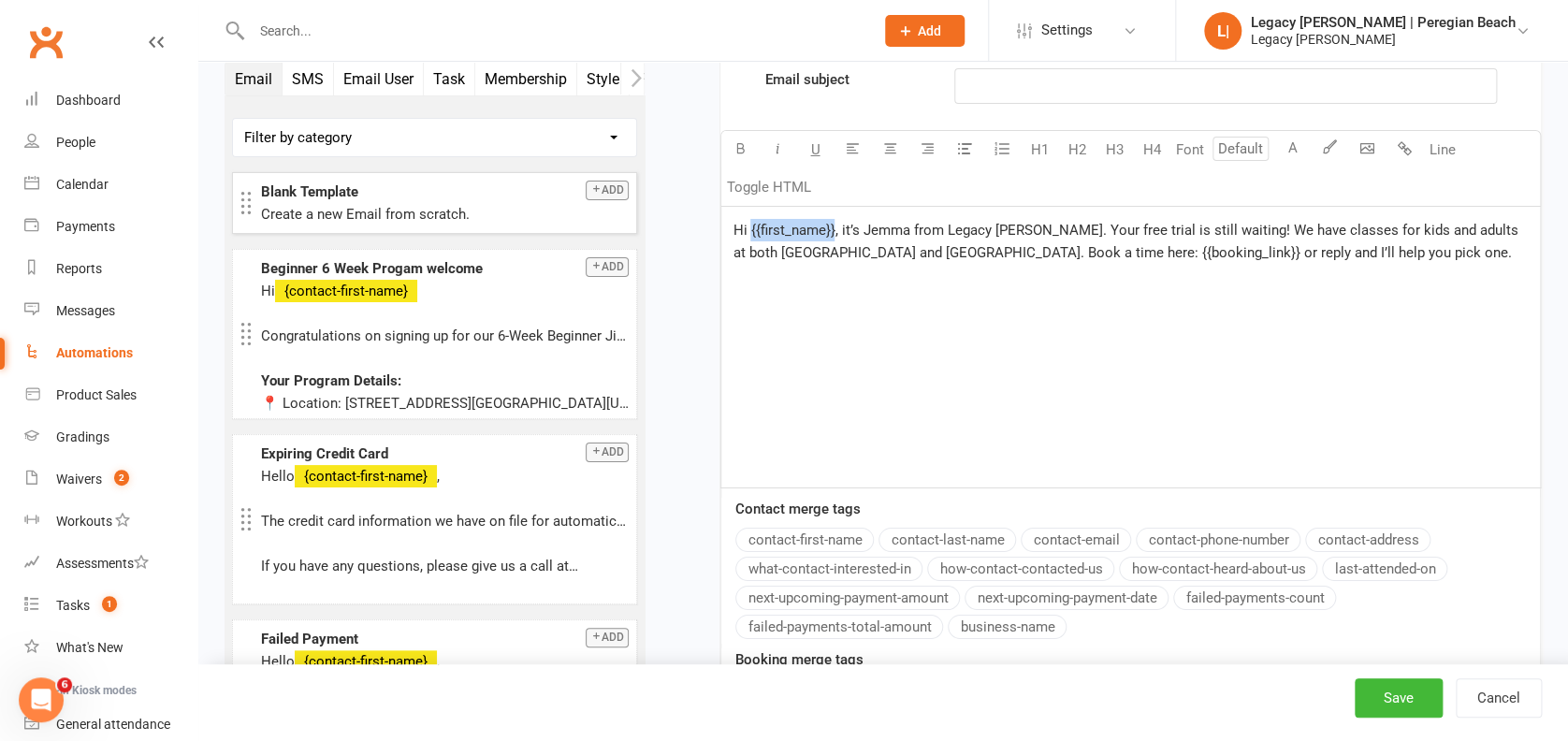
drag, startPoint x: 833, startPoint y: 225, endPoint x: 752, endPoint y: 228, distance: 81.1
click at [752, 228] on span "Hi {{first_name}}, it’s Jemma from Legacy [PERSON_NAME]. Your free trial is sti…" at bounding box center [1126, 241] width 788 height 39
click at [810, 534] on button "contact-first-name" at bounding box center [804, 540] width 138 height 24
click at [1132, 247] on span ", it’s Jemma from Legacy [PERSON_NAME]. Your free trial is still waiting! We ha…" at bounding box center [1127, 253] width 789 height 62
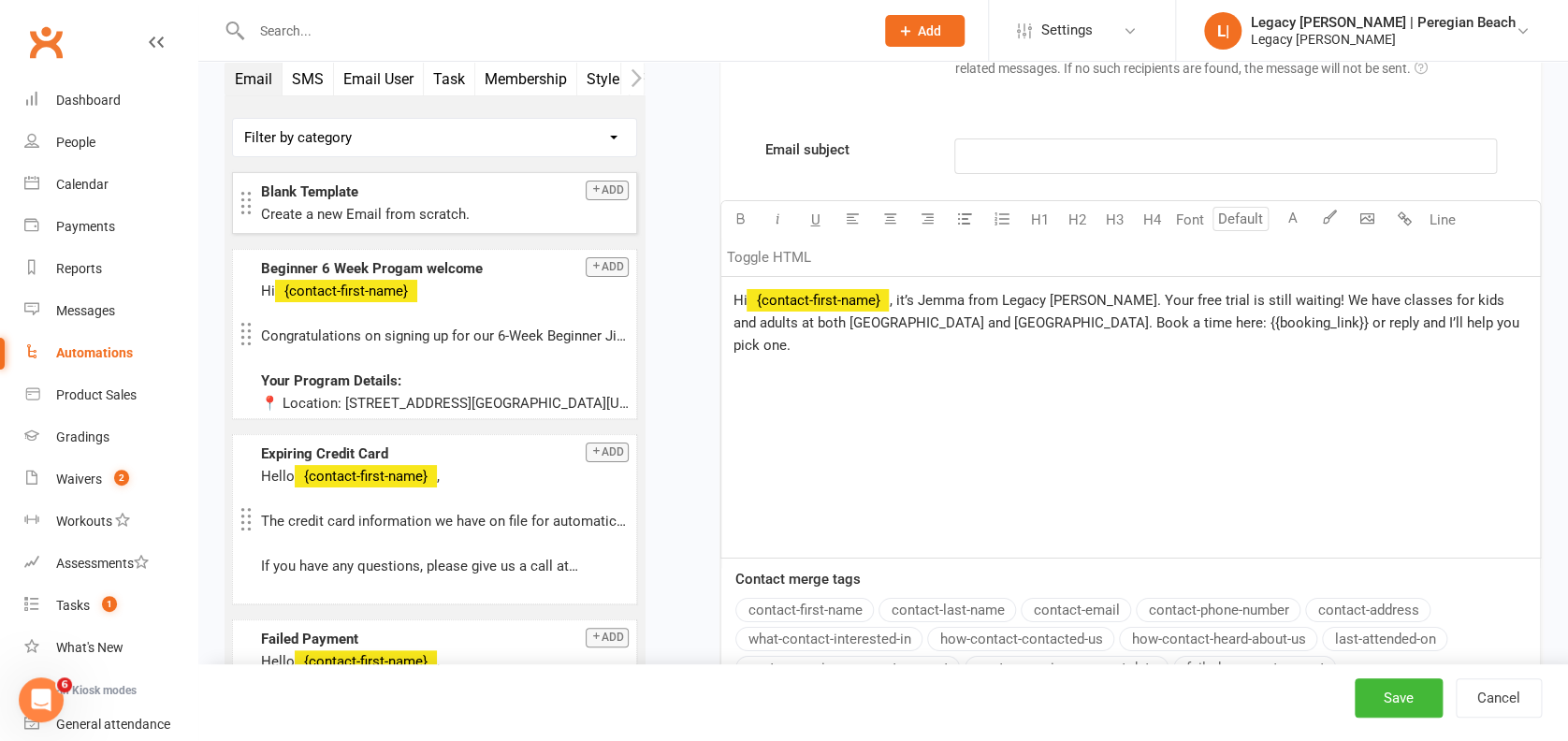
scroll to position [3115, 0]
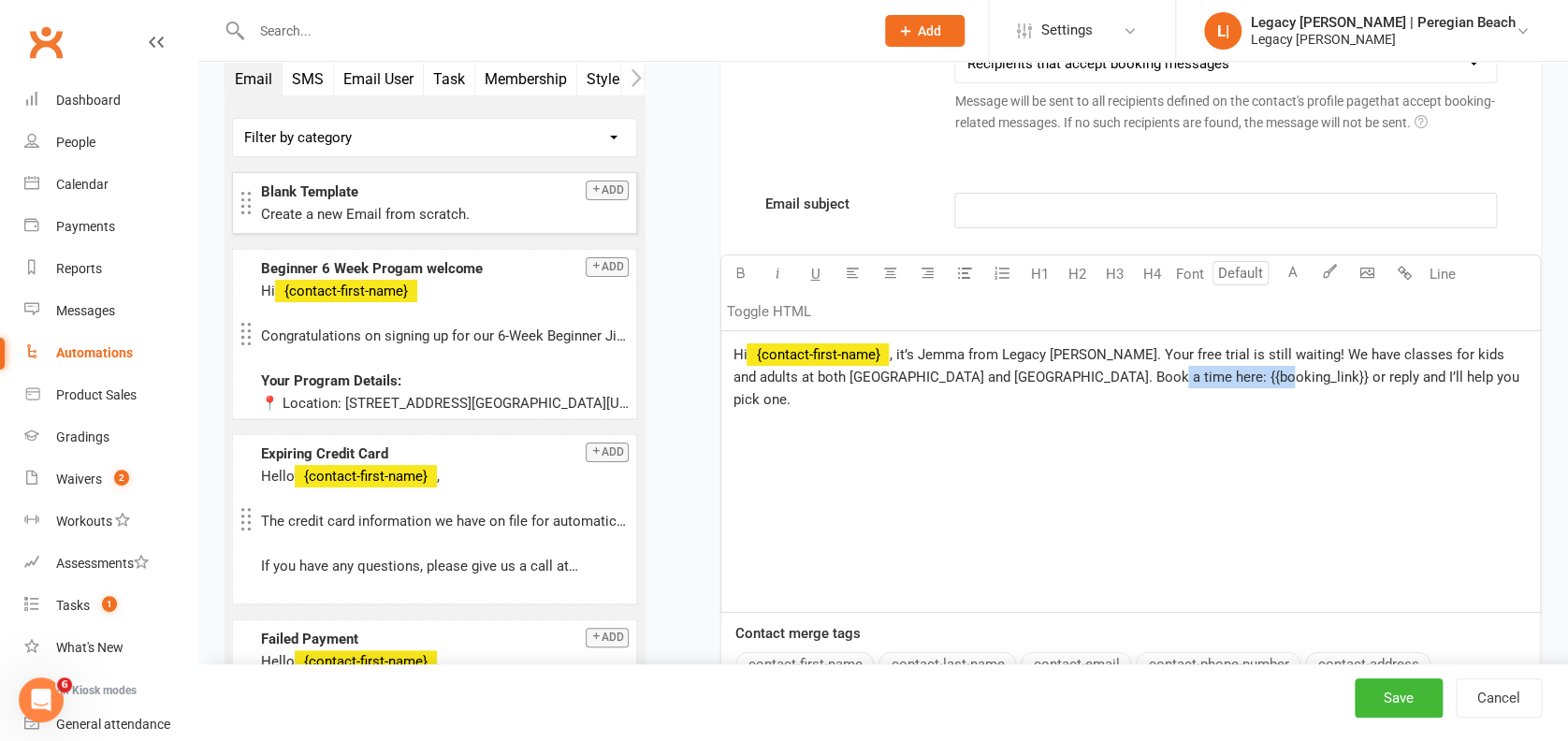
drag, startPoint x: 1110, startPoint y: 368, endPoint x: 1212, endPoint y: 378, distance: 102.5
click at [1212, 378] on span ", it’s Jemma from Legacy [PERSON_NAME]. Your free trial is still waiting! We ha…" at bounding box center [1127, 377] width 789 height 62
click at [804, 396] on span ", it’s Jemma from Legacy [PERSON_NAME]. Your free trial is still waiting! We ha…" at bounding box center [1121, 377] width 776 height 62
click at [768, 394] on span ", it’s Jemma from Legacy [PERSON_NAME]. Your free trial is still waiting! We ha…" at bounding box center [1121, 377] width 776 height 62
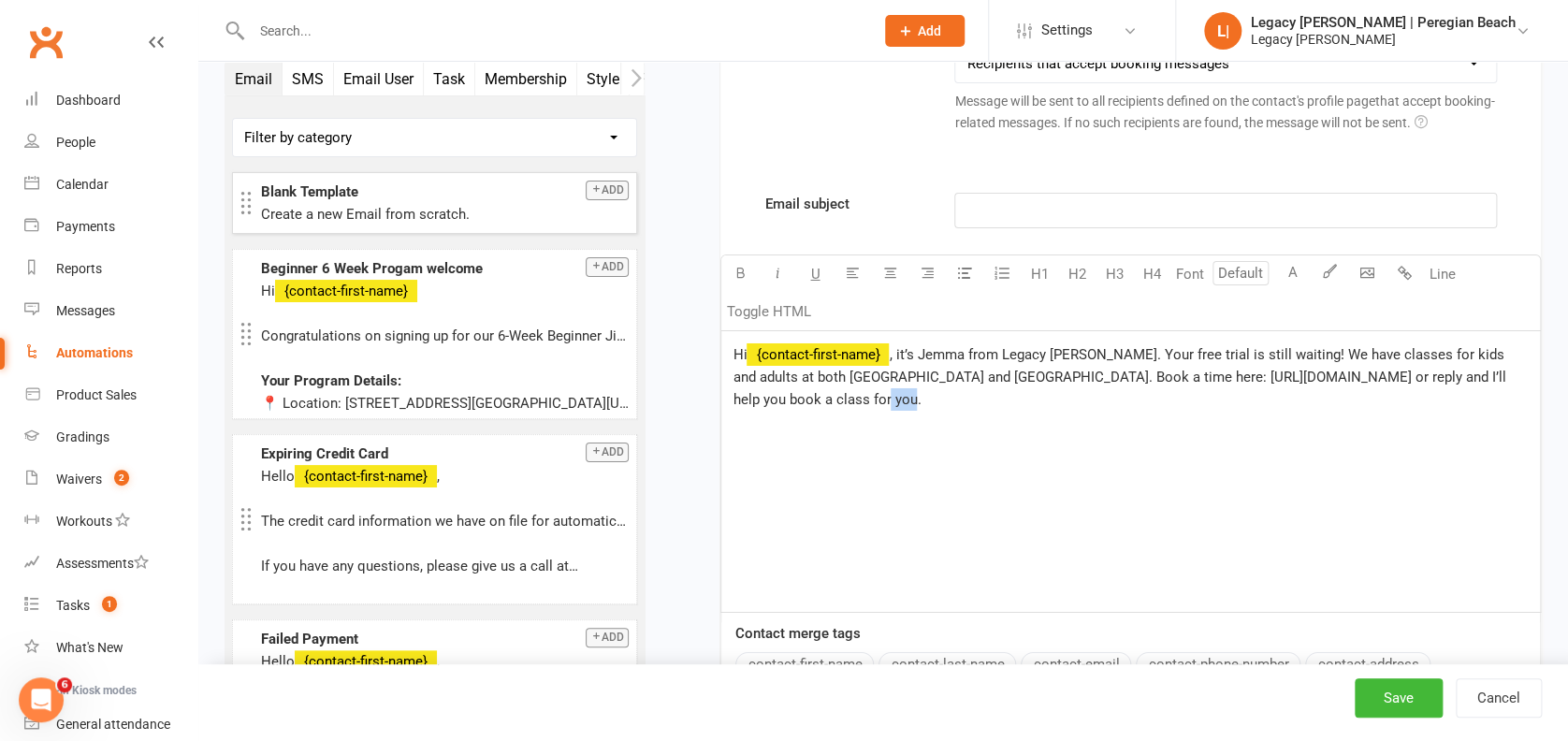
click at [768, 394] on span ", it’s Jemma from Legacy [PERSON_NAME]. Your free trial is still waiting! We ha…" at bounding box center [1121, 377] width 776 height 62
click at [1204, 415] on div "Hi ﻿ {contact-first-name} , it’s Jemma from Legacy [PERSON_NAME]. Your free tri…" at bounding box center [1130, 471] width 818 height 281
click at [1016, 373] on span ", it’s Jemma from Legacy [PERSON_NAME]. Your free trial is still waiting! We ha…" at bounding box center [1121, 377] width 776 height 62
click at [738, 396] on span ", it’s Jemma from Legacy [PERSON_NAME]. Your free trial is still waiting! We ha…" at bounding box center [1132, 377] width 799 height 62
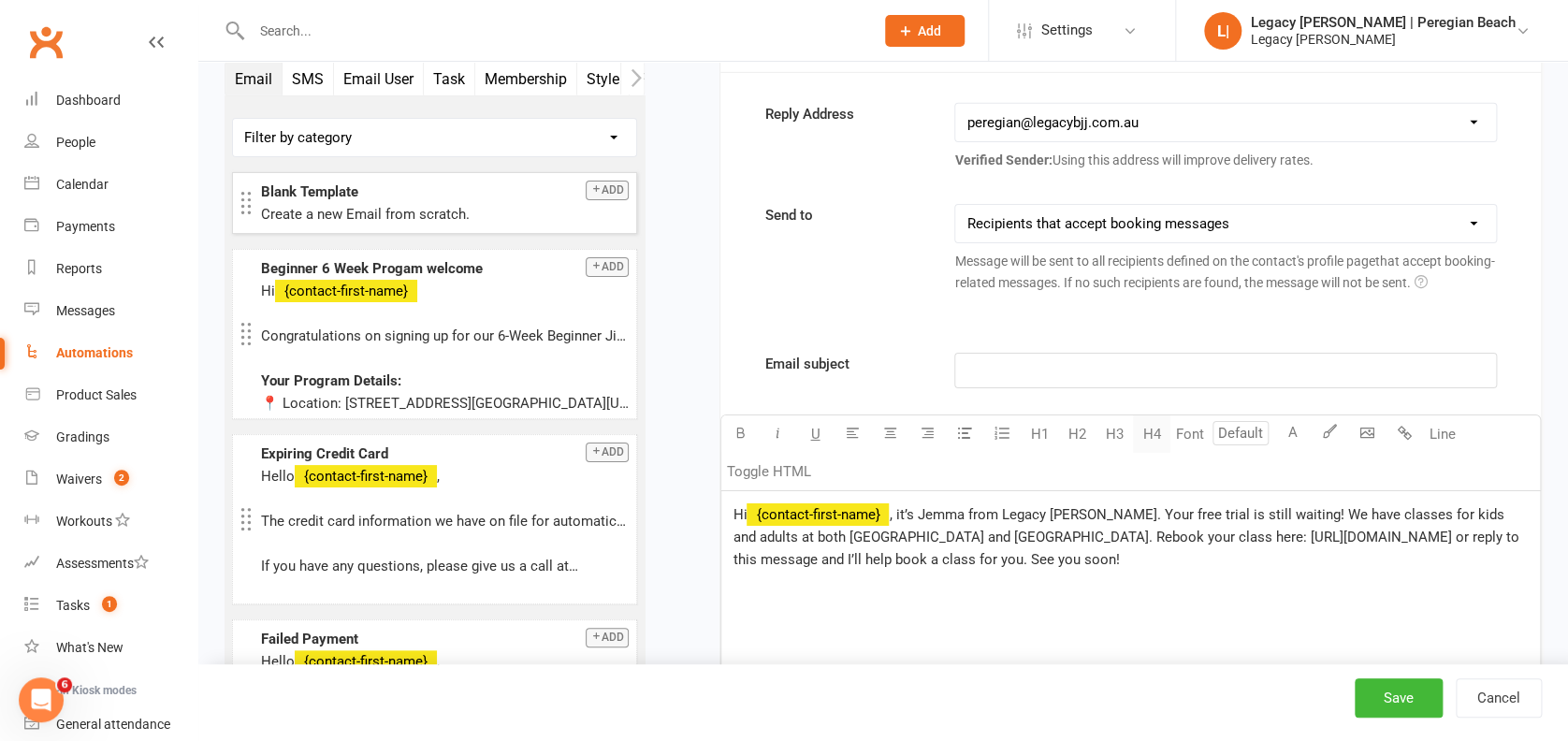
scroll to position [2990, 0]
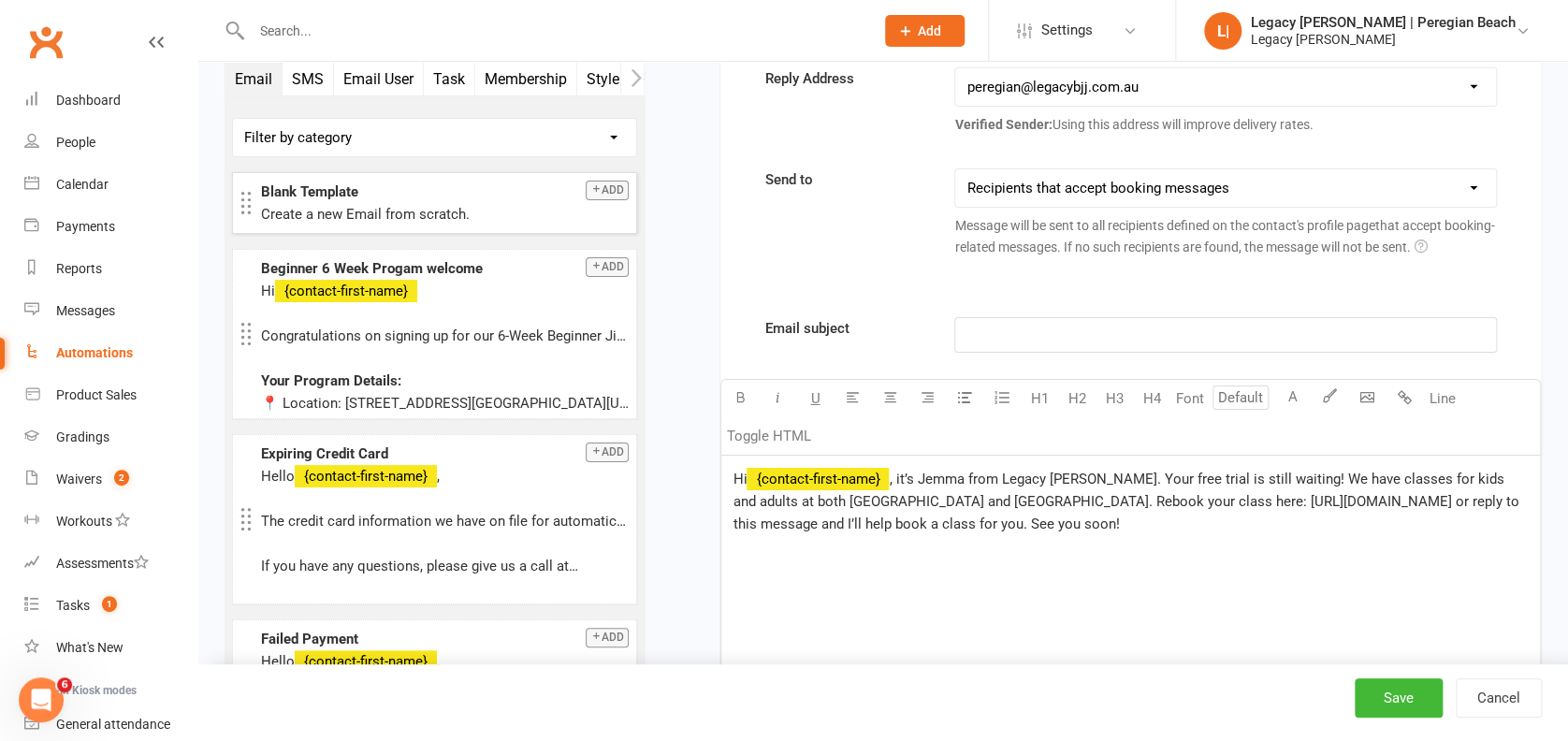
click at [1005, 508] on p "Hi ﻿ {contact-first-name} , it’s Jemma from Legacy [PERSON_NAME]. Your free tri…" at bounding box center [1130, 502] width 796 height 68
copy p "Hi ﻿ {contact-first-name} , it’s Jemma from Legacy [PERSON_NAME]. Your free tri…"
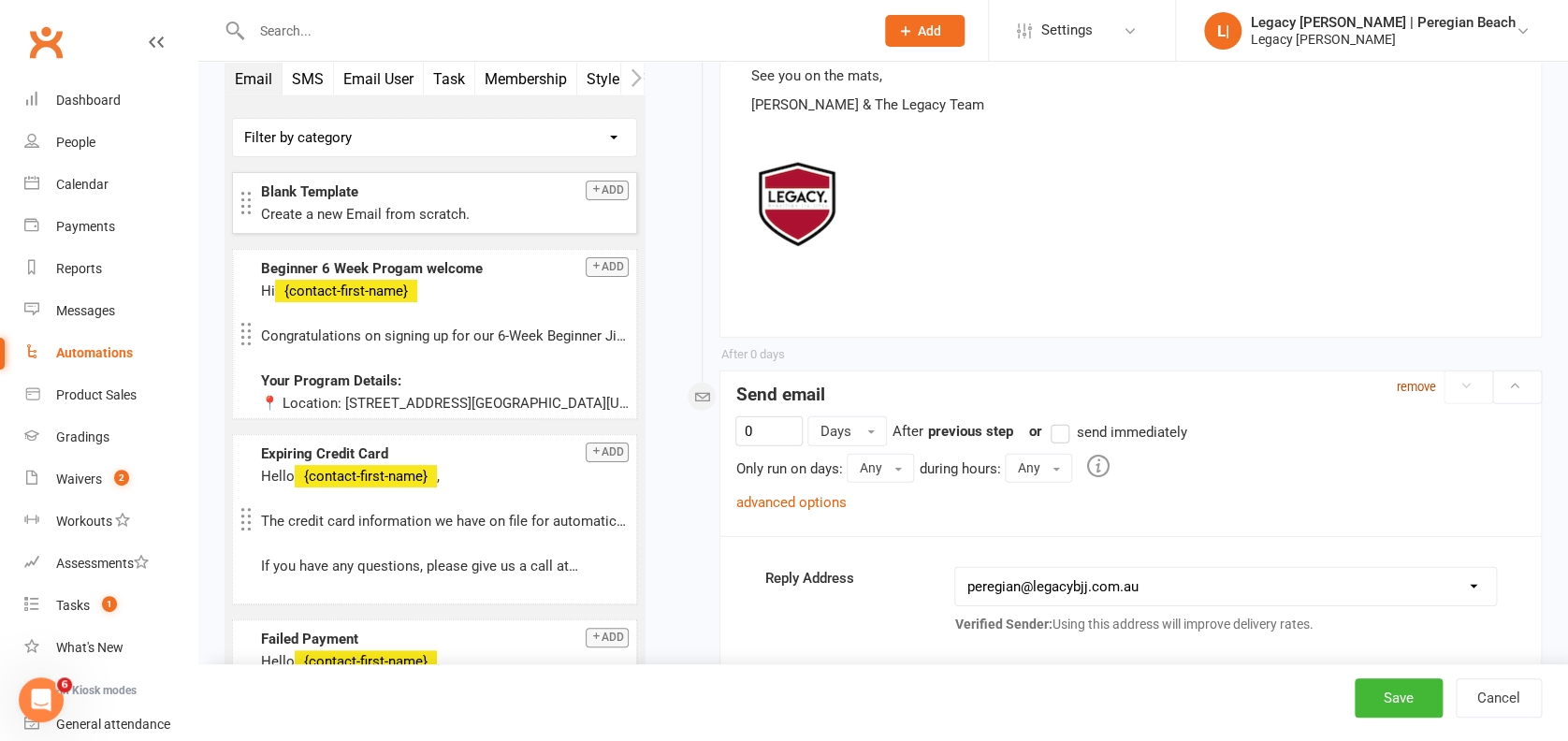
click at [1415, 384] on small "remove" at bounding box center [1417, 386] width 39 height 14
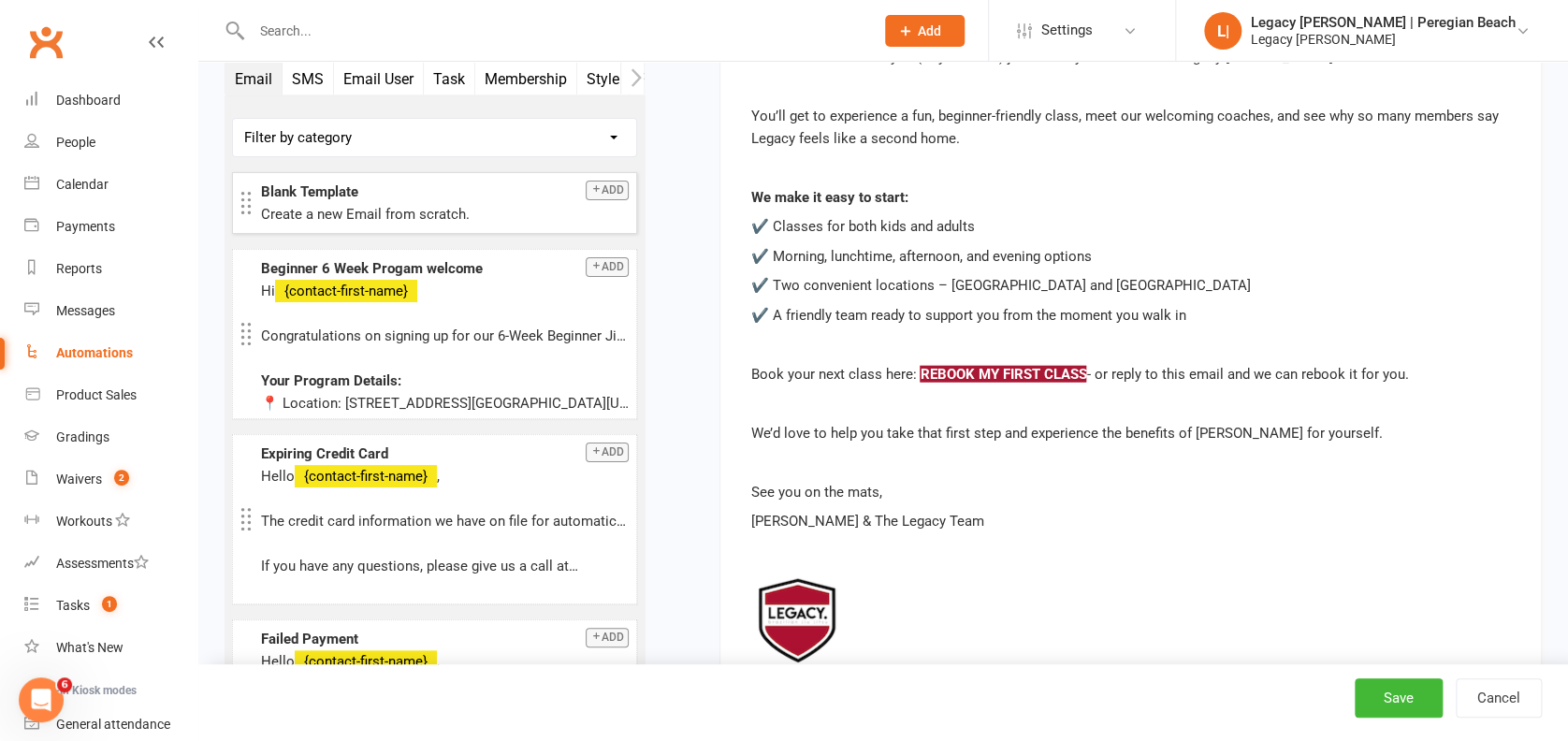
scroll to position [1897, 0]
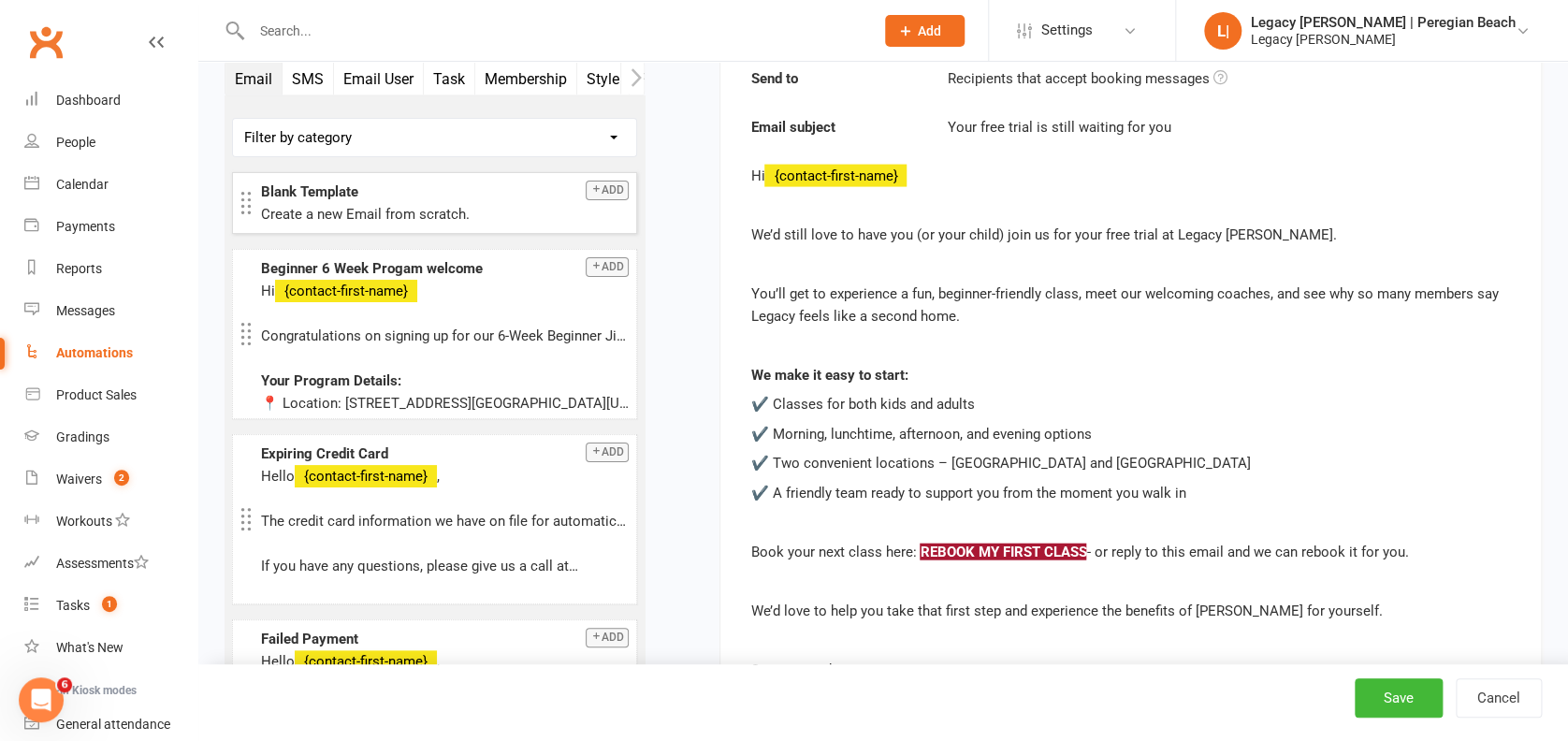
click at [303, 83] on button "SMS" at bounding box center [308, 79] width 52 height 33
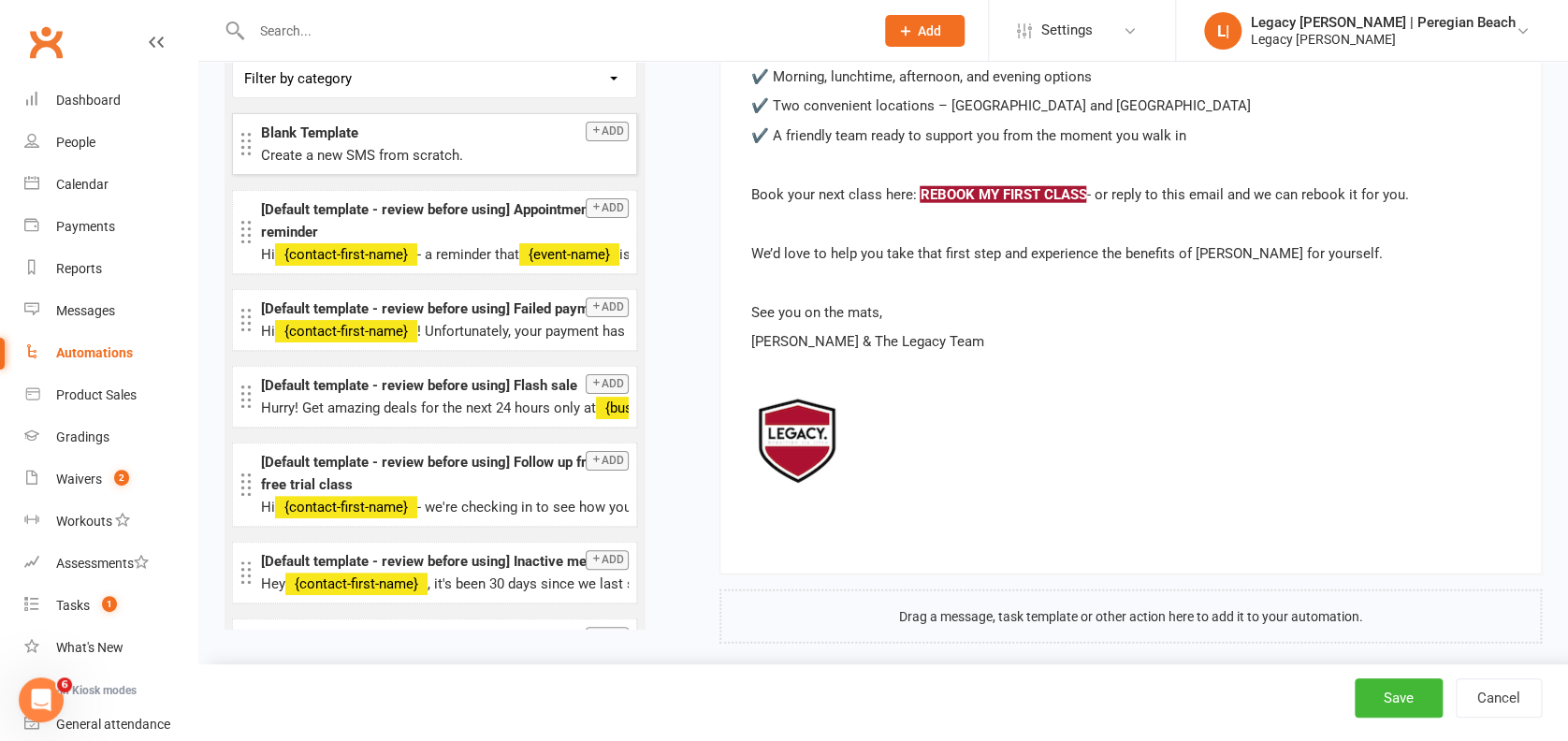
scroll to position [2271, 0]
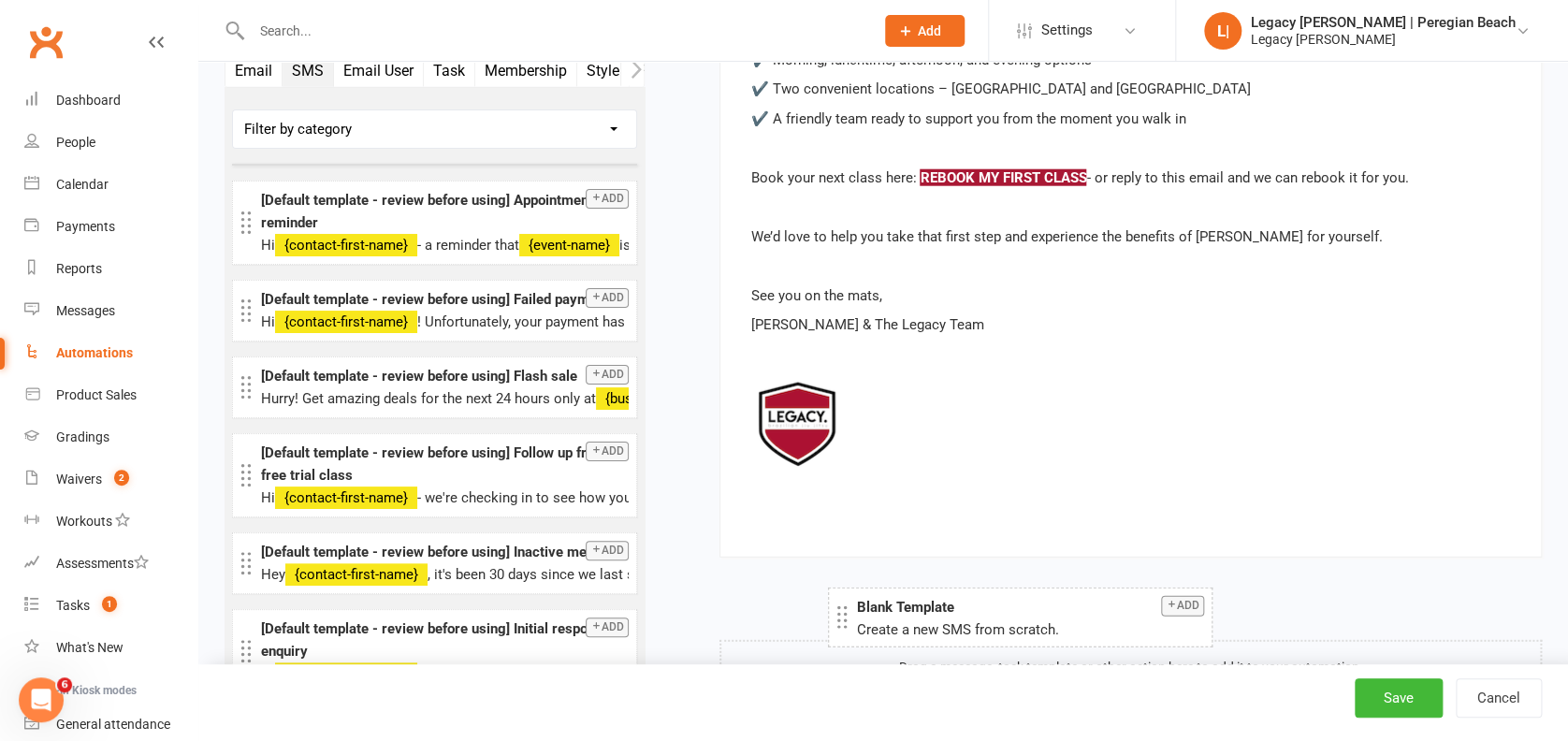
drag, startPoint x: 344, startPoint y: 127, endPoint x: 939, endPoint y: 618, distance: 771.4
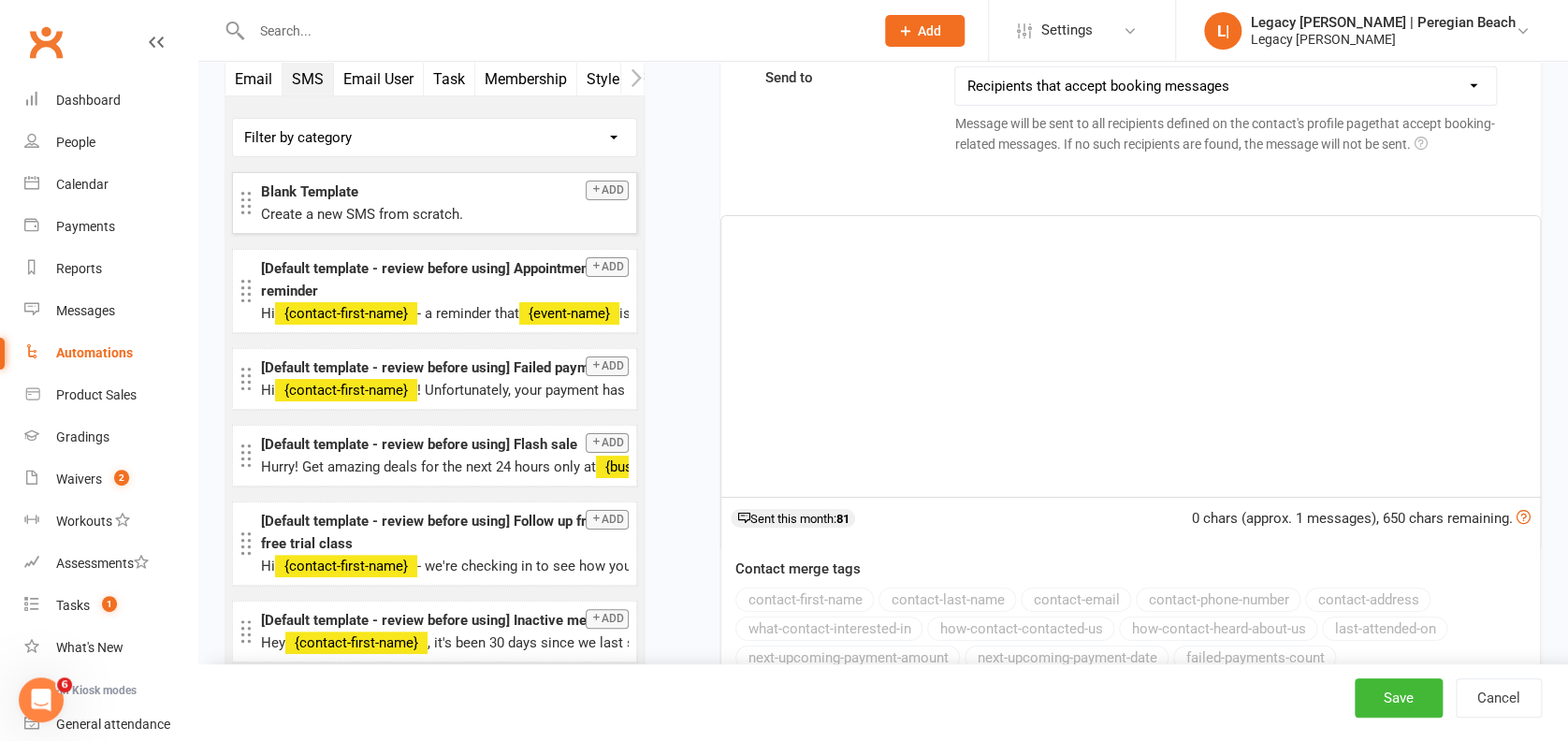
scroll to position [2870, 0]
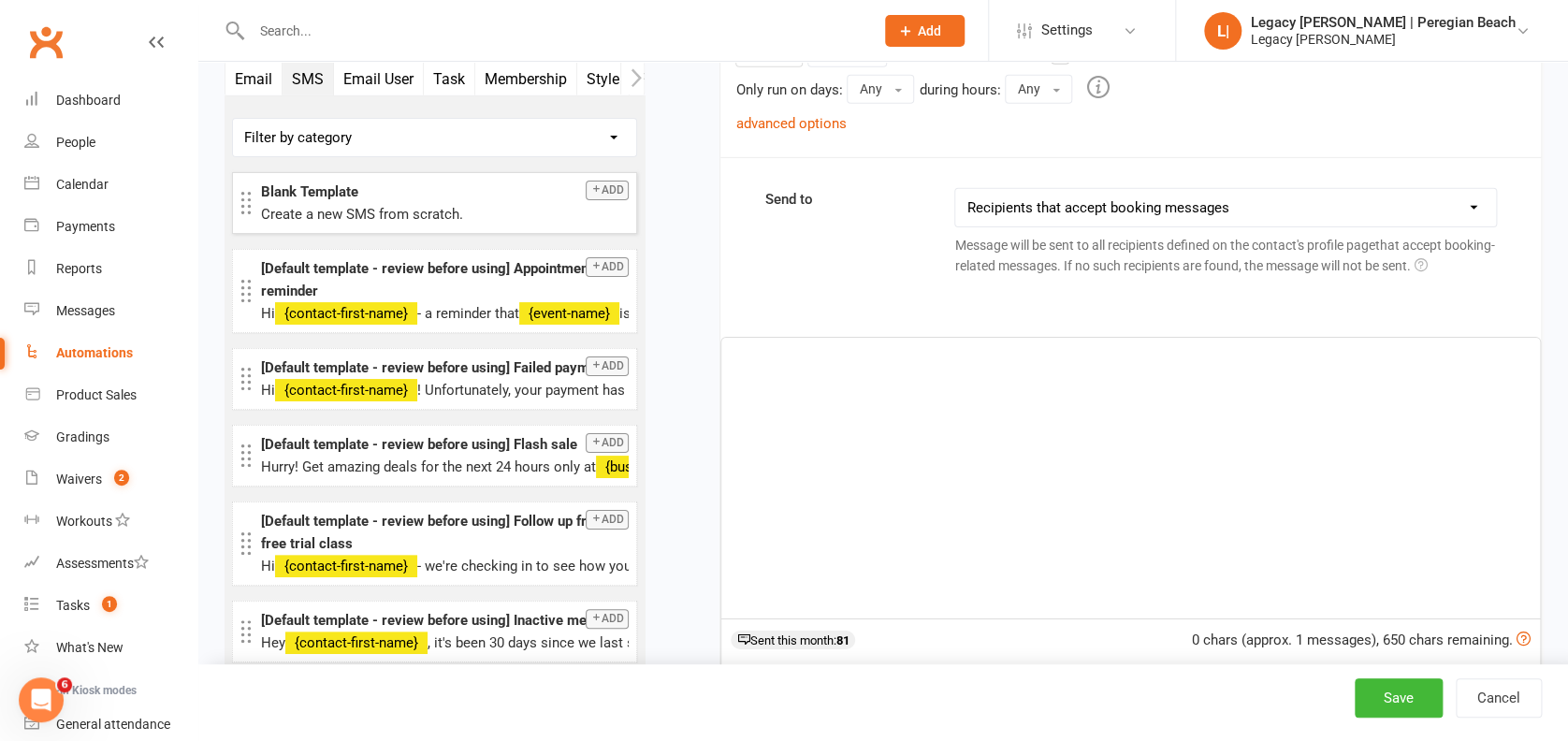
click at [839, 391] on div "﻿" at bounding box center [1130, 477] width 818 height 281
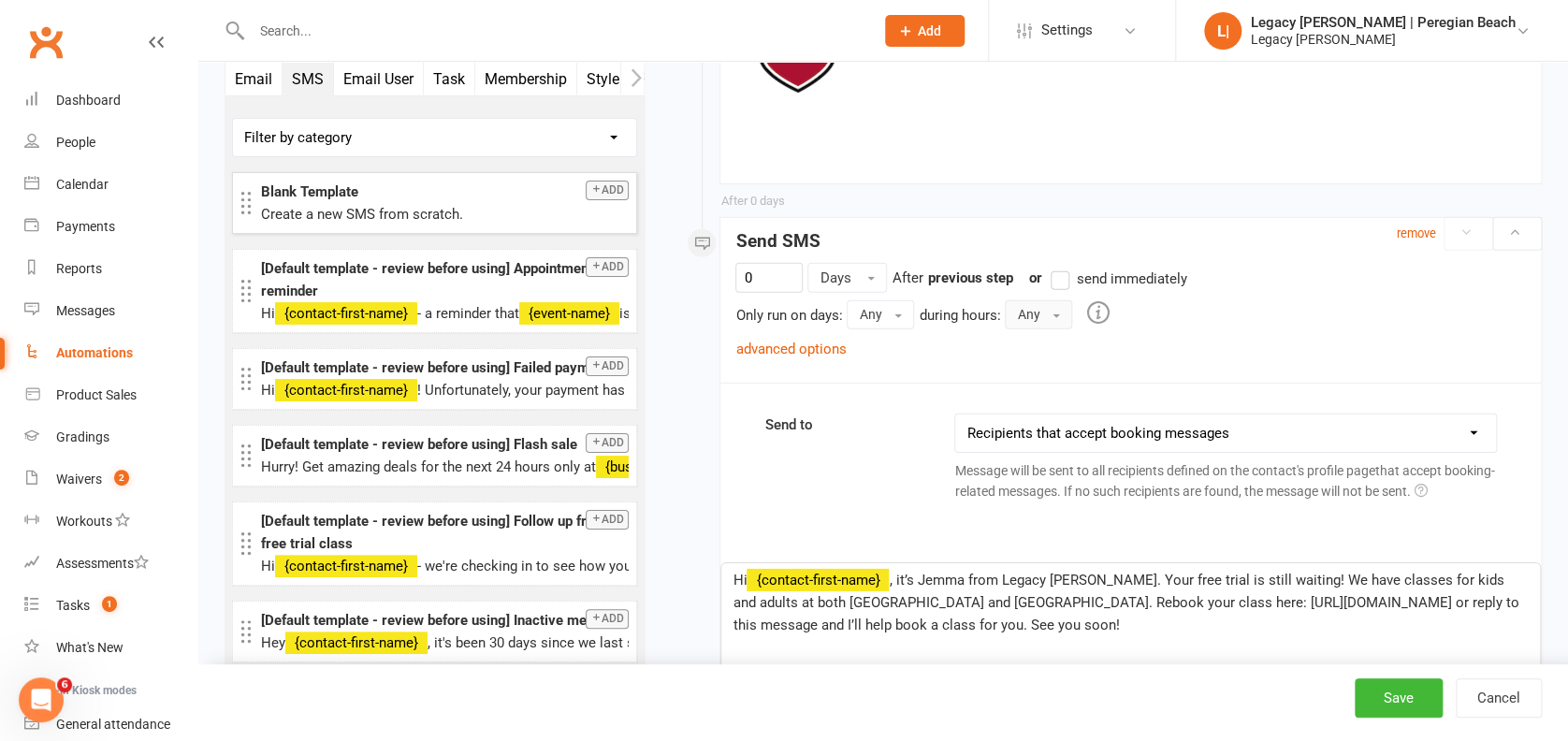
scroll to position [2620, 0]
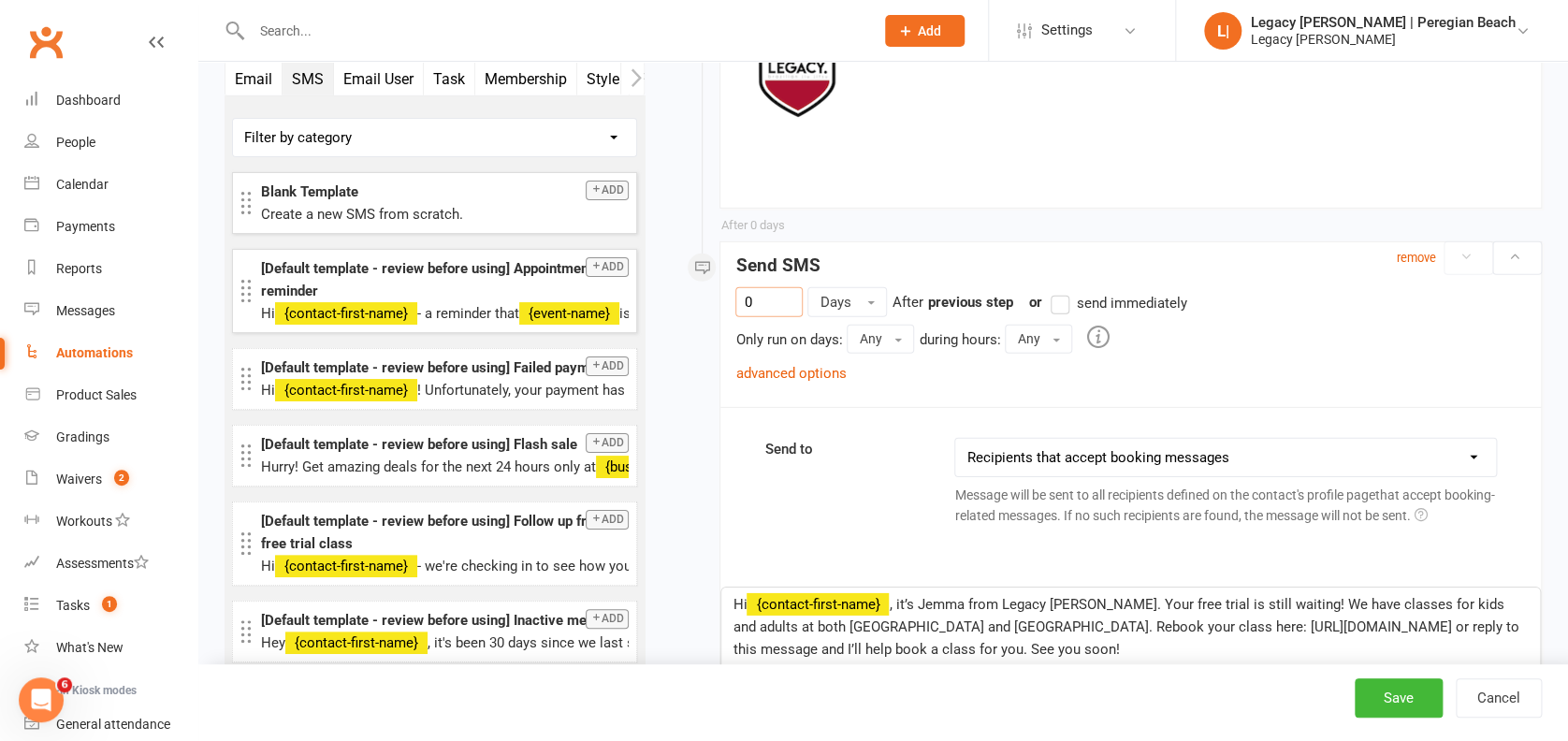
drag, startPoint x: 776, startPoint y: 313, endPoint x: 598, endPoint y: 266, distance: 184.1
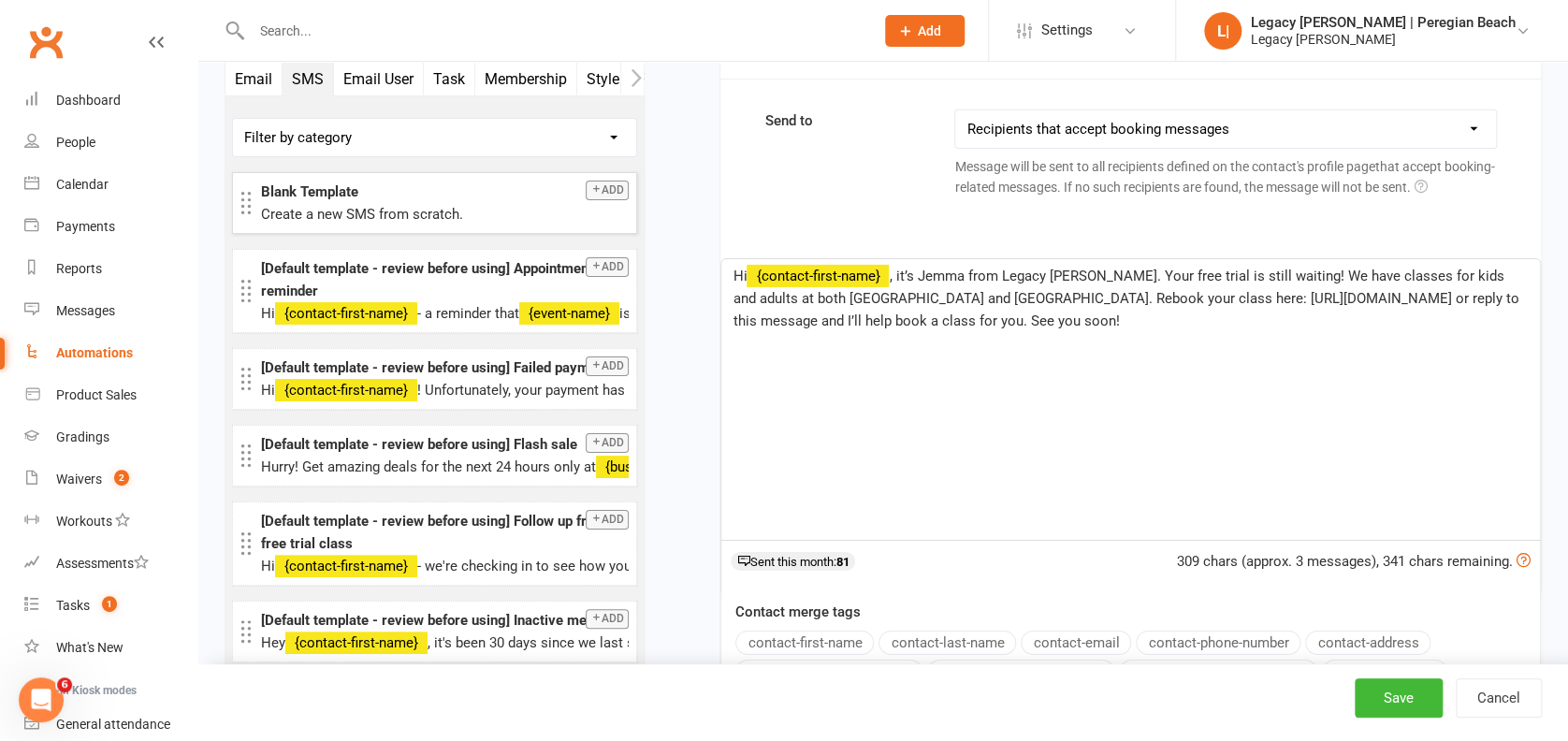
scroll to position [2994, 0]
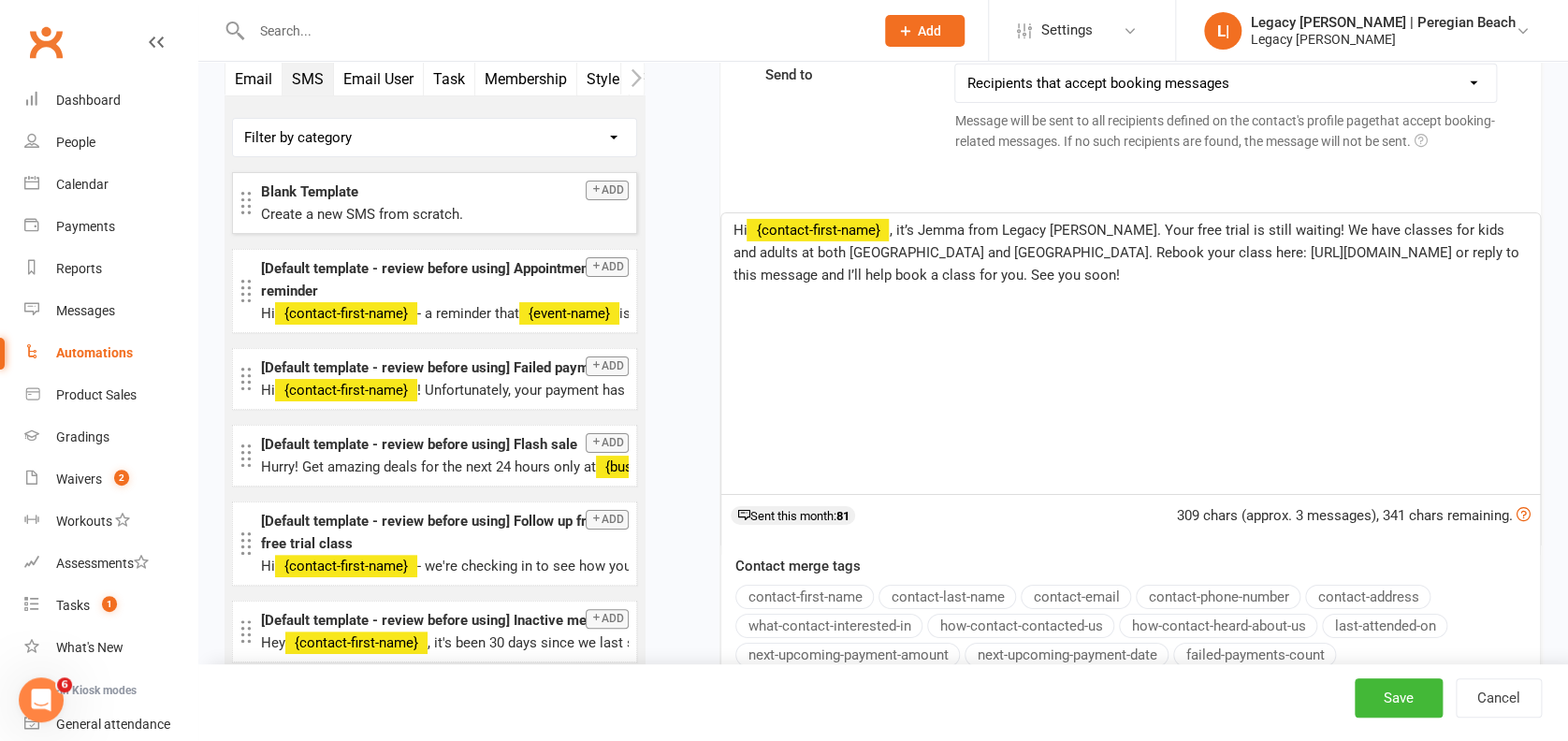
type input "1"
click at [972, 324] on div "Hi ﻿ {contact-first-name} , it’s Jemma from Legacy [PERSON_NAME]. Your free tri…" at bounding box center [1130, 353] width 818 height 281
copy p "Hi ﻿ {contact-first-name} , it’s Jemma from Legacy [PERSON_NAME]. Your free tri…"
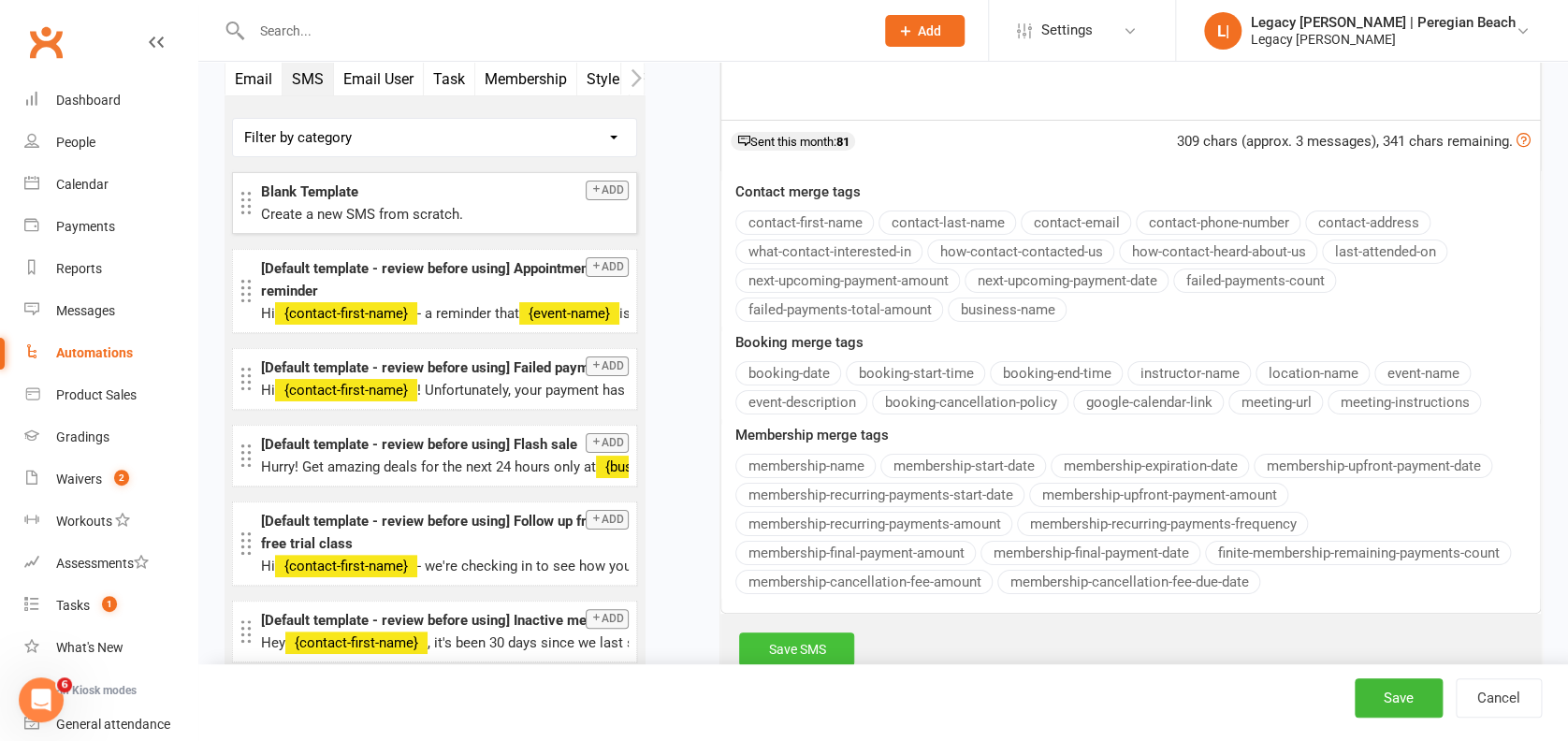
click at [796, 640] on link "Save SMS" at bounding box center [797, 649] width 115 height 34
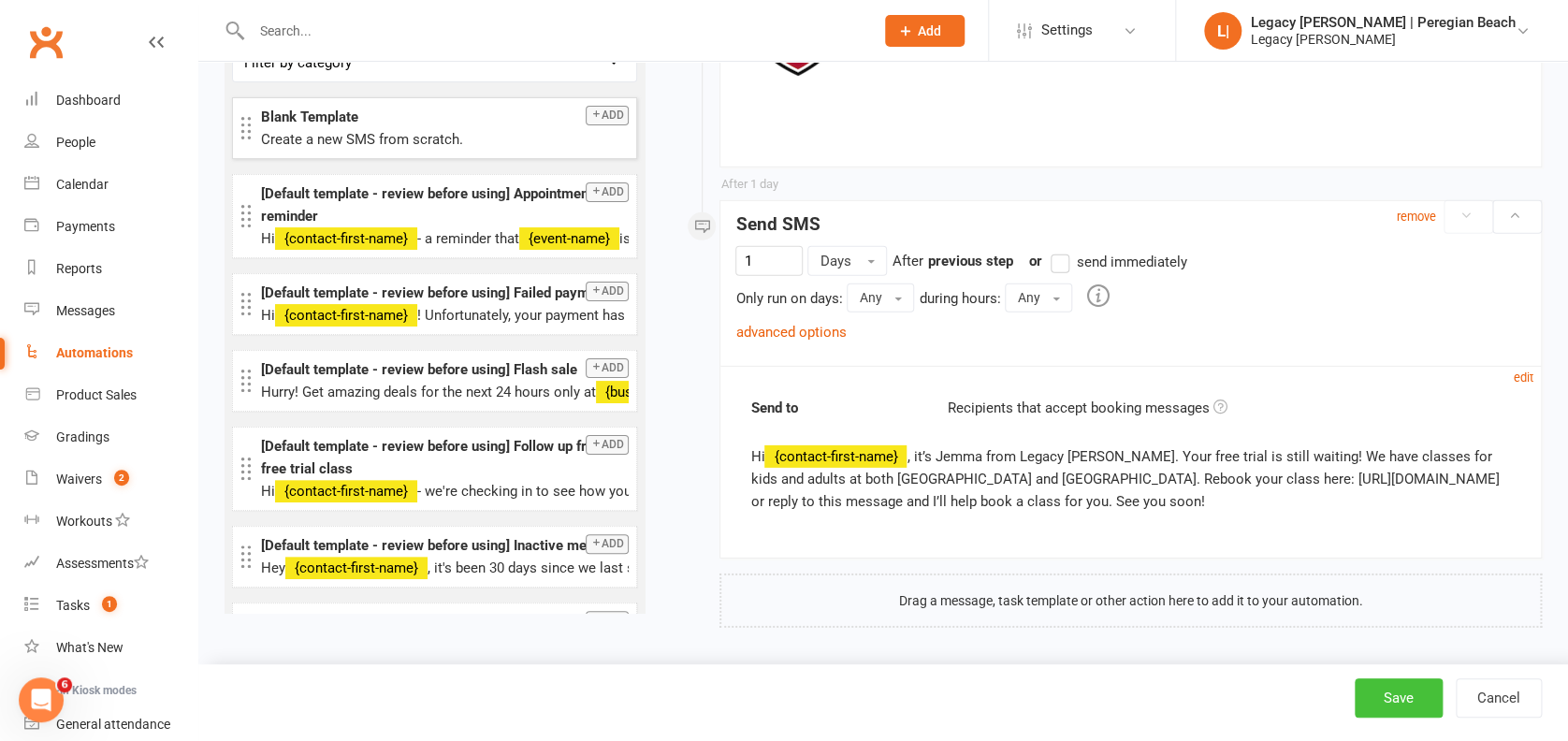
click at [1409, 705] on button "Save" at bounding box center [1399, 698] width 88 height 39
select select "true"
select select "100"
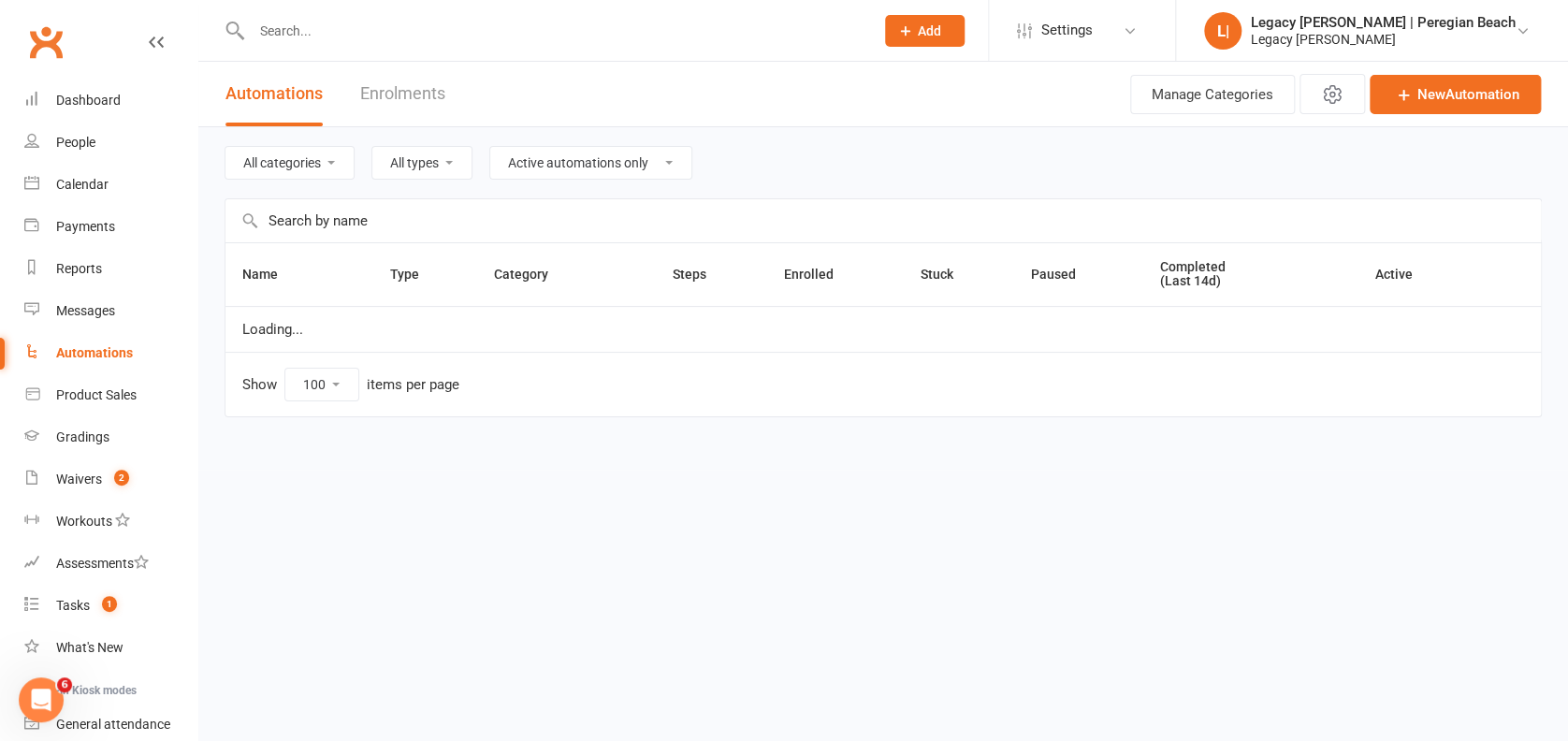
select select "796"
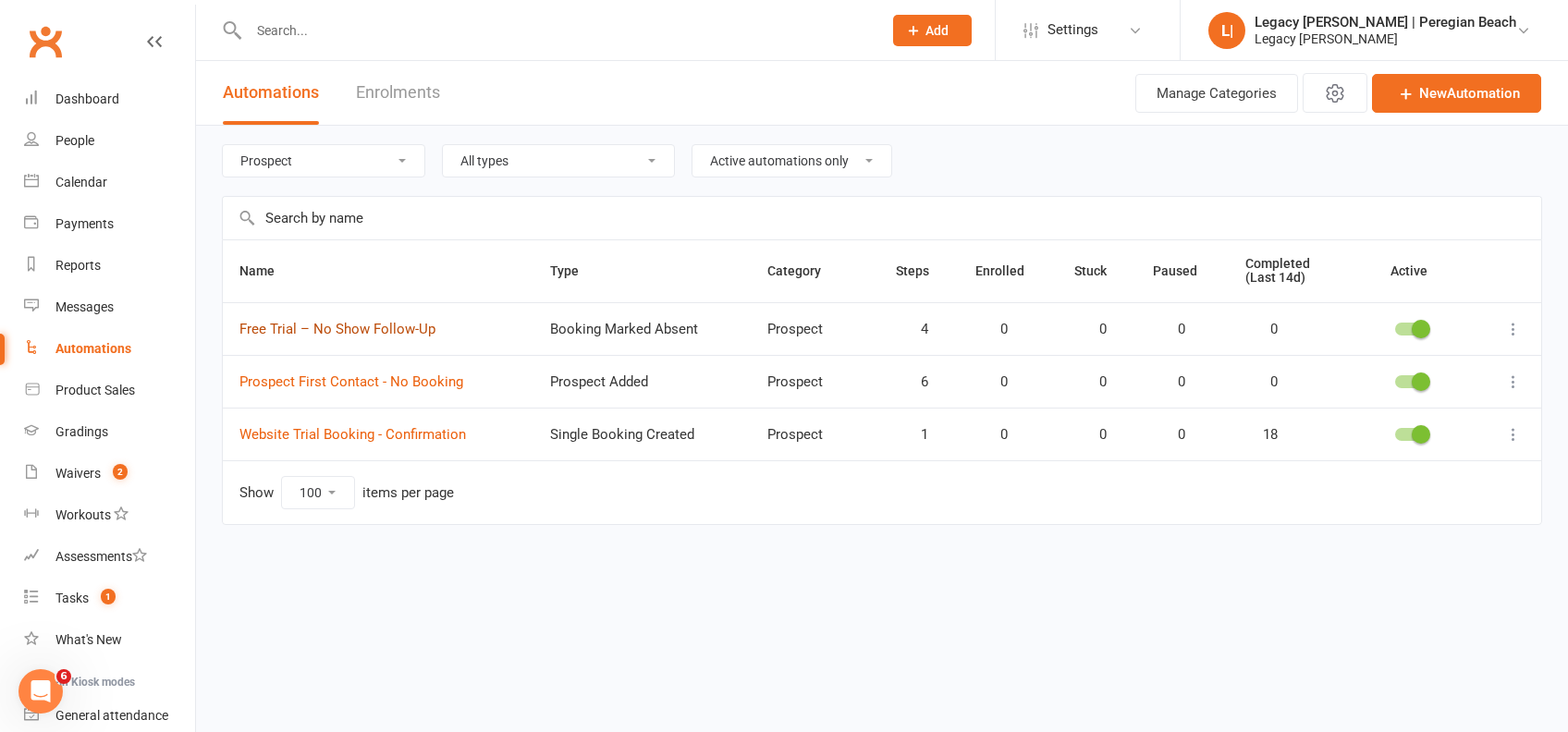
click at [344, 330] on link "Free Trial – No Show Follow-Up" at bounding box center [337, 328] width 196 height 17
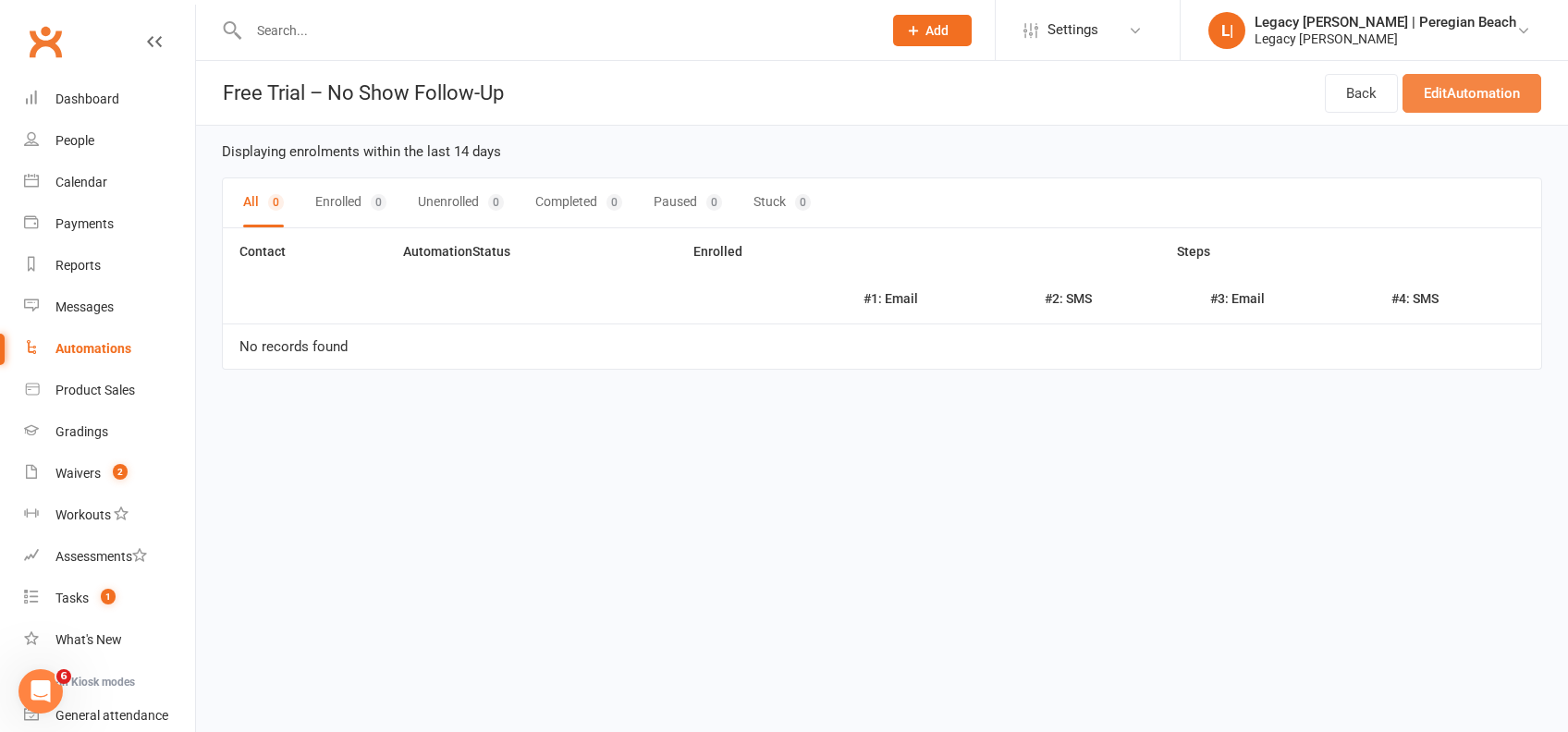
click at [1482, 102] on link "Edit Automation" at bounding box center [1471, 94] width 138 height 39
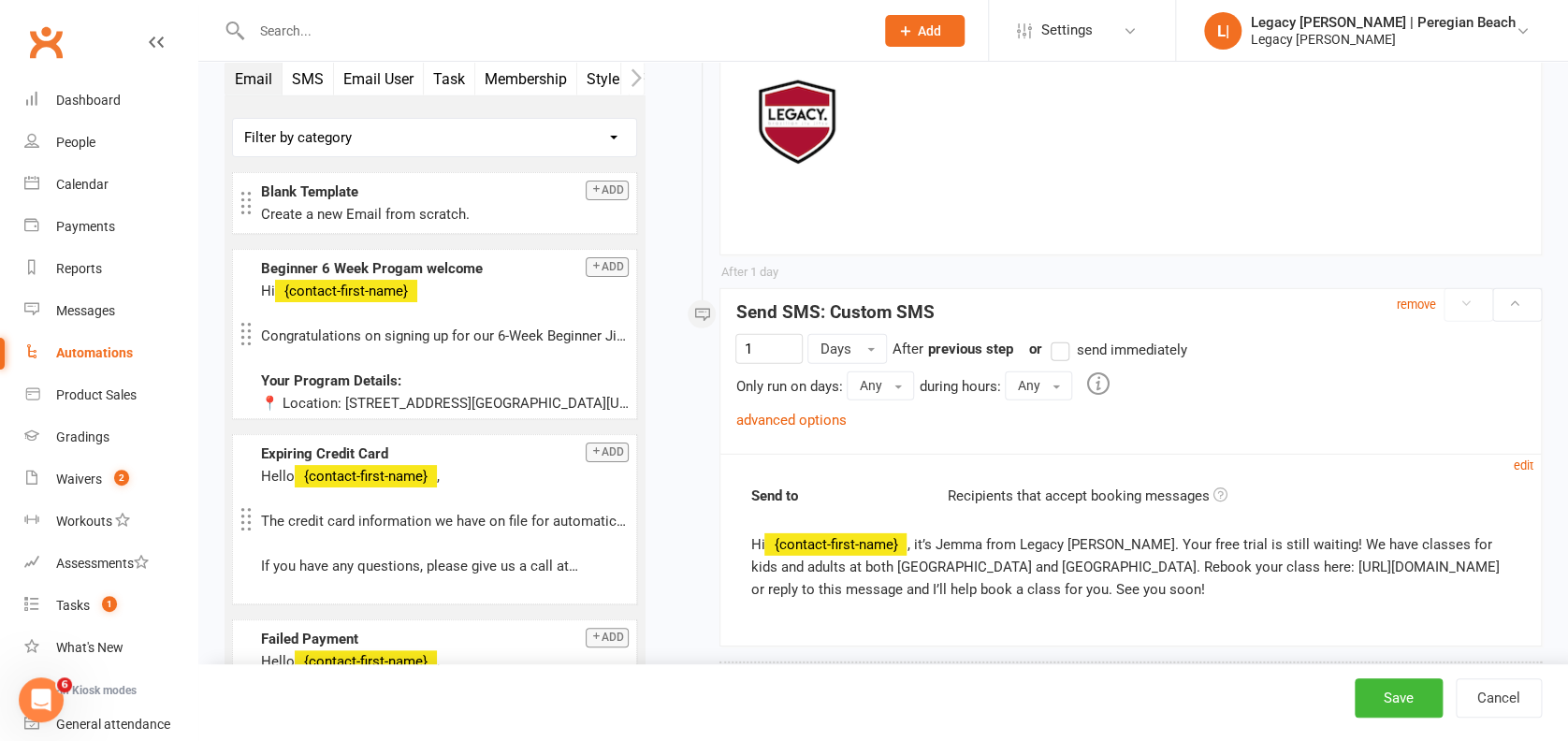
scroll to position [2662, 0]
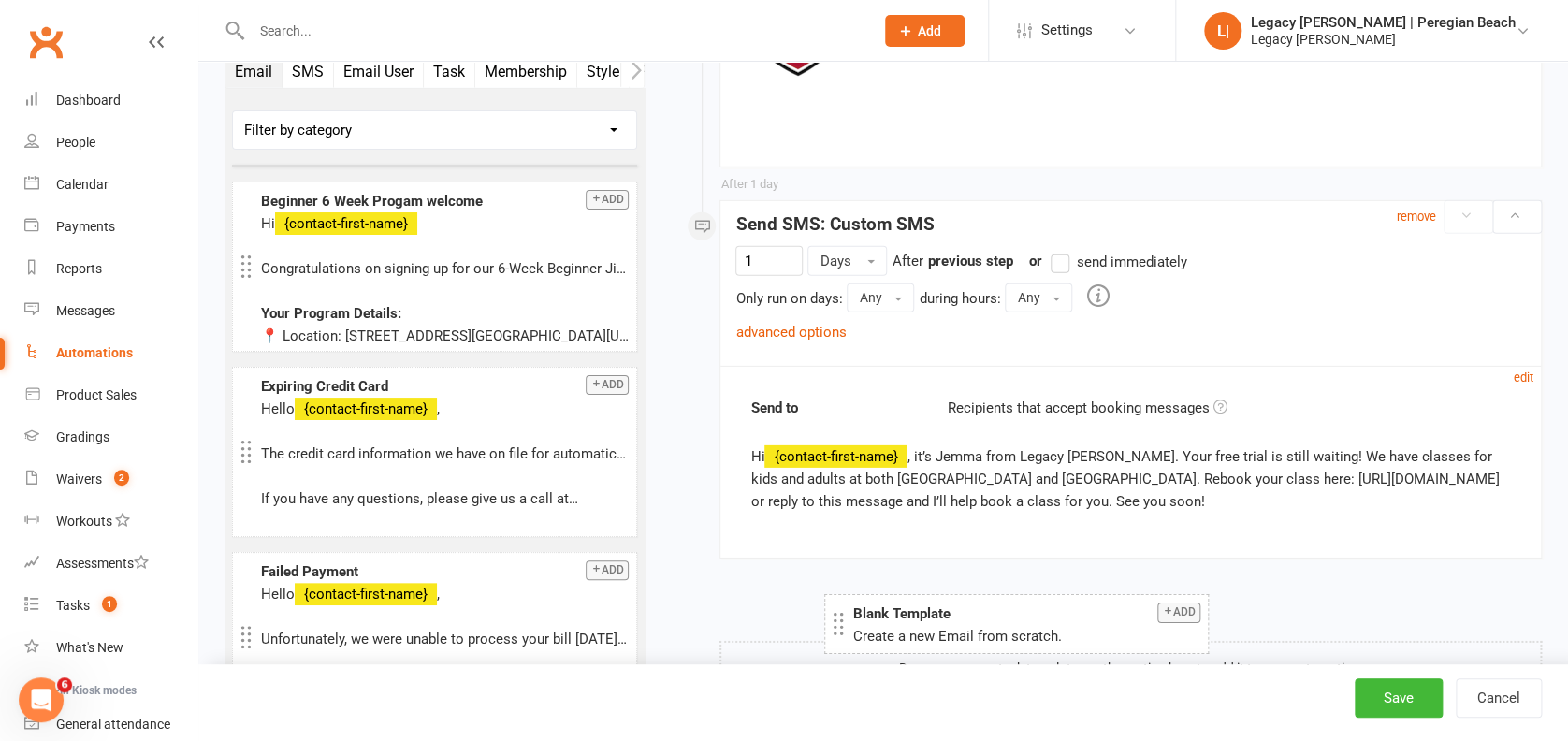
drag, startPoint x: 323, startPoint y: 105, endPoint x: 915, endPoint y: 601, distance: 772.3
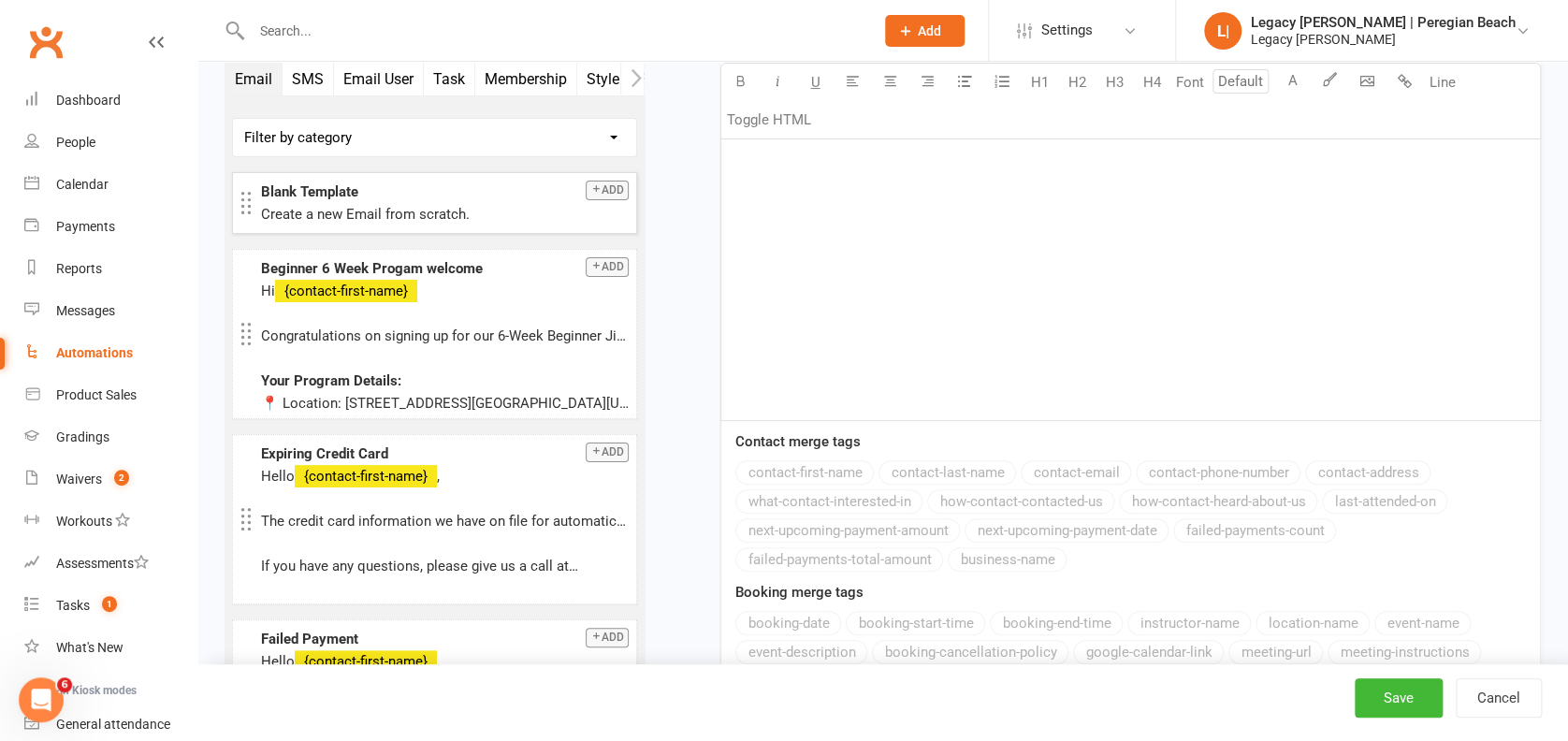
scroll to position [3628, 0]
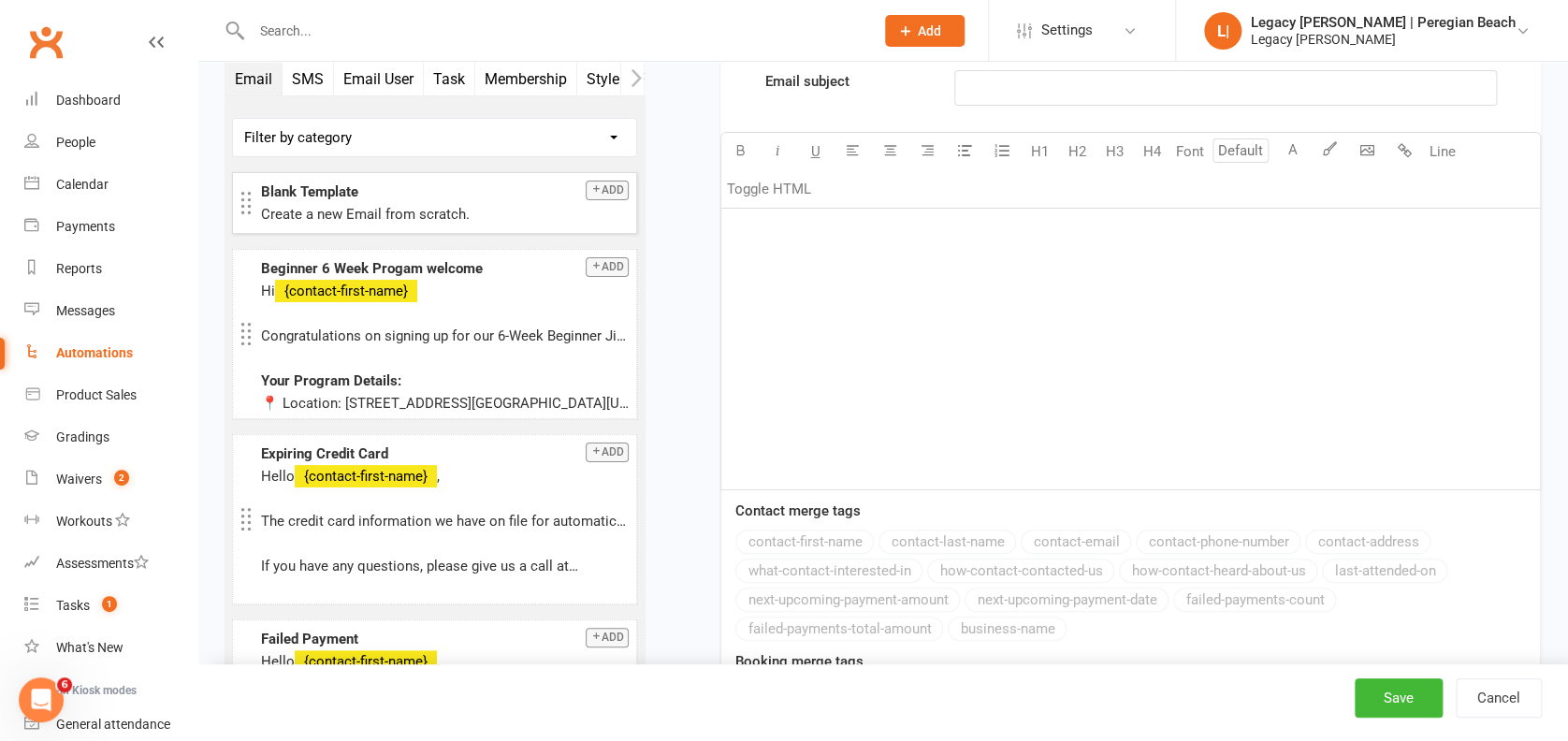
click at [872, 422] on div "﻿" at bounding box center [1130, 348] width 818 height 281
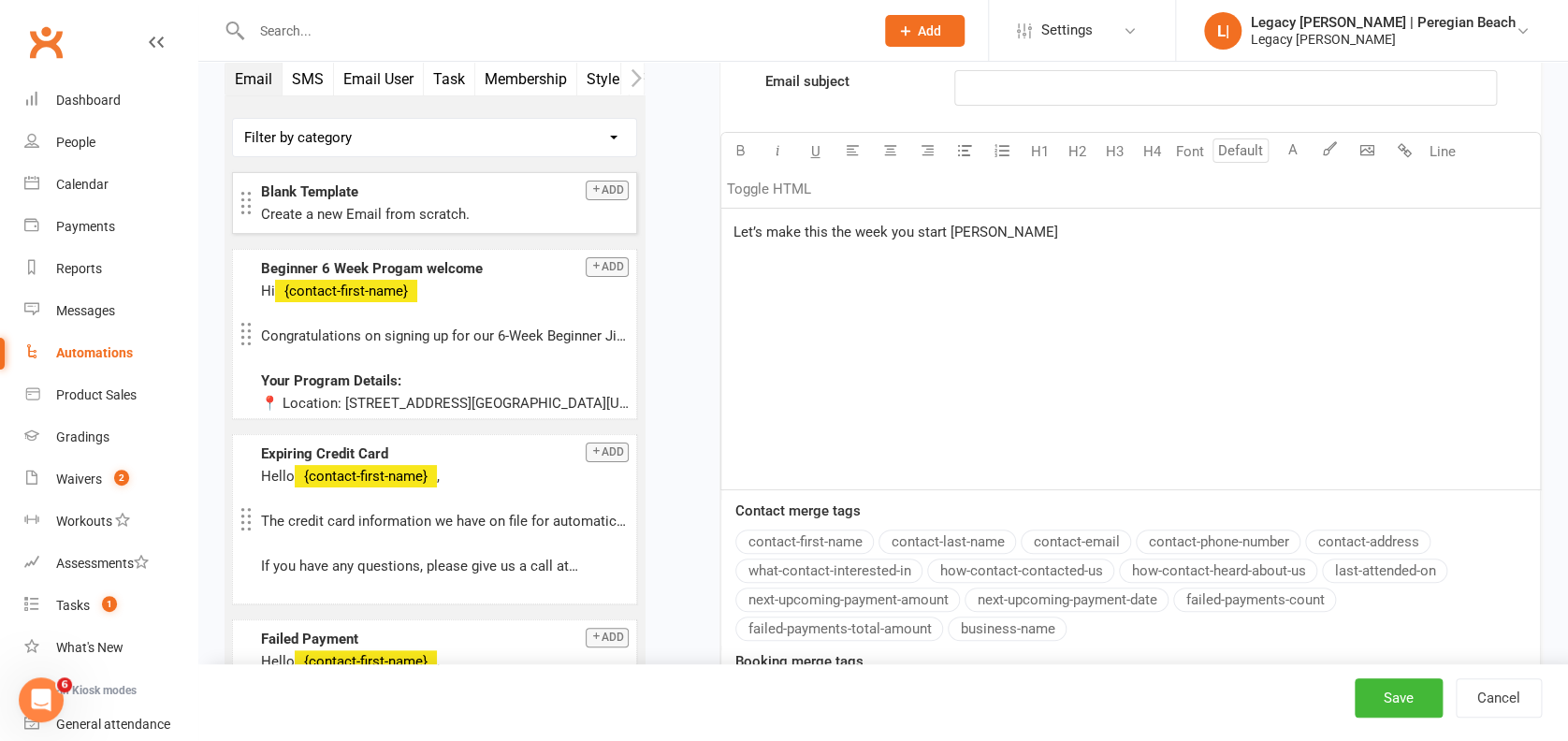
click at [784, 224] on span "Let’s make this the week you start [PERSON_NAME]" at bounding box center [894, 232] width 324 height 17
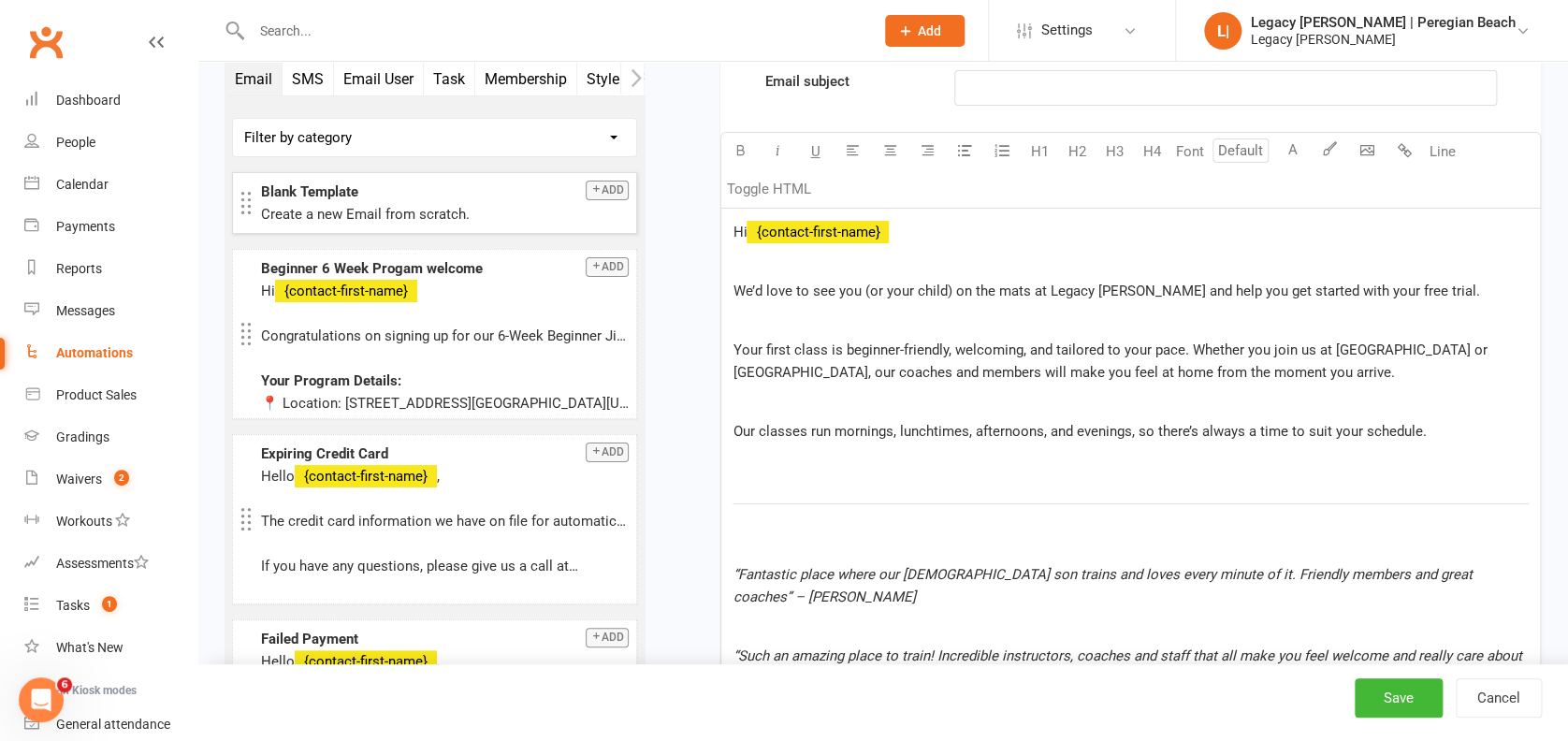
scroll to position [4192, 0]
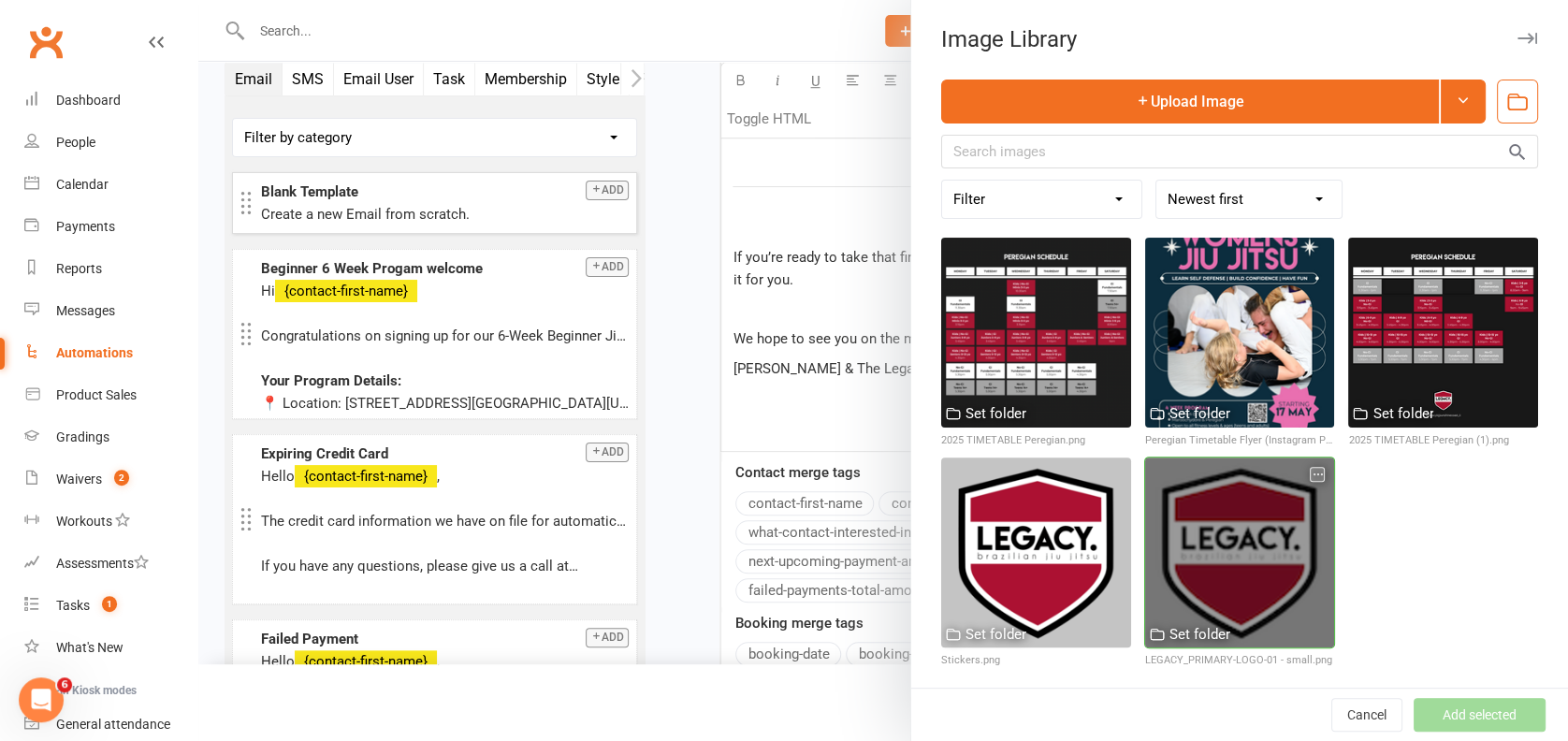
click at [1258, 513] on div at bounding box center [1240, 552] width 190 height 190
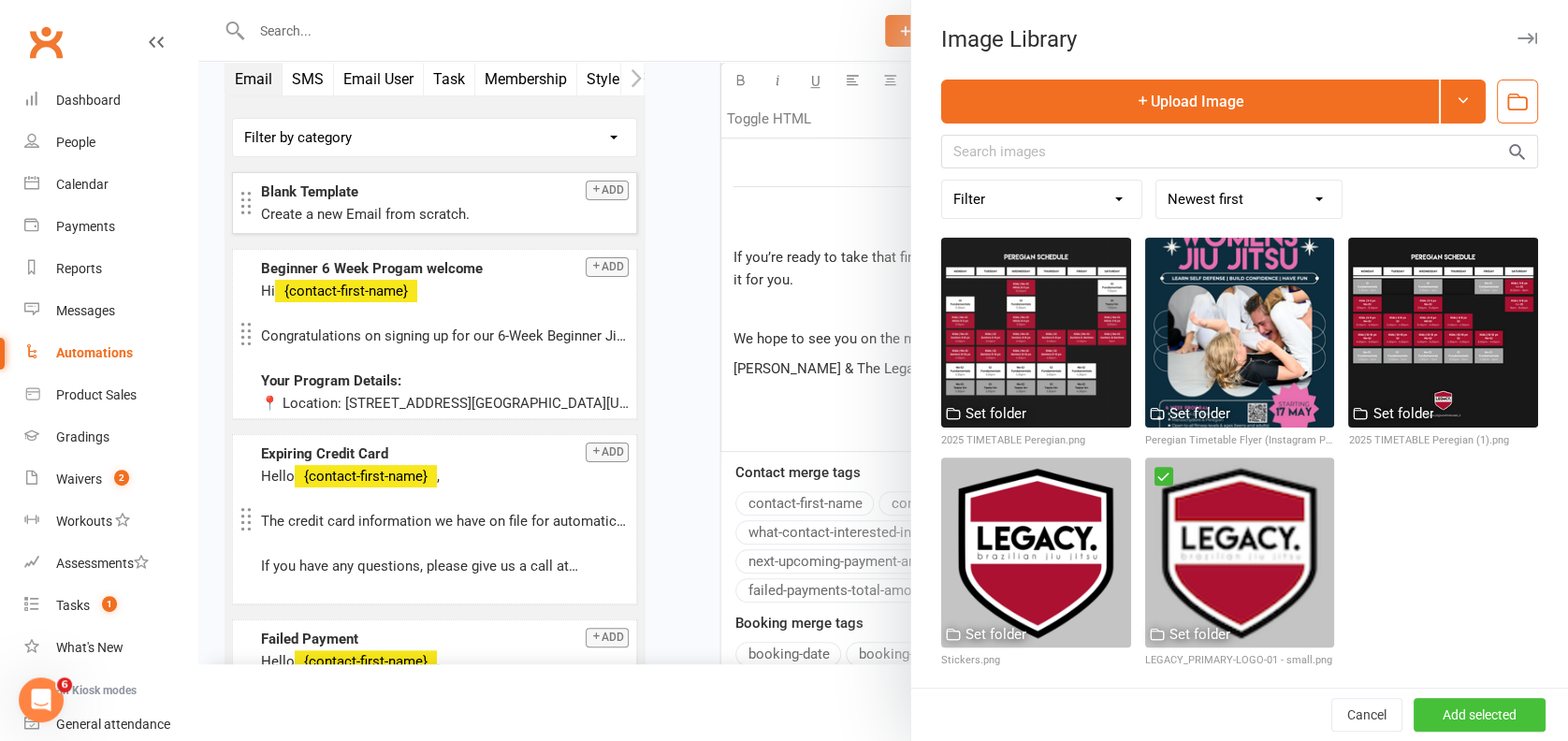
click at [1413, 699] on button "Add selected" at bounding box center [1479, 715] width 132 height 34
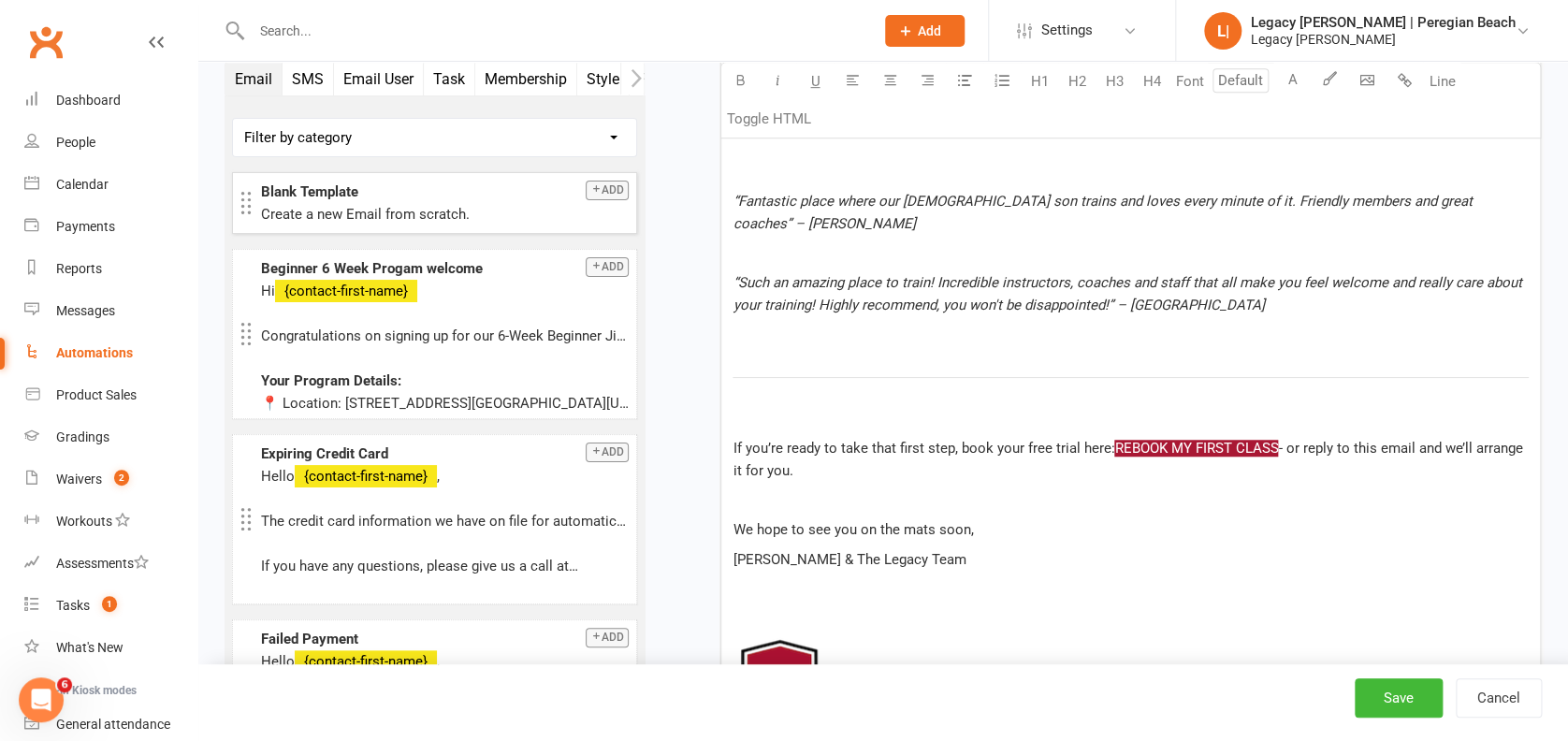
scroll to position [3818, 0]
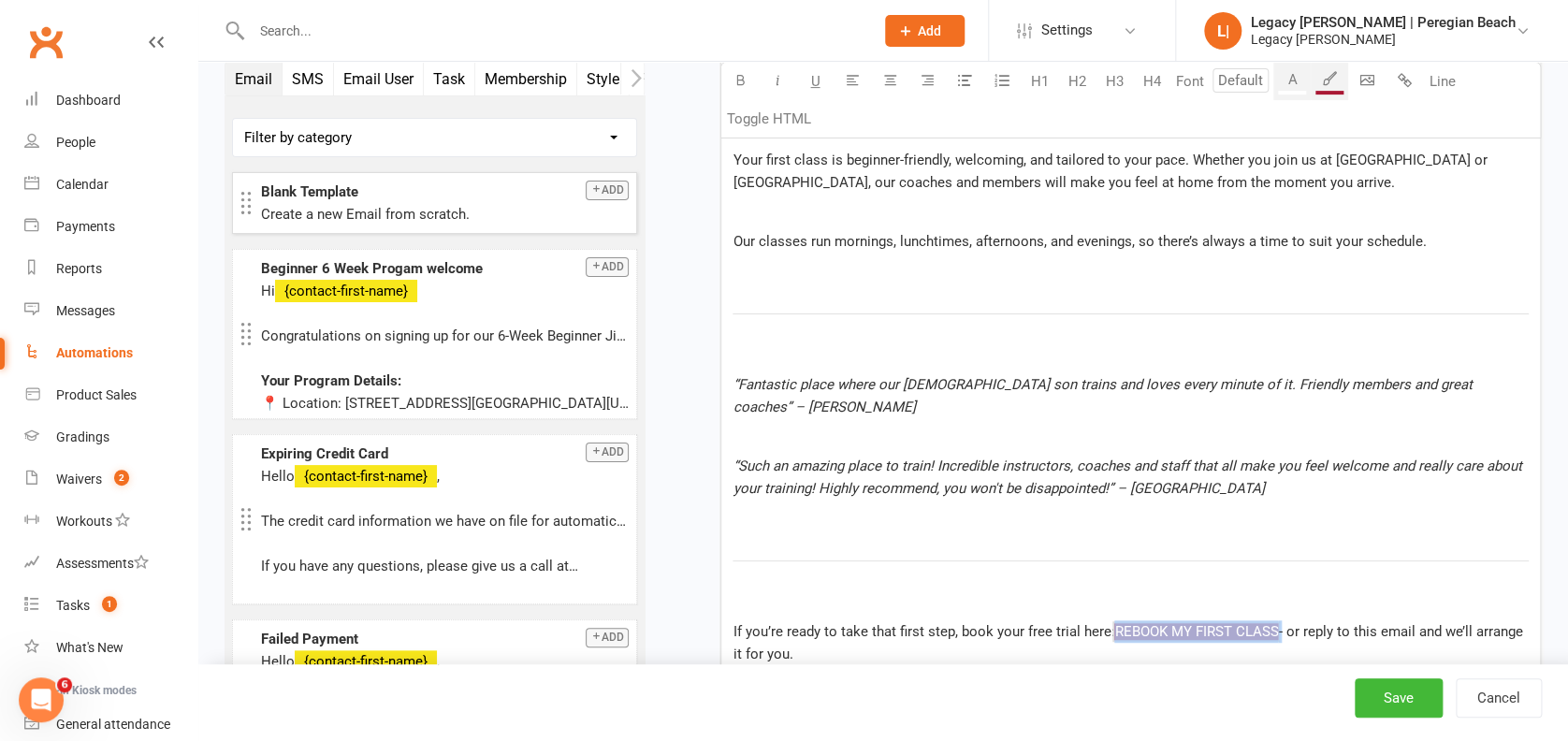
drag, startPoint x: 1280, startPoint y: 600, endPoint x: 1116, endPoint y: 609, distance: 164.2
click at [1116, 620] on p "If you’re ready to take that first step, book your free trial here: $ REBOOK MY…" at bounding box center [1130, 642] width 796 height 45
click at [1055, 455] on p "“Such an amazing place to train! Incredible instructors, coaches and staff that…" at bounding box center [1130, 477] width 796 height 45
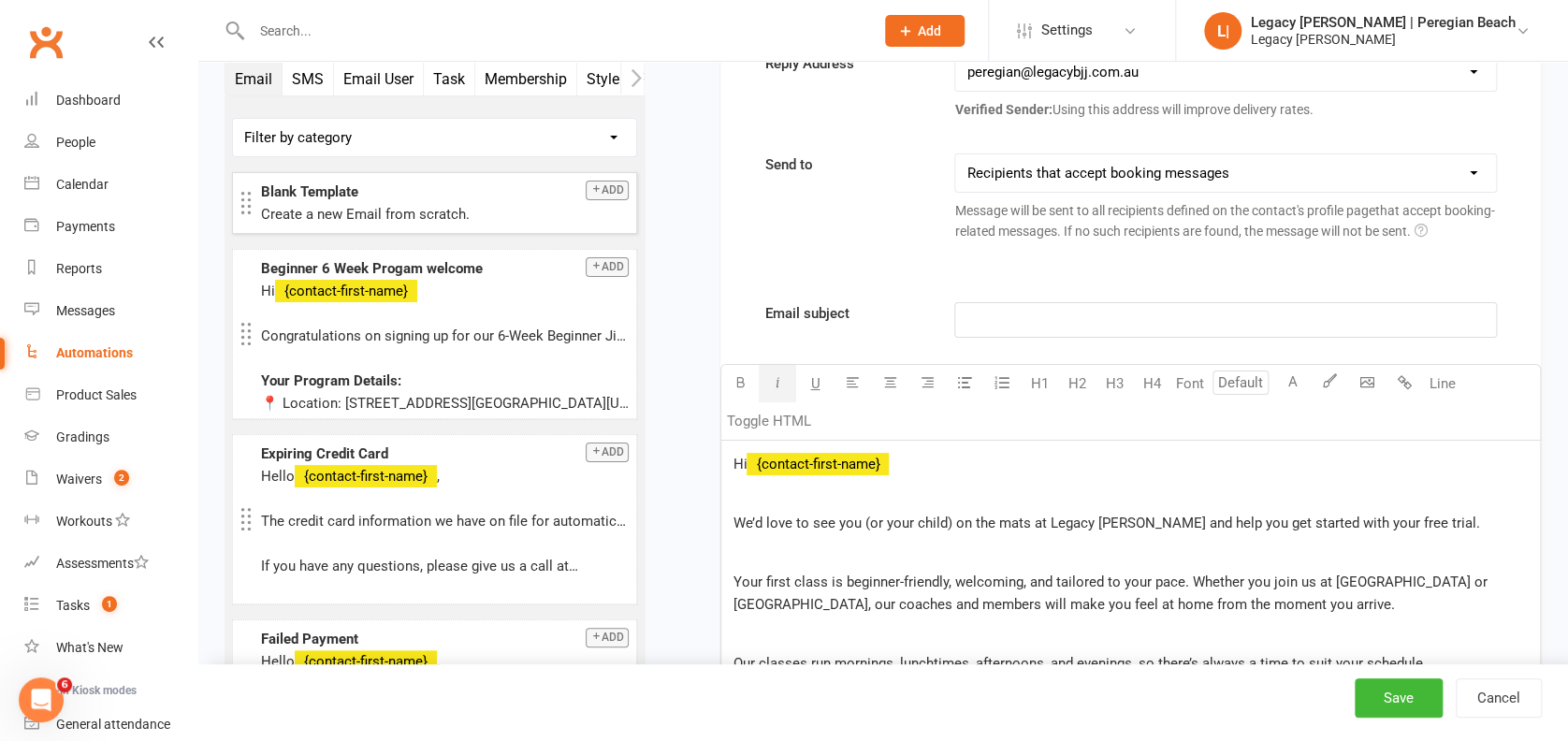
scroll to position [3320, 0]
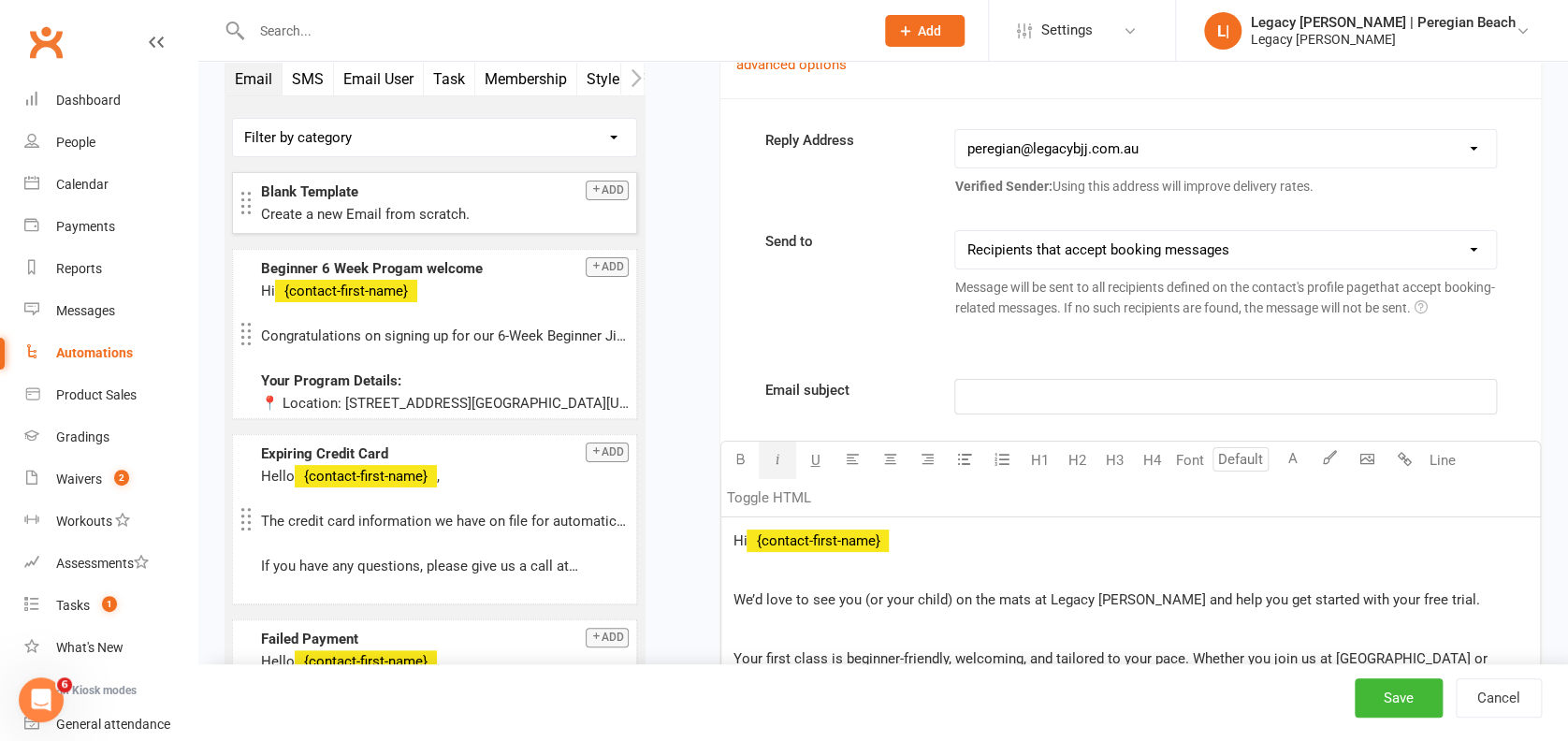
click at [1007, 388] on p "﻿" at bounding box center [1225, 396] width 518 height 23
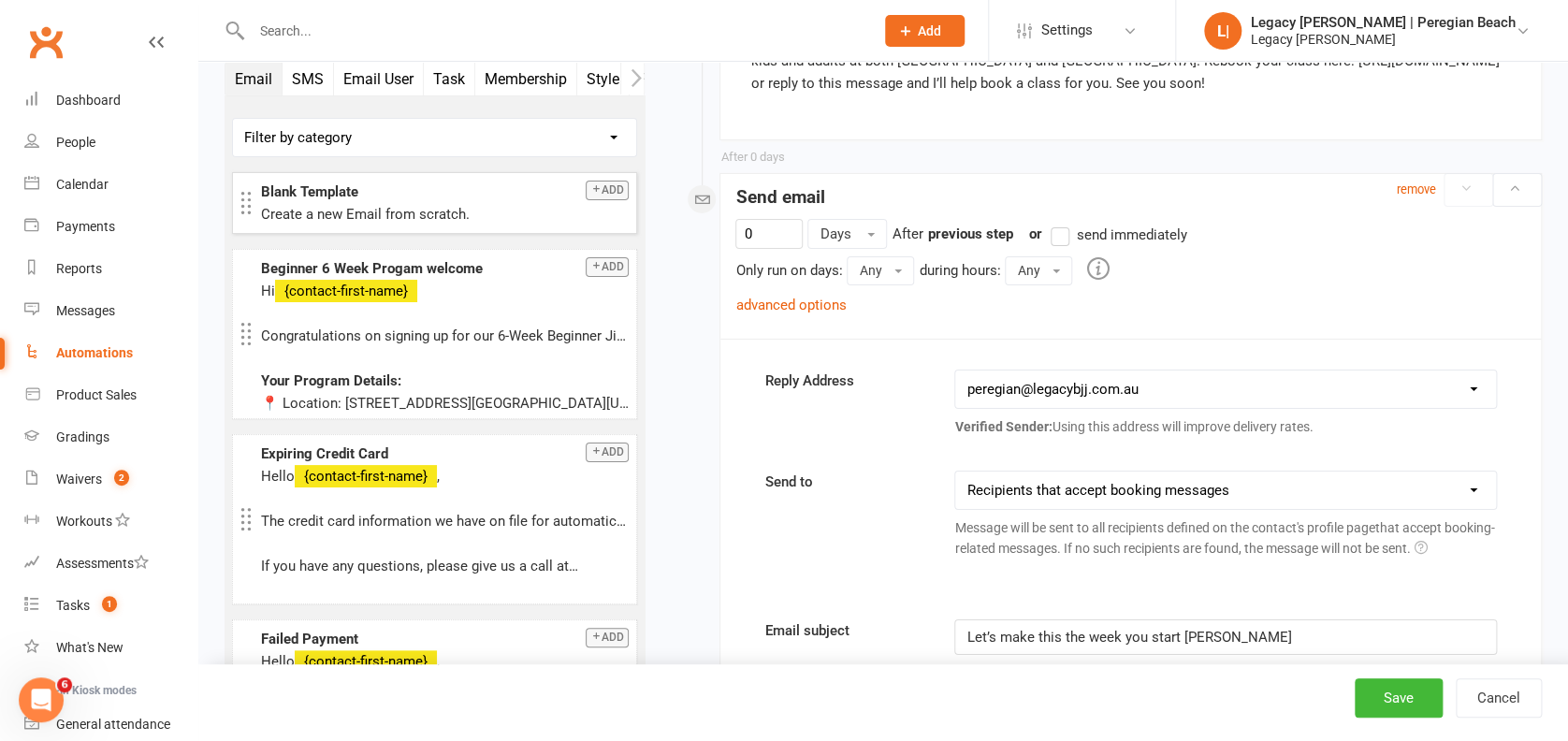
scroll to position [3070, 0]
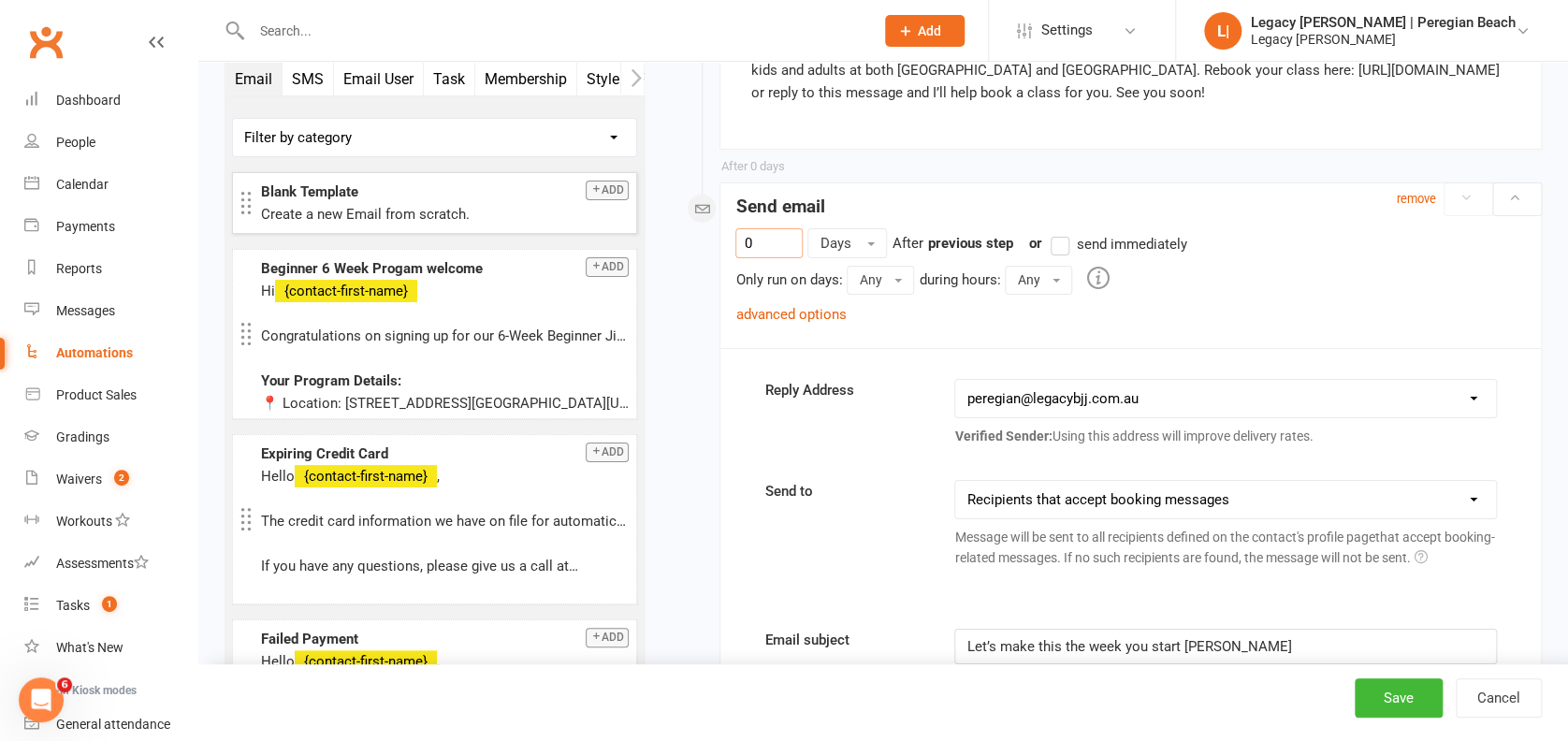
drag, startPoint x: 766, startPoint y: 231, endPoint x: 730, endPoint y: 231, distance: 36.0
click at [730, 231] on div "0 Days After Booking marked absent previous step or send immediately Only run o…" at bounding box center [1130, 287] width 820 height 118
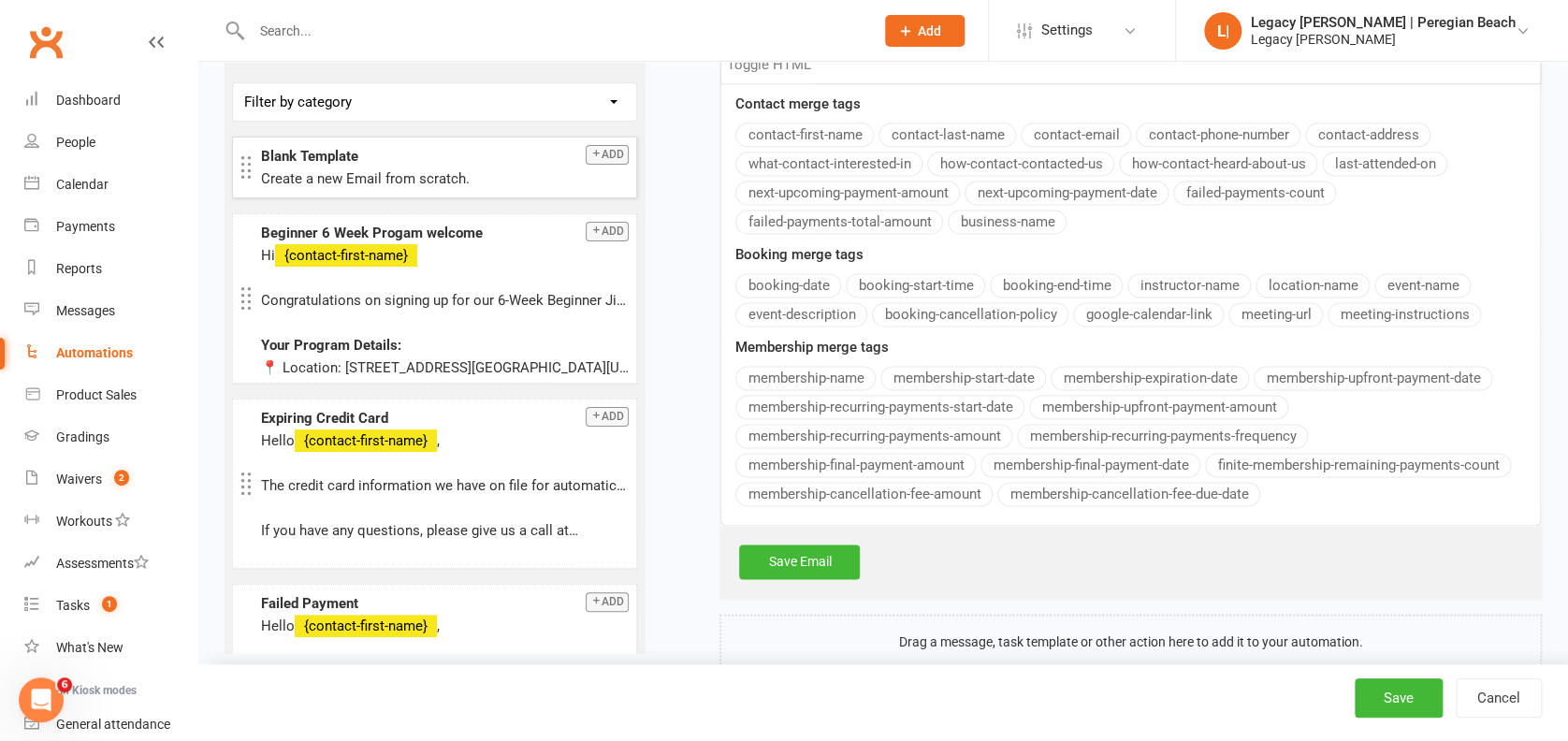
scroll to position [4705, 0]
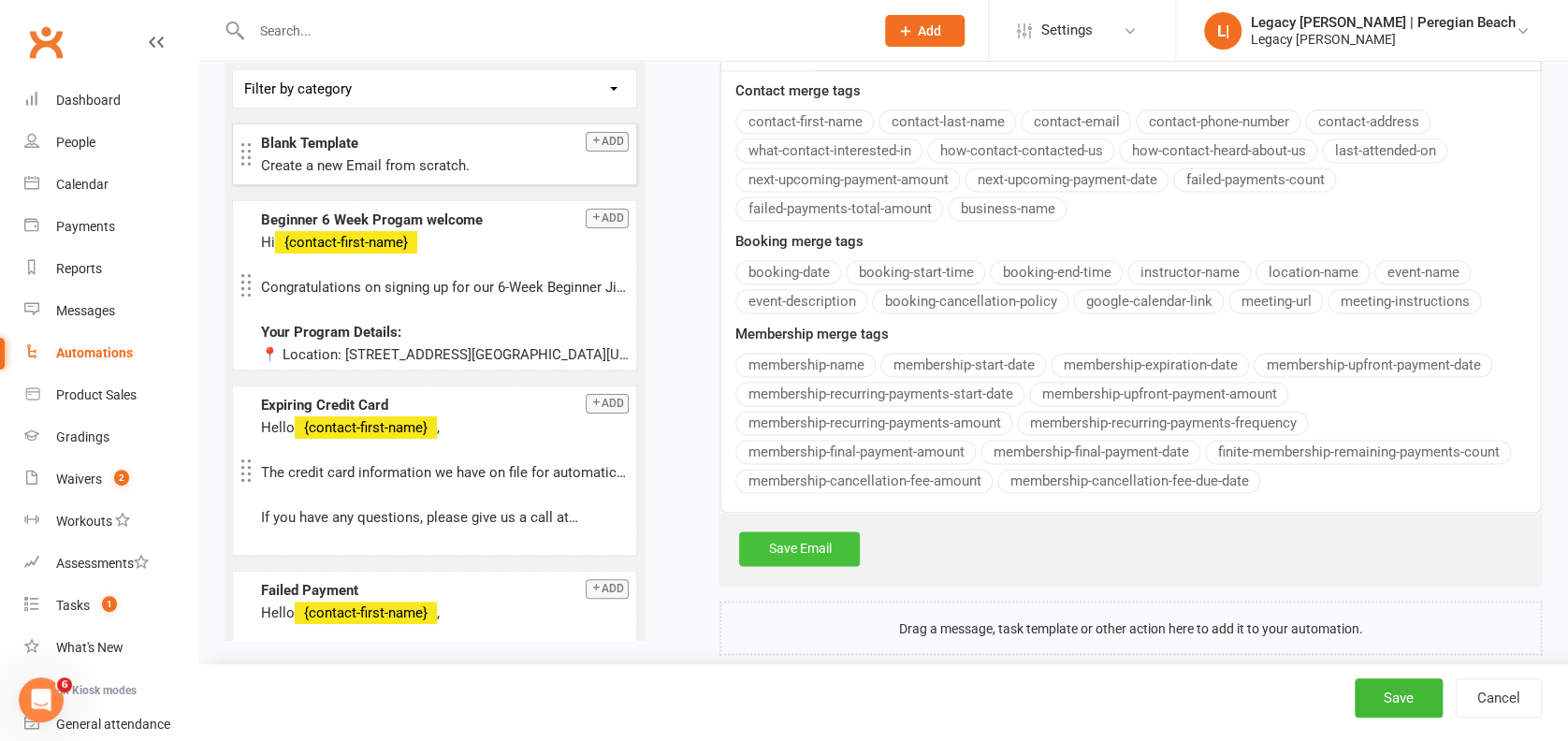
click at [803, 532] on link "Save Email" at bounding box center [800, 548] width 120 height 34
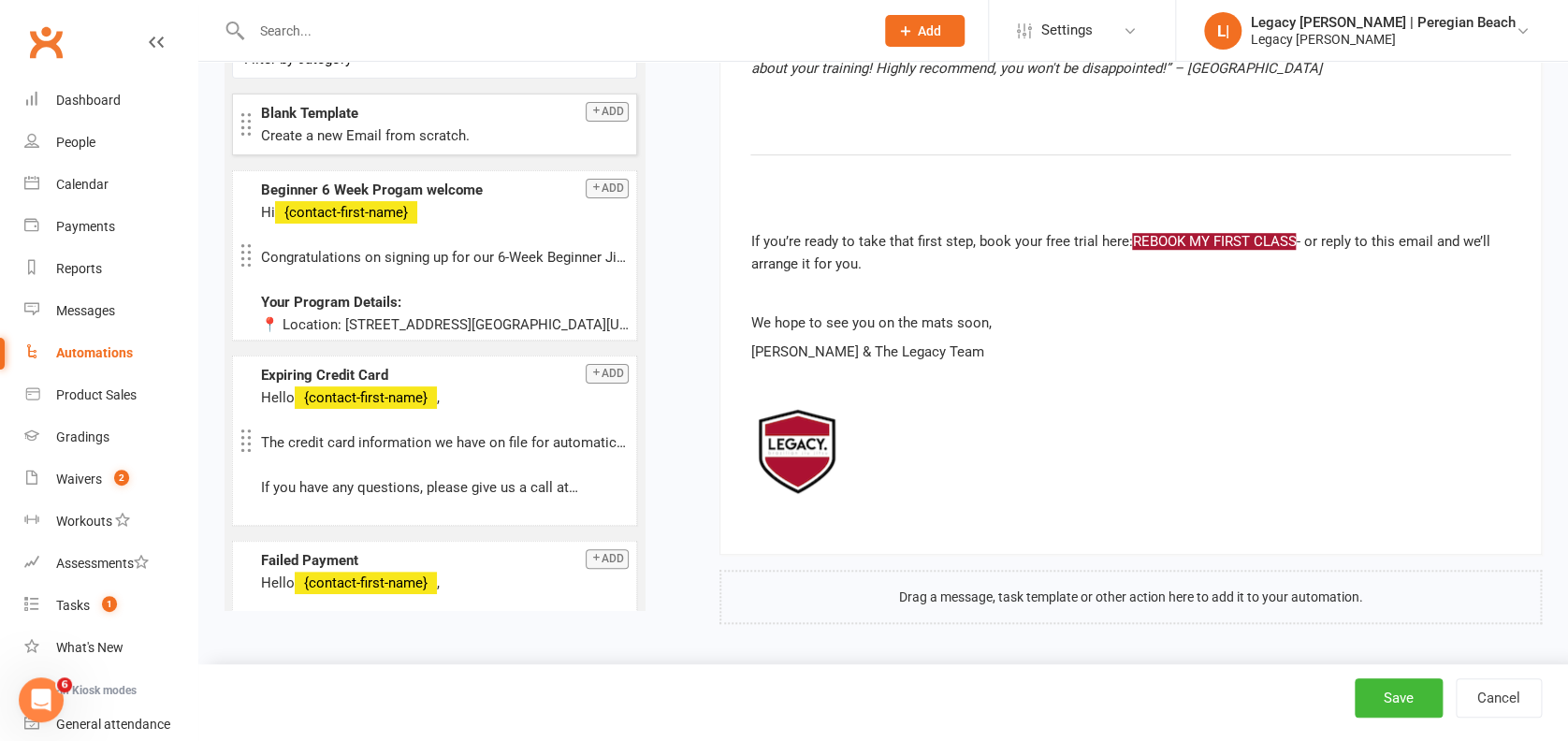
scroll to position [4023, 0]
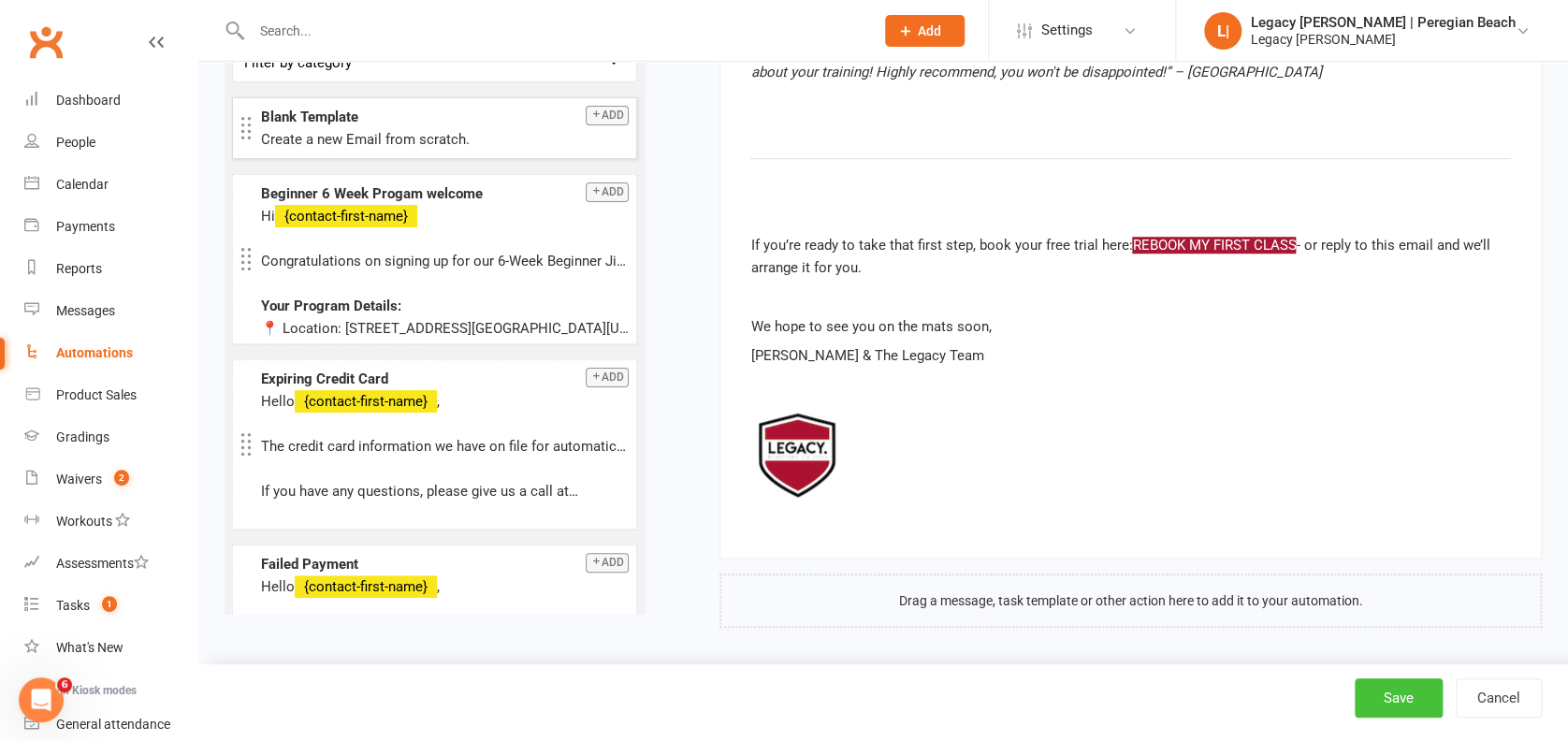
type input "3"
click at [1415, 695] on button "Save" at bounding box center [1399, 698] width 88 height 39
select select "true"
select select "100"
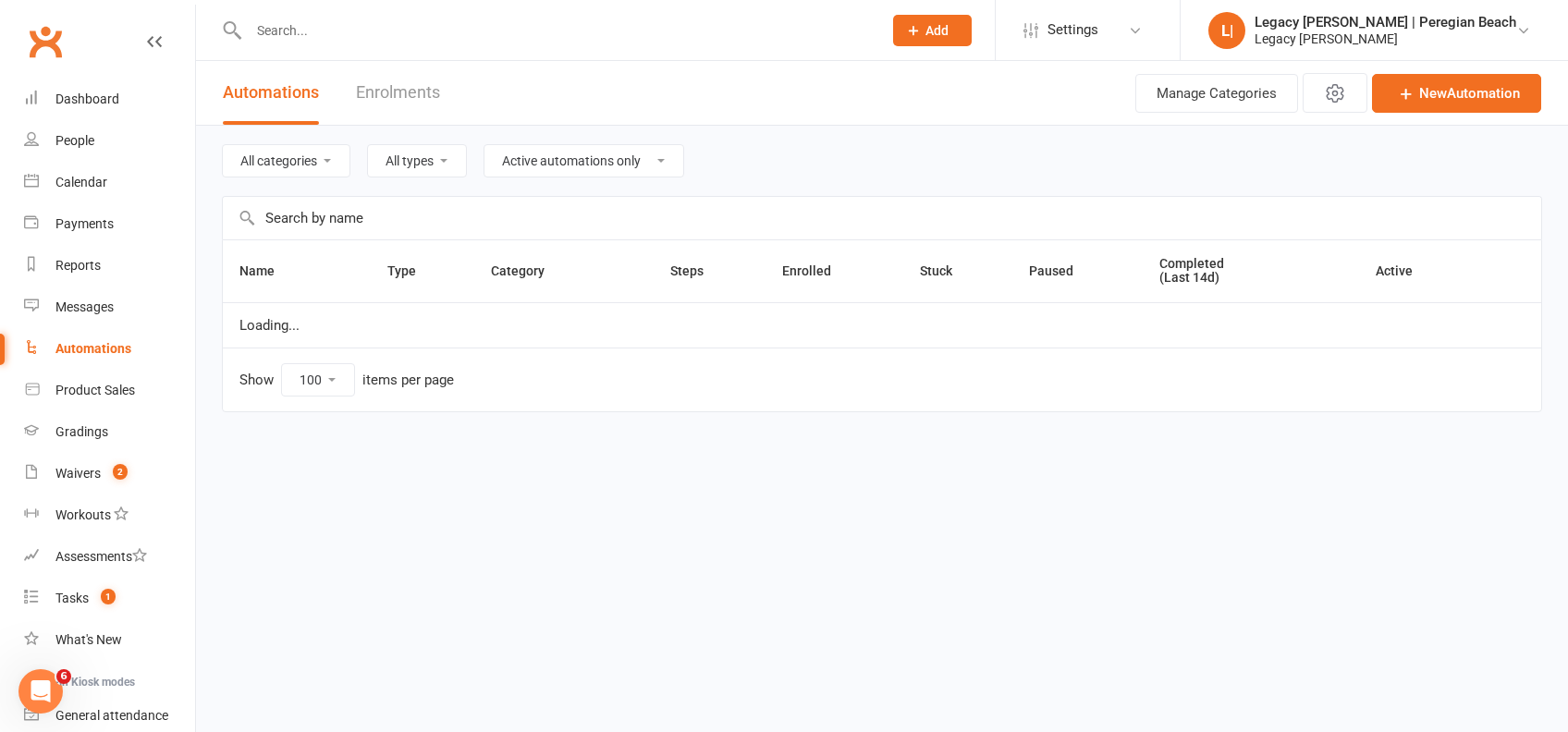
select select "796"
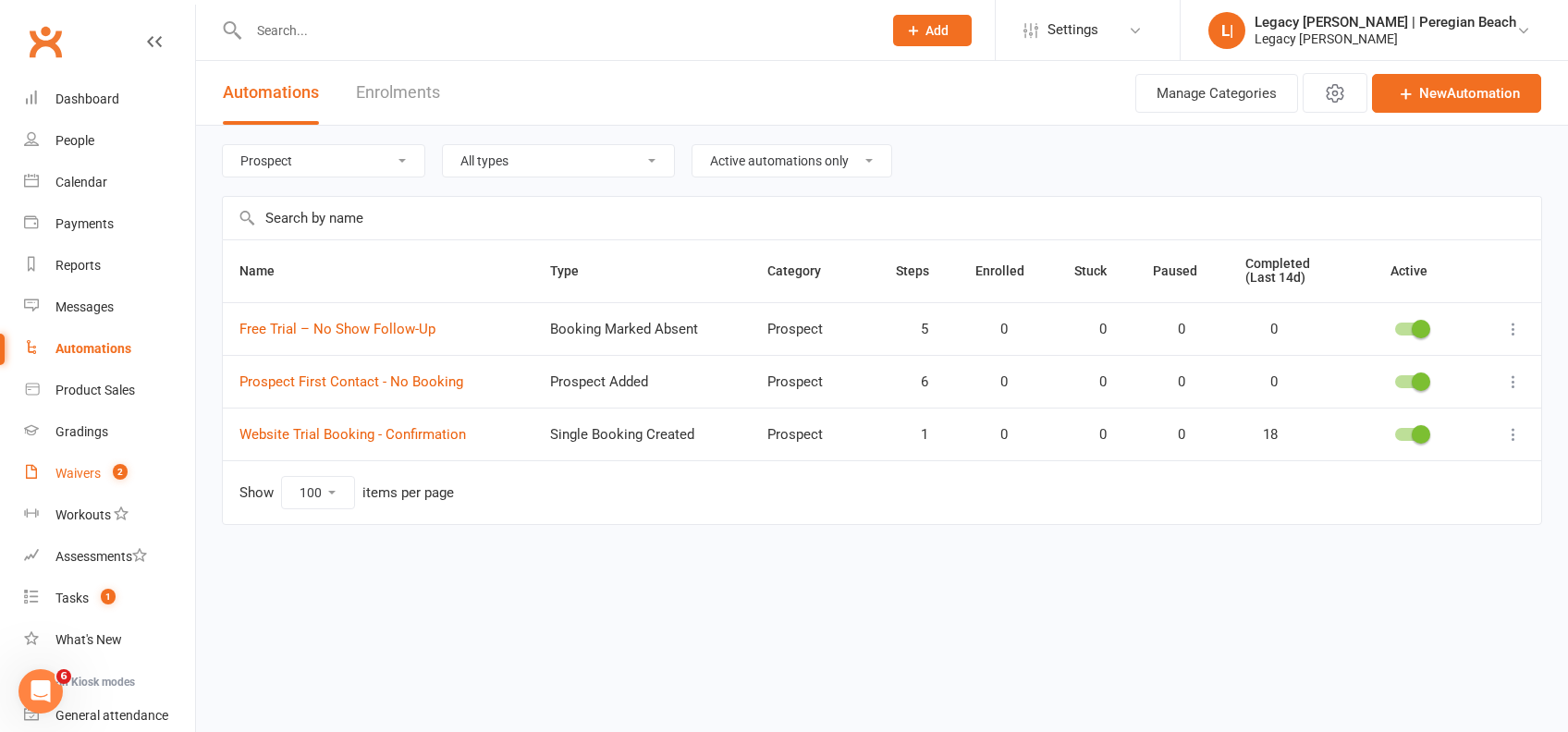
click at [97, 467] on div "Waivers" at bounding box center [78, 473] width 45 height 15
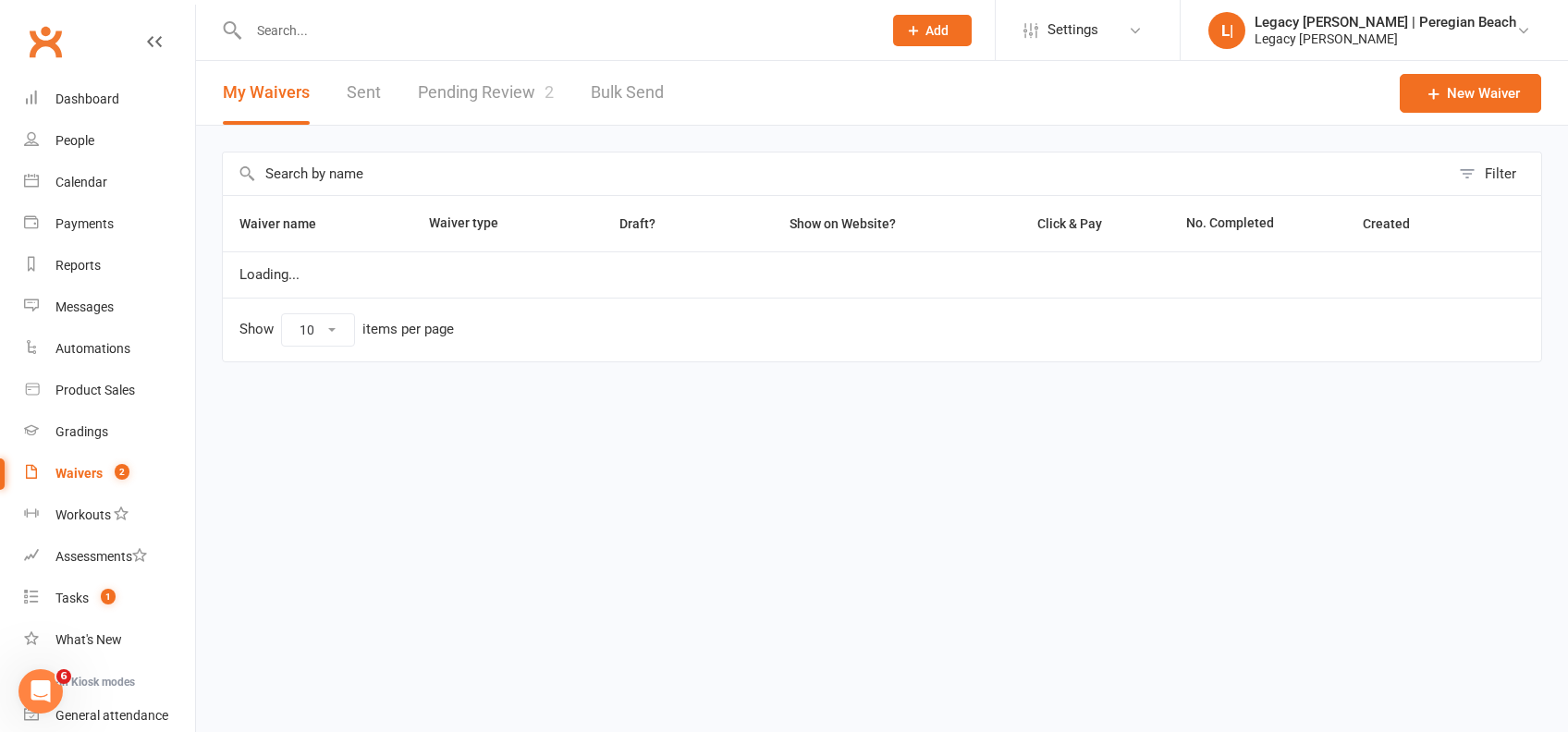
click at [527, 88] on link "Pending Review 2" at bounding box center [486, 93] width 136 height 64
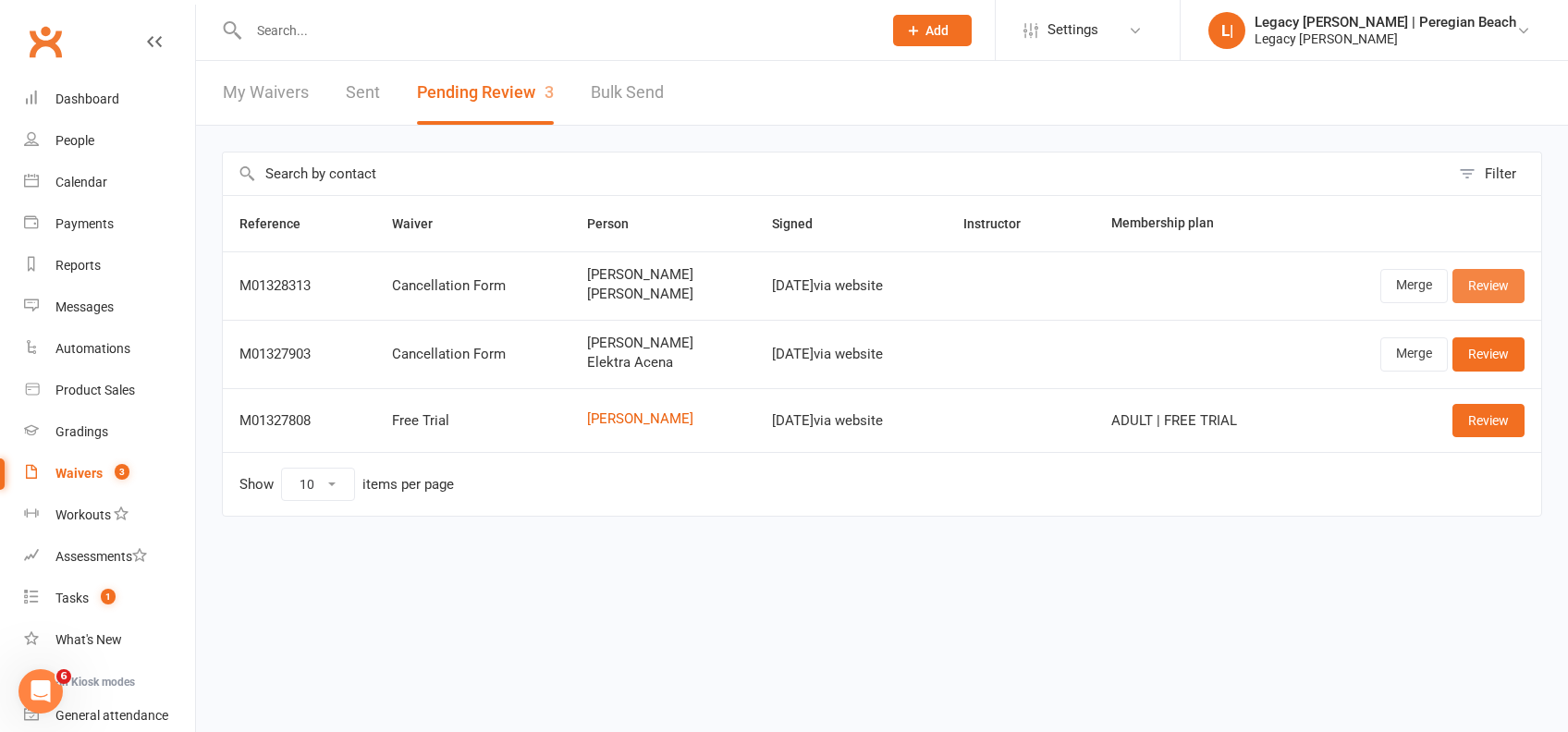
click at [1491, 288] on link "Review" at bounding box center [1488, 286] width 72 height 33
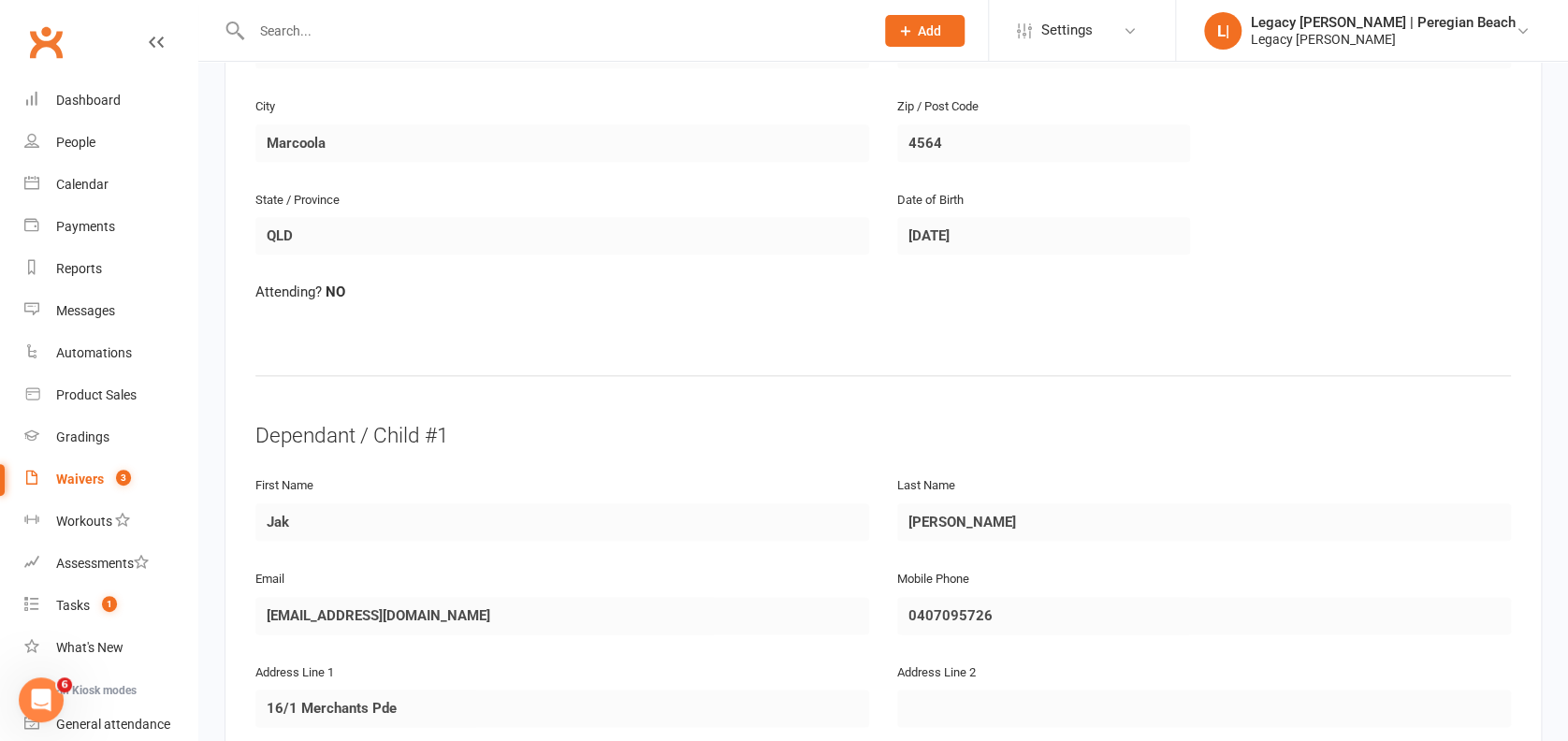
scroll to position [749, 0]
click at [92, 111] on link "Dashboard" at bounding box center [111, 100] width 173 height 42
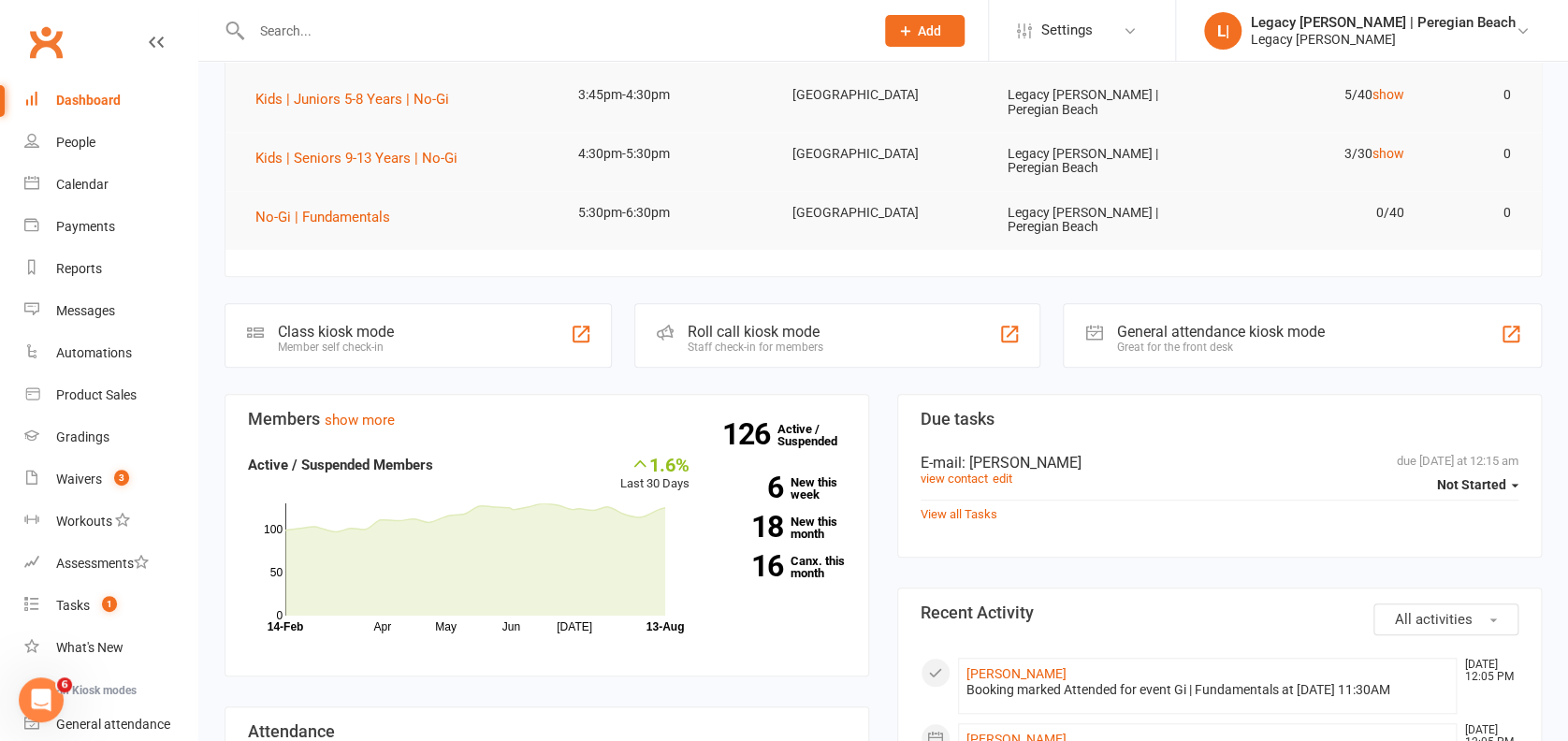
scroll to position [124, 0]
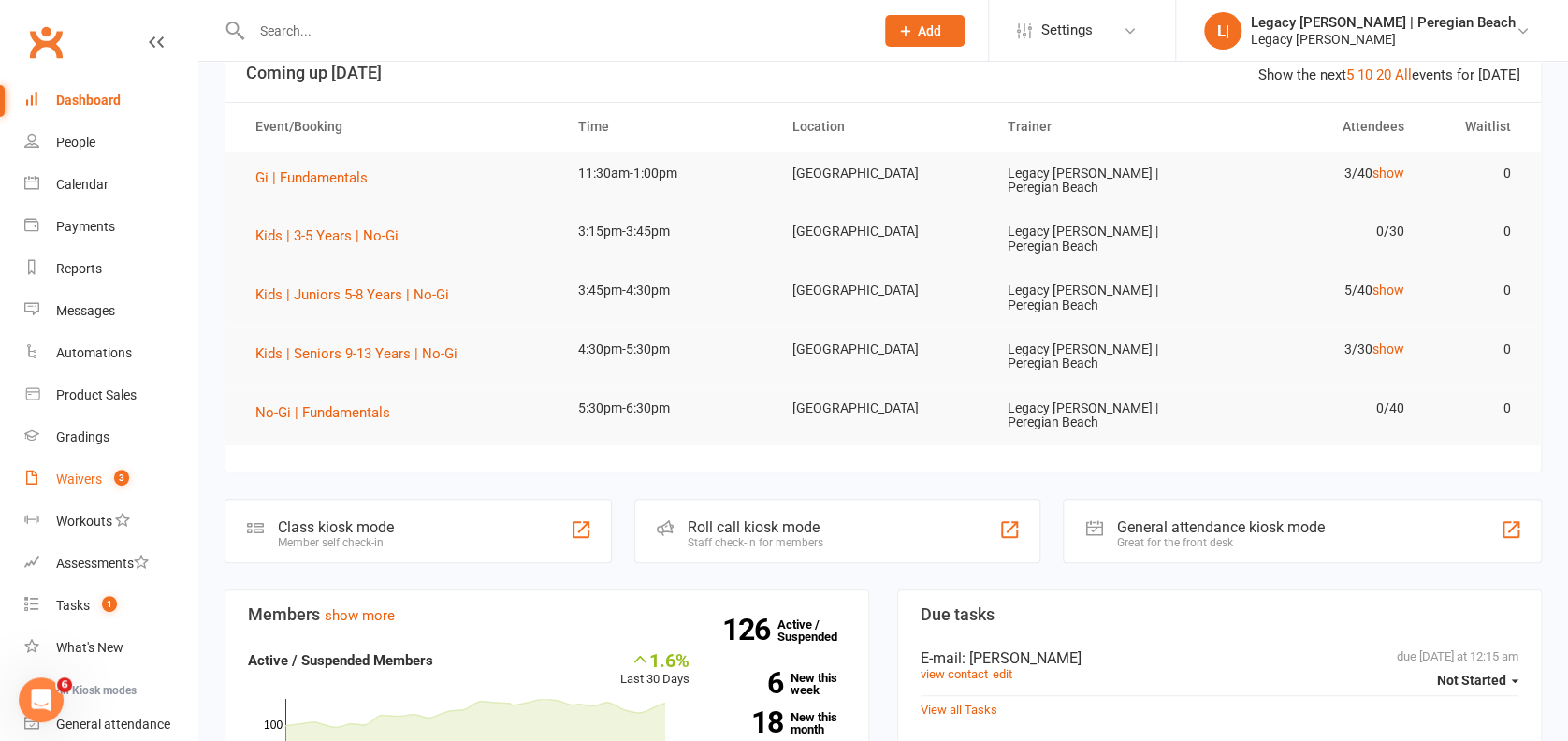
click at [134, 471] on link "Waivers 3" at bounding box center [111, 479] width 173 height 42
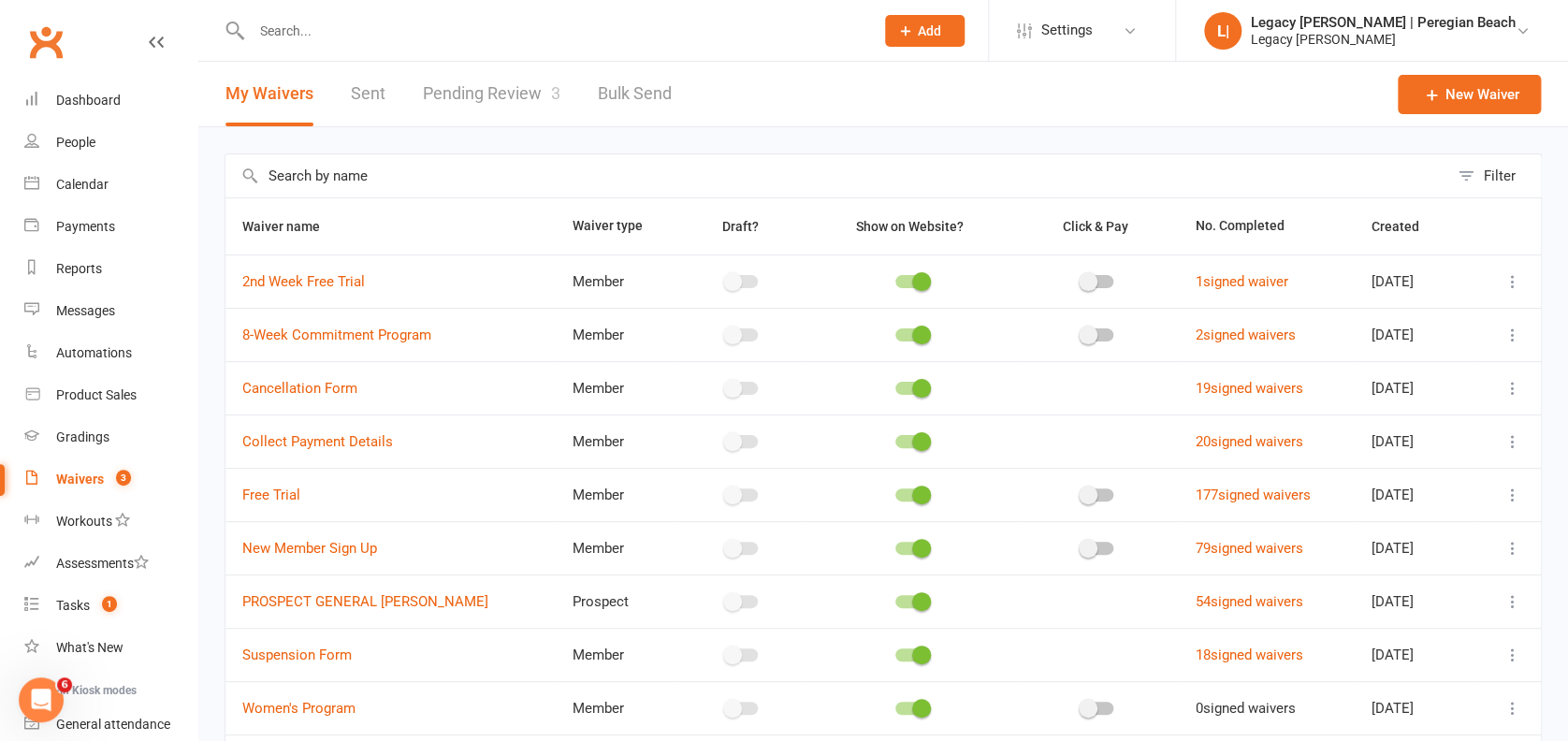
click at [539, 90] on link "Pending Review 3" at bounding box center [491, 94] width 137 height 65
